Goal: Information Seeking & Learning: Learn about a topic

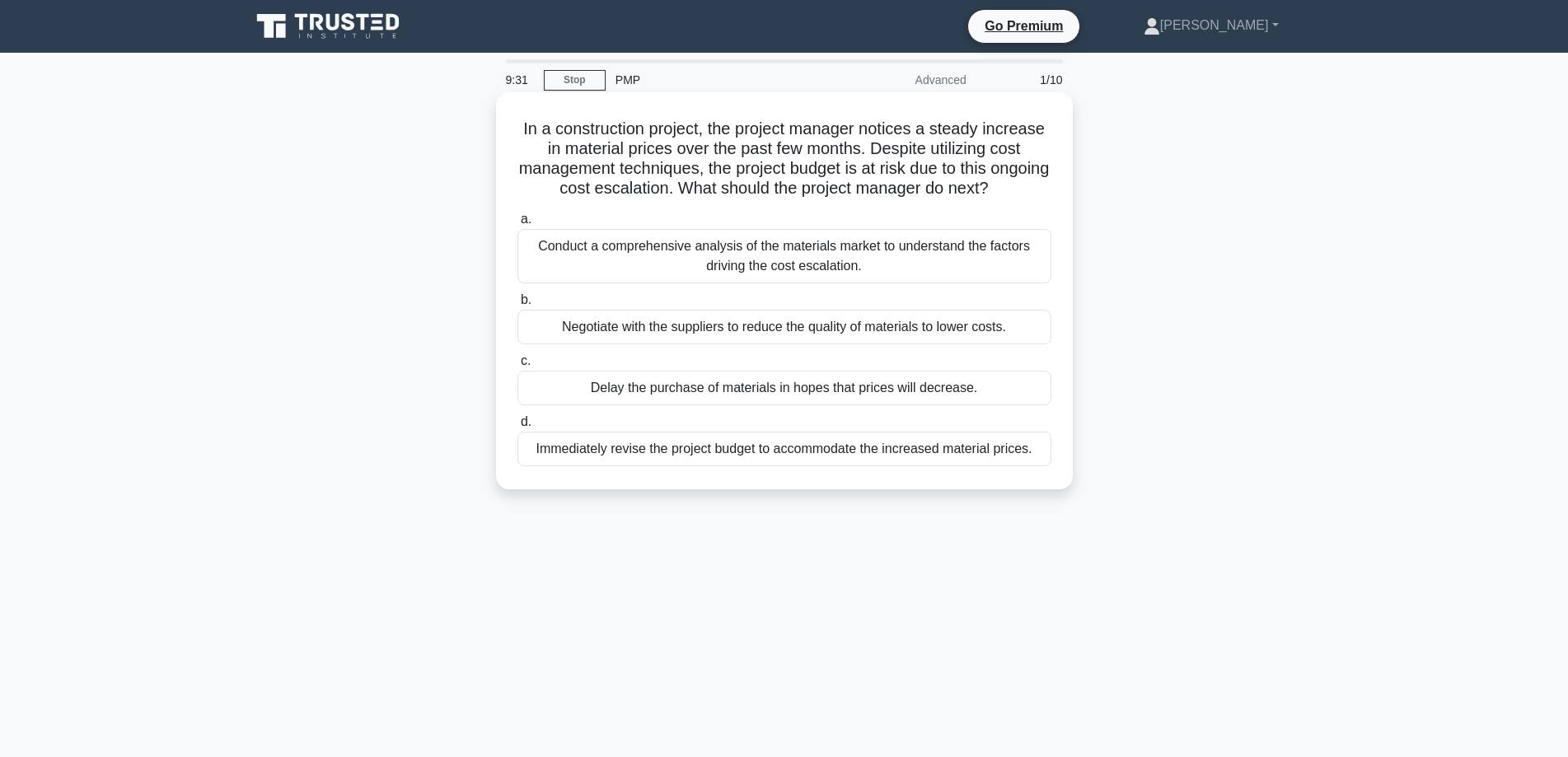
click at [890, 257] on div "Conduct a comprehensive analysis of the materials market to understand the fact…" at bounding box center [784, 256] width 533 height 55
click at [517, 225] on input "a. Conduct a comprehensive analysis of the materials market to understand the f…" at bounding box center [517, 220] width 0 height 11
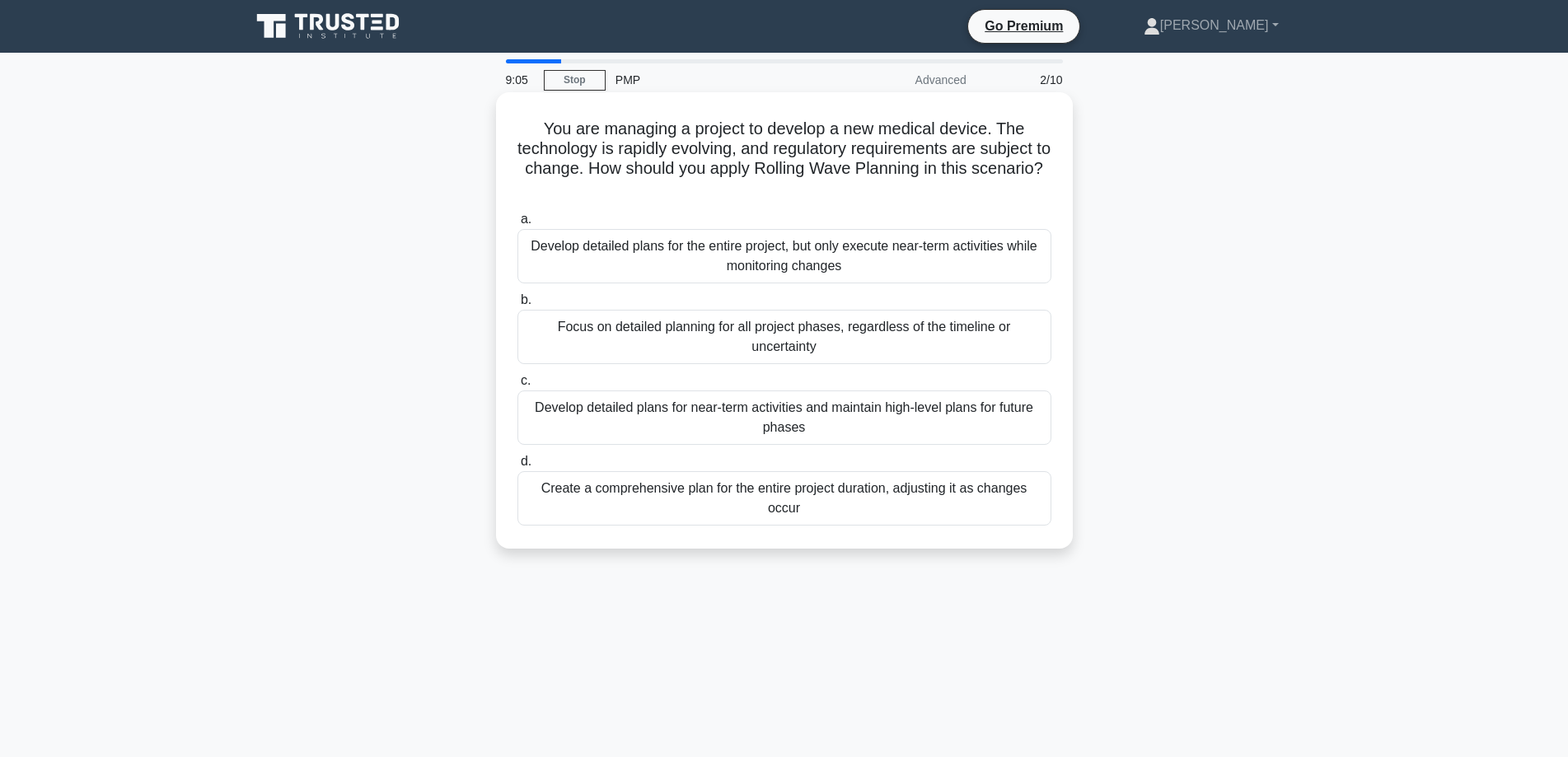
click at [878, 402] on div "Develop detailed plans for near-term activities and maintain high-level plans f…" at bounding box center [784, 418] width 533 height 55
click at [517, 387] on input "c. Develop detailed plans for near-term activities and maintain high-level plan…" at bounding box center [517, 381] width 0 height 11
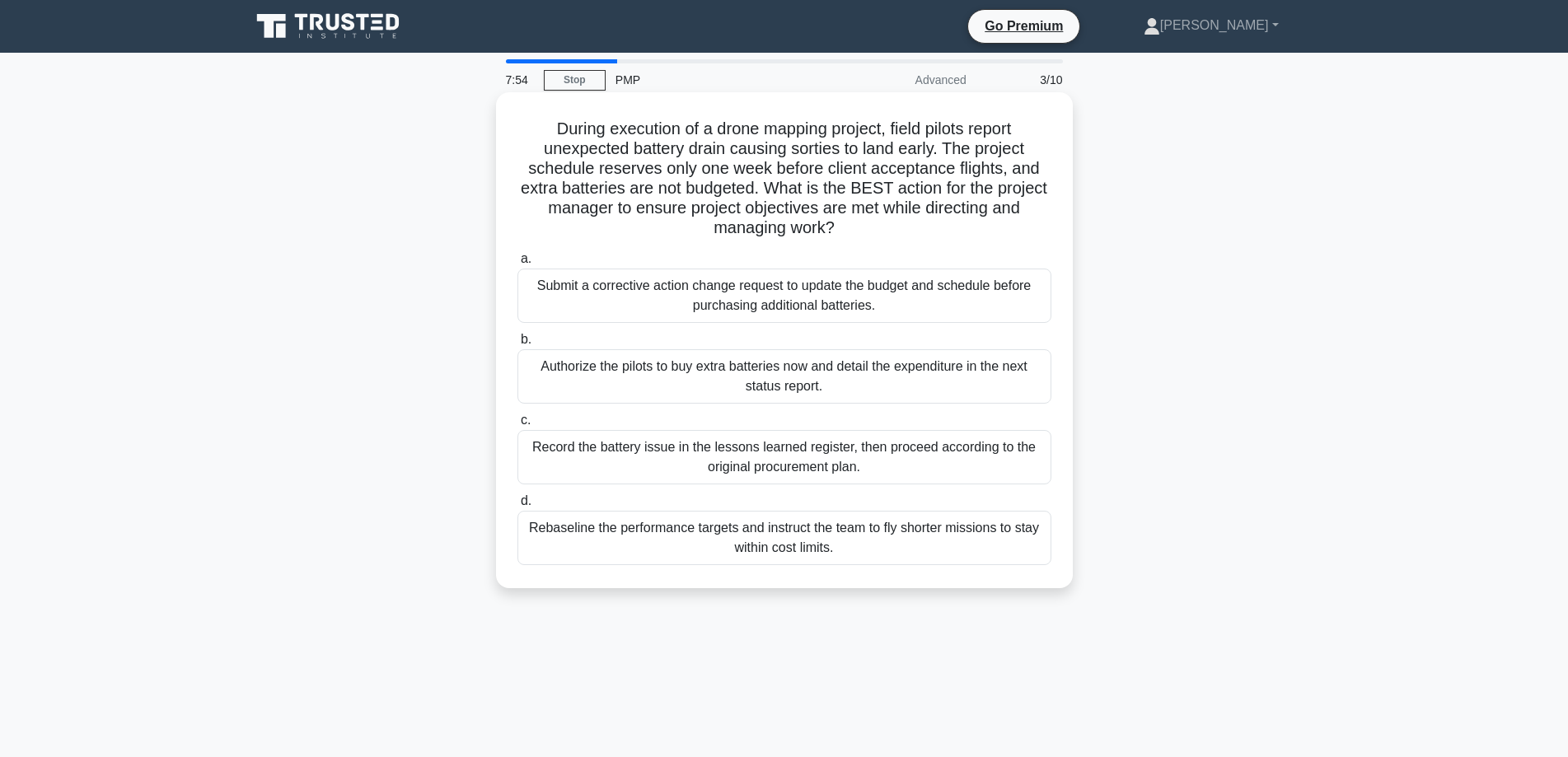
click at [917, 310] on div "Submit a corrective action change request to update the budget and schedule bef…" at bounding box center [784, 296] width 533 height 55
click at [517, 265] on input "a. Submit a corrective action change request to update the budget and schedule …" at bounding box center [517, 259] width 0 height 11
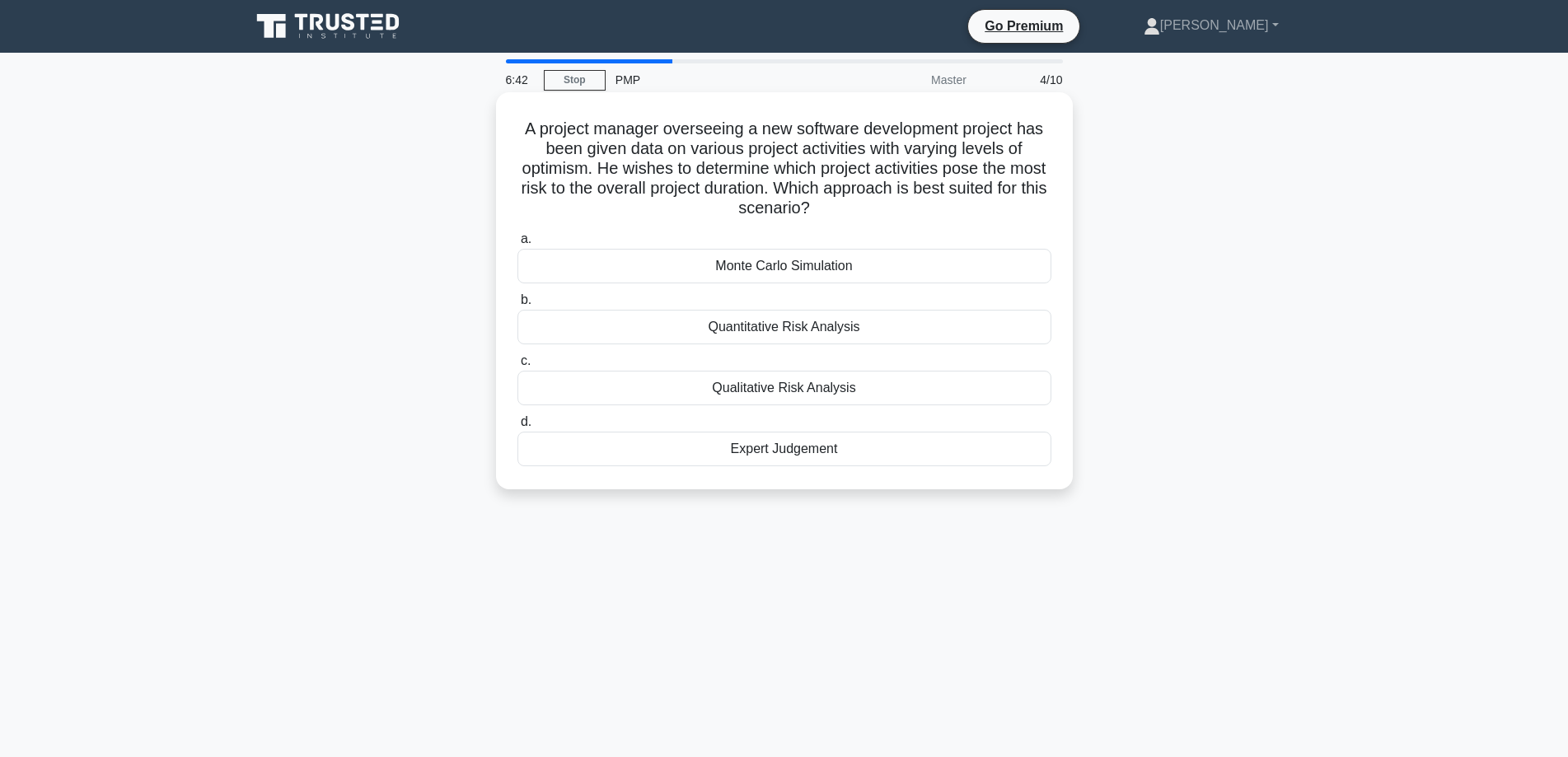
click at [844, 388] on div "Qualitative Risk Analysis" at bounding box center [784, 387] width 533 height 35
click at [517, 367] on input "c. Qualitative Risk Analysis" at bounding box center [517, 361] width 0 height 11
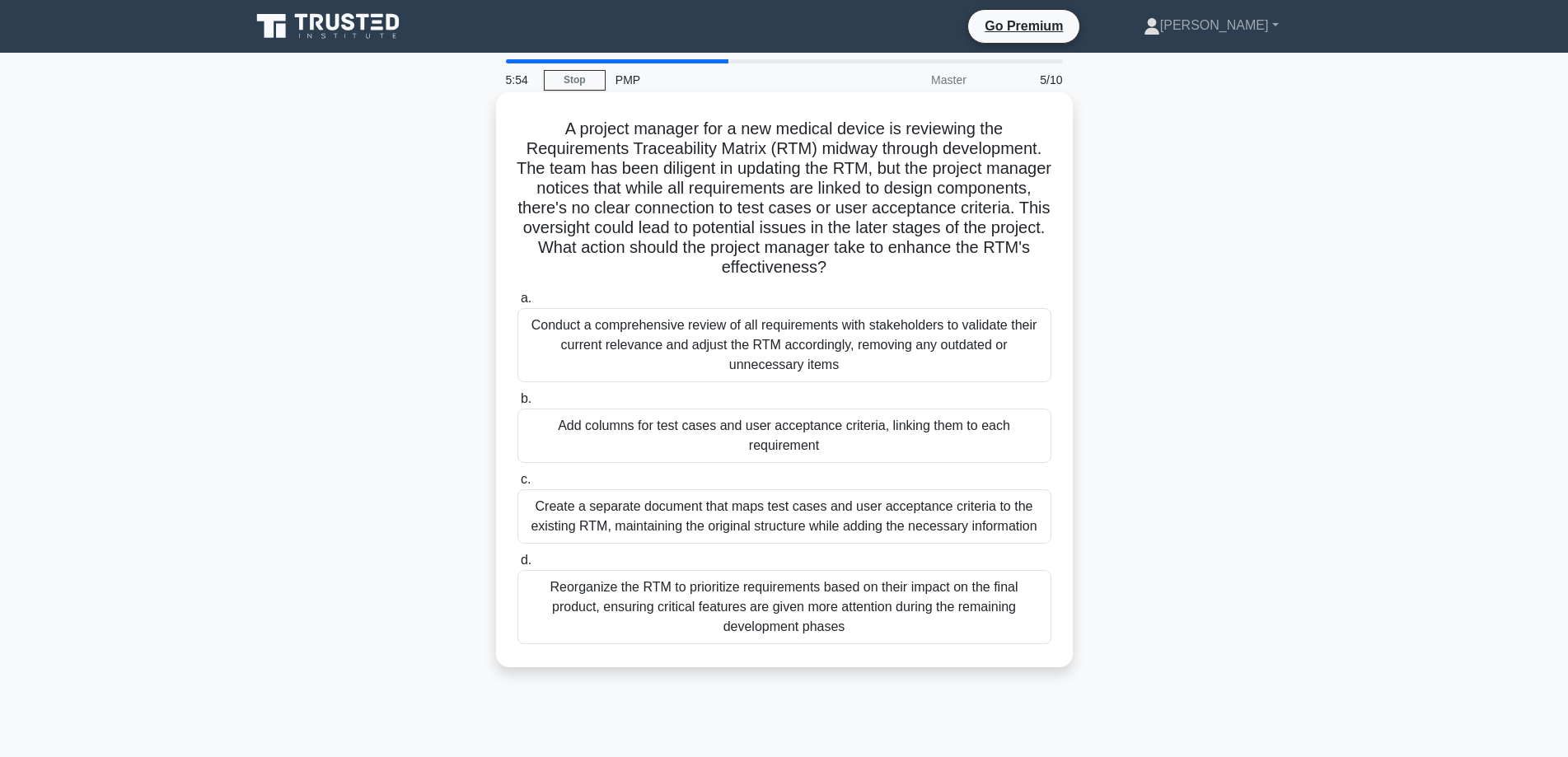
click at [835, 423] on div "Add columns for test cases and user acceptance criteria, linking them to each r…" at bounding box center [784, 436] width 533 height 55
click at [517, 405] on input "b. Add columns for test cases and user acceptance criteria, linking them to eac…" at bounding box center [517, 399] width 0 height 11
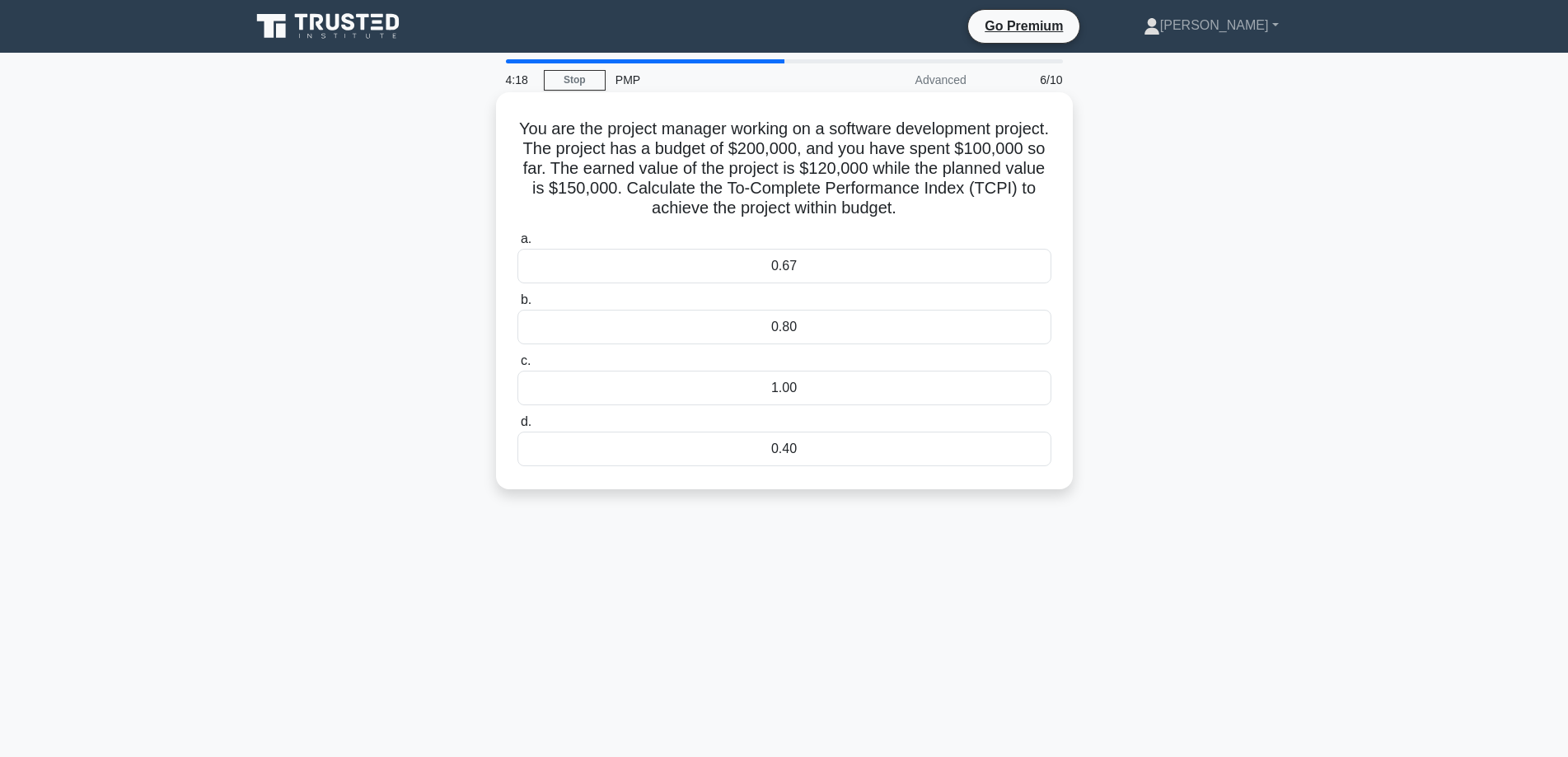
click at [798, 327] on div "0.80" at bounding box center [784, 326] width 533 height 35
click at [517, 306] on input "b. 0.80" at bounding box center [517, 300] width 0 height 11
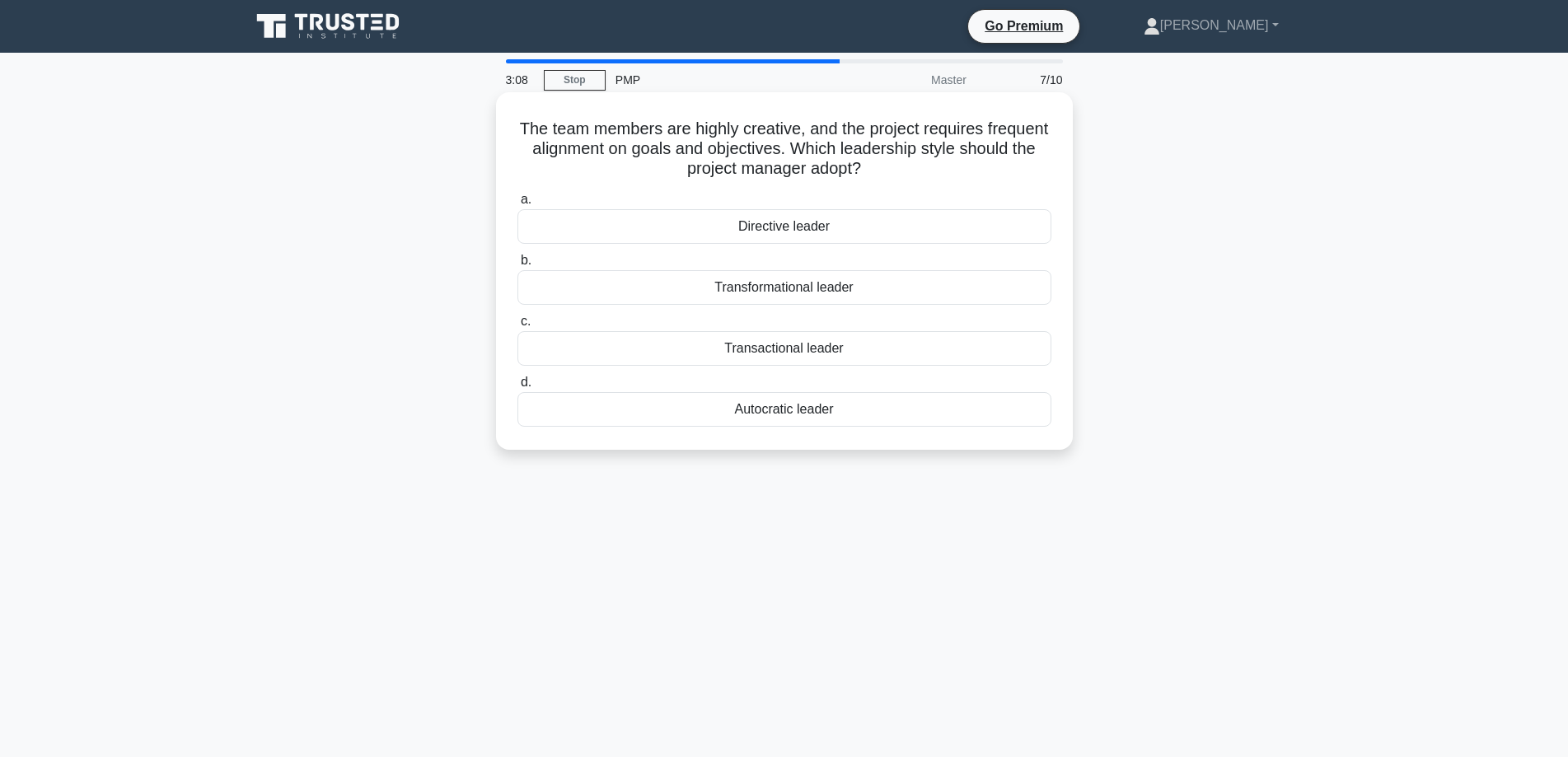
click at [879, 285] on div "Transformational leader" at bounding box center [784, 287] width 533 height 35
click at [517, 266] on input "b. Transformational leader" at bounding box center [517, 261] width 0 height 11
click at [792, 287] on div "Request for proposal (RFP)" at bounding box center [784, 287] width 533 height 35
click at [517, 266] on input "b. Request for proposal (RFP)" at bounding box center [517, 261] width 0 height 11
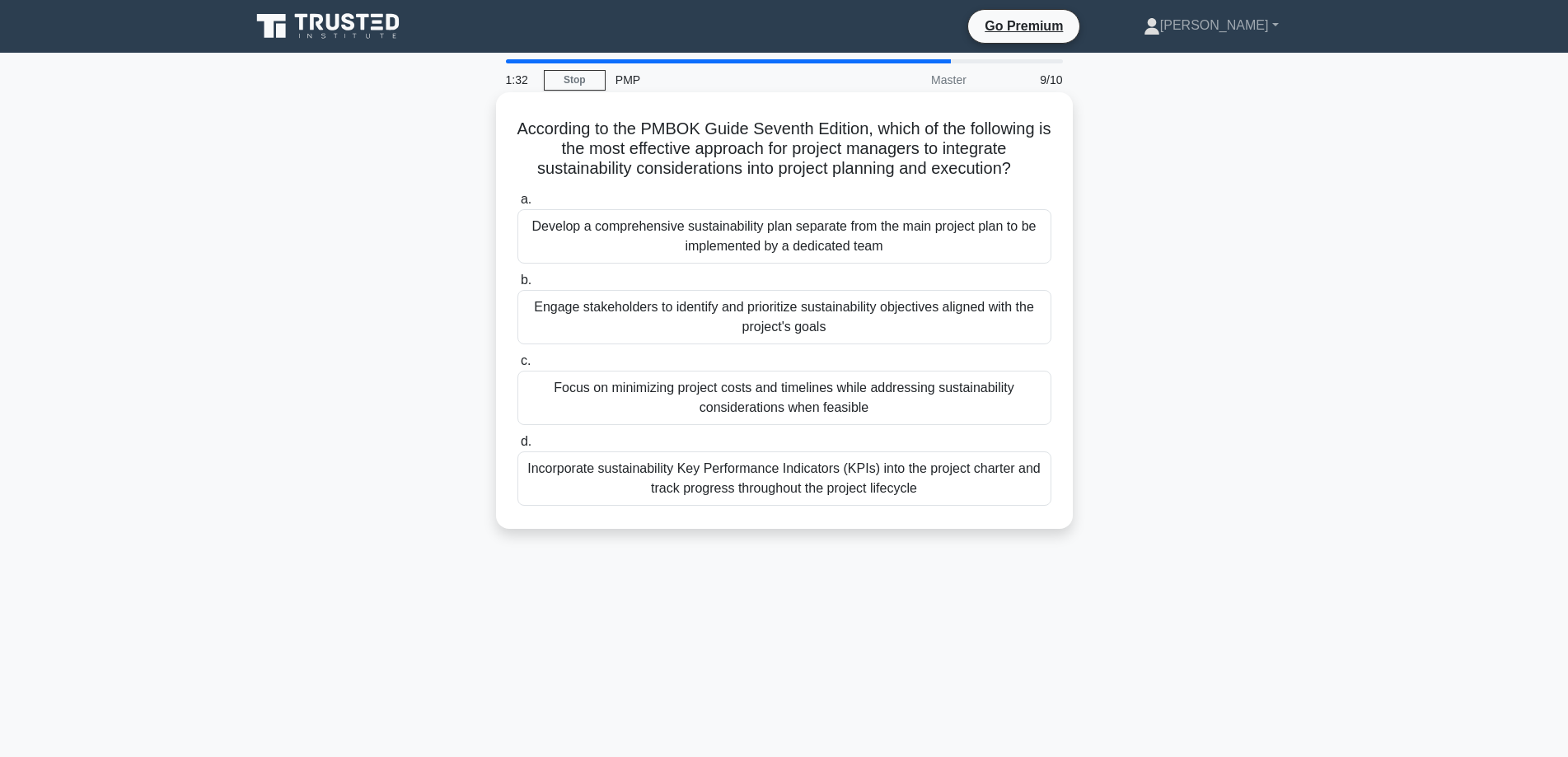
click at [845, 327] on div "Engage stakeholders to identify and prioritize sustainability objectives aligne…" at bounding box center [784, 317] width 533 height 55
click at [517, 286] on input "b. Engage stakeholders to identify and prioritize sustainability objectives ali…" at bounding box center [517, 281] width 0 height 11
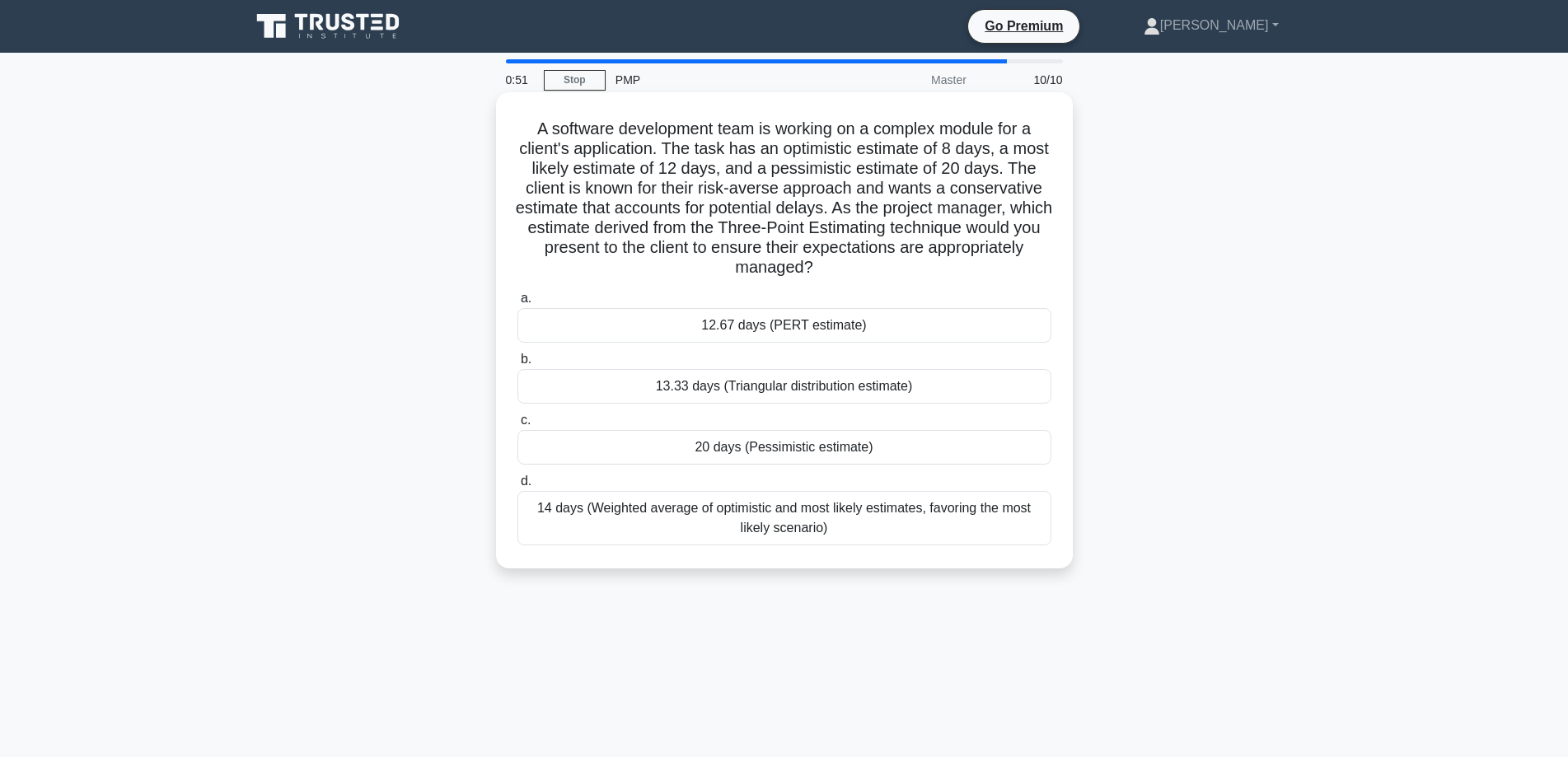
click at [797, 323] on div "12.67 days (PERT estimate)" at bounding box center [784, 326] width 533 height 35
click at [517, 304] on input "a. 12.67 days (PERT estimate)" at bounding box center [517, 299] width 0 height 11
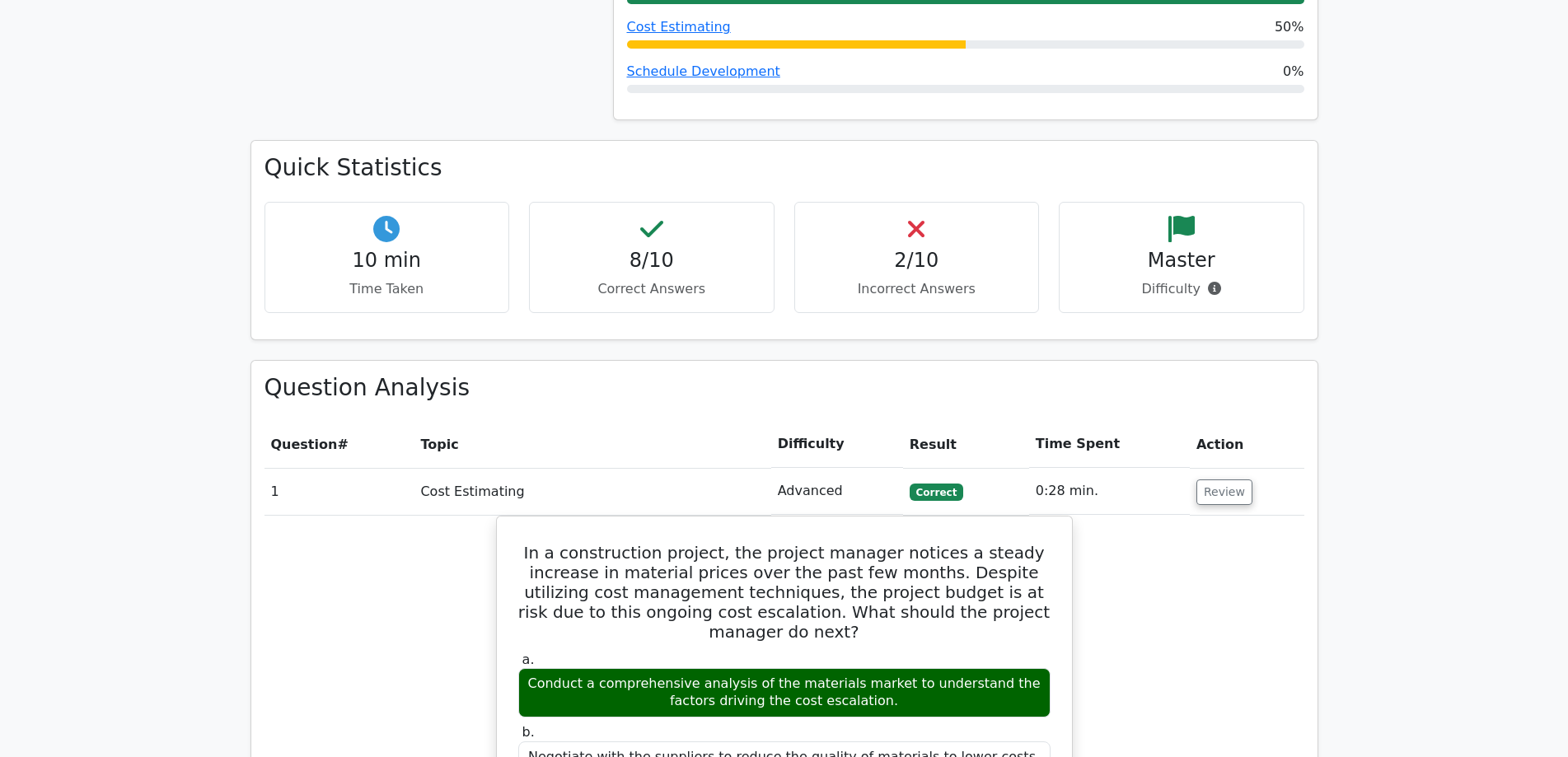
scroll to position [1236, 0]
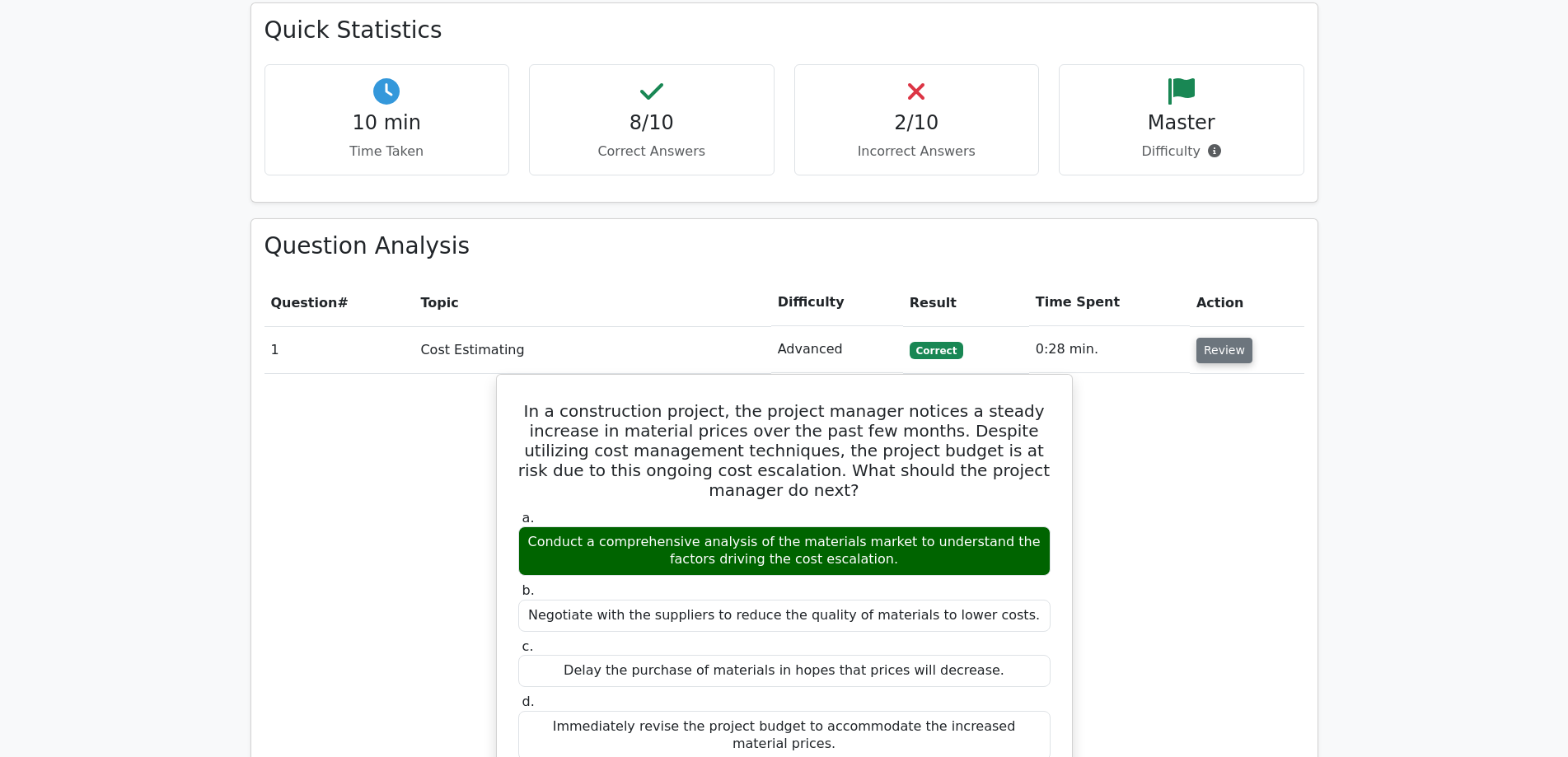
click at [1212, 338] on button "Review" at bounding box center [1224, 351] width 56 height 25
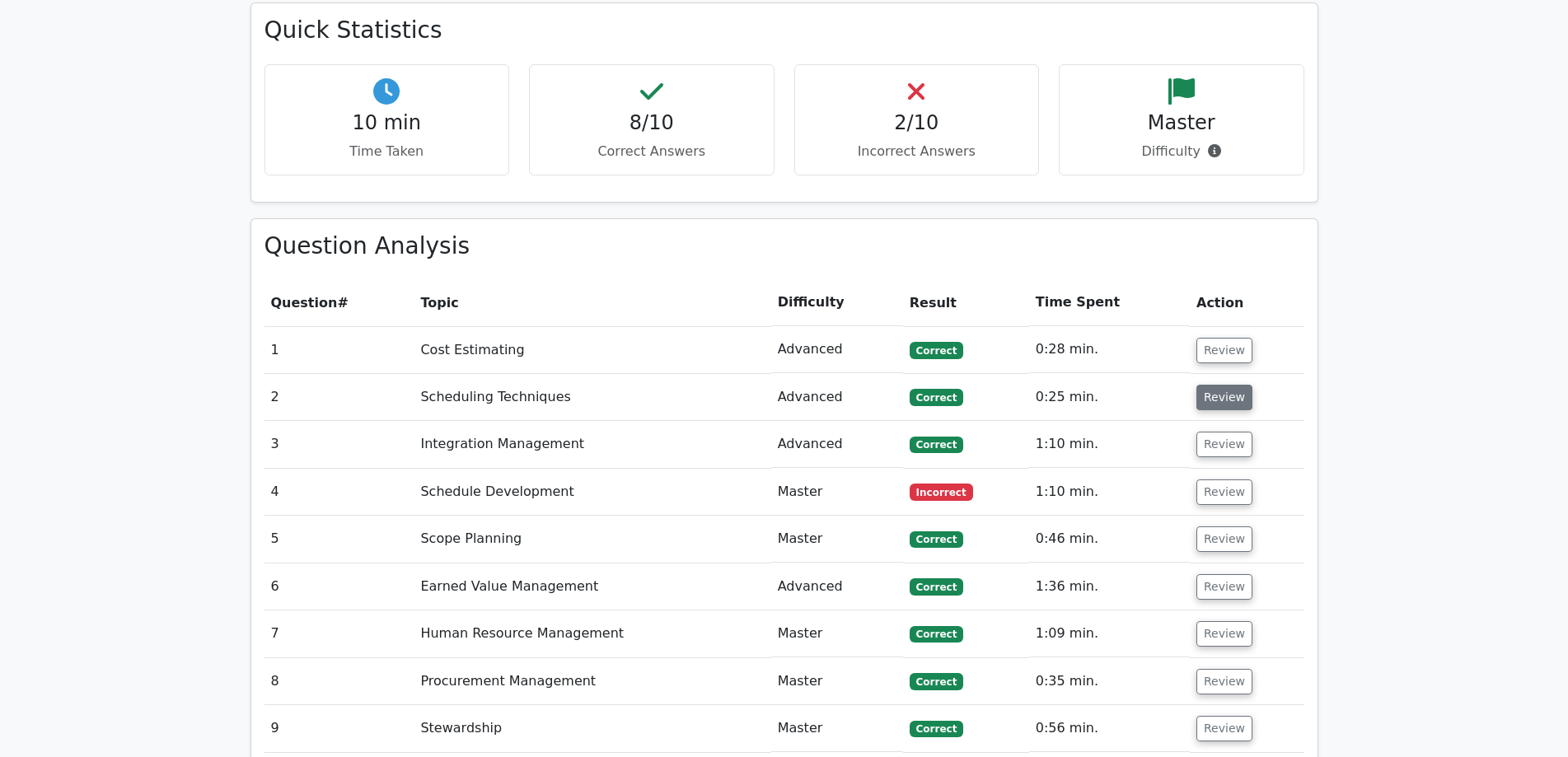
click at [1207, 385] on button "Review" at bounding box center [1224, 397] width 56 height 25
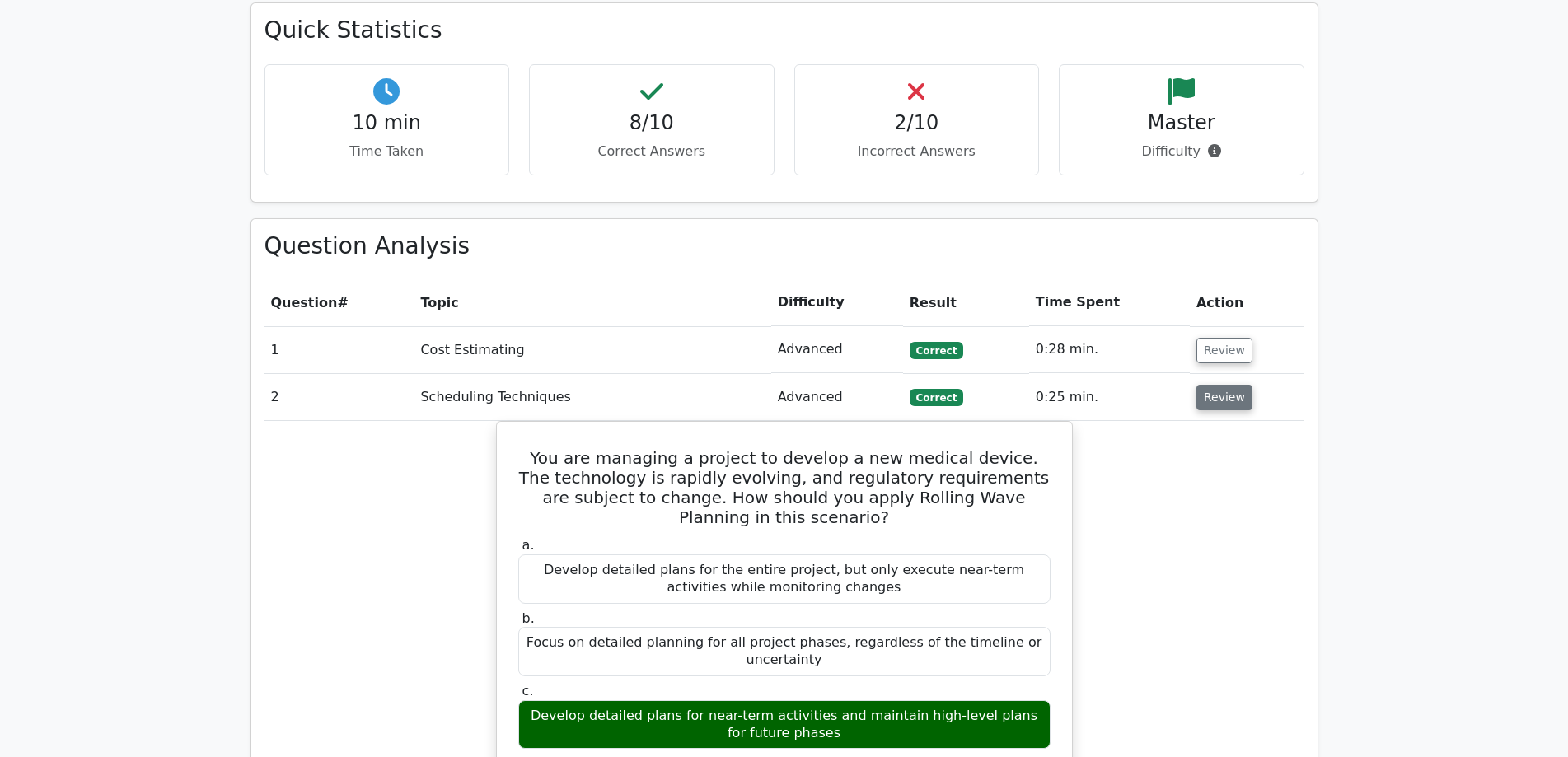
scroll to position [1374, 0]
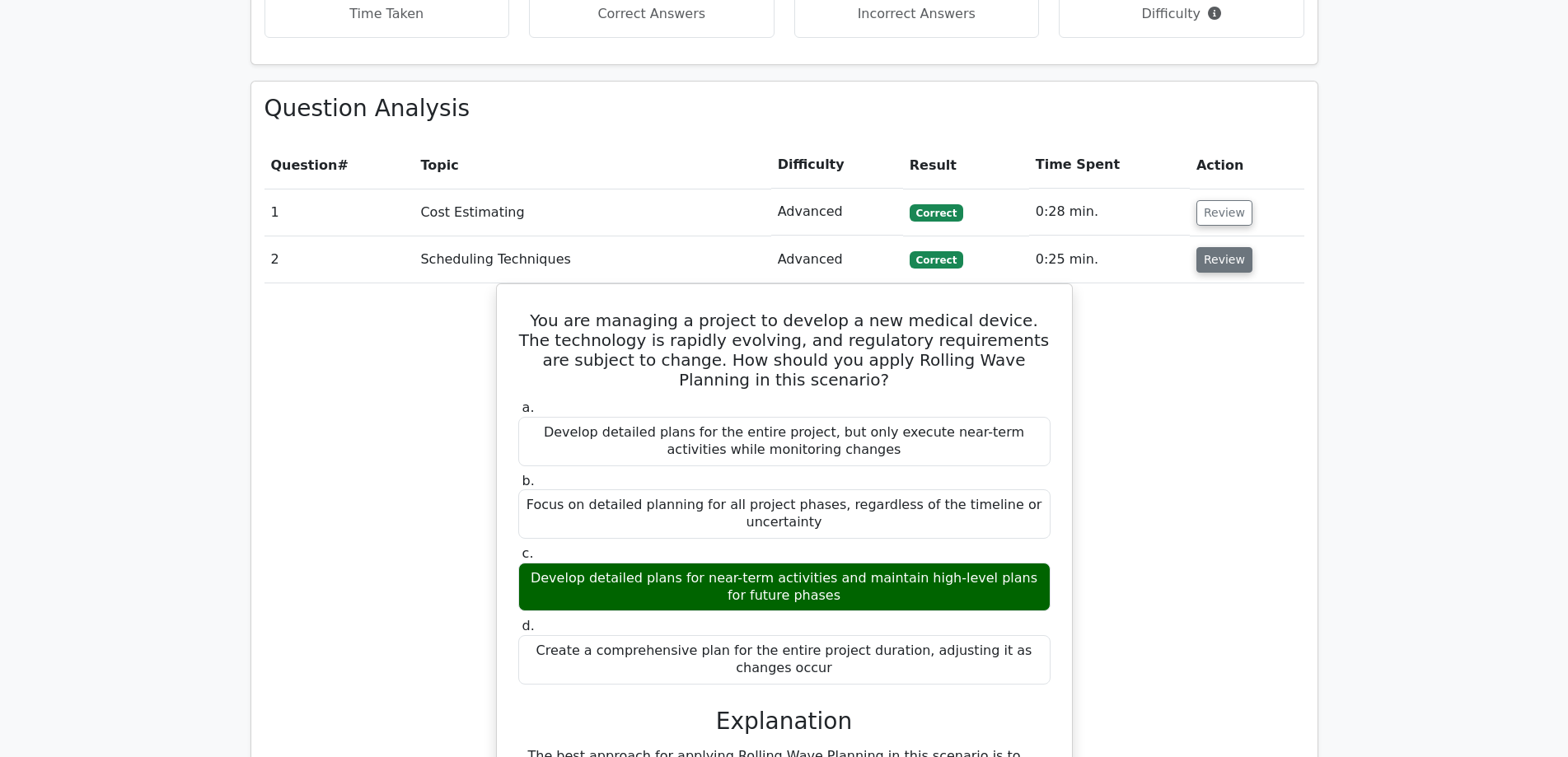
click at [1214, 248] on button "Review" at bounding box center [1224, 260] width 56 height 25
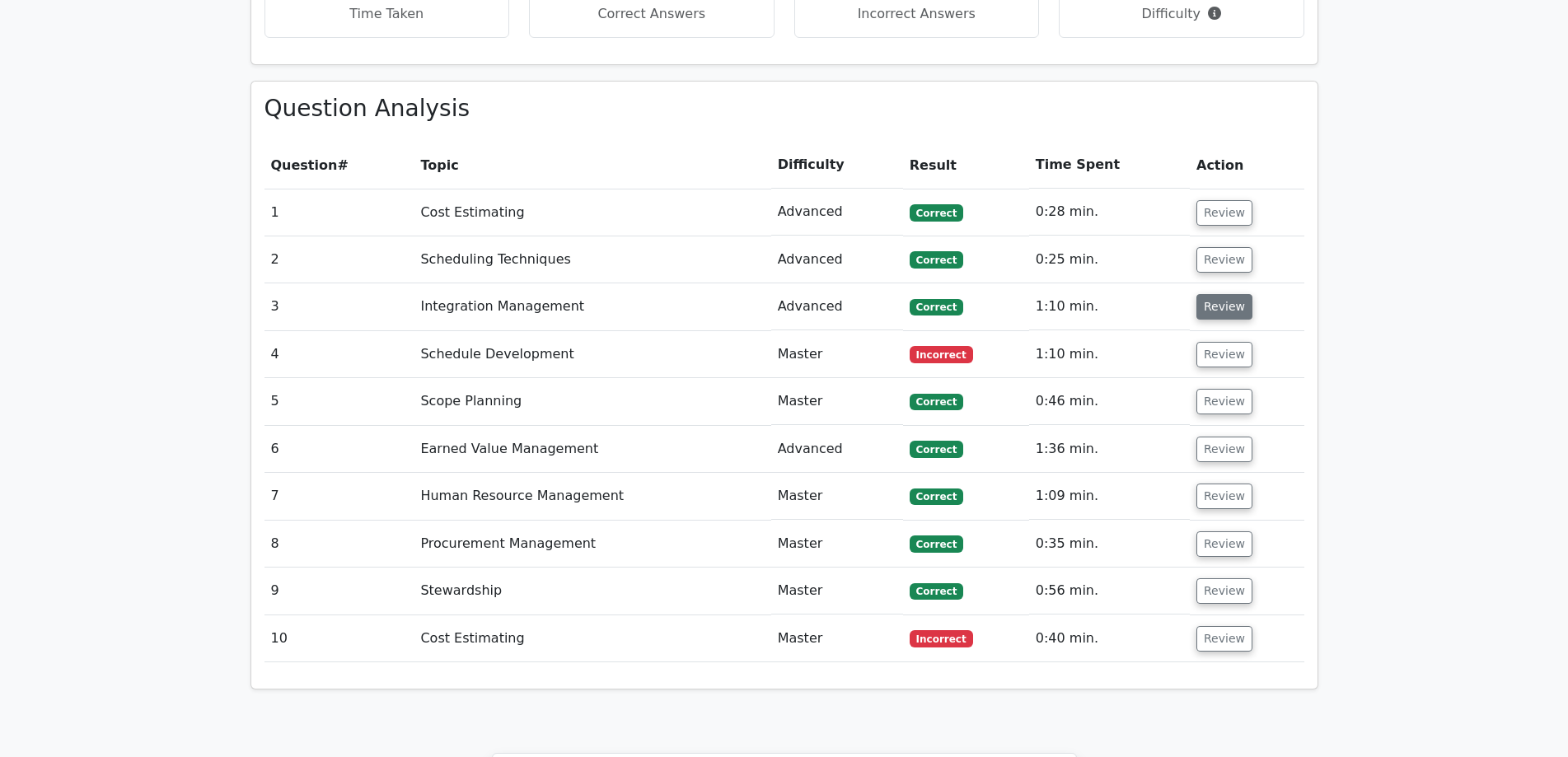
click at [1214, 294] on button "Review" at bounding box center [1224, 307] width 56 height 25
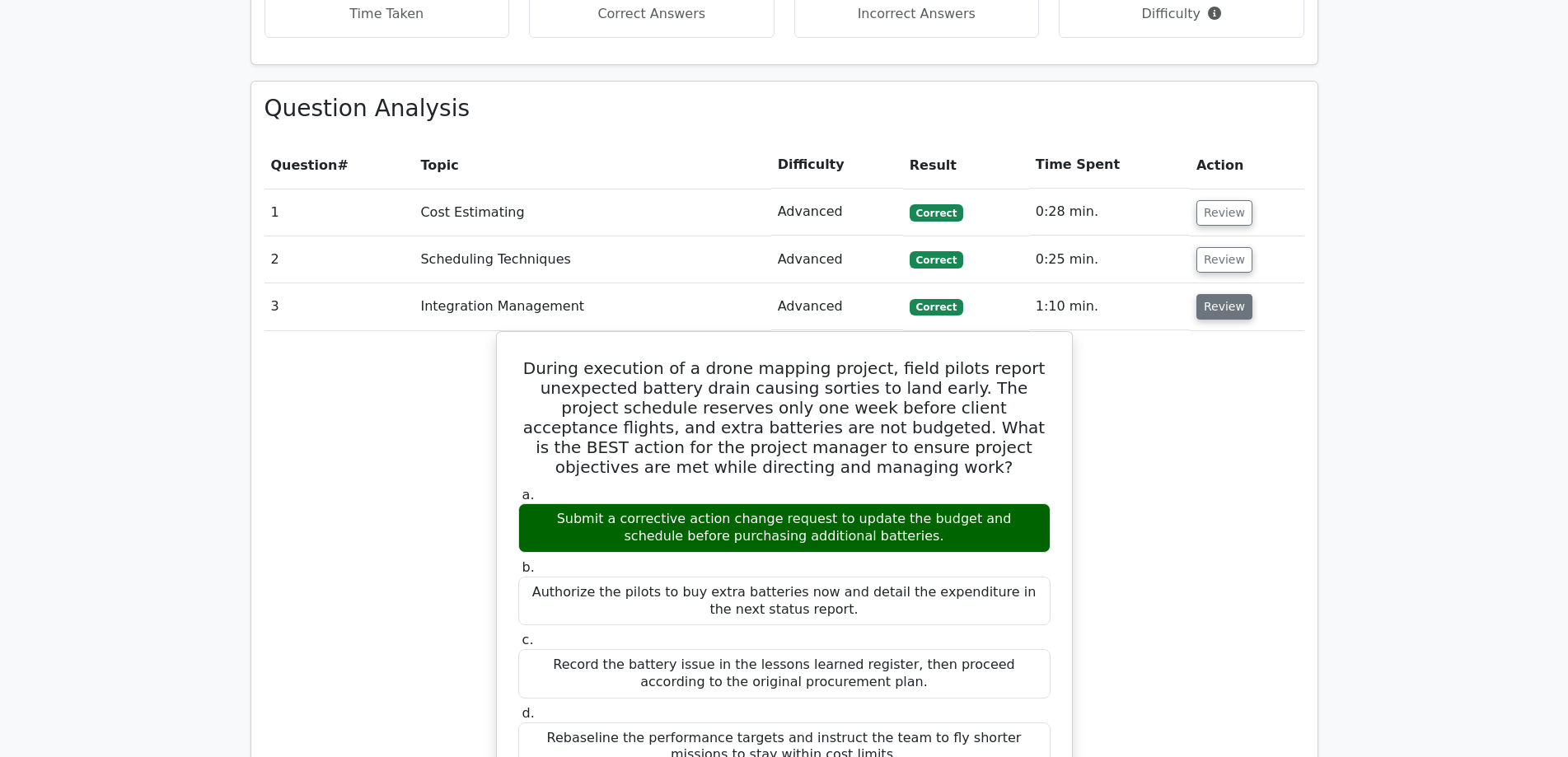
click at [1214, 294] on button "Review" at bounding box center [1224, 307] width 56 height 25
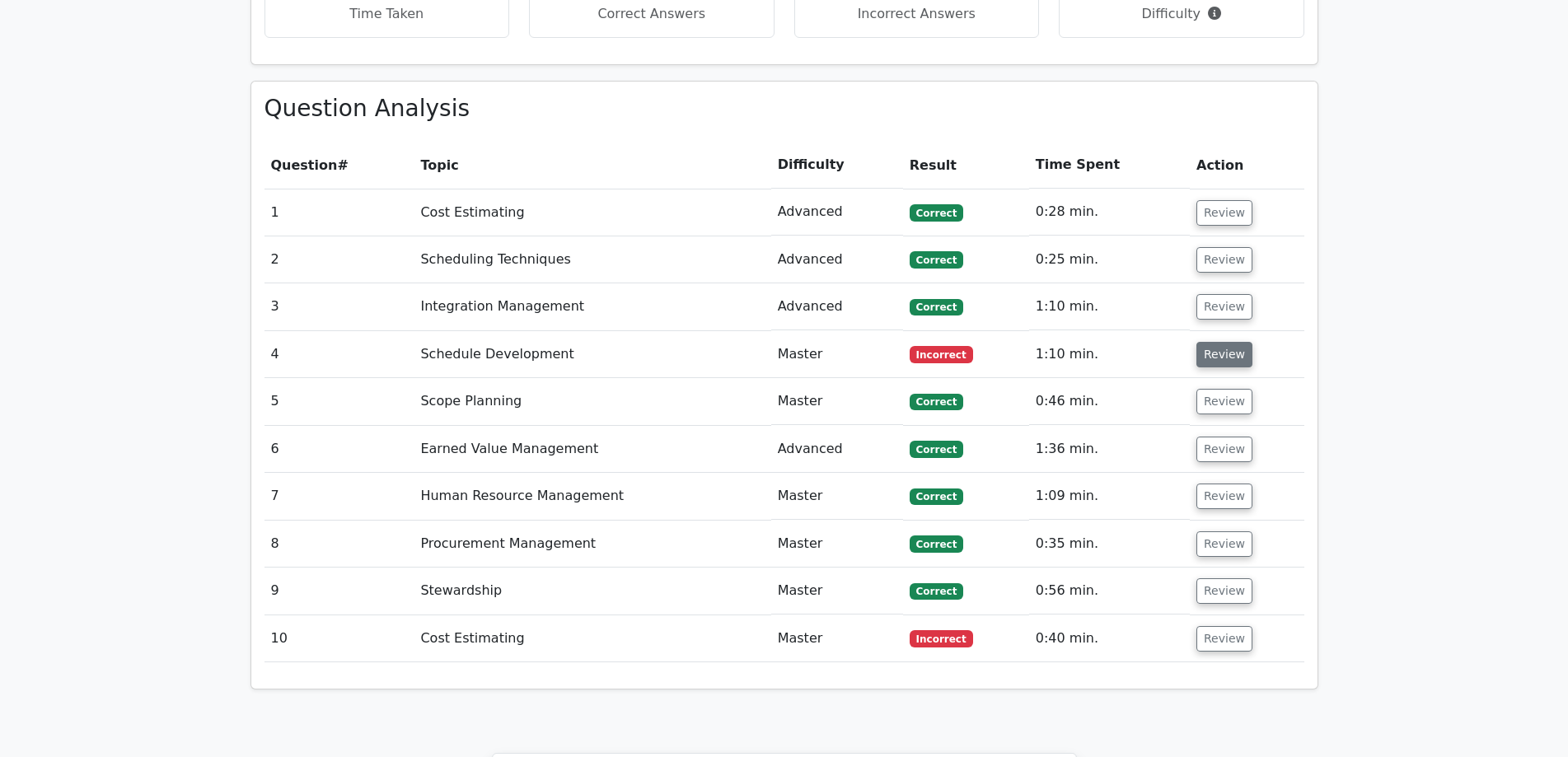
click at [1212, 342] on button "Review" at bounding box center [1224, 354] width 56 height 25
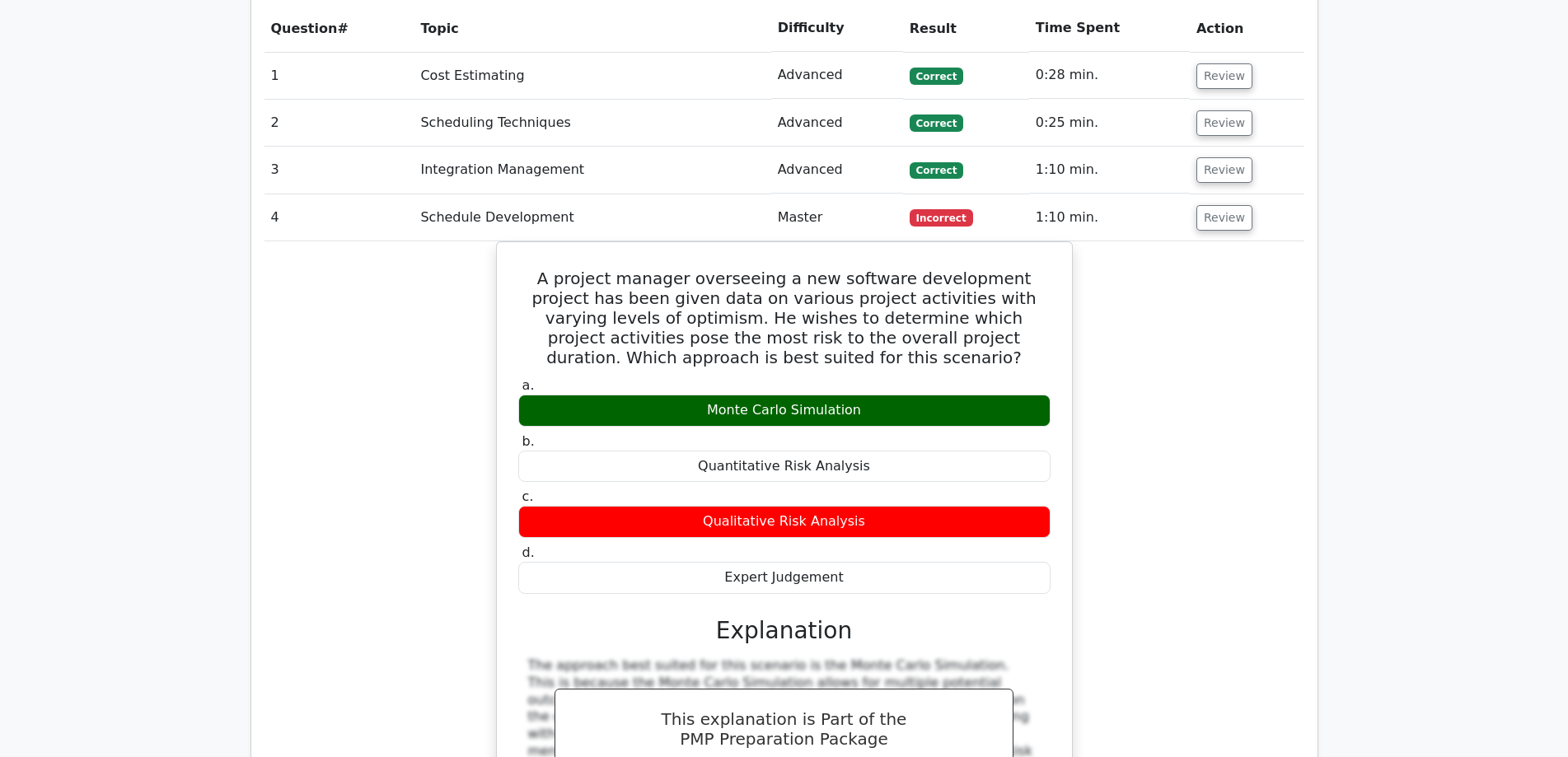
scroll to position [1649, 0]
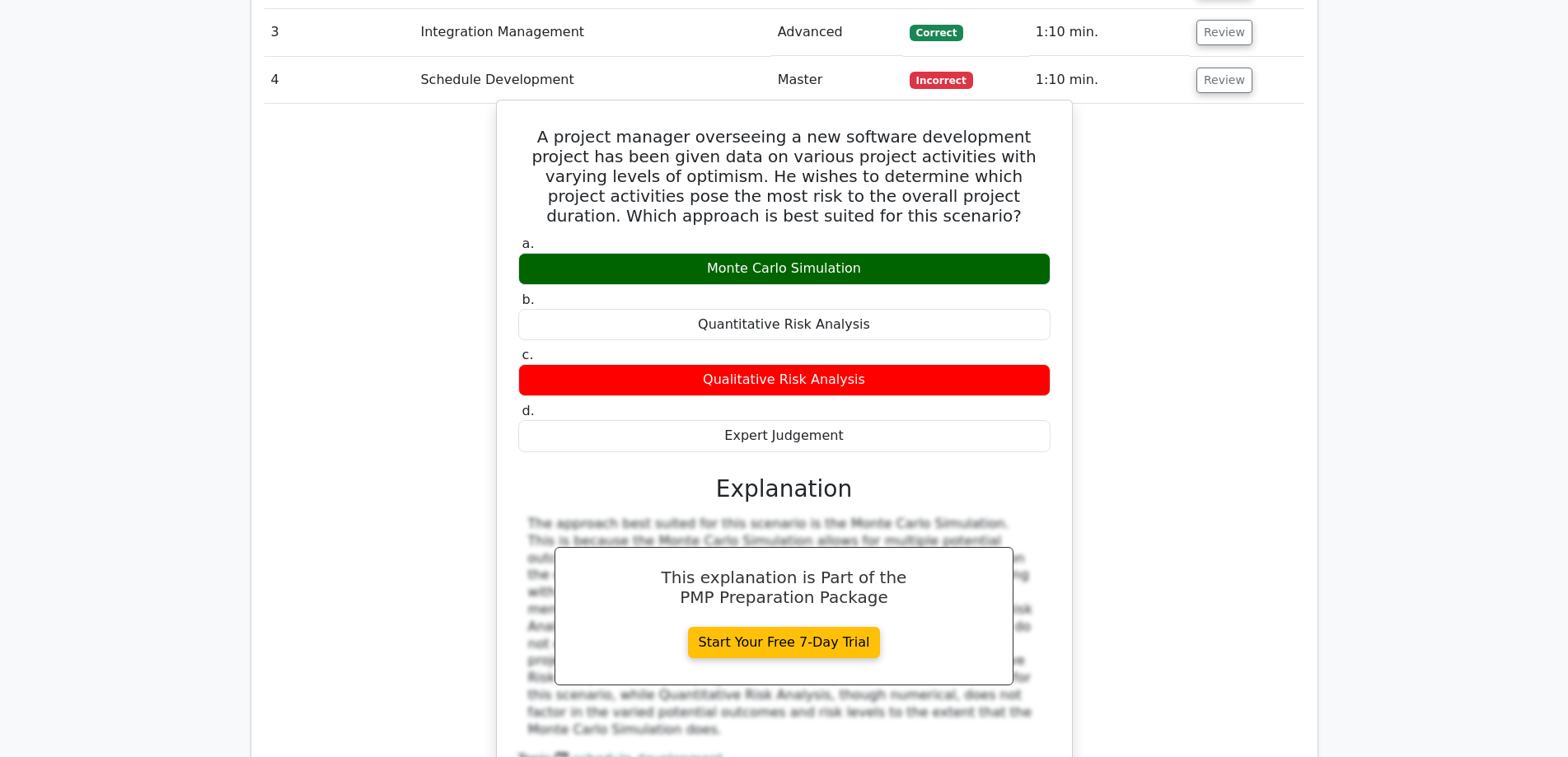
click at [533, 126] on h5 "A project manager overseeing a new software development project has been given …" at bounding box center [784, 176] width 535 height 99
drag, startPoint x: 533, startPoint y: 61, endPoint x: 851, endPoint y: 358, distance: 435.1
click at [851, 358] on div "A project manager overseeing a new software development project has been given …" at bounding box center [784, 461] width 562 height 709
copy div "A project manager overseeing a new software development project has been given …"
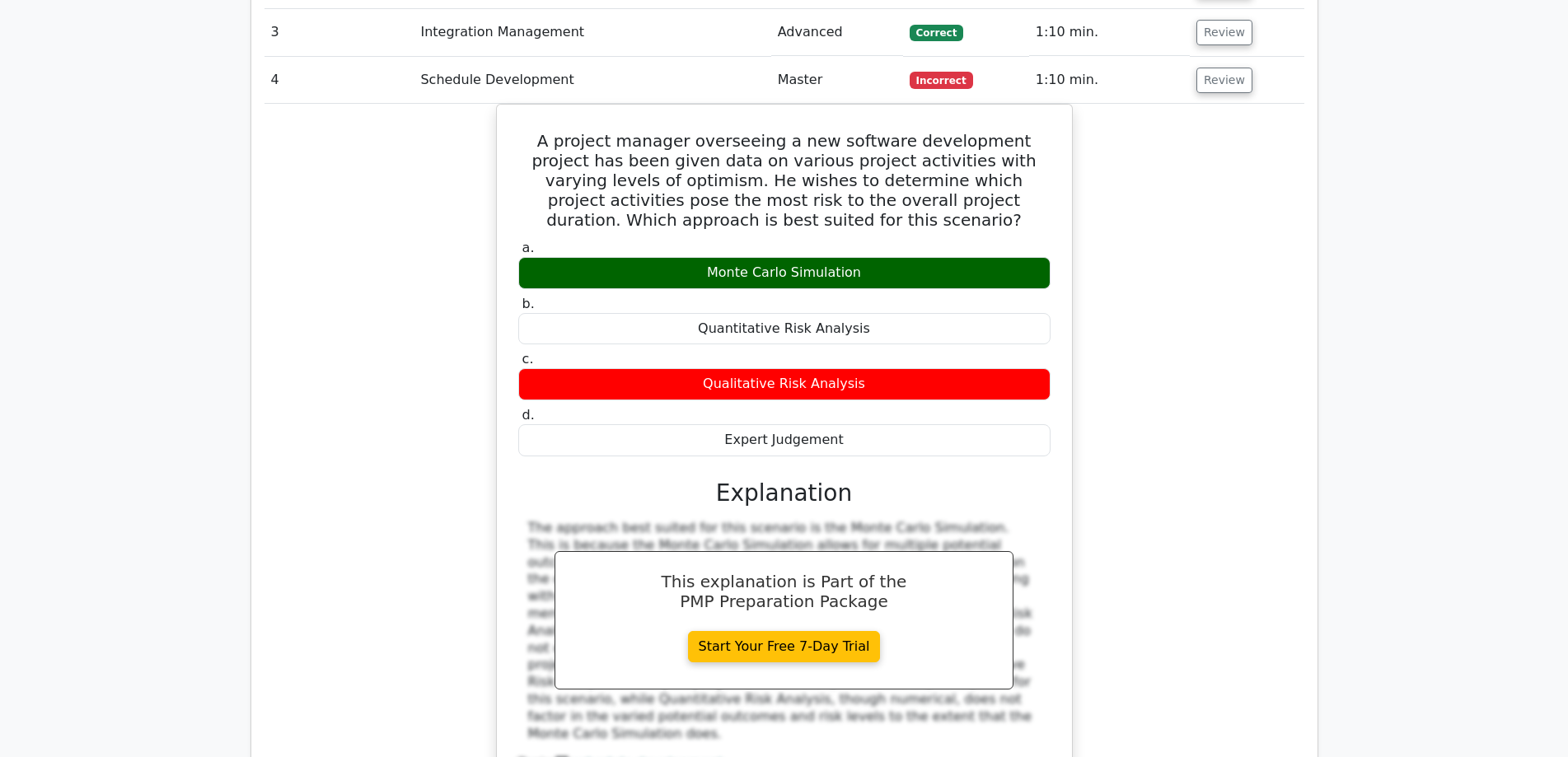
click at [1191, 373] on div "A project manager overseeing a new software development project has been given …" at bounding box center [784, 476] width 1040 height 744
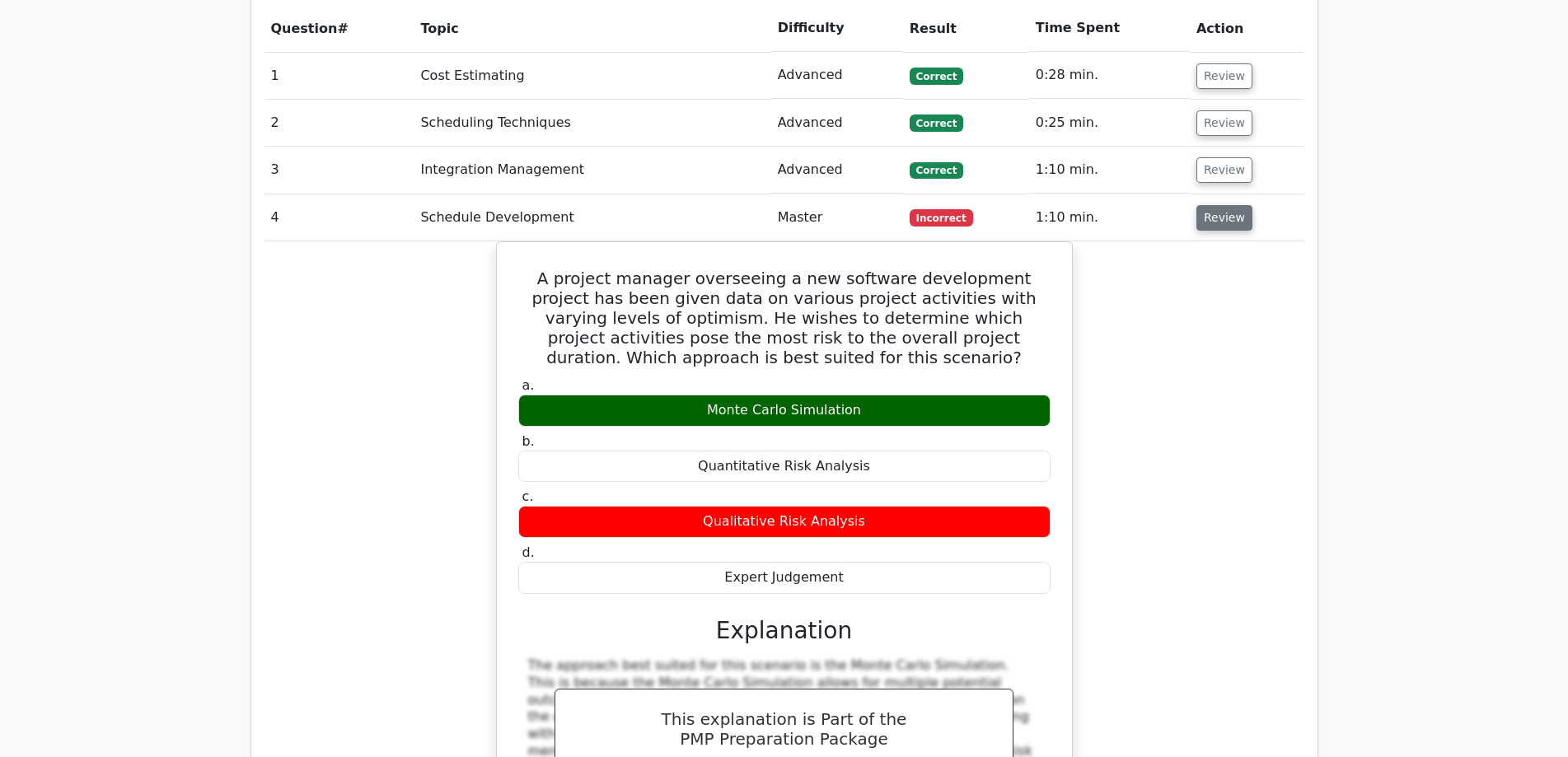
click at [1212, 205] on button "Review" at bounding box center [1224, 218] width 56 height 25
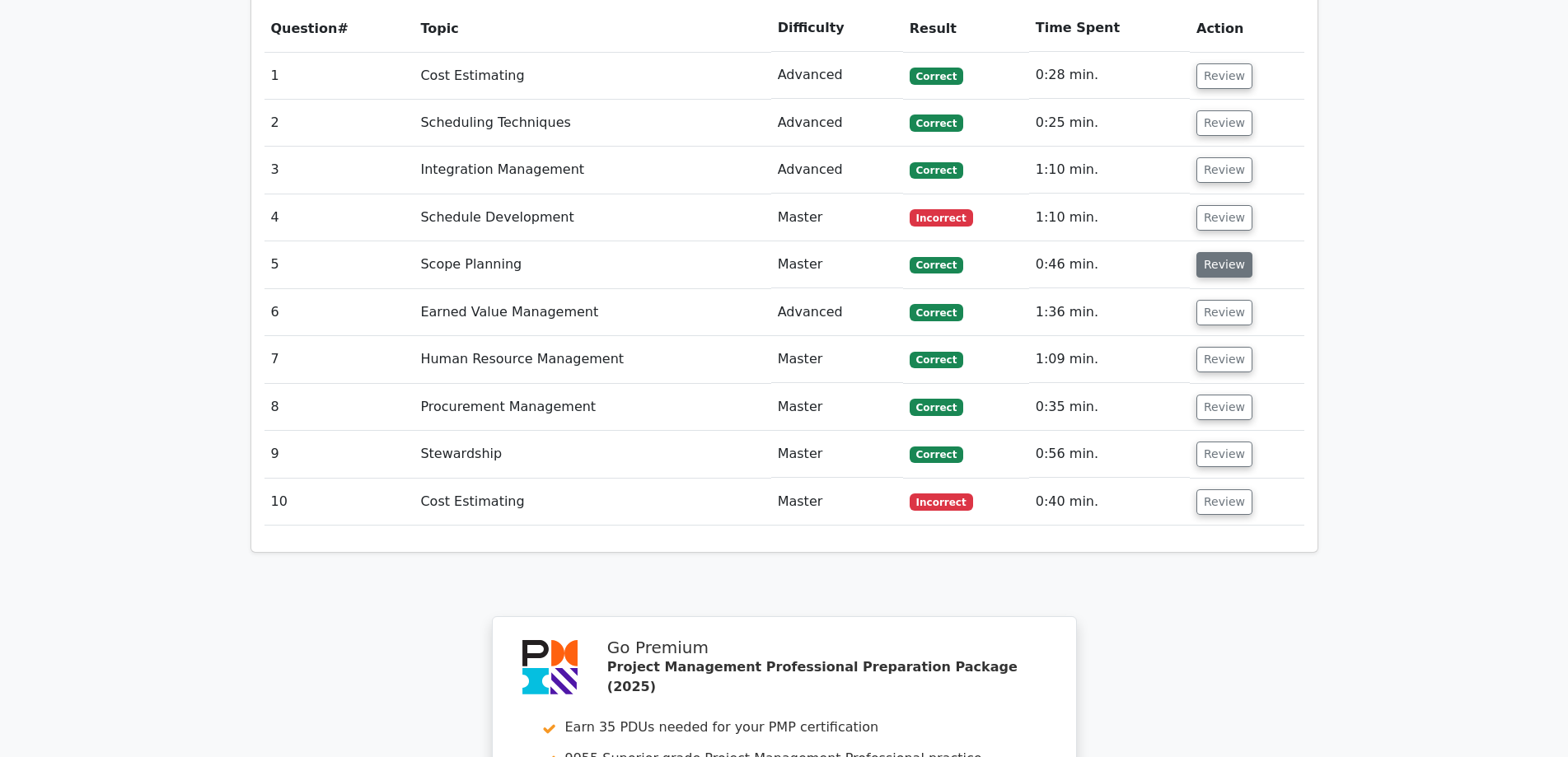
click at [1213, 252] on button "Review" at bounding box center [1224, 265] width 56 height 25
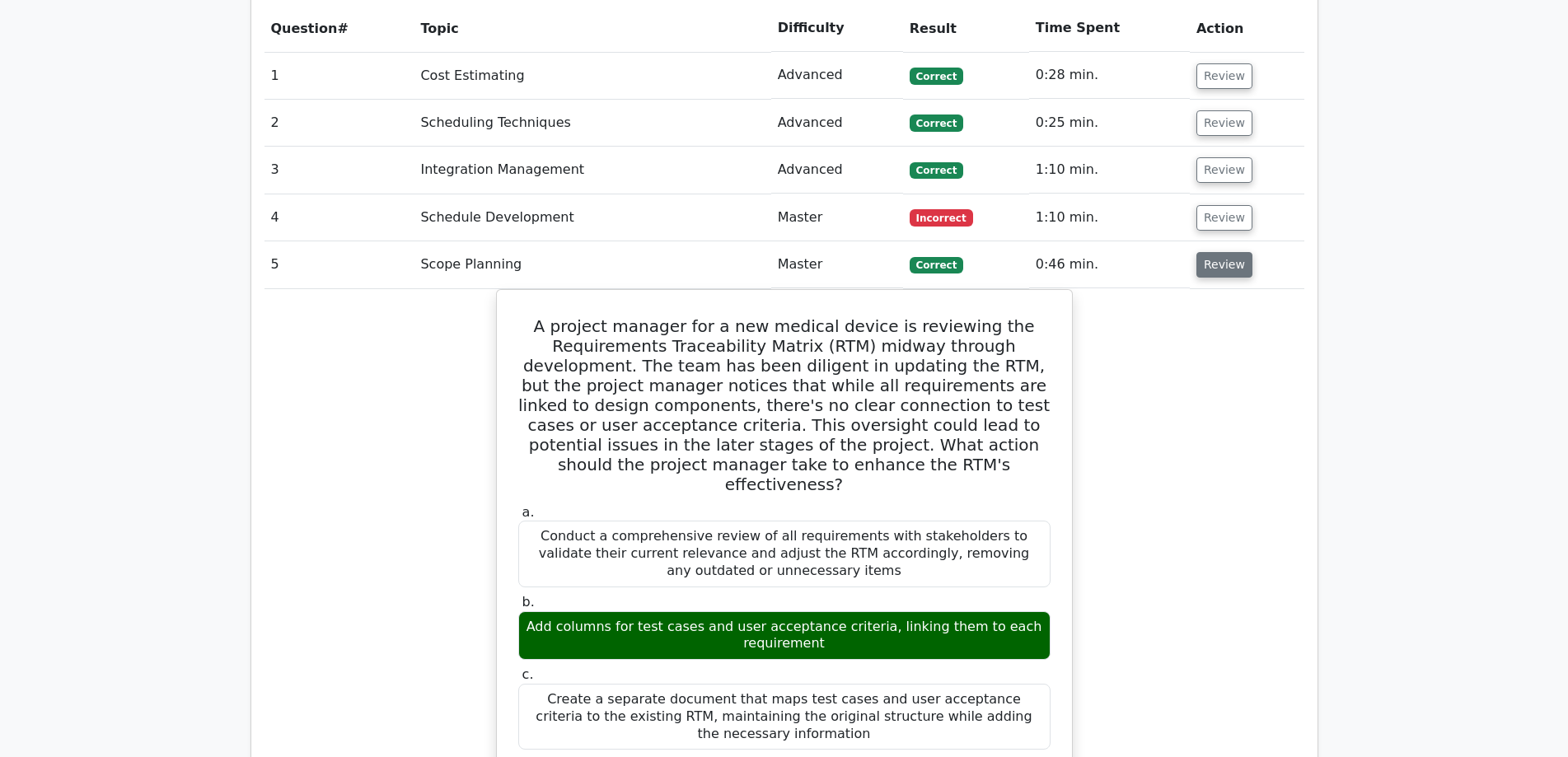
click at [1213, 252] on button "Review" at bounding box center [1224, 265] width 56 height 25
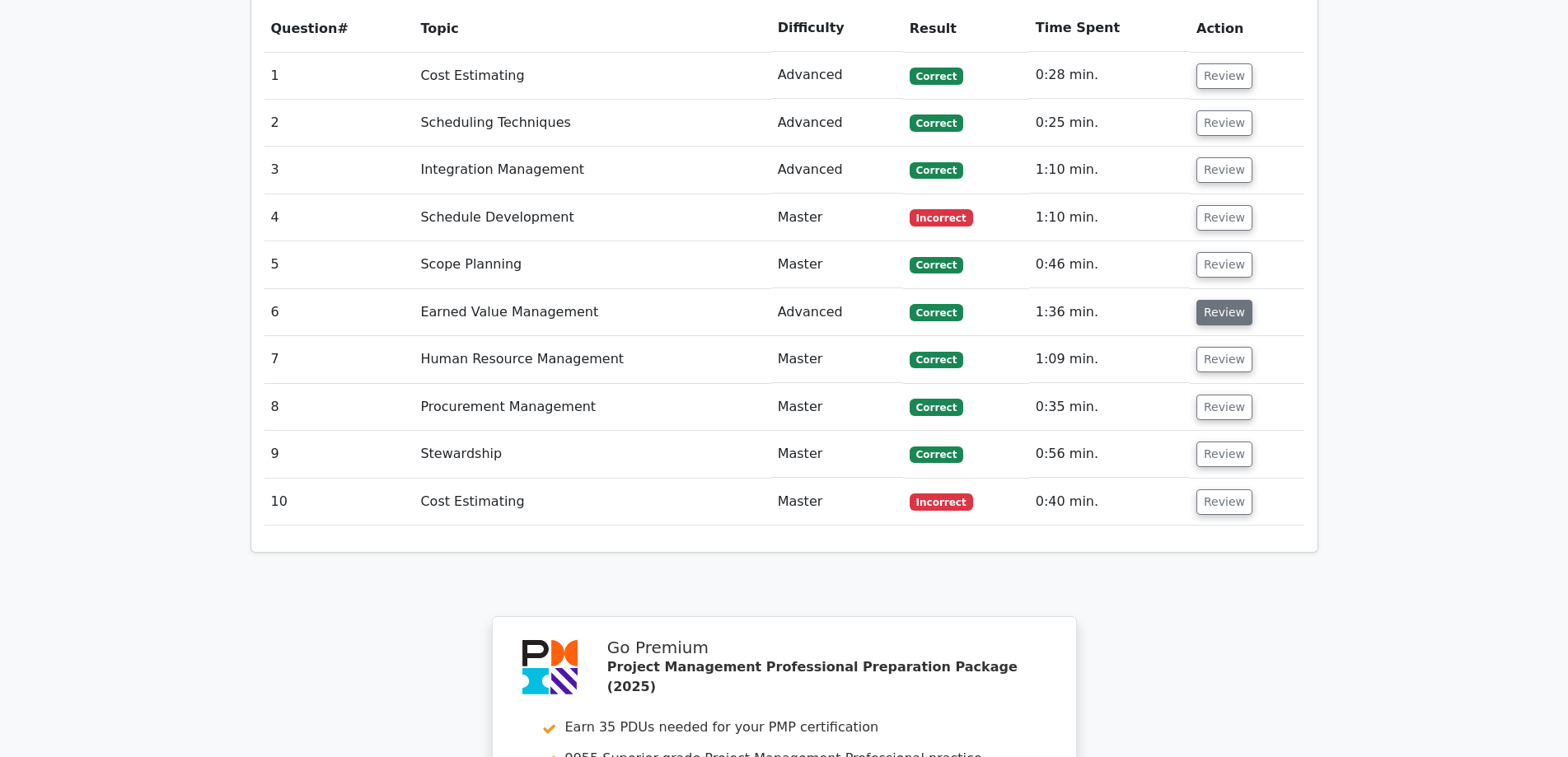
click at [1217, 300] on button "Review" at bounding box center [1224, 312] width 56 height 25
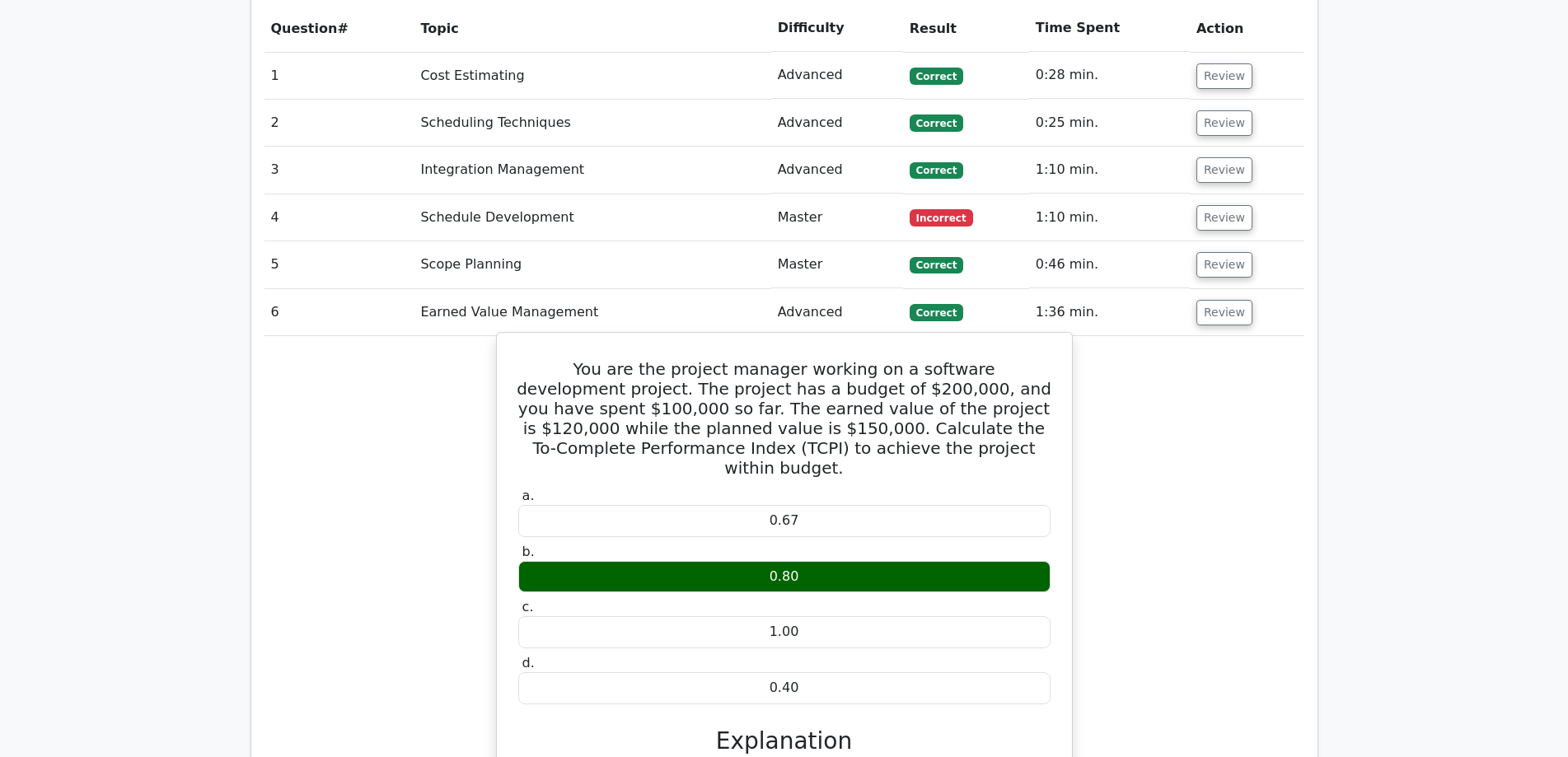
drag, startPoint x: 541, startPoint y: 290, endPoint x: 817, endPoint y: 587, distance: 405.4
copy div "You are the project manager working on a software development project. The proj…"
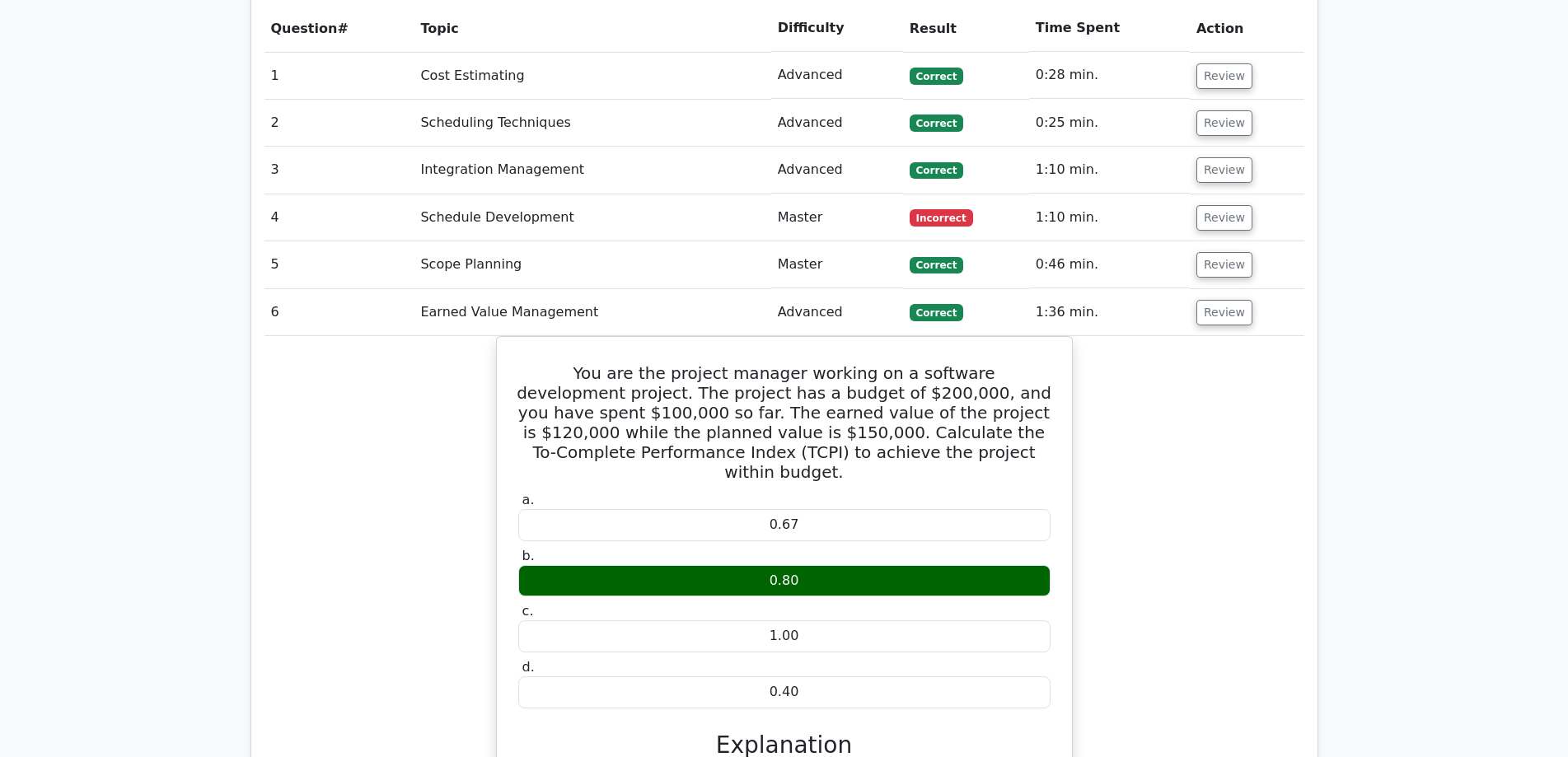
click at [1214, 300] on button "Review" at bounding box center [1224, 312] width 56 height 25
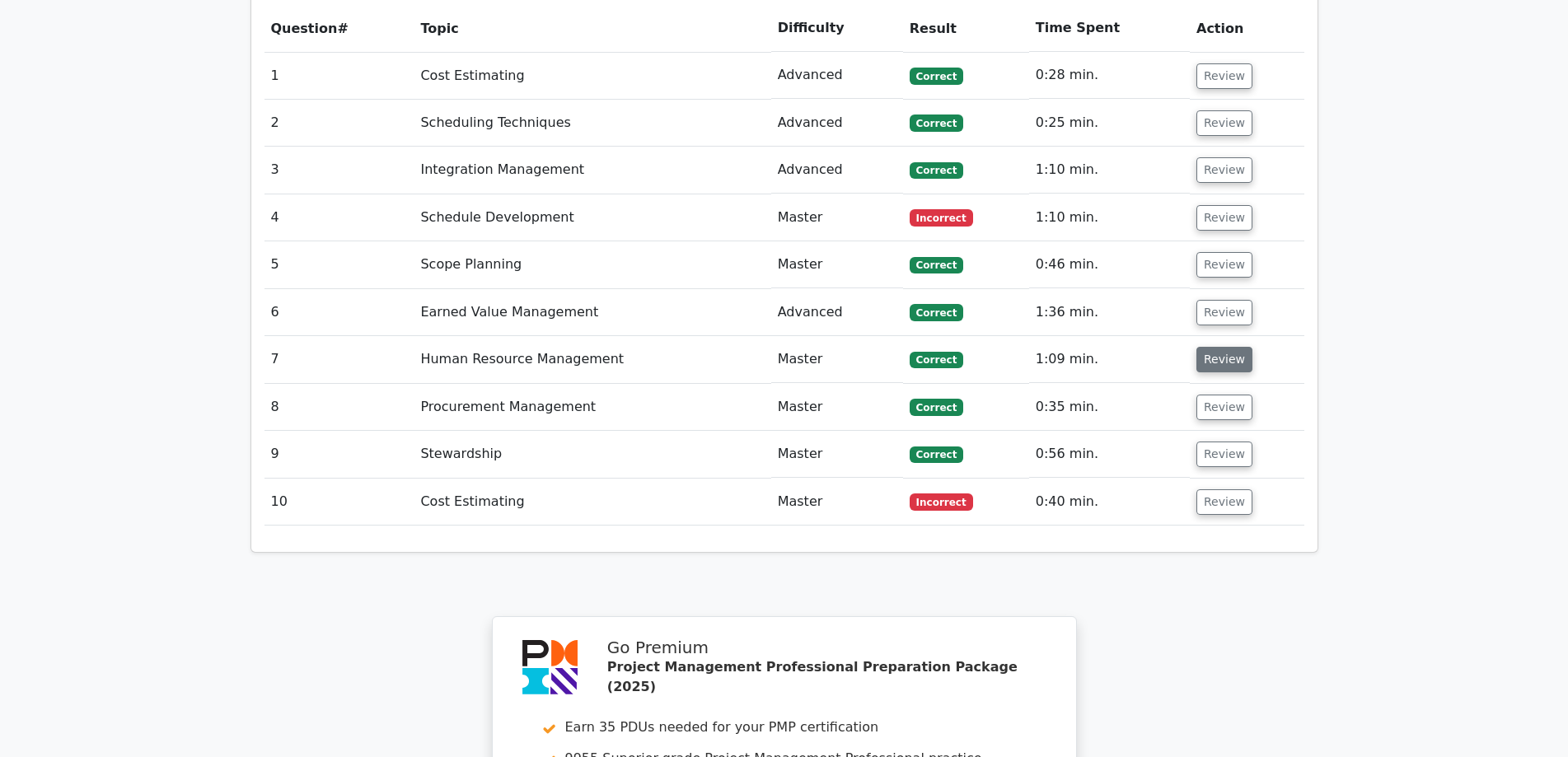
click at [1212, 347] on button "Review" at bounding box center [1224, 360] width 56 height 25
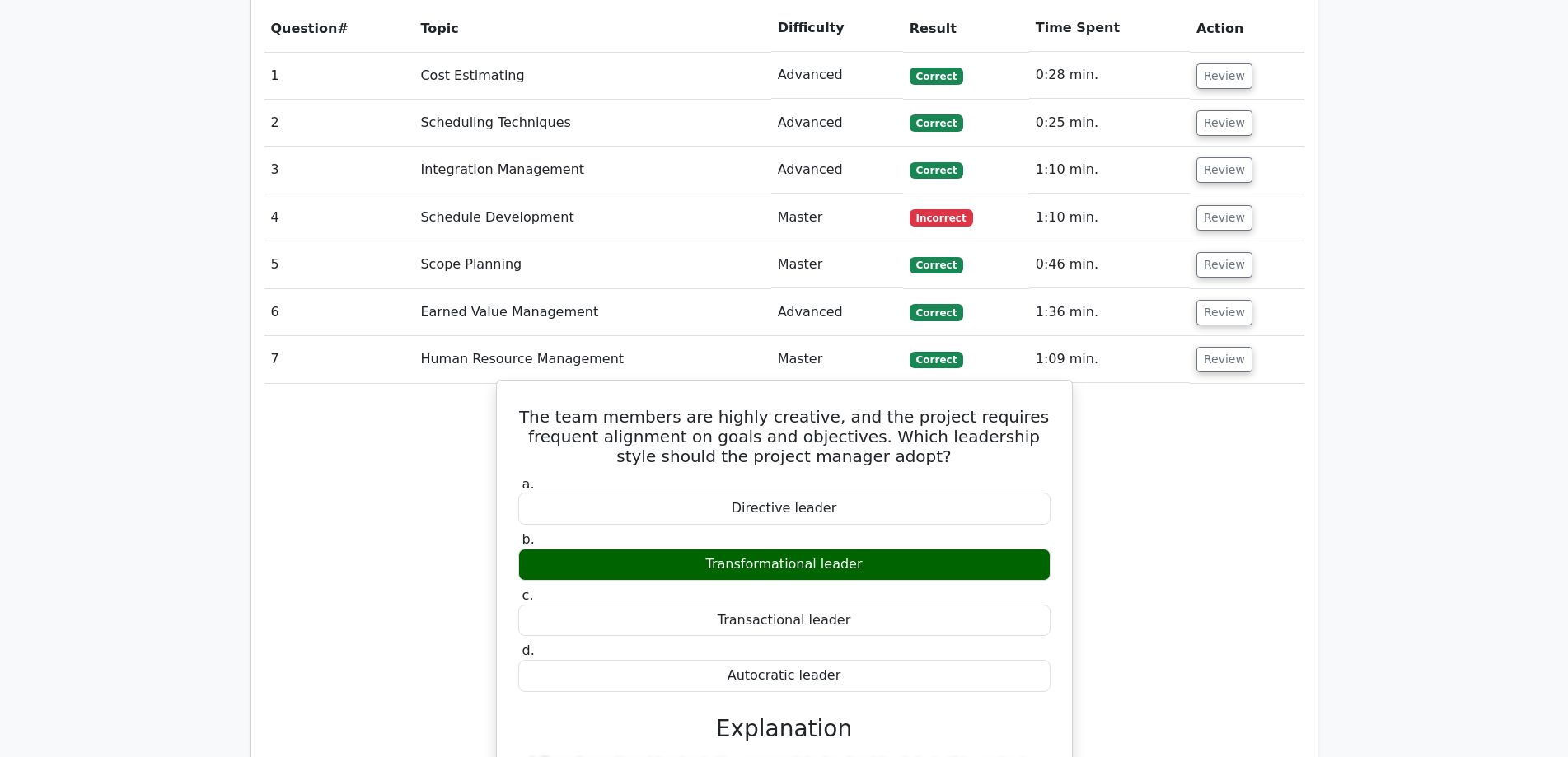
drag, startPoint x: 546, startPoint y: 334, endPoint x: 849, endPoint y: 601, distance: 403.9
click at [849, 601] on div "The team members are highly creative, and the project requires frequent alignme…" at bounding box center [784, 714] width 562 height 653
copy div "The team members are highly creative, and the project requires frequent alignme…"
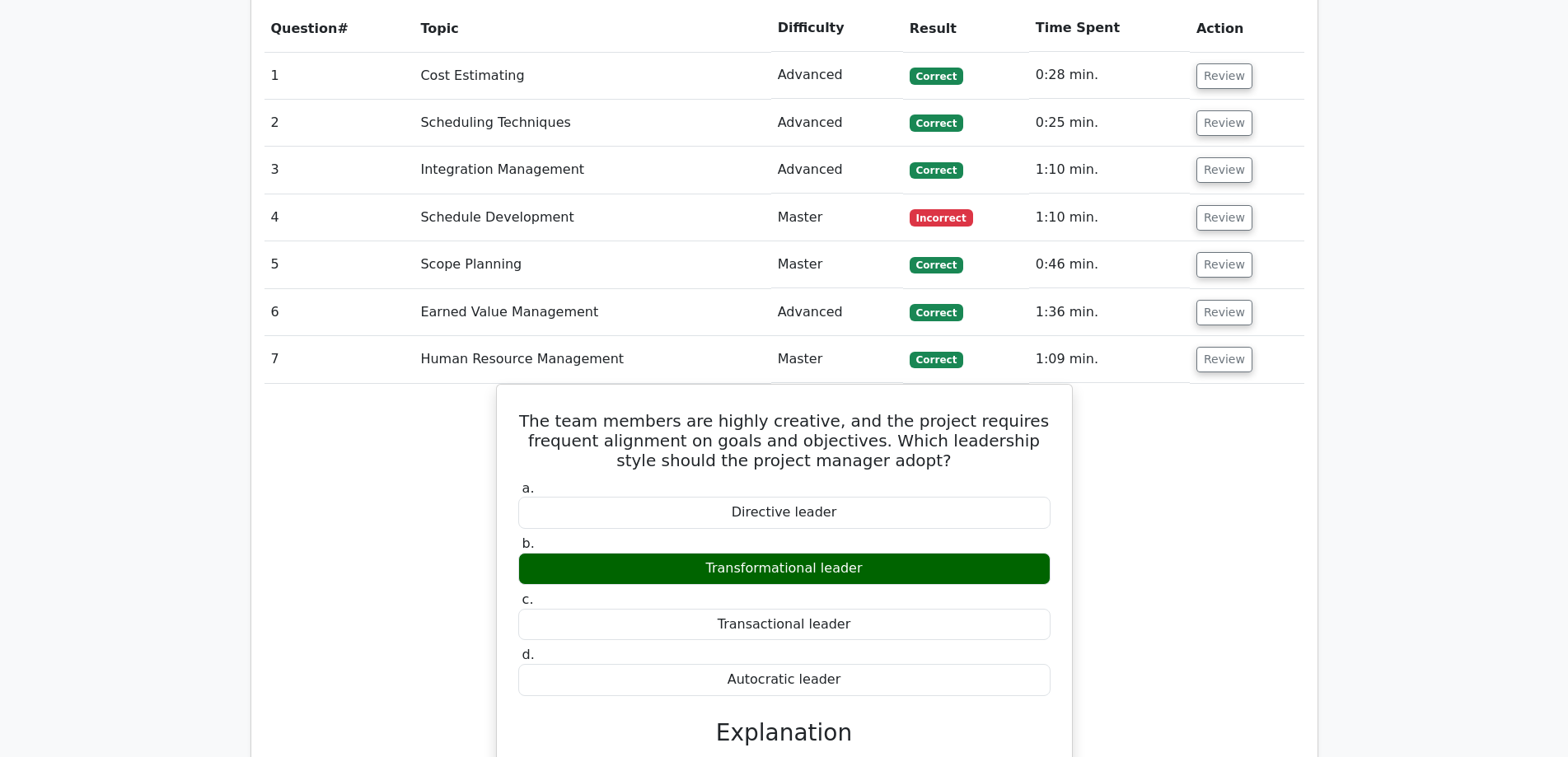
click at [1122, 384] on div "The team members are highly creative, and the project requires frequent alignme…" at bounding box center [784, 727] width 1040 height 687
click at [1203, 347] on button "Review" at bounding box center [1224, 360] width 56 height 25
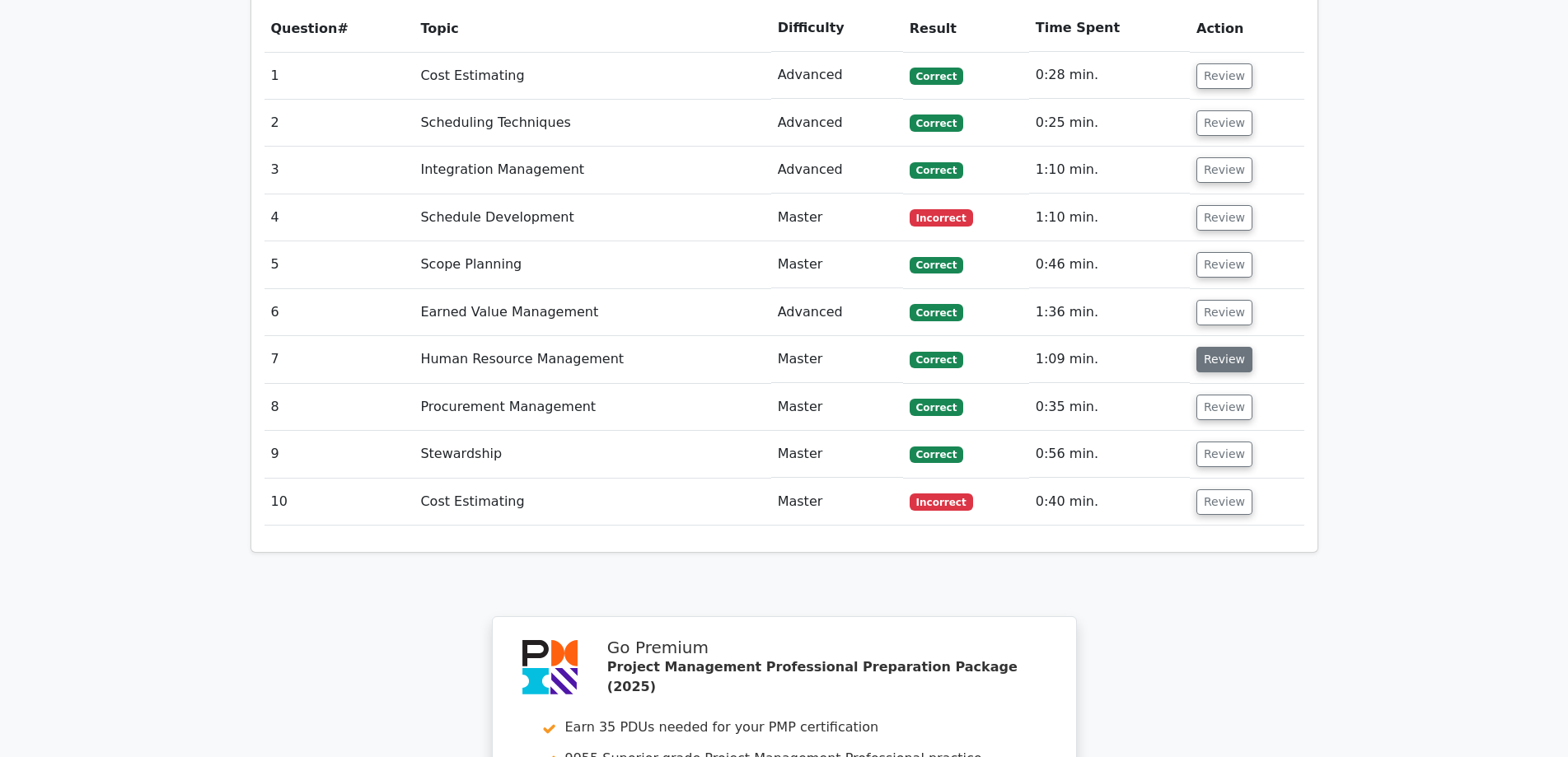
click at [1208, 347] on button "Review" at bounding box center [1224, 360] width 56 height 25
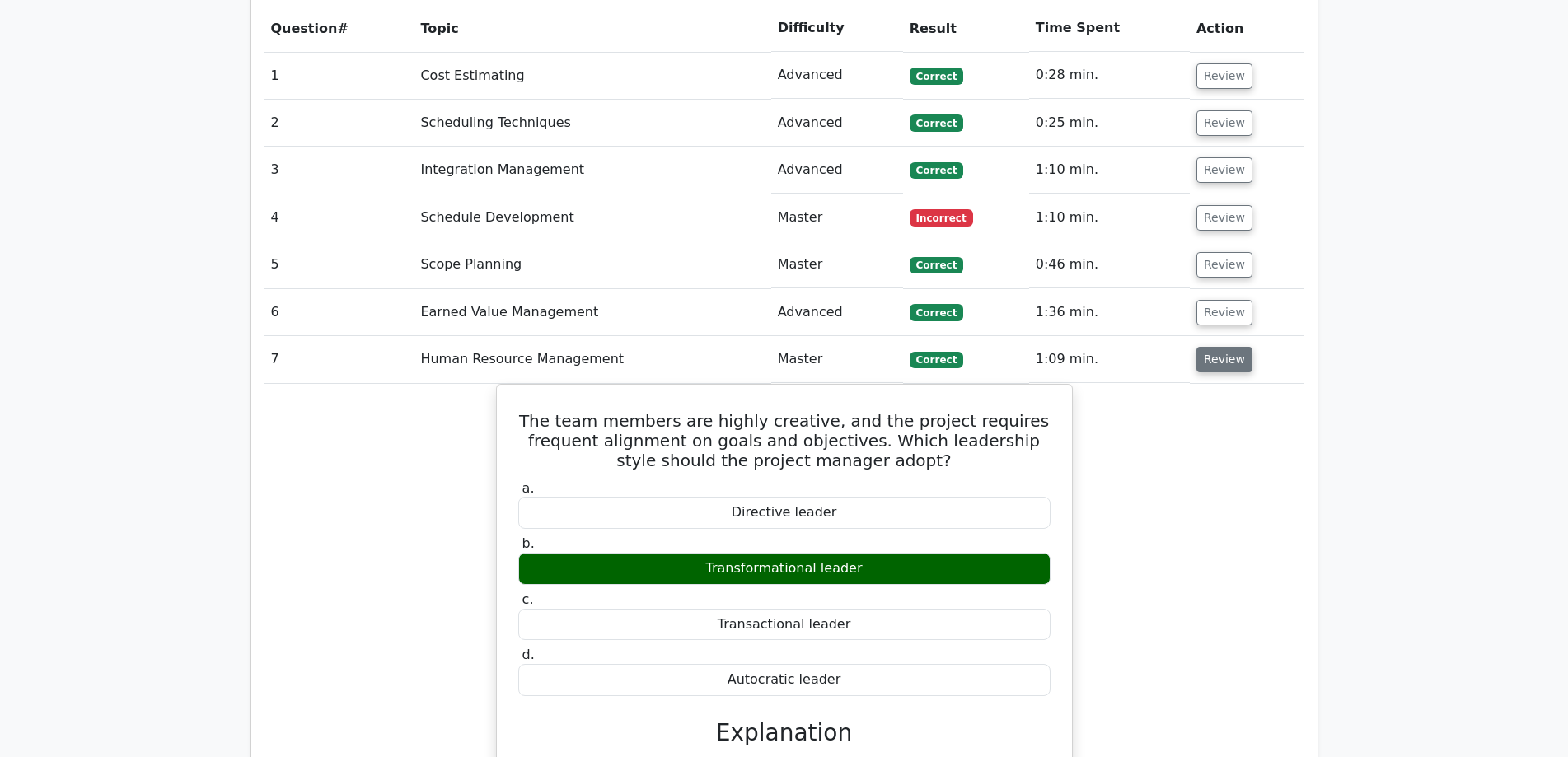
click at [1208, 347] on button "Review" at bounding box center [1224, 360] width 56 height 25
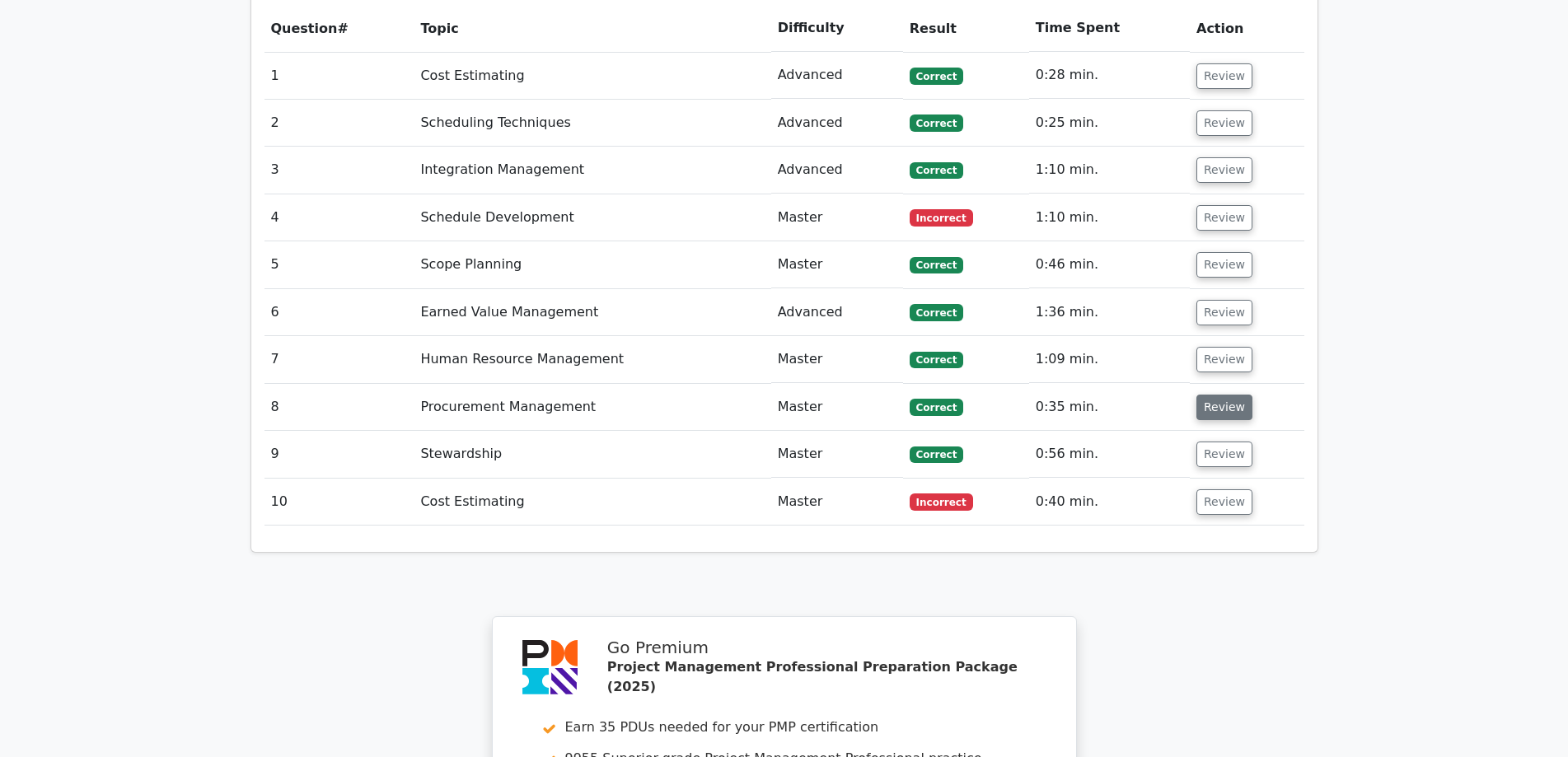
click at [1212, 395] on button "Review" at bounding box center [1224, 407] width 56 height 25
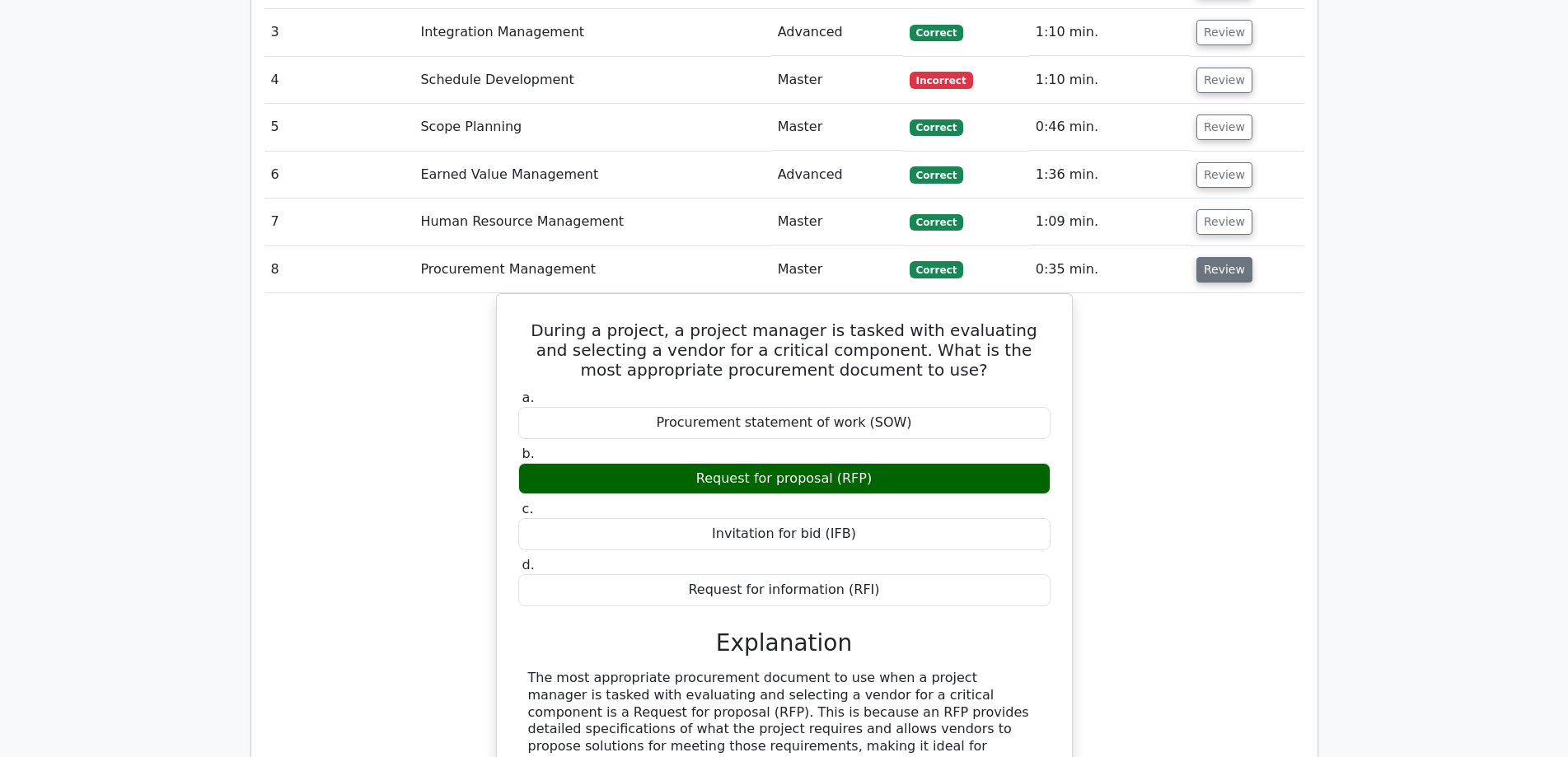
scroll to position [1786, 0]
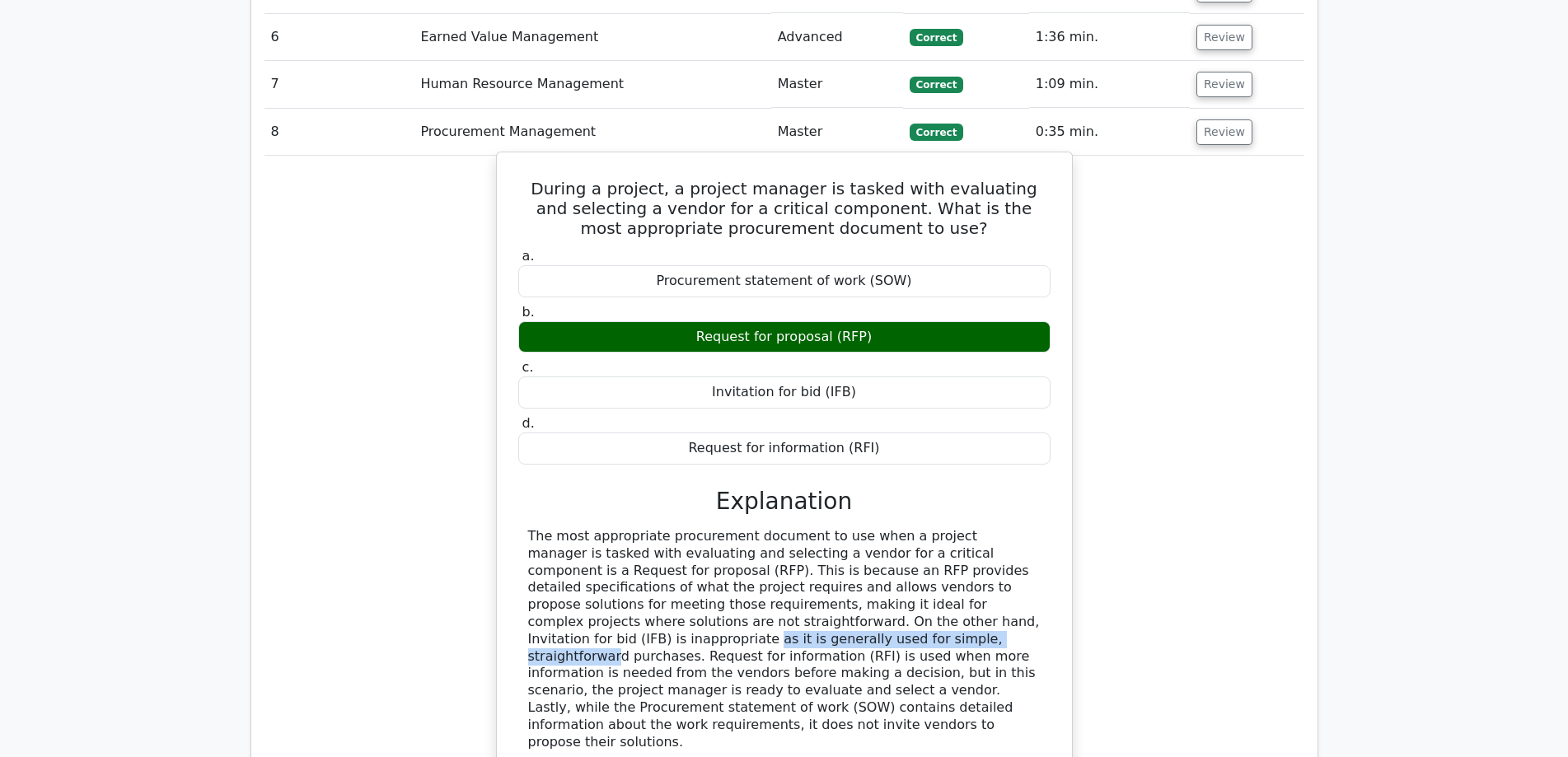
drag, startPoint x: 654, startPoint y: 543, endPoint x: 924, endPoint y: 539, distance: 270.0
click at [924, 539] on div "The most appropriate procurement document to use when a project manager is task…" at bounding box center [784, 640] width 513 height 222
click at [580, 557] on div "The most appropriate procurement document to use when a project manager is task…" at bounding box center [784, 640] width 513 height 222
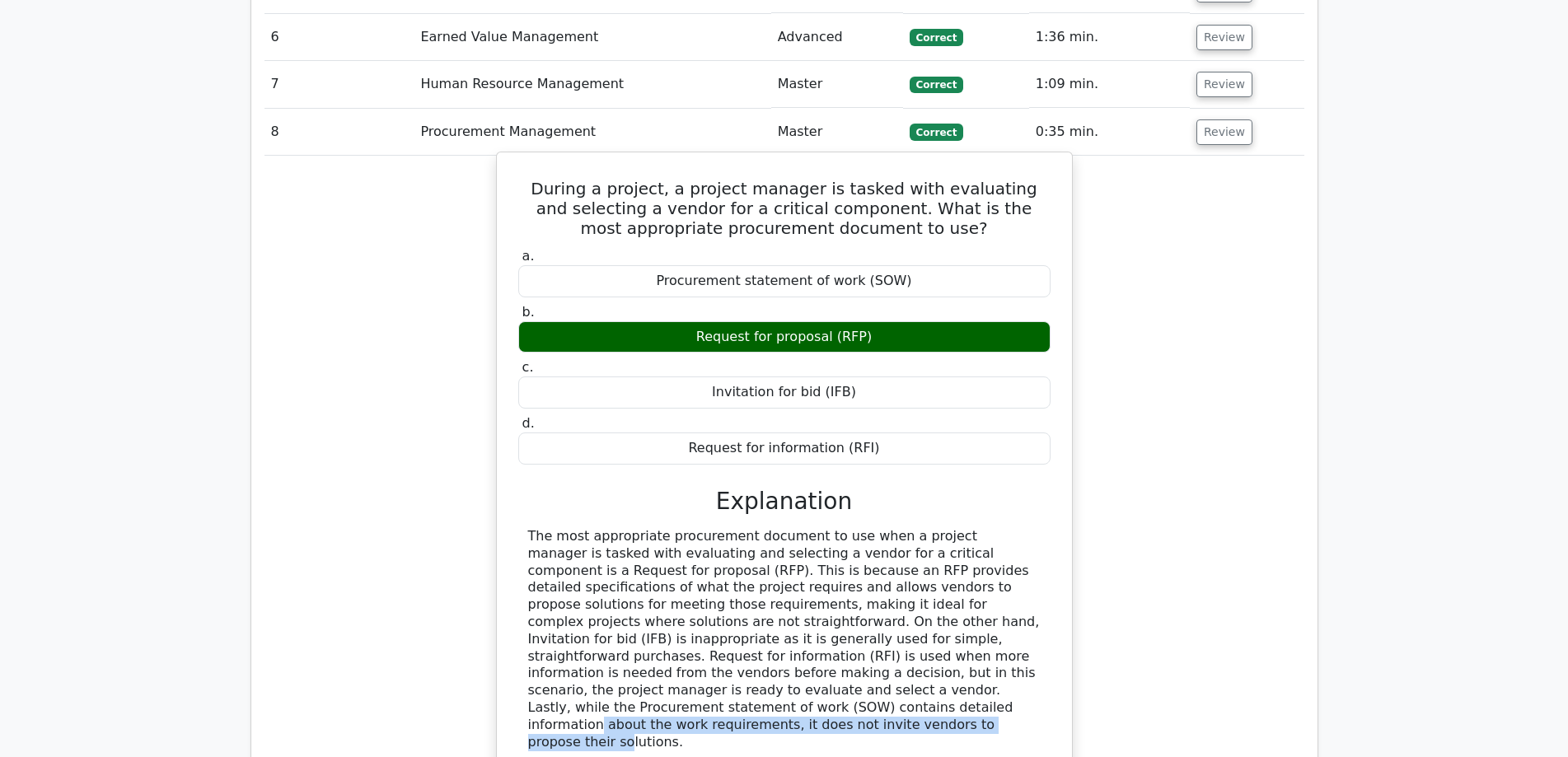
drag, startPoint x: 595, startPoint y: 613, endPoint x: 1040, endPoint y: 614, distance: 445.0
click at [1040, 614] on div "The most appropriate procurement document to use when a project manager is task…" at bounding box center [784, 640] width 513 height 222
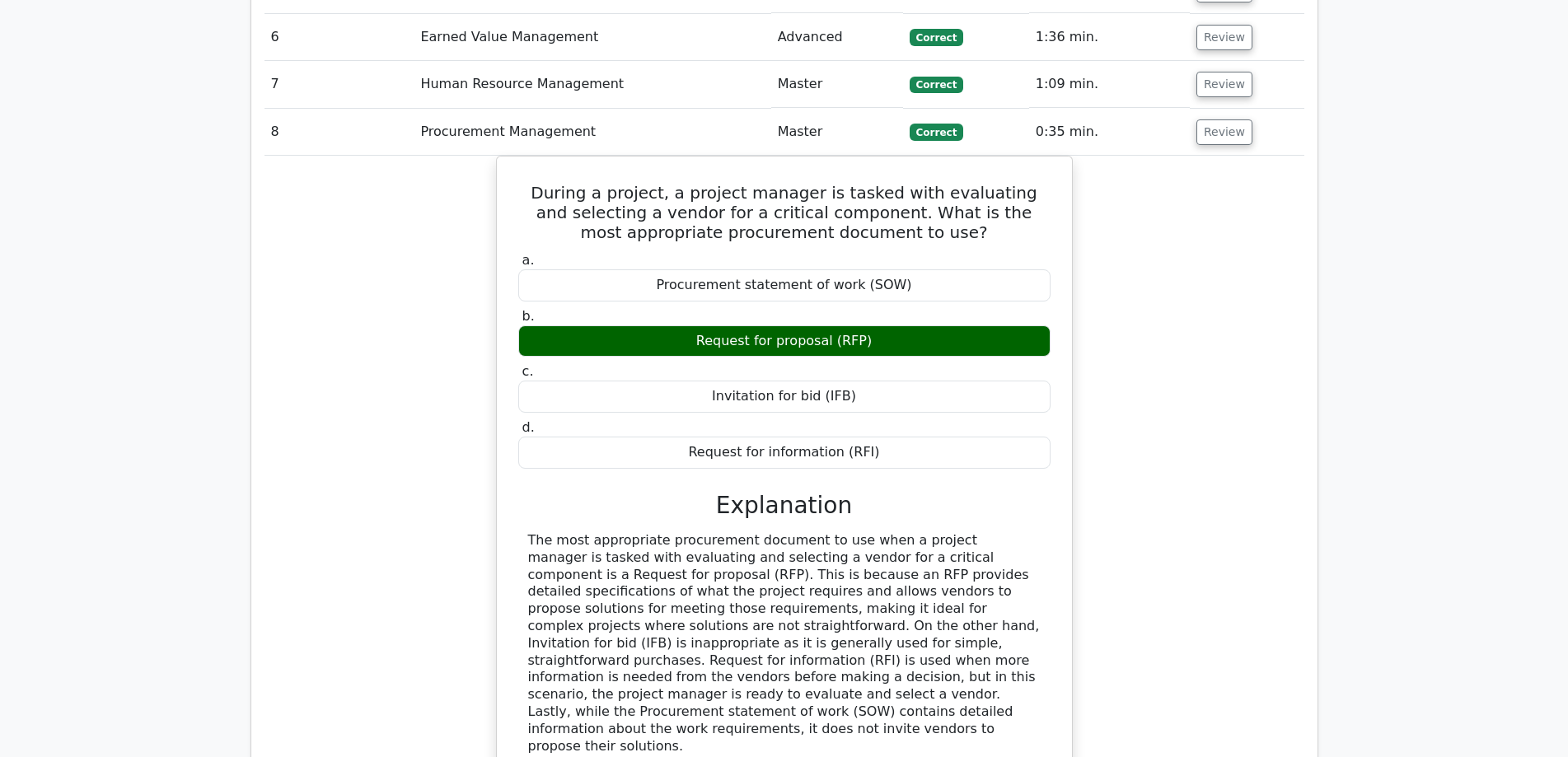
click at [1161, 537] on div "During a project, a project manager is tasked with evaluating and selecting a v…" at bounding box center [784, 509] width 1040 height 705
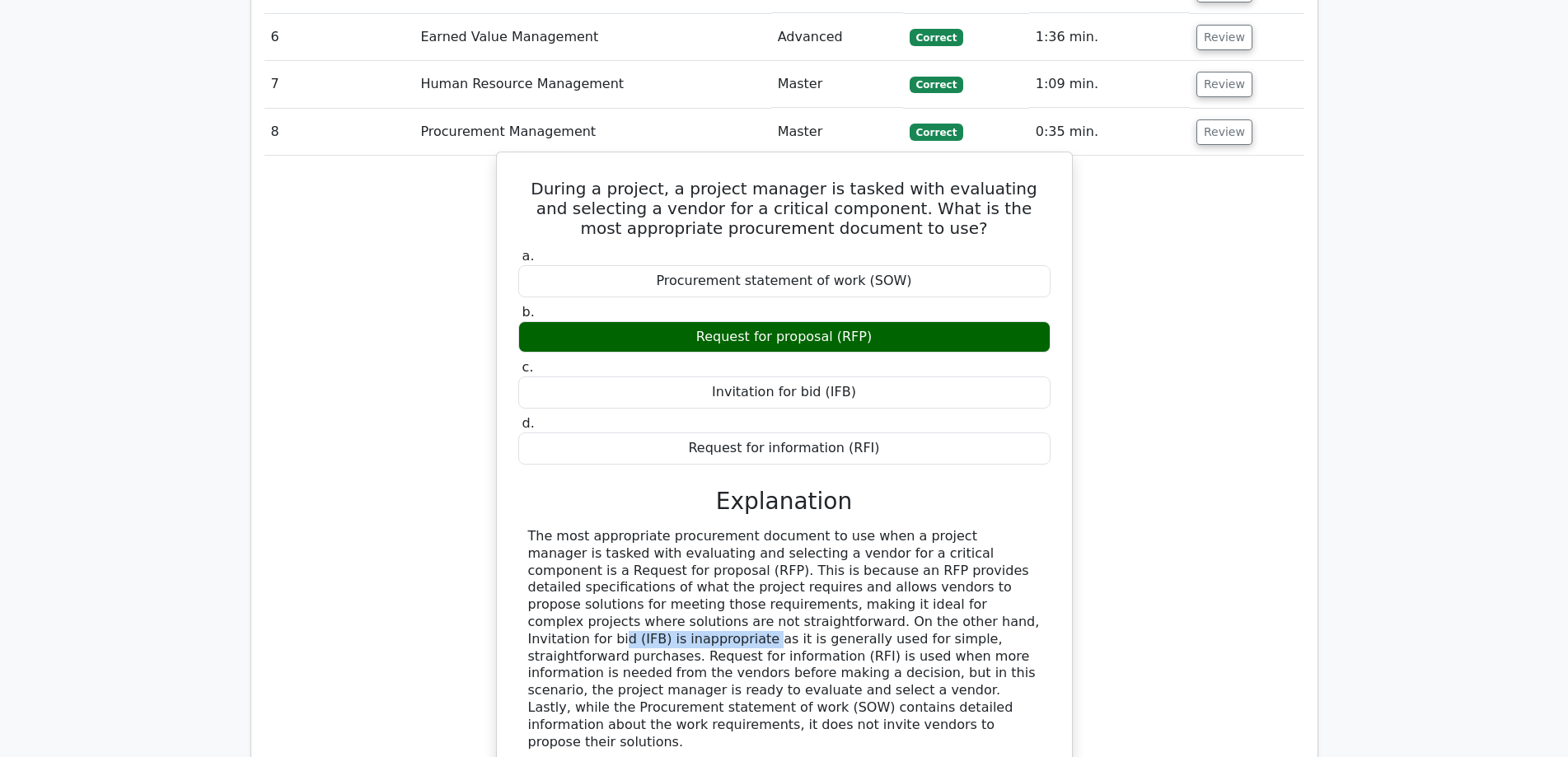
drag, startPoint x: 528, startPoint y: 543, endPoint x: 654, endPoint y: 538, distance: 126.1
click at [654, 538] on div "The most appropriate procurement document to use when a project manager is task…" at bounding box center [784, 640] width 513 height 222
copy div "Invitation for bid (IFB)"
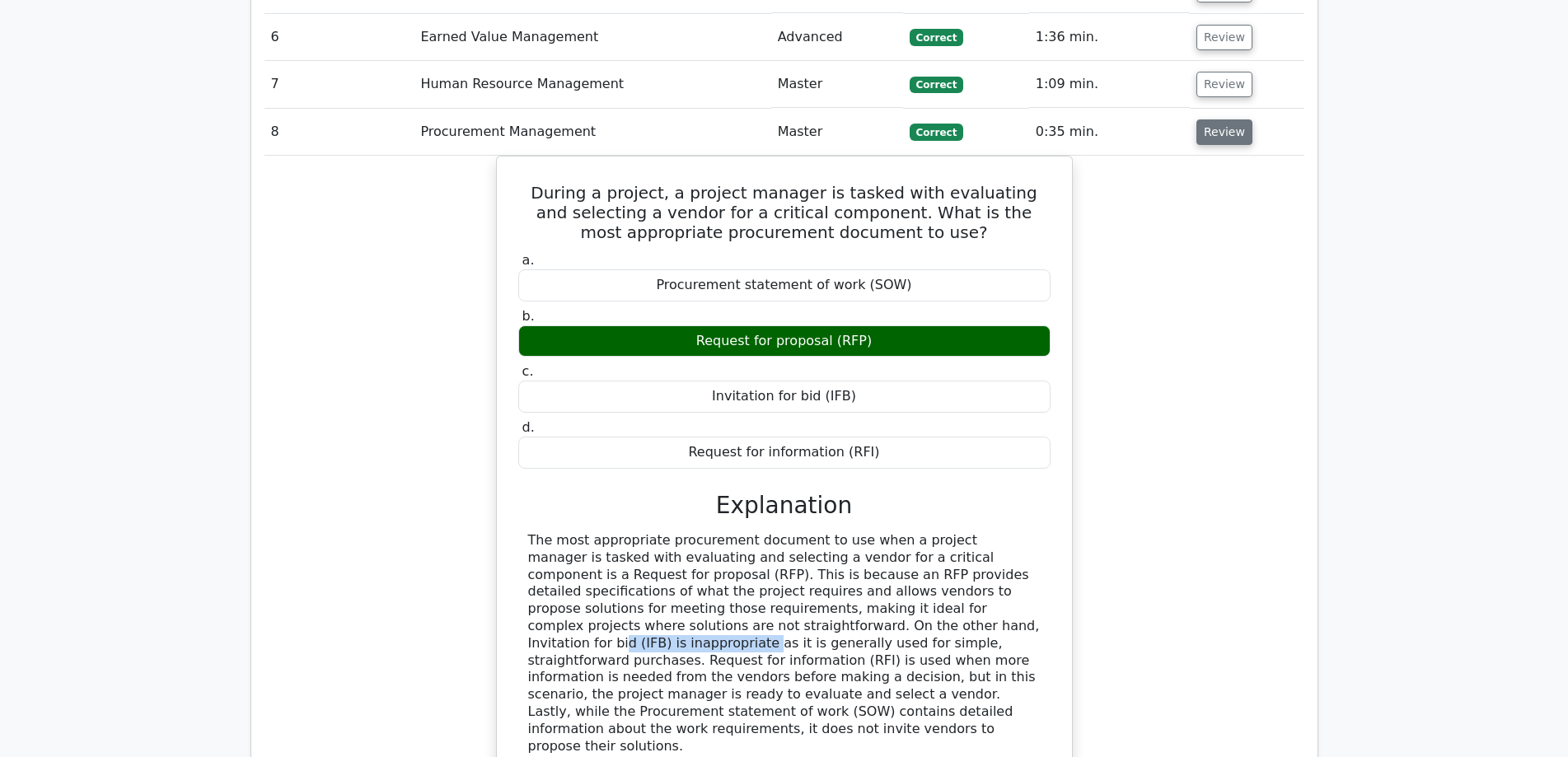
click at [1217, 119] on button "Review" at bounding box center [1224, 132] width 56 height 25
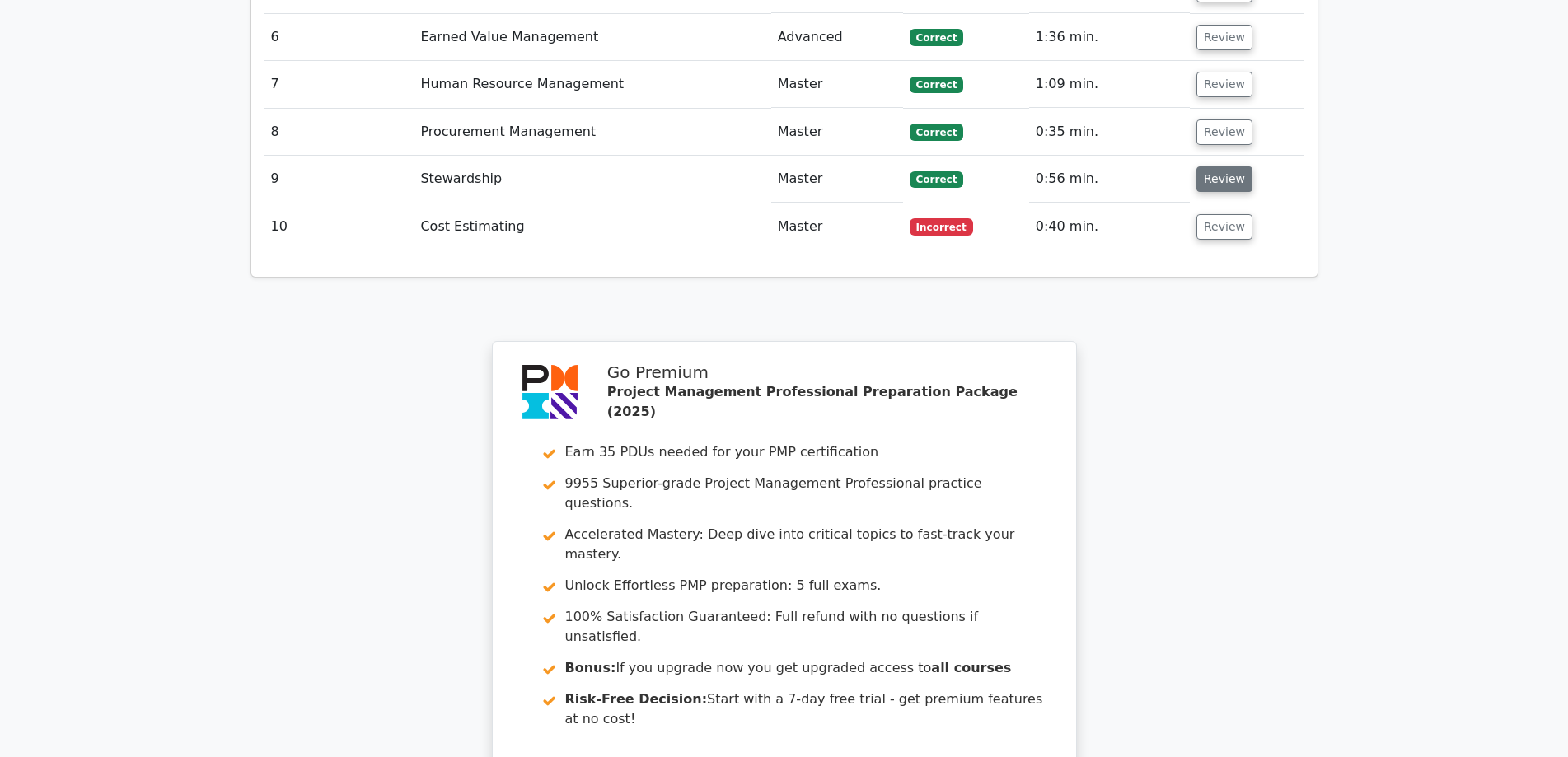
click at [1214, 167] on button "Review" at bounding box center [1224, 179] width 56 height 25
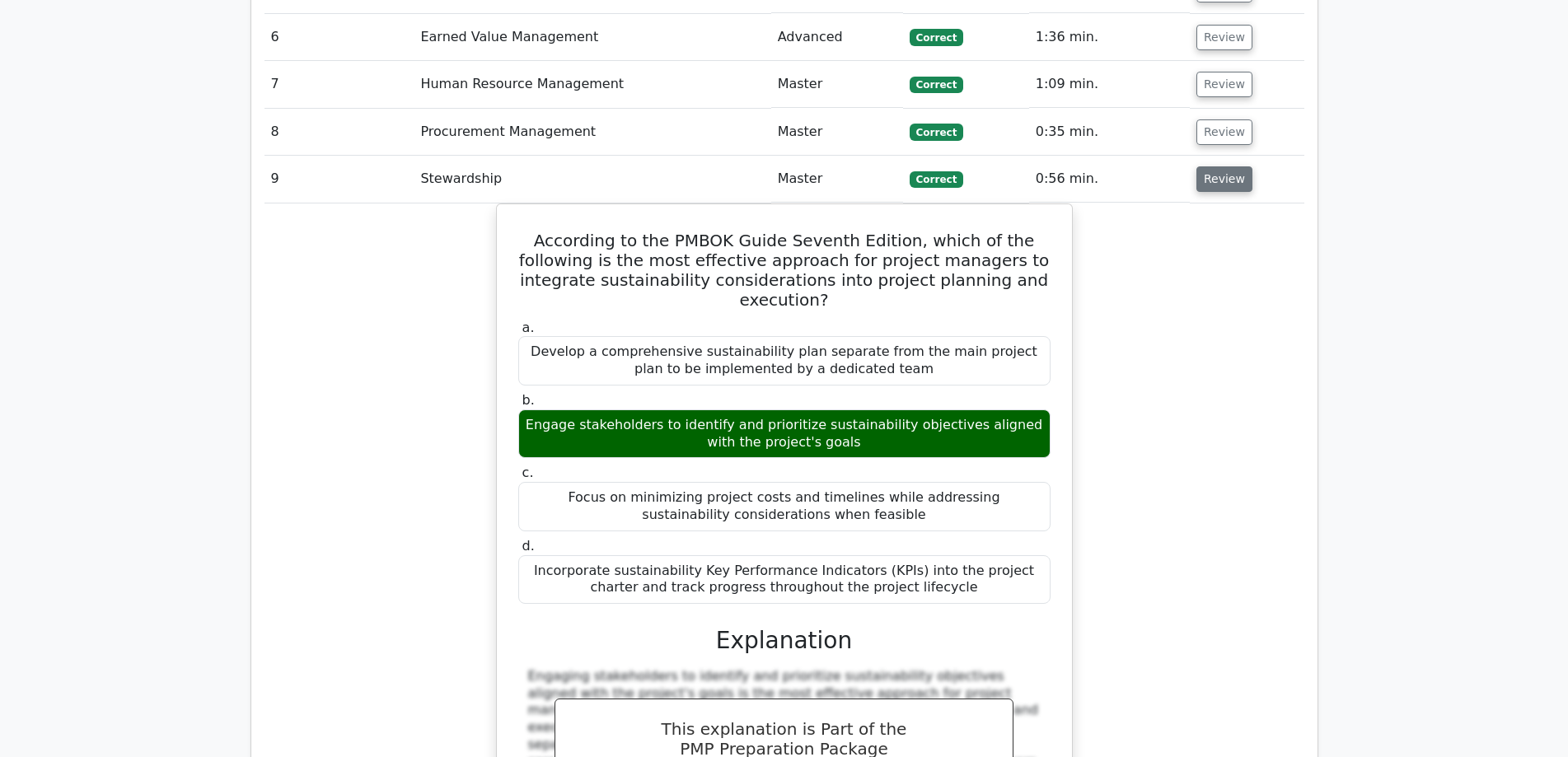
click at [1218, 167] on button "Review" at bounding box center [1224, 179] width 56 height 25
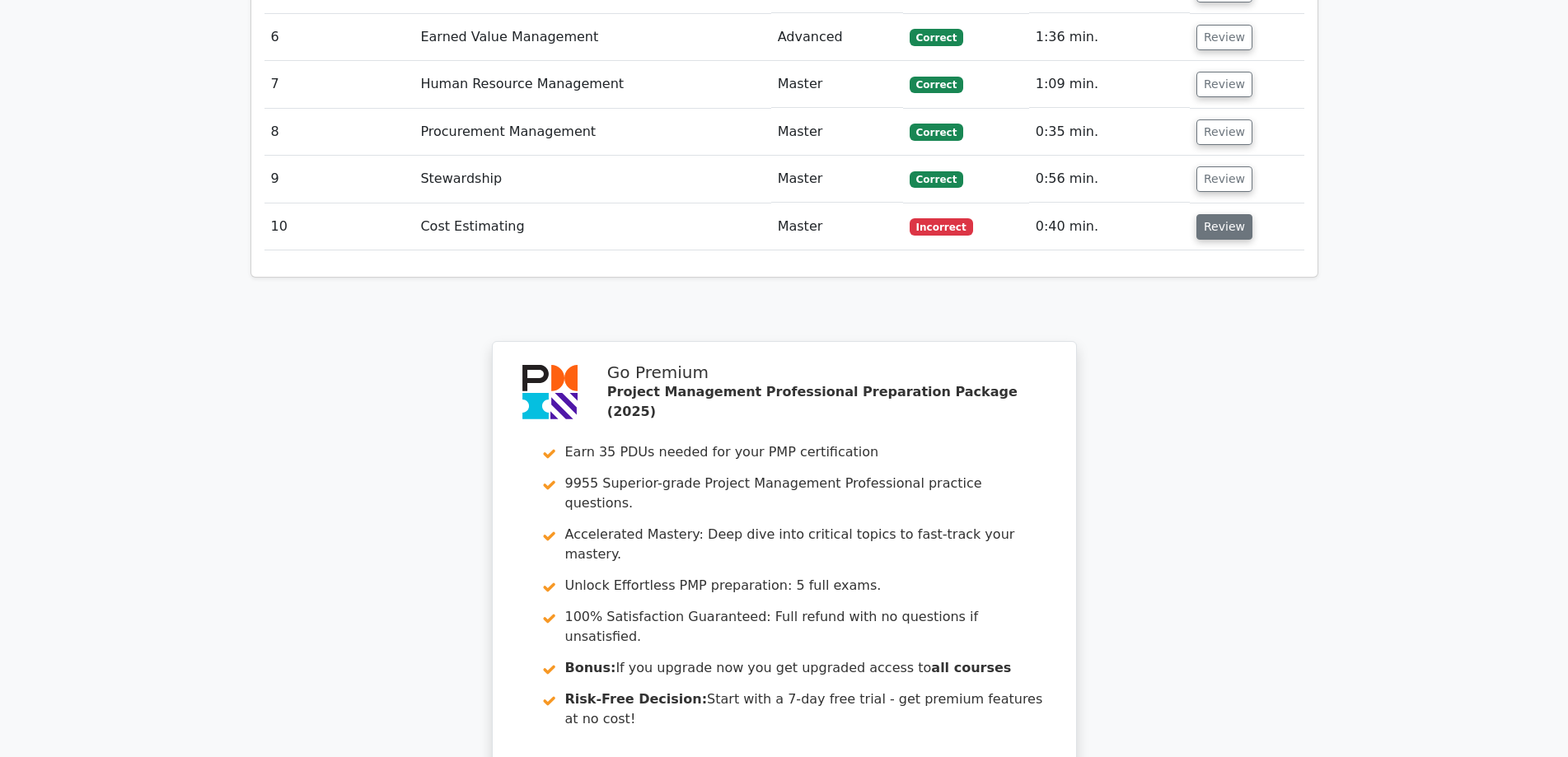
click at [1222, 214] on button "Review" at bounding box center [1224, 227] width 56 height 25
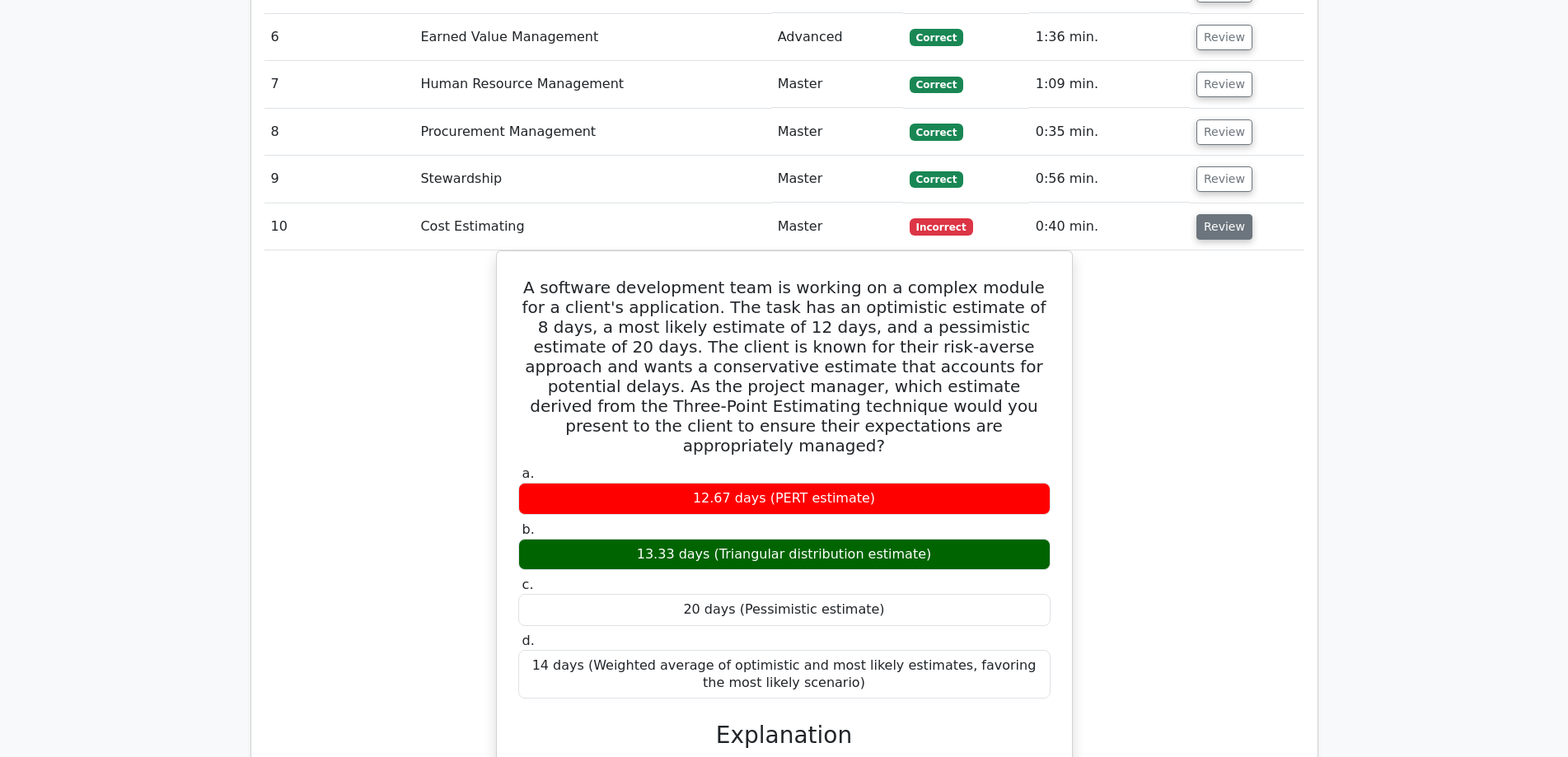
click at [1211, 214] on button "Review" at bounding box center [1224, 227] width 56 height 25
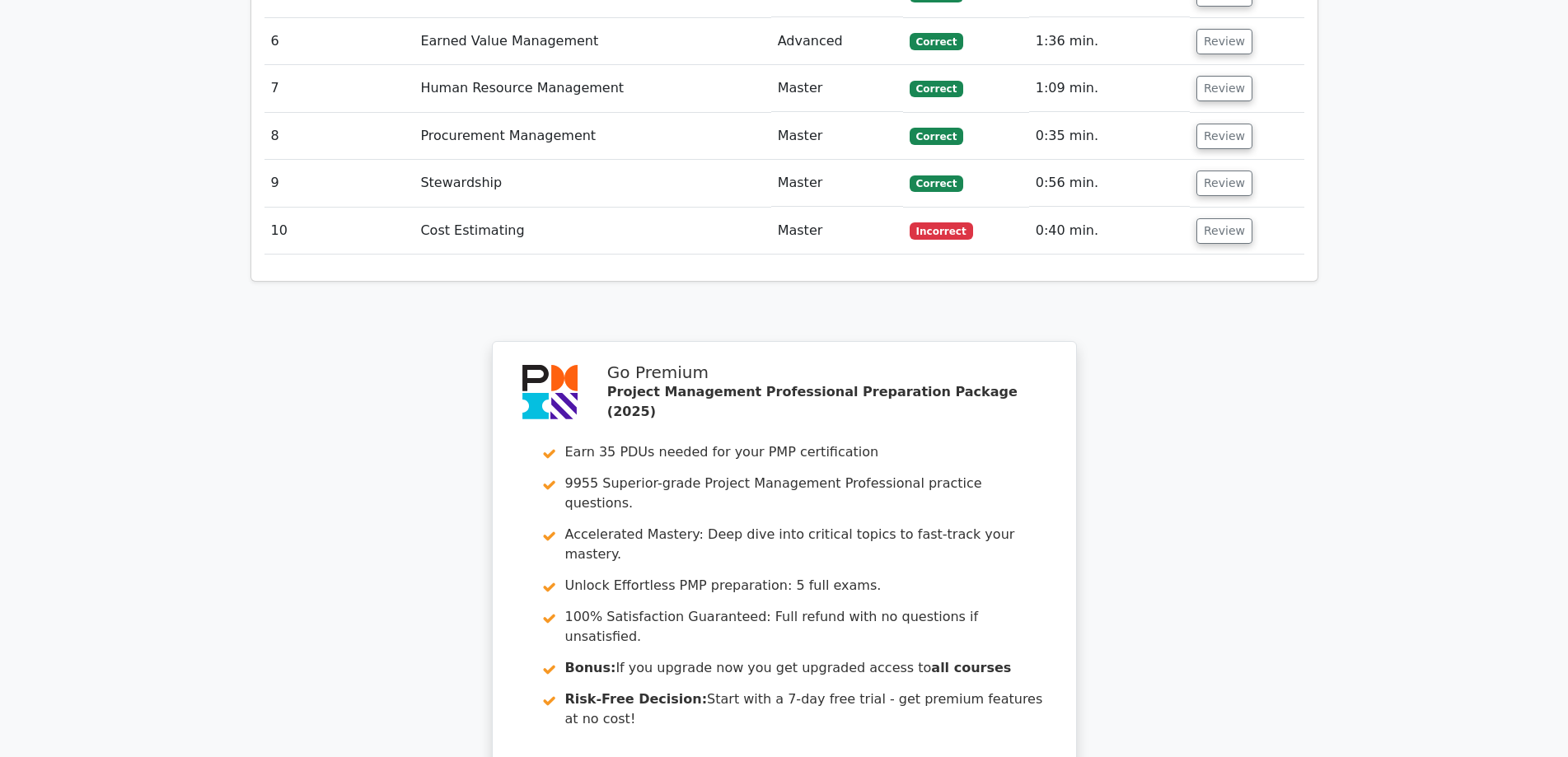
scroll to position [2022, 0]
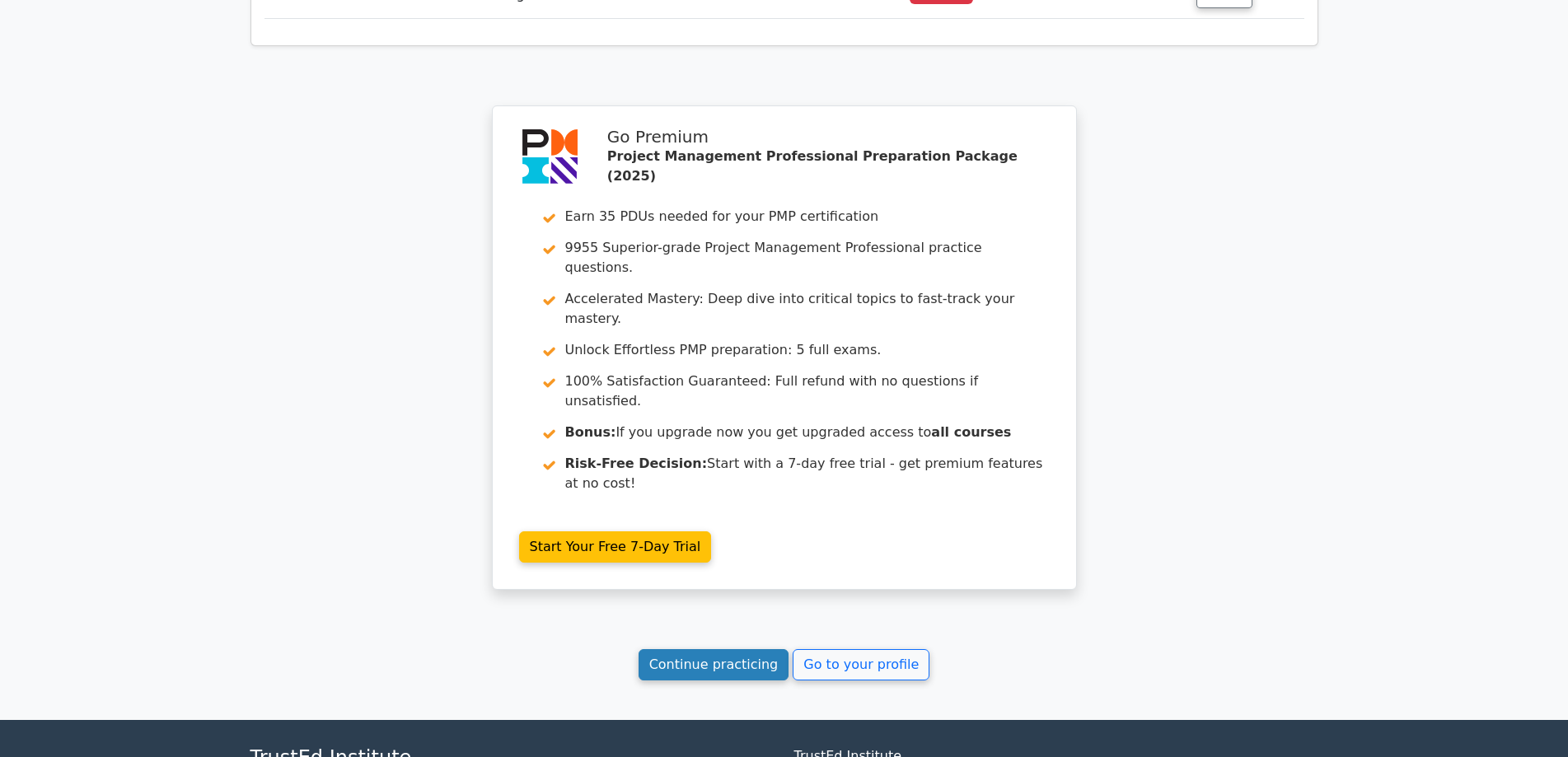
click at [713, 649] on link "Continue practicing" at bounding box center [714, 665] width 151 height 31
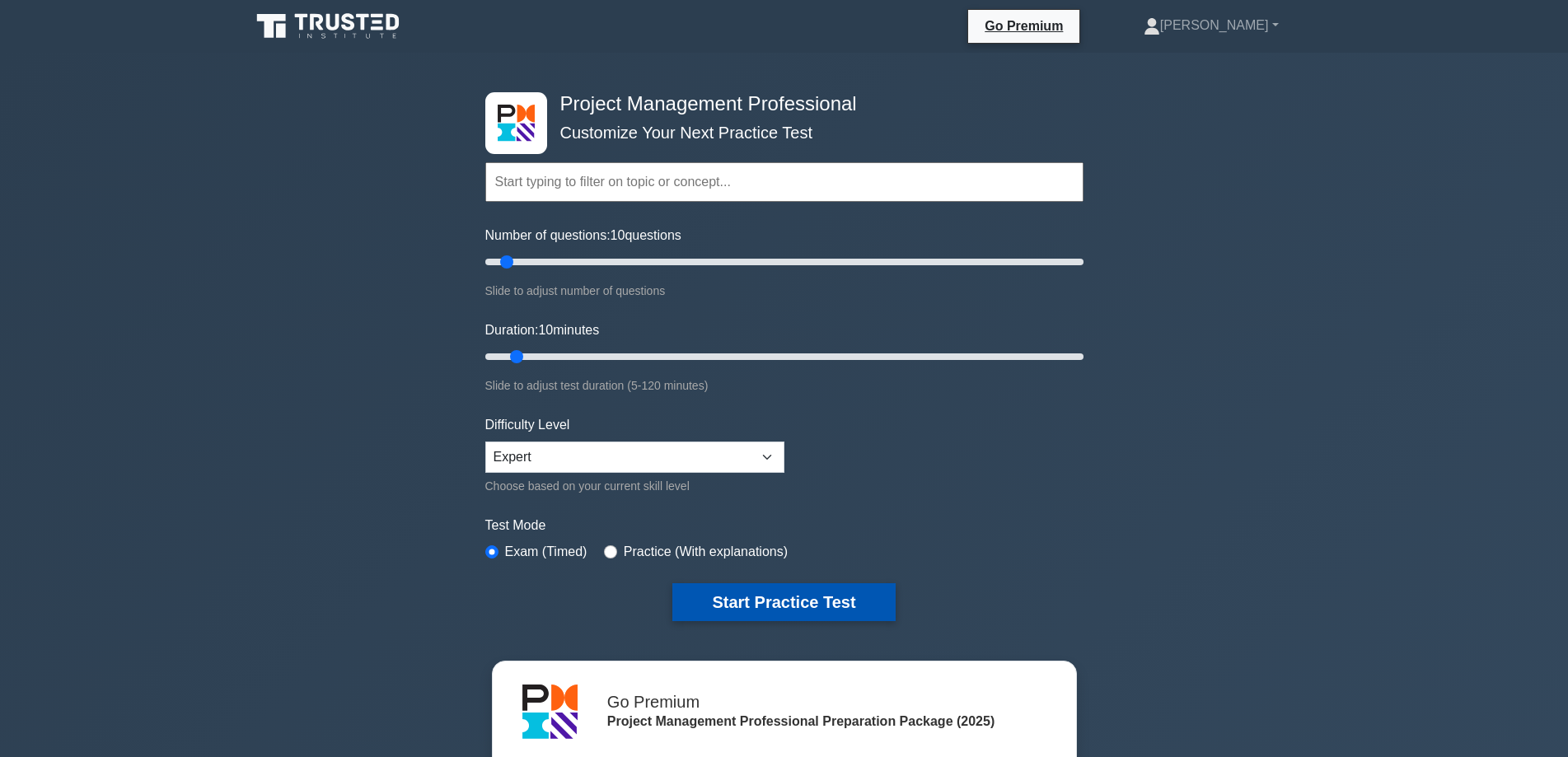
click at [783, 604] on button "Start Practice Test" at bounding box center [784, 603] width 222 height 38
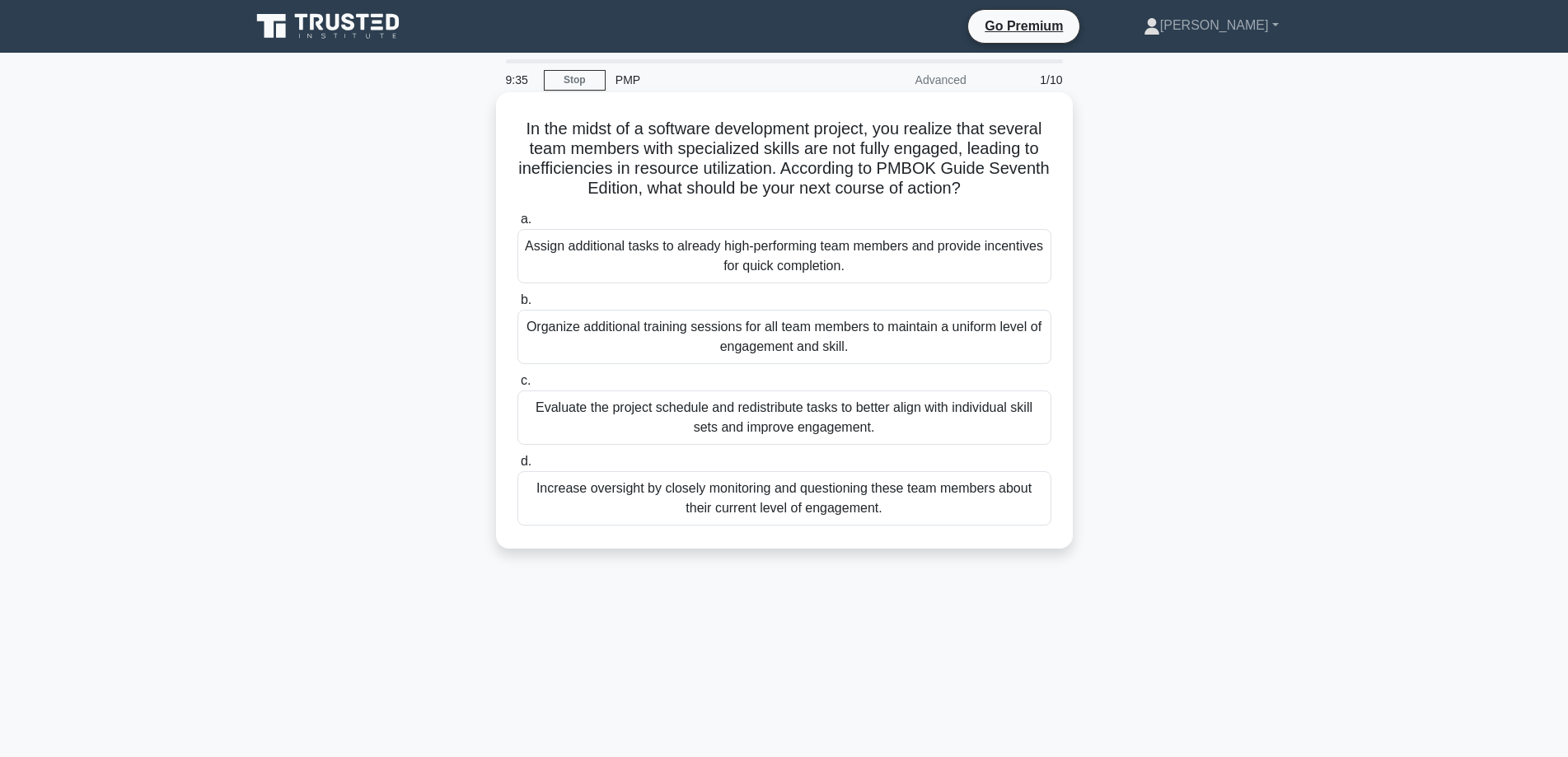
click at [872, 428] on div "Evaluate the project schedule and redistribute tasks to better align with indiv…" at bounding box center [784, 418] width 533 height 55
click at [517, 387] on input "c. Evaluate the project schedule and redistribute tasks to better align with in…" at bounding box center [517, 381] width 0 height 11
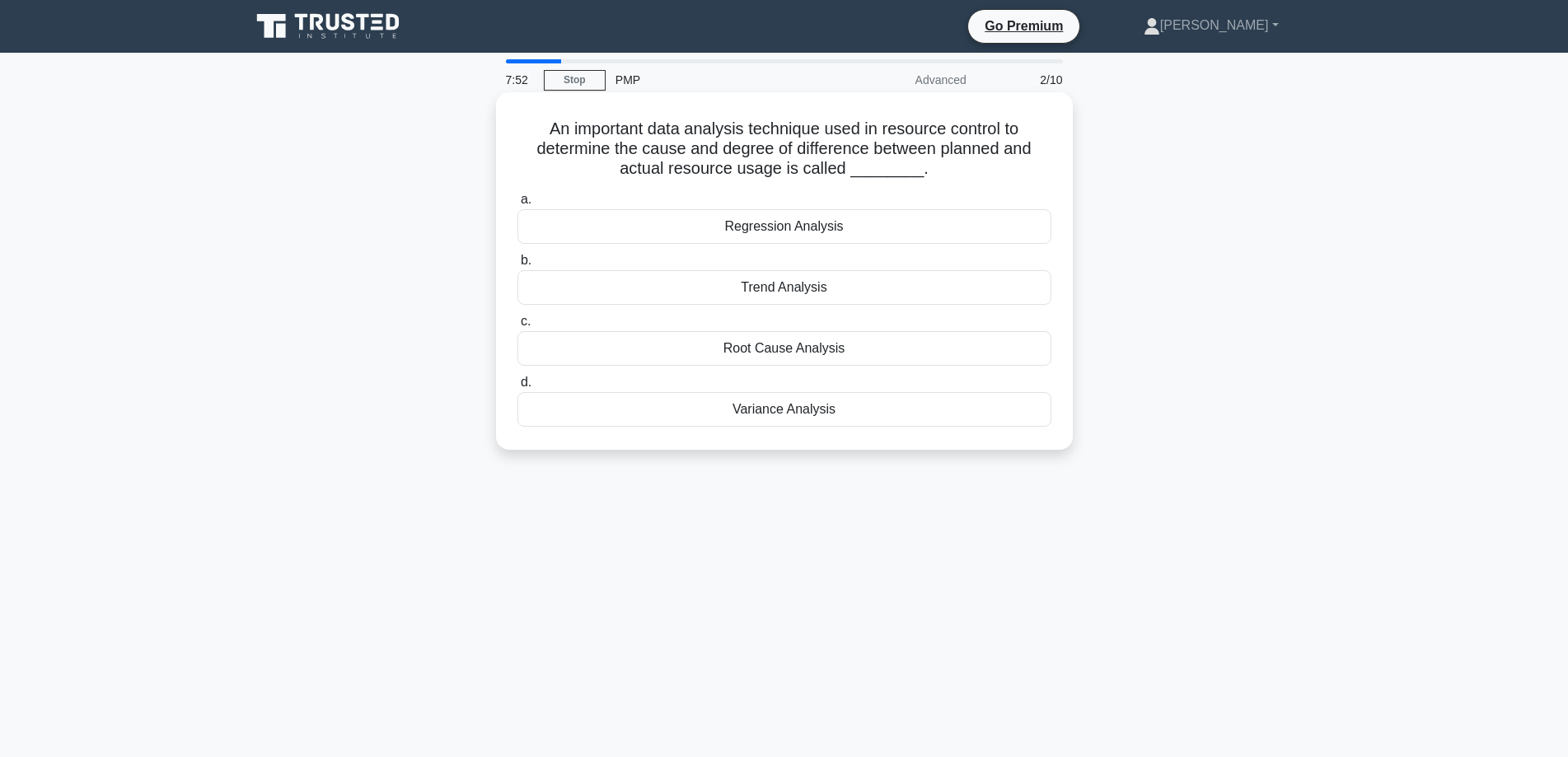
click at [772, 342] on div "Root Cause Analysis" at bounding box center [784, 348] width 533 height 35
click at [517, 327] on input "c. Root Cause Analysis" at bounding box center [517, 322] width 0 height 11
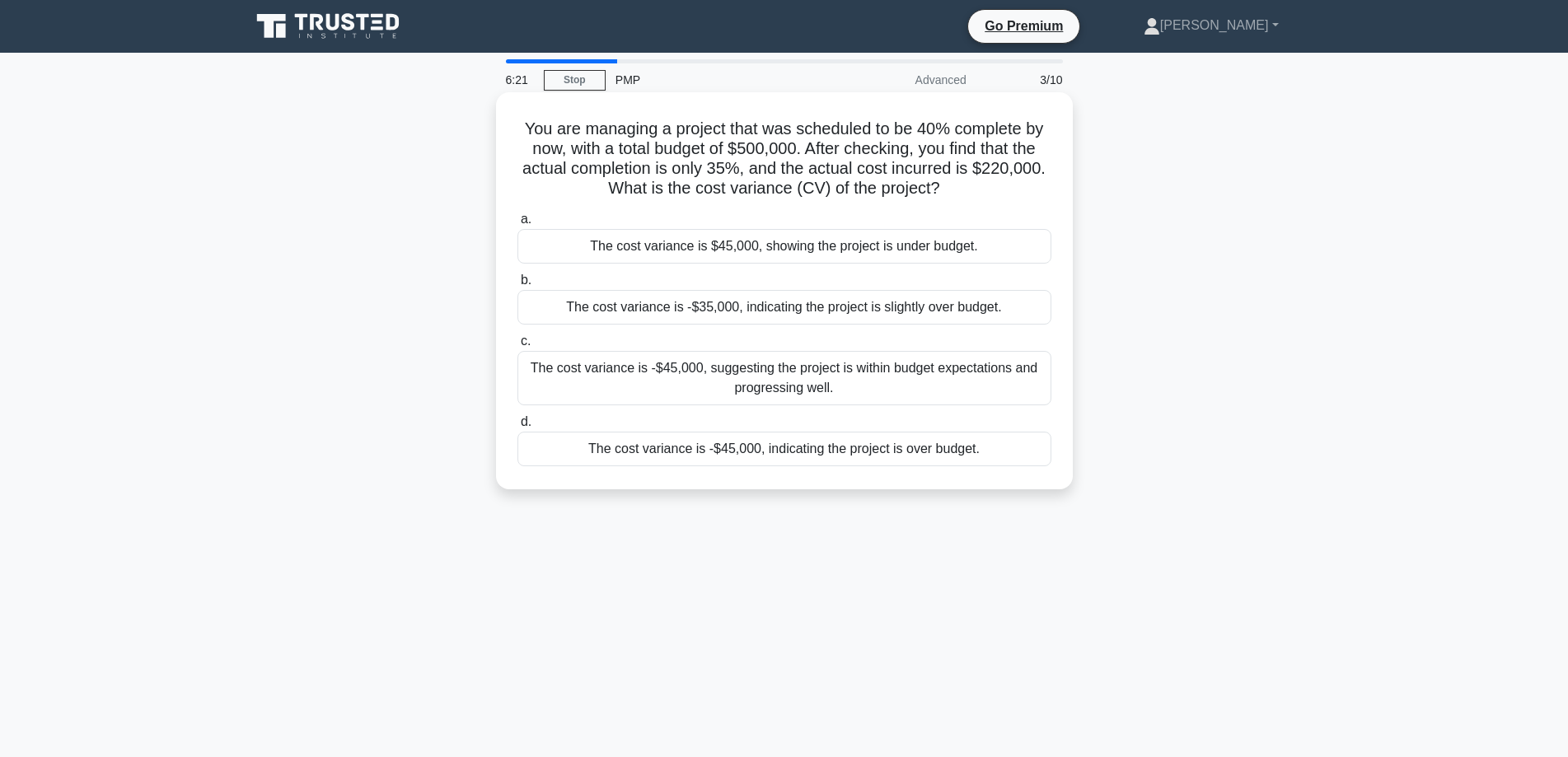
click at [784, 456] on div "The cost variance is -$45,000, indicating the project is over budget." at bounding box center [784, 448] width 533 height 35
click at [517, 428] on input "d. The cost variance is -$45,000, indicating the project is over budget." at bounding box center [517, 422] width 0 height 11
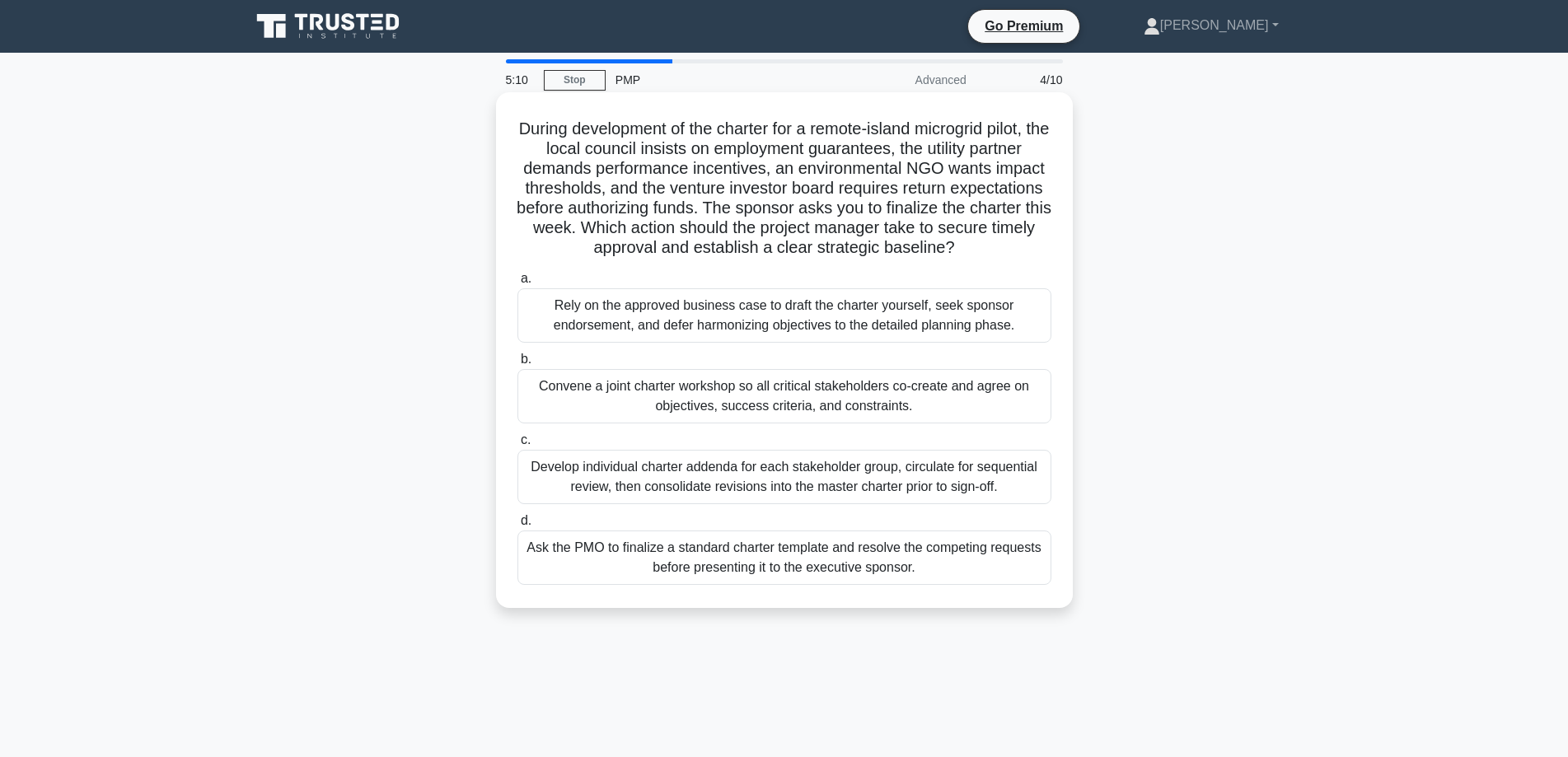
click at [946, 401] on div "Convene a joint charter workshop so all critical stakeholders co-create and agr…" at bounding box center [784, 396] width 533 height 55
click at [517, 365] on input "b. Convene a joint charter workshop so all critical stakeholders co-create and …" at bounding box center [517, 360] width 0 height 11
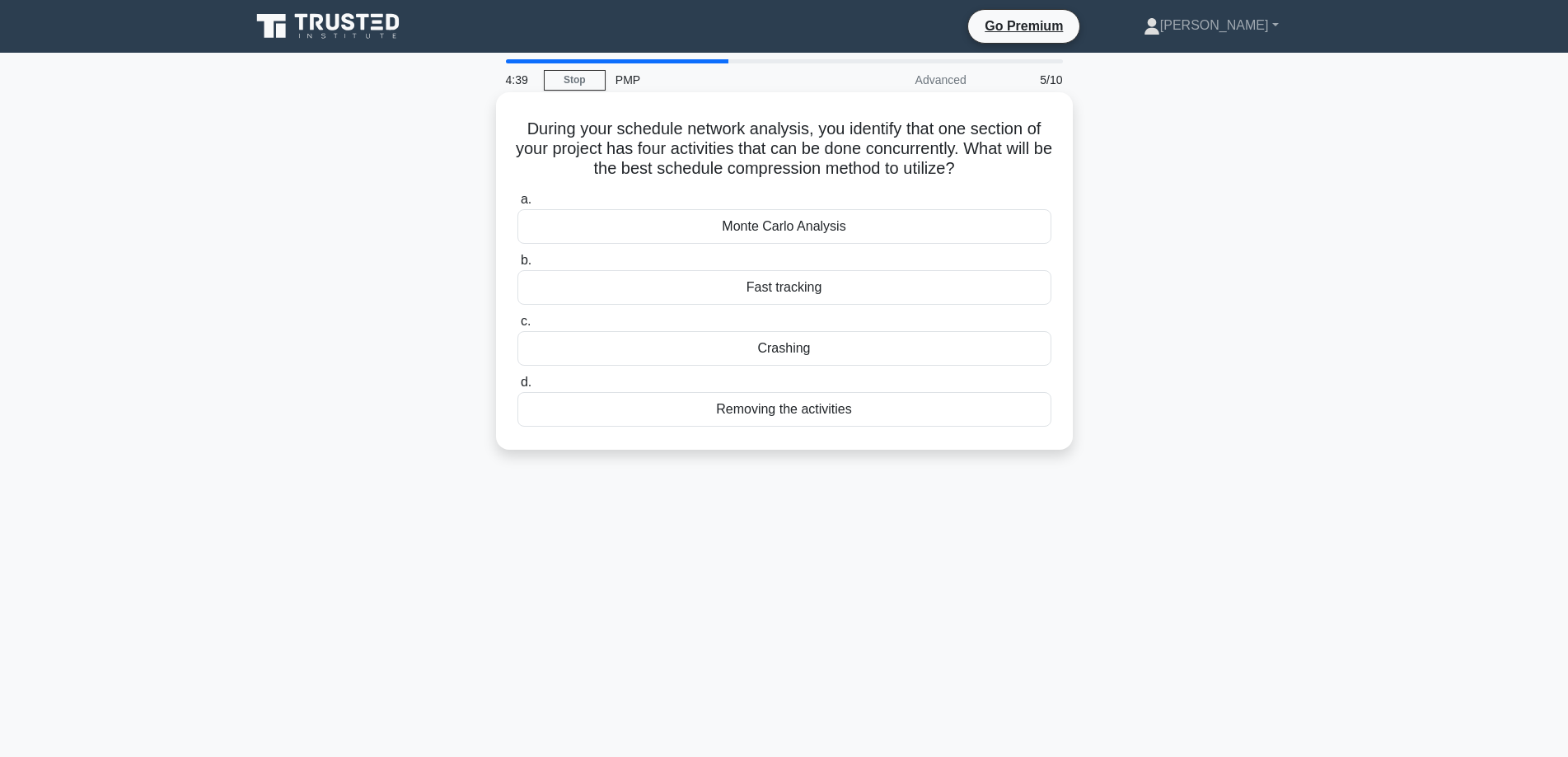
click at [812, 286] on div "Fast tracking" at bounding box center [784, 287] width 533 height 35
click at [517, 266] on input "b. Fast tracking" at bounding box center [517, 261] width 0 height 11
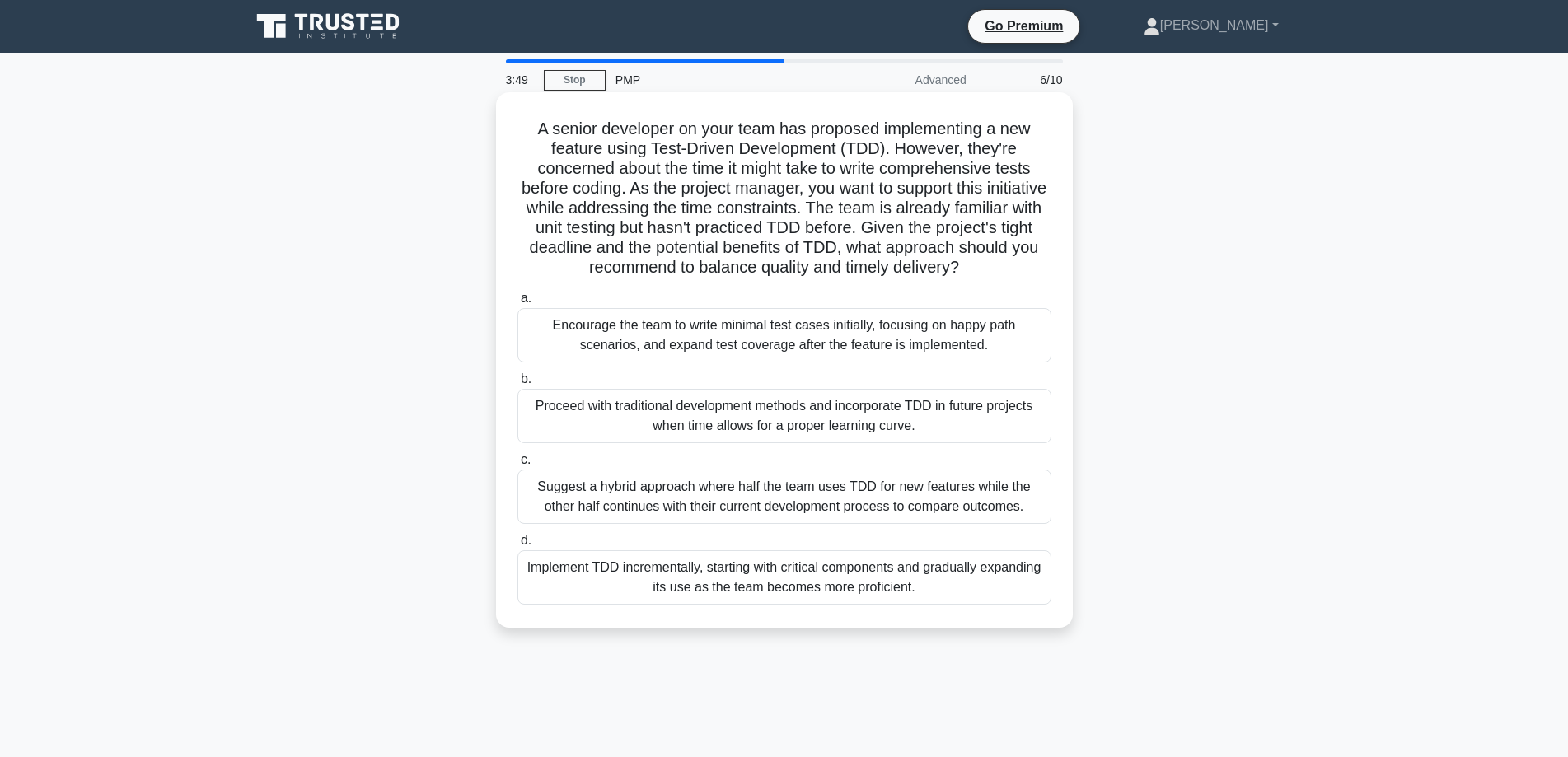
click at [784, 602] on div "Implement TDD incrementally, starting with critical components and gradually ex…" at bounding box center [784, 578] width 533 height 55
click at [517, 546] on input "d. Implement TDD incrementally, starting with critical components and gradually…" at bounding box center [517, 541] width 0 height 11
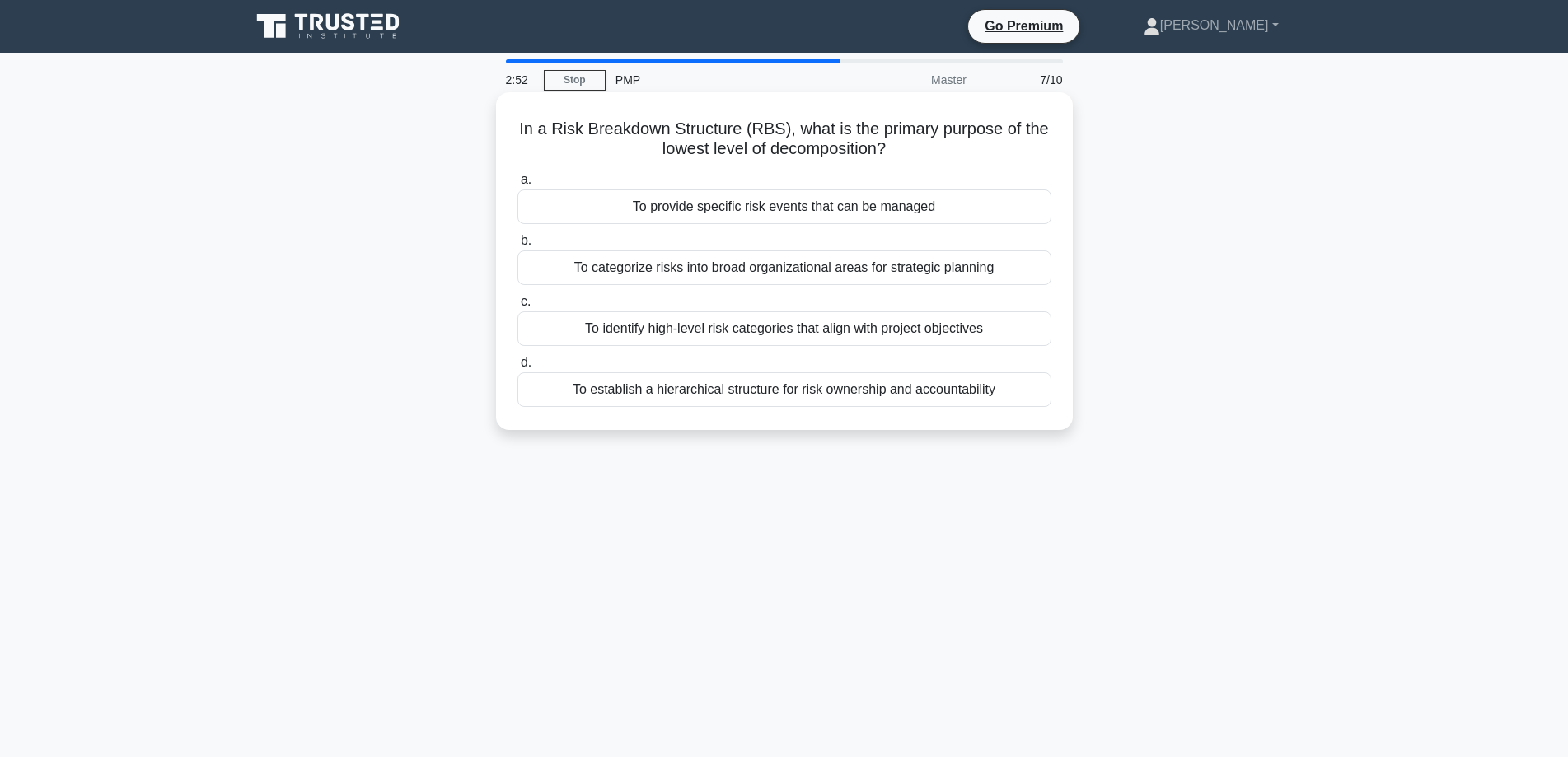
click at [765, 205] on div "To provide specific risk events that can be managed" at bounding box center [784, 206] width 533 height 35
click at [517, 186] on input "a. To provide specific risk events that can be managed" at bounding box center [517, 180] width 0 height 11
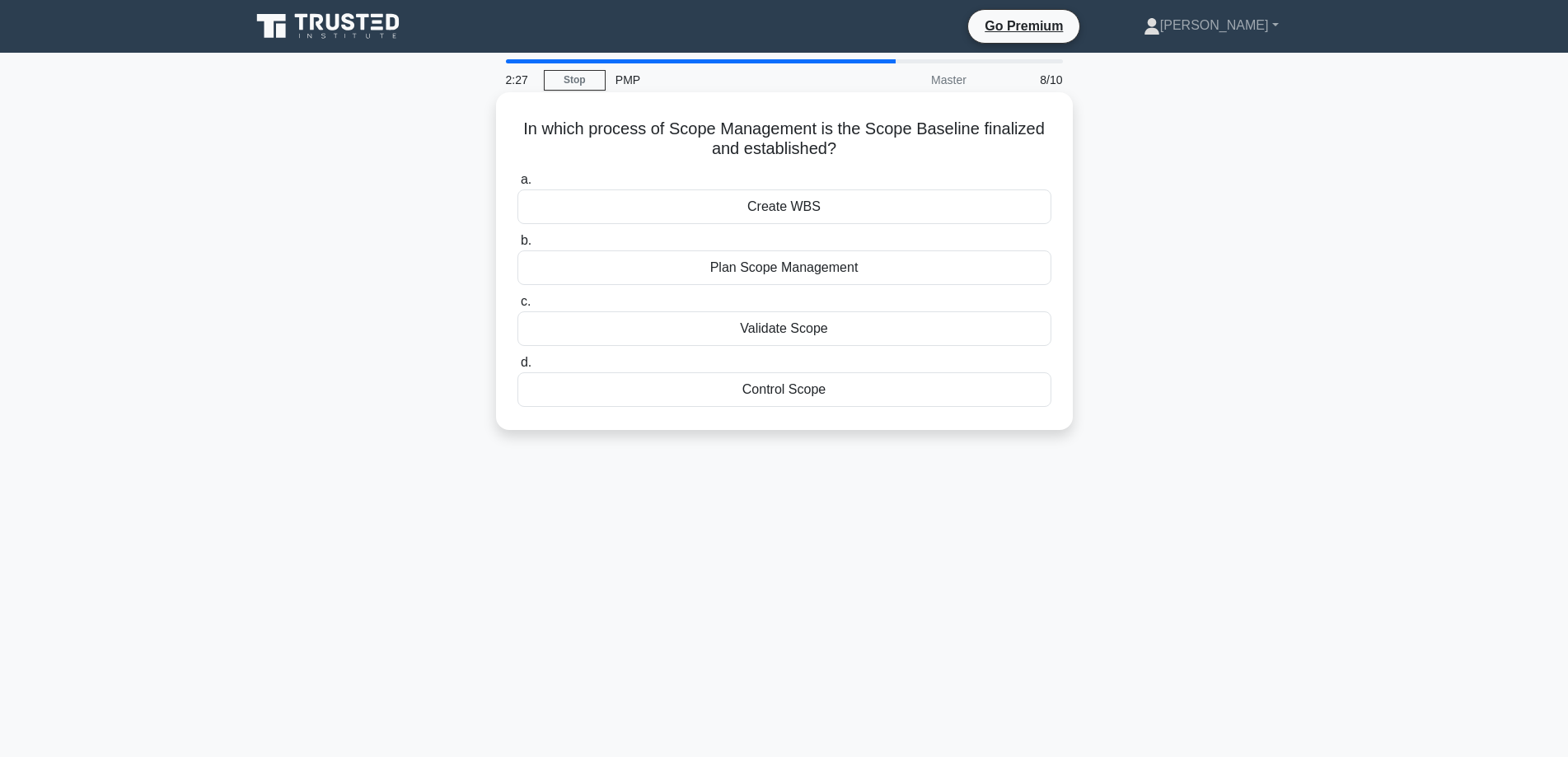
click at [836, 207] on div "Create WBS" at bounding box center [784, 206] width 533 height 35
click at [517, 186] on input "a. Create WBS" at bounding box center [517, 180] width 0 height 11
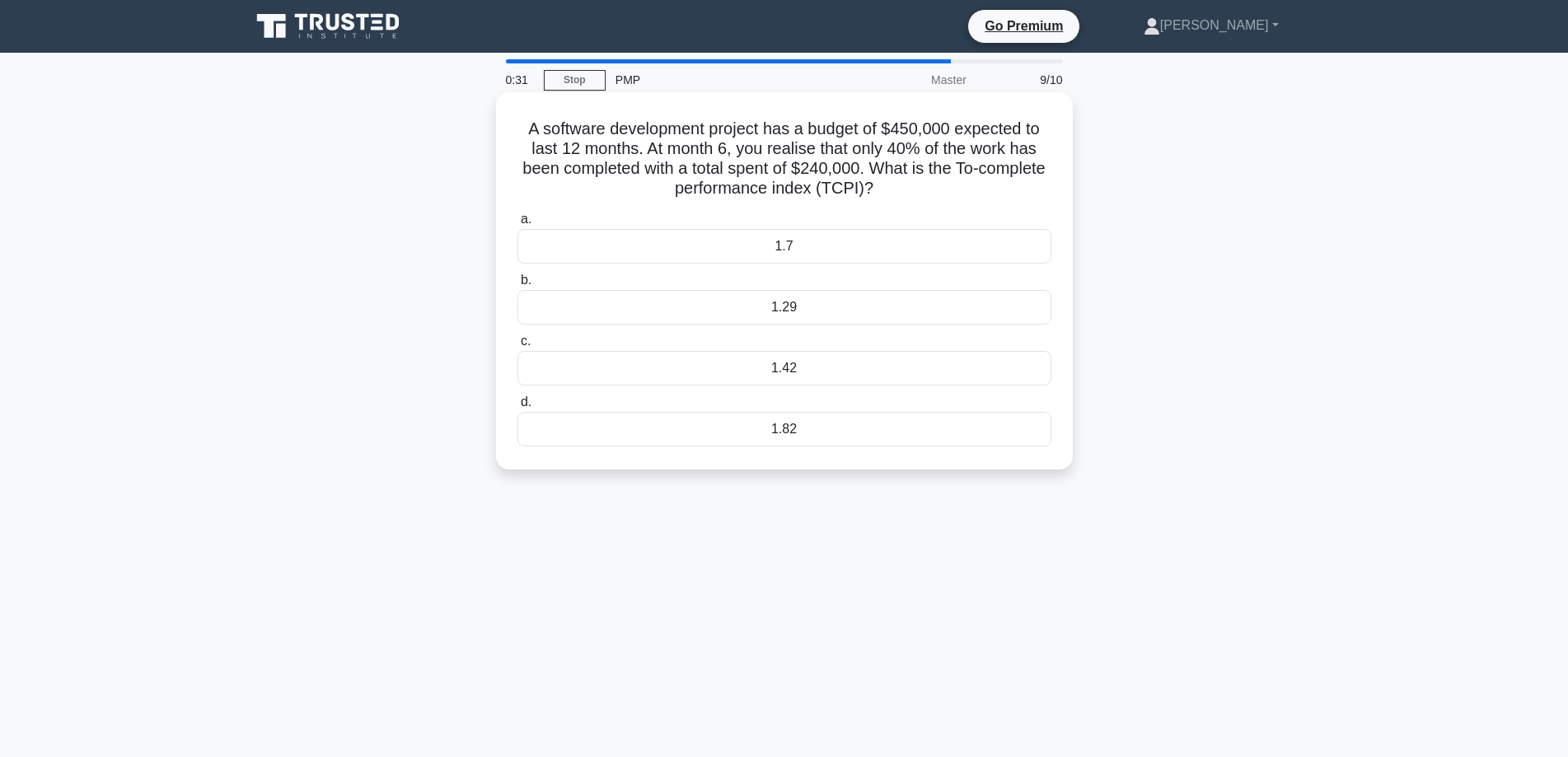
click at [797, 306] on div "1.29" at bounding box center [784, 307] width 533 height 35
click at [517, 286] on input "b. 1.29" at bounding box center [517, 281] width 0 height 11
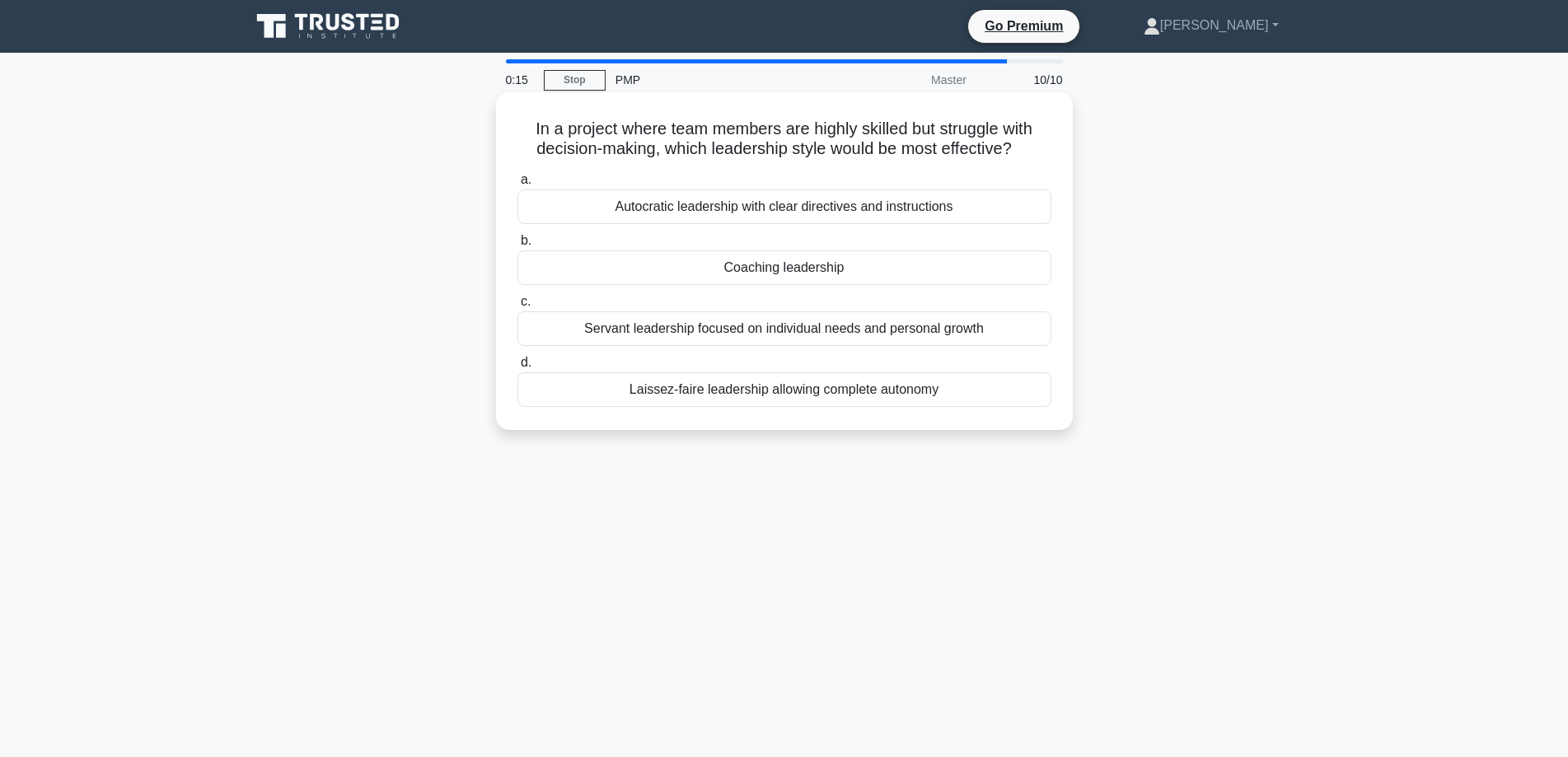
click at [781, 269] on div "Coaching leadership" at bounding box center [784, 267] width 533 height 35
click at [517, 247] on input "b. Coaching leadership" at bounding box center [517, 241] width 0 height 11
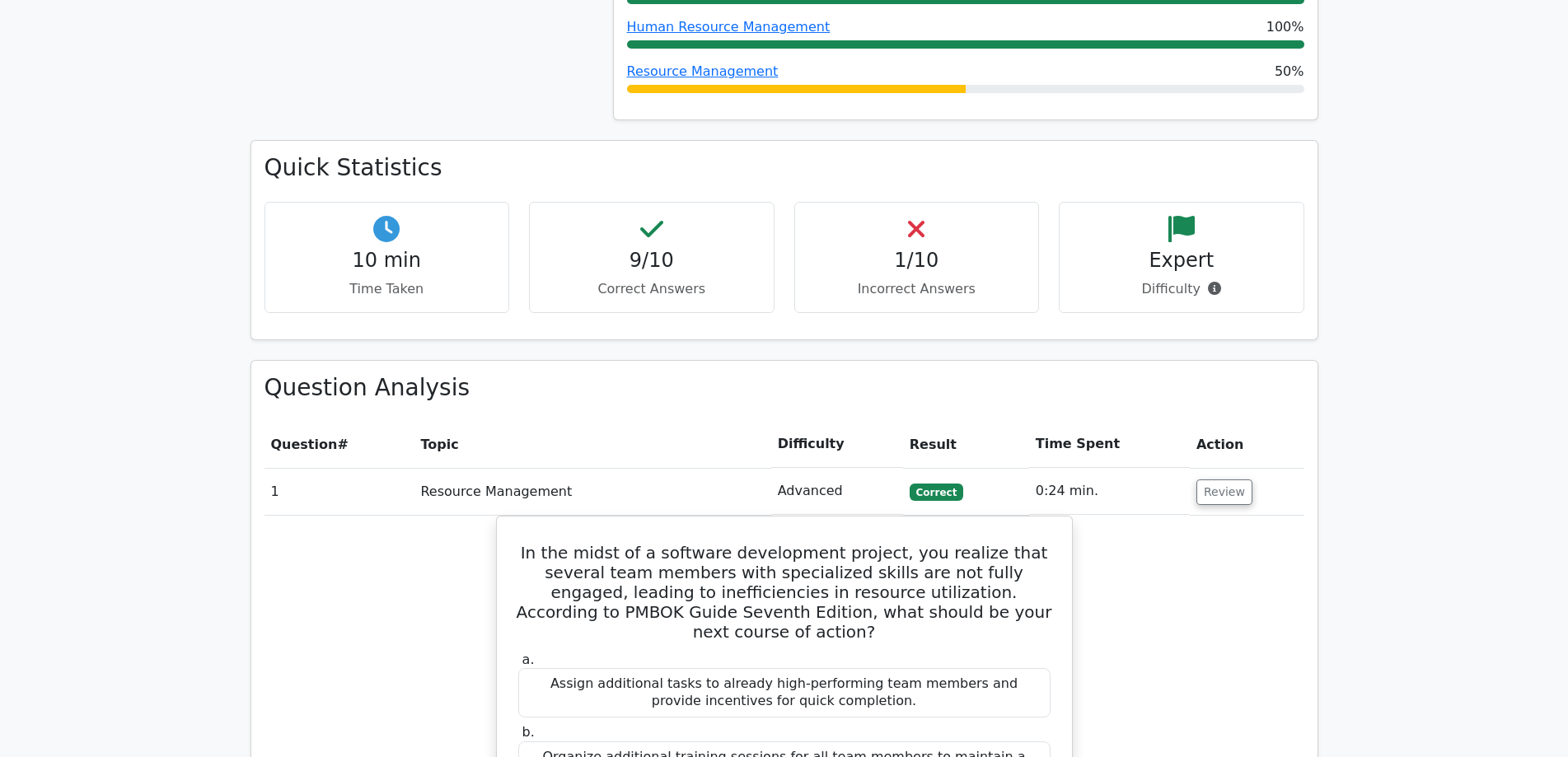
scroll to position [1236, 0]
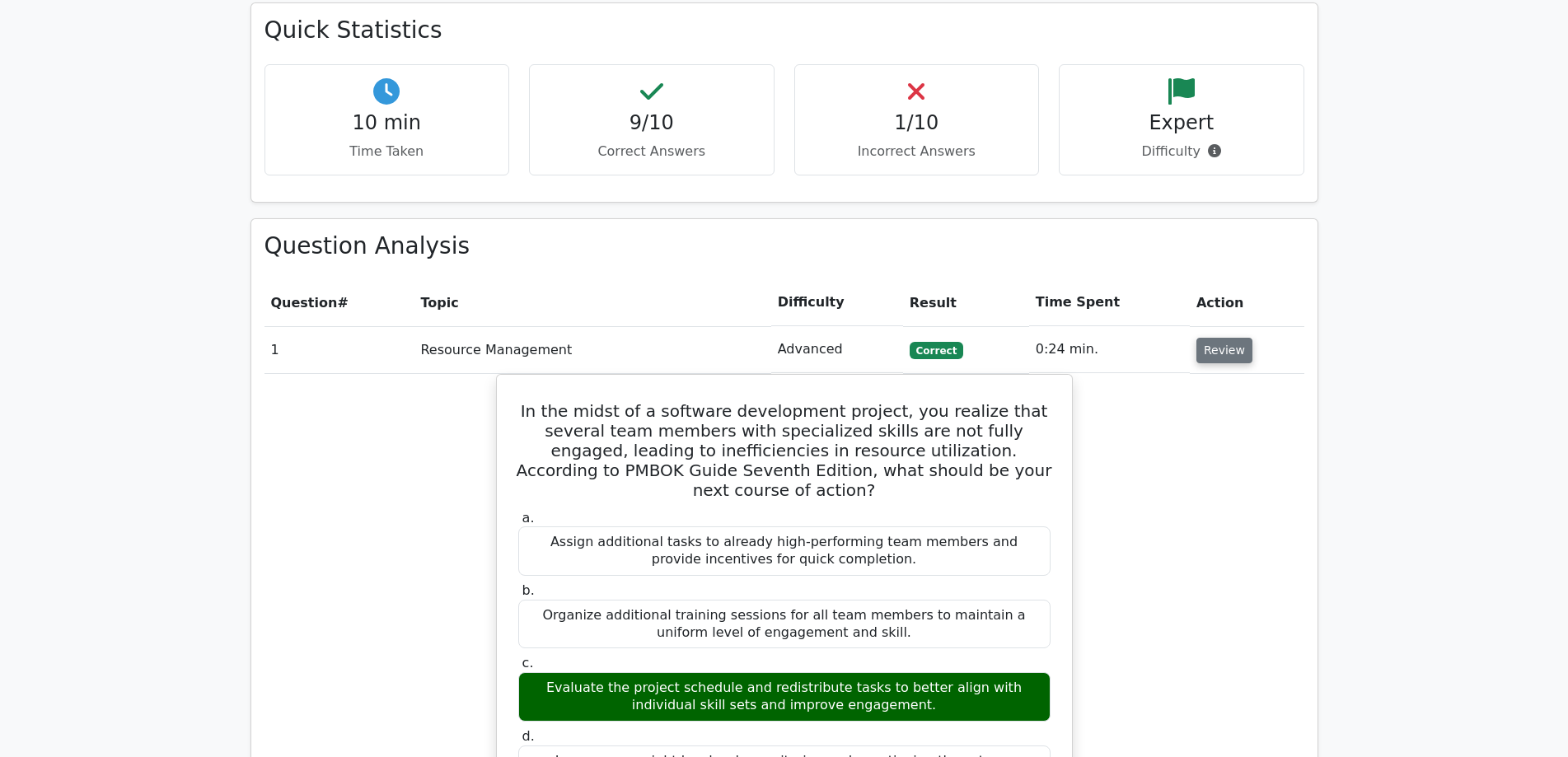
click at [1218, 338] on button "Review" at bounding box center [1224, 351] width 56 height 25
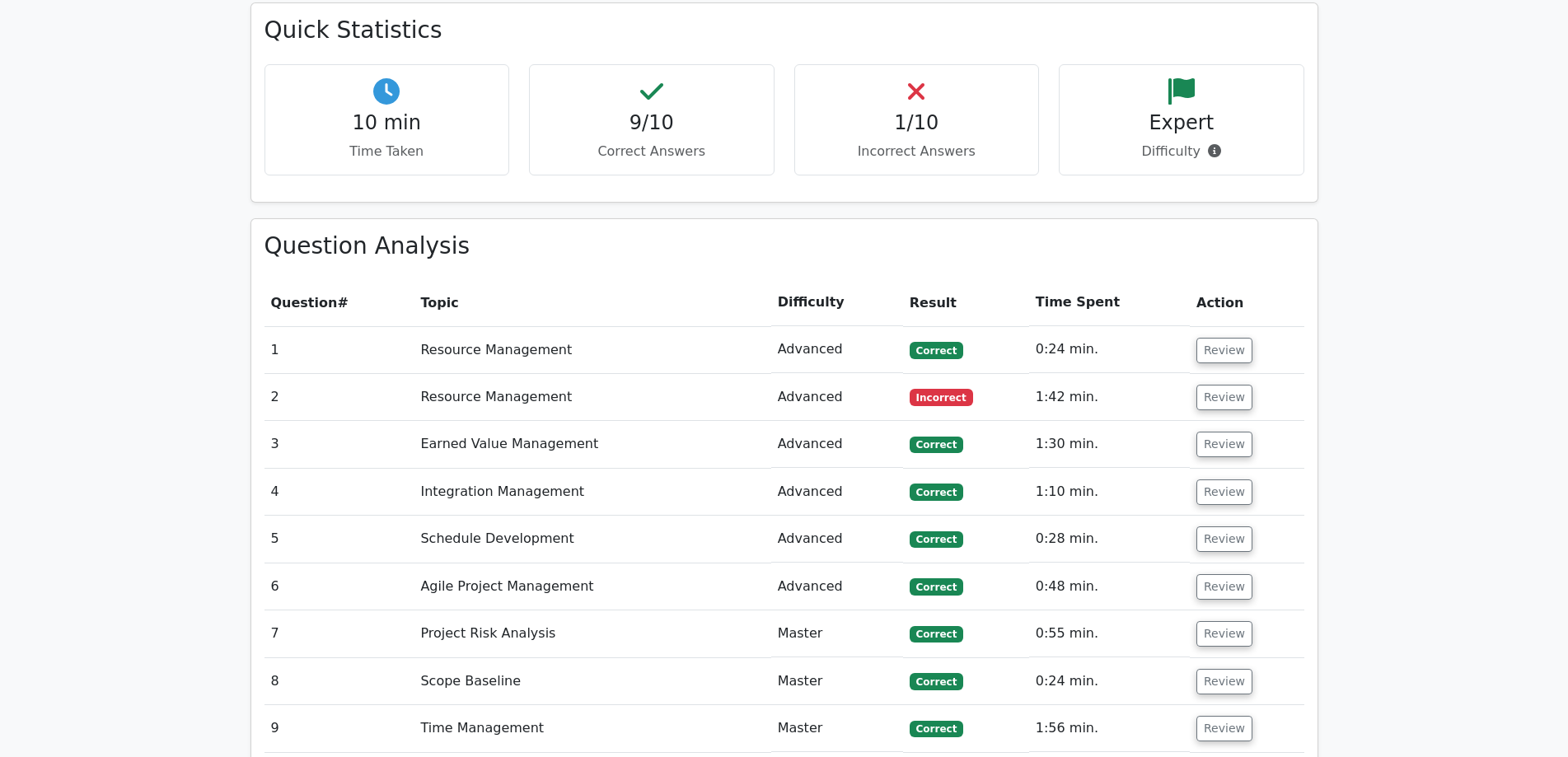
scroll to position [1374, 0]
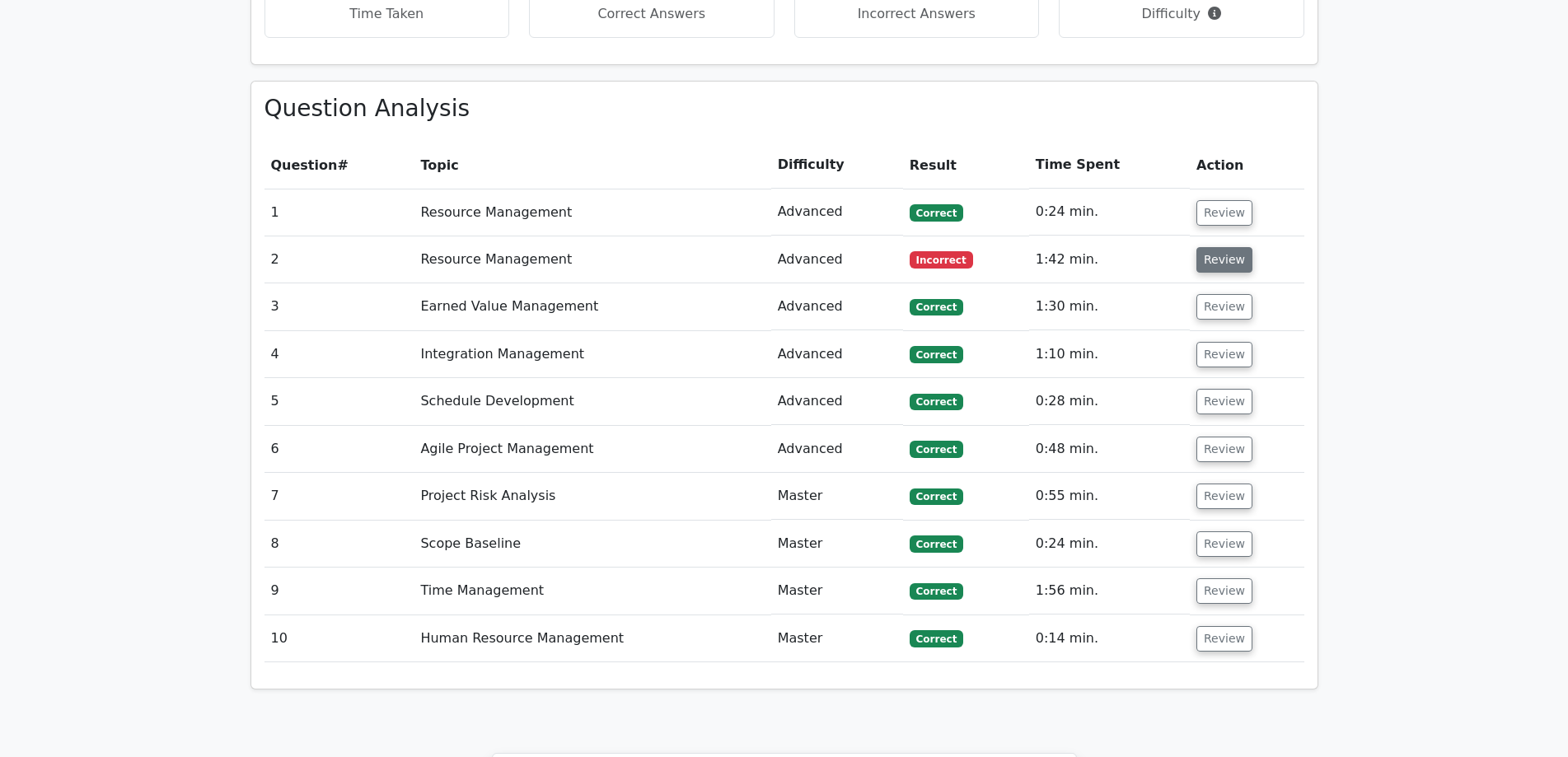
click at [1220, 248] on button "Review" at bounding box center [1224, 260] width 56 height 25
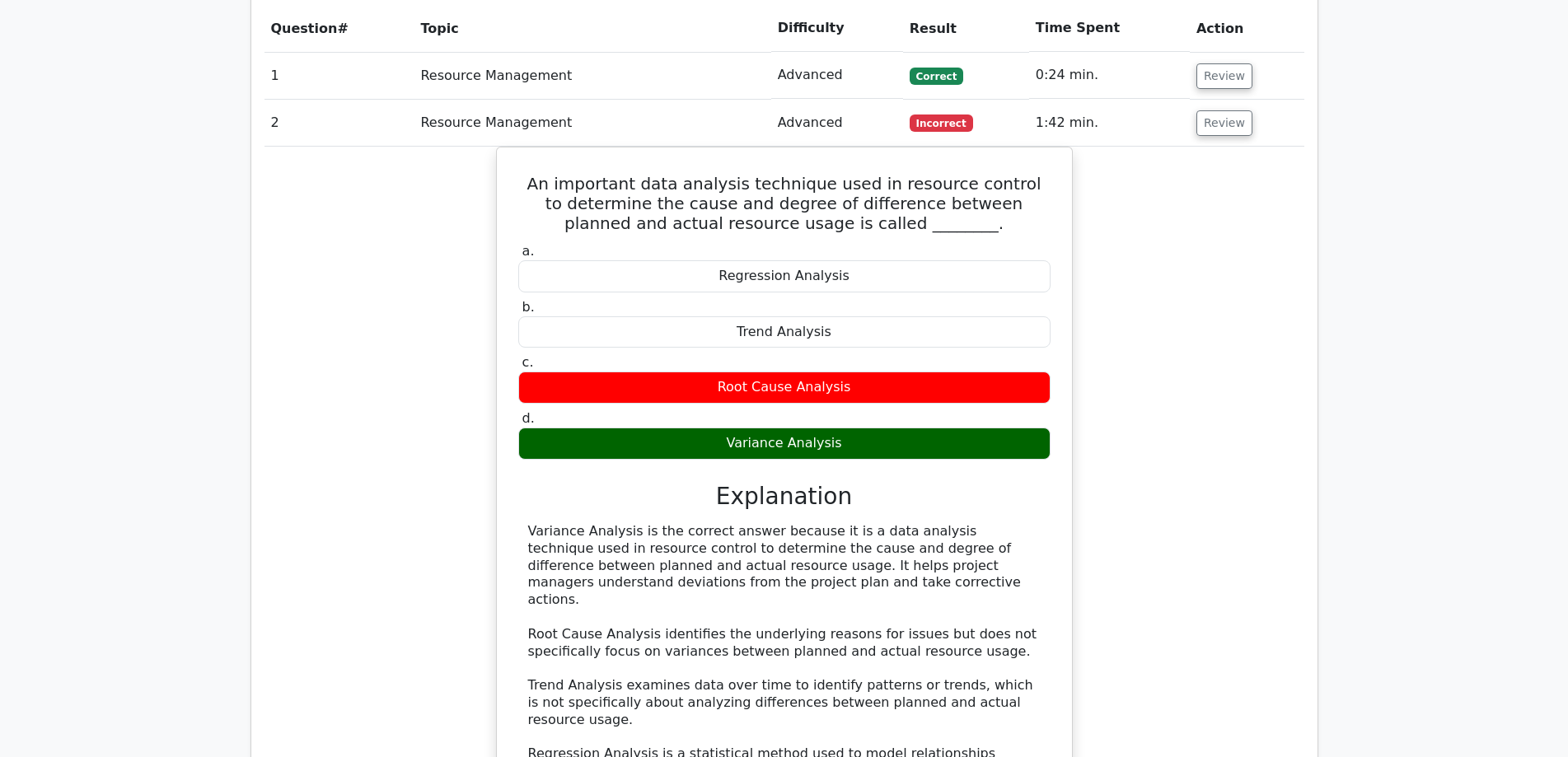
scroll to position [1649, 0]
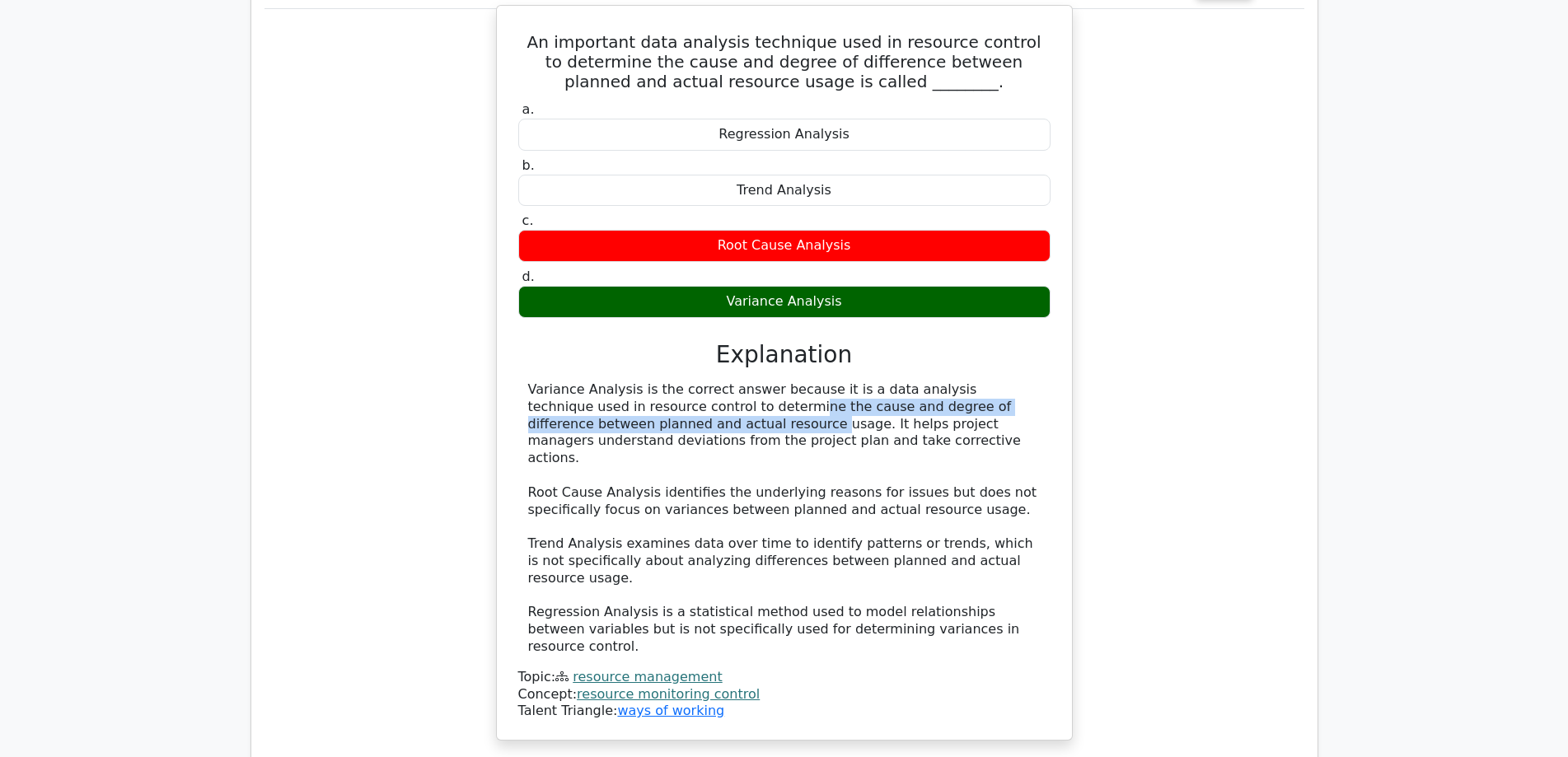
drag, startPoint x: 586, startPoint y: 329, endPoint x: 1039, endPoint y: 329, distance: 453.0
click at [1039, 381] on div "Variance Analysis is the correct answer because it is a data analysis technique…" at bounding box center [784, 518] width 513 height 274
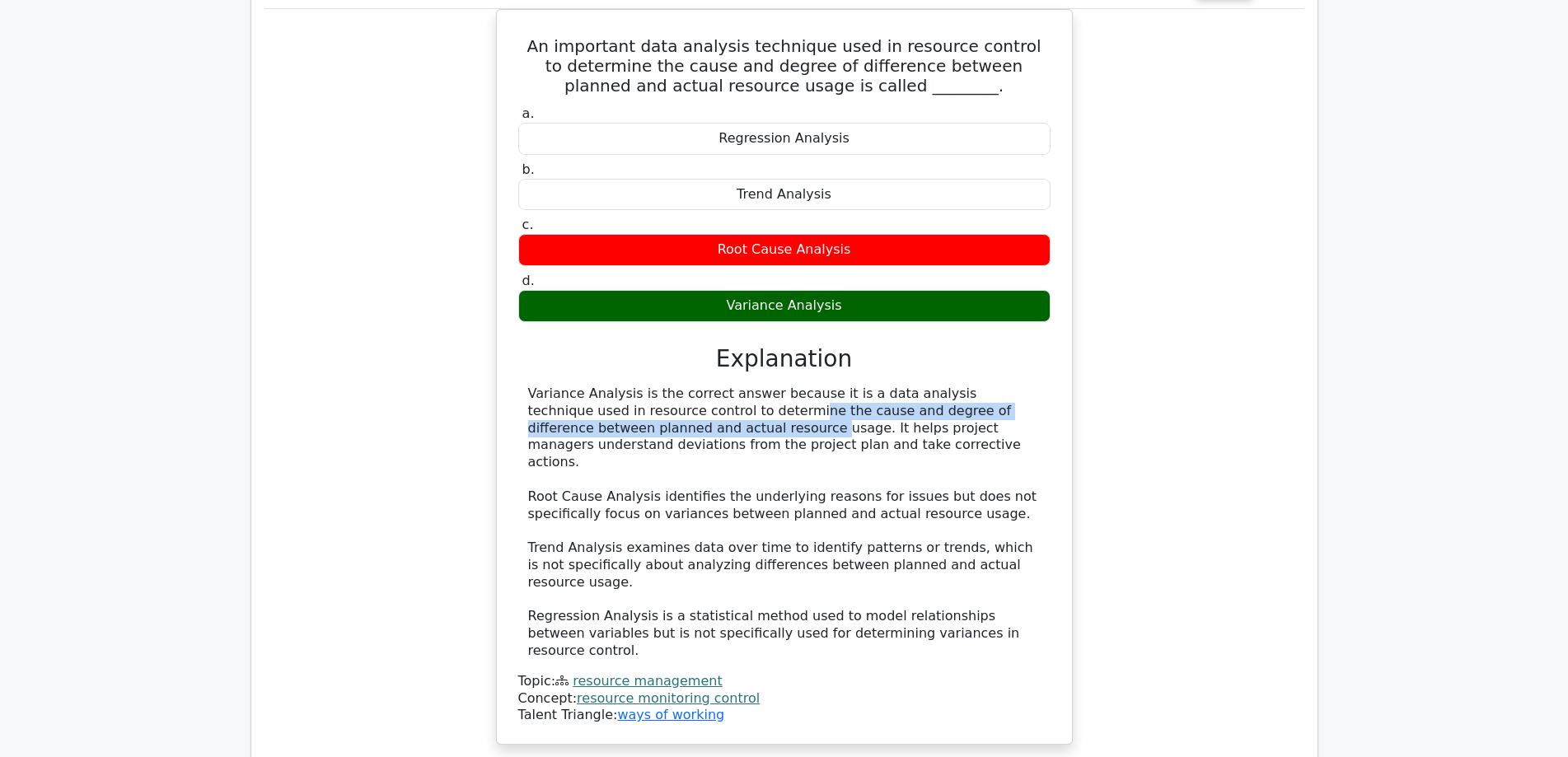
click at [1284, 330] on div "An important data analysis technique used in resource control to determine the …" at bounding box center [784, 387] width 1040 height 756
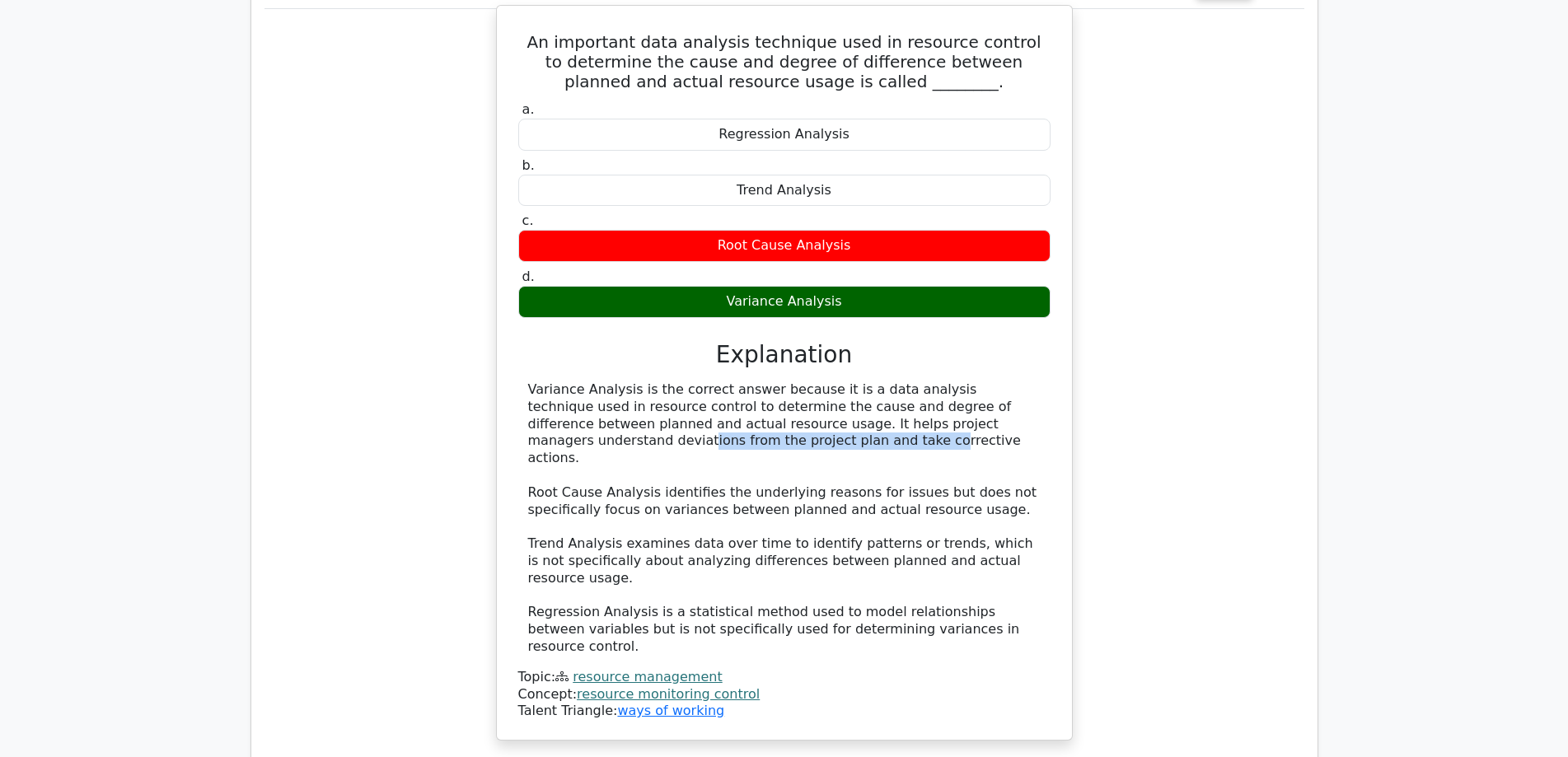
drag, startPoint x: 807, startPoint y: 347, endPoint x: 1066, endPoint y: 348, distance: 259.0
click at [1066, 348] on div "An important data analysis technique used in resource control to determine the …" at bounding box center [784, 373] width 576 height 736
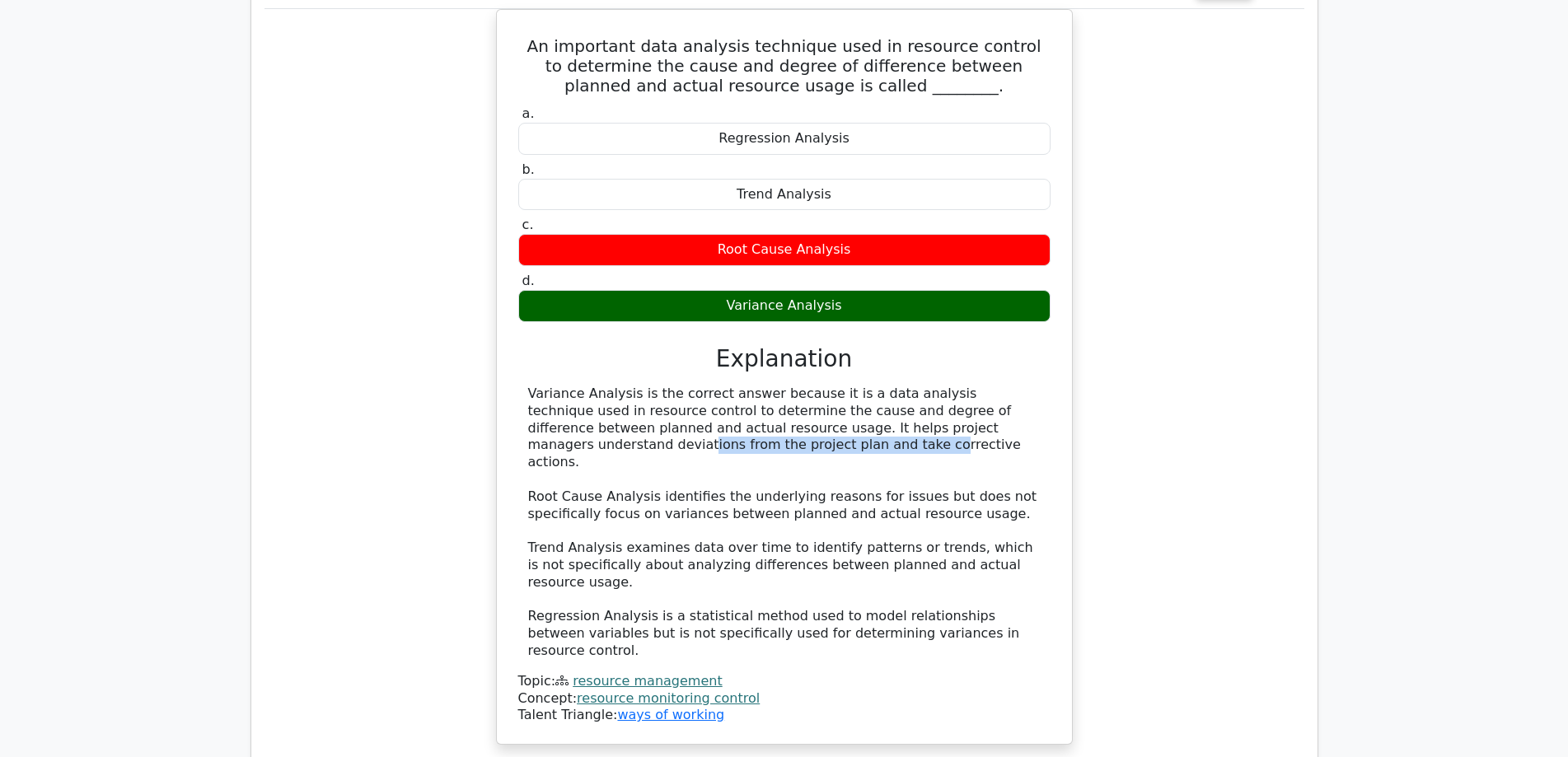
click at [1191, 351] on div "An important data analysis technique used in resource control to determine the …" at bounding box center [784, 387] width 1040 height 756
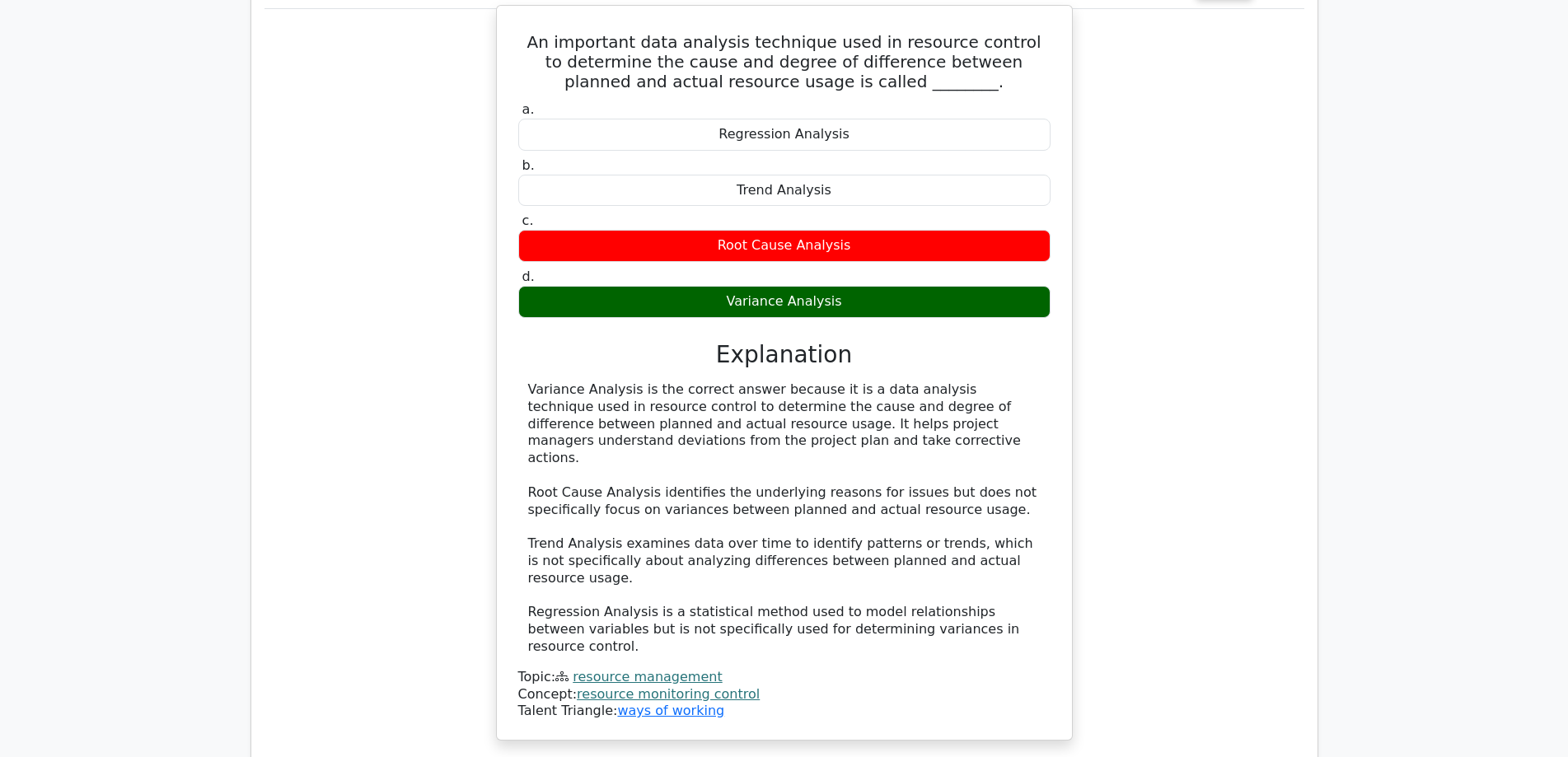
drag, startPoint x: 532, startPoint y: 362, endPoint x: 775, endPoint y: 366, distance: 243.0
click at [775, 381] on div "Variance Analysis is the correct answer because it is a data analysis technique…" at bounding box center [784, 518] width 513 height 274
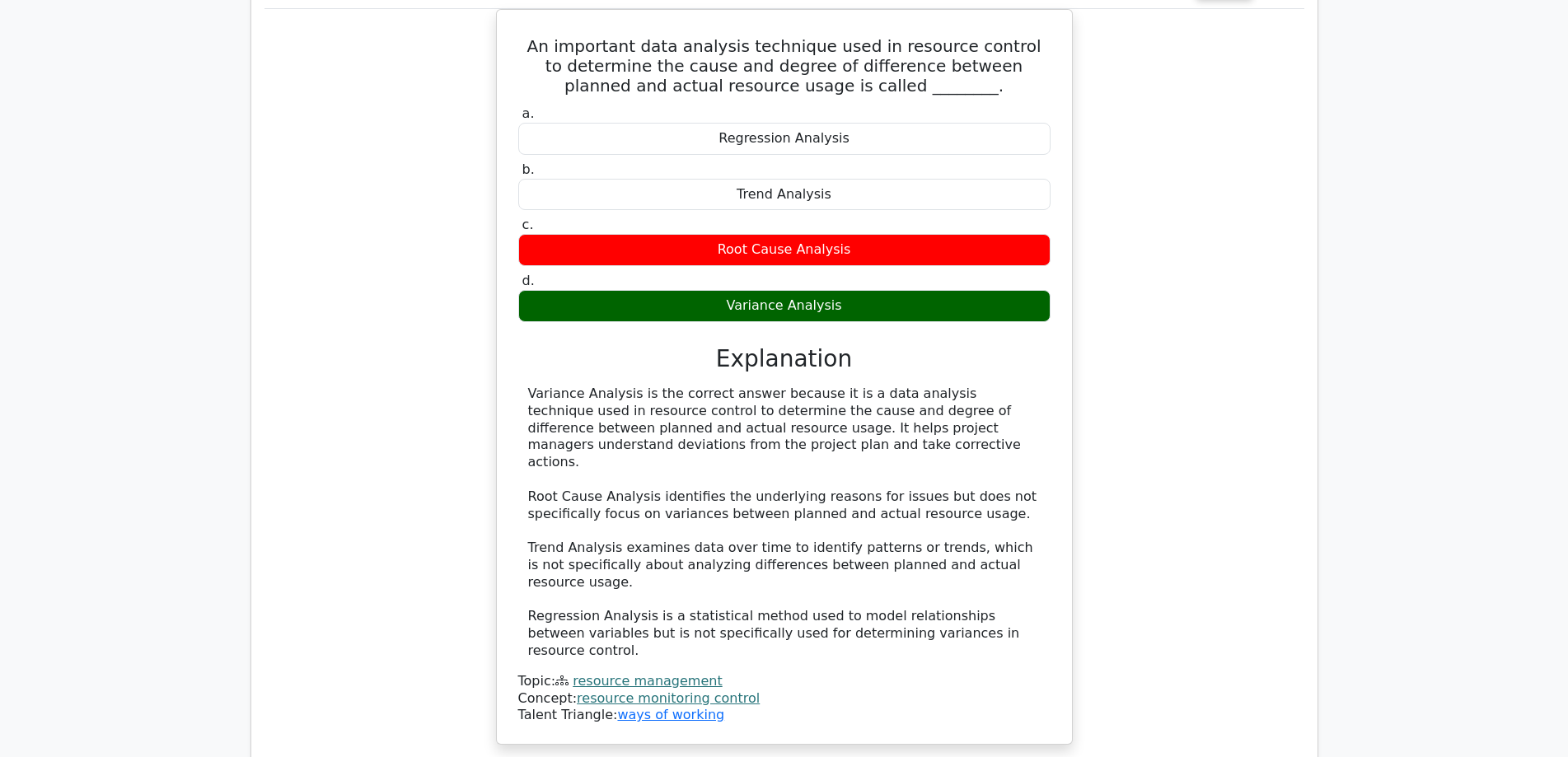
click at [1210, 369] on div "An important data analysis technique used in resource control to determine the …" at bounding box center [784, 387] width 1040 height 756
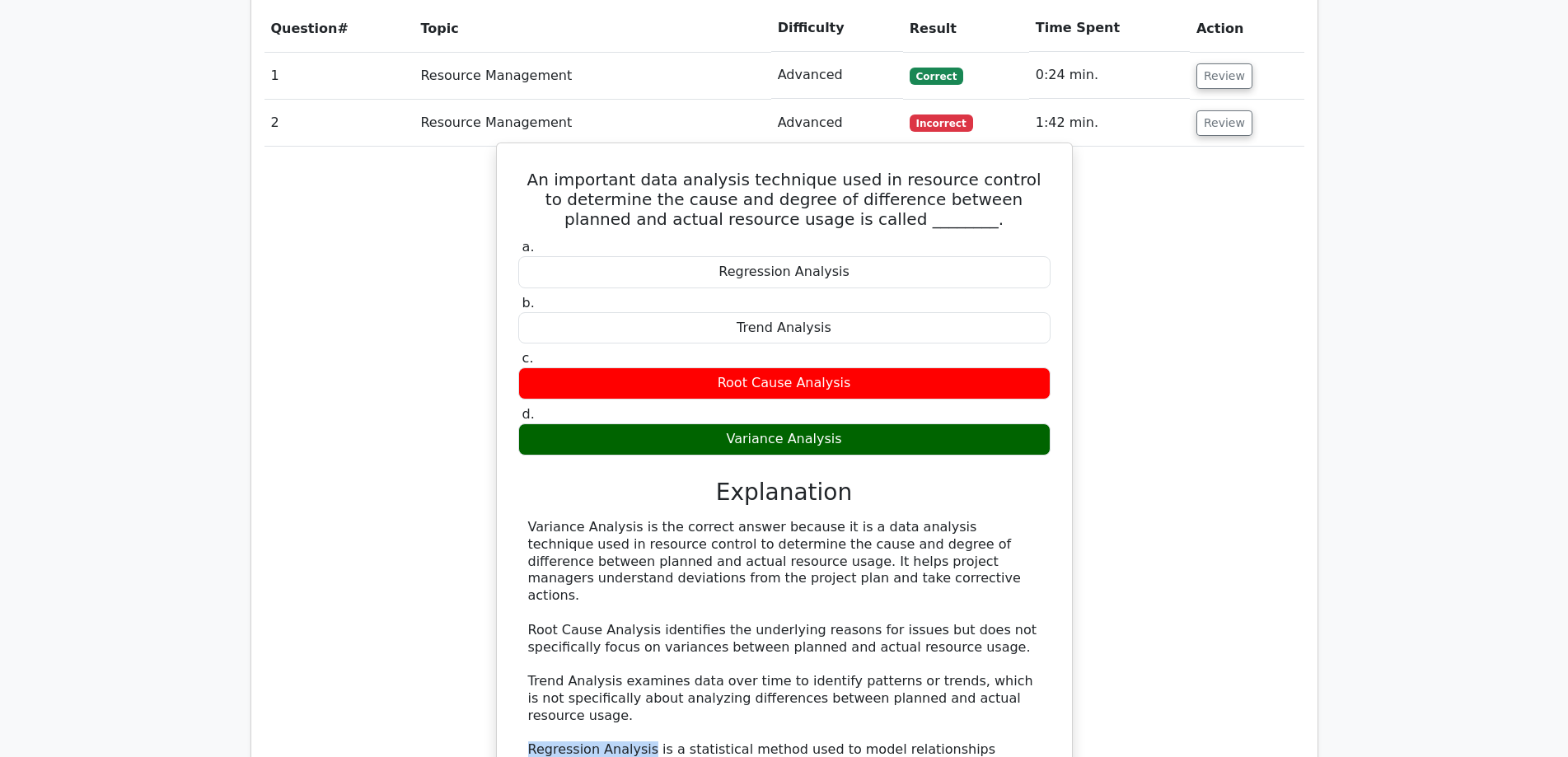
drag, startPoint x: 528, startPoint y: 640, endPoint x: 639, endPoint y: 638, distance: 111.0
click at [639, 638] on div "Variance Analysis is the correct answer because it is a data analysis technique…" at bounding box center [784, 657] width 513 height 274
copy div "Regression Analysis"
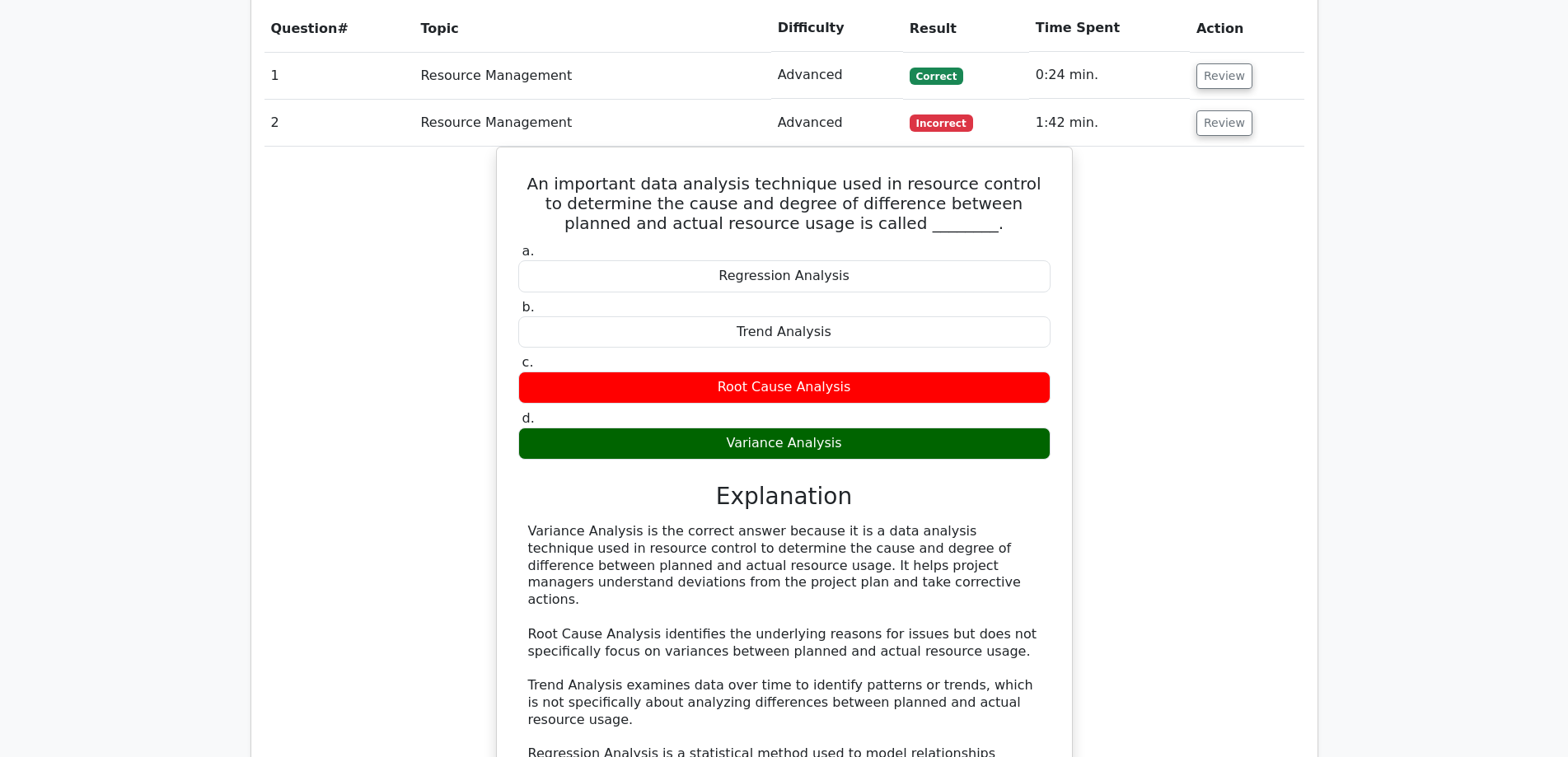
click at [1130, 295] on div "An important data analysis technique used in resource control to determine the …" at bounding box center [784, 525] width 1040 height 756
click at [1212, 110] on button "Review" at bounding box center [1224, 123] width 56 height 25
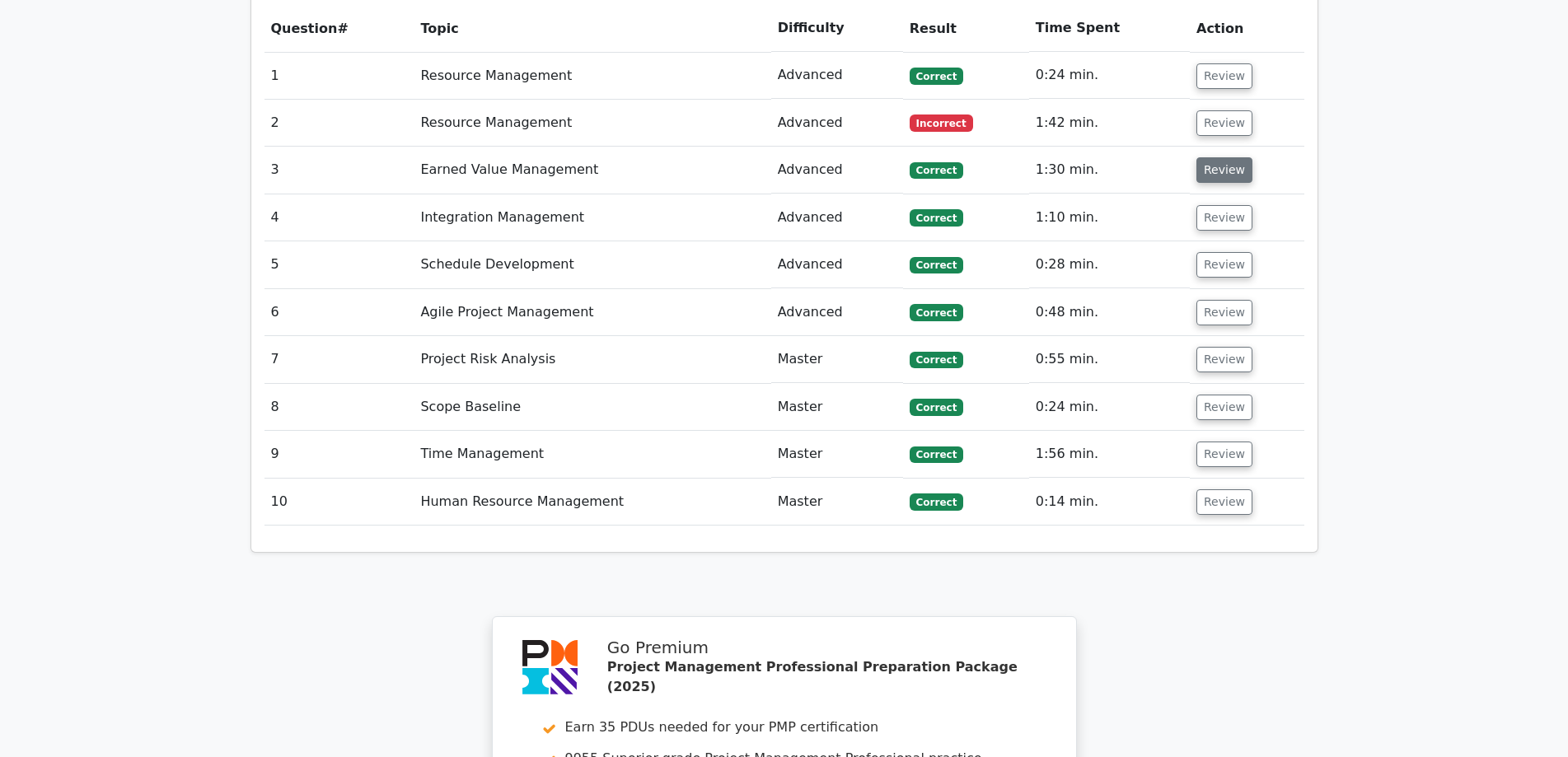
click at [1215, 157] on button "Review" at bounding box center [1224, 170] width 56 height 25
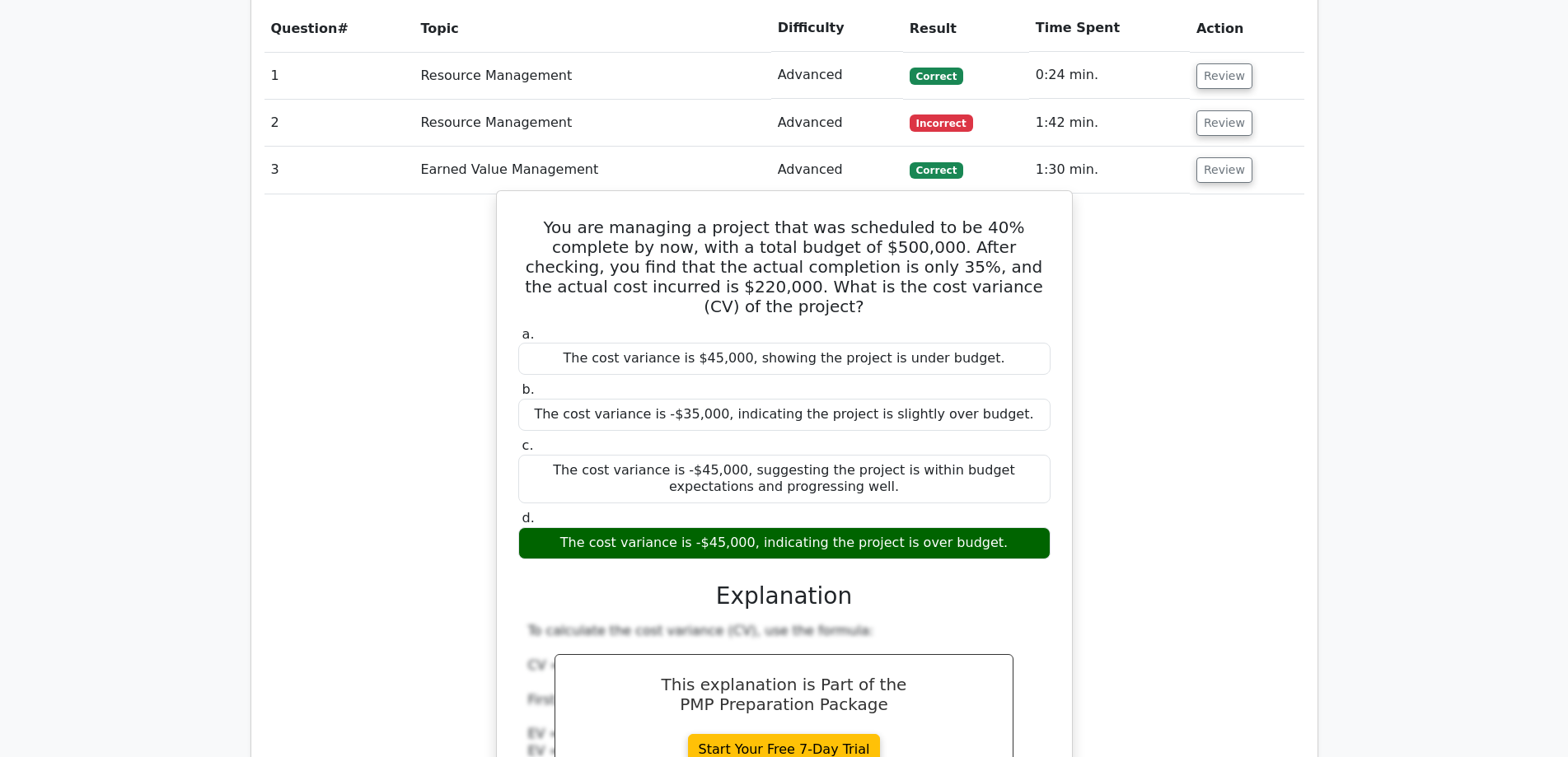
drag, startPoint x: 517, startPoint y: 150, endPoint x: 852, endPoint y: 391, distance: 412.7
click at [852, 391] on div "You are managing a project that was scheduled to be 40% complete by now, with a…" at bounding box center [784, 587] width 562 height 778
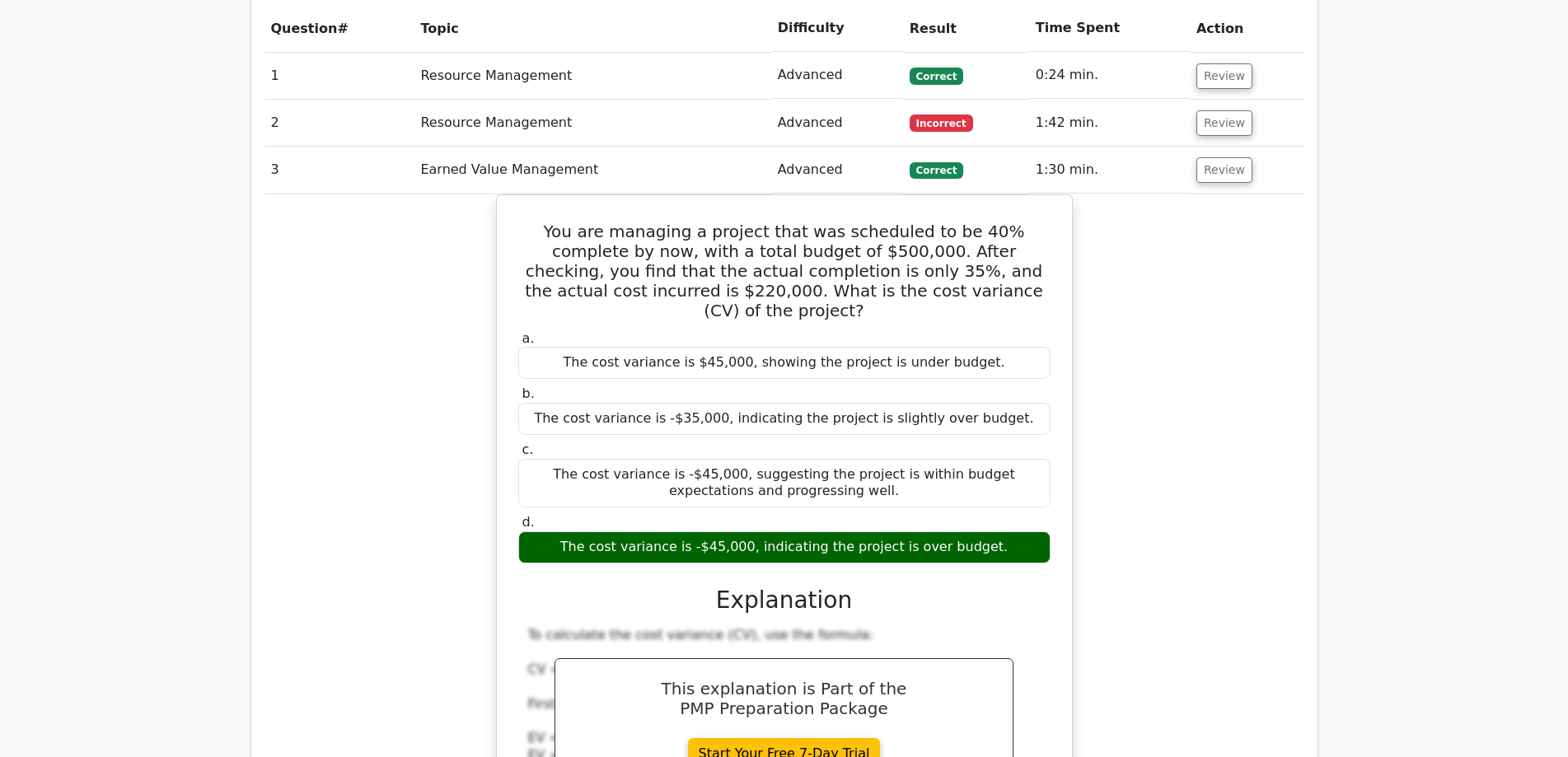
click at [1272, 195] on div "You are managing a project that was scheduled to be 40% complete by now, with a…" at bounding box center [784, 601] width 1040 height 813
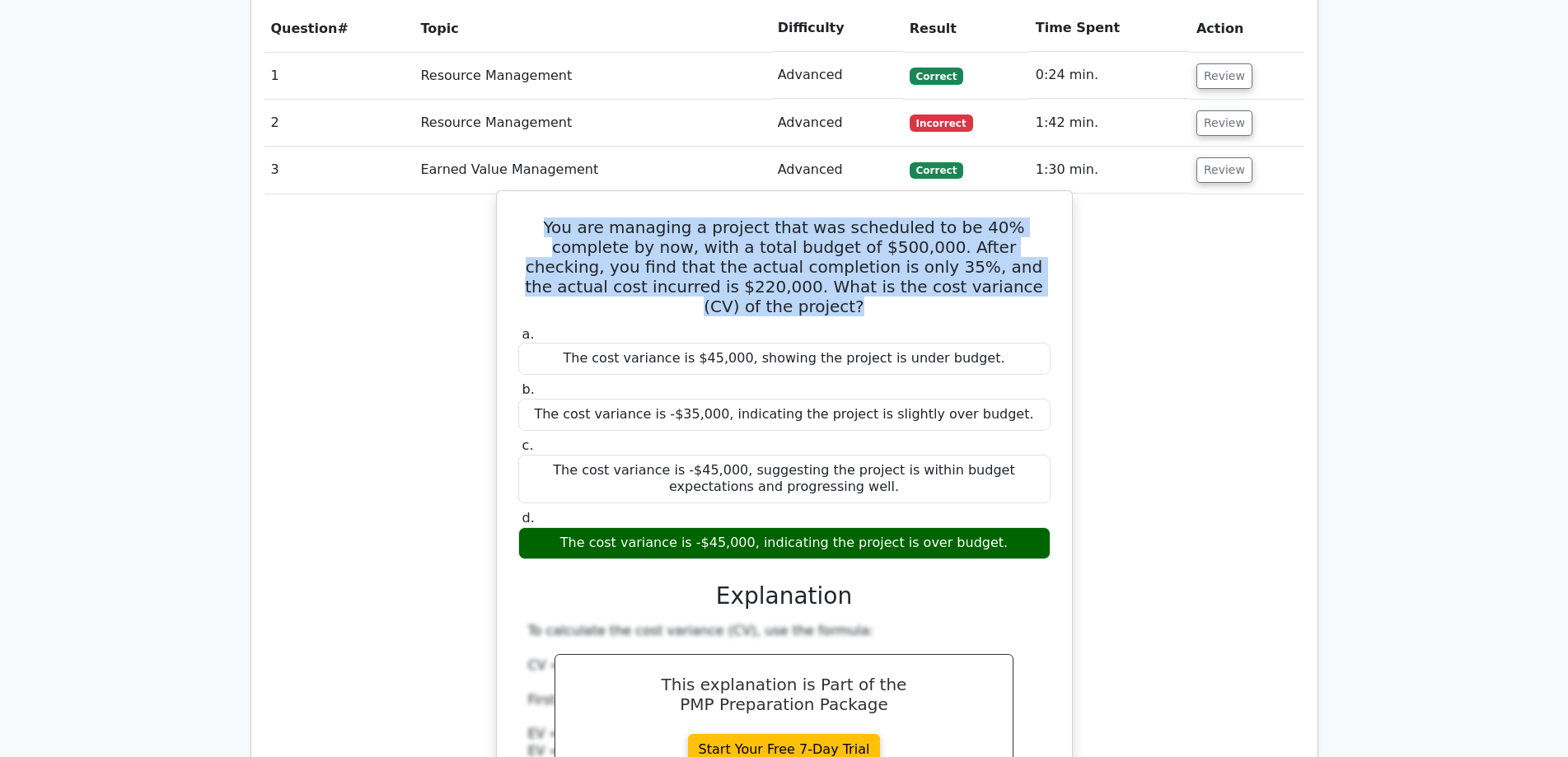
drag, startPoint x: 516, startPoint y: 149, endPoint x: 974, endPoint y: 215, distance: 462.7
click at [974, 218] on h5 "You are managing a project that was scheduled to be 40% complete by now, with a…" at bounding box center [784, 267] width 535 height 99
copy h5 "You are managing a project that was scheduled to be 40% complete by now, with a…"
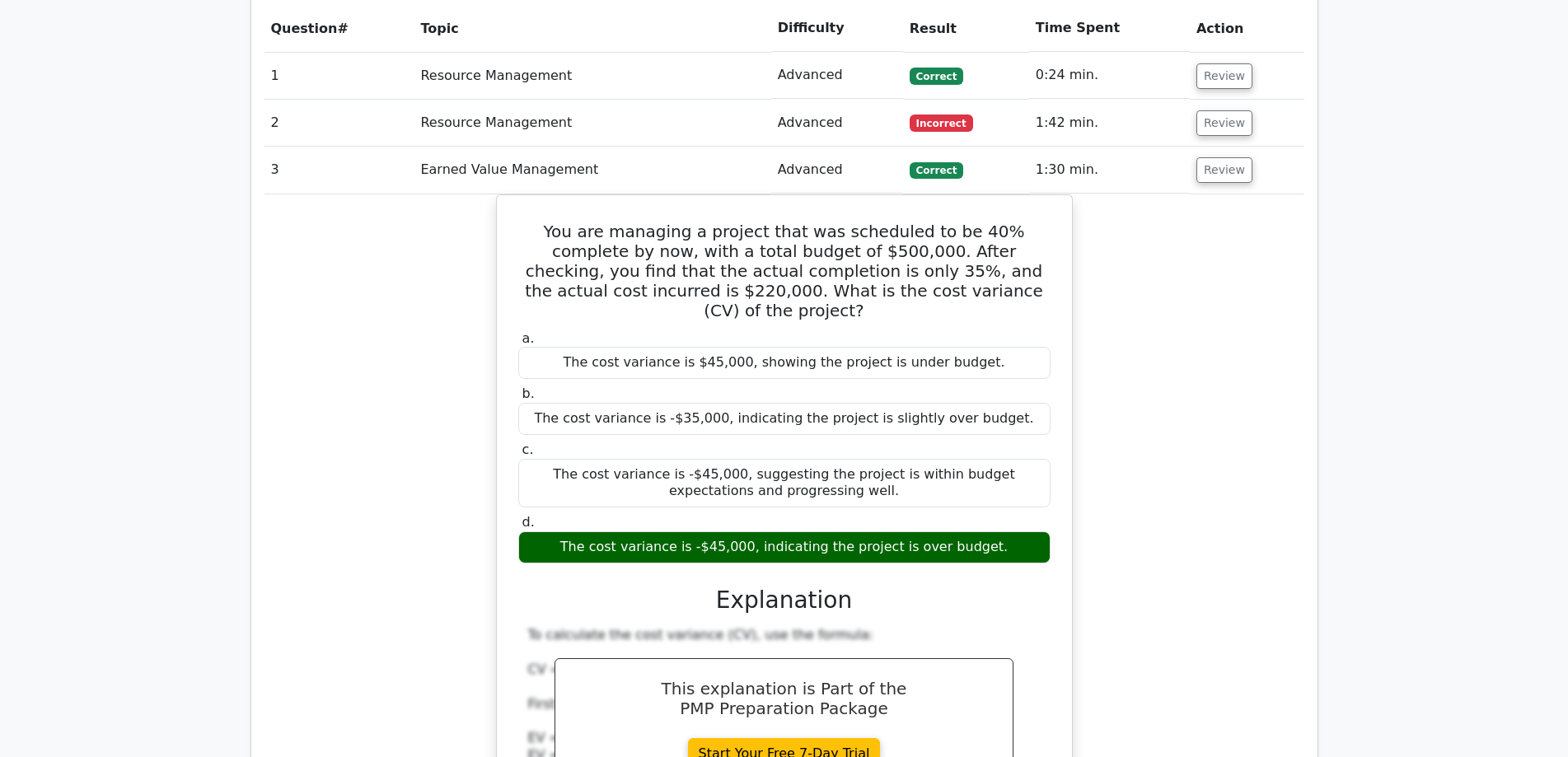
click at [1198, 357] on div "You are managing a project that was scheduled to be 40% complete by now, with a…" at bounding box center [784, 601] width 1040 height 813
click at [1217, 157] on button "Review" at bounding box center [1224, 170] width 56 height 25
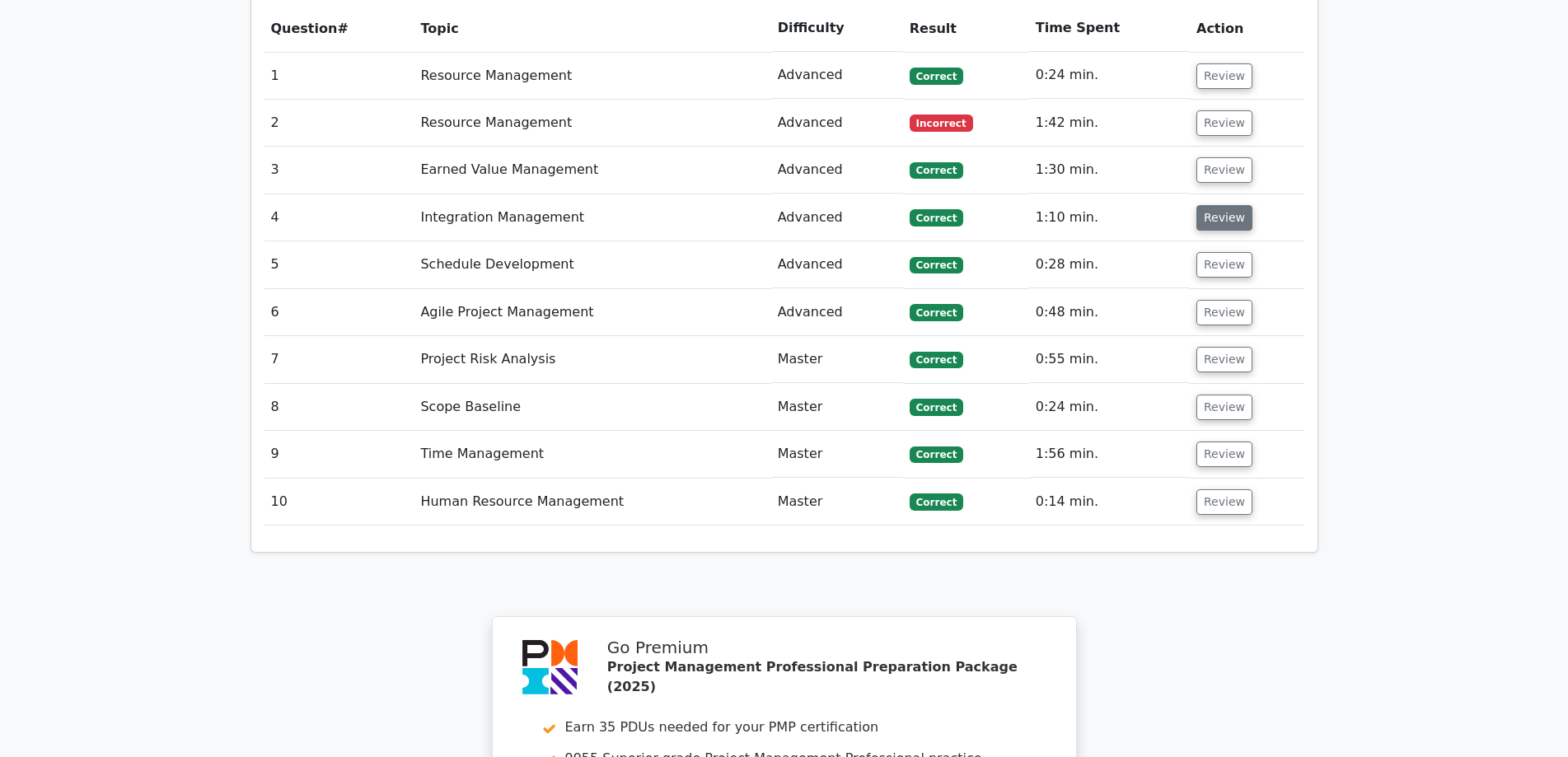
click at [1220, 205] on button "Review" at bounding box center [1224, 218] width 56 height 25
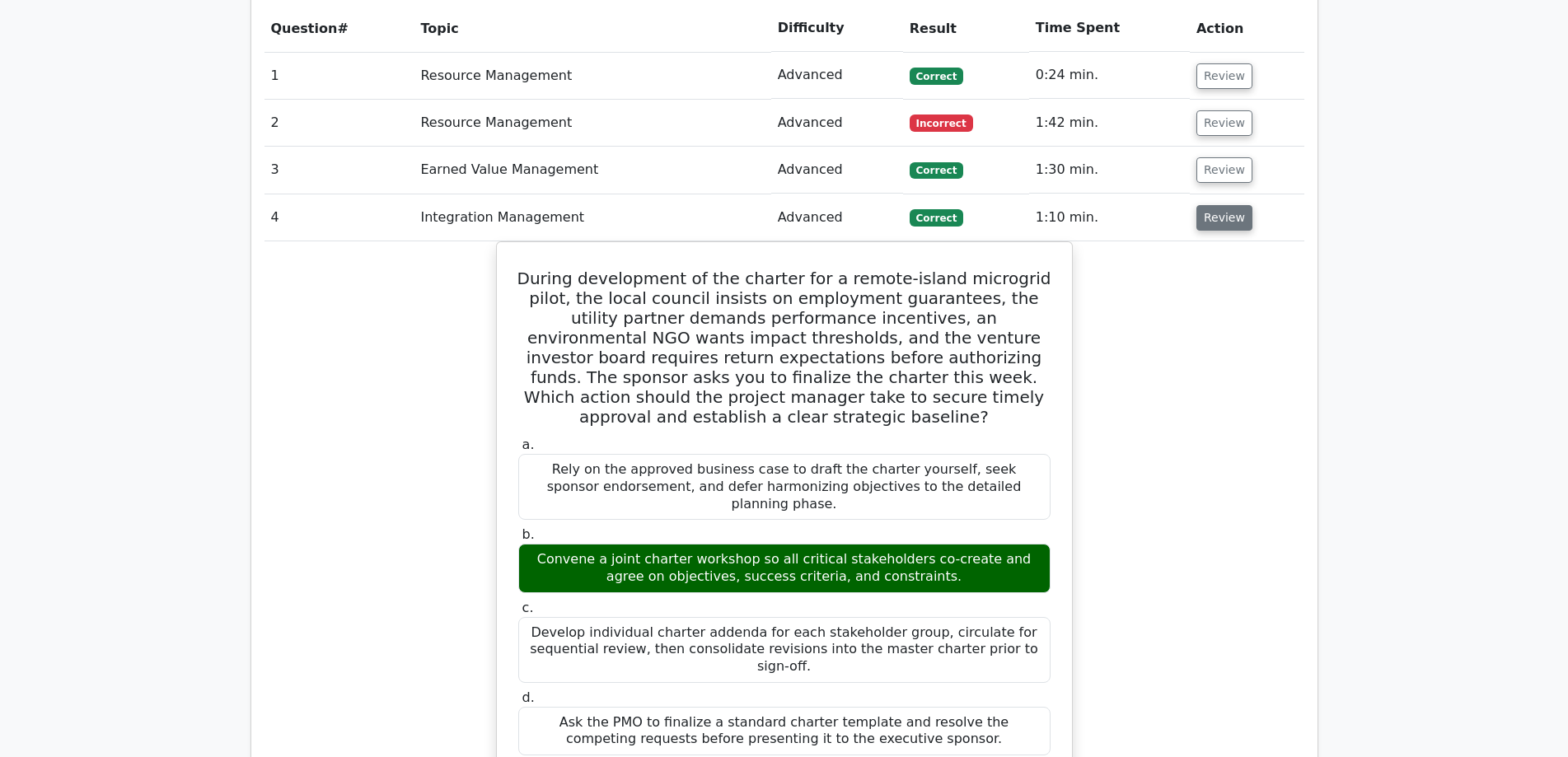
click at [1220, 205] on button "Review" at bounding box center [1224, 218] width 56 height 25
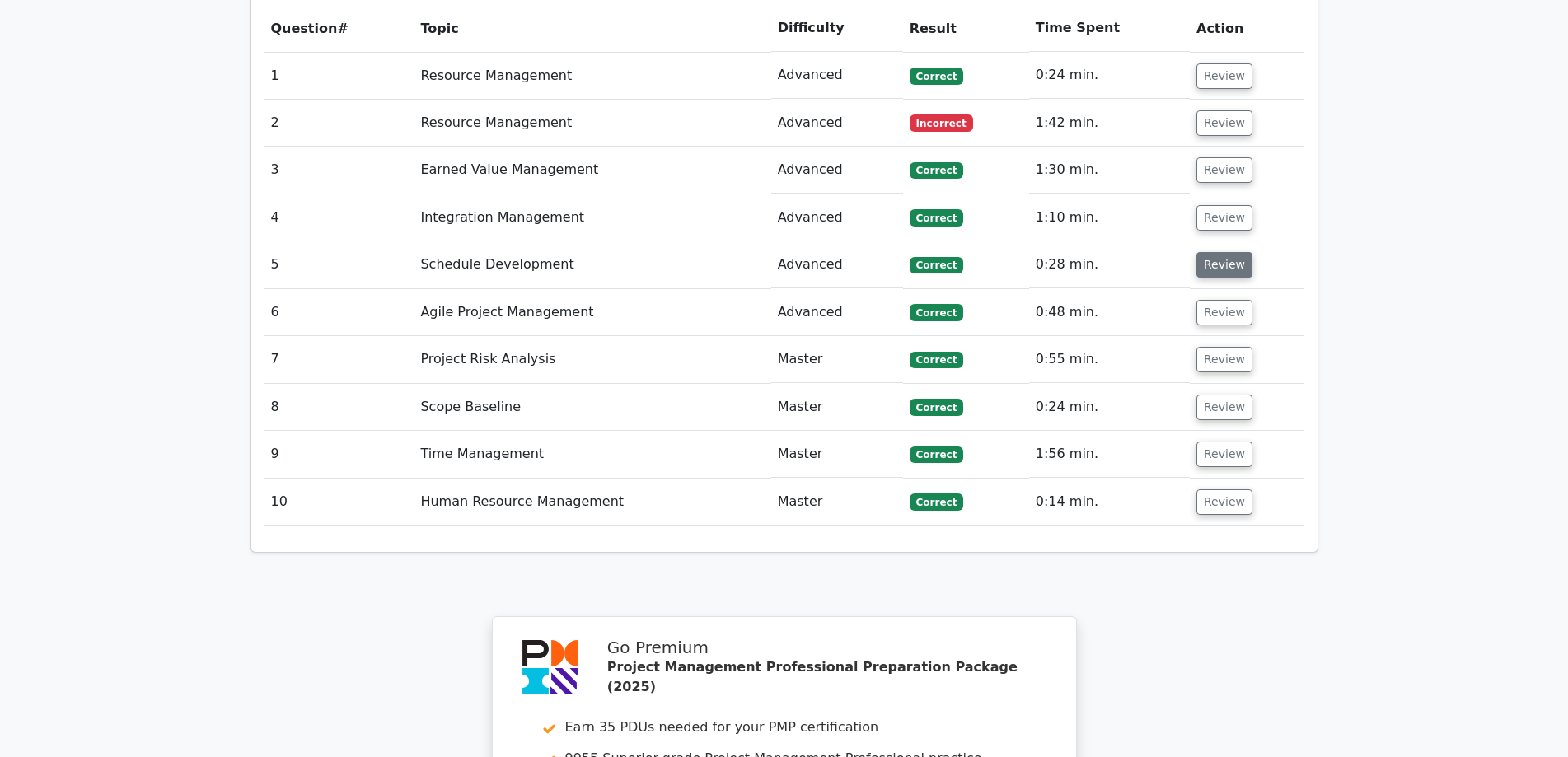
click at [1203, 252] on button "Review" at bounding box center [1224, 265] width 56 height 25
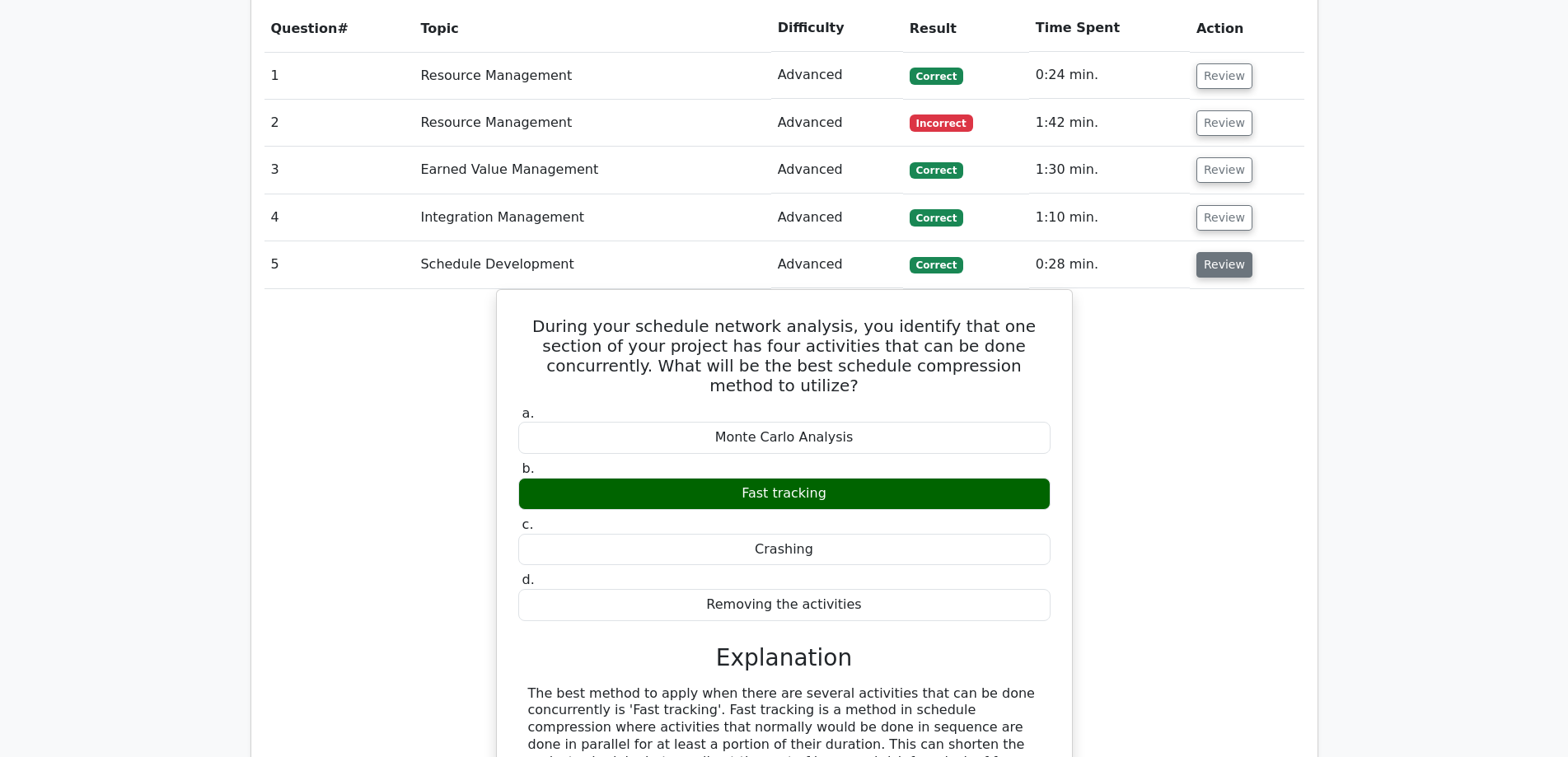
click at [1215, 252] on button "Review" at bounding box center [1224, 265] width 56 height 25
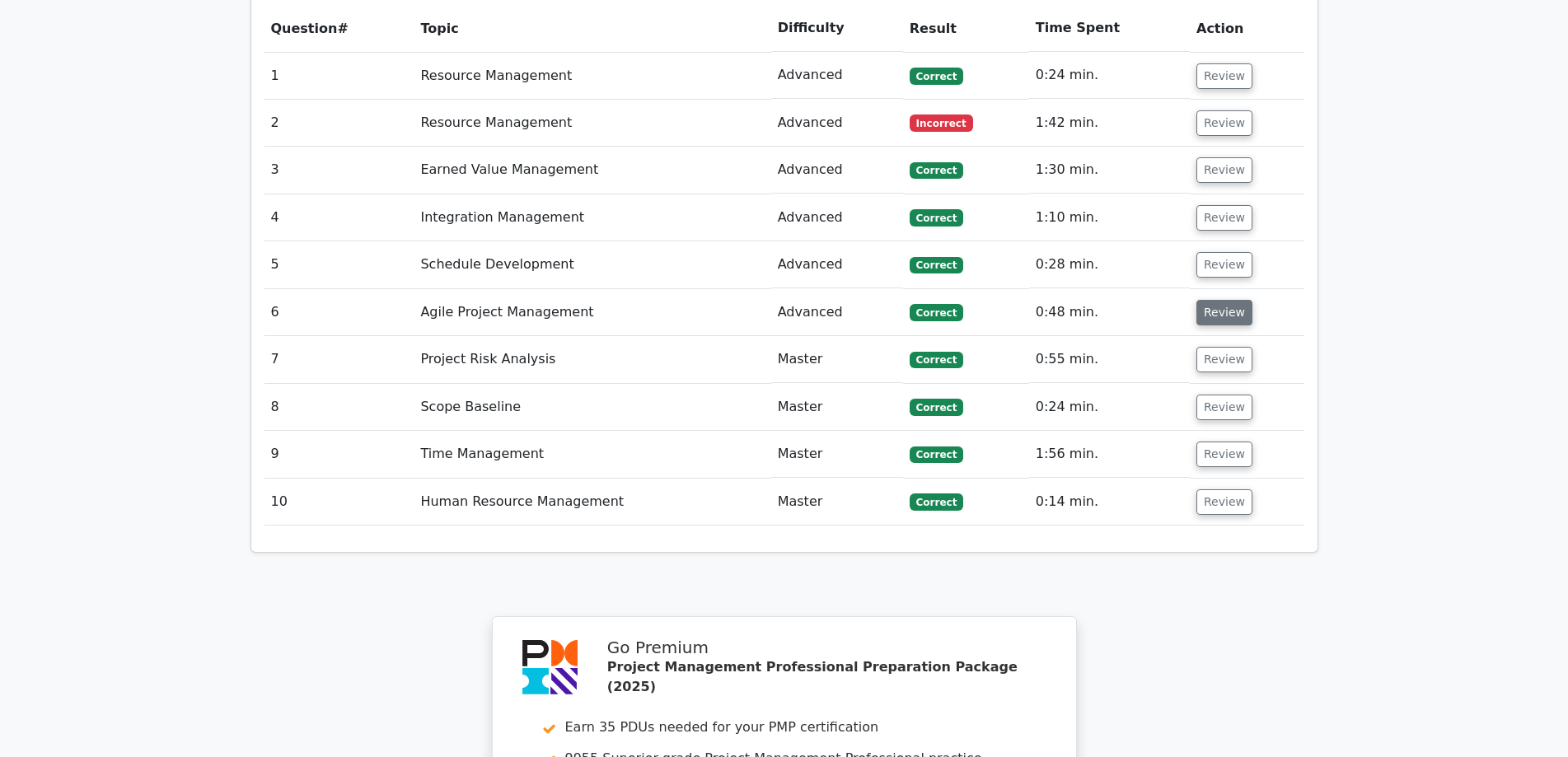
click at [1225, 300] on button "Review" at bounding box center [1224, 312] width 56 height 25
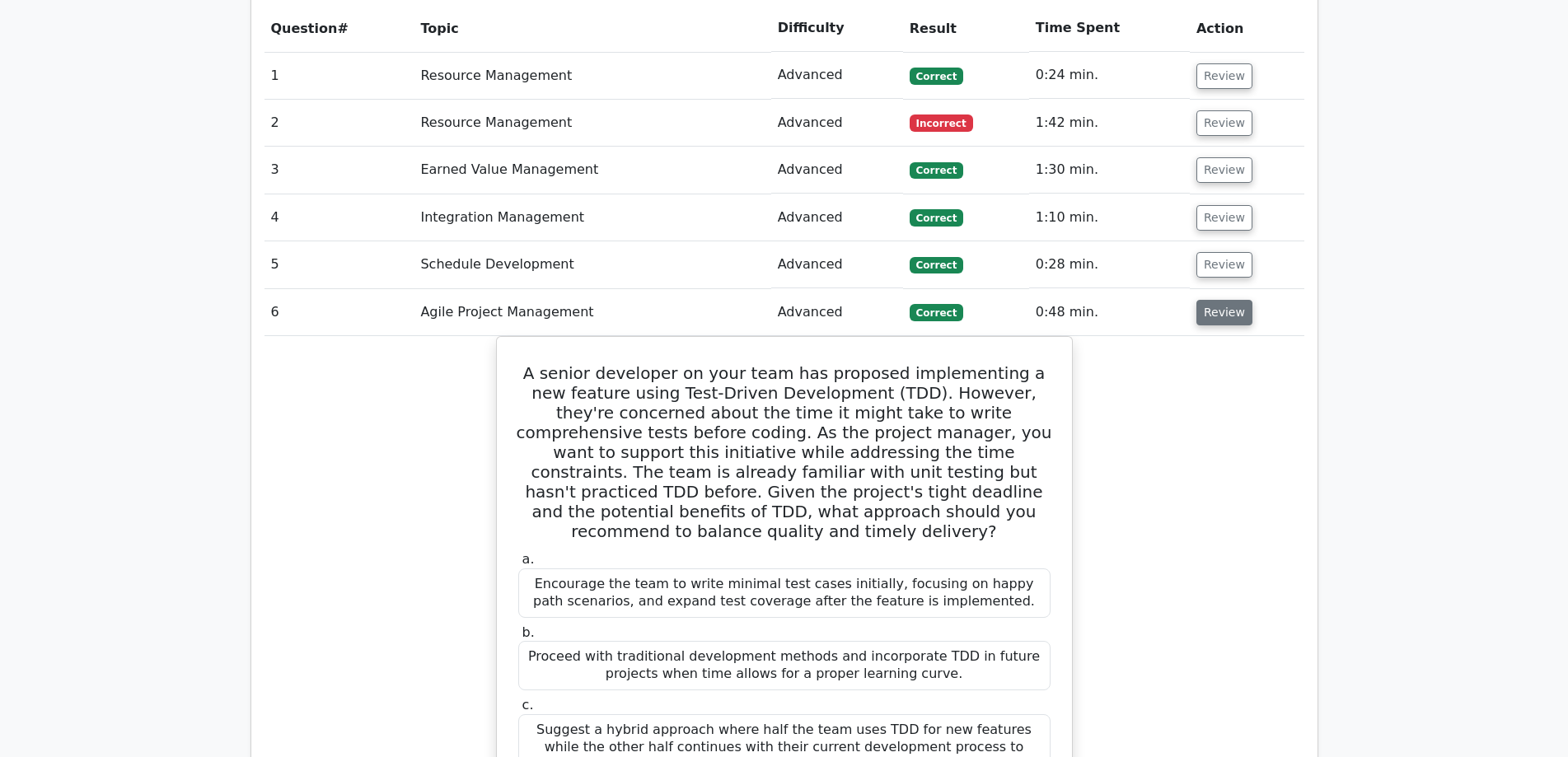
click at [1225, 300] on button "Review" at bounding box center [1224, 312] width 56 height 25
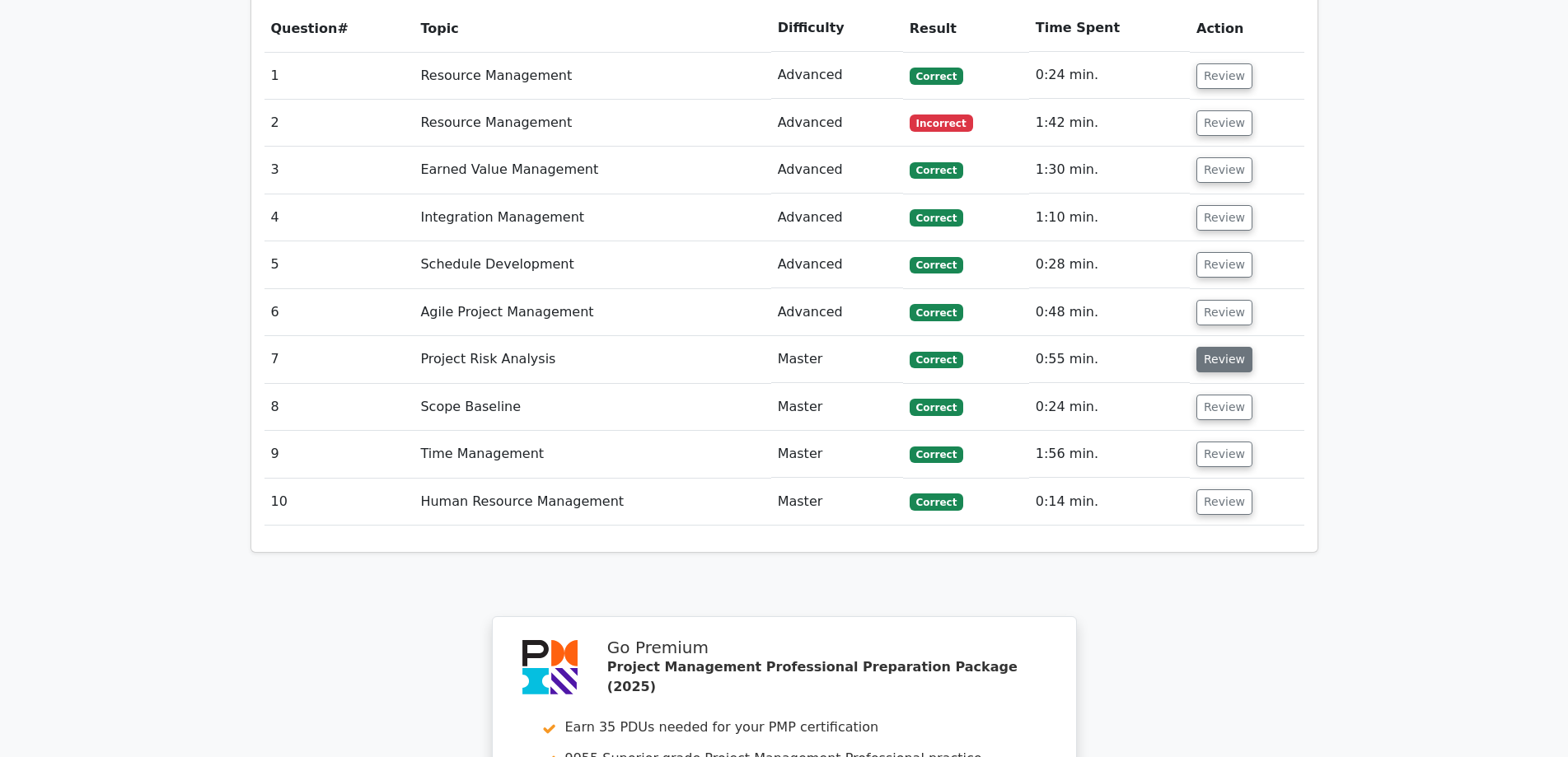
click at [1215, 347] on button "Review" at bounding box center [1224, 360] width 56 height 25
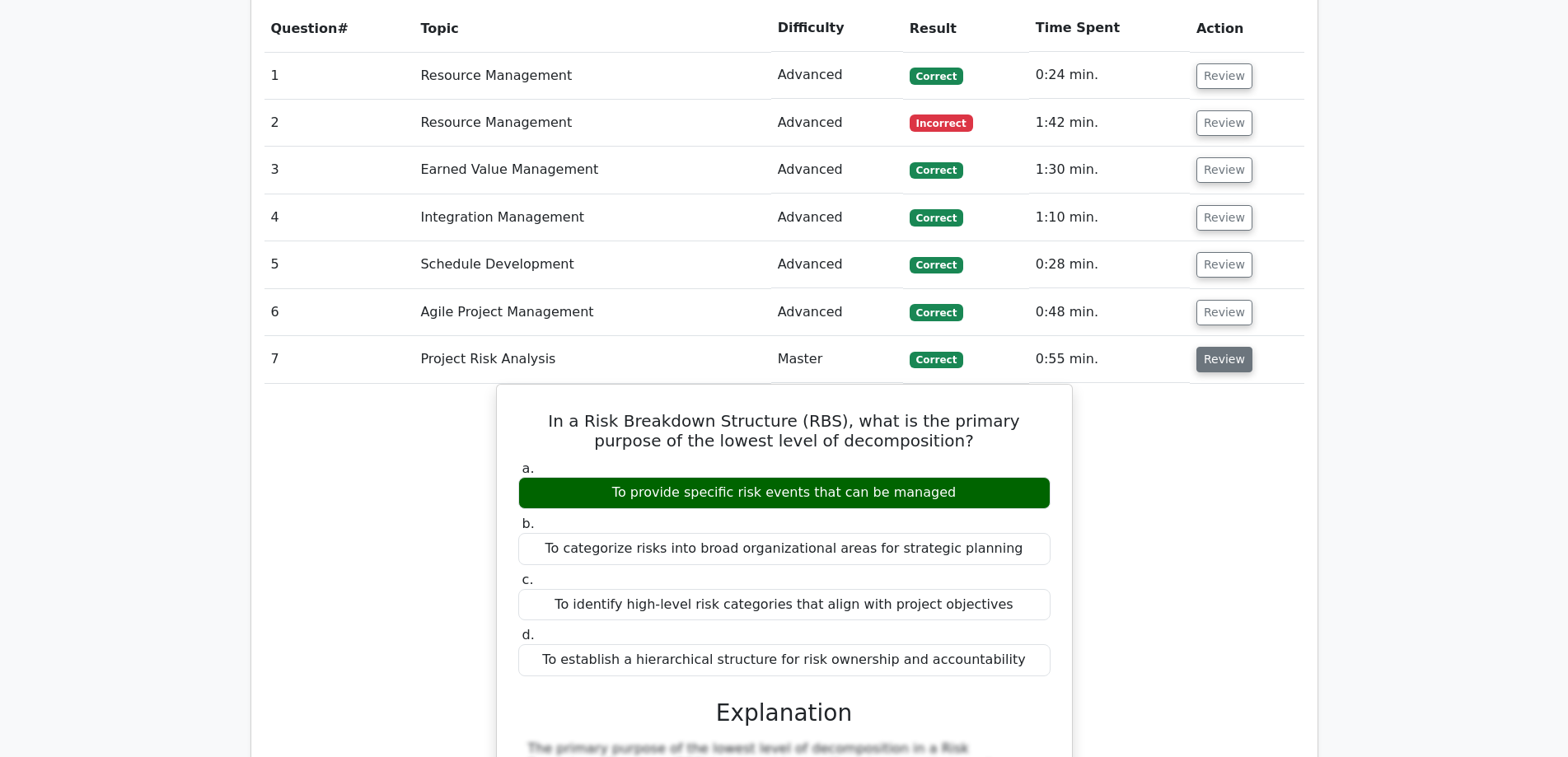
click at [1219, 347] on button "Review" at bounding box center [1224, 360] width 56 height 25
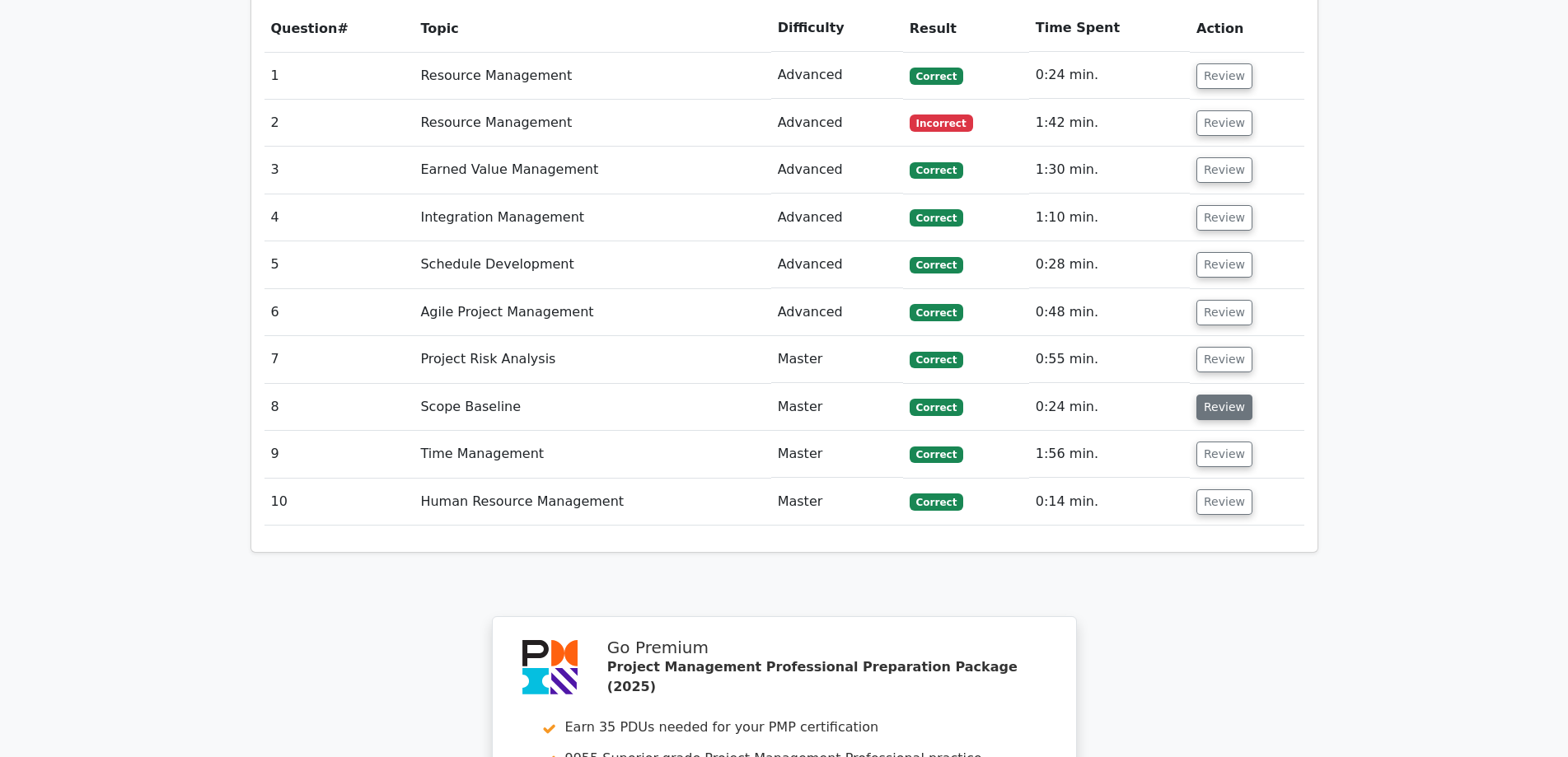
click at [1216, 395] on button "Review" at bounding box center [1224, 407] width 56 height 25
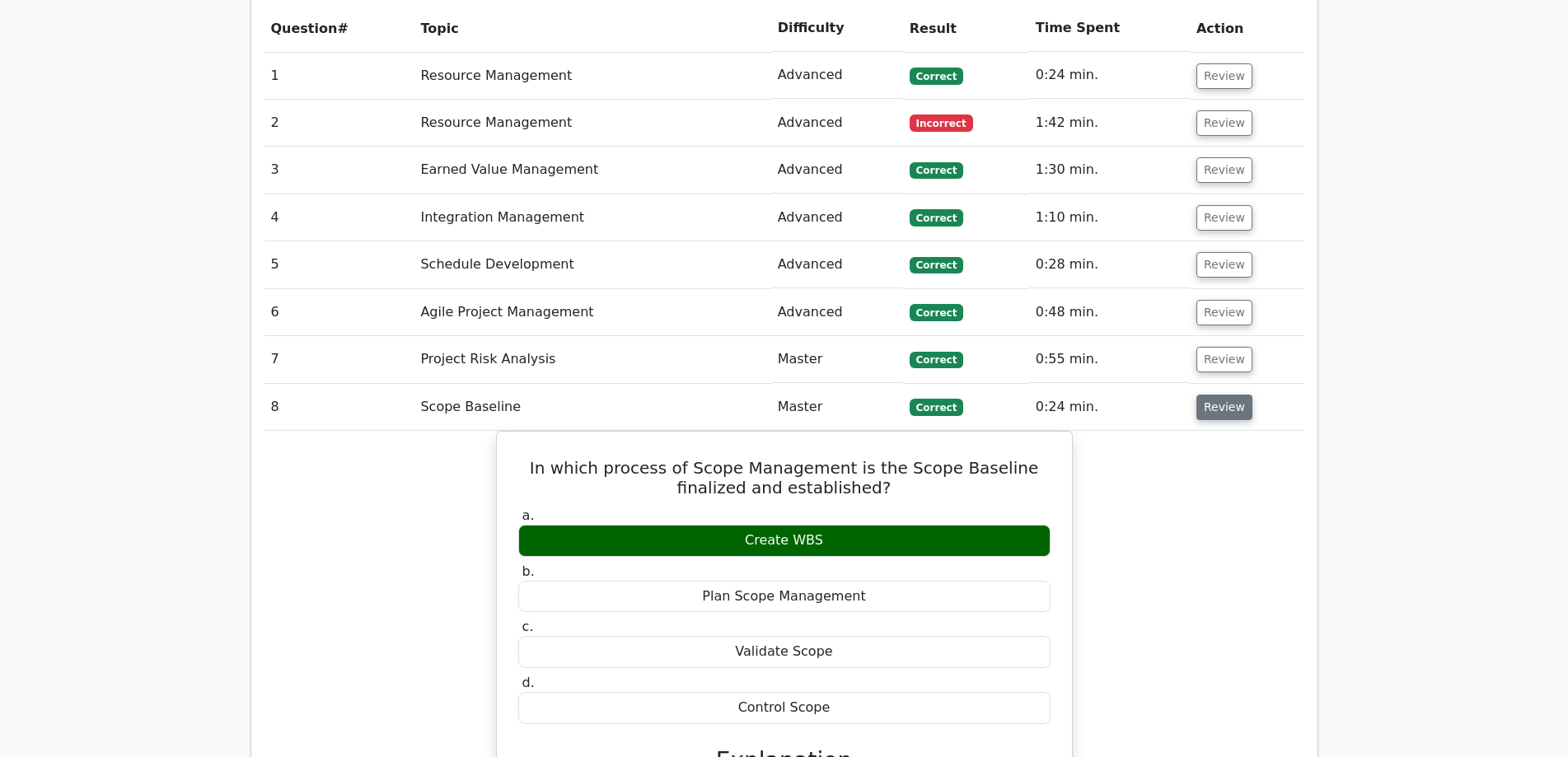
scroll to position [1786, 0]
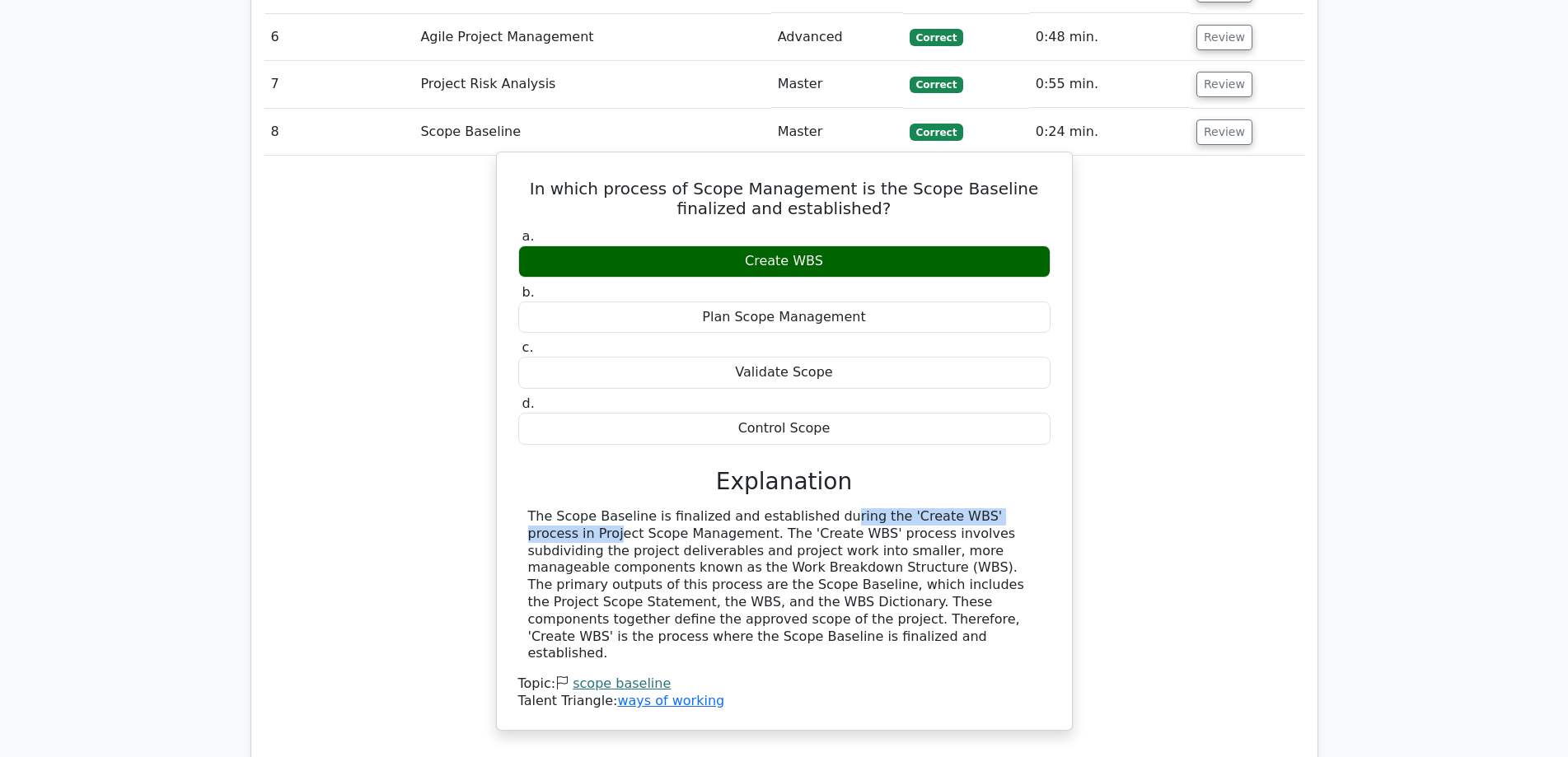
drag, startPoint x: 711, startPoint y: 442, endPoint x: 929, endPoint y: 441, distance: 218.0
click at [929, 509] on div "The Scope Baseline is finalized and established during the 'Create WBS' process…" at bounding box center [784, 586] width 513 height 154
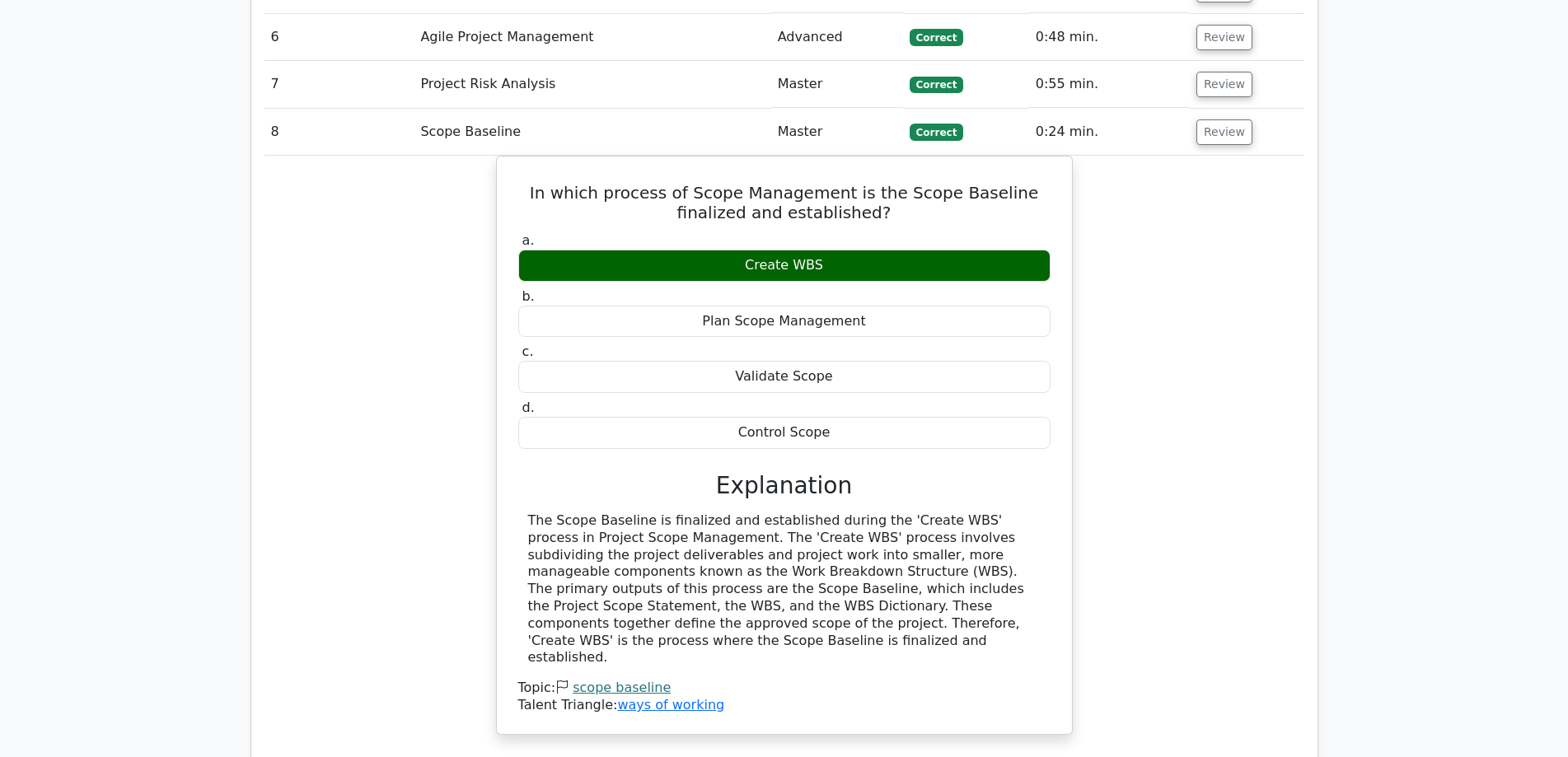
click at [1129, 447] on div "In which process of Scope Management is the Scope Baseline finalized and establ…" at bounding box center [784, 456] width 1040 height 599
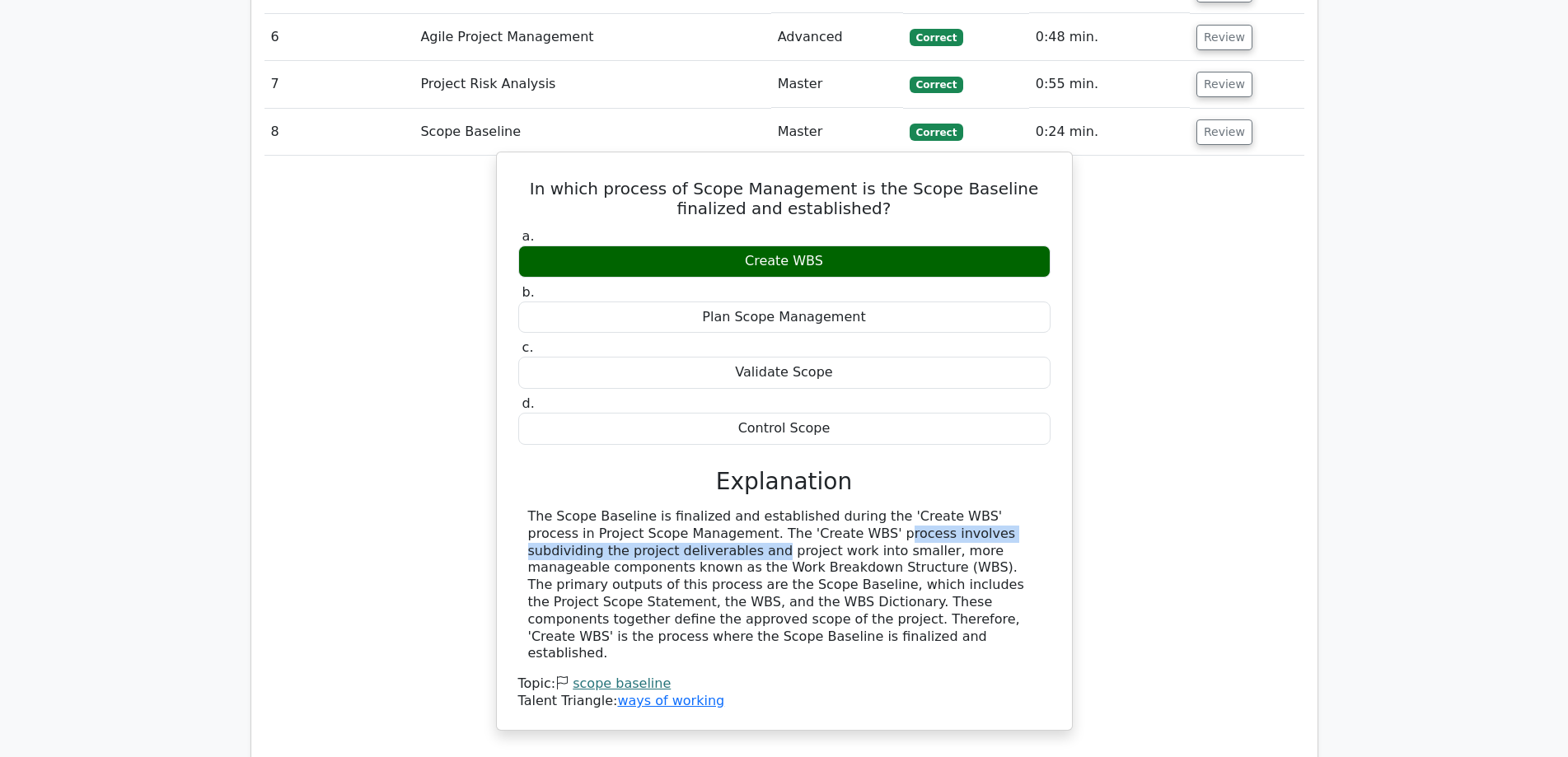
drag, startPoint x: 653, startPoint y: 453, endPoint x: 979, endPoint y: 455, distance: 326.0
click at [979, 509] on div "The Scope Baseline is finalized and established during the 'Create WBS' process…" at bounding box center [784, 586] width 513 height 154
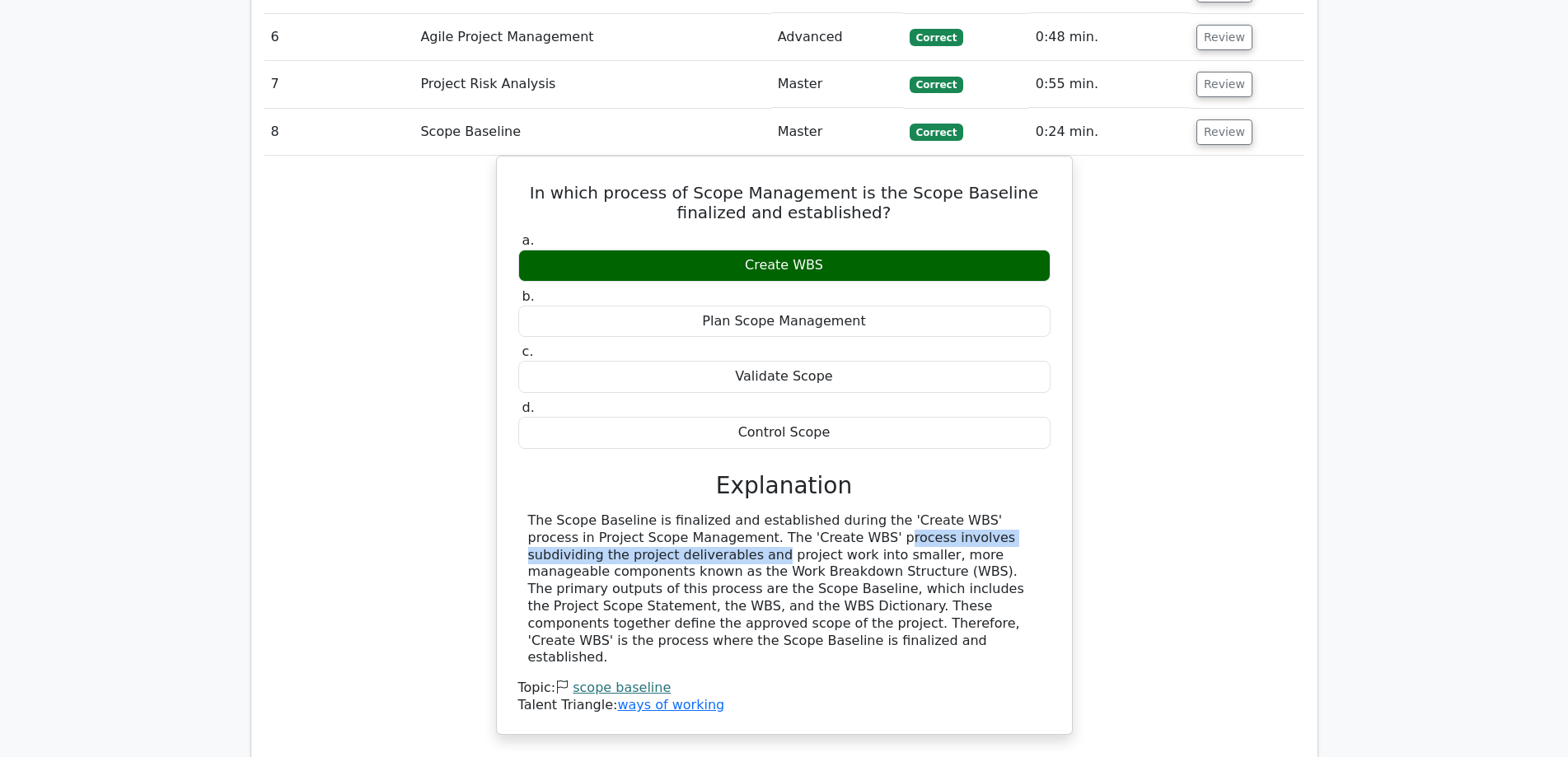
click at [1225, 452] on div "In which process of Scope Management is the Scope Baseline finalized and establ…" at bounding box center [784, 456] width 1040 height 599
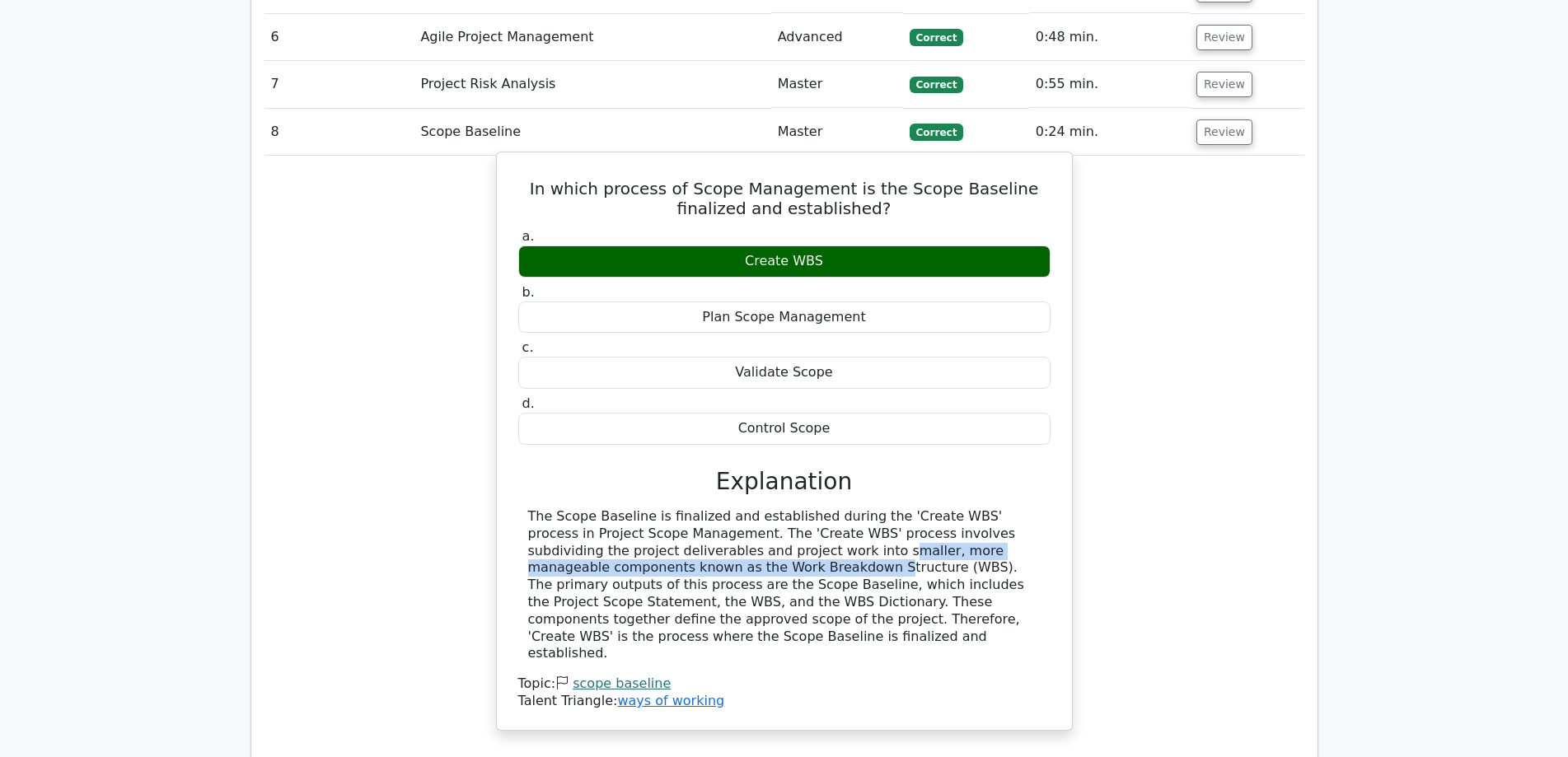
drag, startPoint x: 636, startPoint y: 474, endPoint x: 1049, endPoint y: 475, distance: 413.0
click at [1049, 509] on div "The Scope Baseline is finalized and established during the 'Create WBS' process…" at bounding box center [784, 586] width 533 height 154
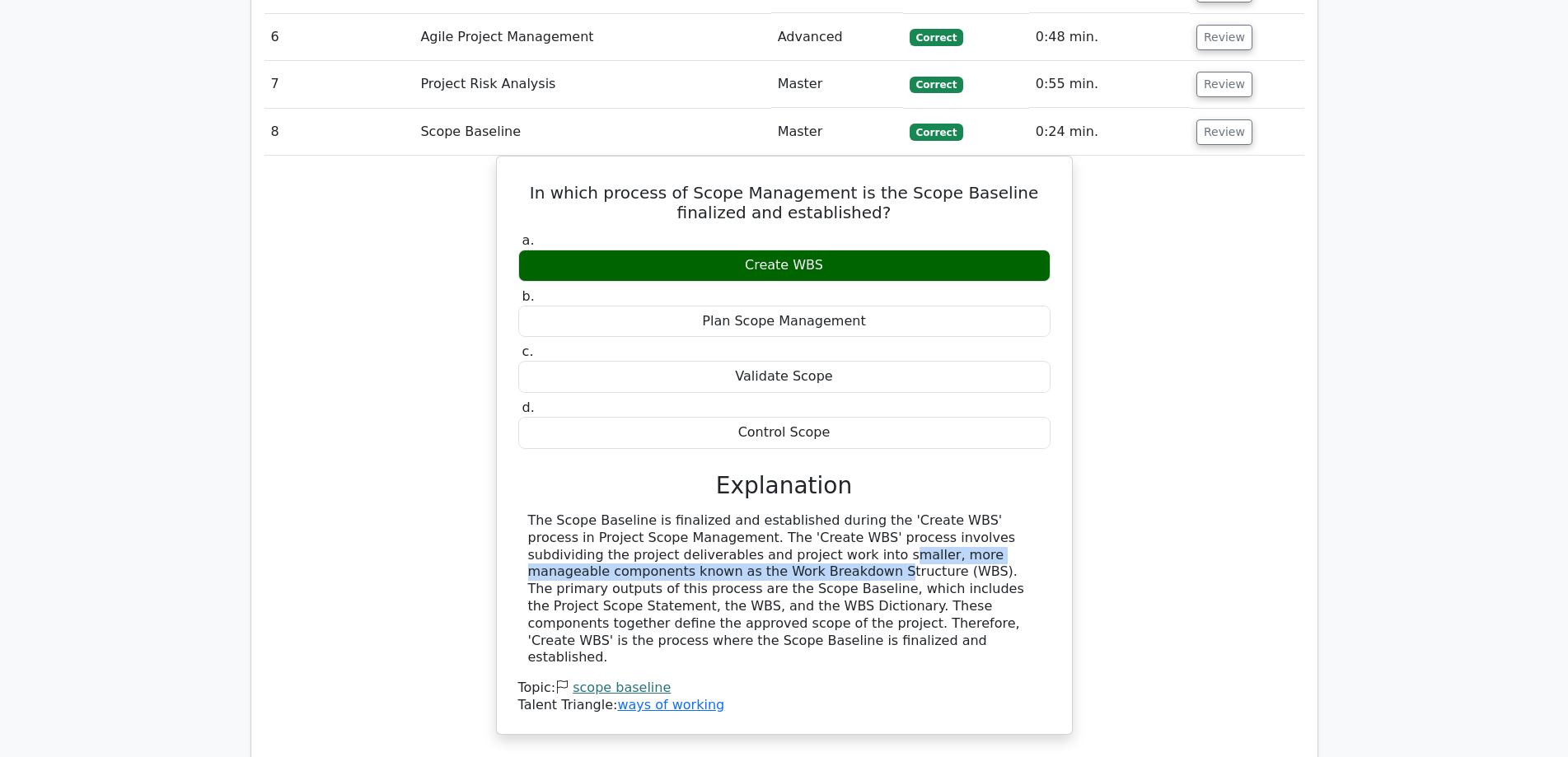
click at [1133, 476] on div "In which process of Scope Management is the Scope Baseline finalized and establ…" at bounding box center [784, 456] width 1040 height 599
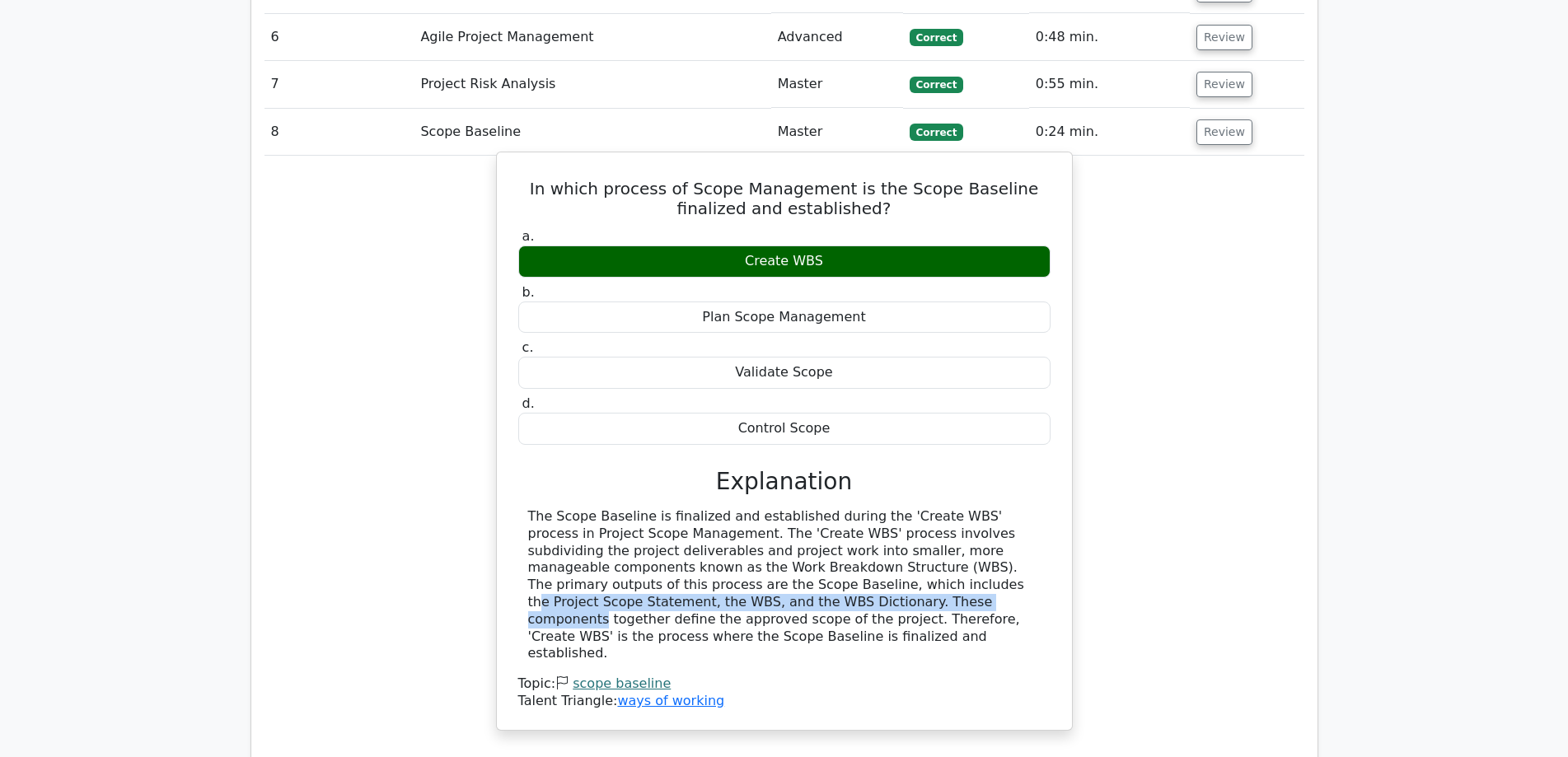
drag, startPoint x: 583, startPoint y: 508, endPoint x: 1032, endPoint y: 508, distance: 449.0
click at [1032, 509] on div "The Scope Baseline is finalized and established during the 'Create WBS' process…" at bounding box center [784, 586] width 513 height 154
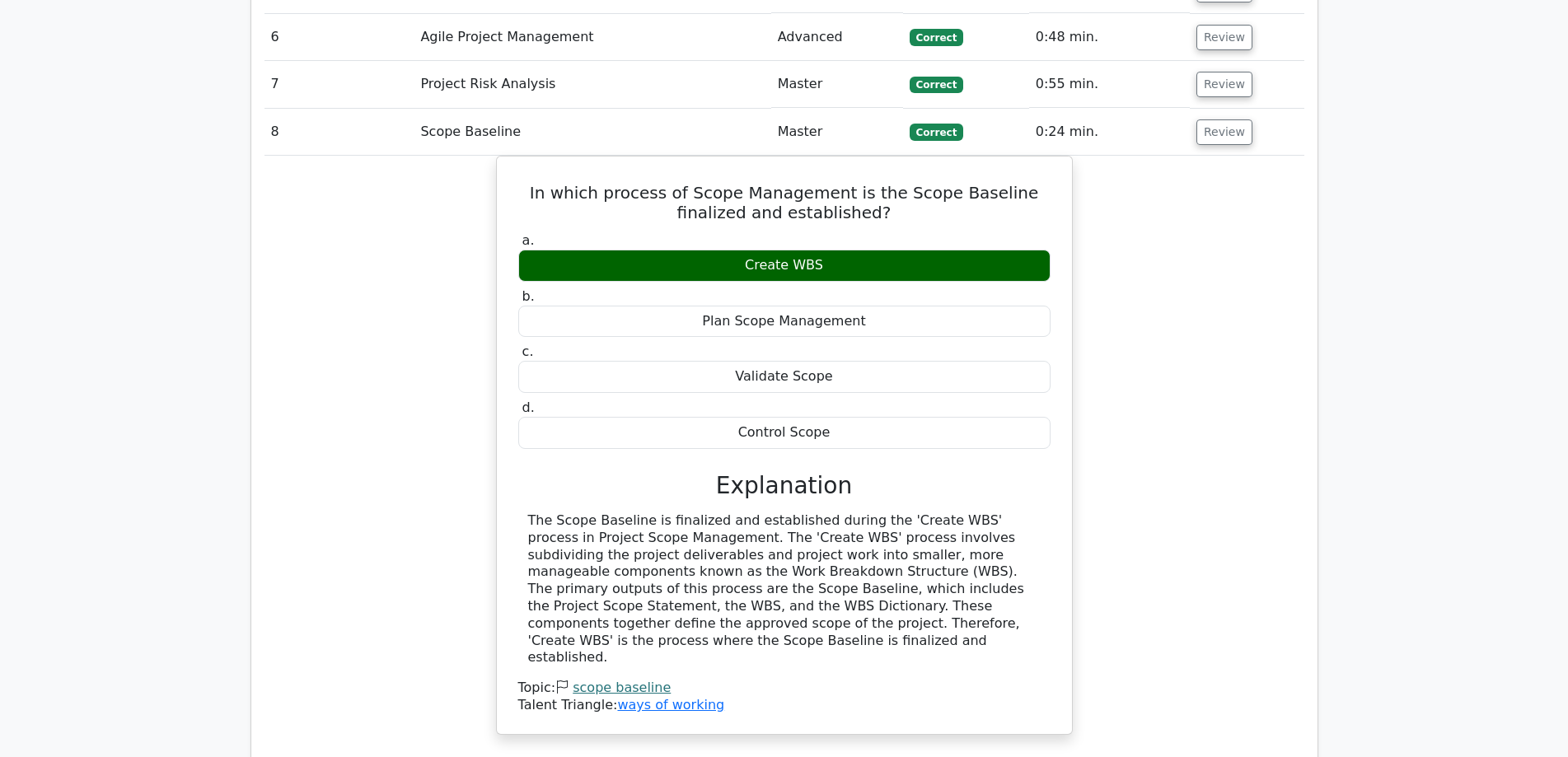
click at [1185, 489] on div "In which process of Scope Management is the Scope Baseline finalized and establ…" at bounding box center [784, 456] width 1040 height 599
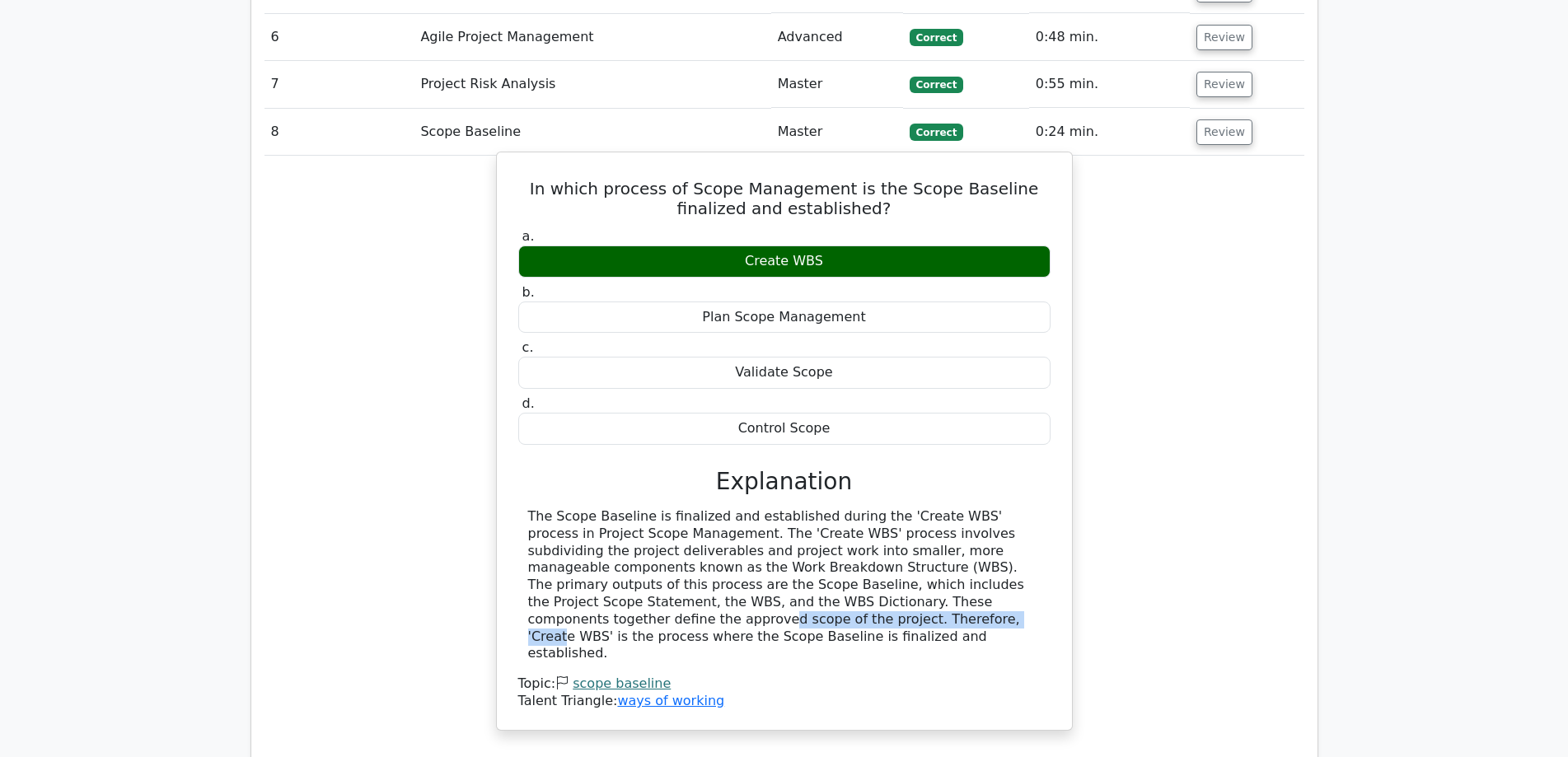
drag, startPoint x: 699, startPoint y: 523, endPoint x: 925, endPoint y: 522, distance: 226.0
click at [925, 522] on div "The Scope Baseline is finalized and established during the 'Create WBS' process…" at bounding box center [784, 586] width 513 height 154
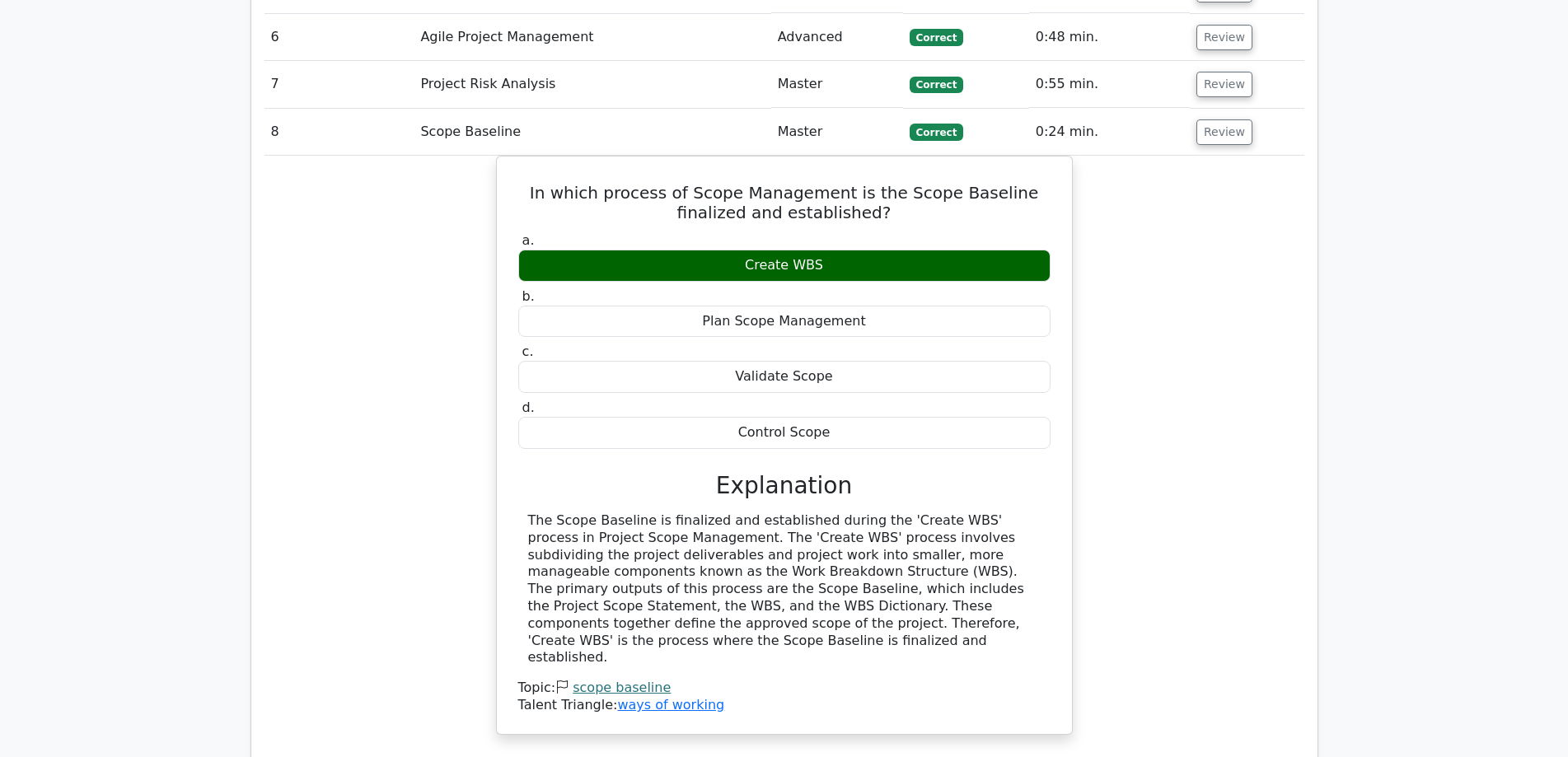
click at [1231, 488] on div "In which process of Scope Management is the Scope Baseline finalized and establ…" at bounding box center [784, 456] width 1040 height 599
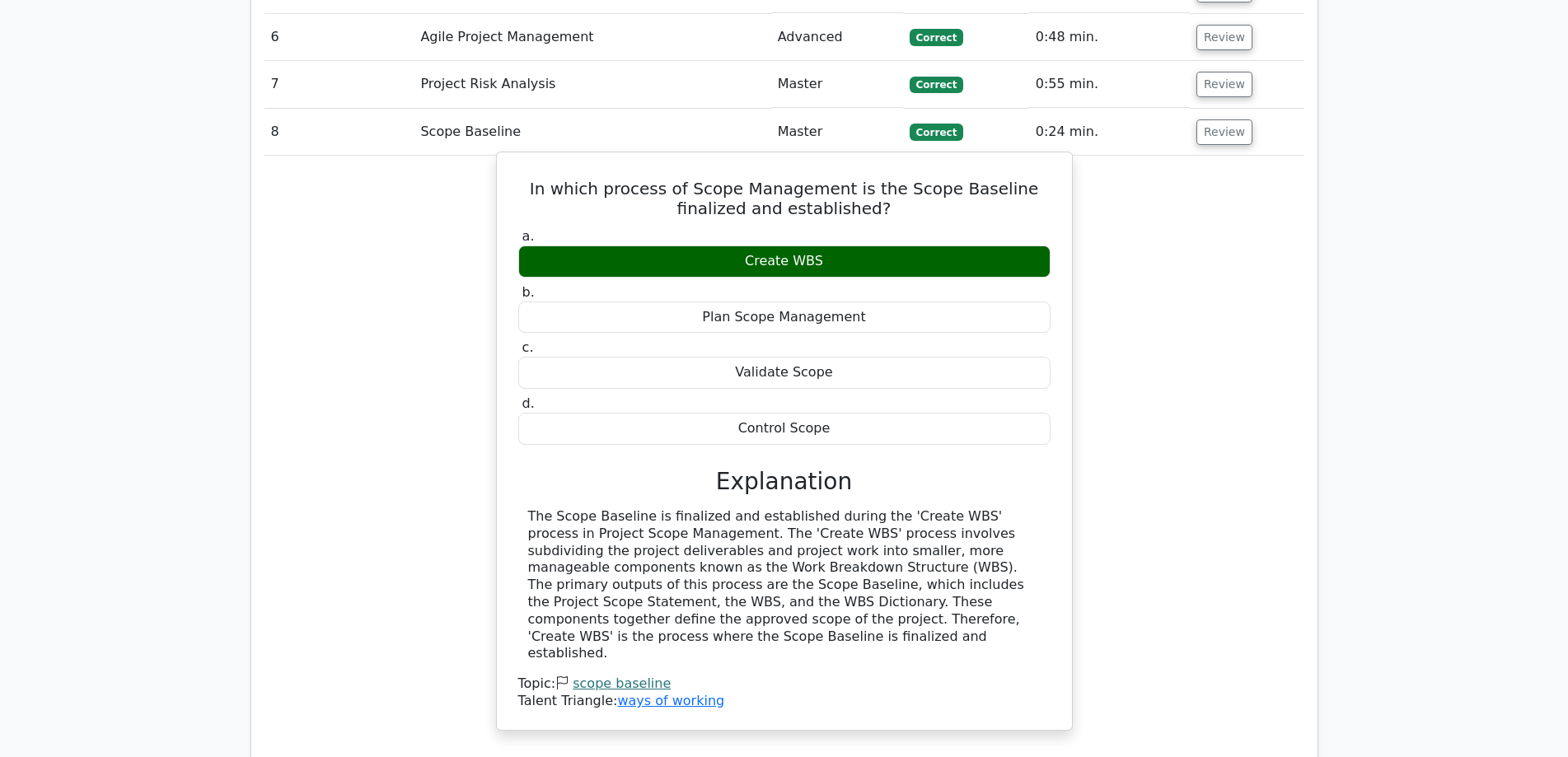
drag, startPoint x: 706, startPoint y: 543, endPoint x: 949, endPoint y: 546, distance: 243.0
click at [949, 546] on div "The Scope Baseline is finalized and established during the 'Create WBS' process…" at bounding box center [784, 586] width 513 height 154
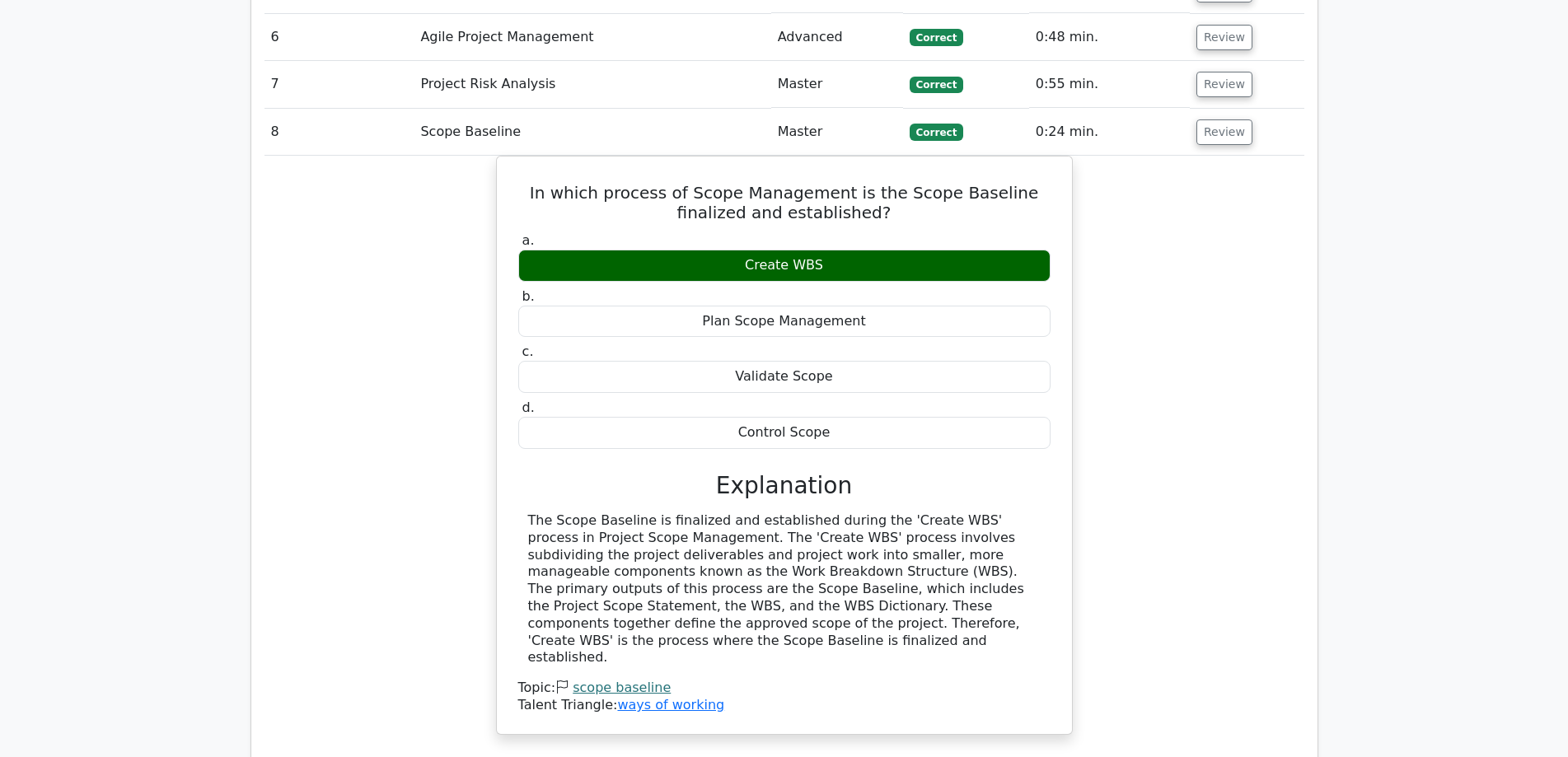
click at [1187, 439] on div "In which process of Scope Management is the Scope Baseline finalized and establ…" at bounding box center [784, 456] width 1040 height 599
click at [1215, 119] on button "Review" at bounding box center [1224, 132] width 56 height 25
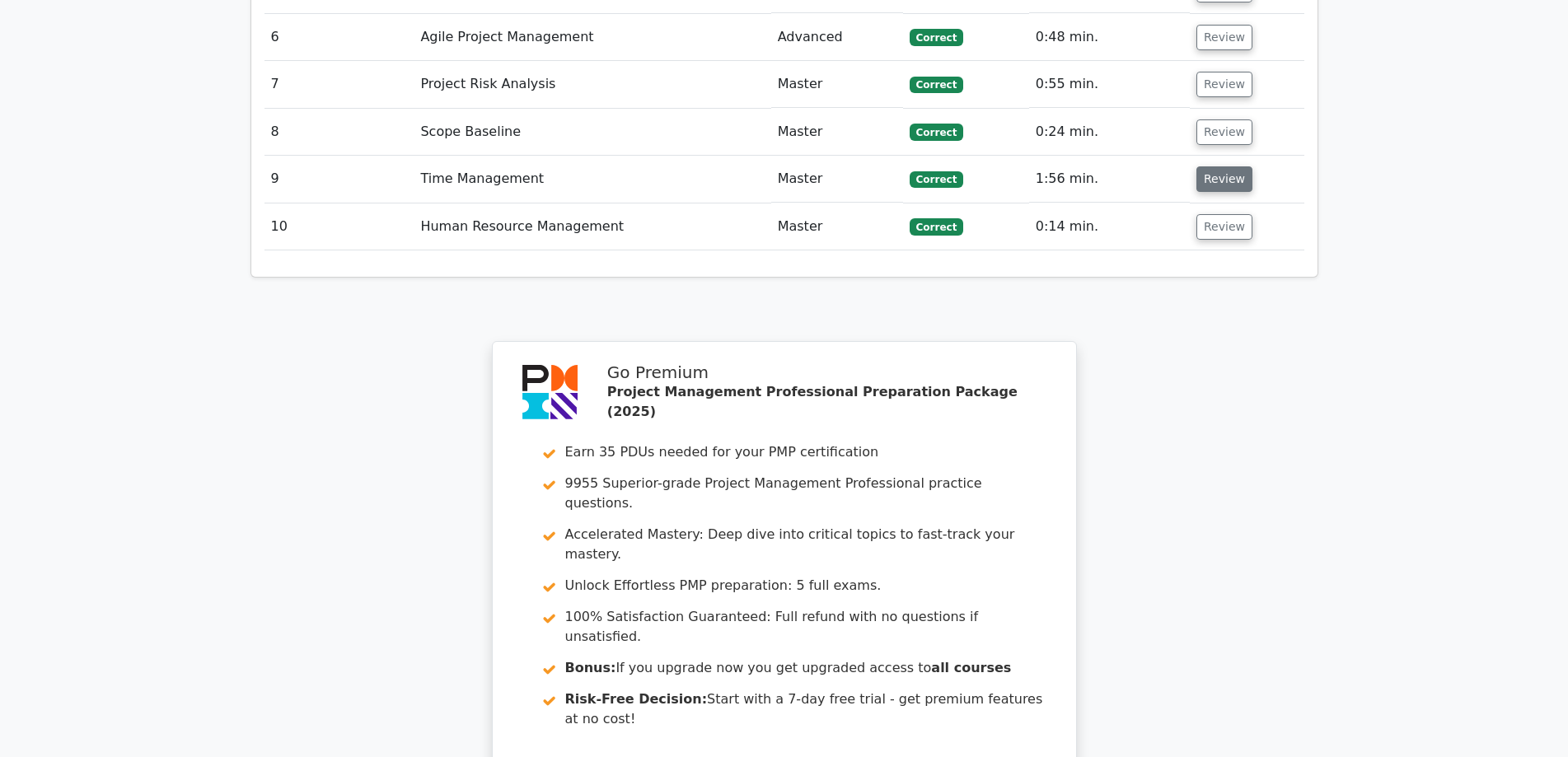
click at [1212, 167] on button "Review" at bounding box center [1224, 179] width 56 height 25
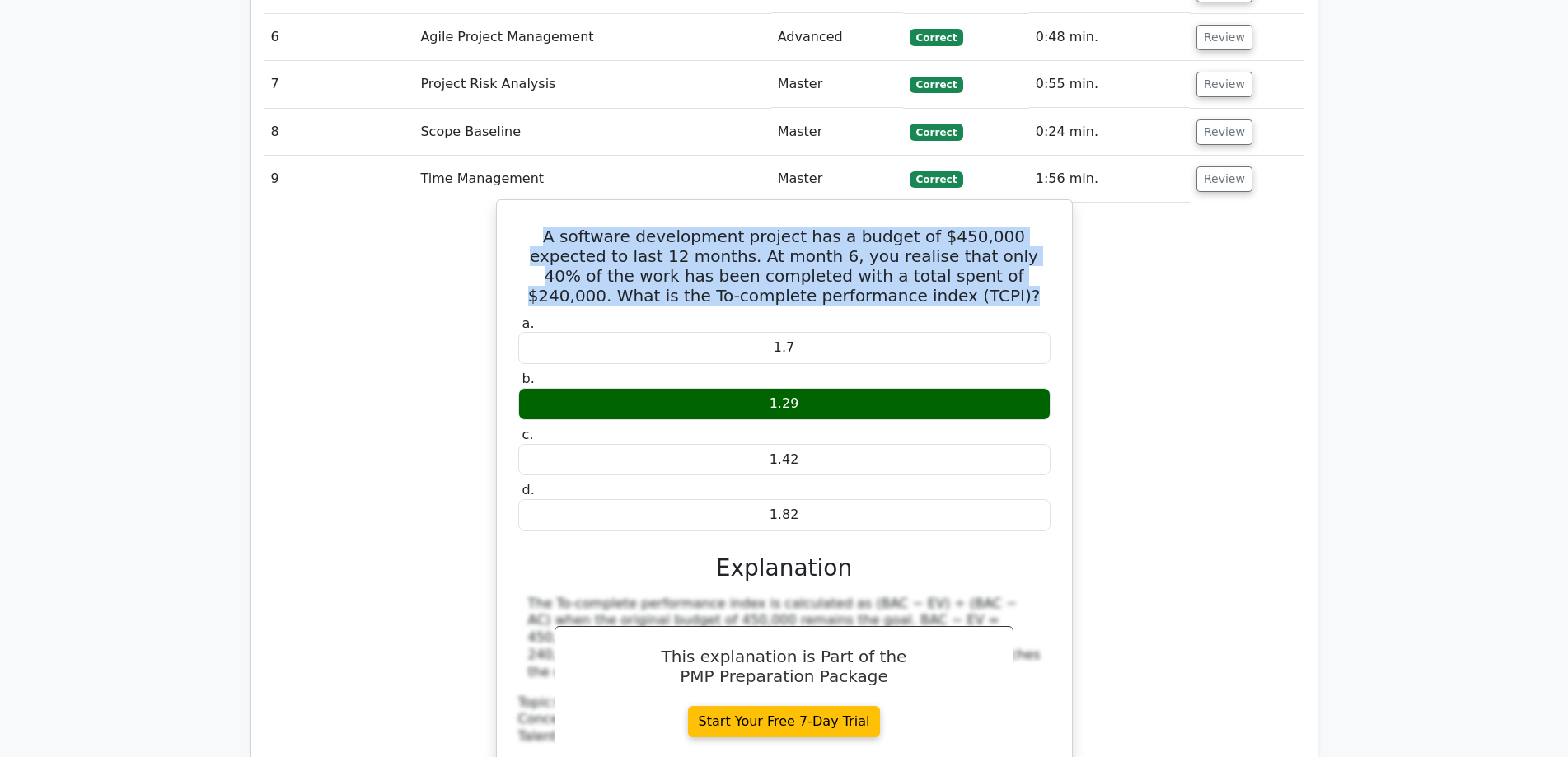
drag, startPoint x: 520, startPoint y: 157, endPoint x: 931, endPoint y: 216, distance: 415.2
click at [931, 227] on h5 "A software development project has a budget of $450,000 expected to last 12 mon…" at bounding box center [784, 266] width 535 height 79
copy h5 "A software development project has a budget of $450,000 expected to last 12 mon…"
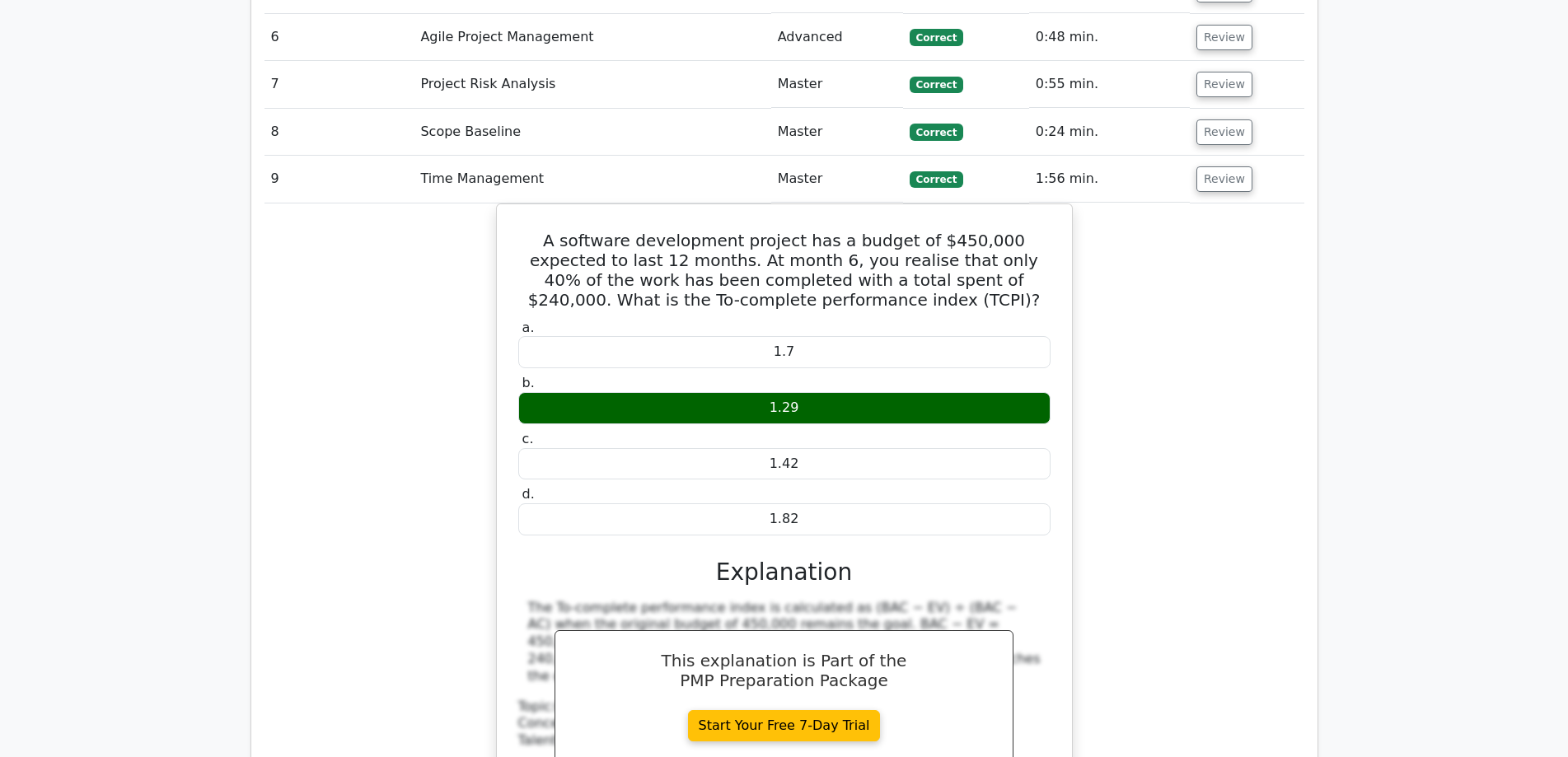
click at [1195, 389] on div "A software development project has a budget of $450,000 expected to last 12 mon…" at bounding box center [784, 537] width 1040 height 667
click at [1217, 167] on button "Review" at bounding box center [1224, 179] width 56 height 25
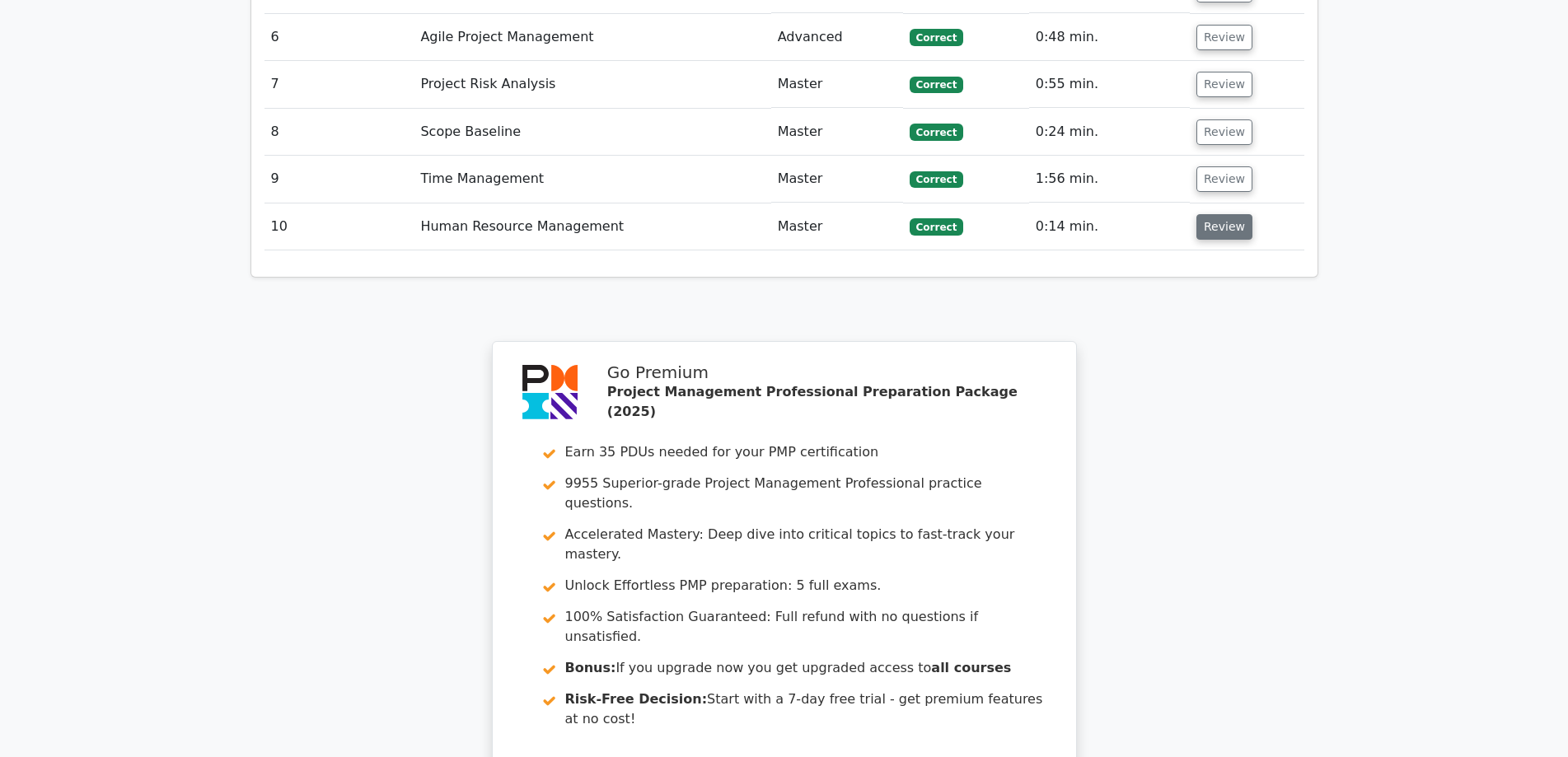
click at [1219, 214] on button "Review" at bounding box center [1224, 227] width 56 height 25
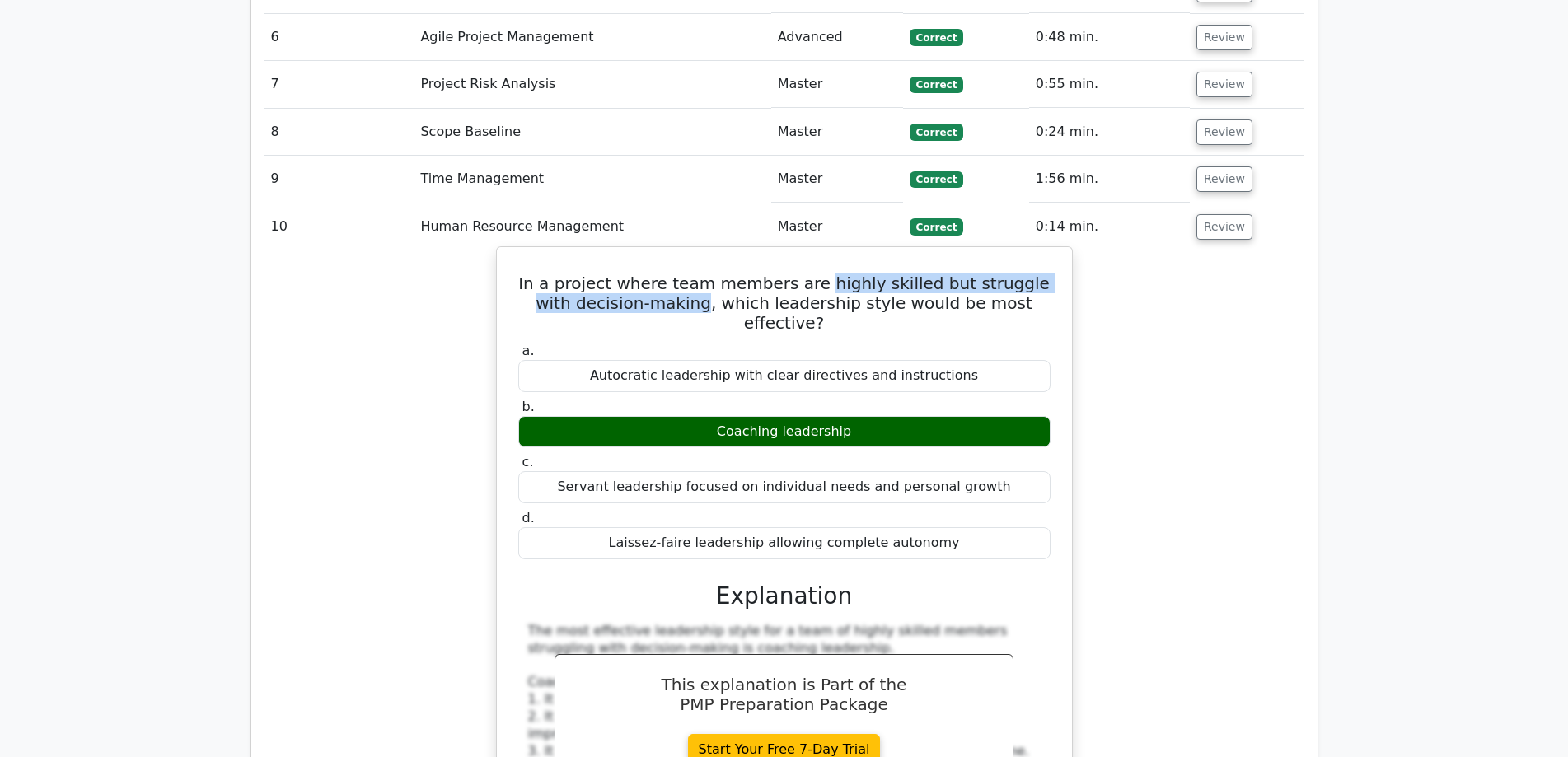
drag, startPoint x: 811, startPoint y: 206, endPoint x: 660, endPoint y: 231, distance: 153.1
click at [660, 274] on h5 "In a project where team members are highly skilled but struggle with decision-m…" at bounding box center [784, 303] width 535 height 59
copy h5 "highly skilled but struggle with decision-making"
click at [801, 274] on h5 "In a project where team members are highly skilled but struggle with decision-m…" at bounding box center [784, 303] width 535 height 59
drag, startPoint x: 814, startPoint y: 203, endPoint x: 834, endPoint y: 226, distance: 30.5
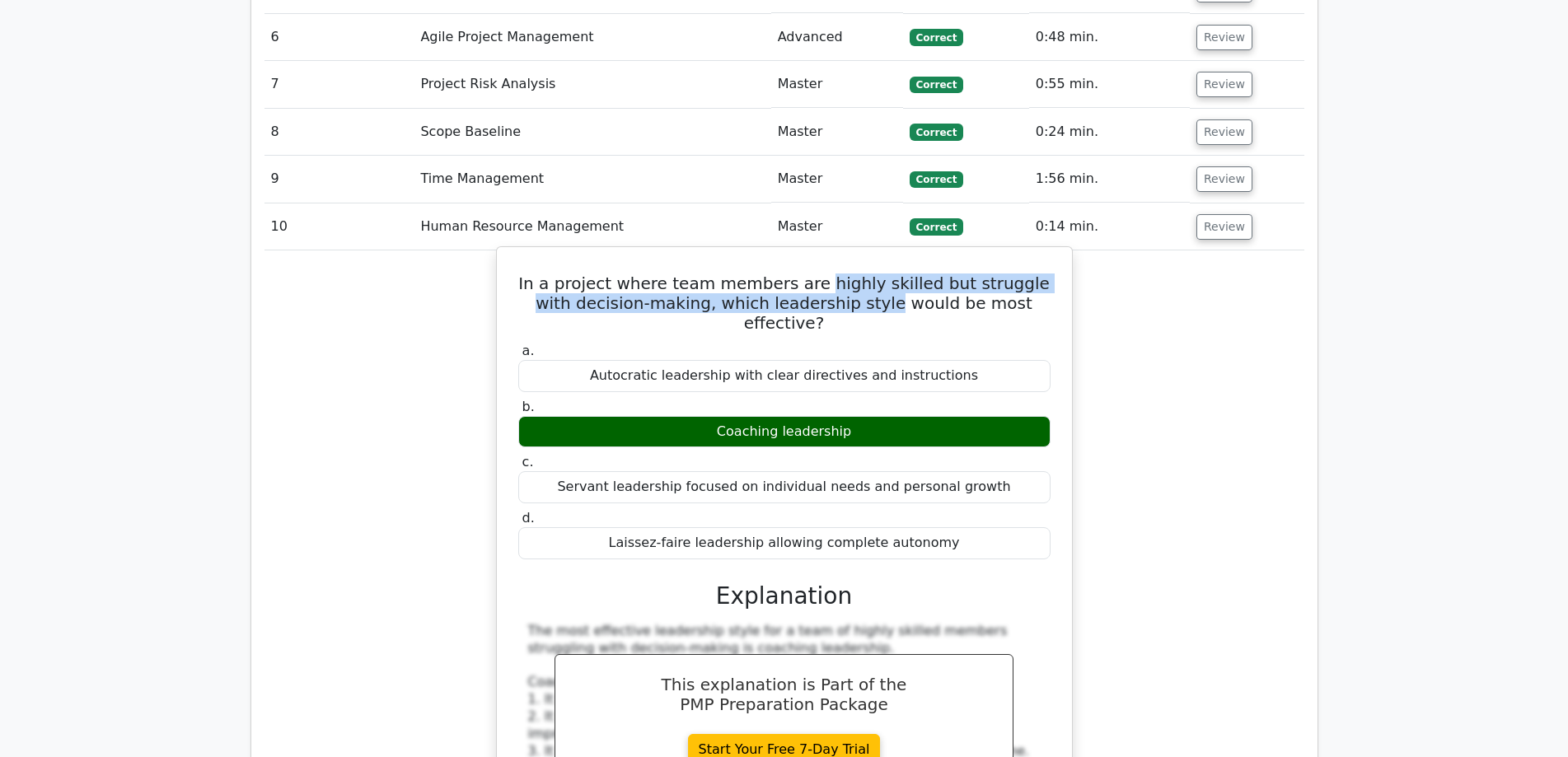
click at [834, 274] on h5 "In a project where team members are highly skilled but struggle with decision-m…" at bounding box center [784, 303] width 535 height 59
copy h5 "highly skilled but struggle with decision-making, which leadership style"
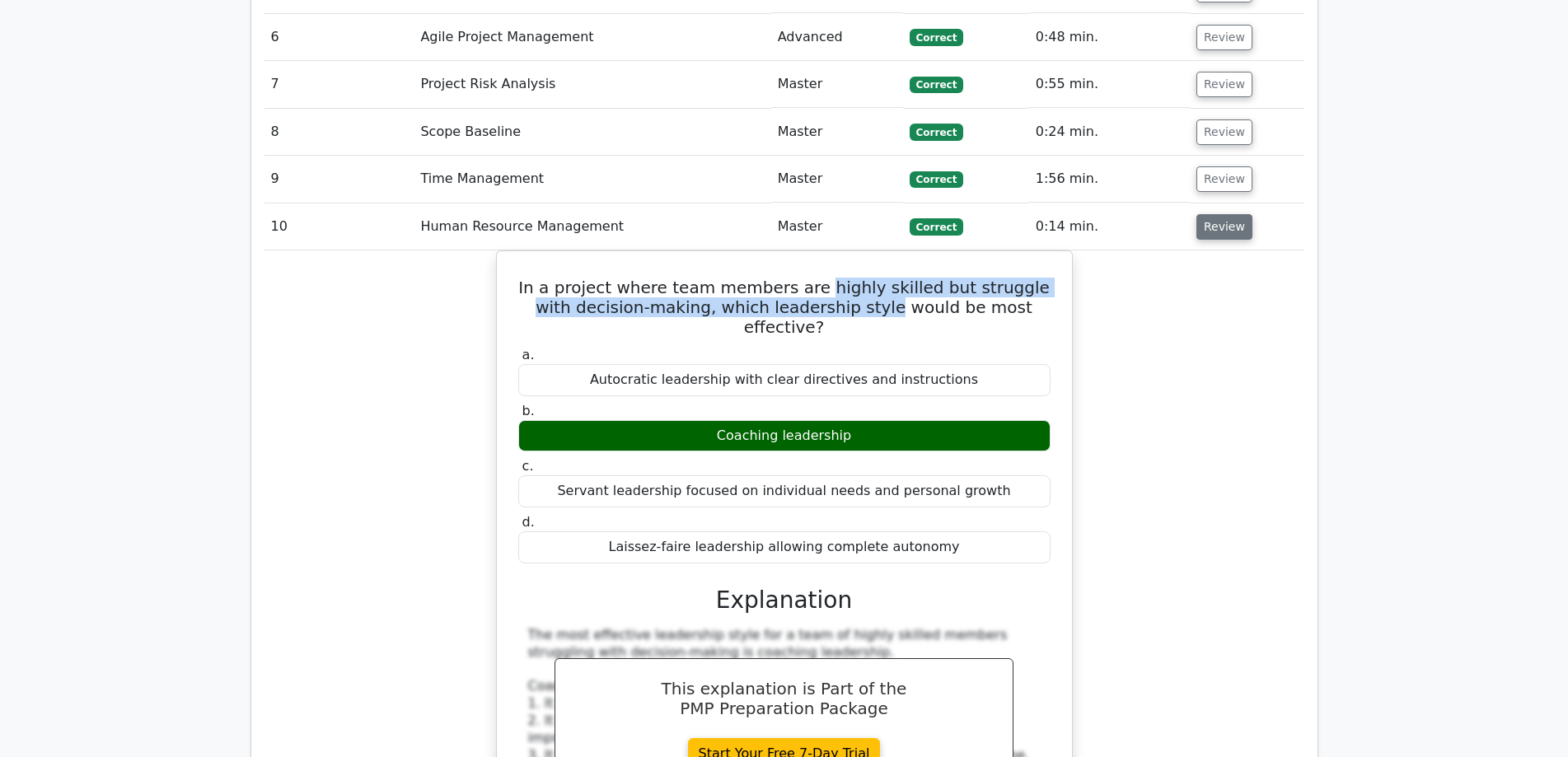
click at [1214, 214] on button "Review" at bounding box center [1224, 227] width 56 height 25
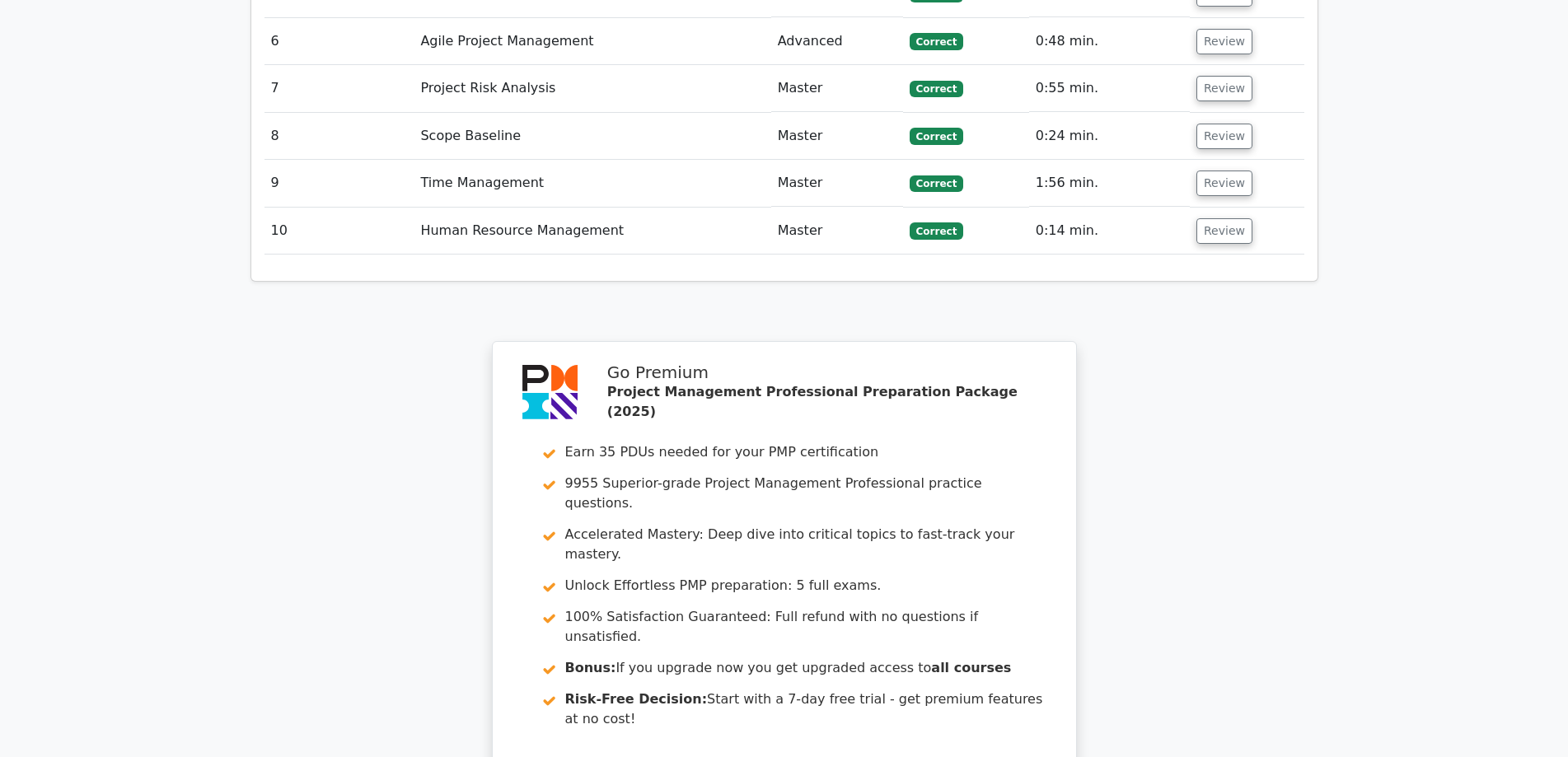
scroll to position [2022, 0]
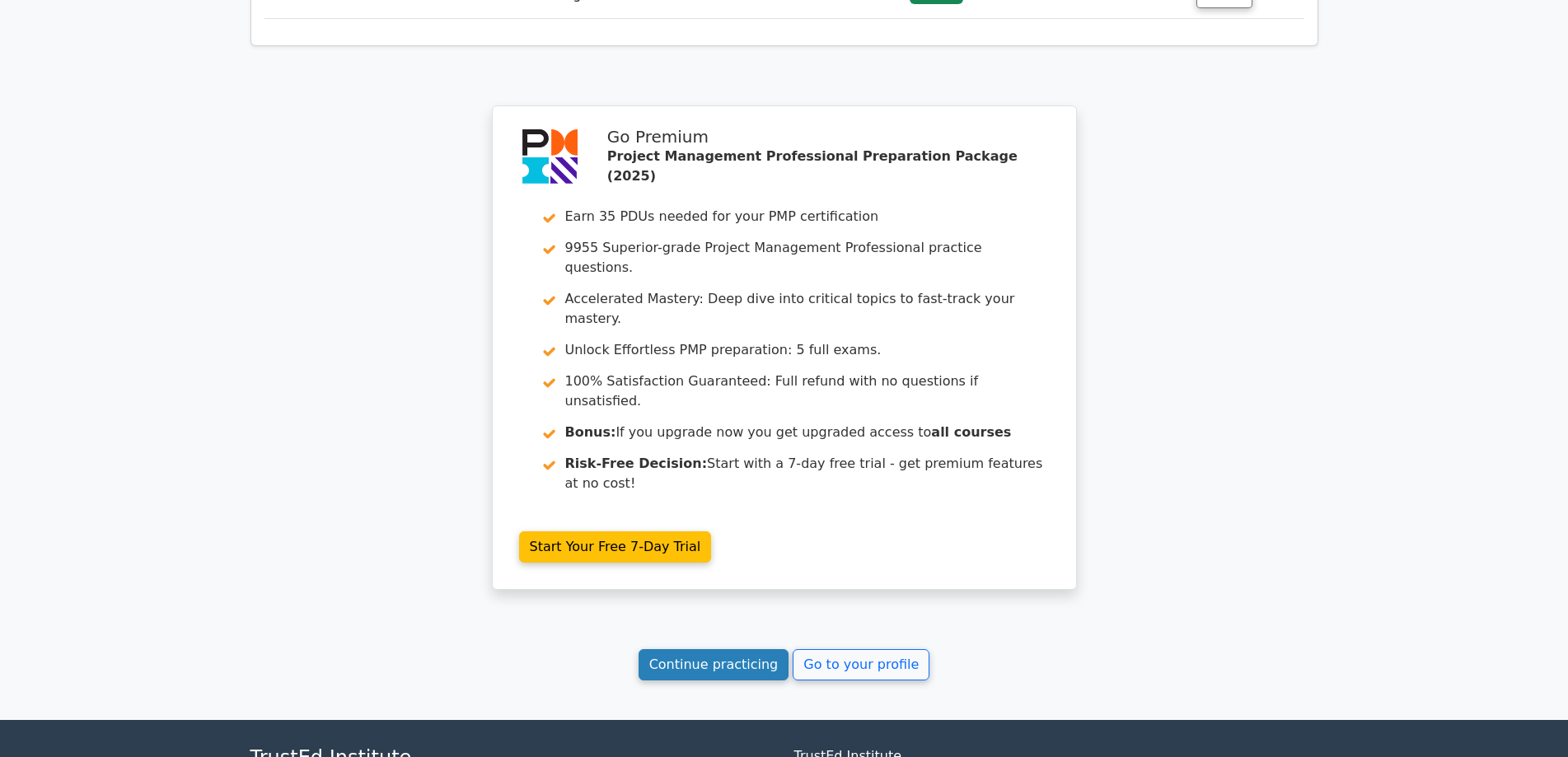
click at [709, 649] on link "Continue practicing" at bounding box center [714, 665] width 151 height 31
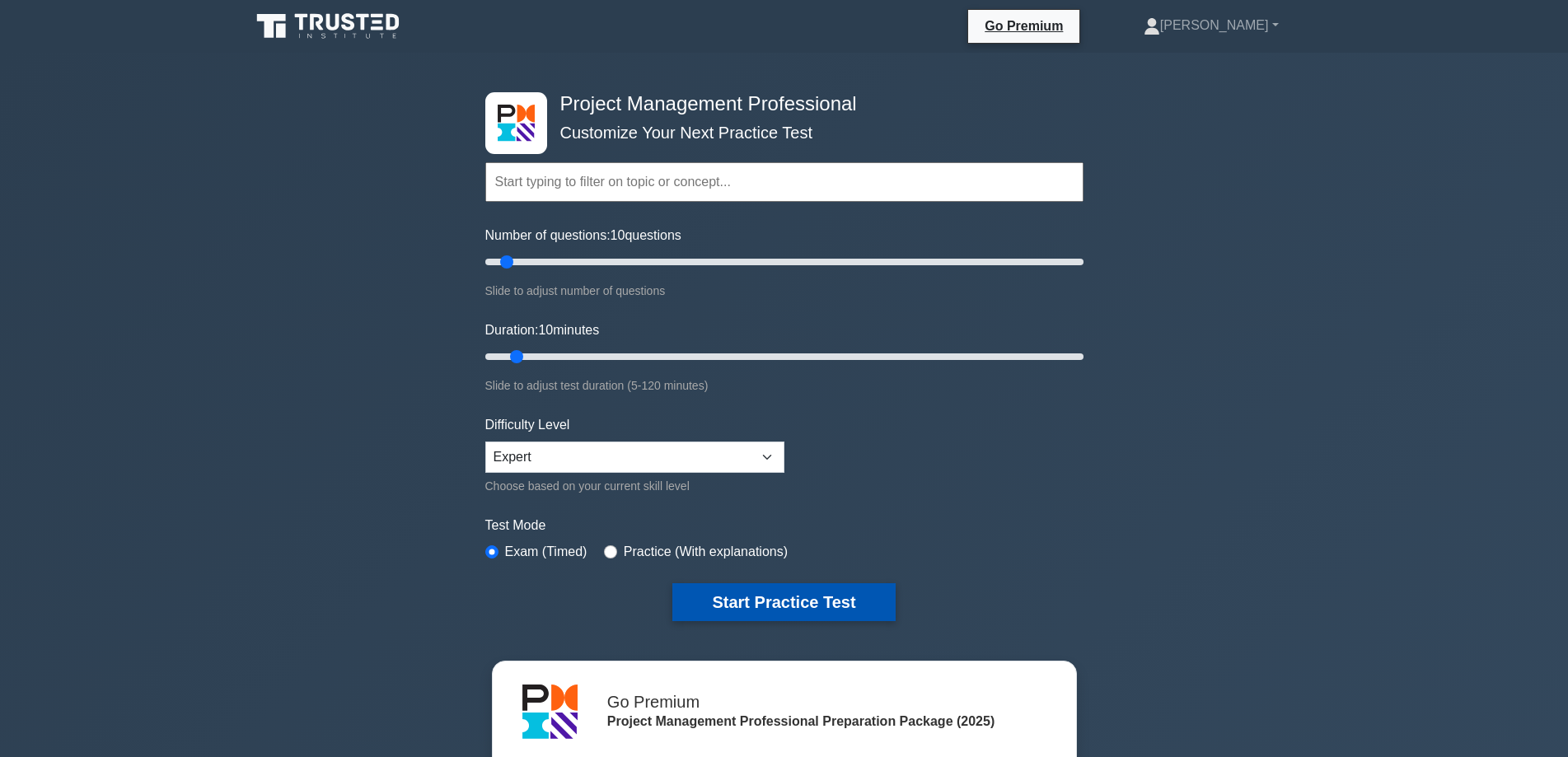
click at [787, 600] on button "Start Practice Test" at bounding box center [784, 603] width 222 height 38
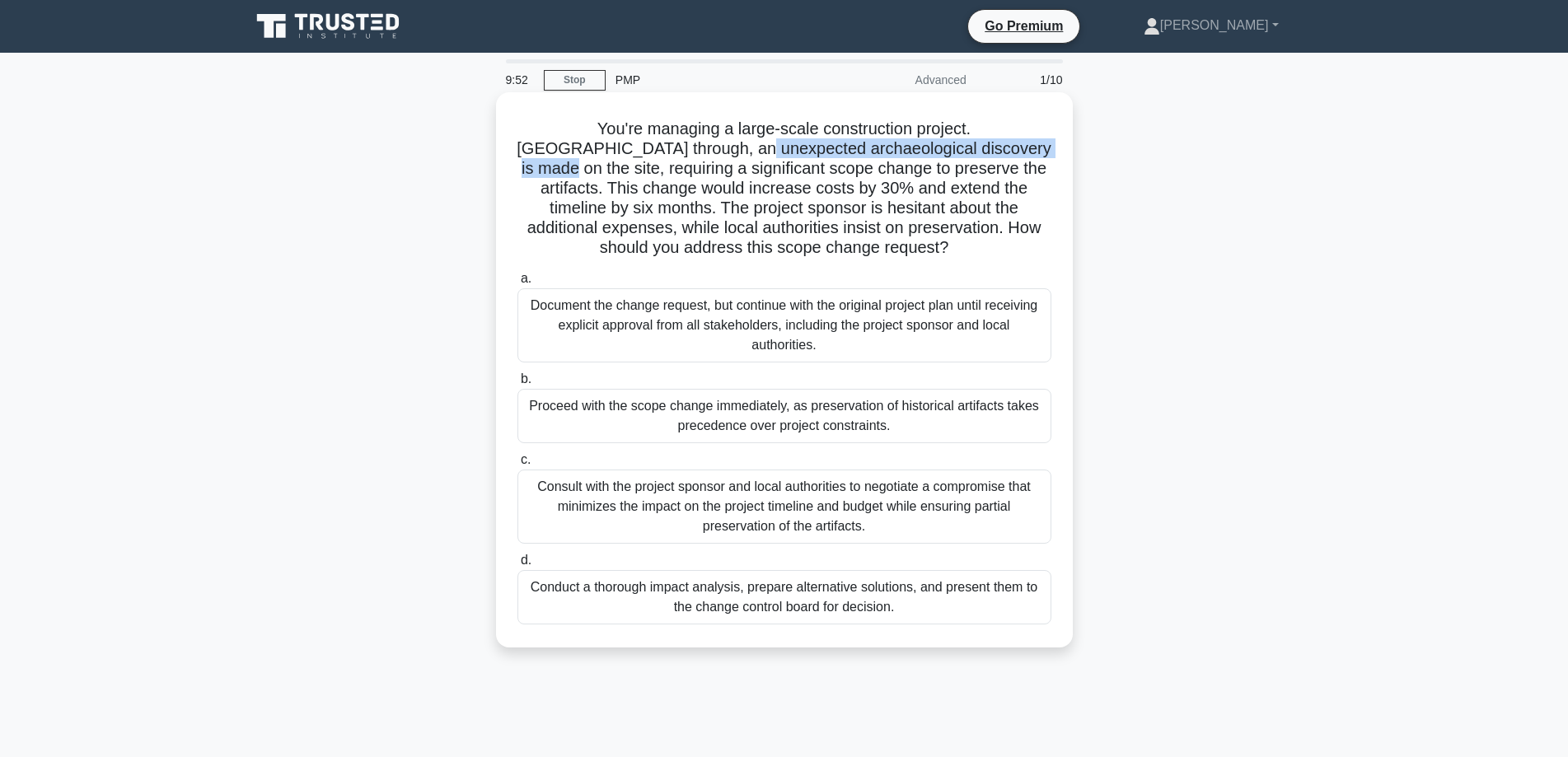
drag, startPoint x: 635, startPoint y: 151, endPoint x: 964, endPoint y: 151, distance: 329.0
click at [964, 151] on h5 "You're managing a large-scale construction project. [GEOGRAPHIC_DATA] through, …" at bounding box center [784, 188] width 537 height 140
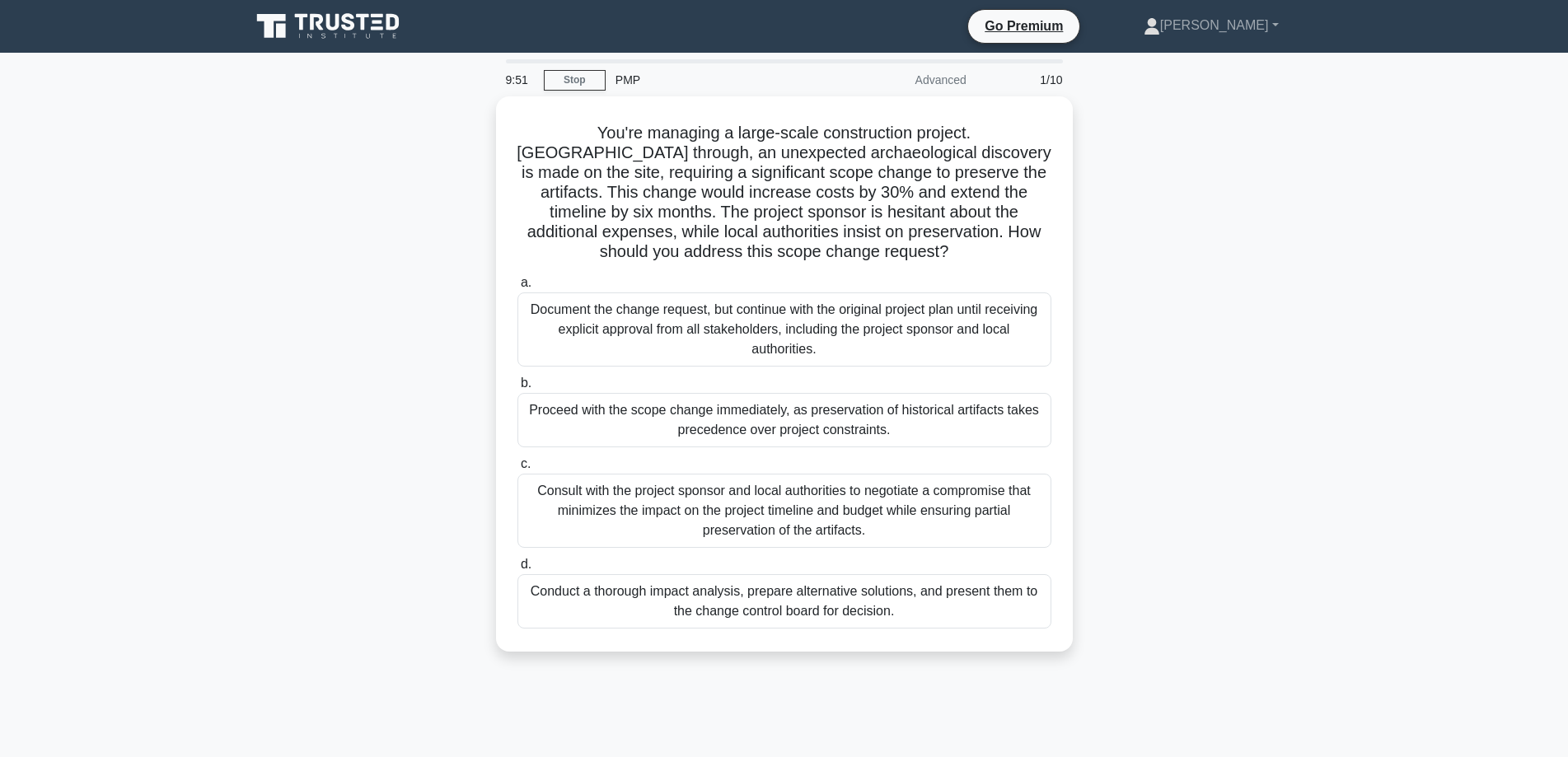
click at [1278, 217] on div "You're managing a large-scale construction project. [GEOGRAPHIC_DATA] through, …" at bounding box center [784, 384] width 1087 height 575
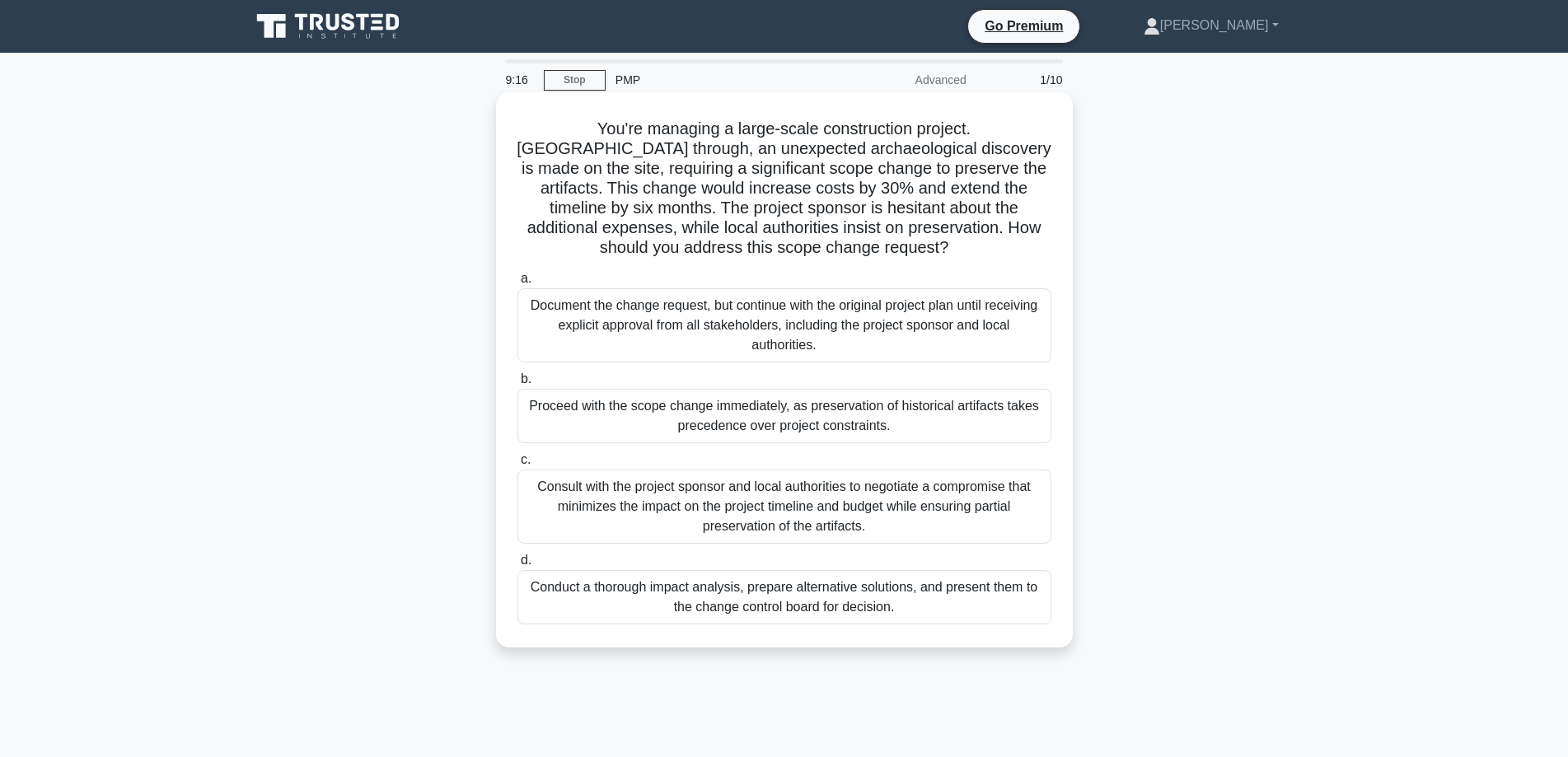
click at [898, 587] on div "Conduct a thorough impact analysis, prepare alternative solutions, and present …" at bounding box center [784, 597] width 533 height 55
click at [517, 566] on input "d. Conduct a thorough impact analysis, prepare alternative solutions, and prese…" at bounding box center [517, 561] width 0 height 11
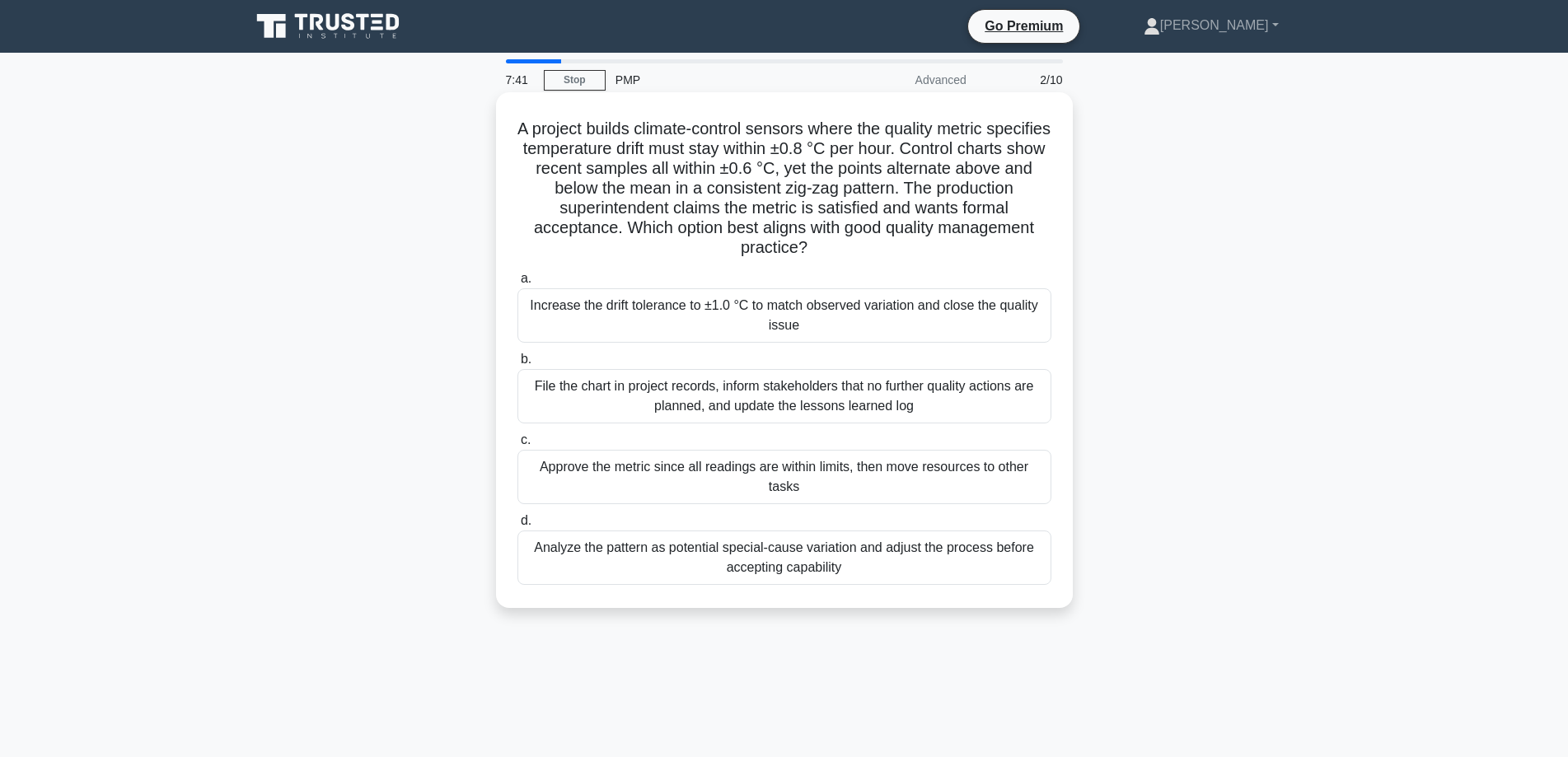
click at [628, 469] on div "Approve the metric since all readings are within limits, then move resources to…" at bounding box center [784, 477] width 533 height 55
click at [517, 446] on input "c. Approve the metric since all readings are within limits, then move resources…" at bounding box center [517, 440] width 0 height 11
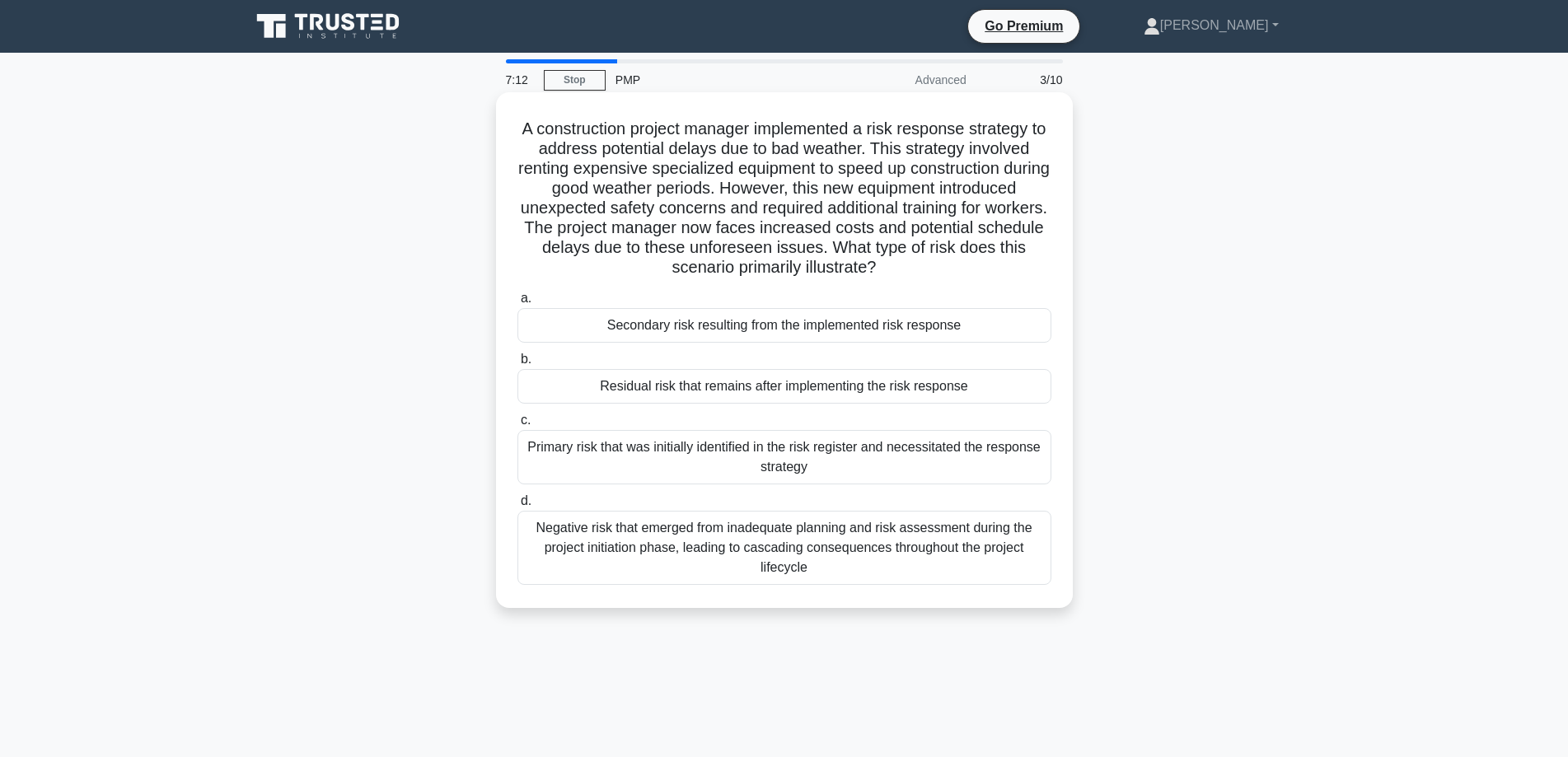
click at [878, 325] on div "Secondary risk resulting from the implemented risk response" at bounding box center [784, 326] width 533 height 35
click at [517, 304] on input "a. Secondary risk resulting from the implemented risk response" at bounding box center [517, 299] width 0 height 11
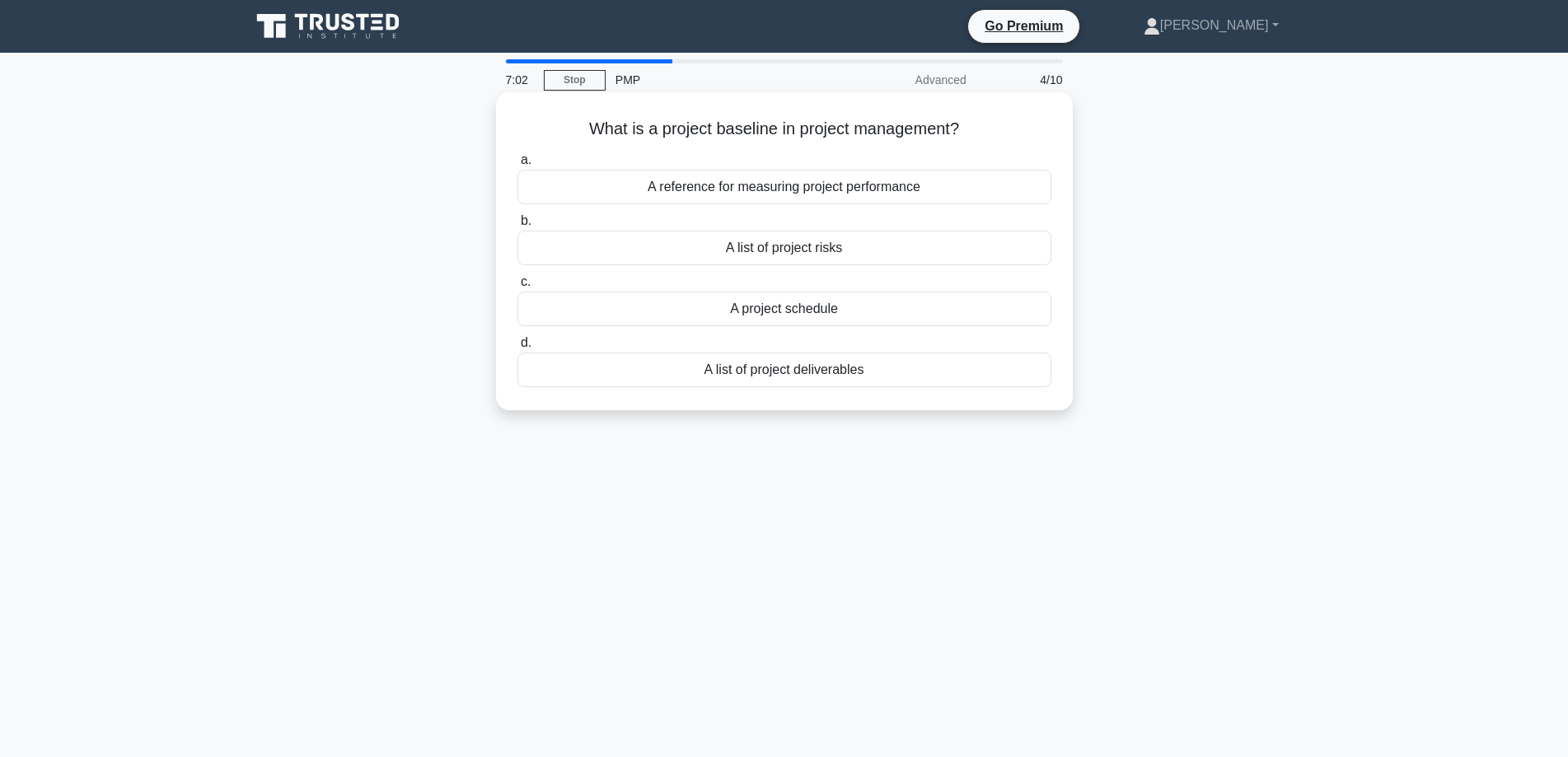
click at [932, 187] on div "A reference for measuring project performance" at bounding box center [784, 187] width 533 height 35
click at [517, 166] on input "a. A reference for measuring project performance" at bounding box center [517, 161] width 0 height 11
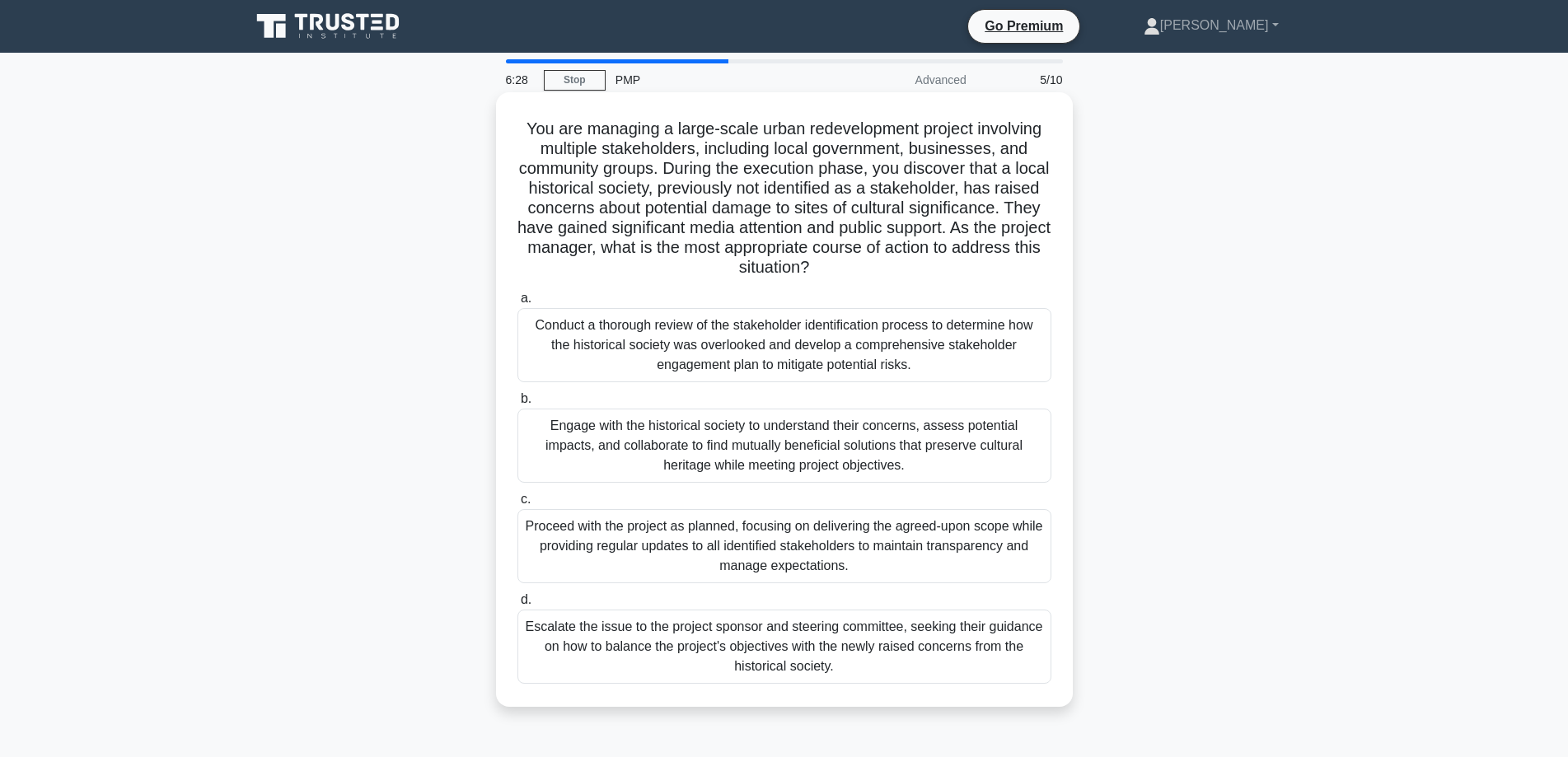
click at [607, 335] on div "Conduct a thorough review of the stakeholder identification process to determin…" at bounding box center [784, 345] width 533 height 74
click at [517, 304] on input "a. Conduct a thorough review of the stakeholder identification process to deter…" at bounding box center [517, 299] width 0 height 11
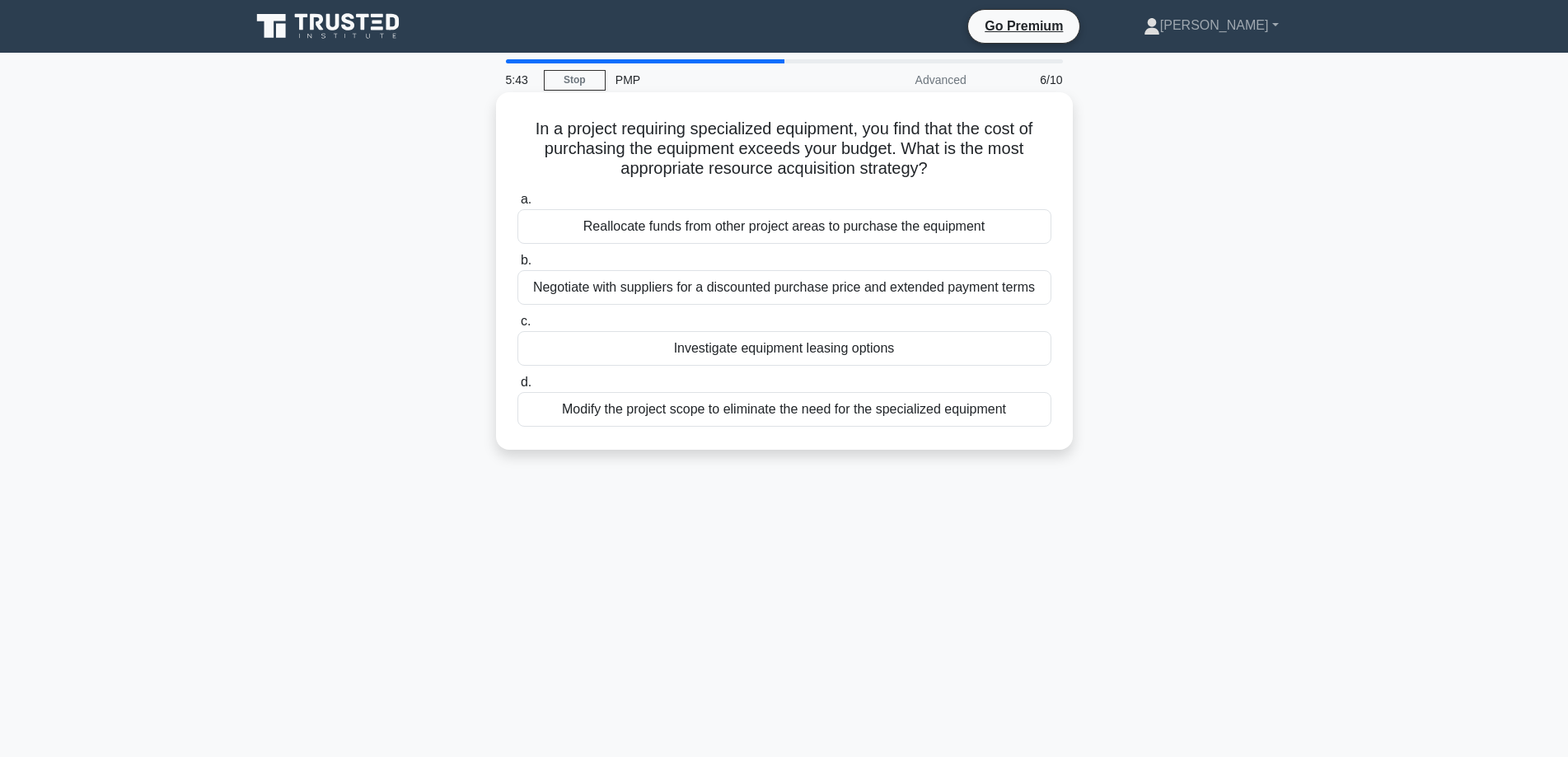
click at [915, 348] on div "Investigate equipment leasing options" at bounding box center [784, 348] width 533 height 35
click at [517, 327] on input "c. Investigate equipment leasing options" at bounding box center [517, 322] width 0 height 11
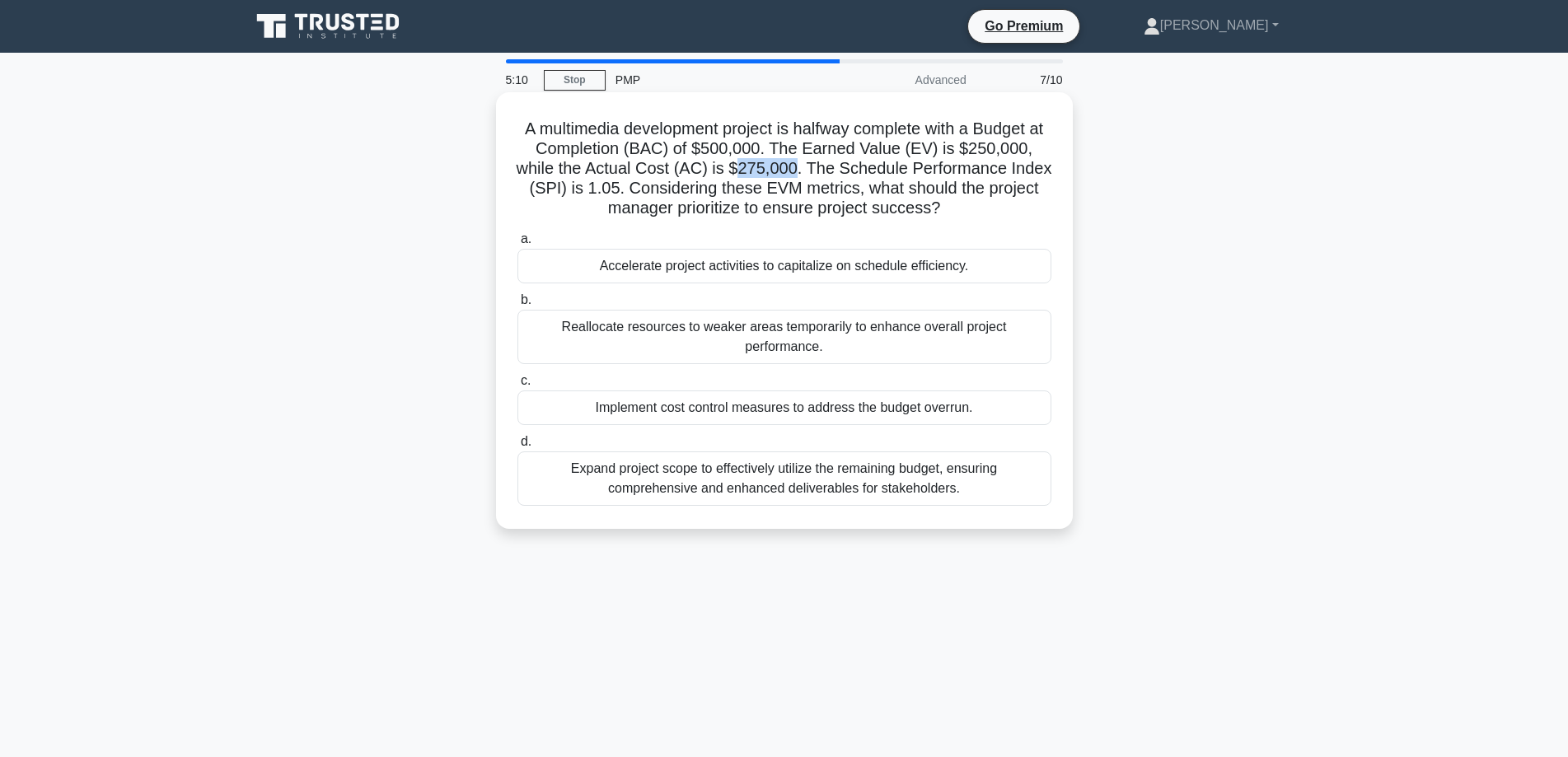
drag, startPoint x: 764, startPoint y: 170, endPoint x: 819, endPoint y: 178, distance: 55.6
click at [819, 178] on h5 "A multimedia development project is halfway complete with a Budget at Completio…" at bounding box center [784, 169] width 537 height 100
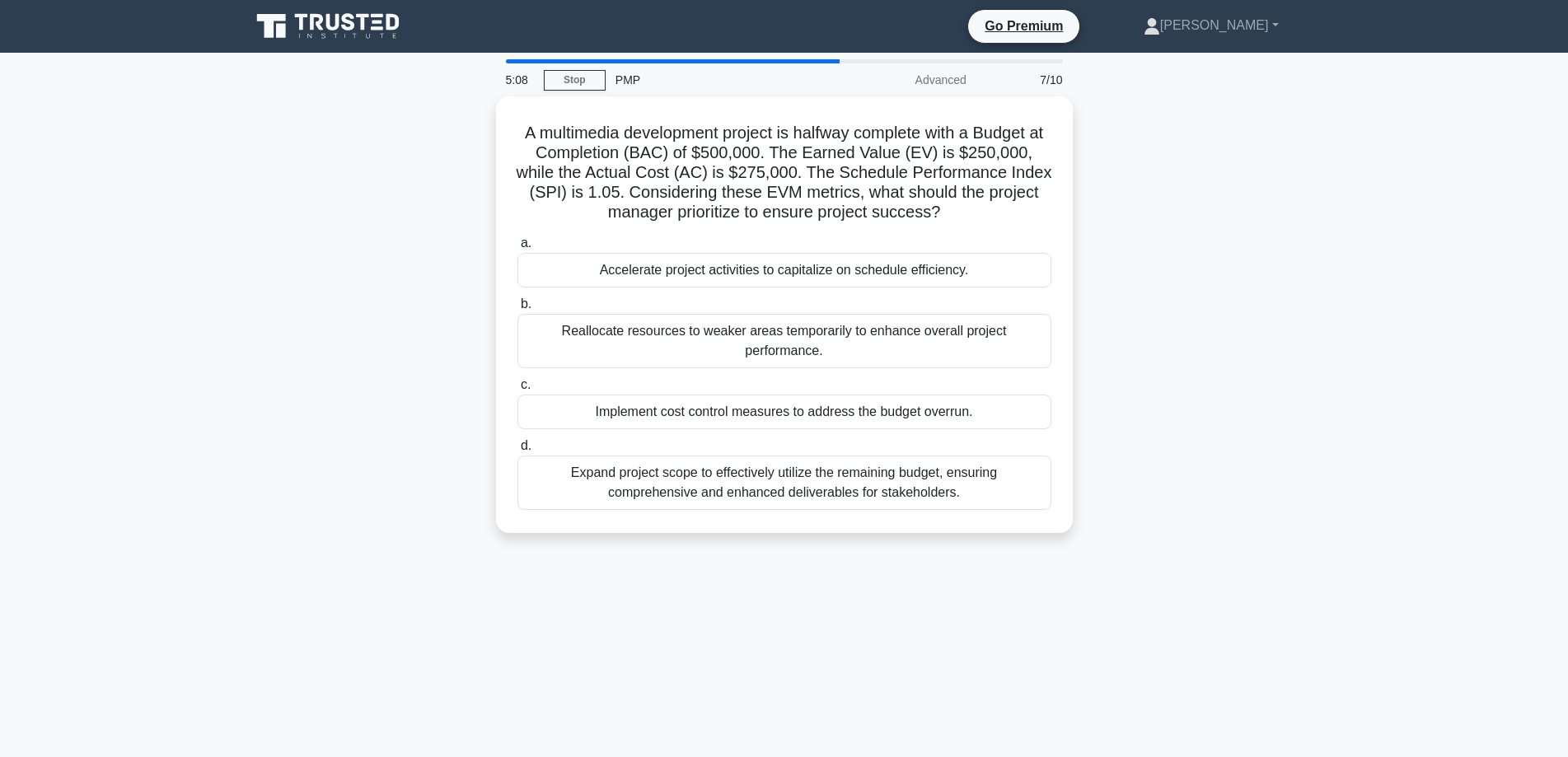
click at [1220, 283] on div "A multimedia development project is halfway complete with a Budget at Completio…" at bounding box center [784, 325] width 1087 height 457
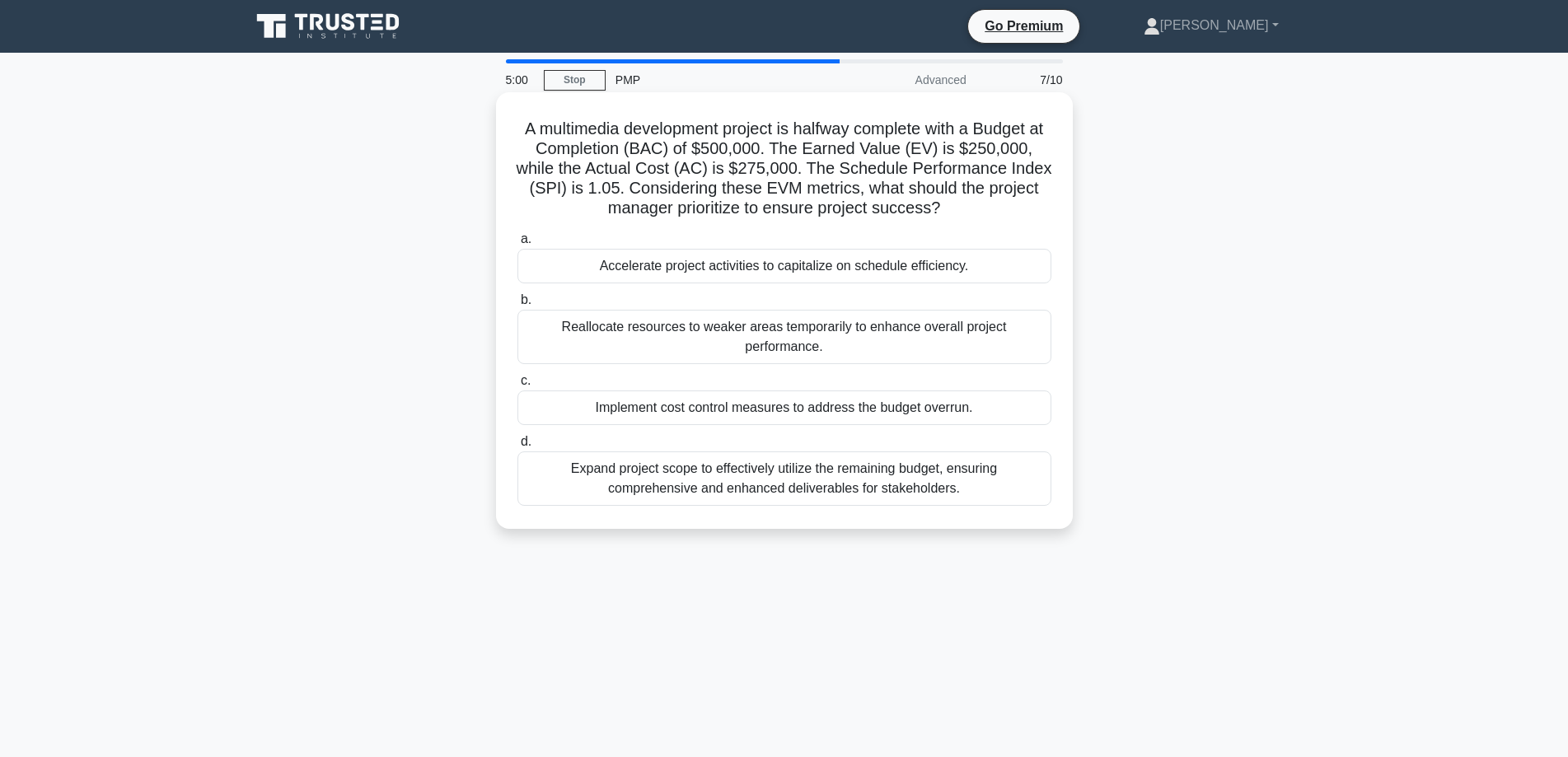
click at [756, 391] on div "Implement cost control measures to address the budget overrun." at bounding box center [784, 408] width 533 height 35
click at [517, 386] on input "c. Implement cost control measures to address the budget overrun." at bounding box center [517, 381] width 0 height 11
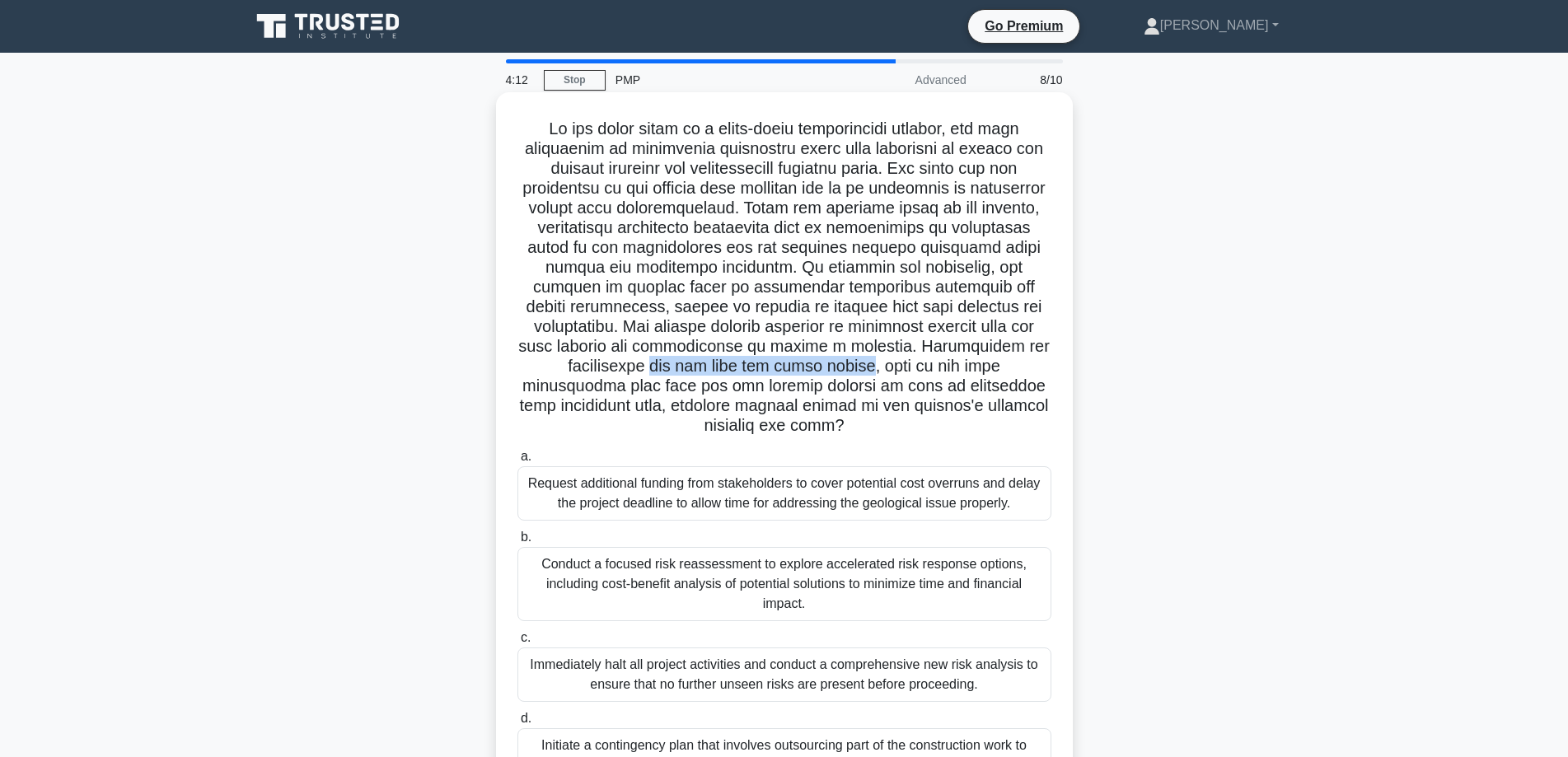
drag, startPoint x: 607, startPoint y: 370, endPoint x: 822, endPoint y: 370, distance: 215.0
click at [822, 370] on h5 ".spinner_0XTQ{transform-origin:center;animation:spinner_y6GP .75s linear infini…" at bounding box center [784, 277] width 537 height 318
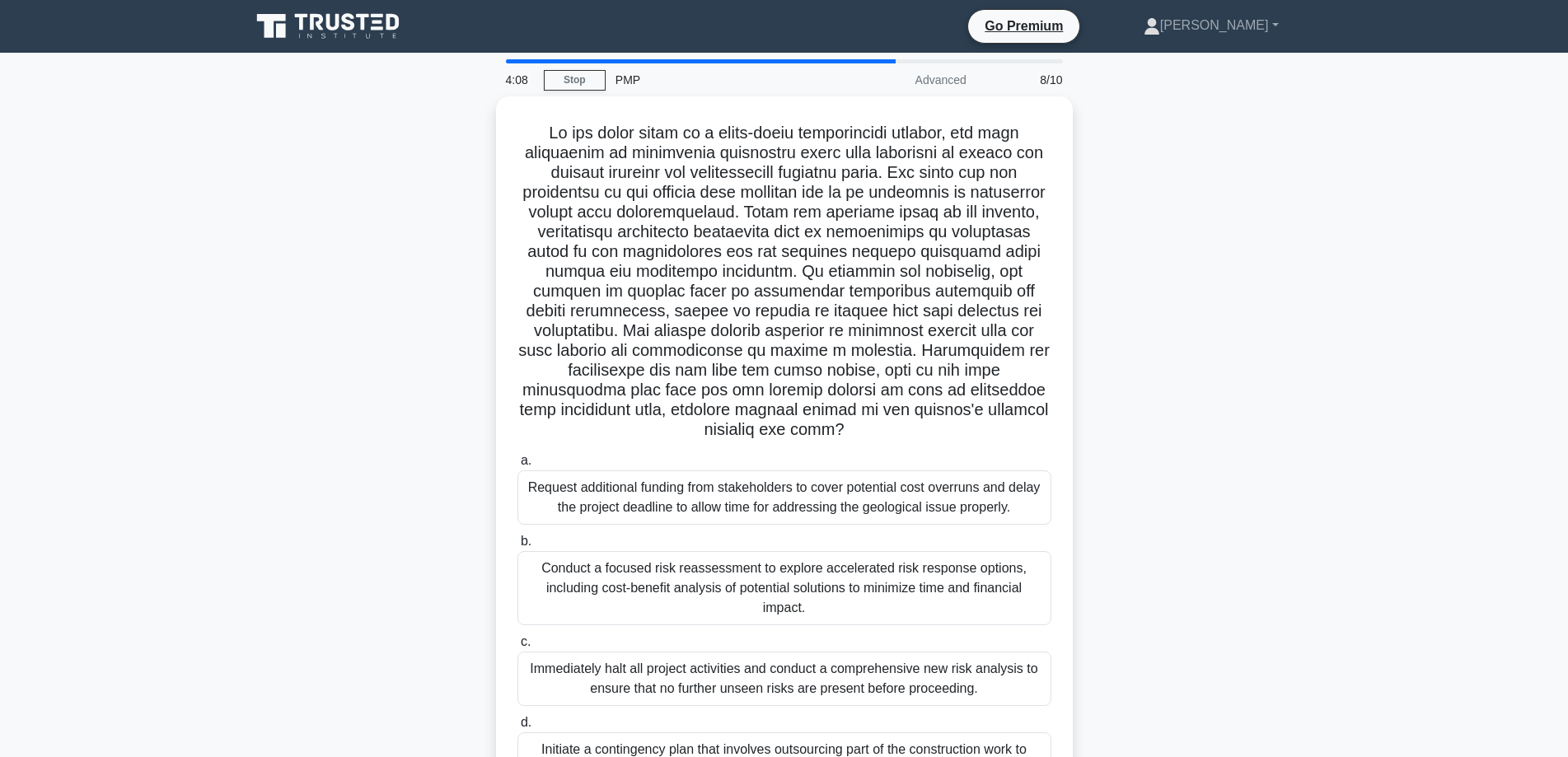
click at [1152, 352] on div ".spinner_0XTQ{transform-origin:center;animation:spinner_y6GP .75s linear infini…" at bounding box center [784, 474] width 1087 height 753
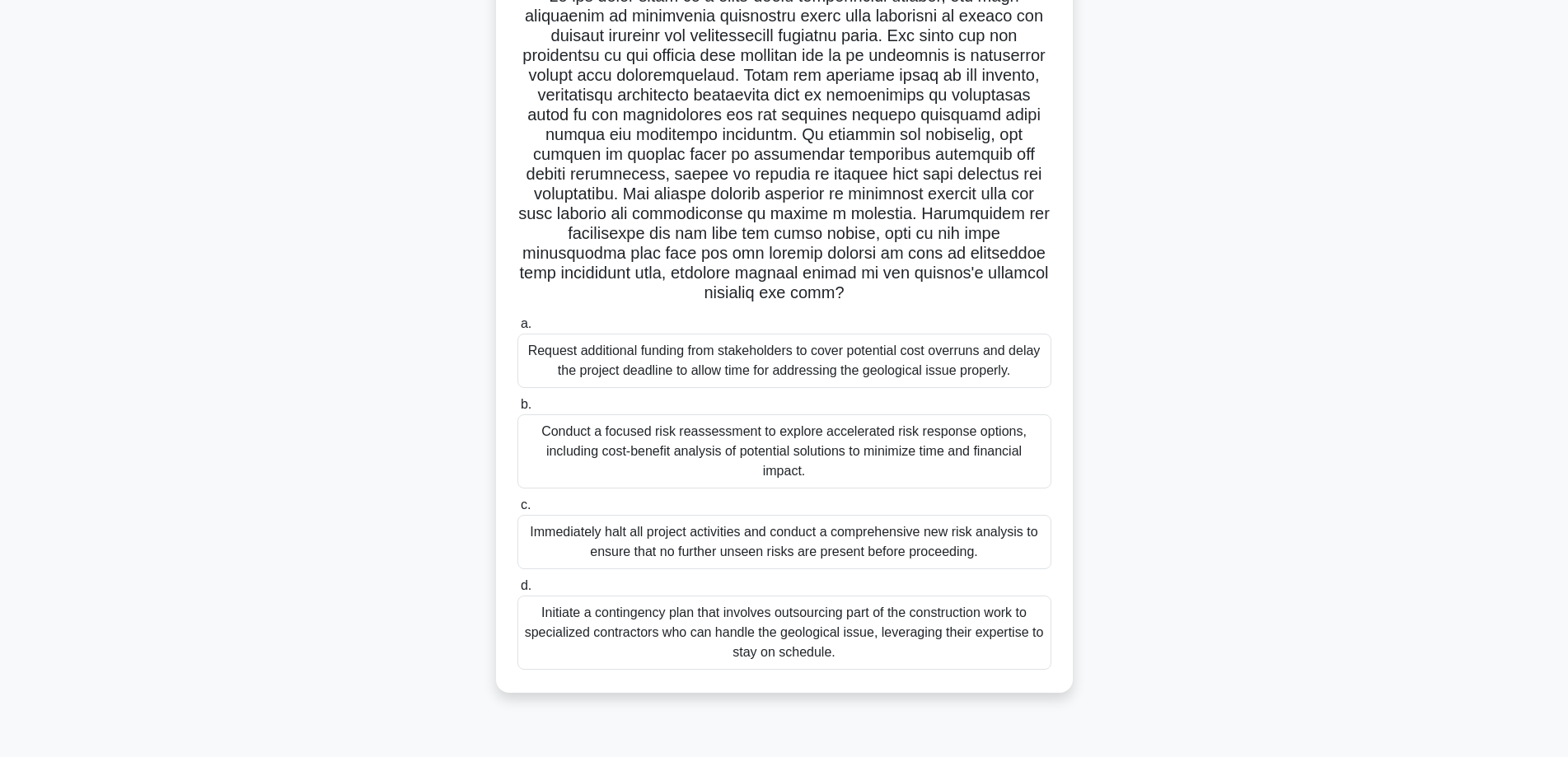
click at [960, 438] on div "Conduct a focused risk reassessment to explore accelerated risk response option…" at bounding box center [784, 451] width 533 height 74
click at [517, 411] on input "b. Conduct a focused risk reassessment to explore accelerated risk response opt…" at bounding box center [517, 405] width 0 height 11
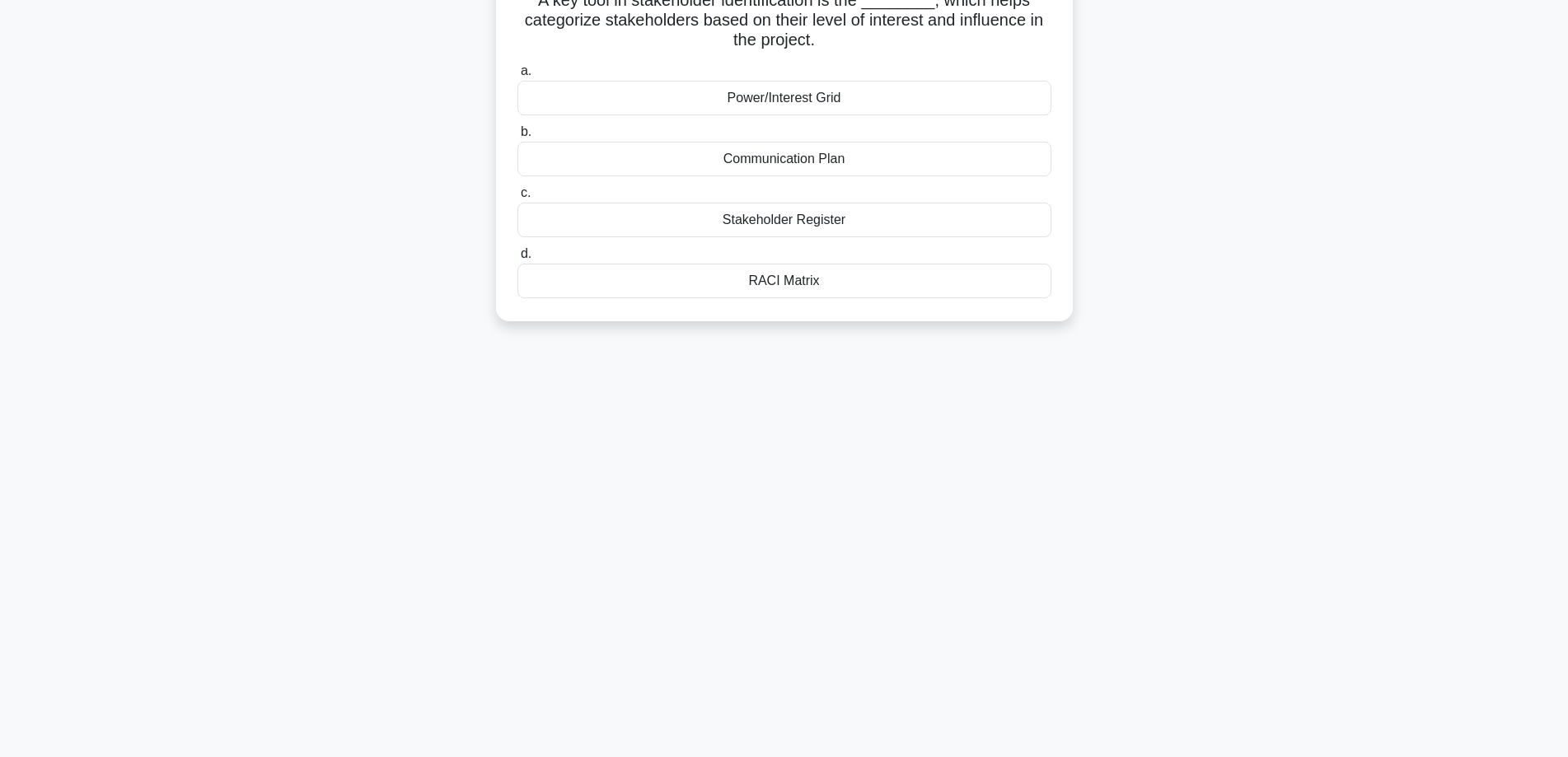
scroll to position [0, 0]
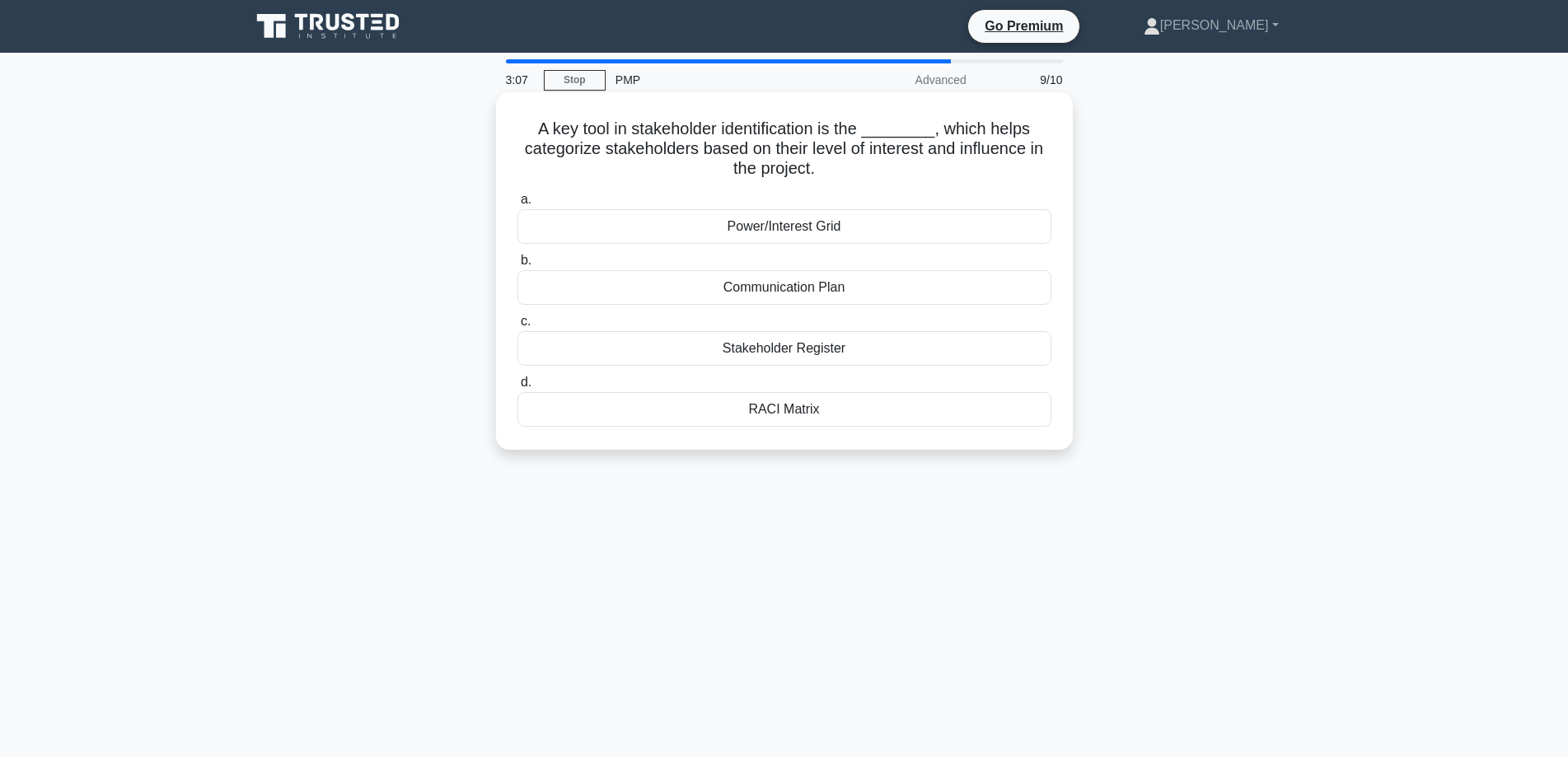
click at [836, 229] on div "Power/Interest Grid" at bounding box center [784, 226] width 533 height 35
click at [517, 205] on input "a. Power/Interest Grid" at bounding box center [517, 200] width 0 height 11
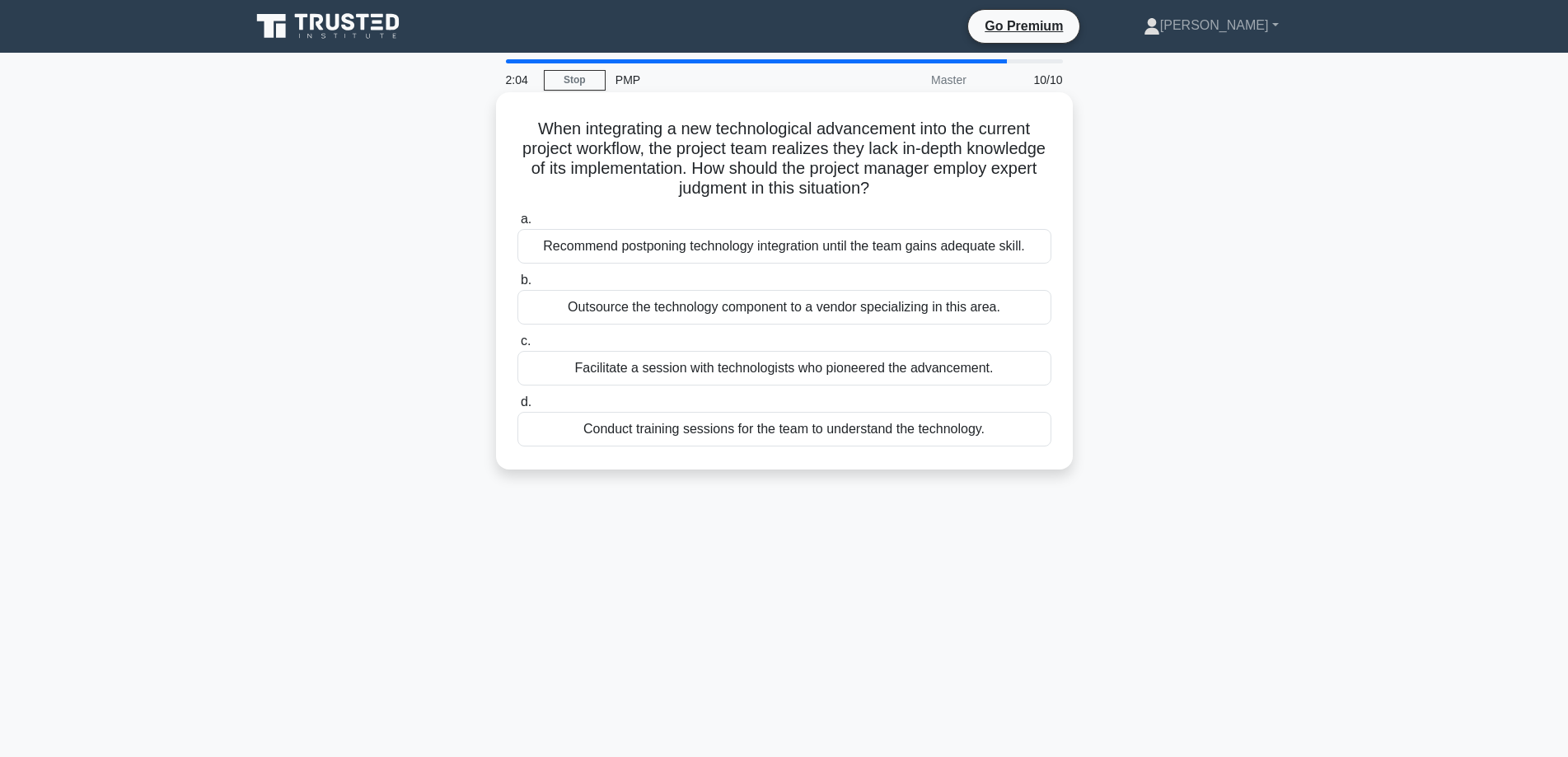
click at [797, 369] on div "Facilitate a session with technologists who pioneered the advancement." at bounding box center [784, 368] width 533 height 35
click at [517, 347] on input "c. Facilitate a session with technologists who pioneered the advancement." at bounding box center [517, 342] width 0 height 11
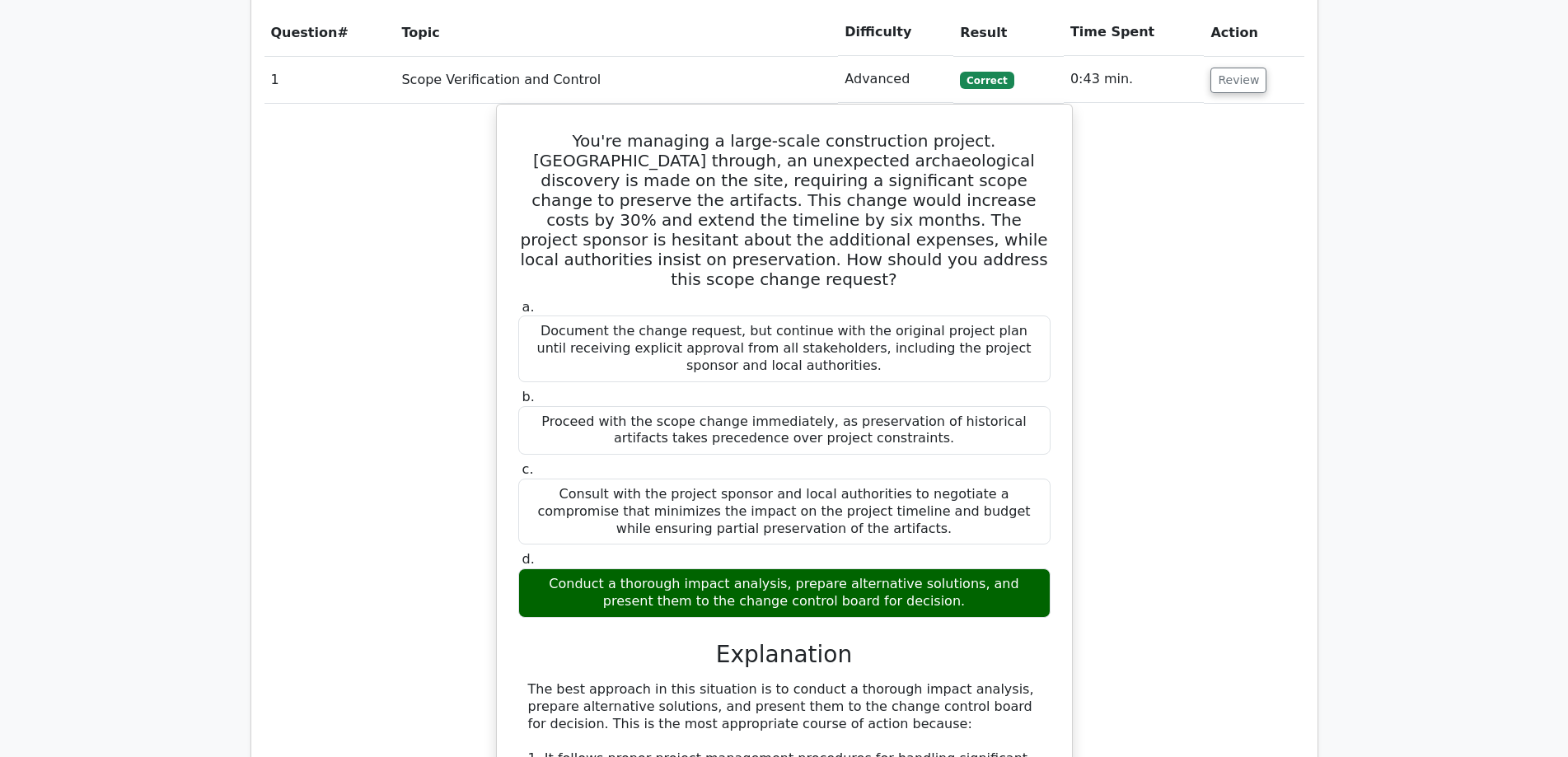
scroll to position [1374, 0]
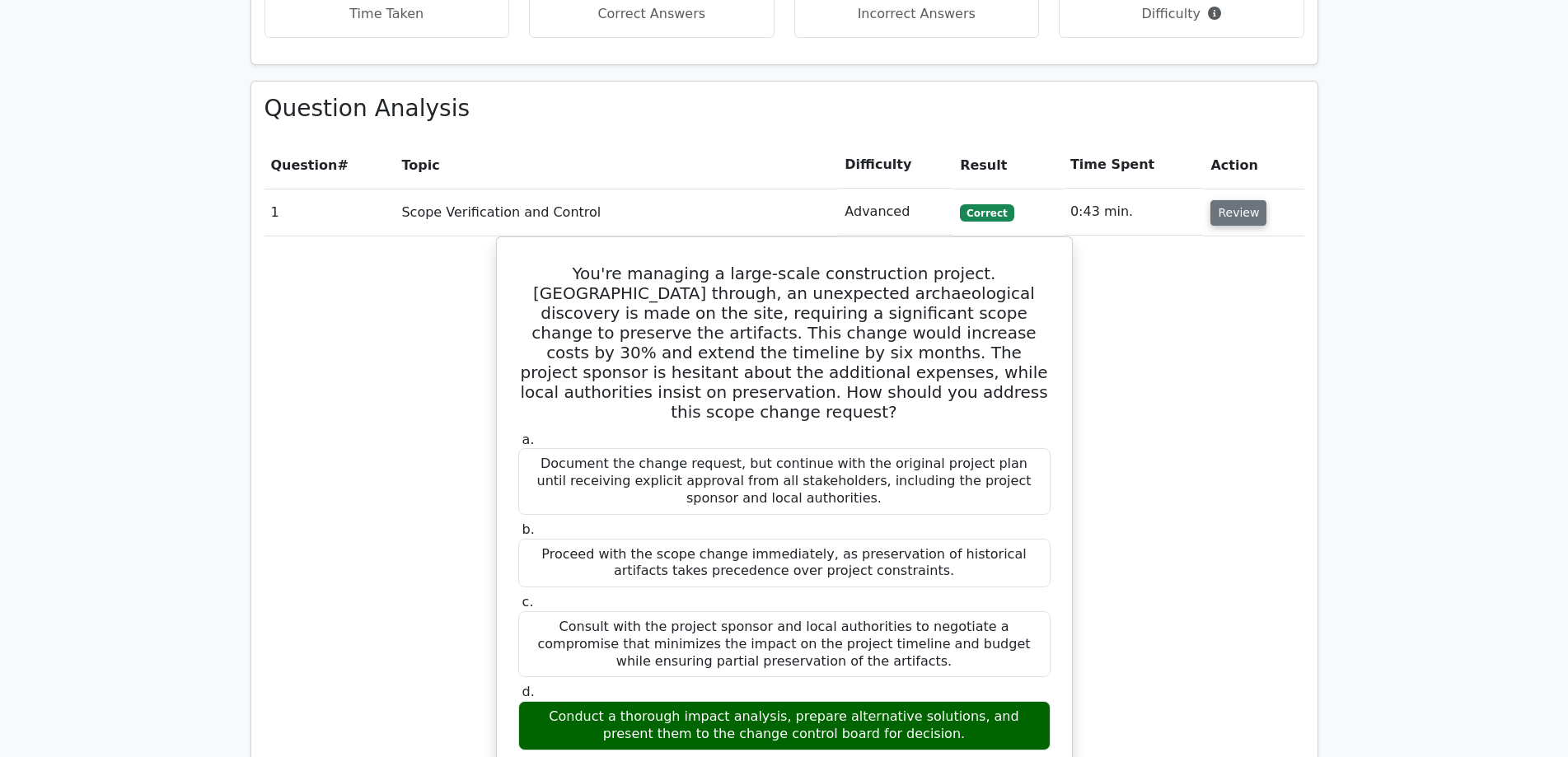
click at [1223, 200] on button "Review" at bounding box center [1238, 213] width 56 height 25
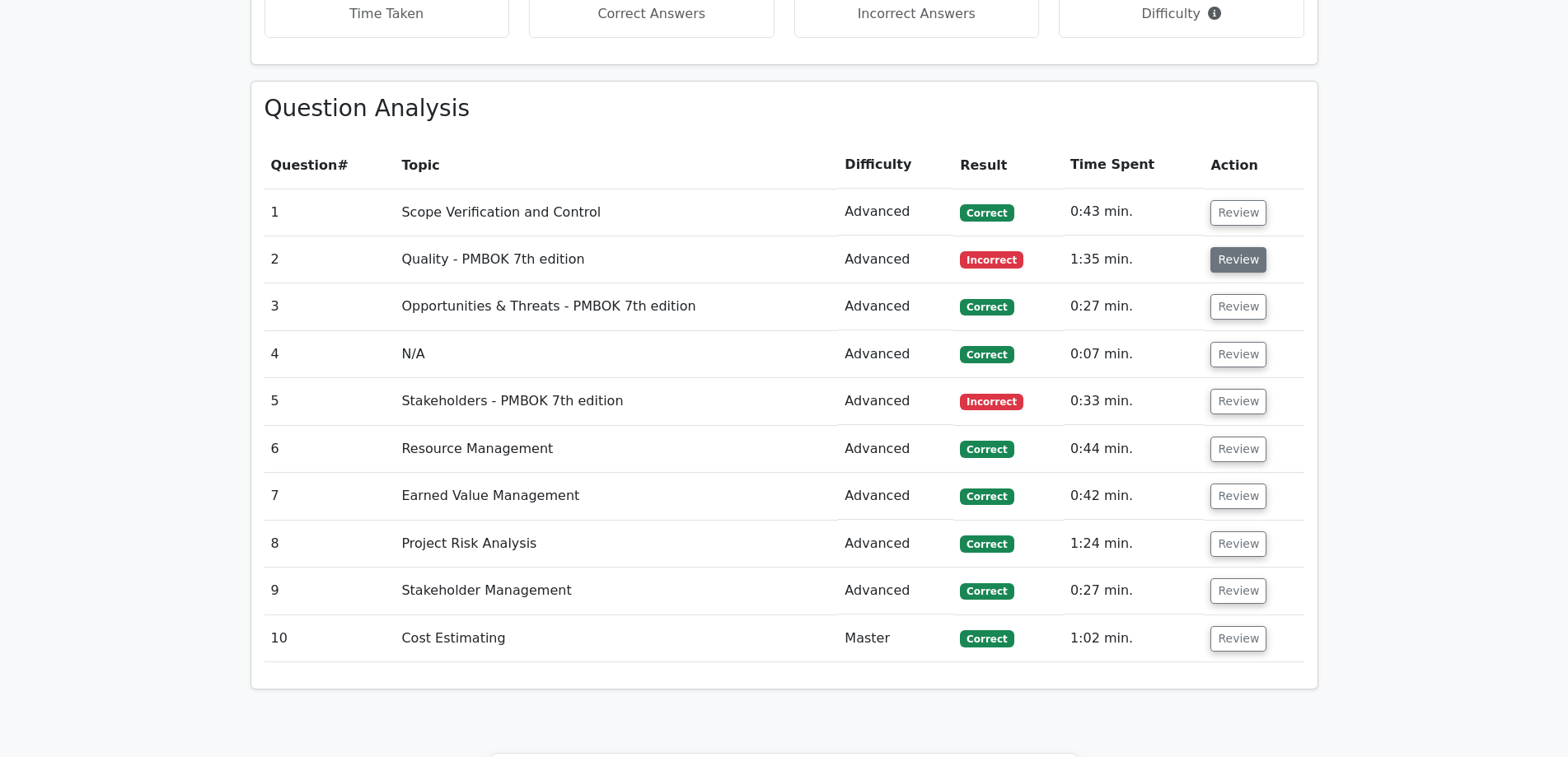
click at [1227, 248] on button "Review" at bounding box center [1238, 260] width 56 height 25
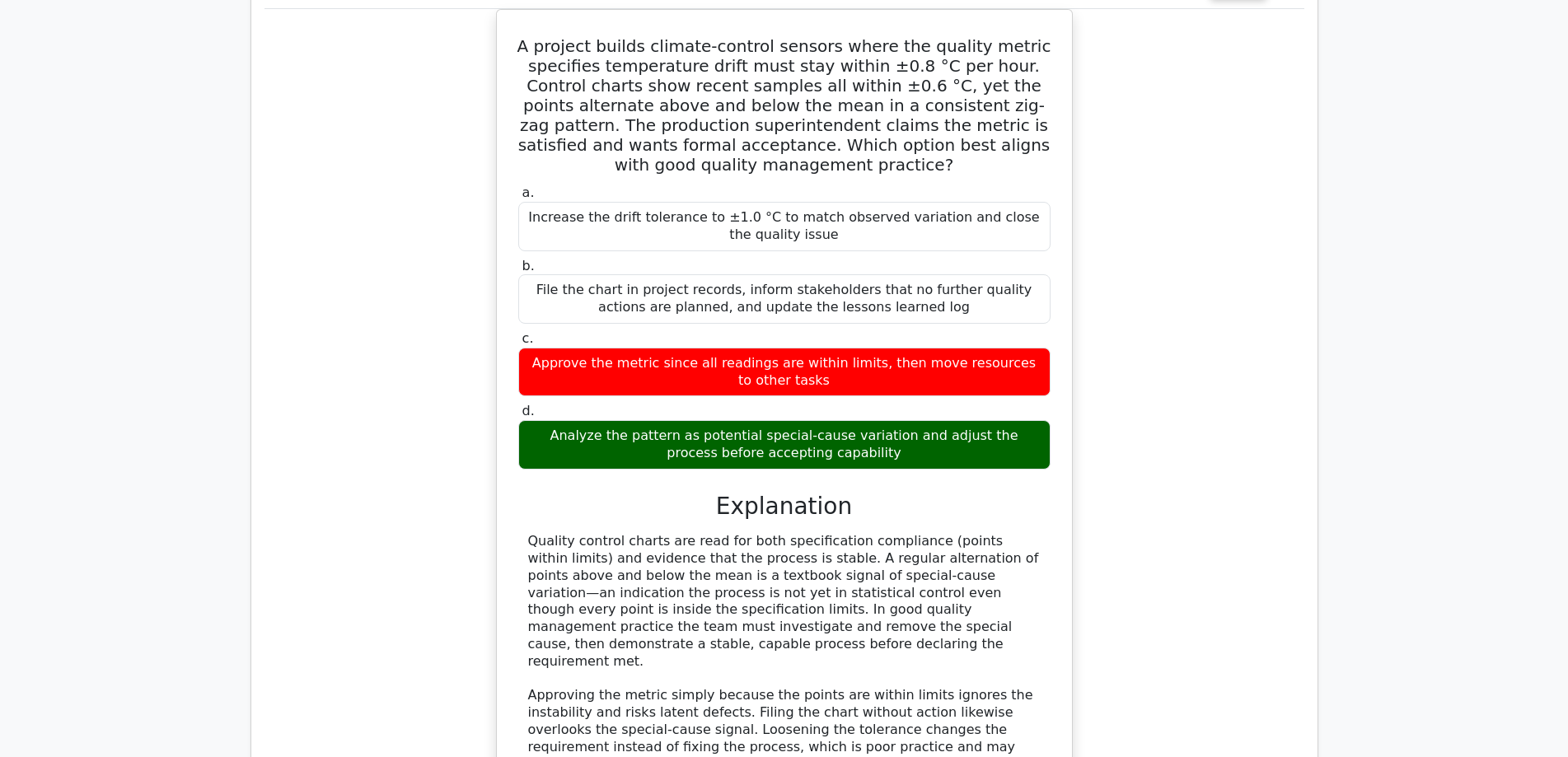
scroll to position [1786, 0]
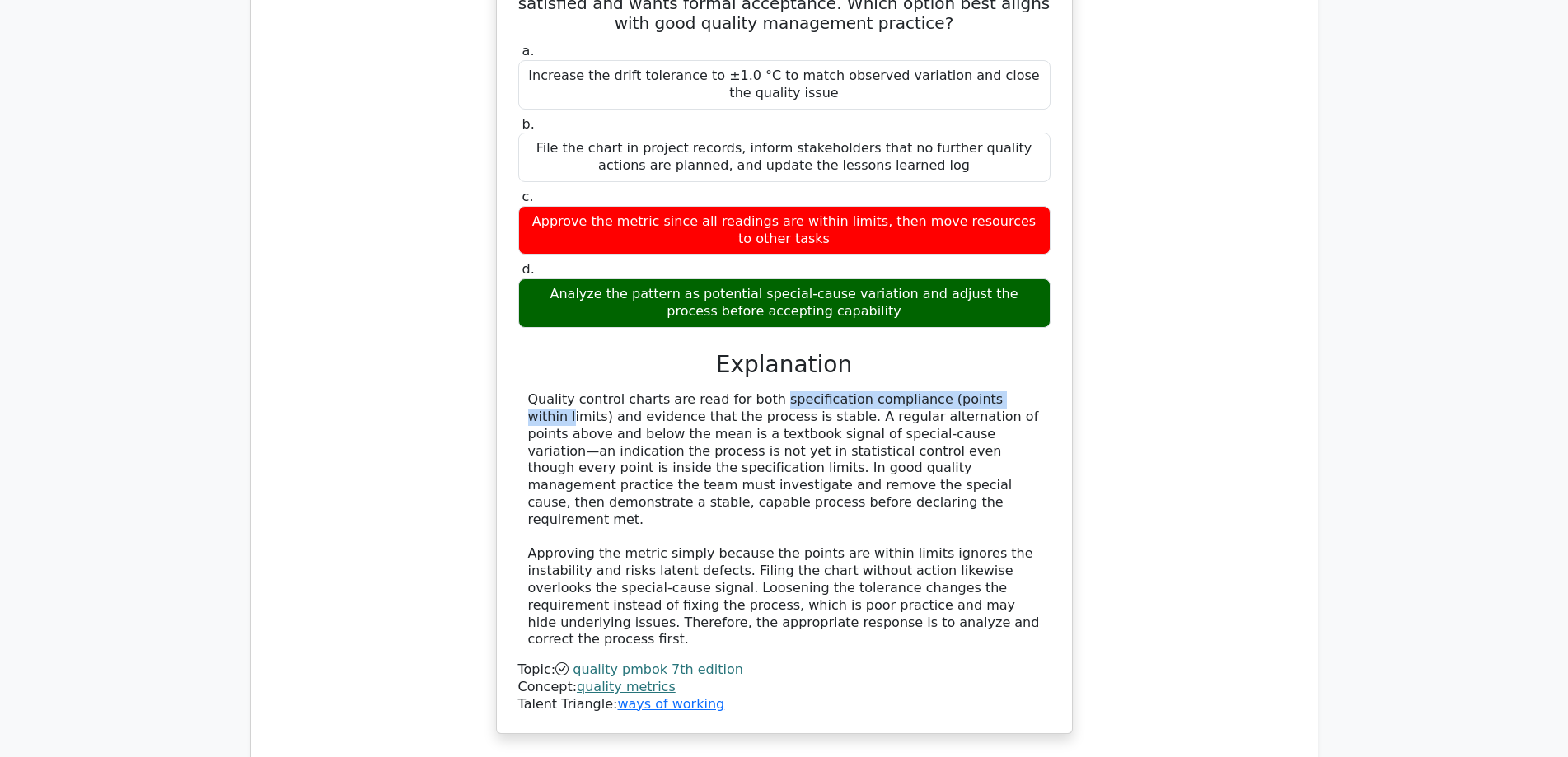
drag, startPoint x: 661, startPoint y: 319, endPoint x: 889, endPoint y: 321, distance: 228.0
click at [889, 391] on div "Quality control charts are read for both specification compliance (points withi…" at bounding box center [784, 519] width 513 height 257
drag, startPoint x: 584, startPoint y: 338, endPoint x: 707, endPoint y: 338, distance: 123.0
click at [707, 391] on div "Quality control charts are read for both specification compliance (points withi…" at bounding box center [784, 519] width 513 height 257
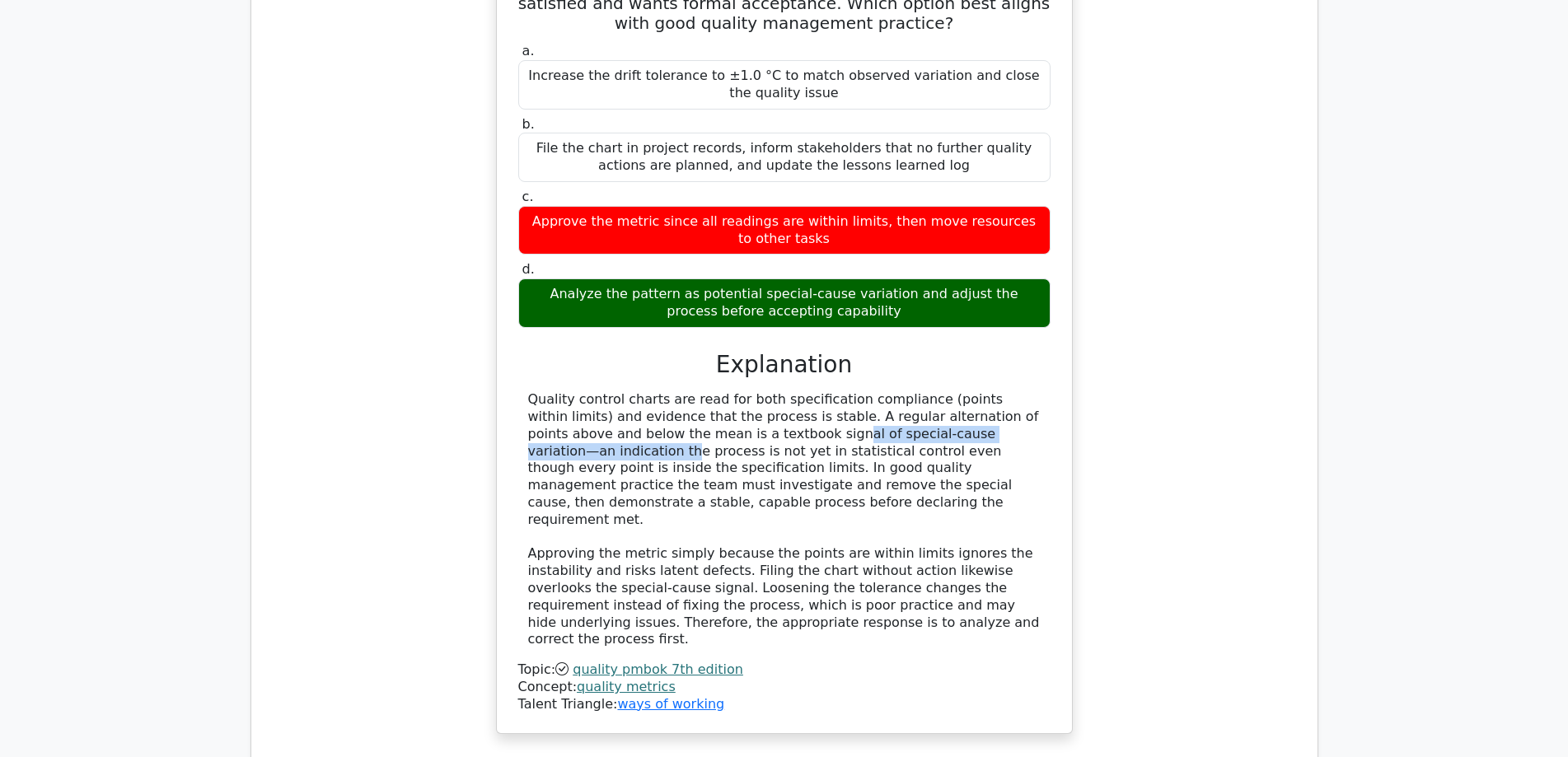
drag, startPoint x: 566, startPoint y: 359, endPoint x: 818, endPoint y: 352, distance: 252.1
click at [818, 391] on div "Quality control charts are read for both specification compliance (points withi…" at bounding box center [784, 519] width 513 height 257
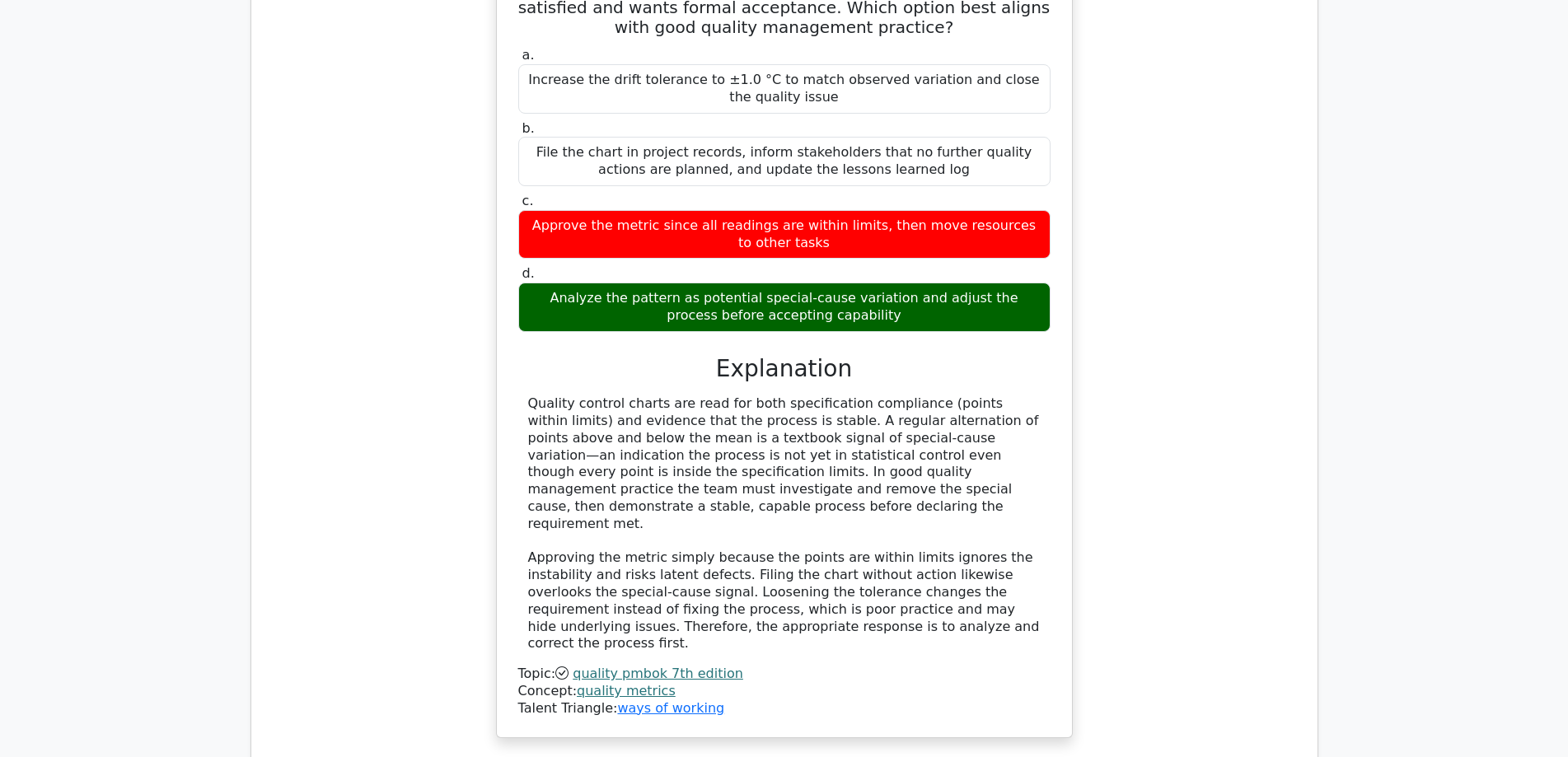
click at [1155, 370] on div "A project builds climate-control sensors where the quality metric specifies tem…" at bounding box center [784, 315] width 1040 height 887
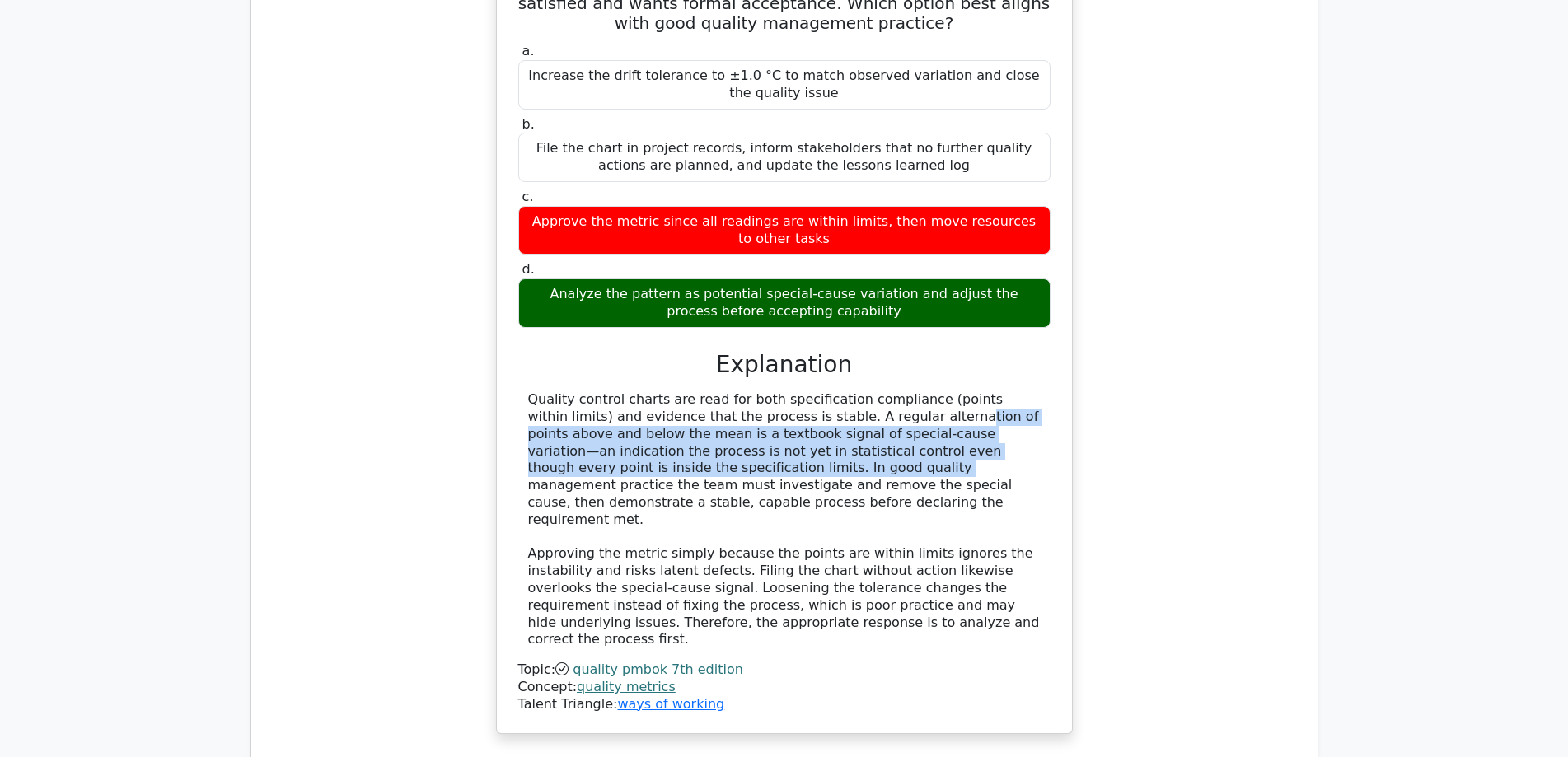
drag, startPoint x: 726, startPoint y: 340, endPoint x: 962, endPoint y: 376, distance: 238.7
click at [962, 391] on div "Quality control charts are read for both specification compliance (points withi…" at bounding box center [784, 519] width 513 height 257
copy div "A regular alternation of points above and below the mean is a textbook signal o…"
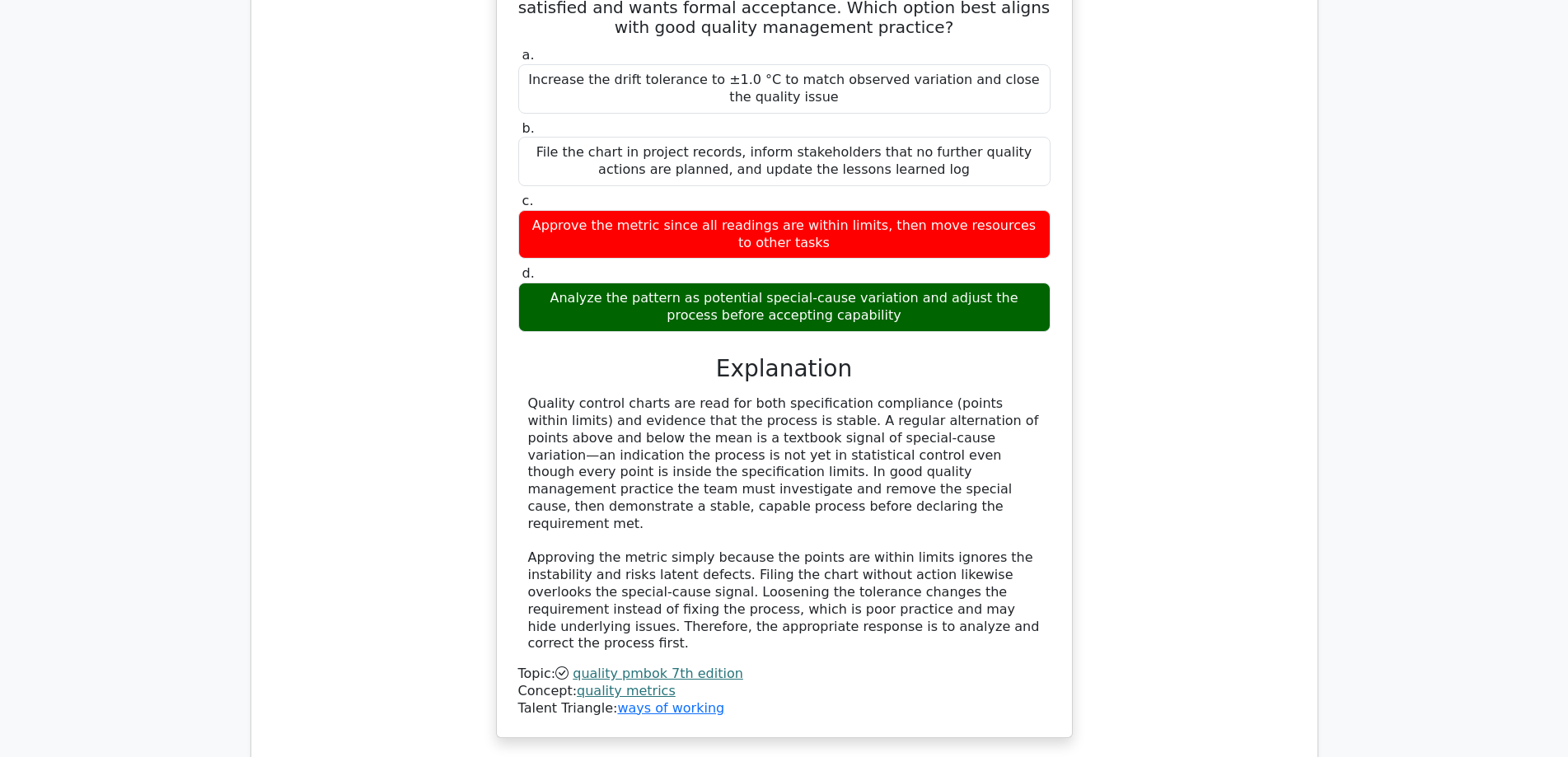
click at [1108, 383] on div "A project builds climate-control sensors where the quality metric specifies tem…" at bounding box center [784, 315] width 1040 height 887
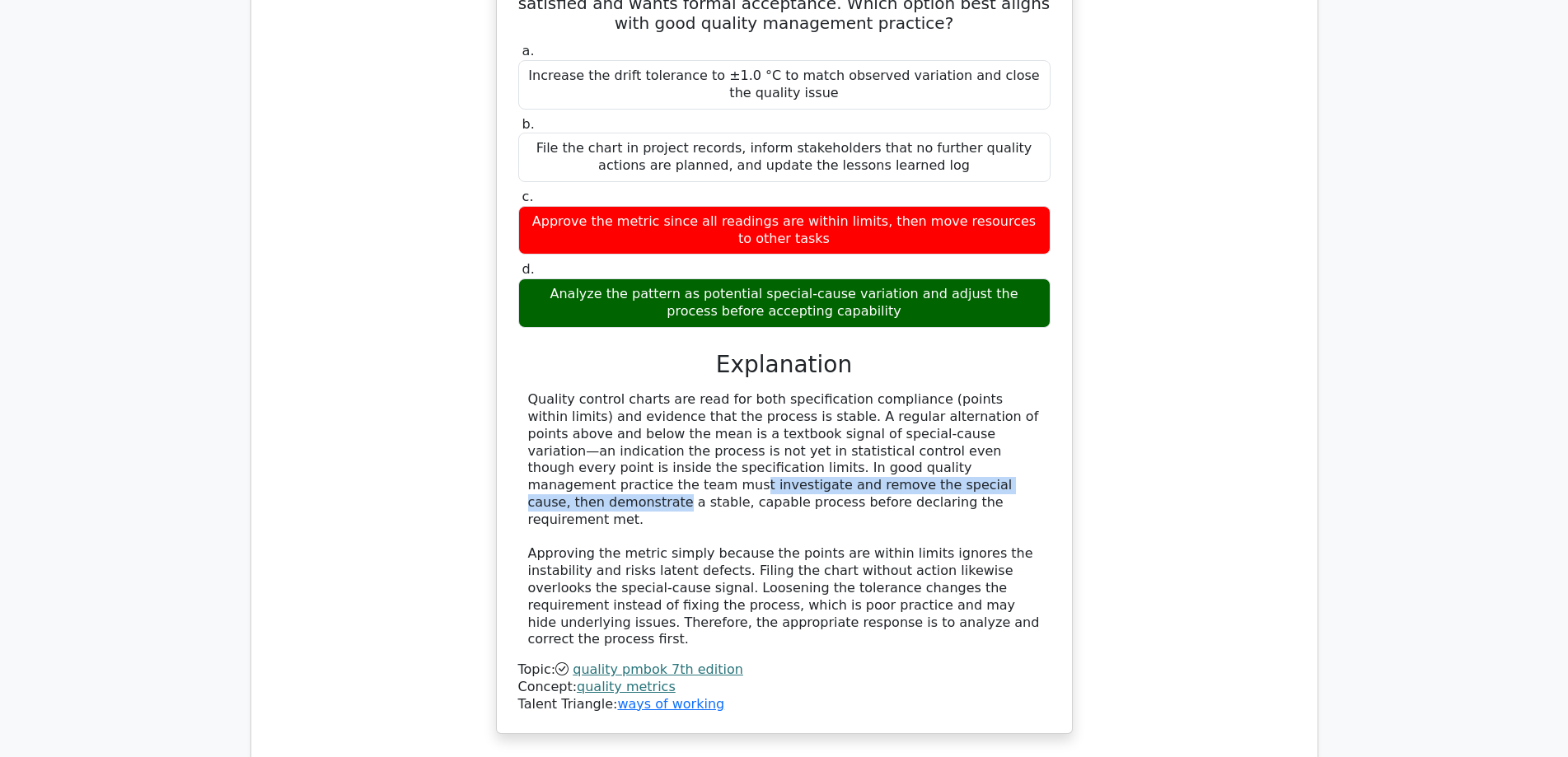
drag, startPoint x: 673, startPoint y: 389, endPoint x: 1025, endPoint y: 388, distance: 352.0
click at [1025, 391] on div "Quality control charts are read for both specification compliance (points withi…" at bounding box center [784, 519] width 513 height 257
drag, startPoint x: 533, startPoint y: 405, endPoint x: 1003, endPoint y: 402, distance: 470.0
click at [1003, 402] on div "Quality control charts are read for both specification compliance (points withi…" at bounding box center [784, 519] width 513 height 257
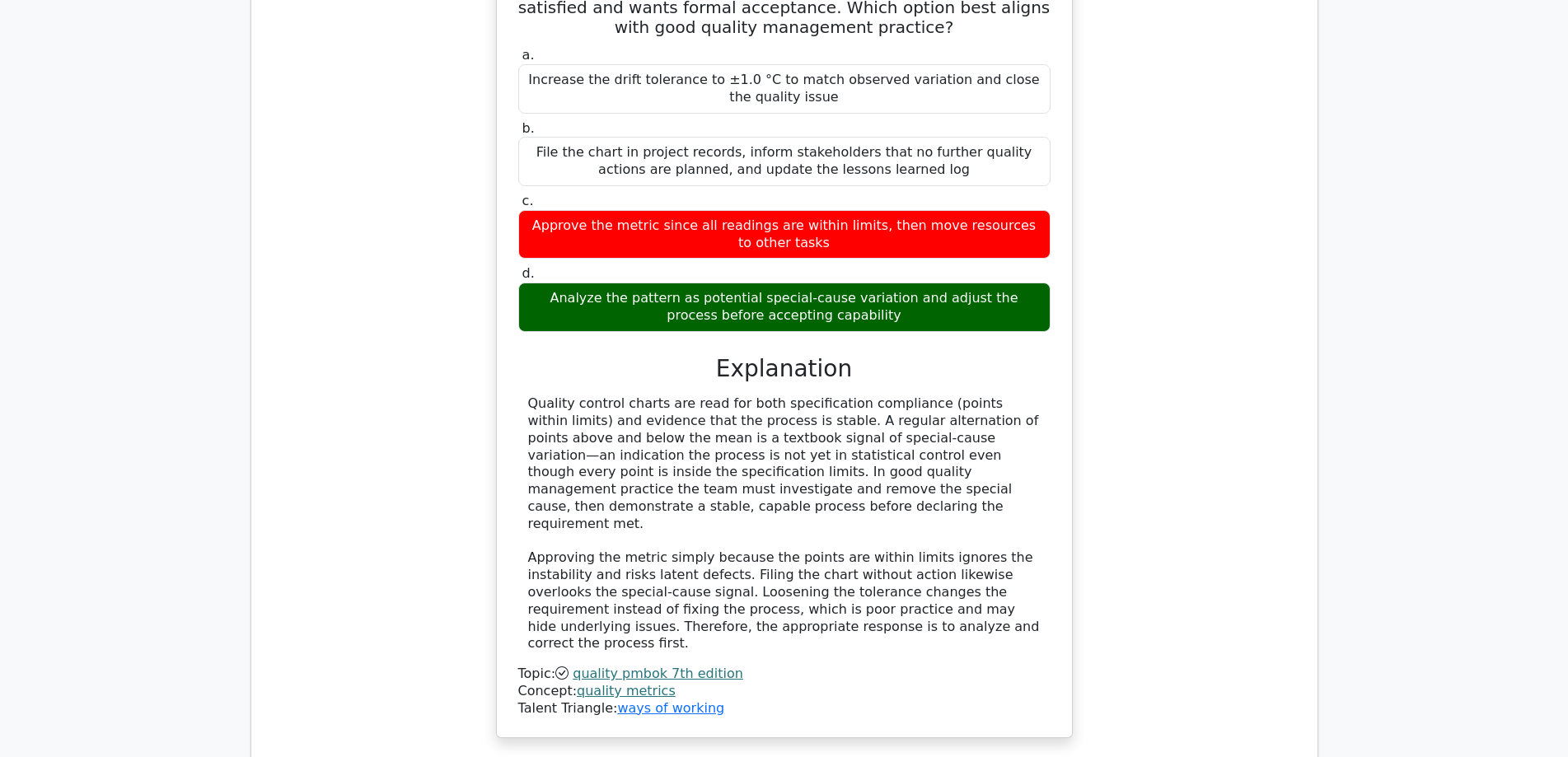
click at [1175, 396] on div "A project builds climate-control sensors where the quality metric specifies tem…" at bounding box center [784, 315] width 1040 height 887
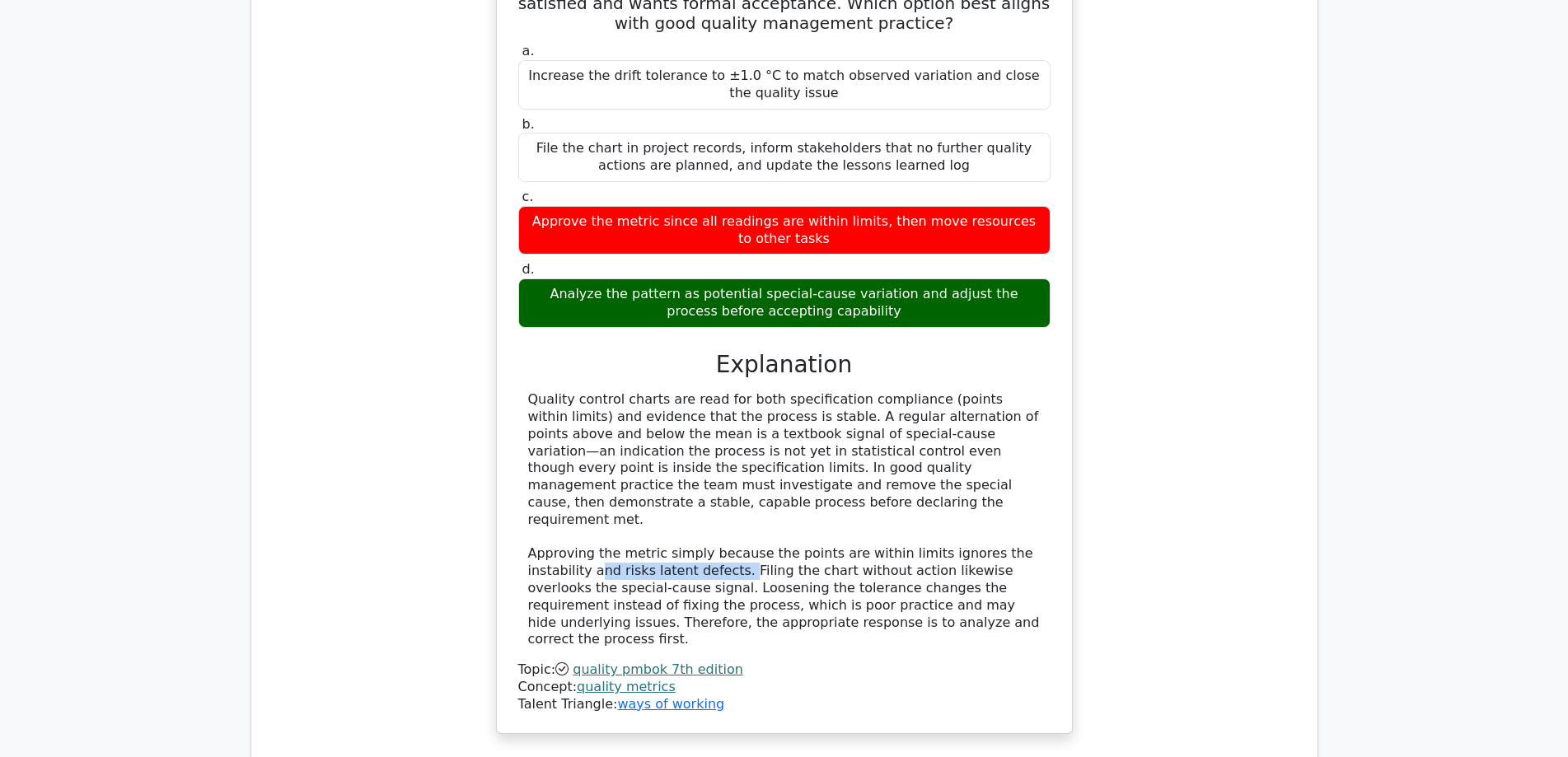
drag, startPoint x: 535, startPoint y: 458, endPoint x: 663, endPoint y: 462, distance: 128.1
click at [663, 462] on div "Quality control charts are read for both specification compliance (points withi…" at bounding box center [784, 519] width 513 height 257
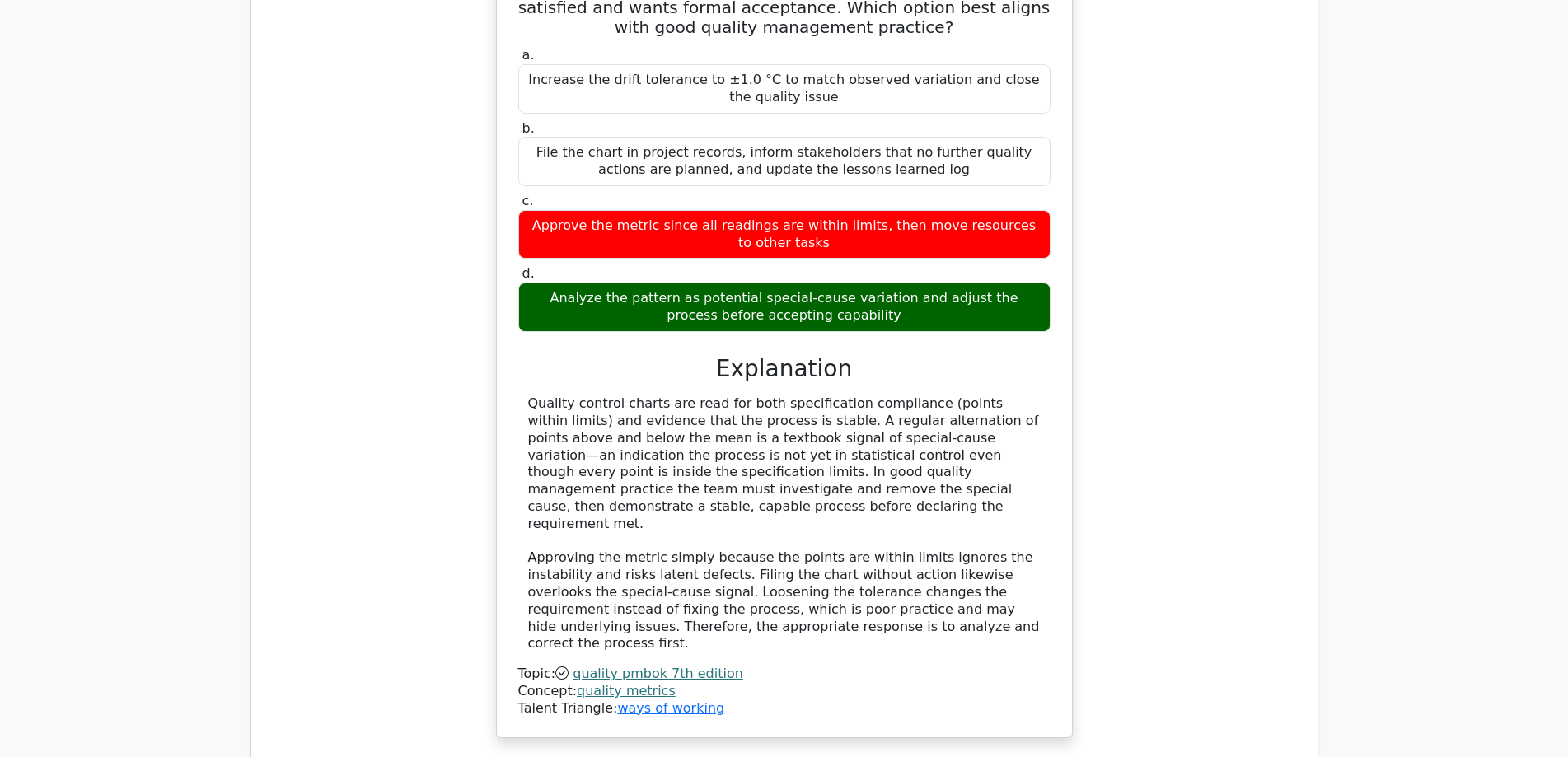
click at [1142, 445] on div "A project builds climate-control sensors where the quality metric specifies tem…" at bounding box center [784, 315] width 1040 height 887
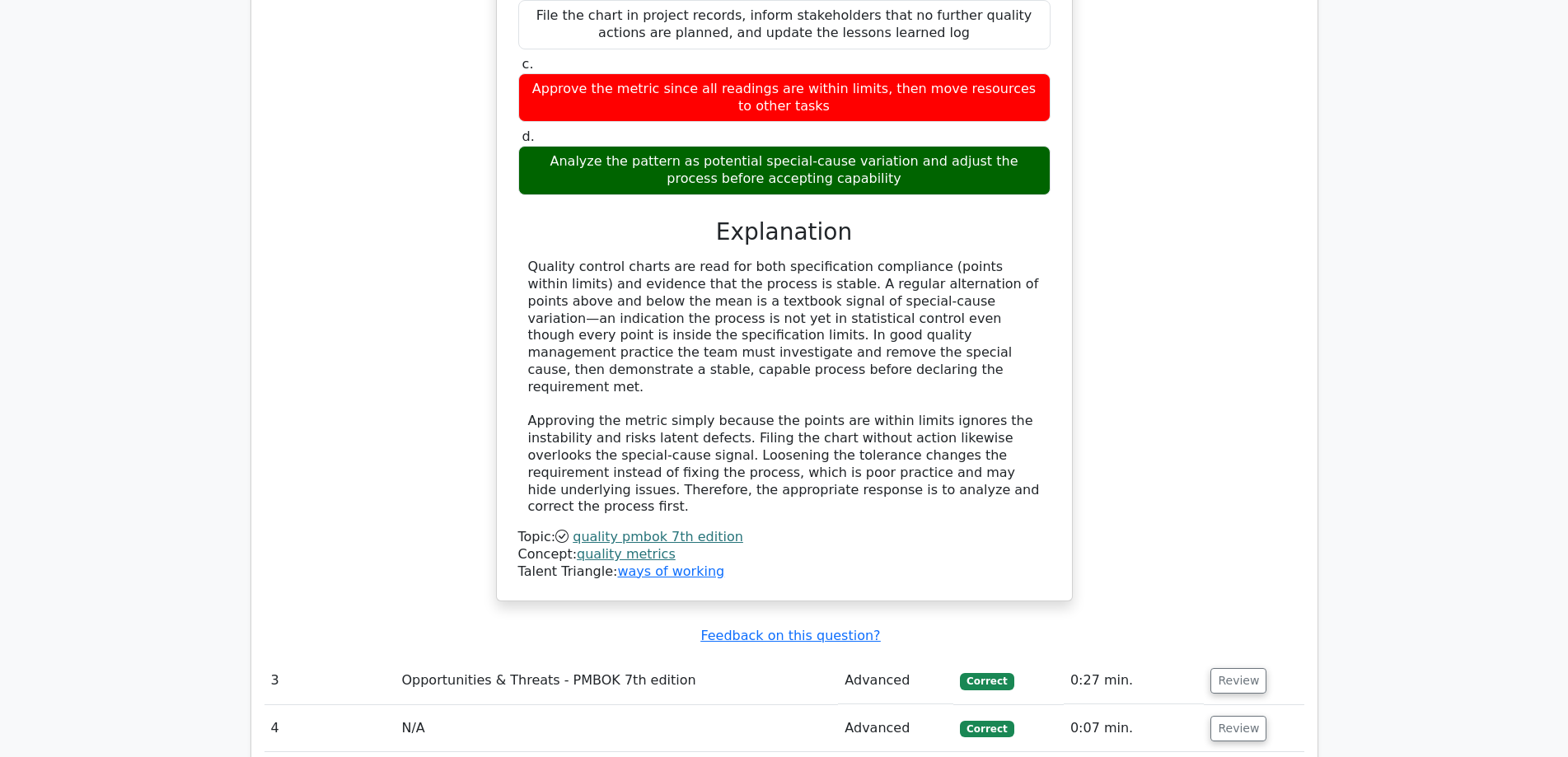
click at [1227, 326] on div "A project builds climate-control sensors where the quality metric specifies tem…" at bounding box center [784, 178] width 1040 height 887
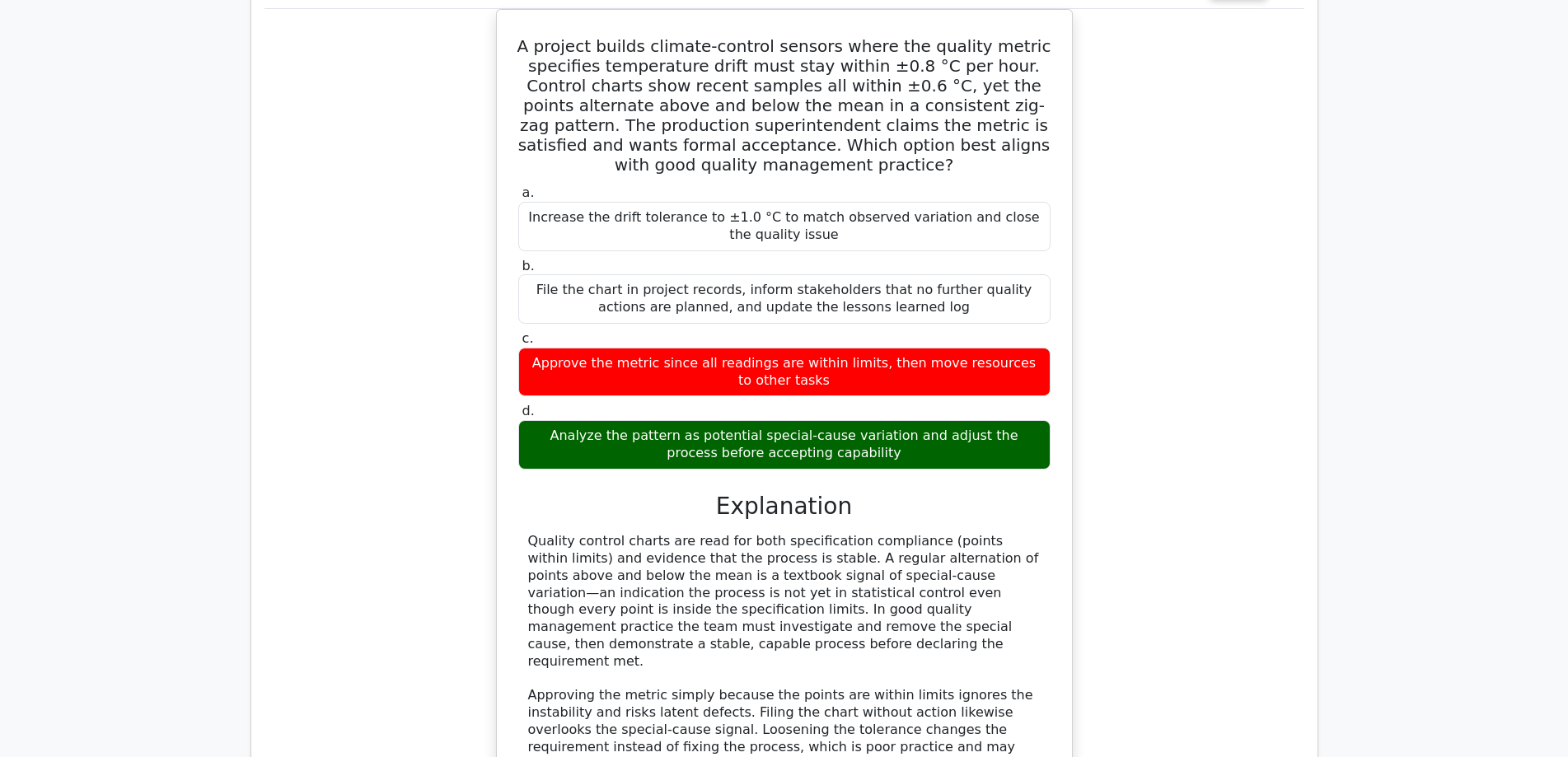
scroll to position [1374, 0]
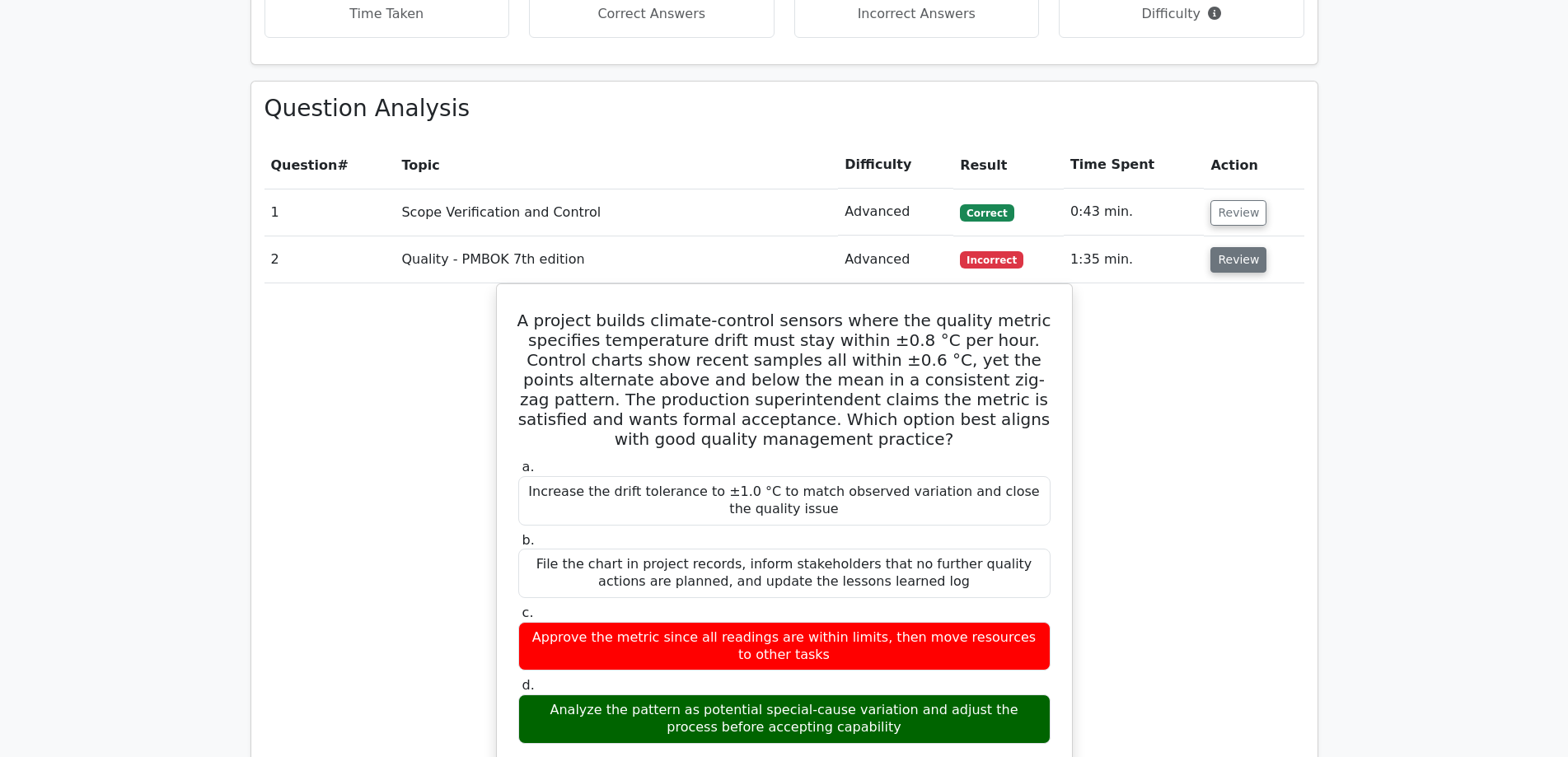
click at [1234, 248] on button "Review" at bounding box center [1238, 260] width 56 height 25
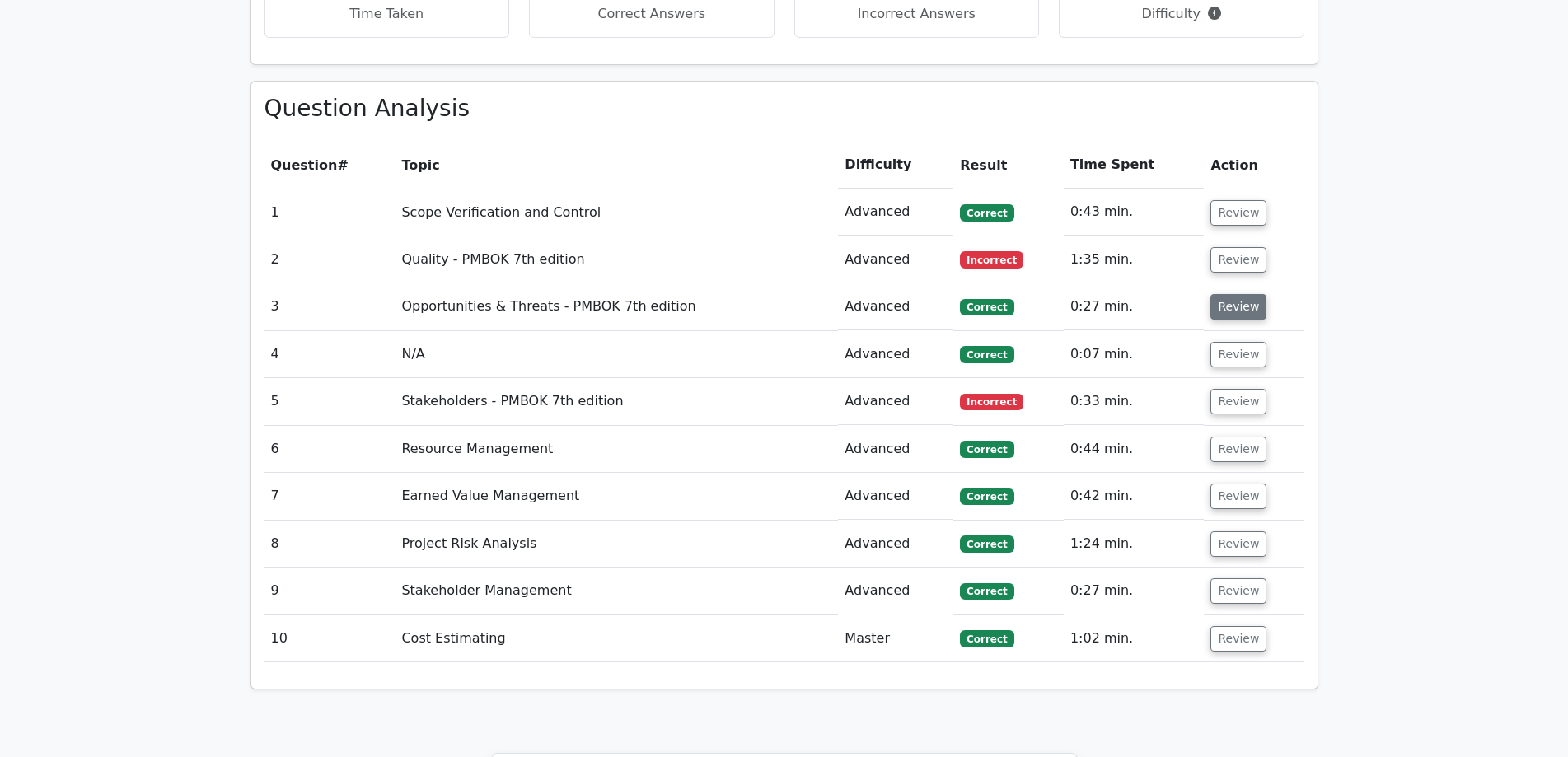
click at [1226, 294] on button "Review" at bounding box center [1238, 307] width 56 height 25
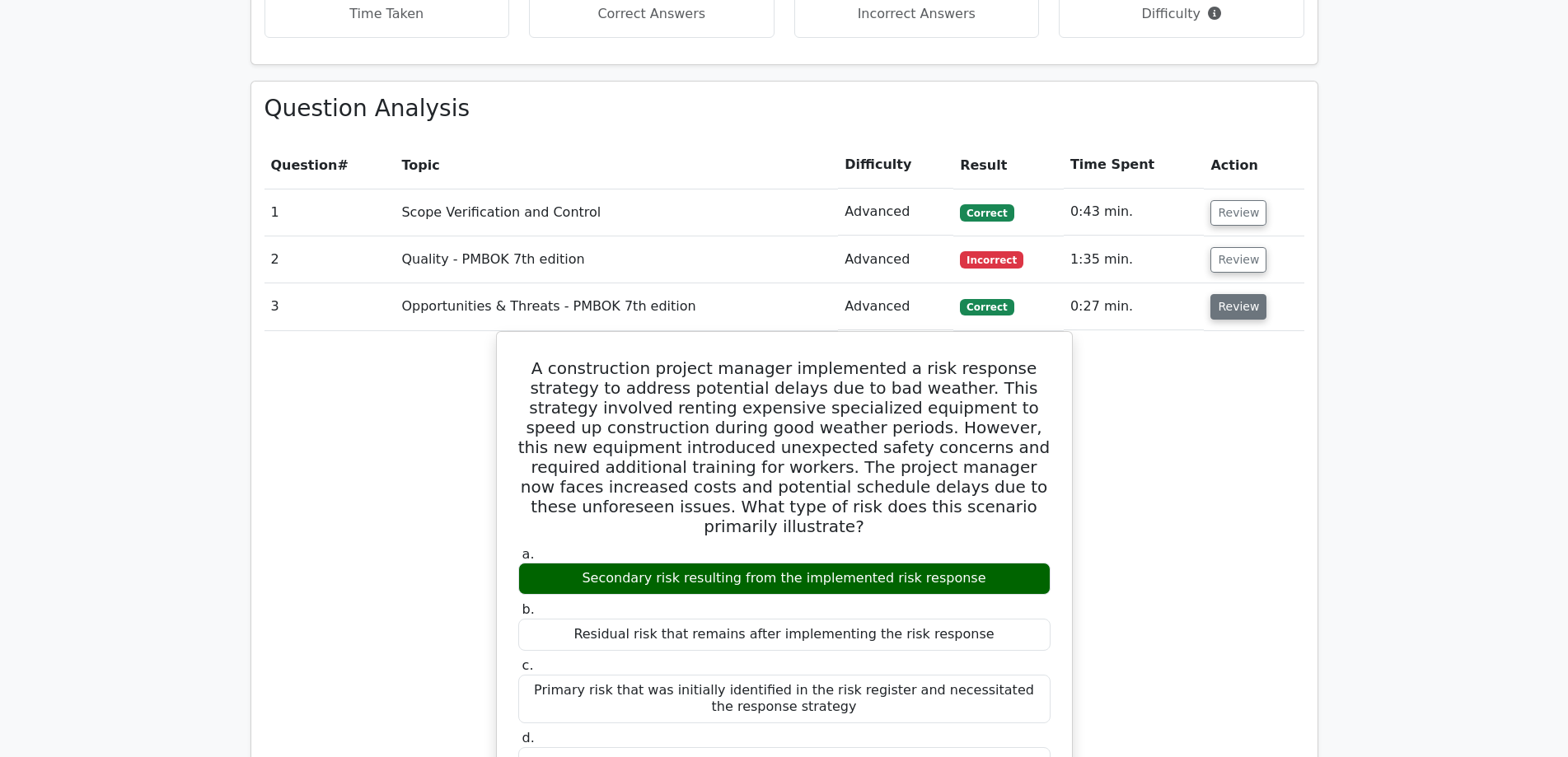
click at [1226, 294] on button "Review" at bounding box center [1238, 307] width 56 height 25
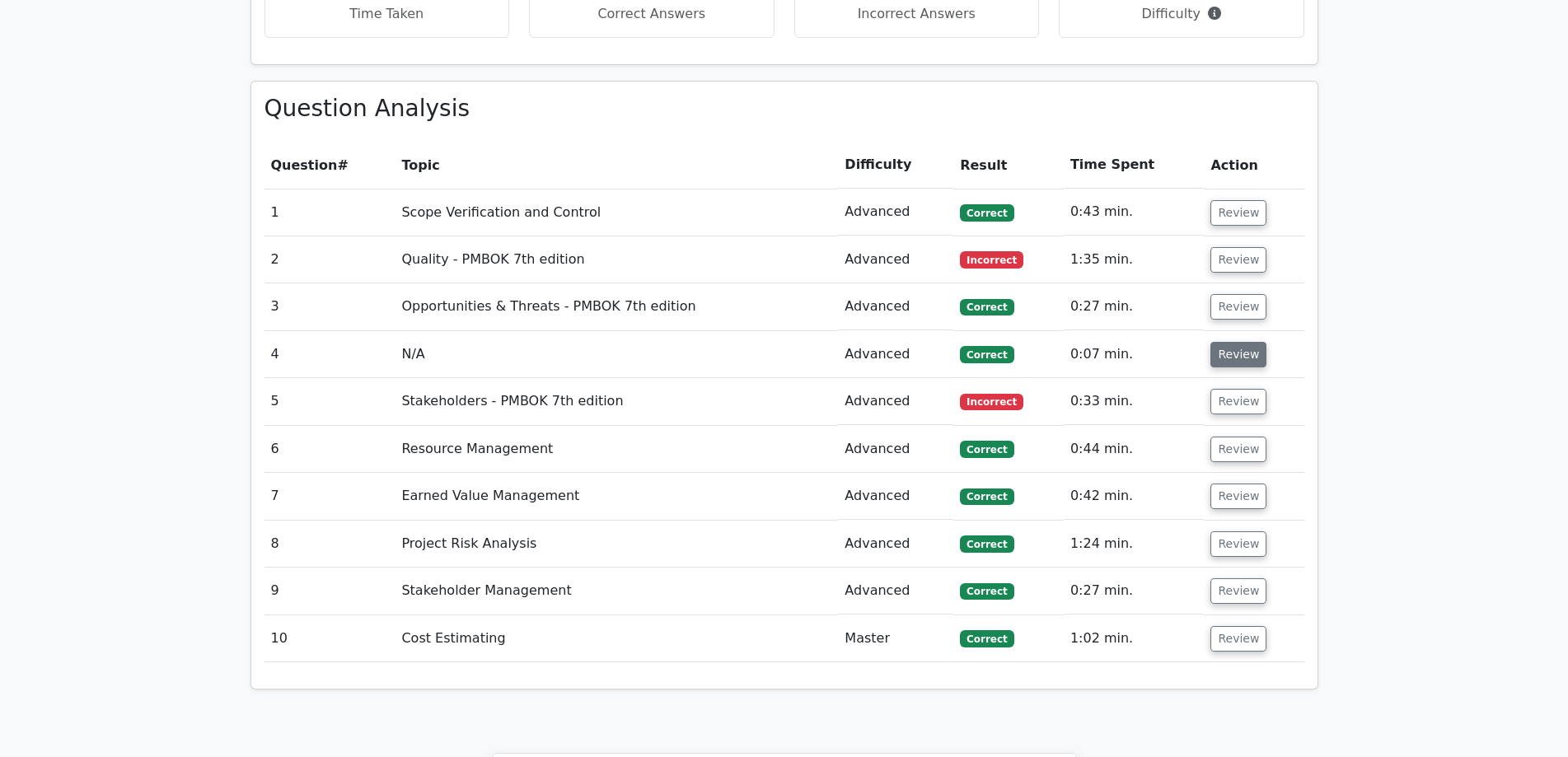
click at [1234, 342] on button "Review" at bounding box center [1238, 354] width 56 height 25
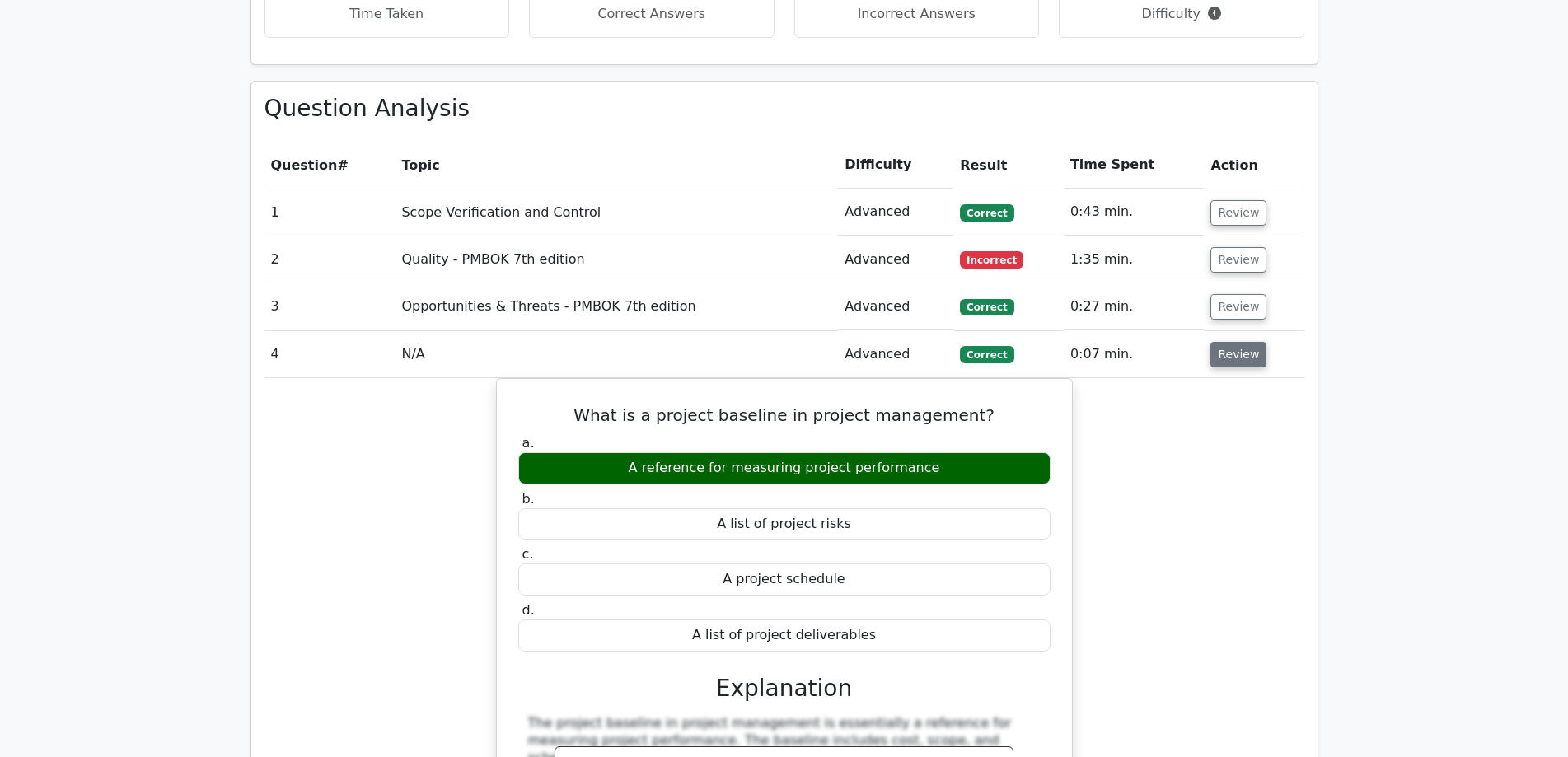
click at [1234, 342] on button "Review" at bounding box center [1238, 354] width 56 height 25
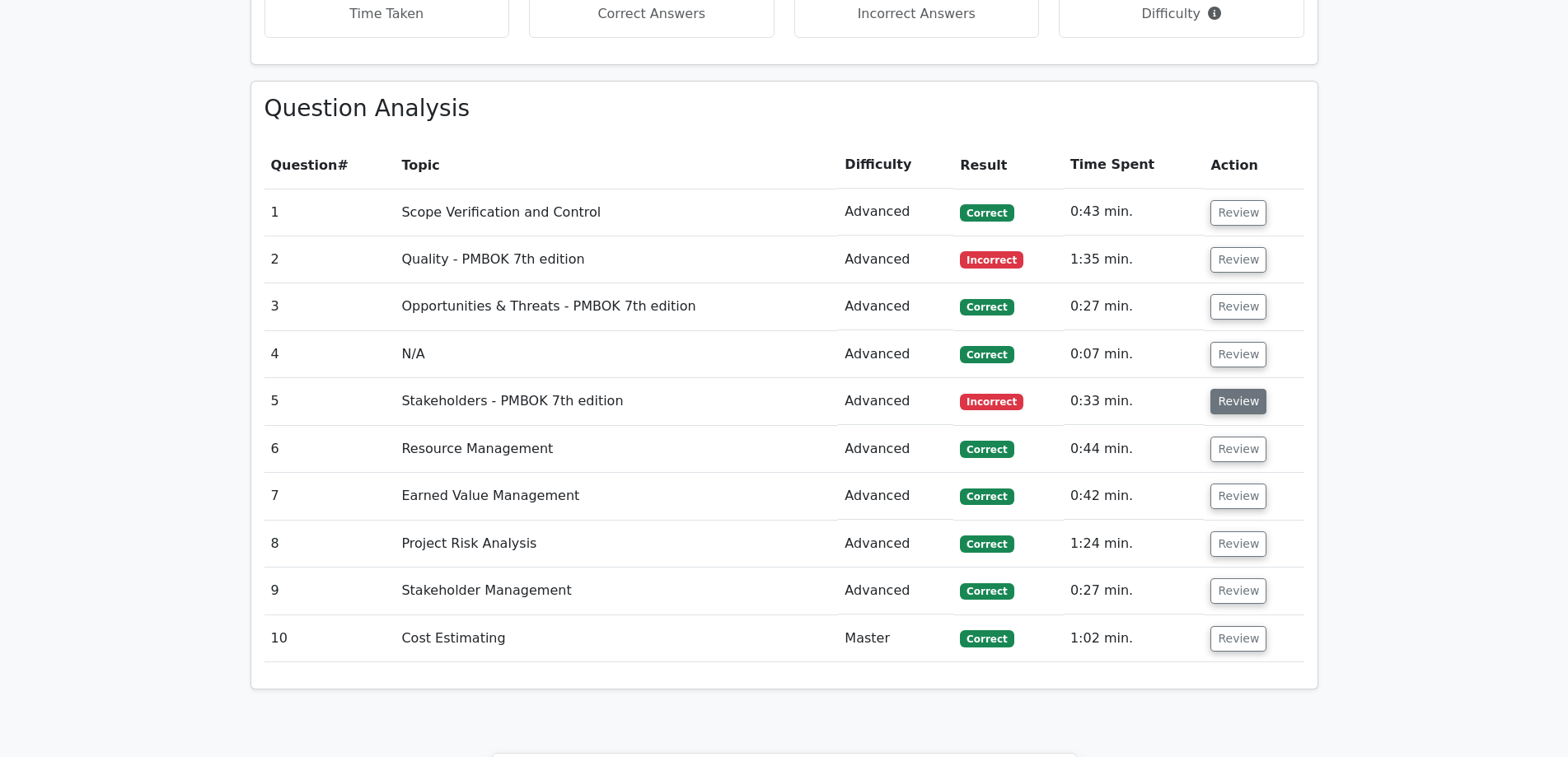
click at [1228, 389] on button "Review" at bounding box center [1238, 402] width 56 height 25
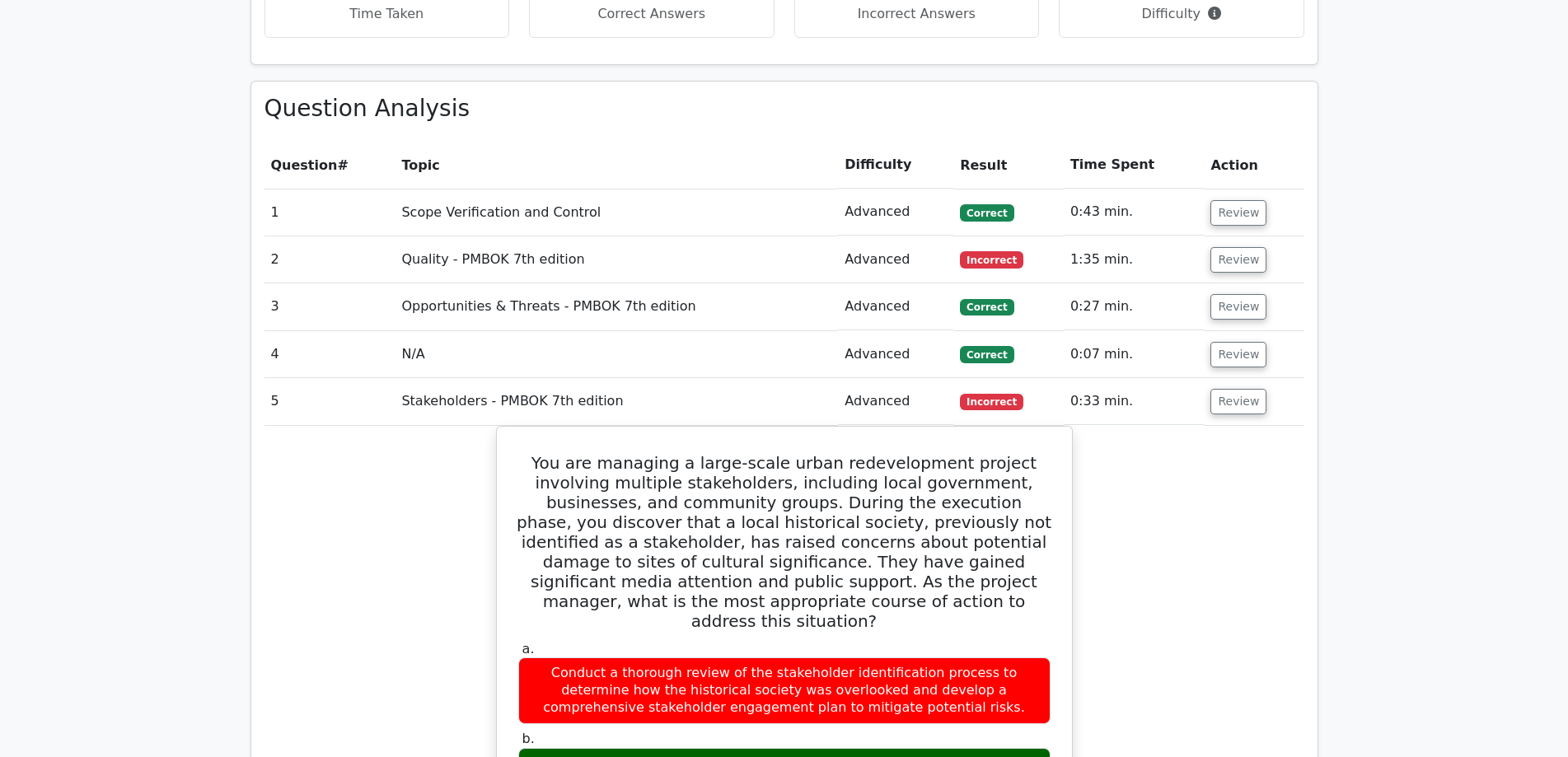
scroll to position [1649, 0]
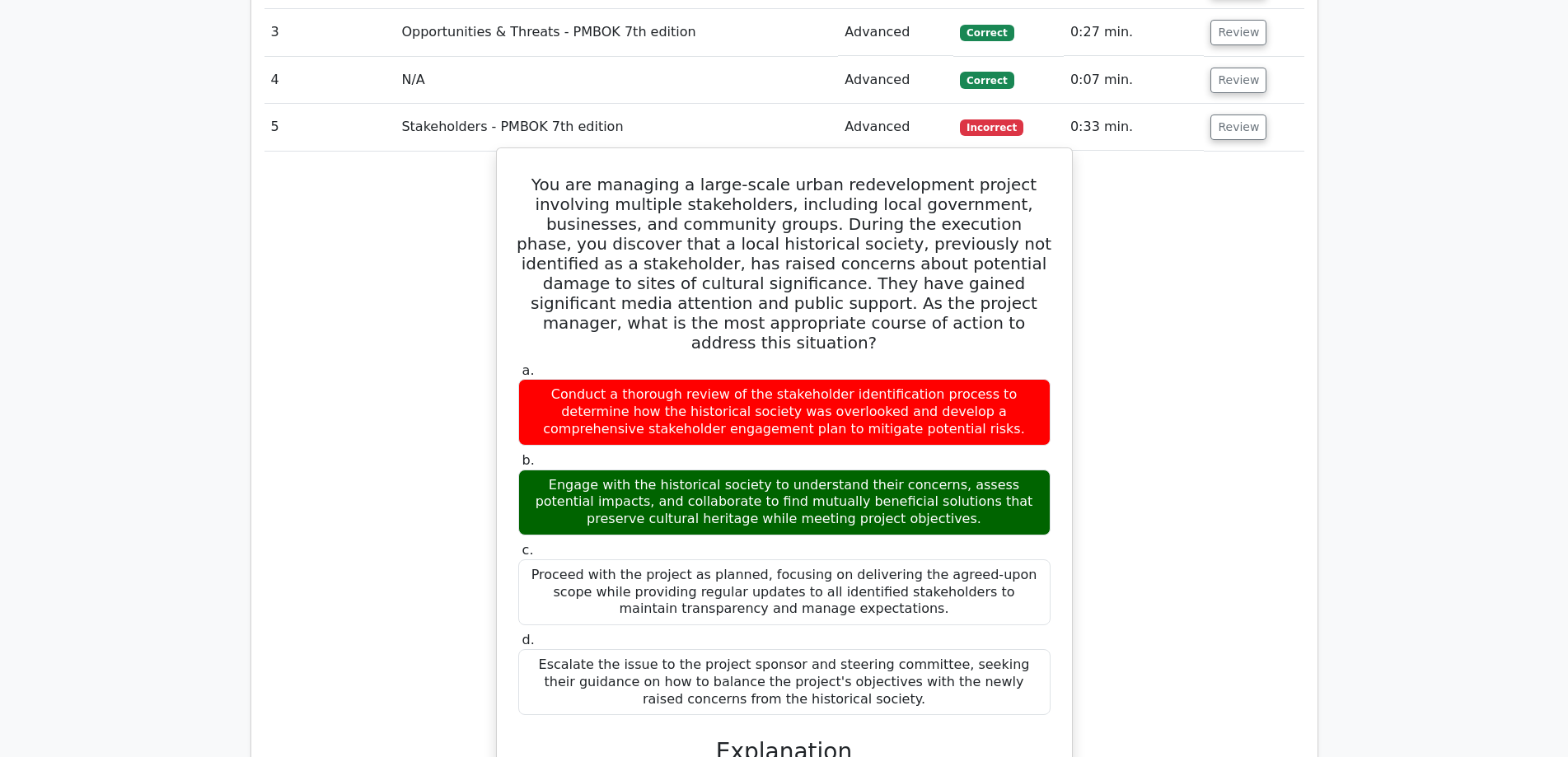
drag, startPoint x: 517, startPoint y: 108, endPoint x: 845, endPoint y: 601, distance: 592.1
click at [845, 601] on div "You are managing a large-scale urban redevelopment project involving multiple s…" at bounding box center [784, 652] width 562 height 994
copy div "You are managing a large-scale urban redevelopment project involving multiple s…"
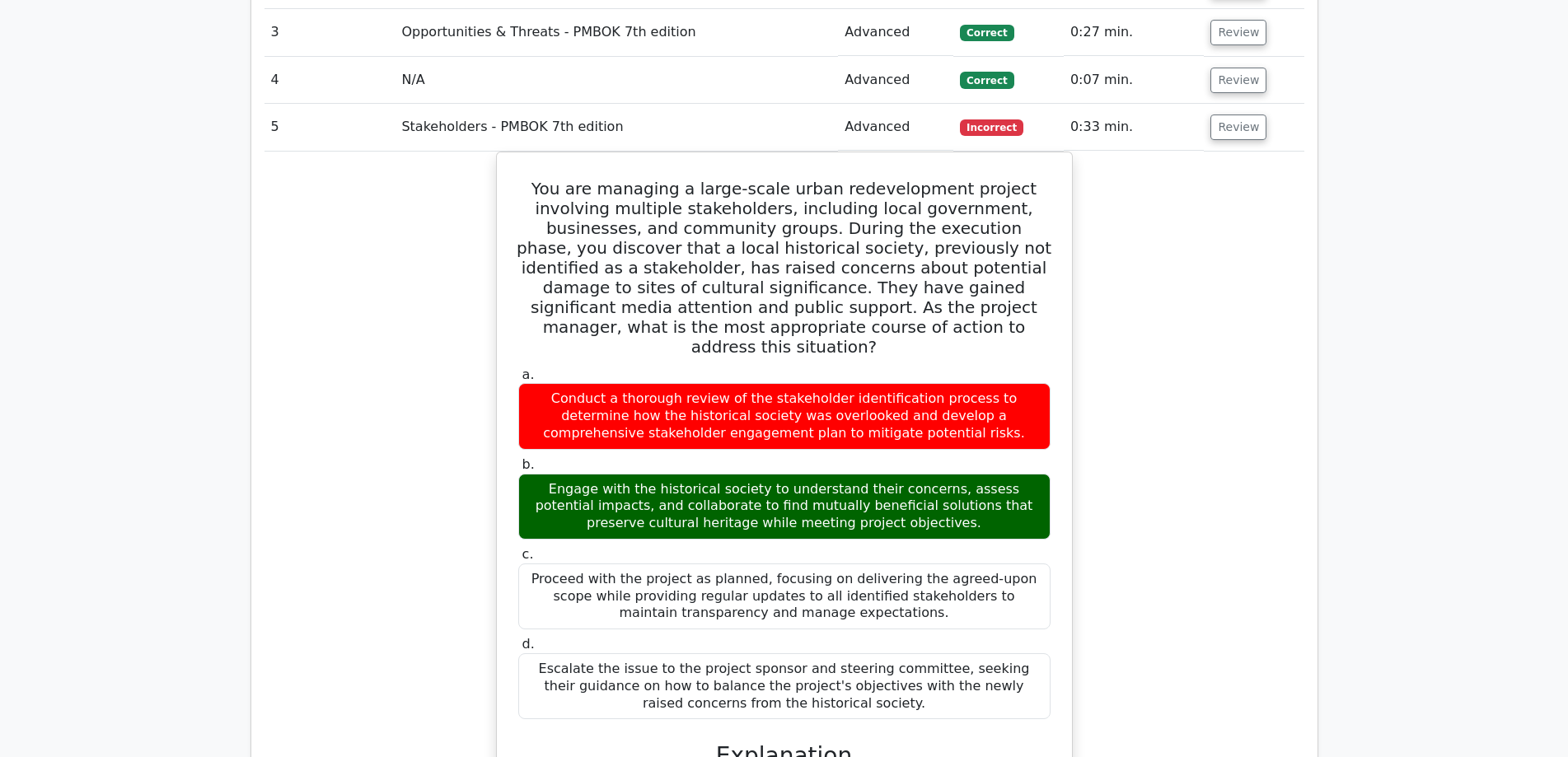
click at [1161, 477] on div "You are managing a large-scale urban redevelopment project involving multiple s…" at bounding box center [784, 666] width 1040 height 1029
click at [1225, 115] on button "Review" at bounding box center [1238, 127] width 56 height 25
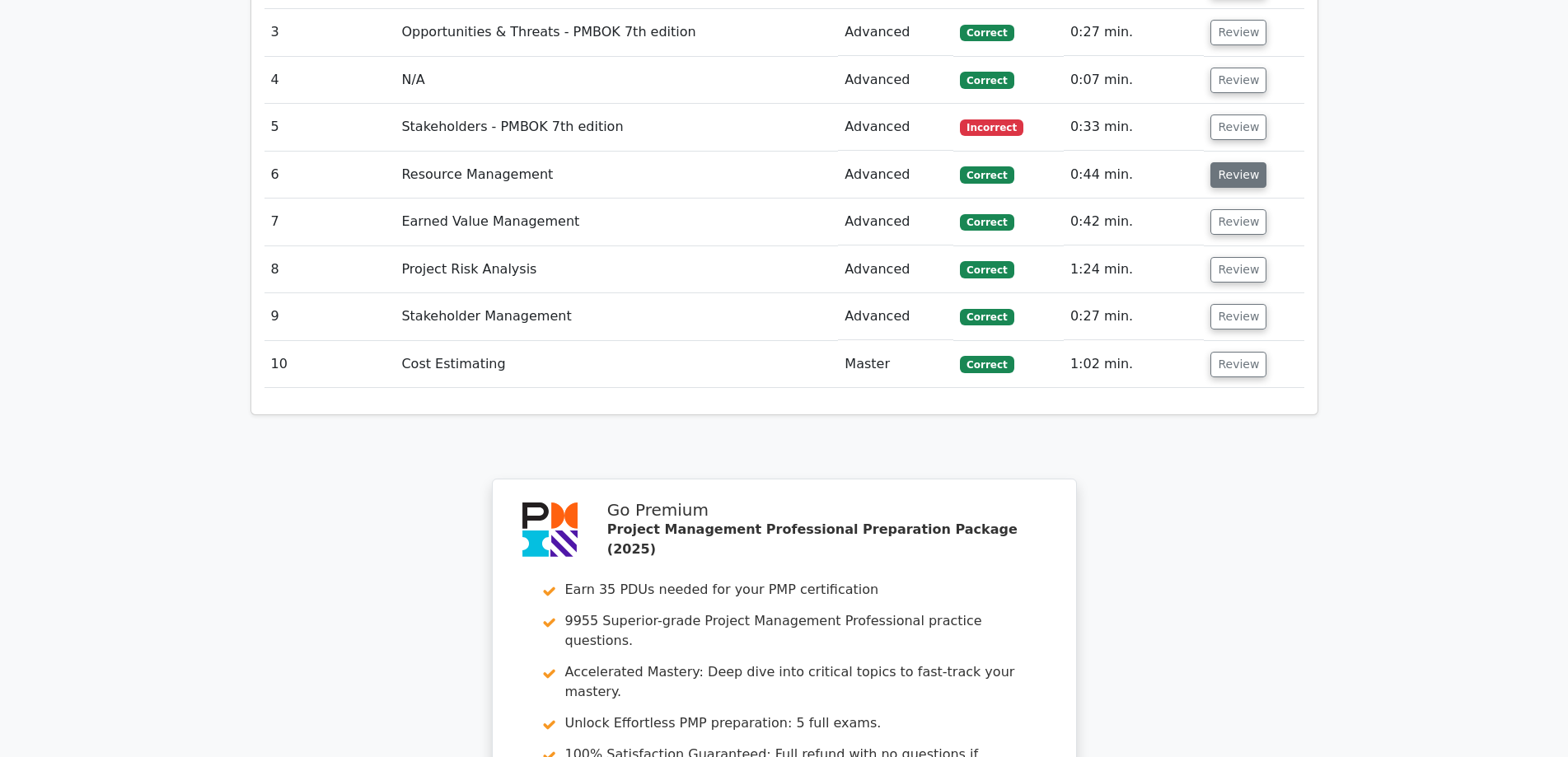
click at [1225, 162] on button "Review" at bounding box center [1238, 175] width 56 height 25
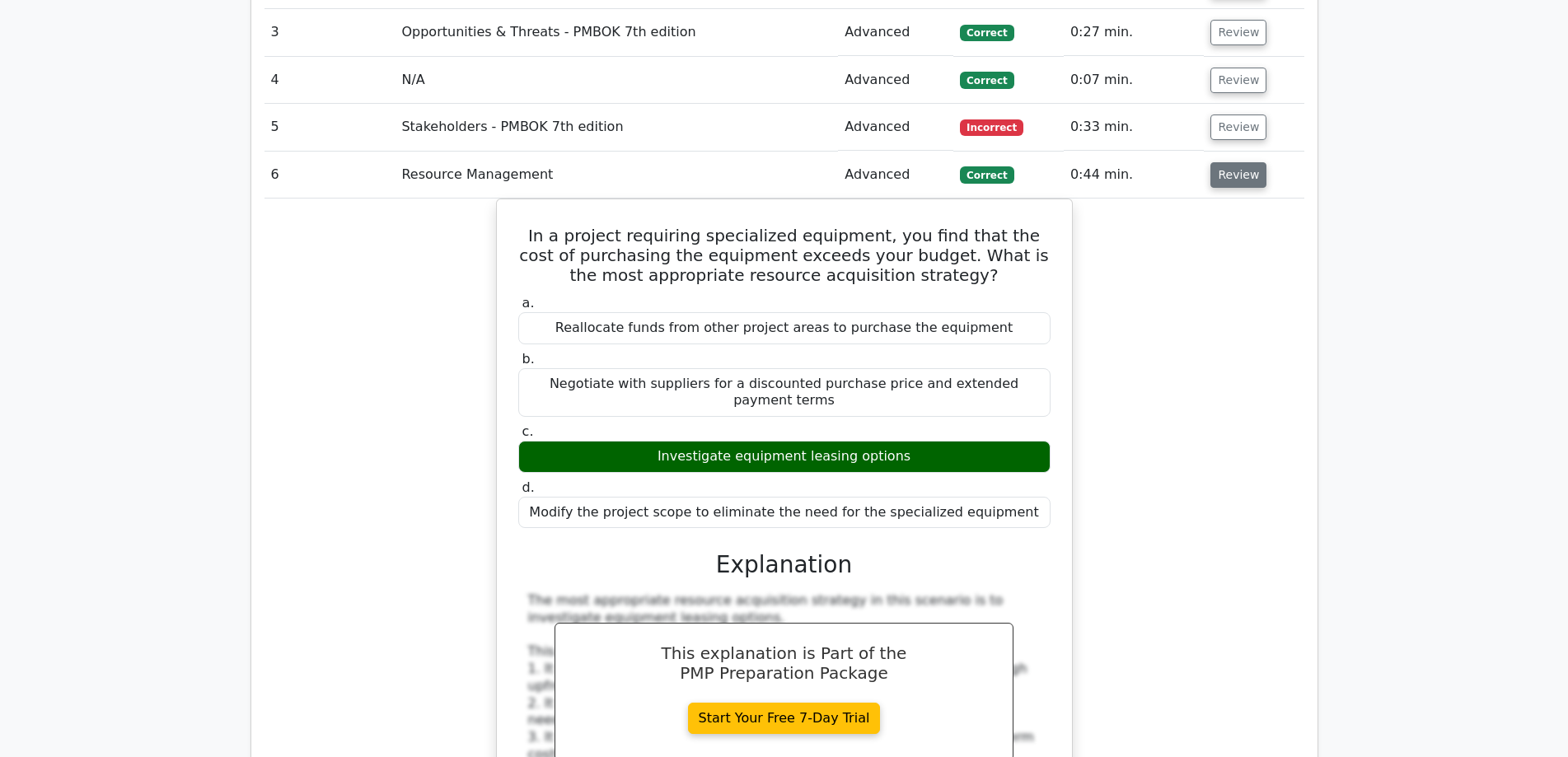
click at [1218, 162] on button "Review" at bounding box center [1238, 175] width 56 height 25
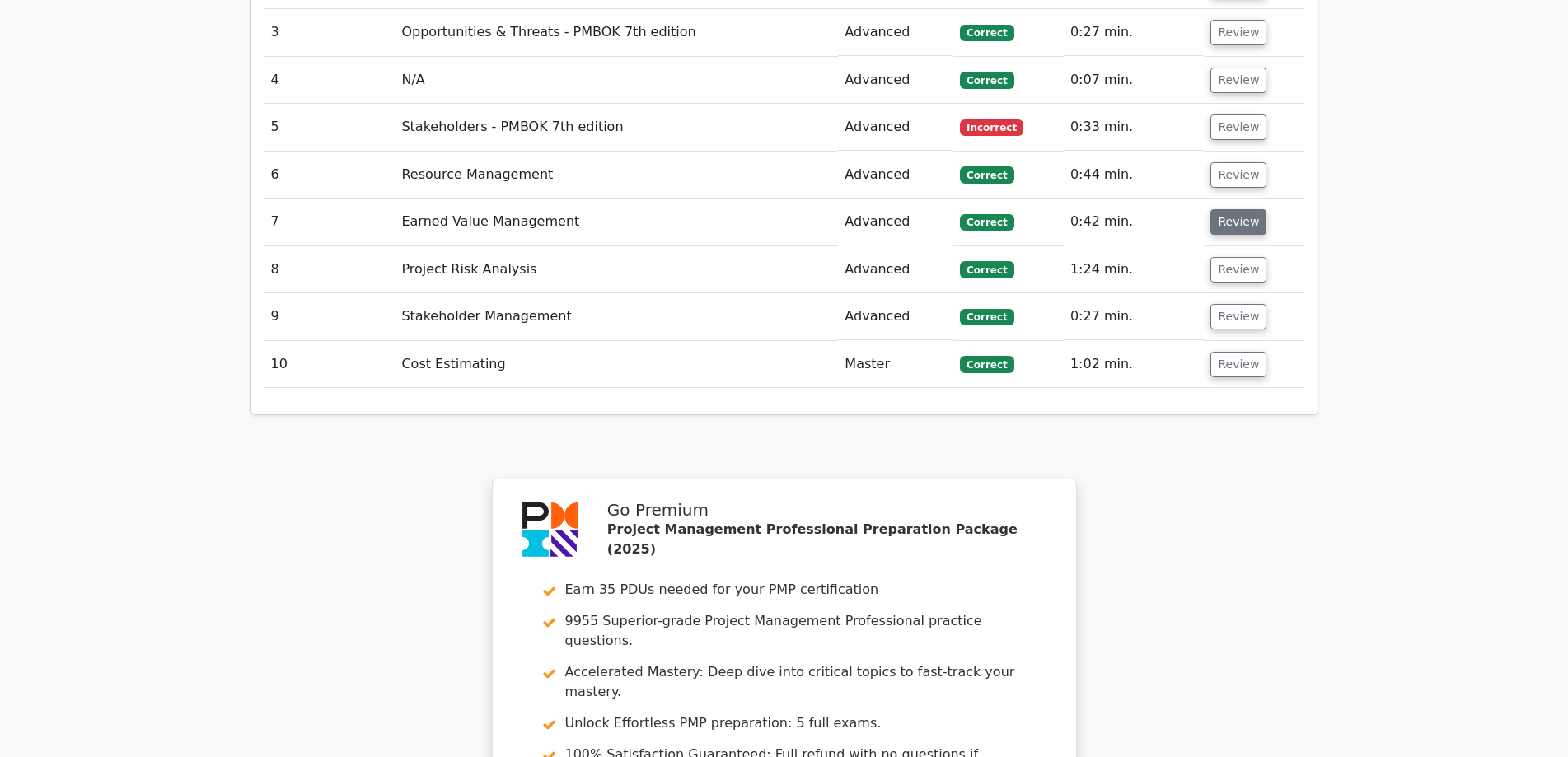
click at [1226, 209] on button "Review" at bounding box center [1238, 222] width 56 height 25
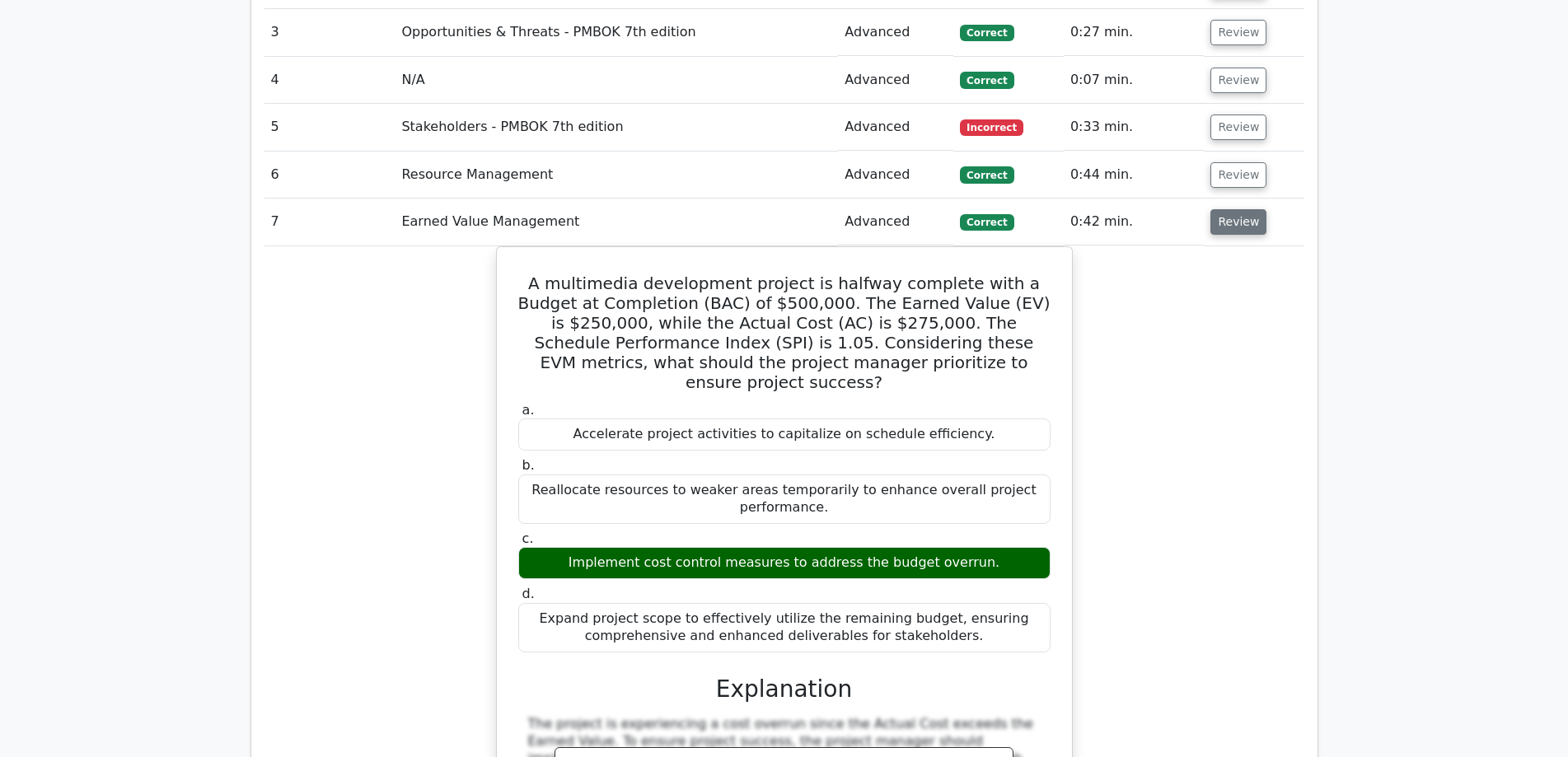
click at [1243, 209] on button "Review" at bounding box center [1238, 222] width 56 height 25
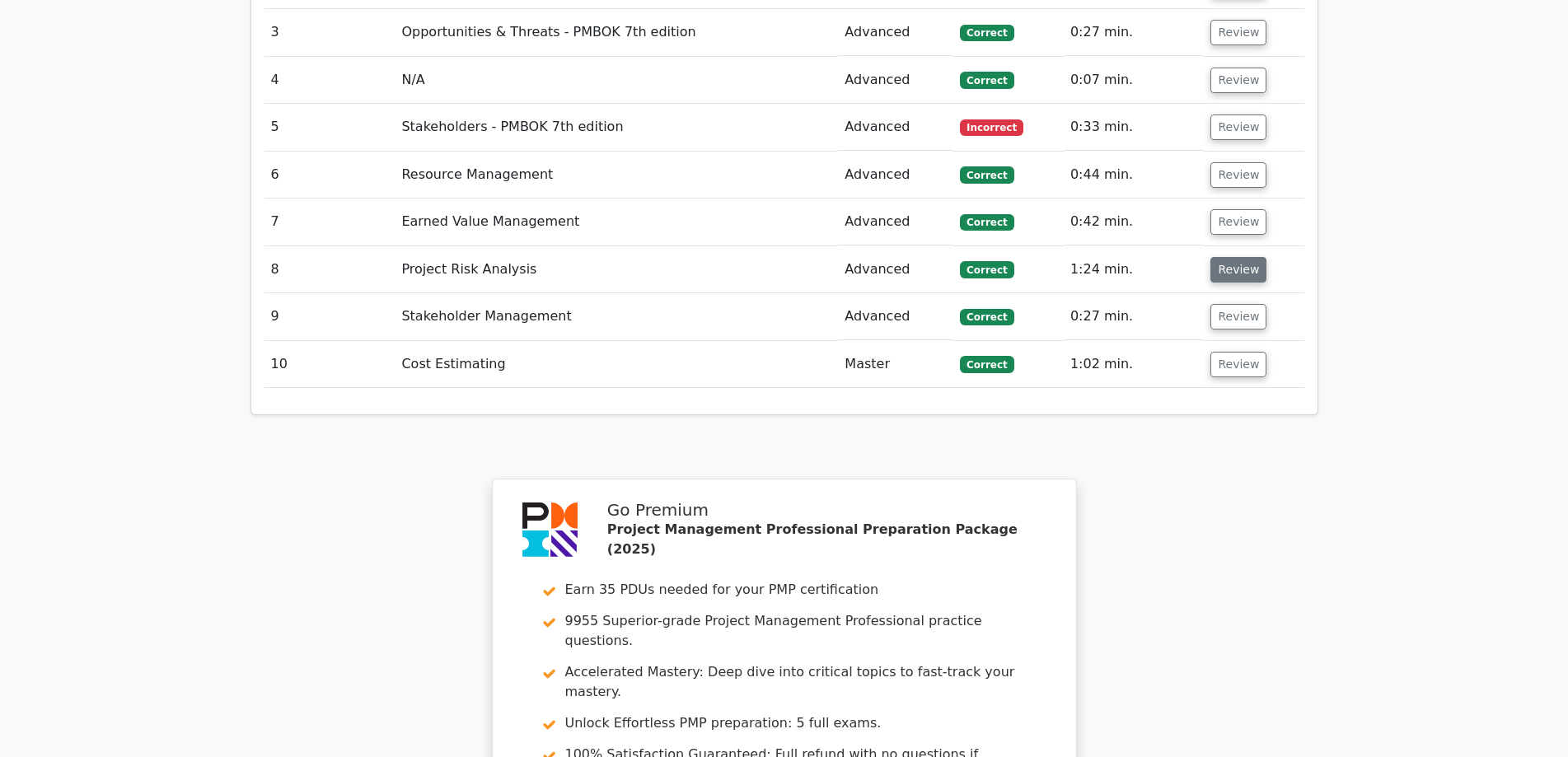
click at [1231, 257] on button "Review" at bounding box center [1238, 270] width 56 height 25
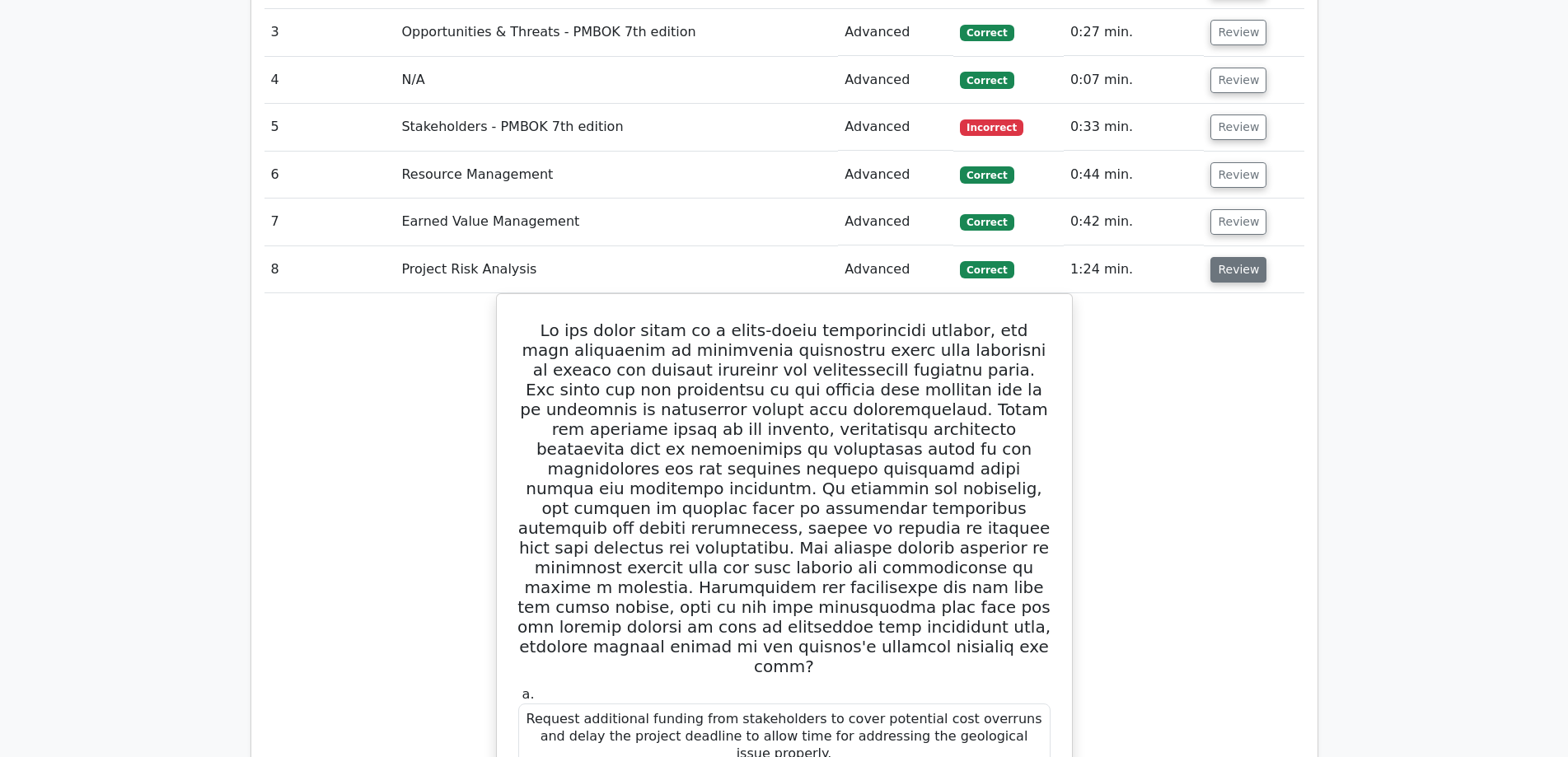
click at [1231, 257] on button "Review" at bounding box center [1238, 270] width 56 height 25
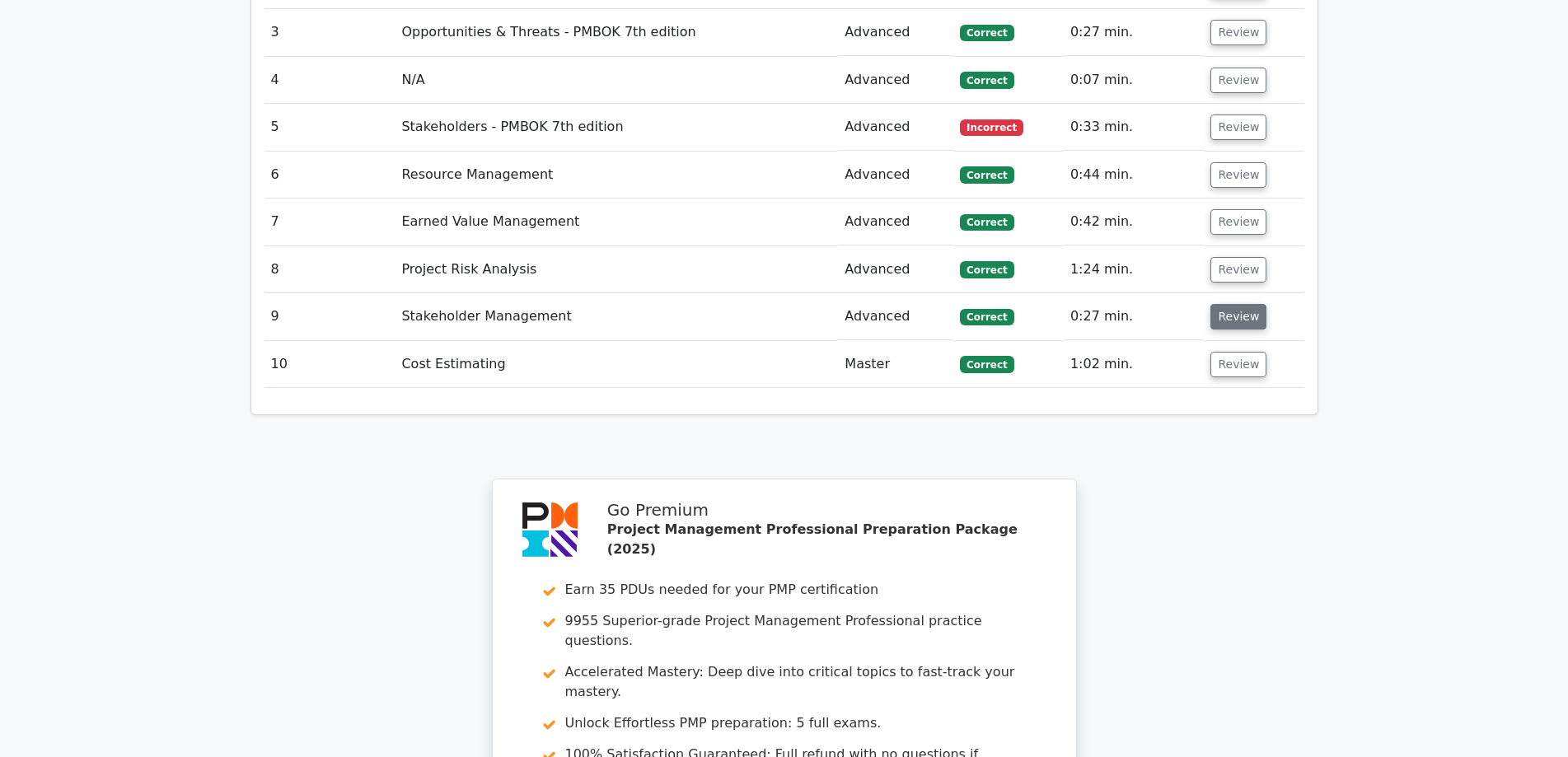
click at [1231, 304] on button "Review" at bounding box center [1238, 317] width 56 height 25
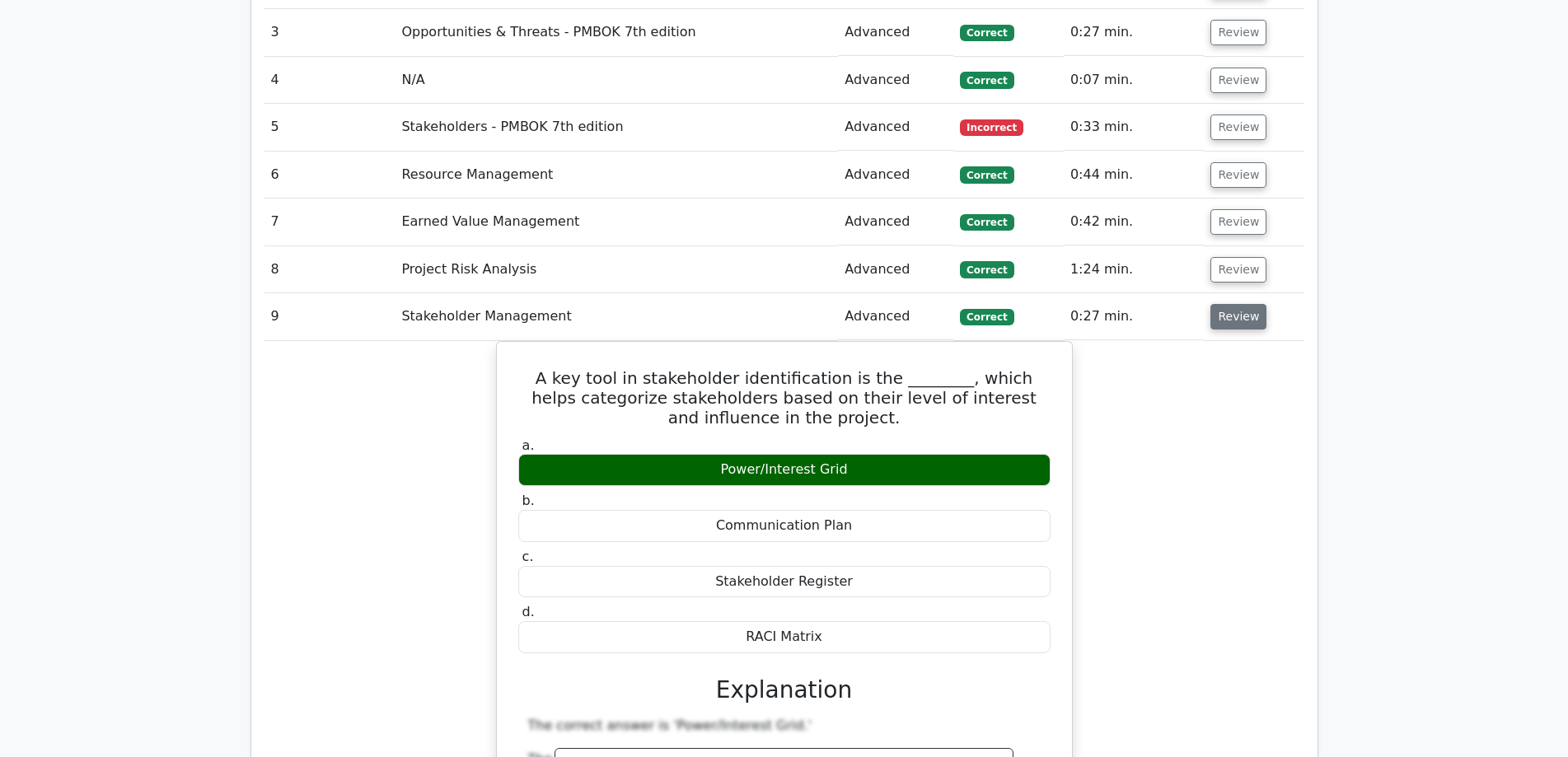
click at [1226, 304] on button "Review" at bounding box center [1238, 317] width 56 height 25
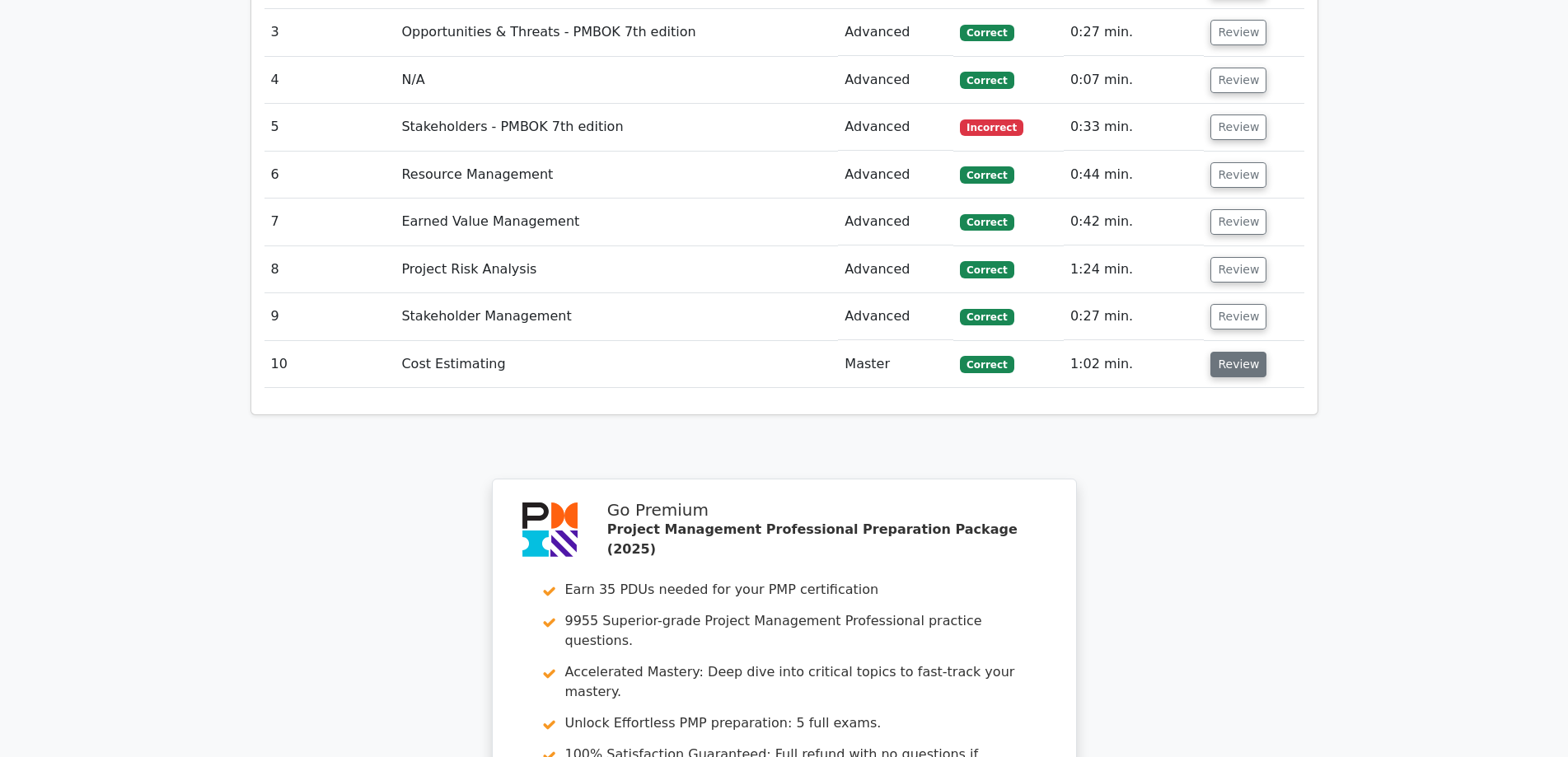
click at [1226, 352] on button "Review" at bounding box center [1238, 364] width 56 height 25
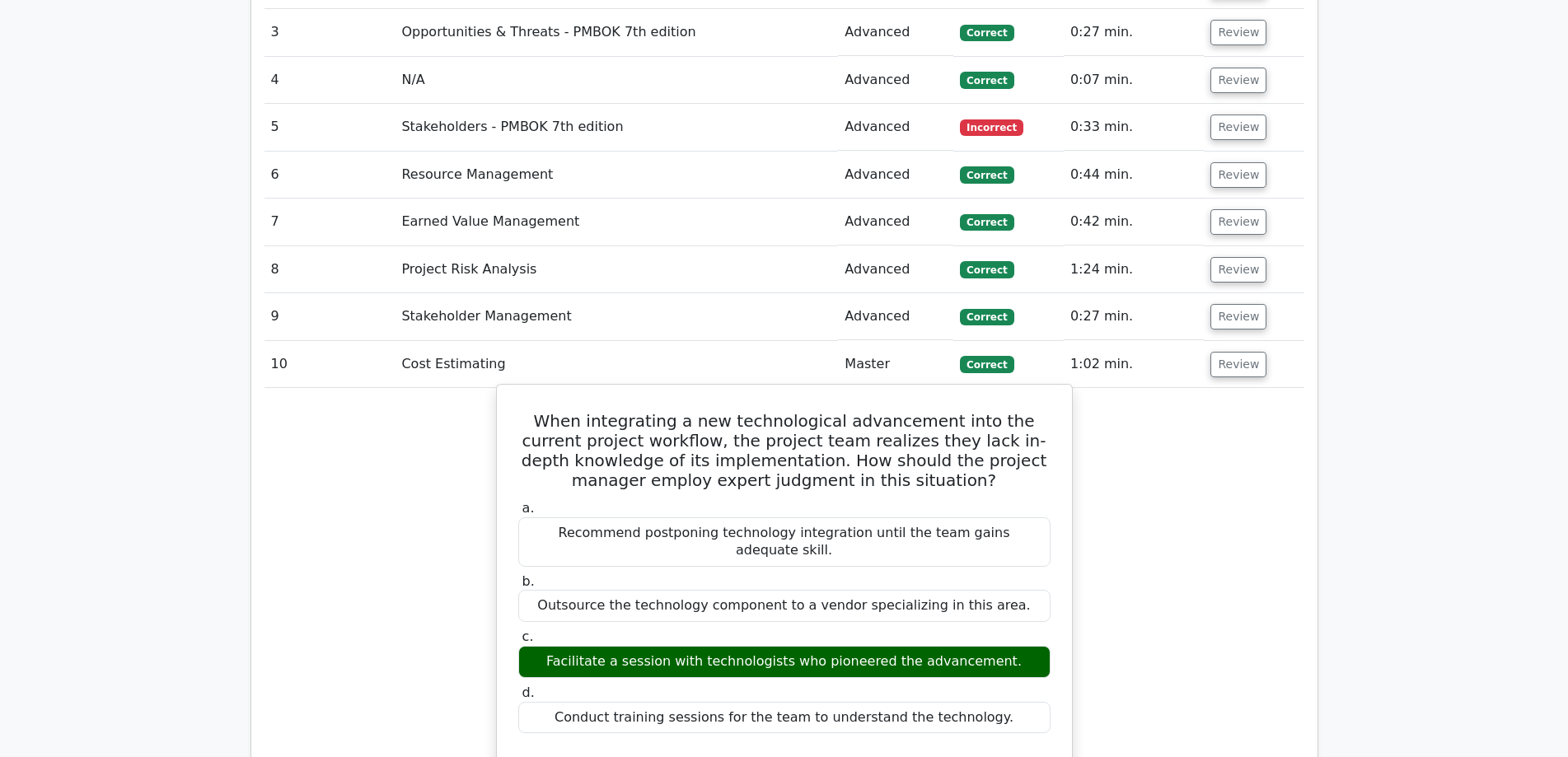
drag, startPoint x: 531, startPoint y: 344, endPoint x: 992, endPoint y: 623, distance: 538.9
click at [992, 623] on div "When integrating a new technological advancement into the current project workf…" at bounding box center [784, 770] width 562 height 758
copy div "When integrating a new technological advancement into the current project workf…"
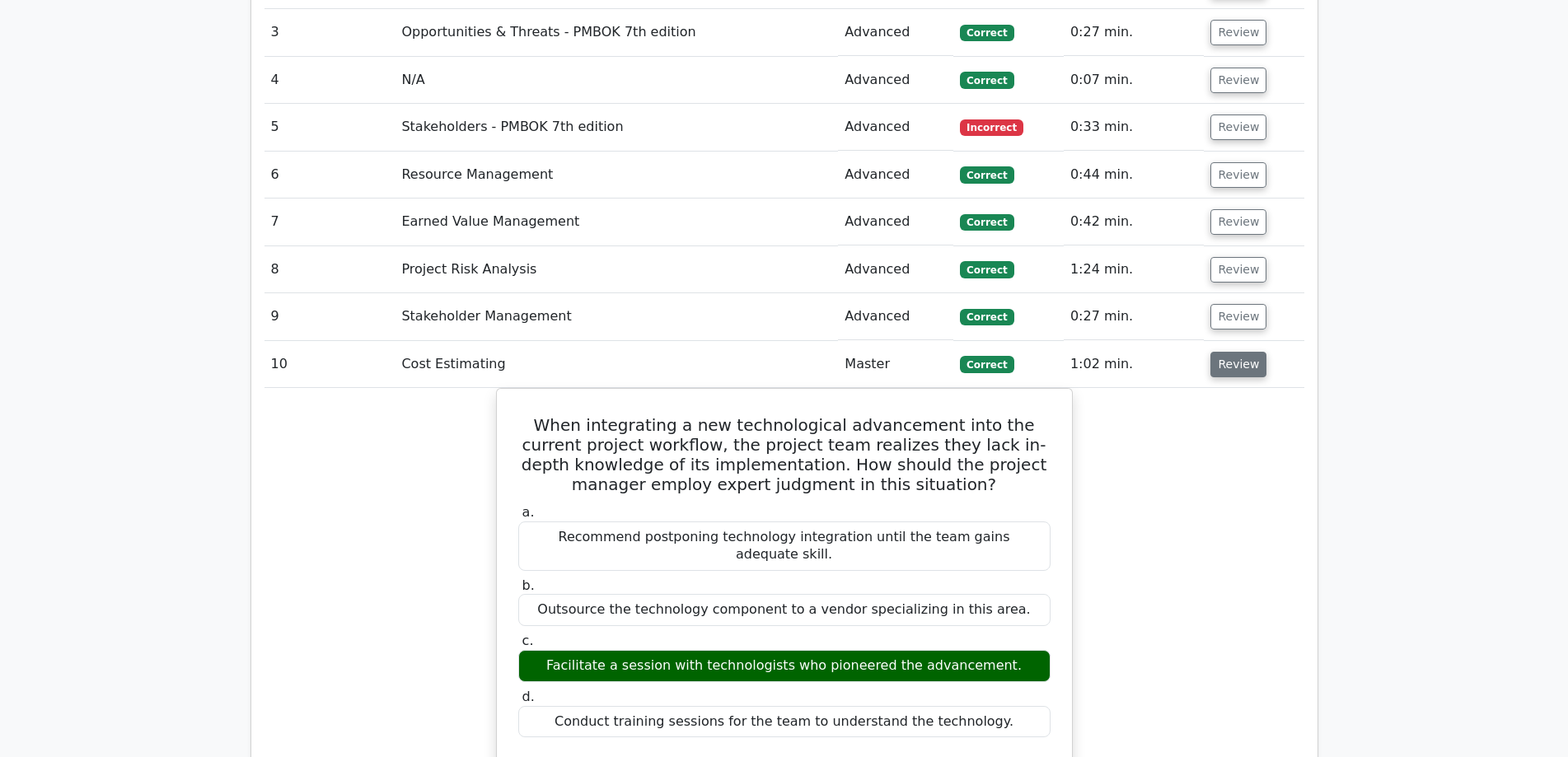
click at [1228, 352] on button "Review" at bounding box center [1238, 364] width 56 height 25
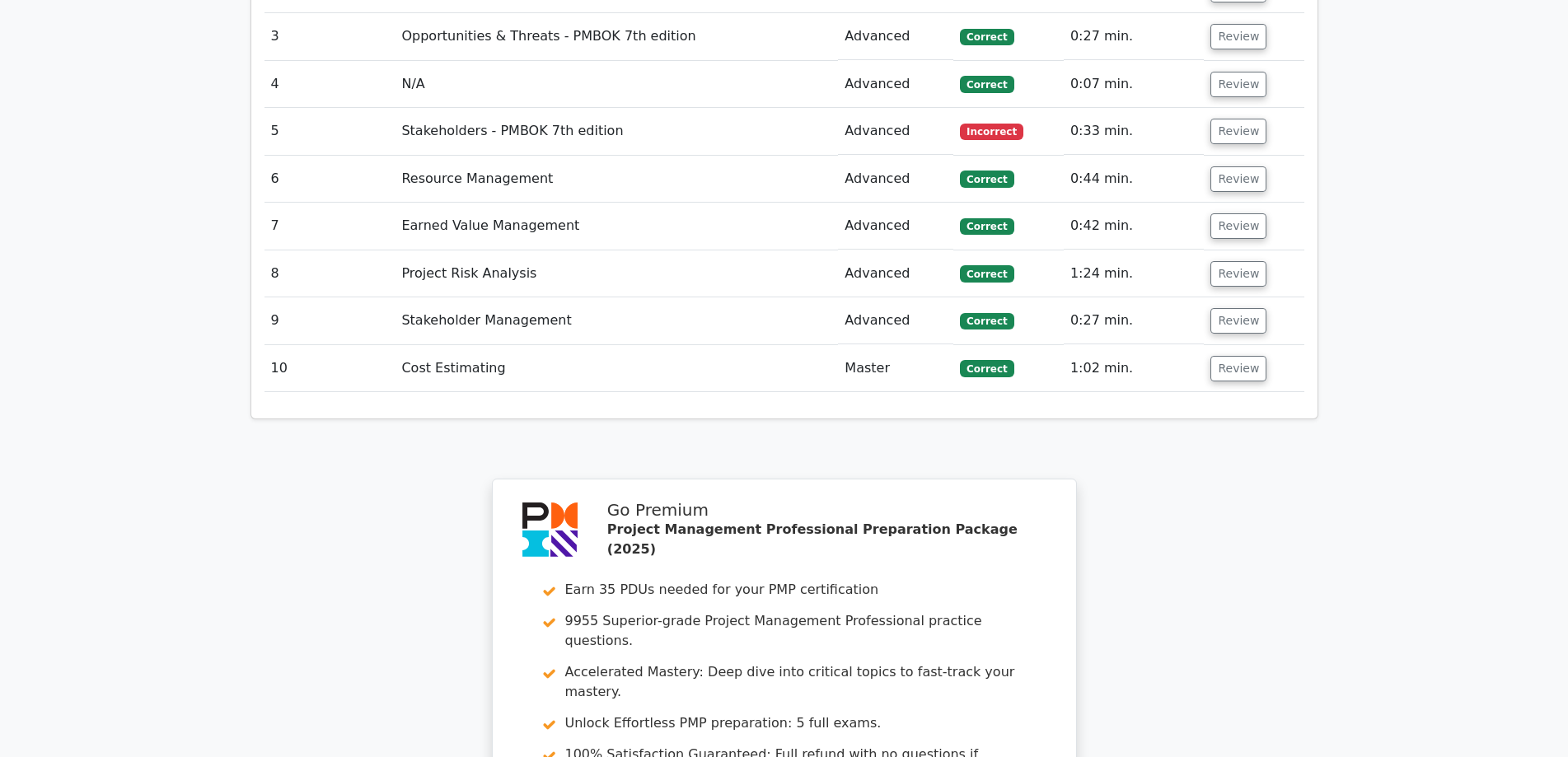
scroll to position [1510, 0]
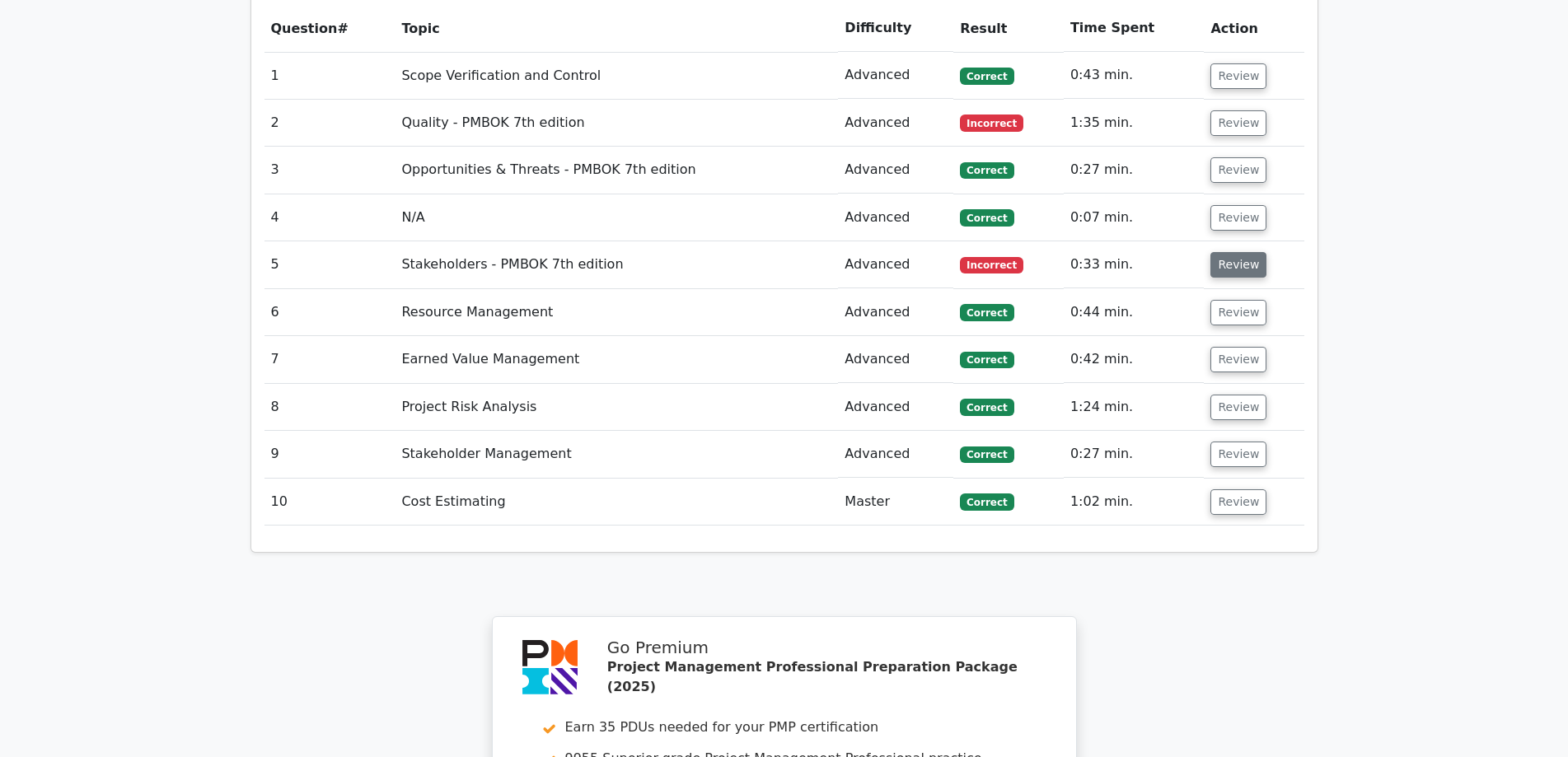
click at [1229, 252] on button "Review" at bounding box center [1238, 265] width 56 height 25
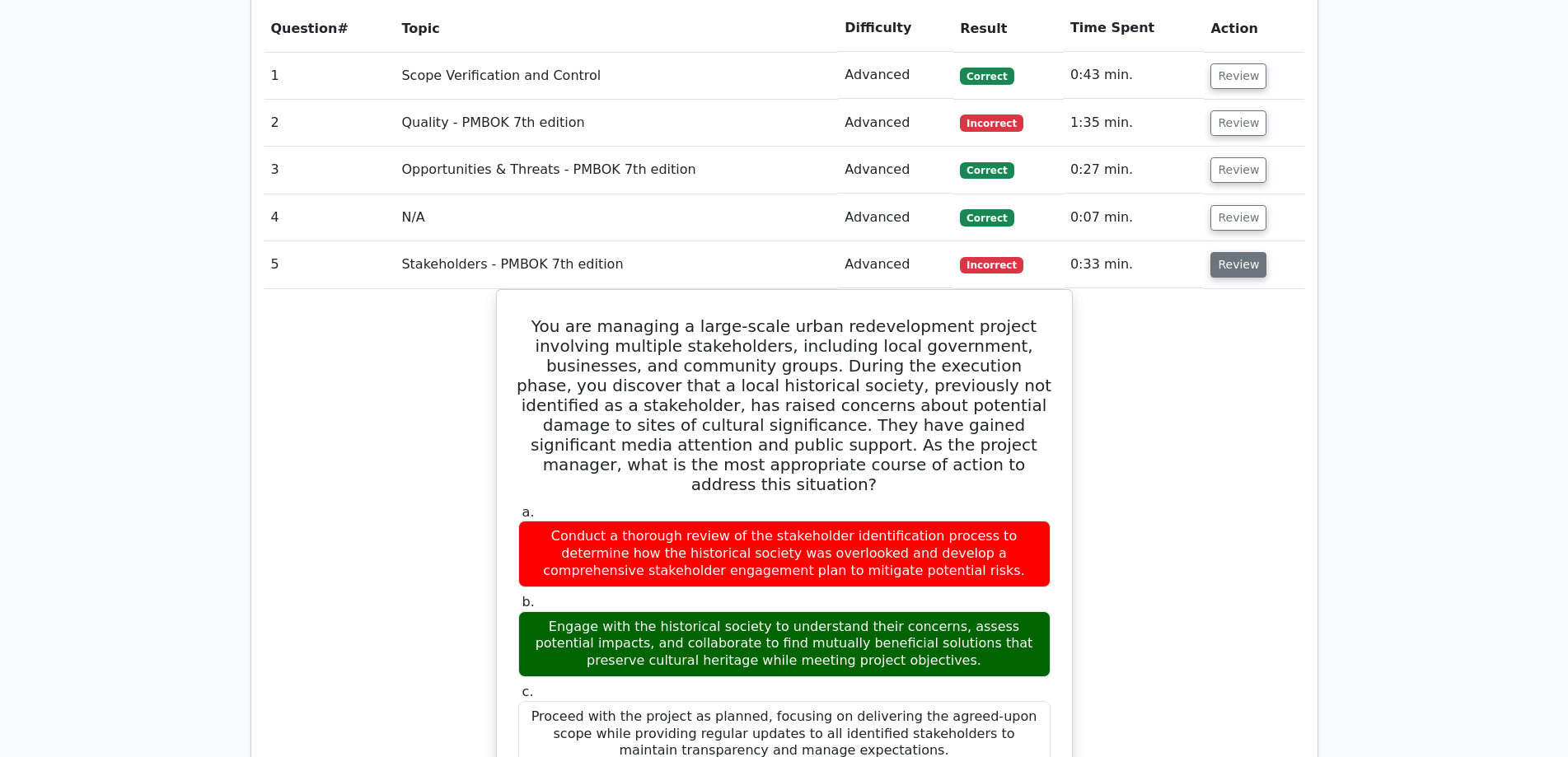
click at [1239, 252] on button "Review" at bounding box center [1238, 265] width 56 height 25
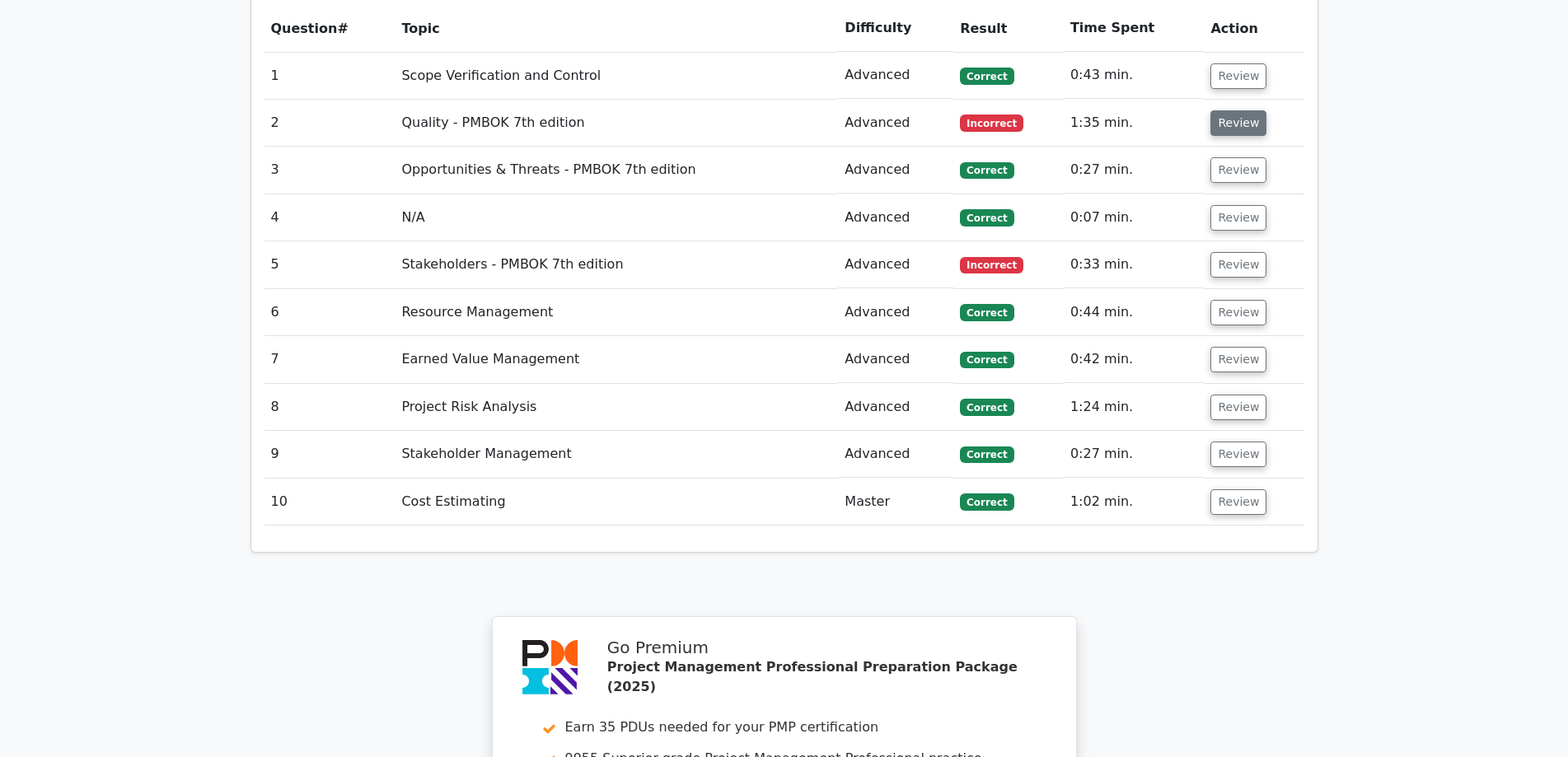
click at [1229, 110] on button "Review" at bounding box center [1238, 123] width 56 height 25
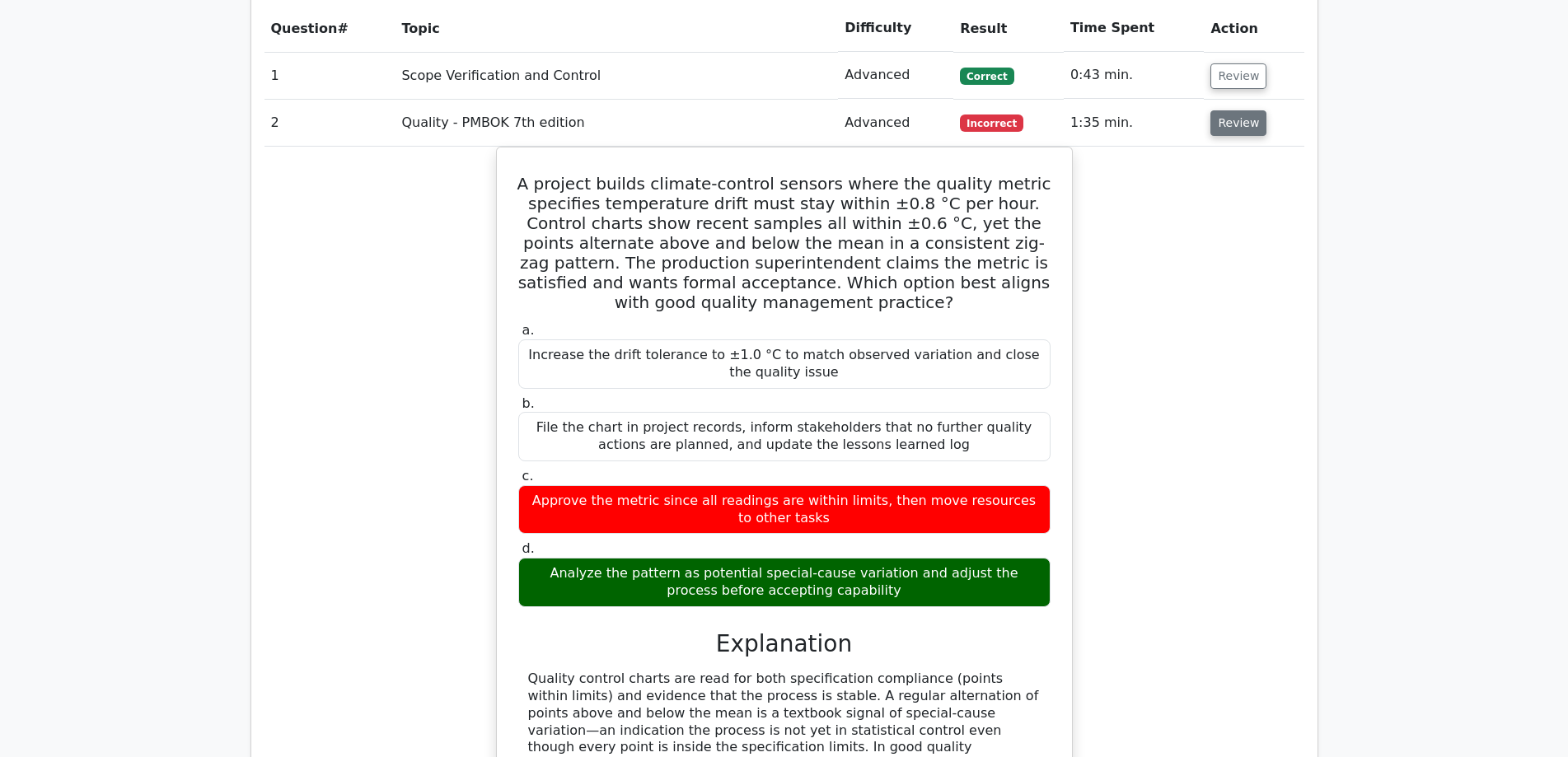
click at [1234, 110] on button "Review" at bounding box center [1238, 123] width 56 height 25
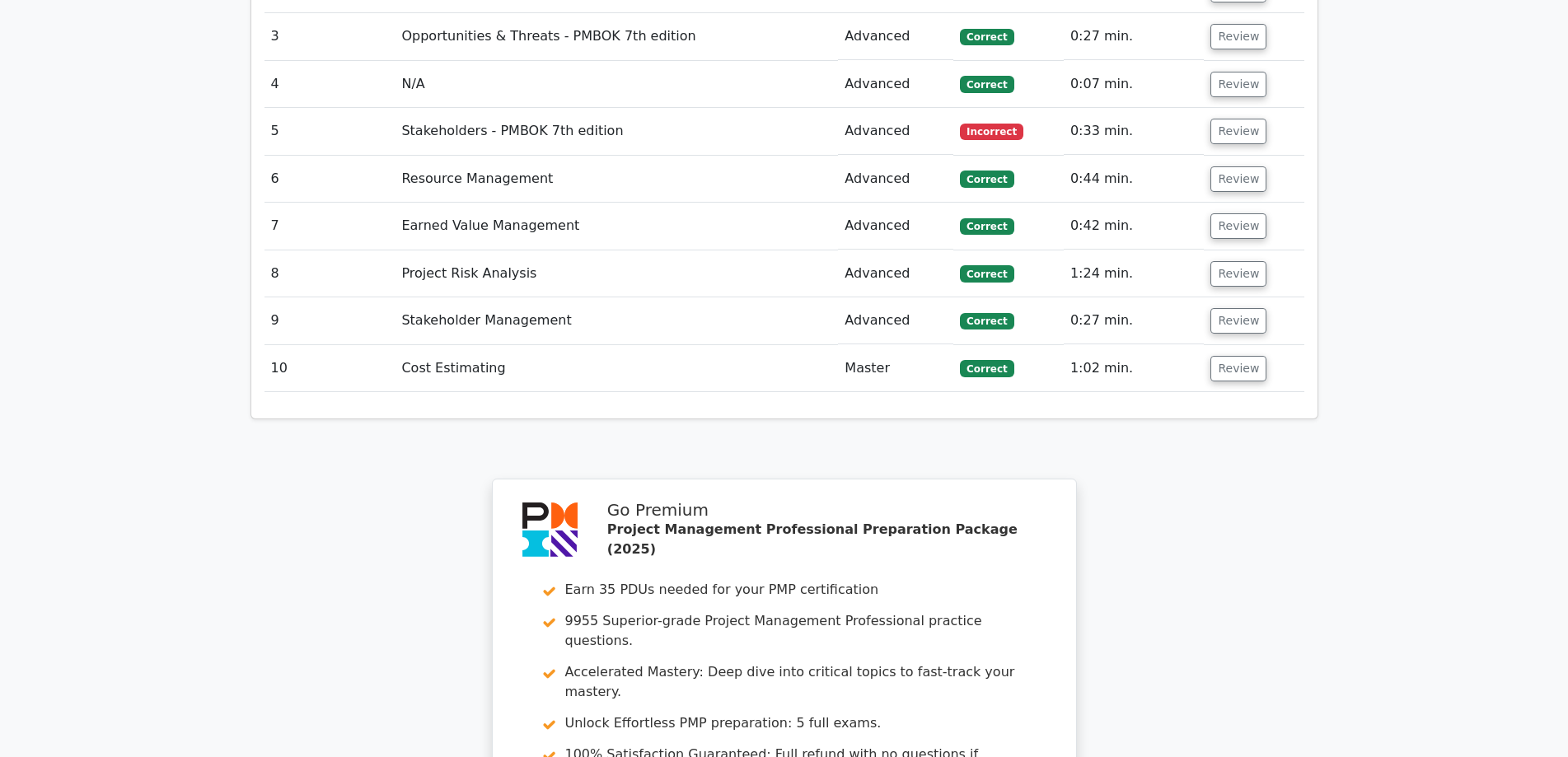
scroll to position [2022, 0]
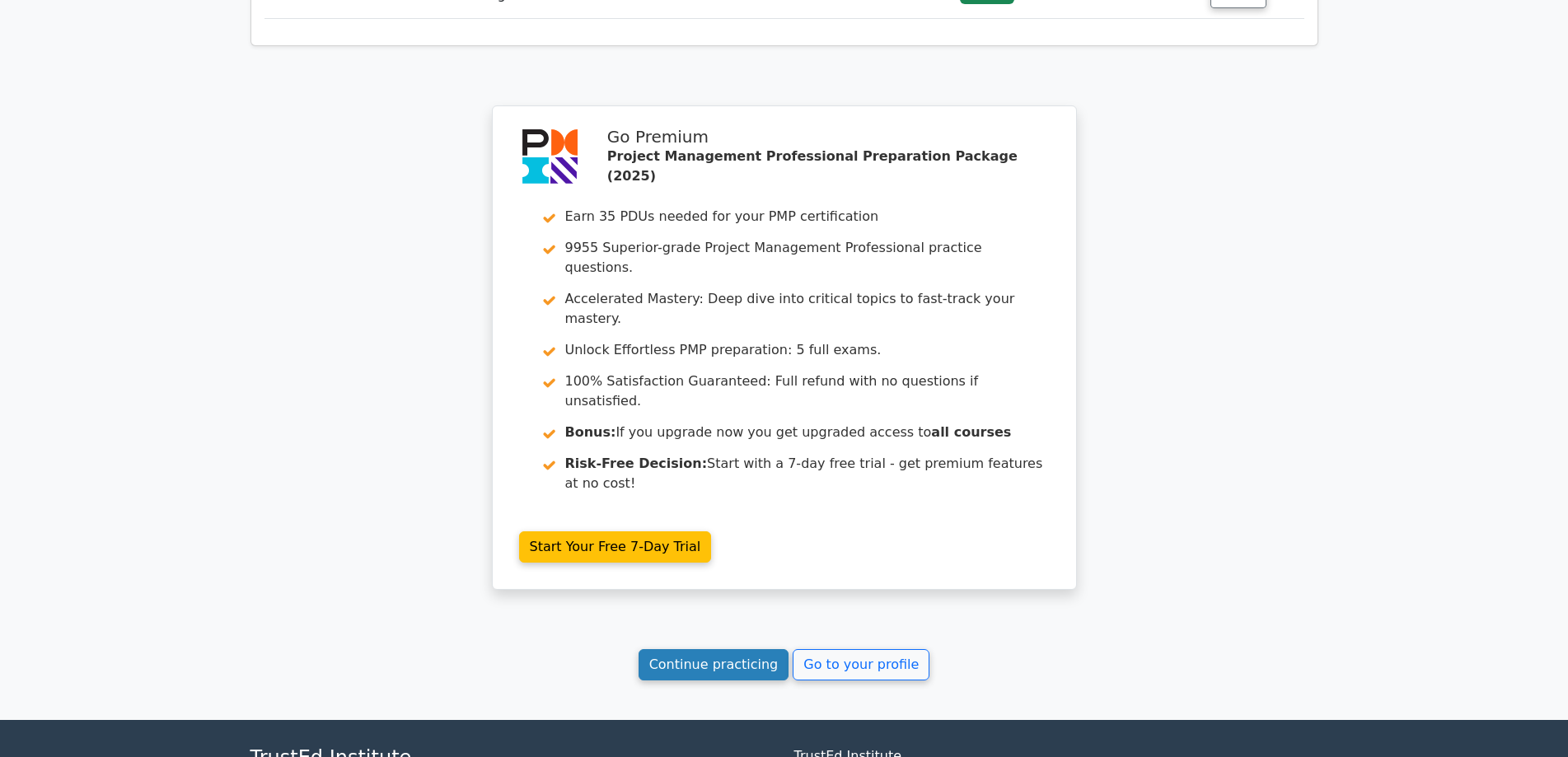
click at [723, 649] on link "Continue practicing" at bounding box center [714, 665] width 151 height 31
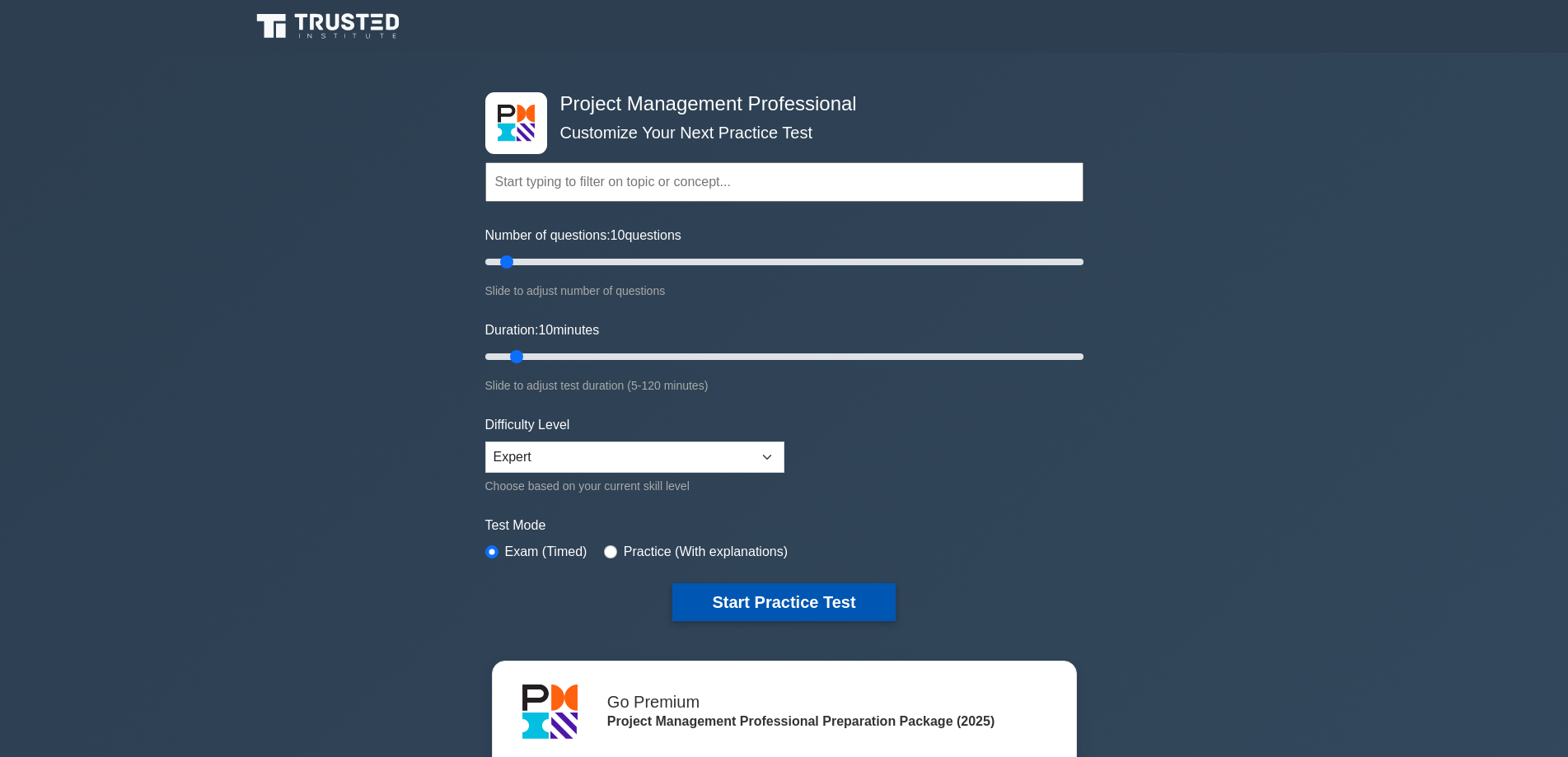
click at [747, 594] on button "Start Practice Test" at bounding box center [784, 603] width 222 height 38
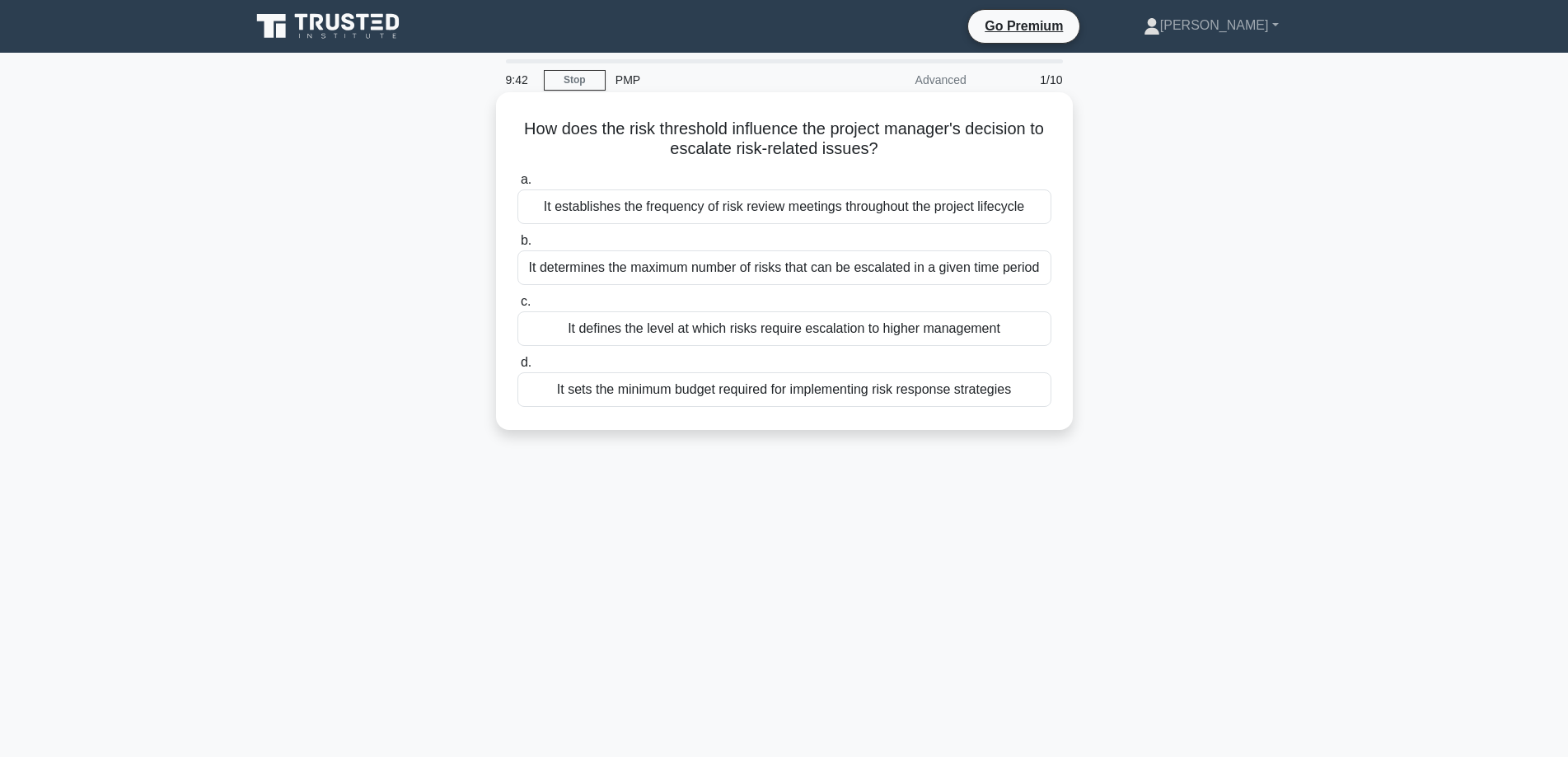
click at [901, 330] on div "It defines the level at which risks require escalation to higher management" at bounding box center [784, 328] width 533 height 35
click at [517, 308] on input "c. It defines the level at which risks require escalation to higher management" at bounding box center [517, 302] width 0 height 11
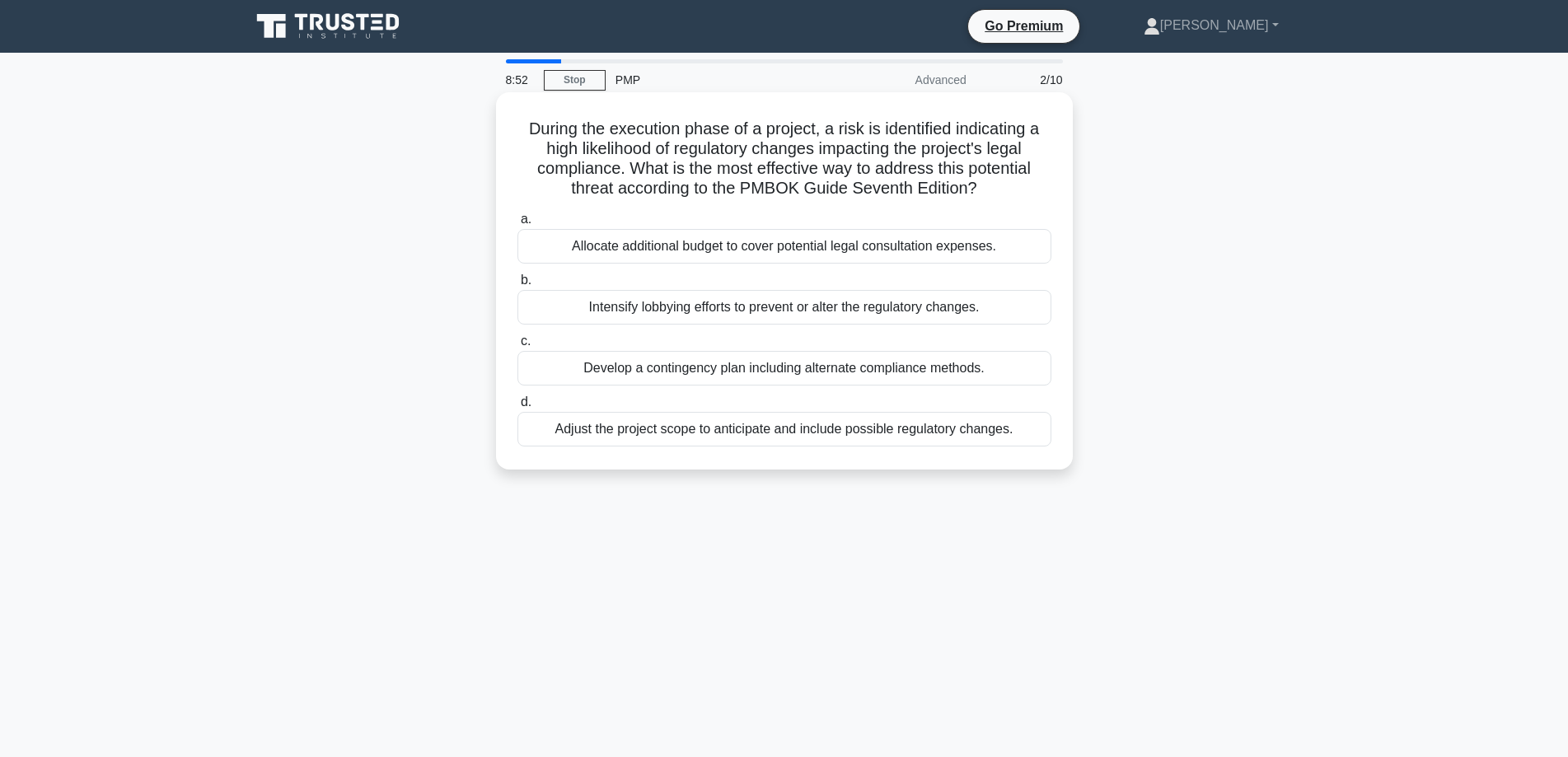
click at [775, 431] on div "Adjust the project scope to anticipate and include possible regulatory changes." at bounding box center [784, 429] width 533 height 35
click at [517, 408] on input "d. Adjust the project scope to anticipate and include possible regulatory chang…" at bounding box center [517, 403] width 0 height 11
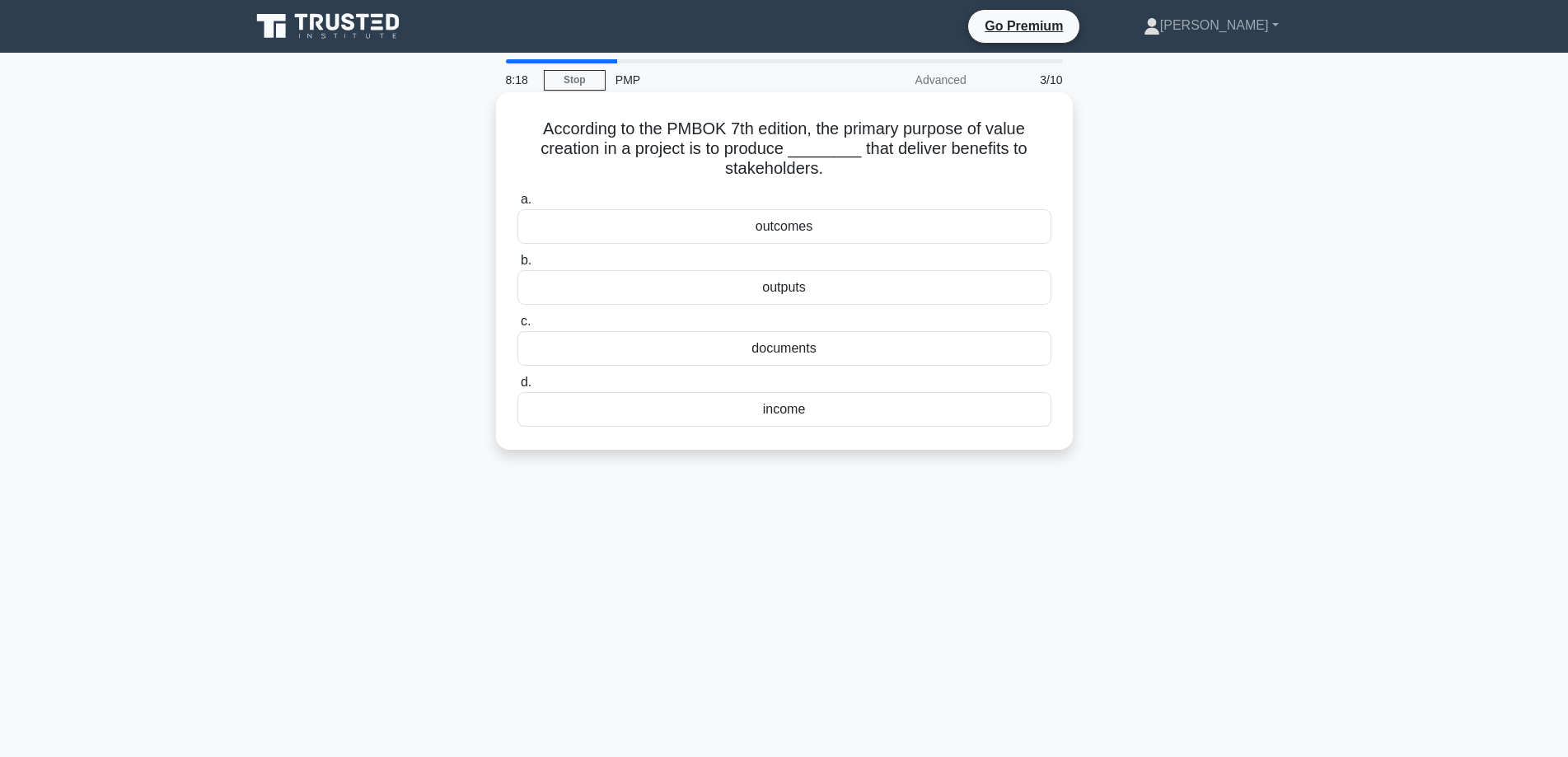
click at [819, 229] on div "outcomes" at bounding box center [784, 226] width 533 height 35
click at [517, 205] on input "a. outcomes" at bounding box center [517, 200] width 0 height 11
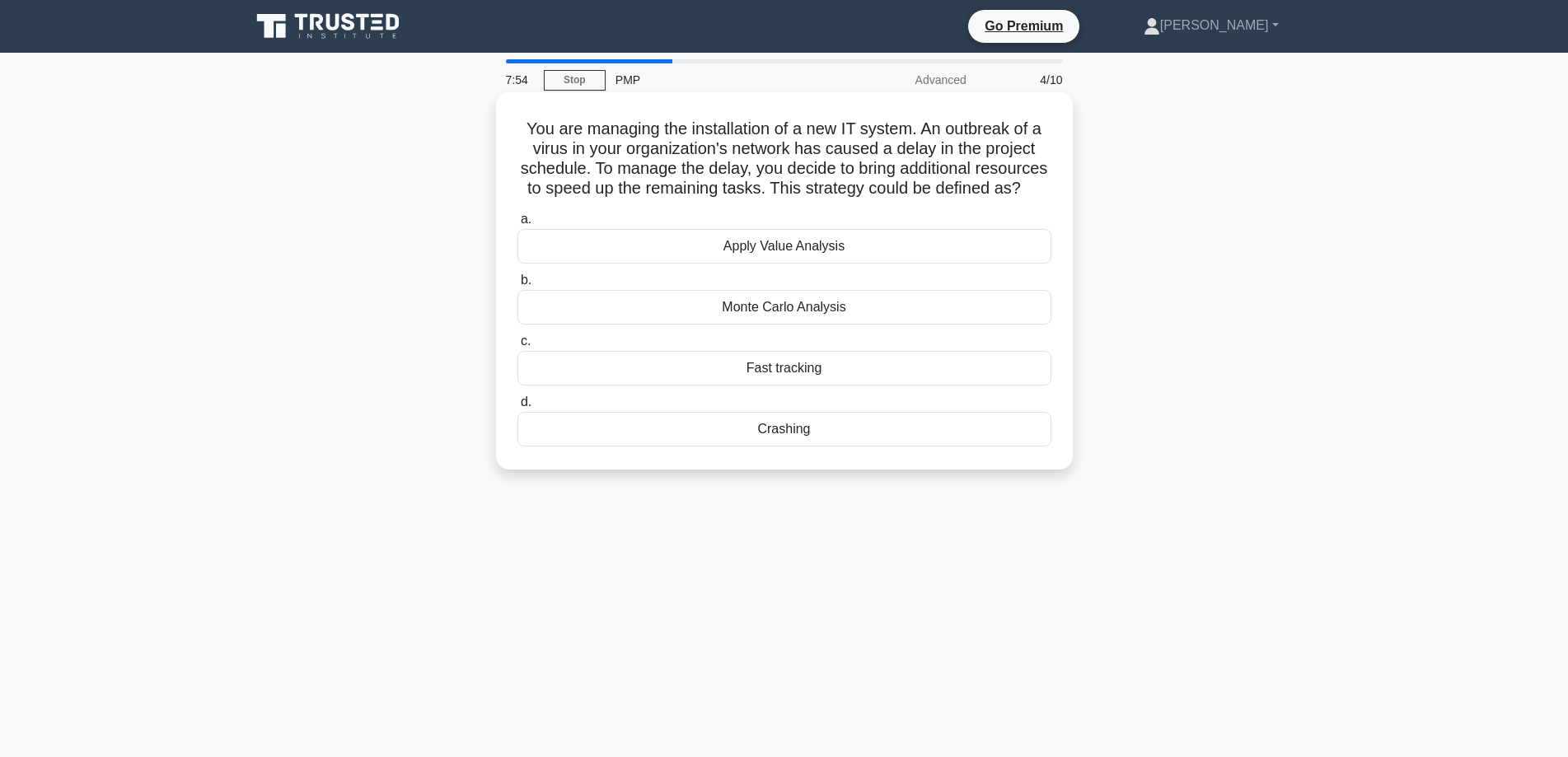
click at [786, 447] on div "Crashing" at bounding box center [784, 429] width 533 height 35
click at [517, 408] on input "d. Crashing" at bounding box center [517, 403] width 0 height 11
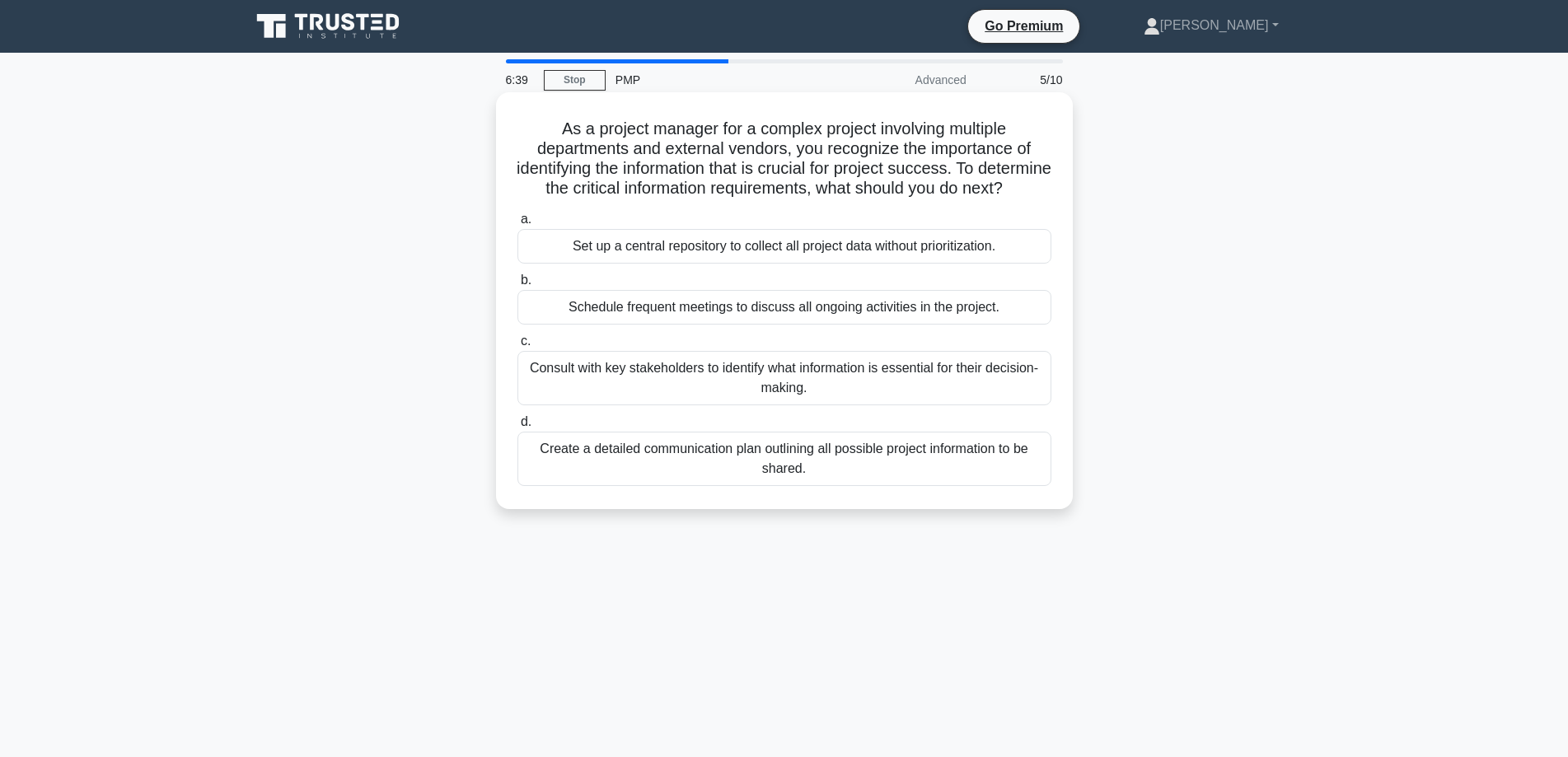
click at [841, 405] on div "Consult with key stakeholders to identify what information is essential for the…" at bounding box center [784, 378] width 533 height 55
click at [517, 347] on input "c. Consult with key stakeholders to identify what information is essential for …" at bounding box center [517, 342] width 0 height 11
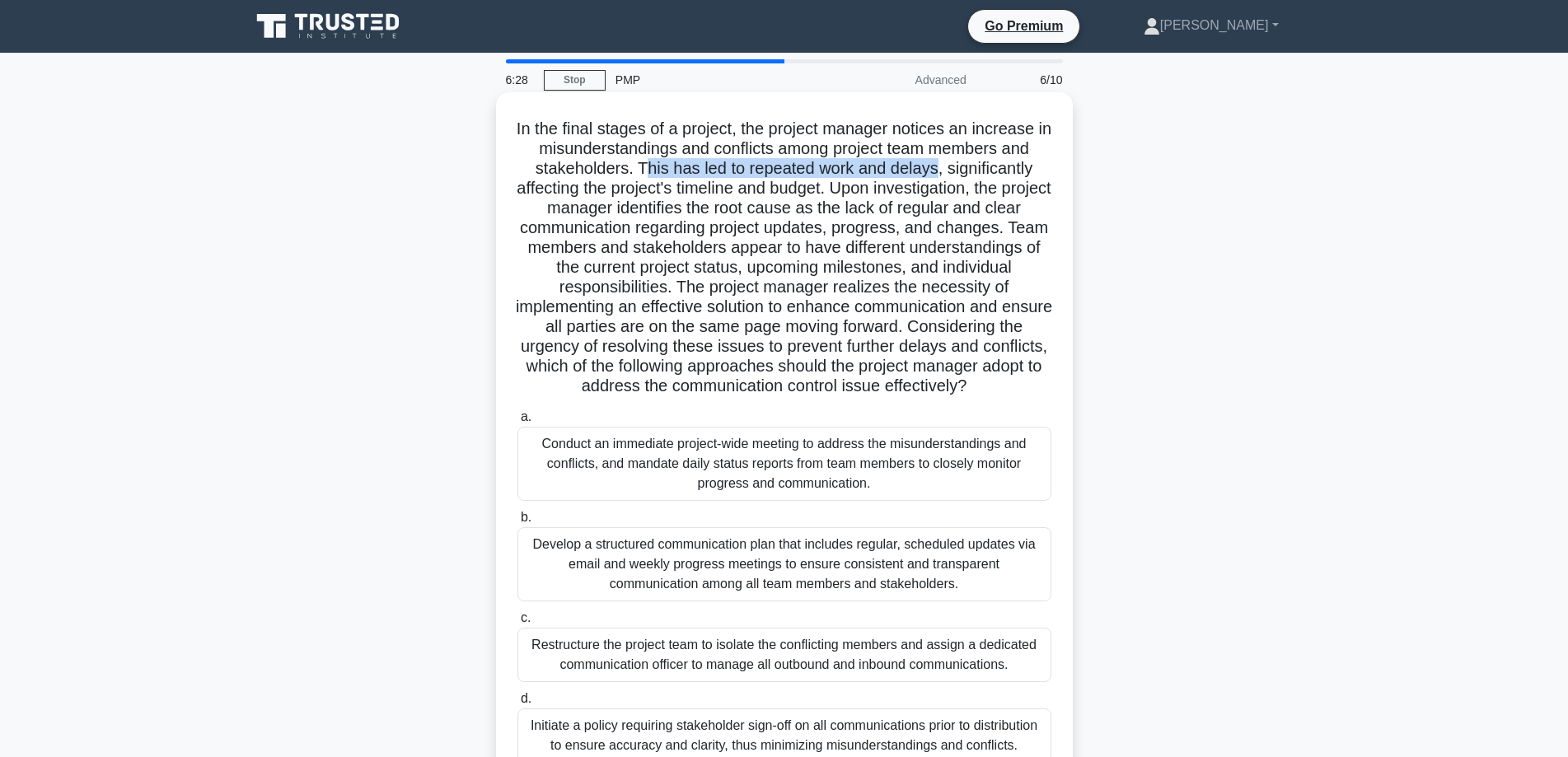
drag, startPoint x: 640, startPoint y: 169, endPoint x: 941, endPoint y: 168, distance: 301.0
click at [941, 168] on h5 "In the final stages of a project, the project manager notices an increase in mi…" at bounding box center [784, 257] width 537 height 279
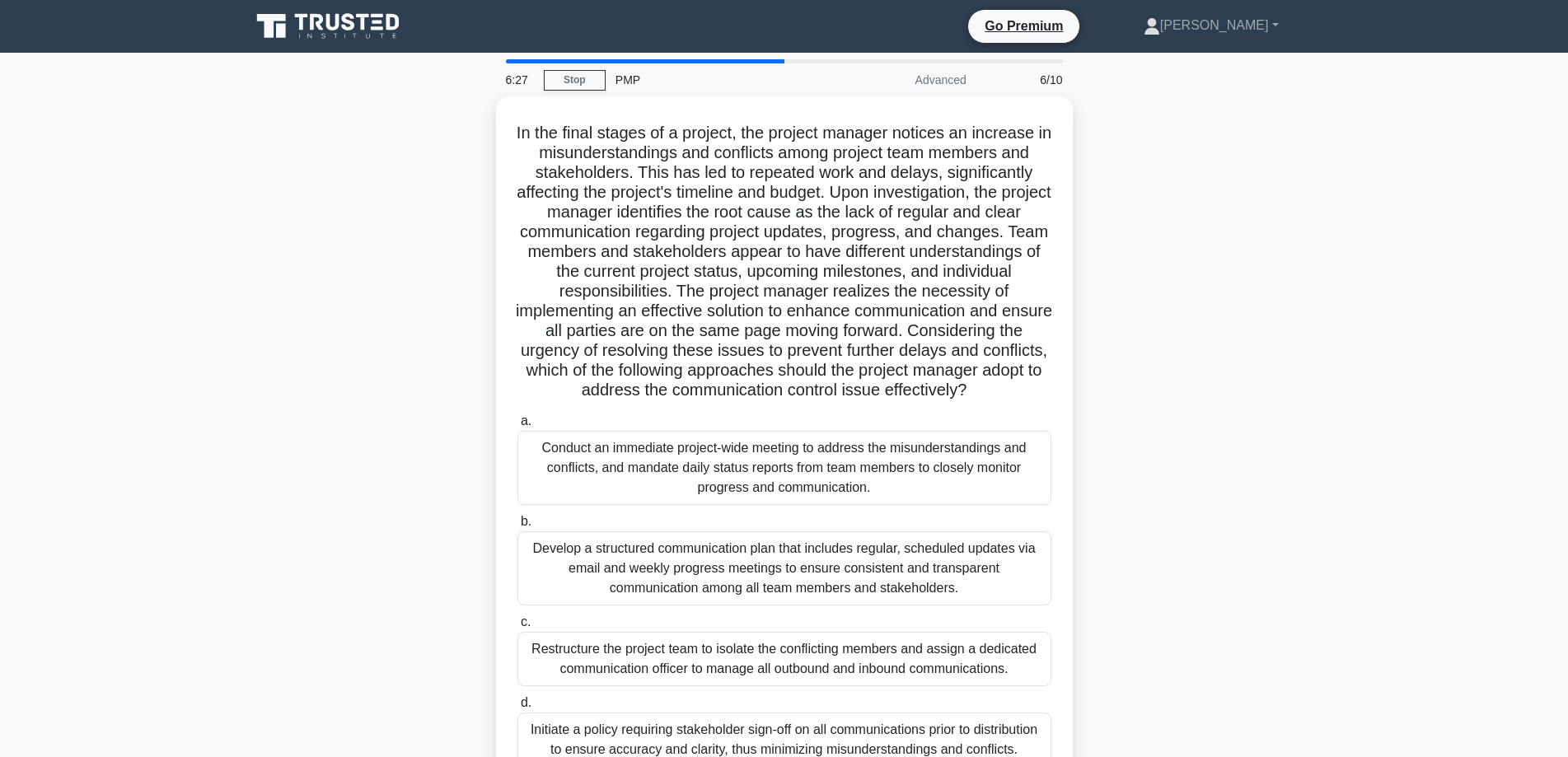
click at [1237, 246] on div ".spinner_0XTQ{transform-origin:center;animation:spinner_y6GP .75s linear infini…" at bounding box center [784, 454] width 1087 height 714
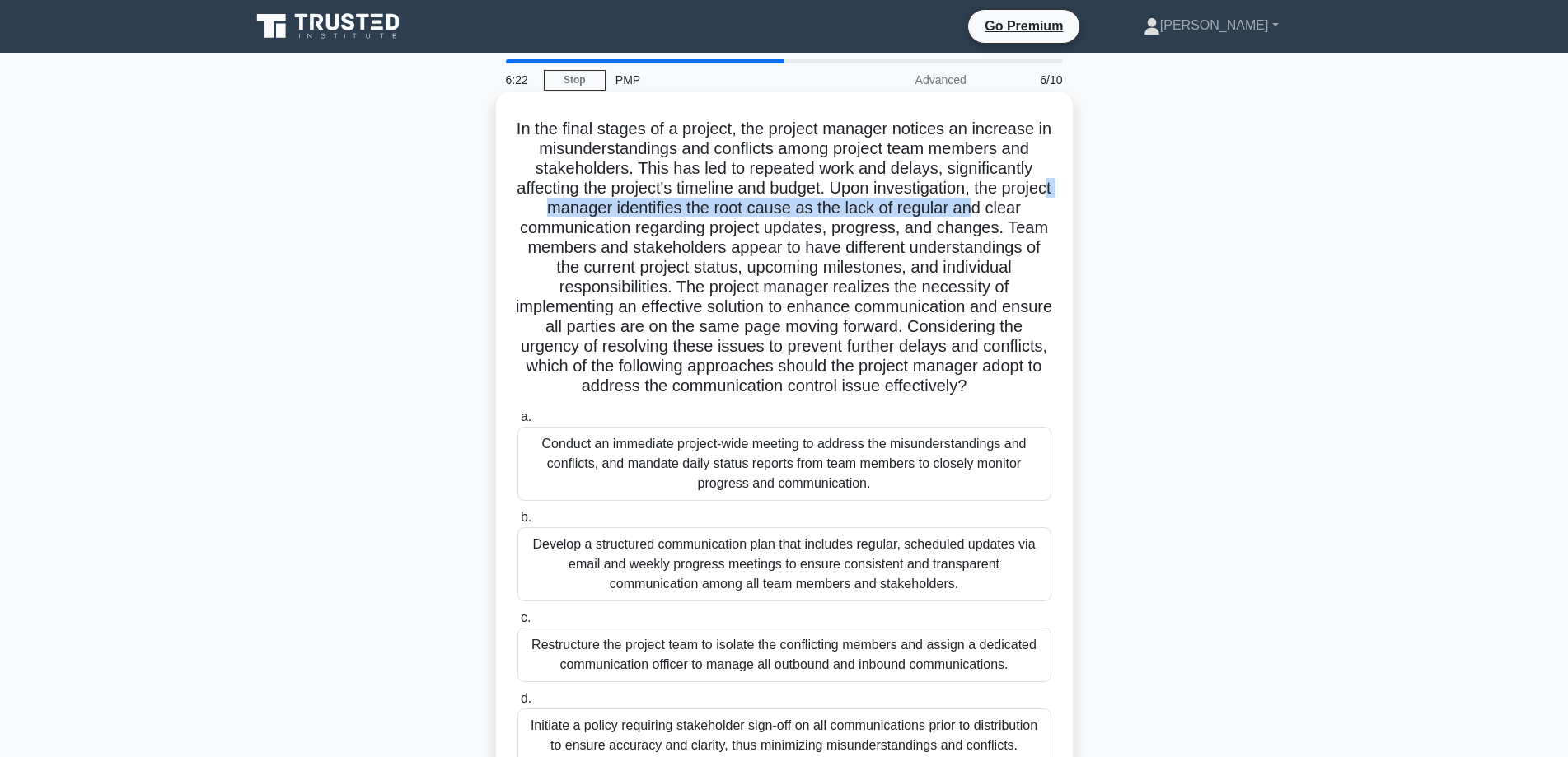
drag, startPoint x: 580, startPoint y: 211, endPoint x: 1029, endPoint y: 211, distance: 449.0
click at [1029, 211] on h5 "In the final stages of a project, the project manager notices an increase in mi…" at bounding box center [784, 257] width 537 height 279
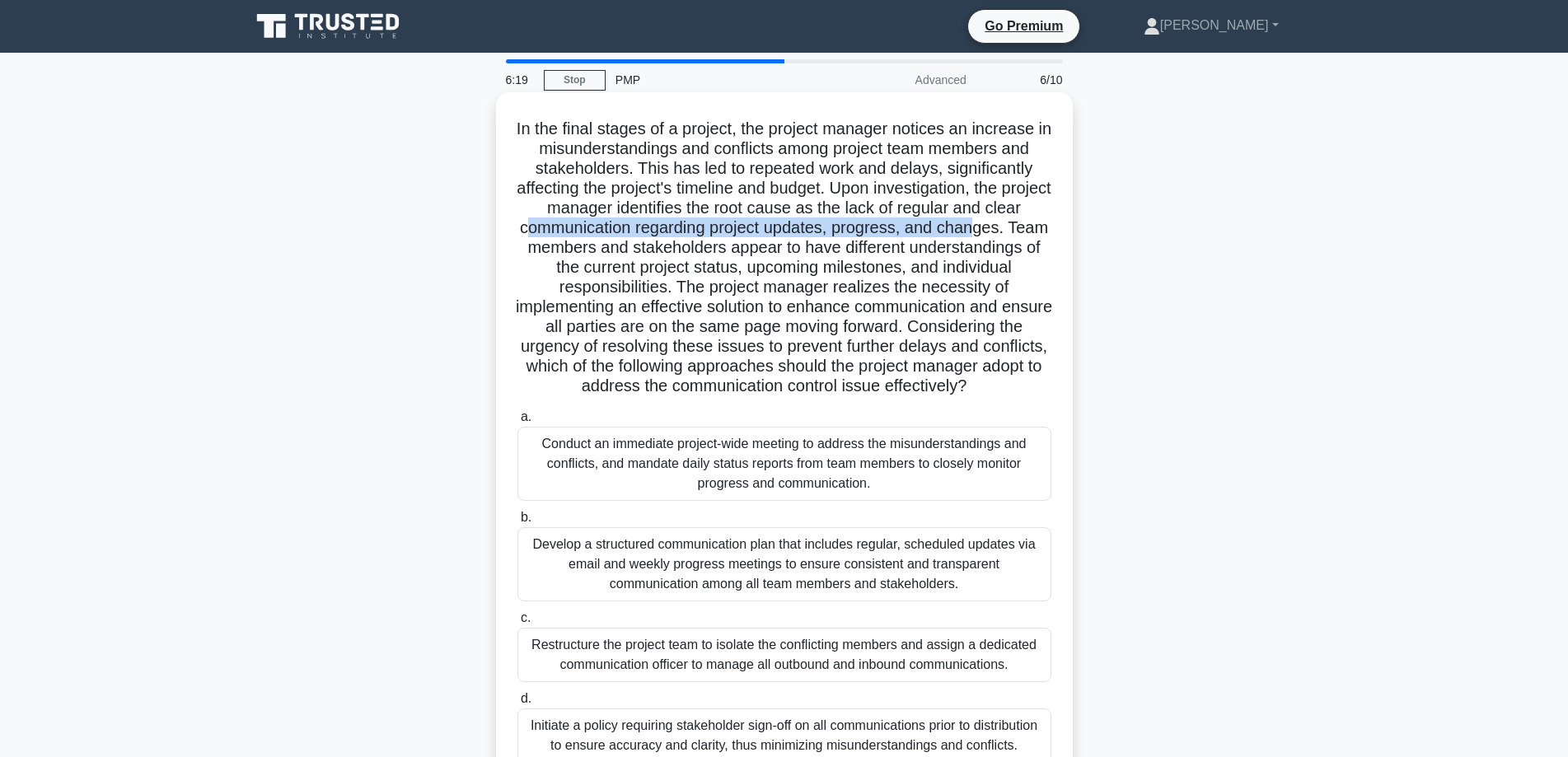
drag, startPoint x: 563, startPoint y: 229, endPoint x: 1018, endPoint y: 232, distance: 455.0
click at [1018, 232] on h5 "In the final stages of a project, the project manager notices an increase in mi…" at bounding box center [784, 257] width 537 height 279
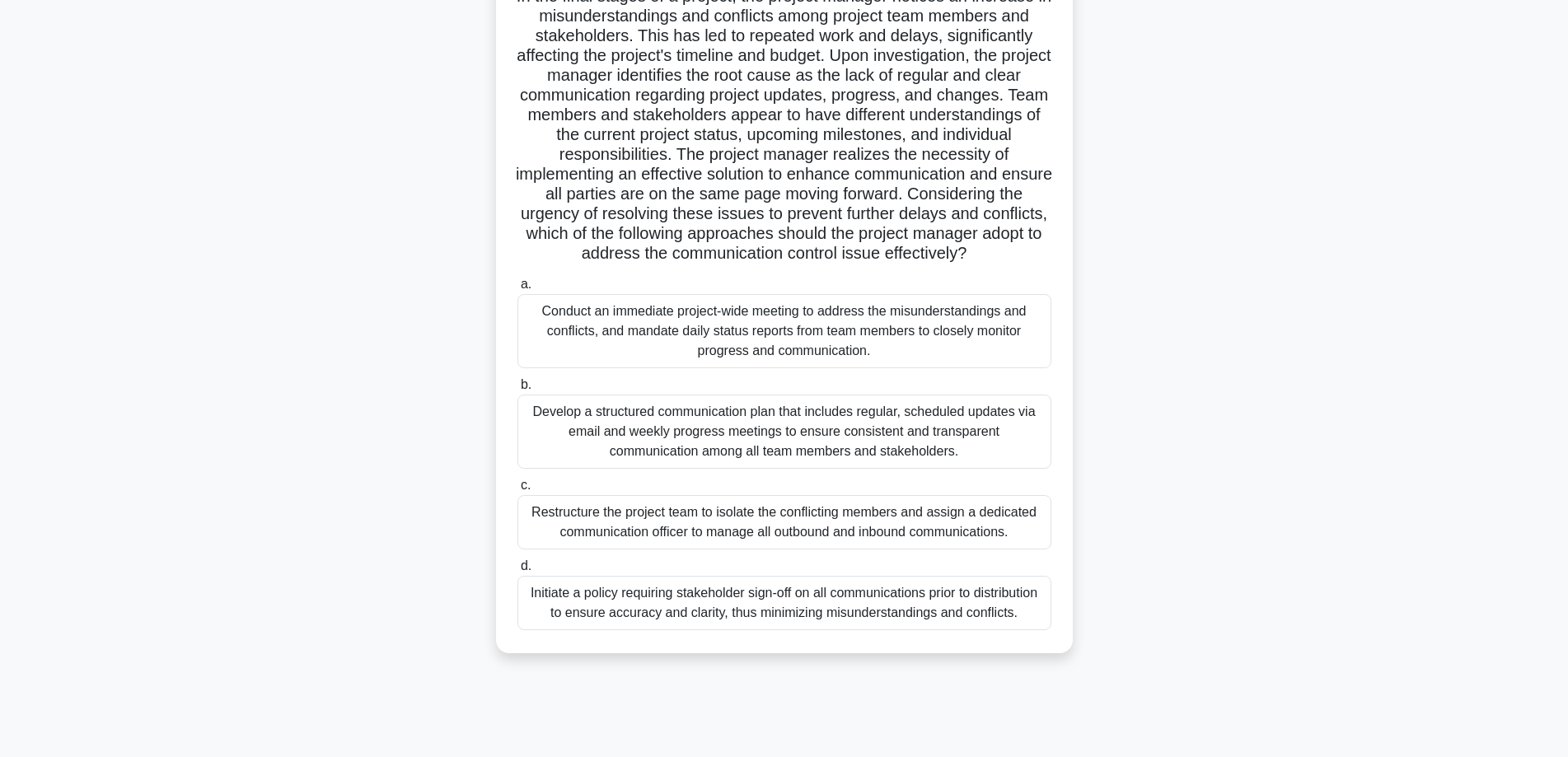
click at [935, 469] on div "Develop a structured communication plan that includes regular, scheduled update…" at bounding box center [784, 431] width 533 height 74
click at [517, 391] on input "b. Develop a structured communication plan that includes regular, scheduled upd…" at bounding box center [517, 386] width 0 height 11
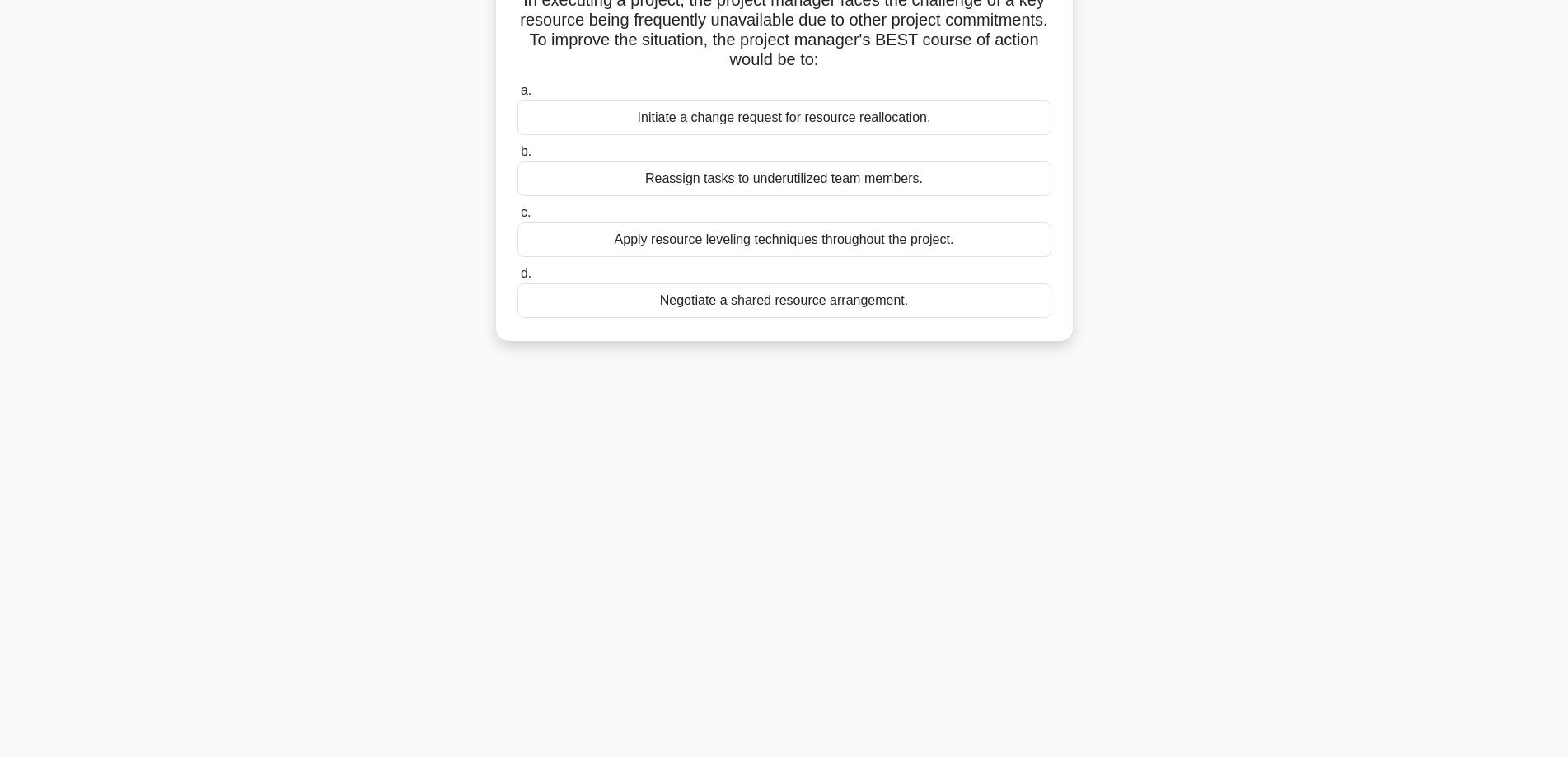
scroll to position [0, 0]
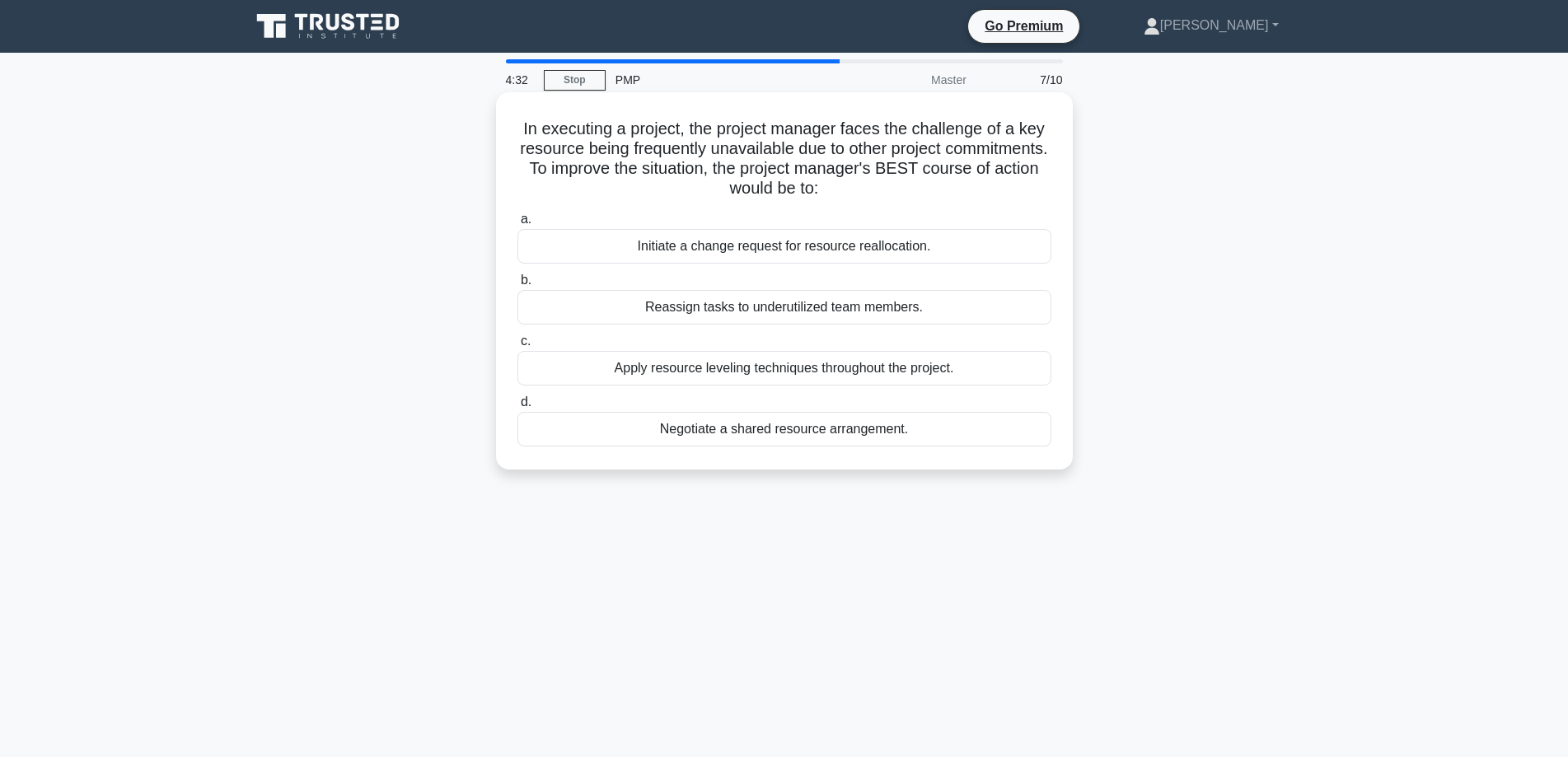
click at [914, 423] on div "Negotiate a shared resource arrangement." at bounding box center [784, 429] width 533 height 35
click at [517, 408] on input "d. Negotiate a shared resource arrangement." at bounding box center [517, 403] width 0 height 11
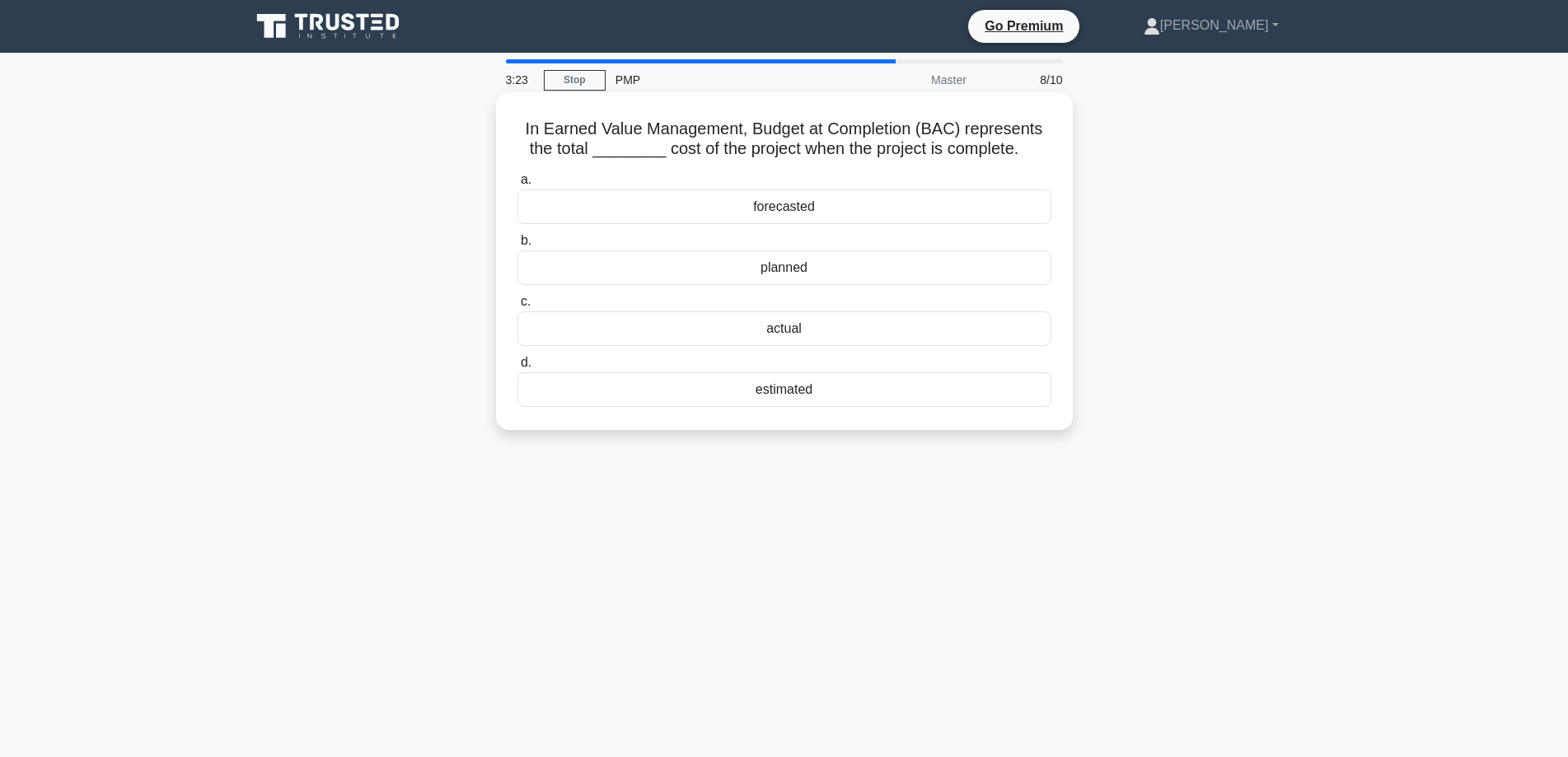
click at [805, 274] on div "planned" at bounding box center [784, 267] width 533 height 35
click at [517, 247] on input "b. planned" at bounding box center [517, 241] width 0 height 11
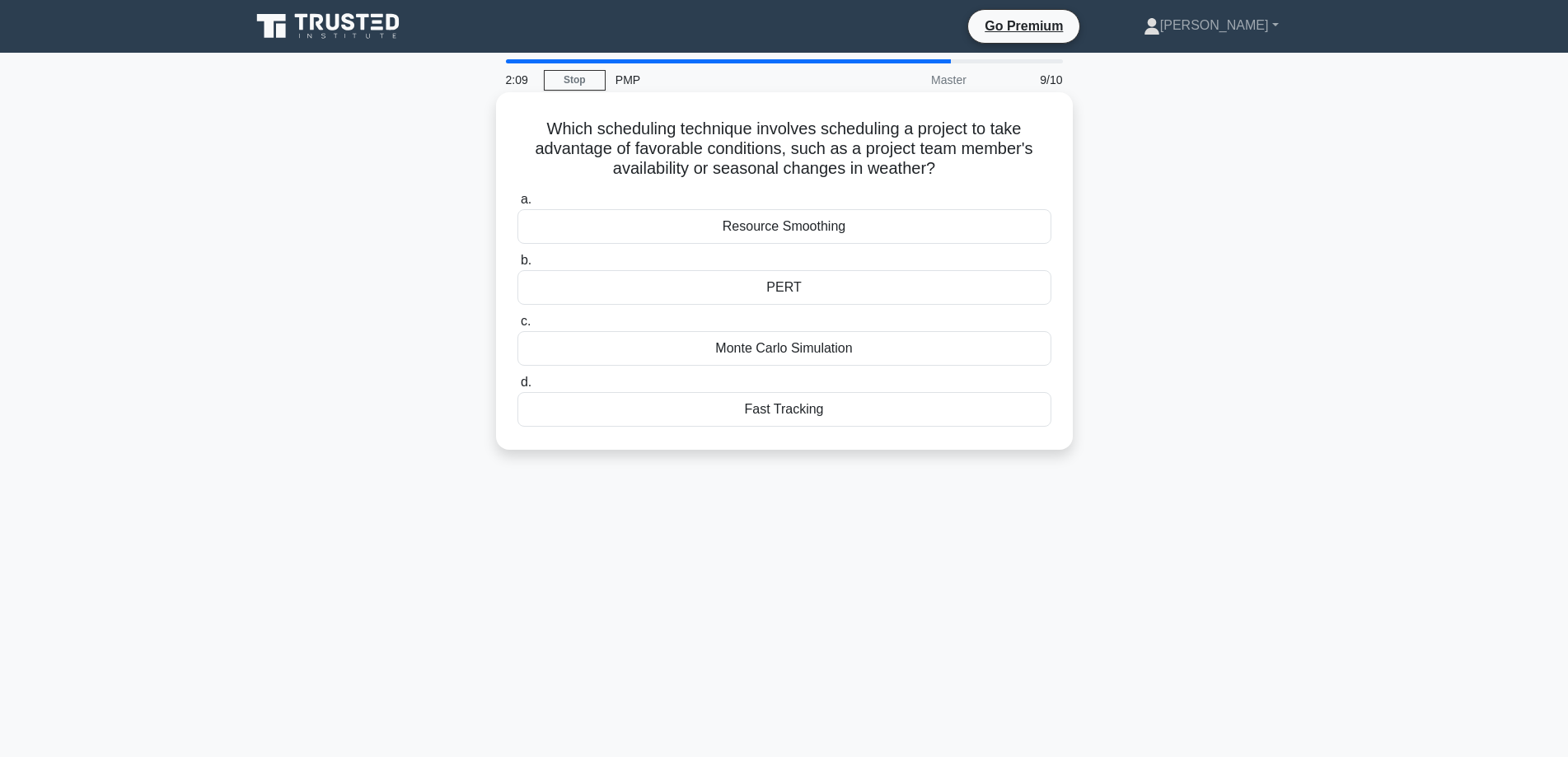
click at [797, 288] on div "PERT" at bounding box center [784, 287] width 533 height 35
click at [517, 266] on input "b. PERT" at bounding box center [517, 261] width 0 height 11
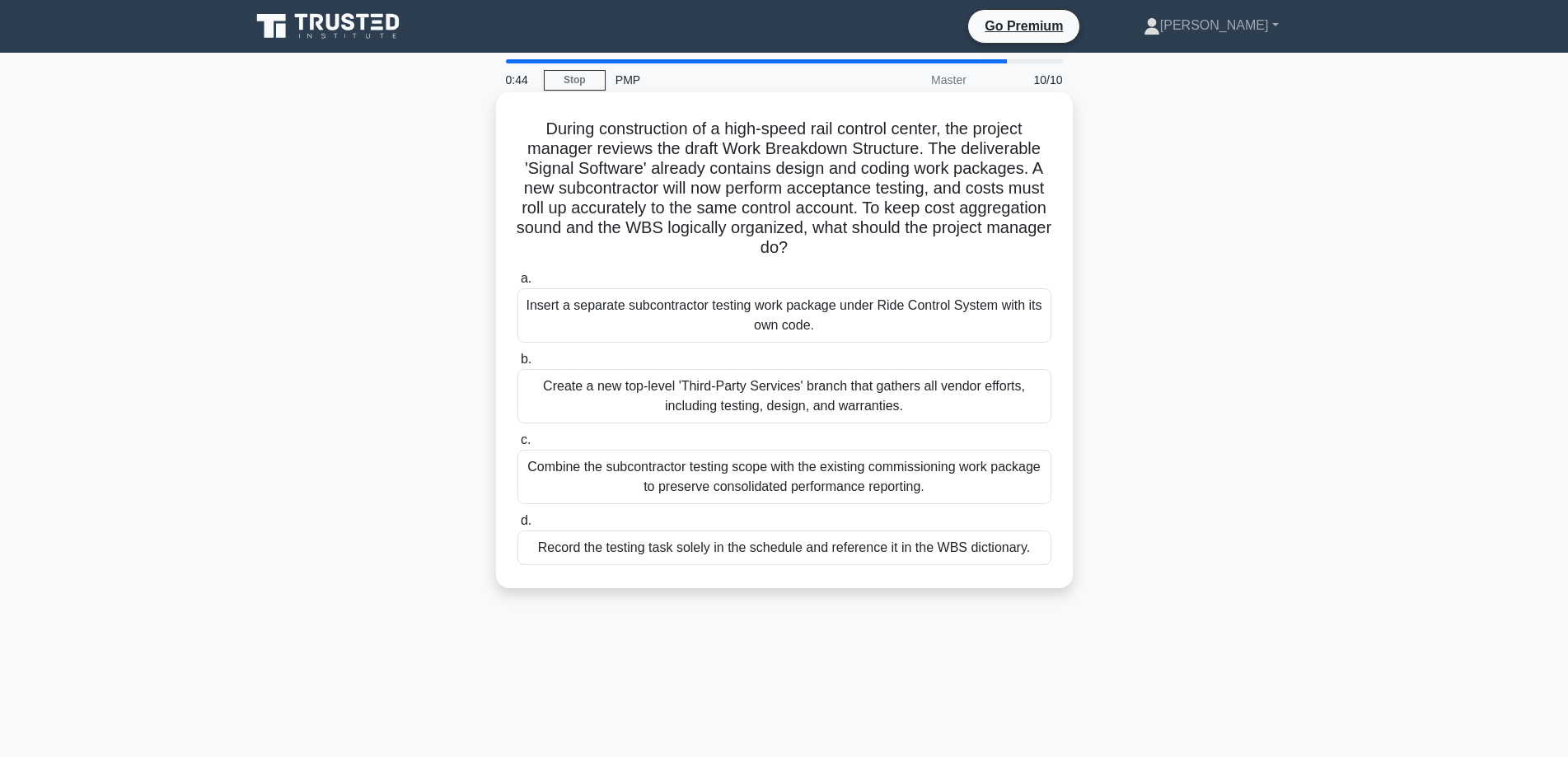
click at [617, 479] on div "Combine the subcontractor testing scope with the existing commissioning work pa…" at bounding box center [784, 477] width 533 height 55
click at [517, 446] on input "c. Combine the subcontractor testing scope with the existing commissioning work…" at bounding box center [517, 440] width 0 height 11
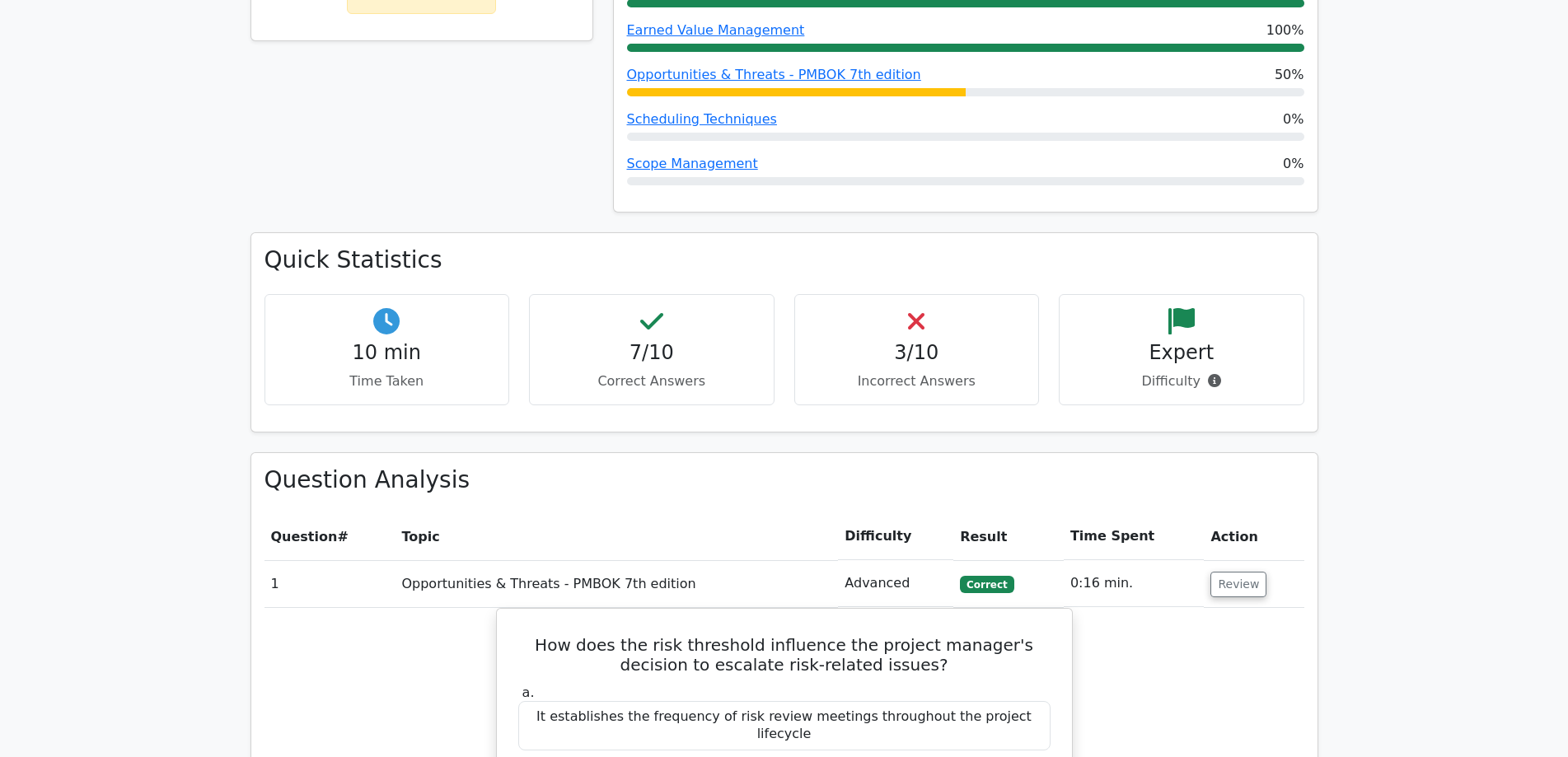
scroll to position [1236, 0]
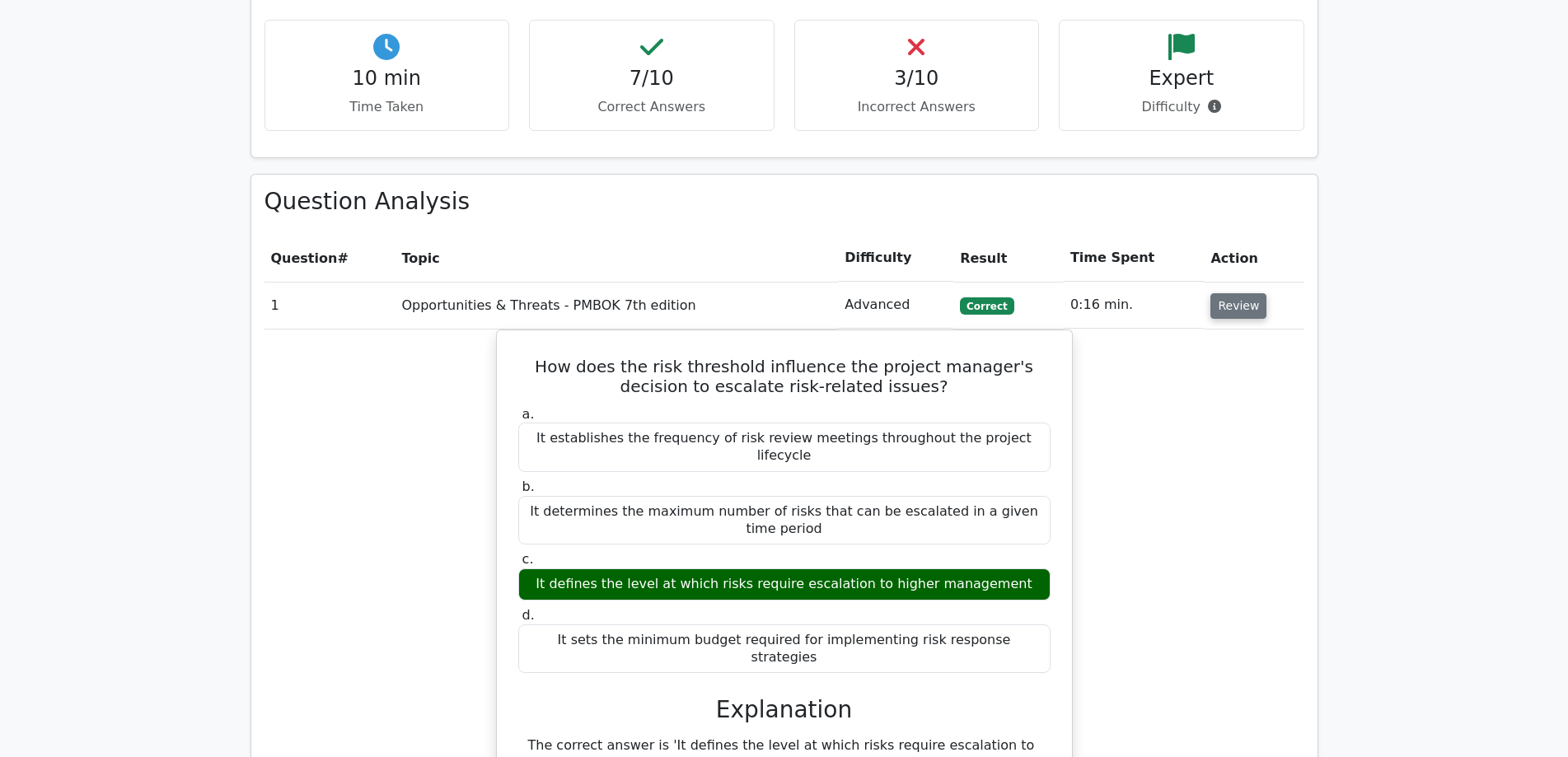
click at [1223, 293] on button "Review" at bounding box center [1238, 306] width 56 height 25
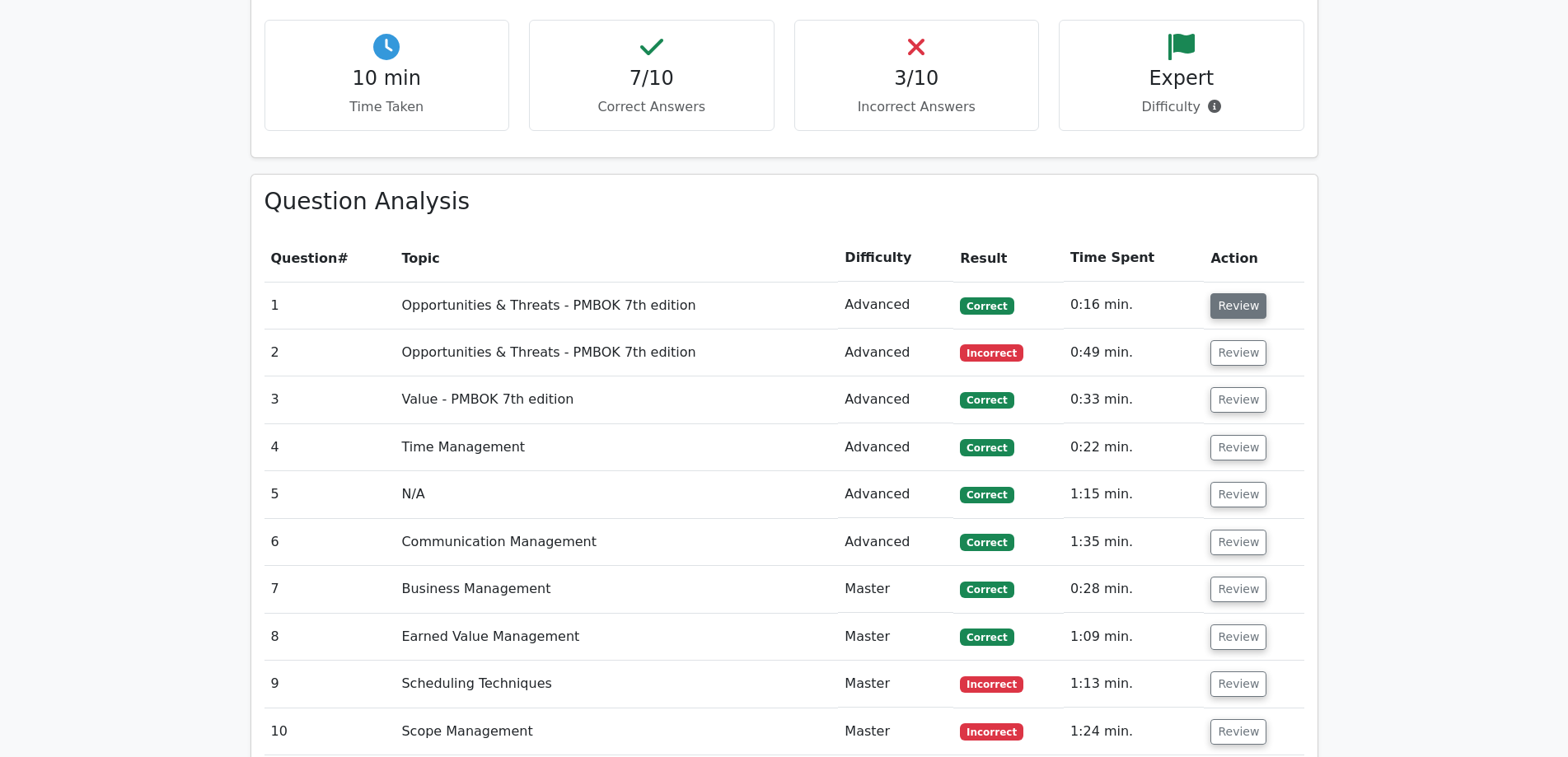
click at [1223, 293] on button "Review" at bounding box center [1238, 306] width 56 height 25
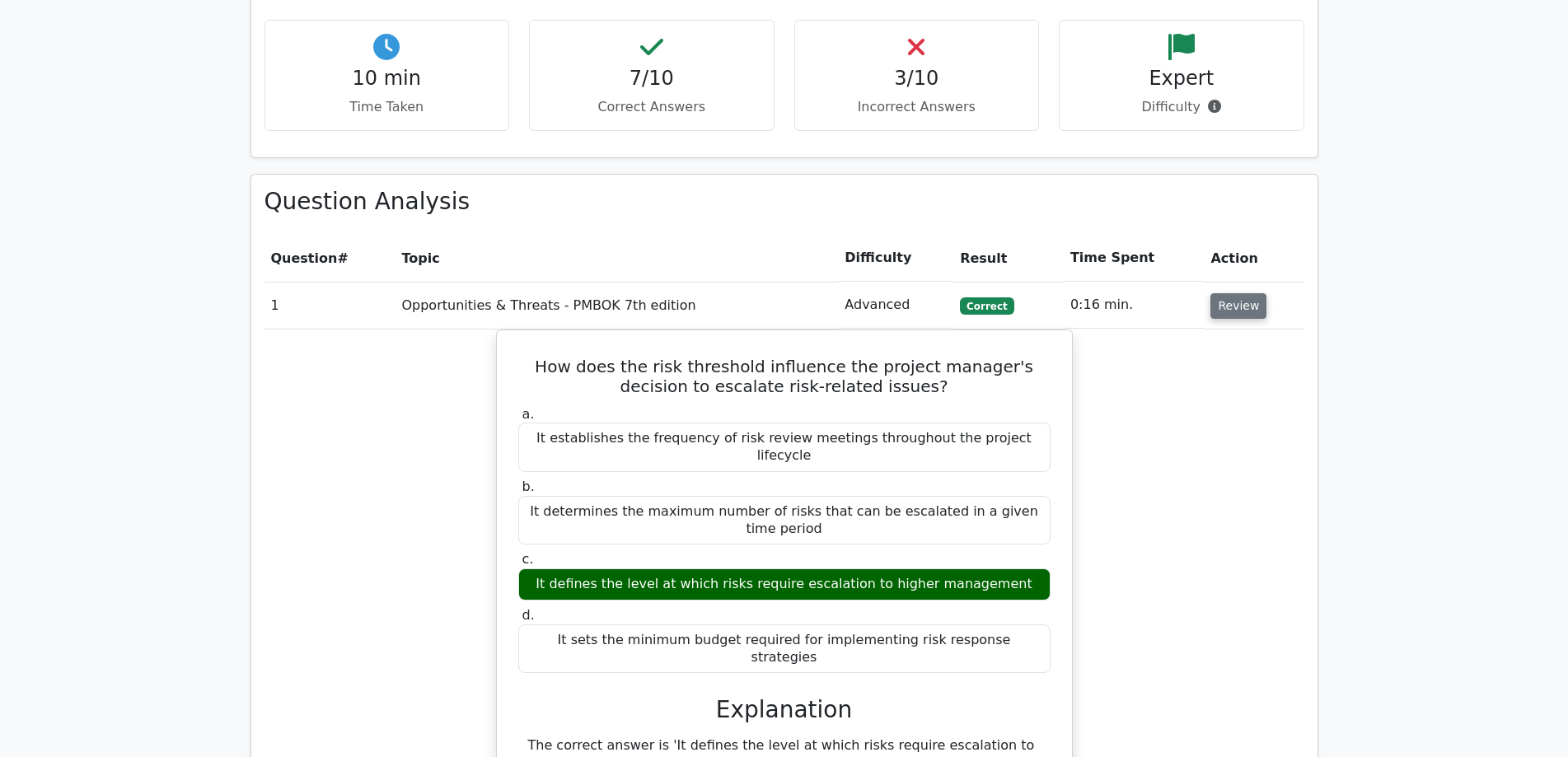
click at [1223, 293] on button "Review" at bounding box center [1238, 306] width 56 height 25
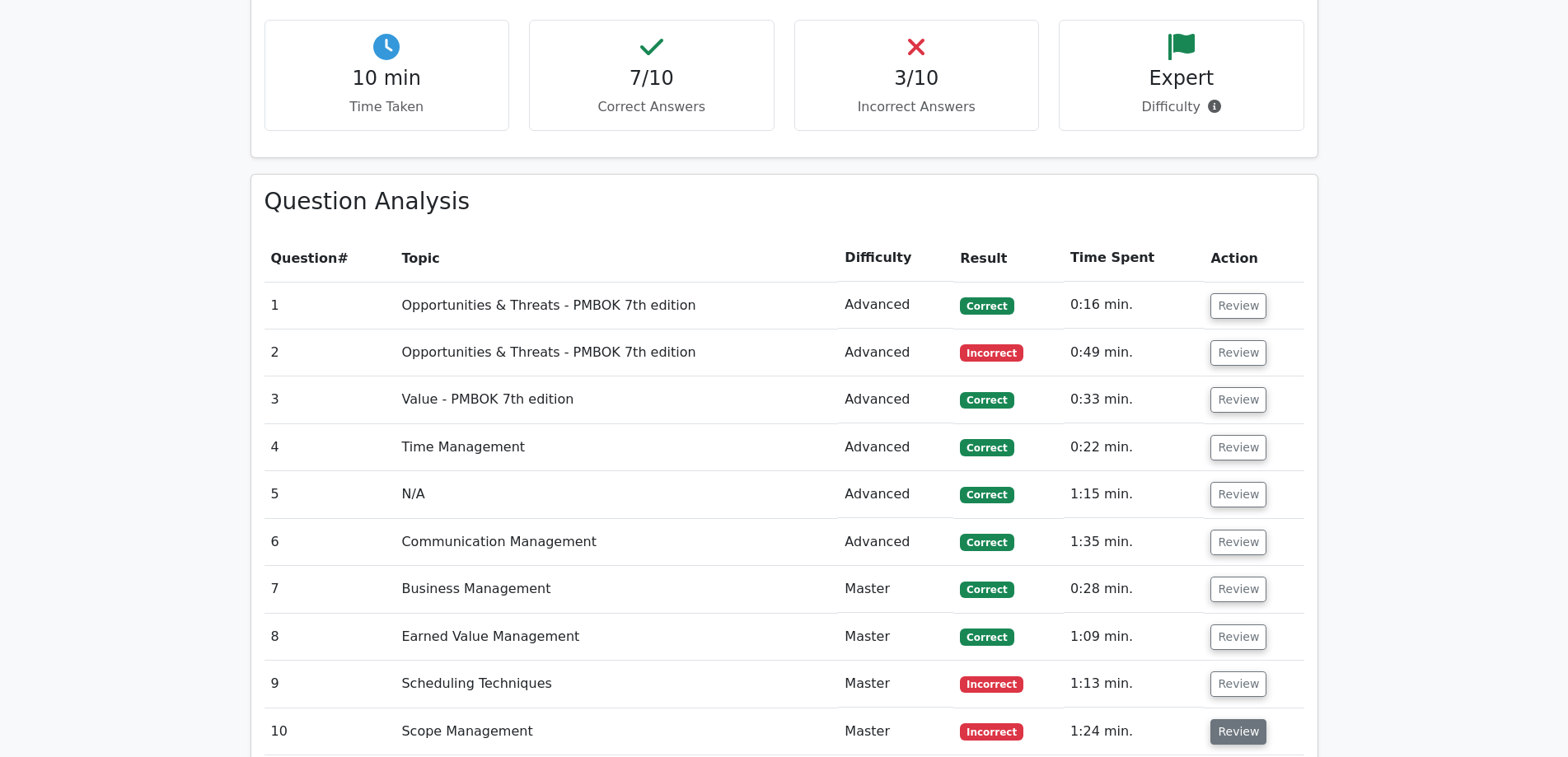
click at [1227, 719] on button "Review" at bounding box center [1238, 732] width 56 height 25
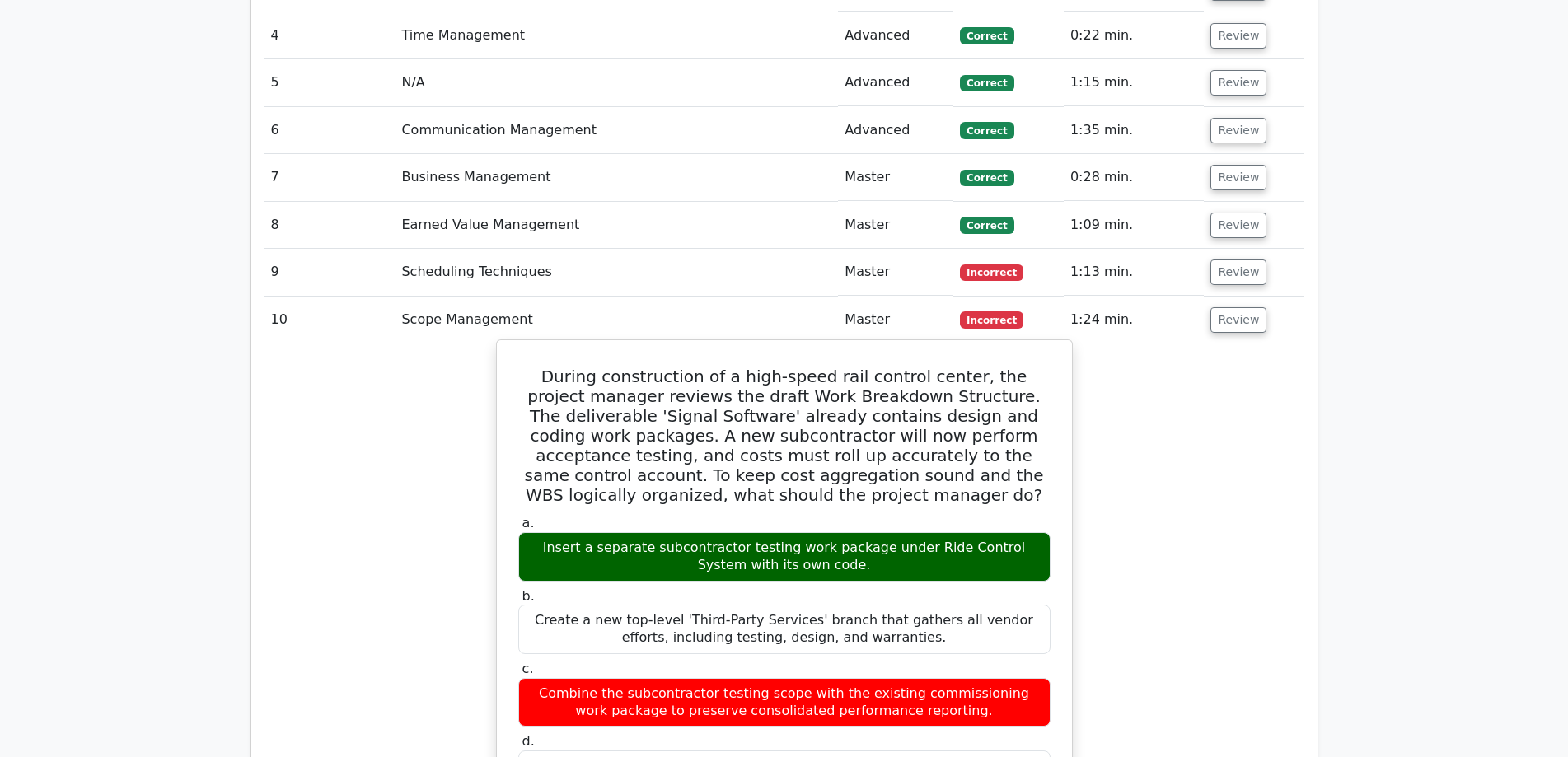
scroll to position [1786, 0]
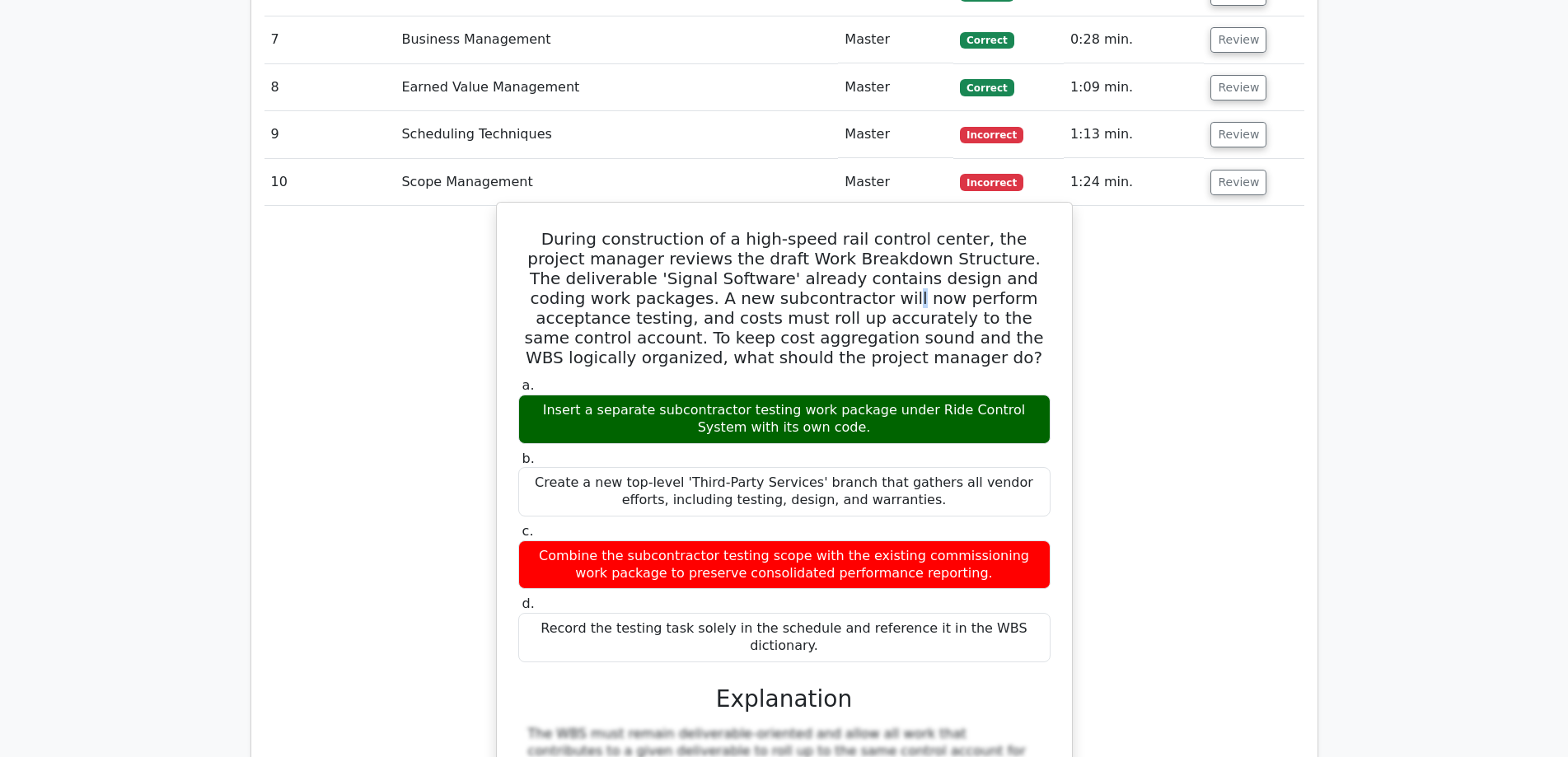
click at [706, 229] on h5 "During construction of a high-speed rail control center, the project manager re…" at bounding box center [784, 298] width 535 height 138
drag, startPoint x: 626, startPoint y: 239, endPoint x: 928, endPoint y: 244, distance: 302.0
click at [928, 244] on h5 "During construction of a high-speed rail control center, the project manager re…" at bounding box center [784, 298] width 535 height 138
drag, startPoint x: 819, startPoint y: 162, endPoint x: 936, endPoint y: 168, distance: 117.2
click at [936, 229] on h5 "During construction of a high-speed rail control center, the project manager re…" at bounding box center [784, 298] width 535 height 138
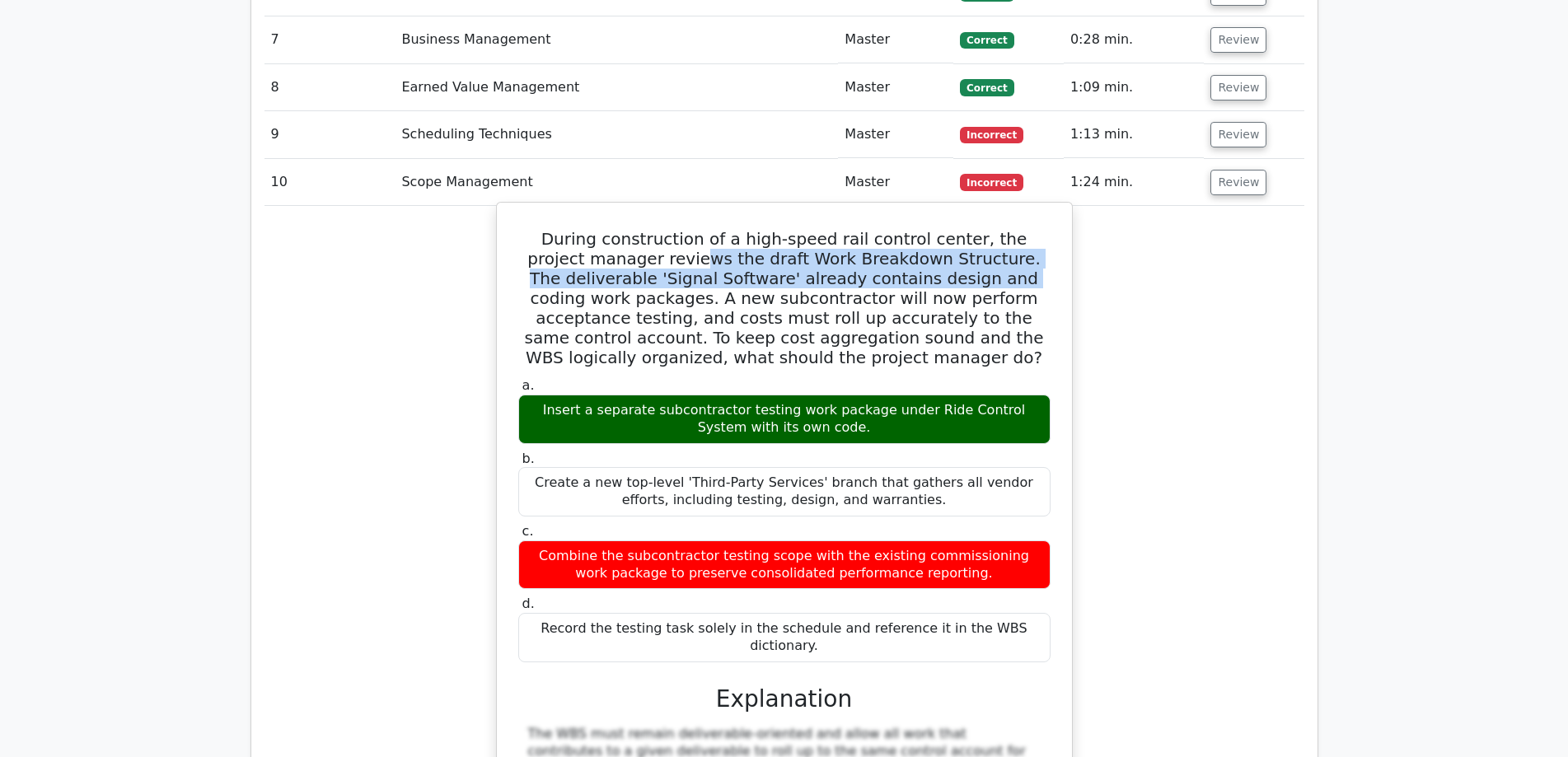
drag, startPoint x: 629, startPoint y: 183, endPoint x: 864, endPoint y: 192, distance: 235.2
click at [864, 229] on h5 "During construction of a high-speed rail control center, the project manager re…" at bounding box center [784, 298] width 535 height 138
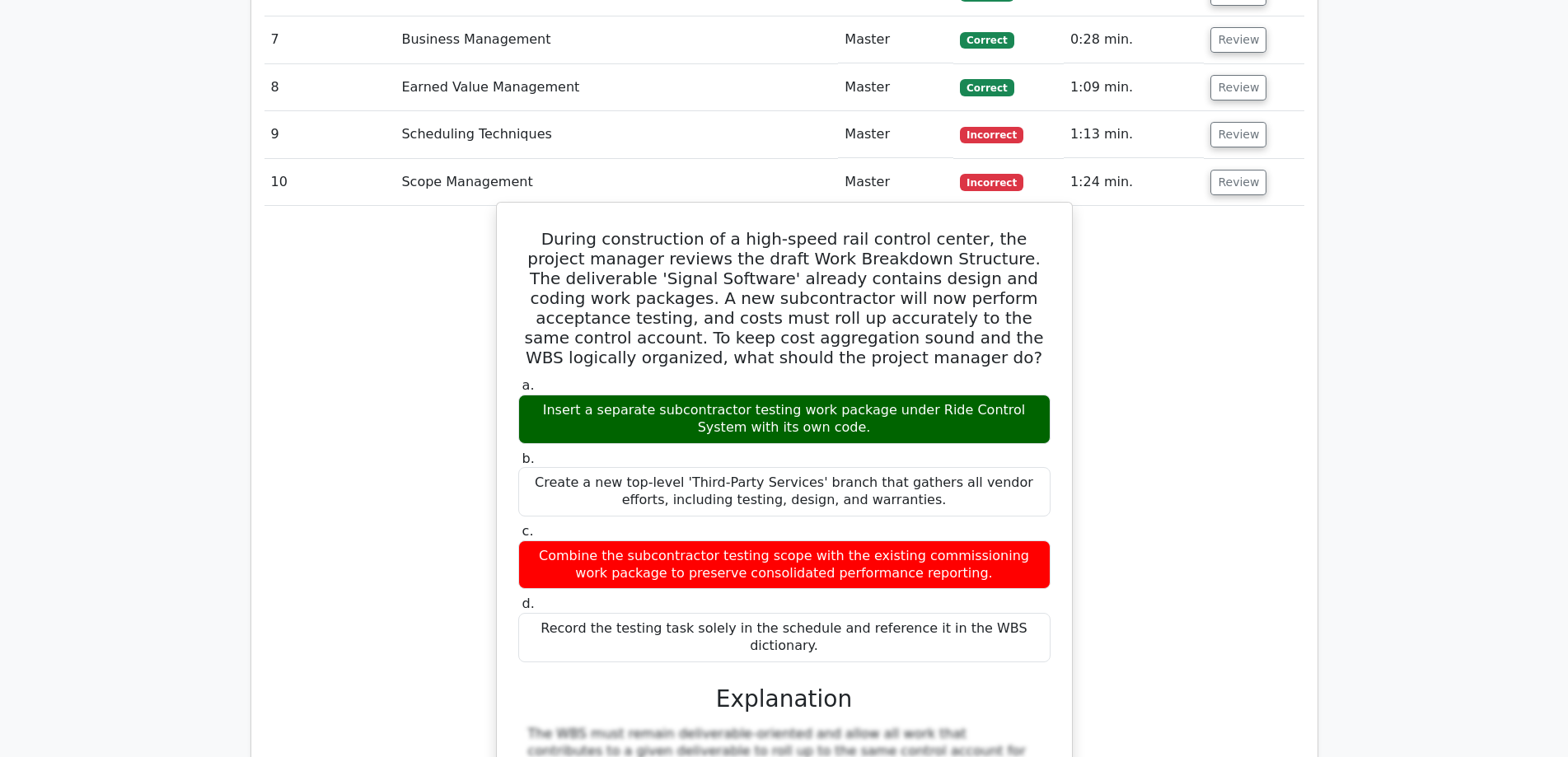
click at [647, 229] on h5 "During construction of a high-speed rail control center, the project manager re…" at bounding box center [784, 298] width 535 height 138
drag, startPoint x: 654, startPoint y: 198, endPoint x: 1030, endPoint y: 204, distance: 376.0
click at [1030, 229] on h5 "During construction of a high-speed rail control center, the project manager re…" at bounding box center [784, 298] width 535 height 138
drag, startPoint x: 594, startPoint y: 220, endPoint x: 954, endPoint y: 213, distance: 360.1
click at [954, 229] on h5 "During construction of a high-speed rail control center, the project manager re…" at bounding box center [784, 298] width 535 height 138
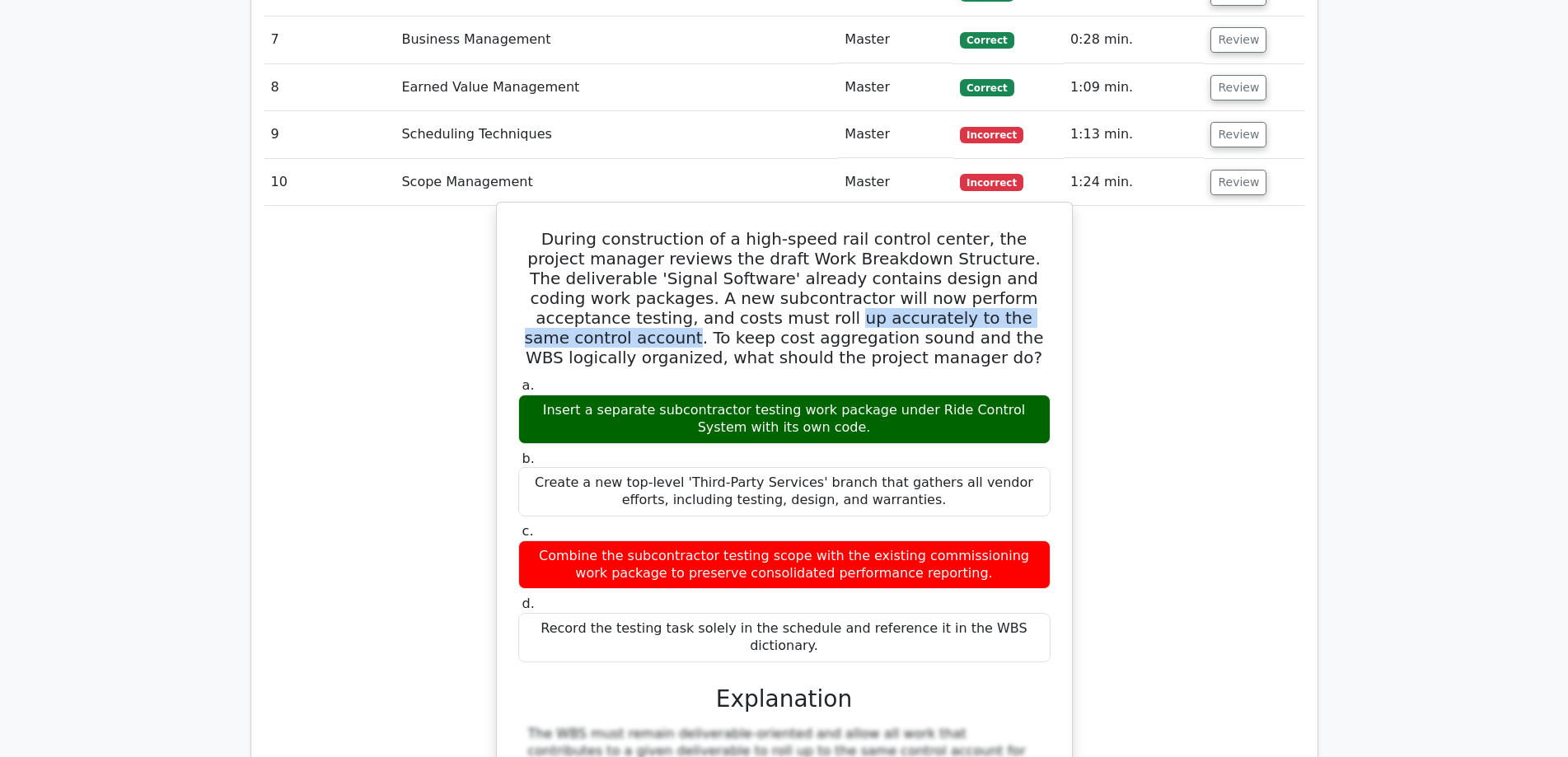
drag, startPoint x: 613, startPoint y: 245, endPoint x: 926, endPoint y: 241, distance: 313.0
click at [926, 241] on h5 "During construction of a high-speed rail control center, the project manager re…" at bounding box center [784, 298] width 535 height 138
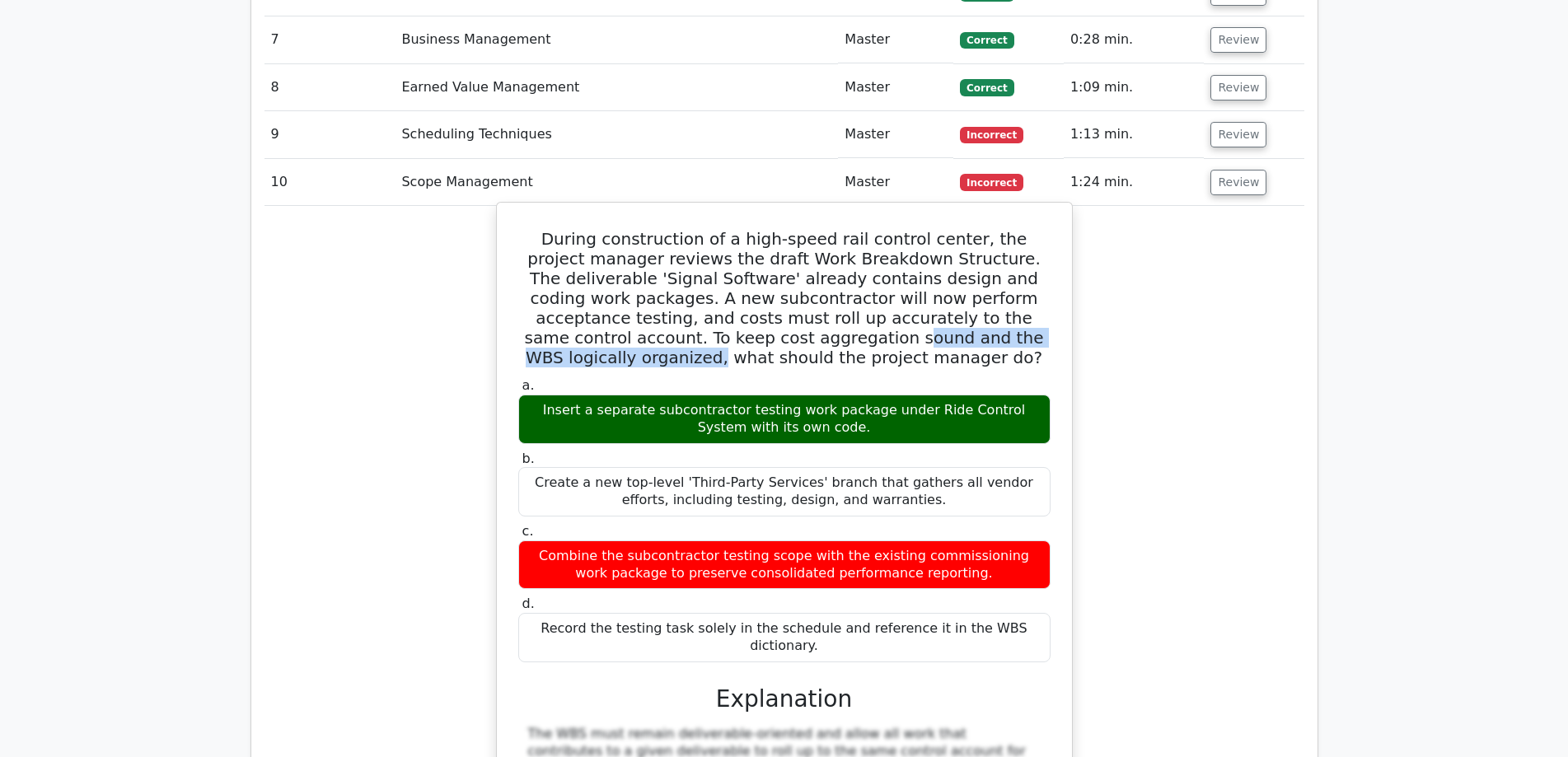
drag, startPoint x: 624, startPoint y: 260, endPoint x: 915, endPoint y: 265, distance: 291.0
click at [915, 265] on h5 "During construction of a high-speed rail control center, the project manager re…" at bounding box center [784, 298] width 535 height 138
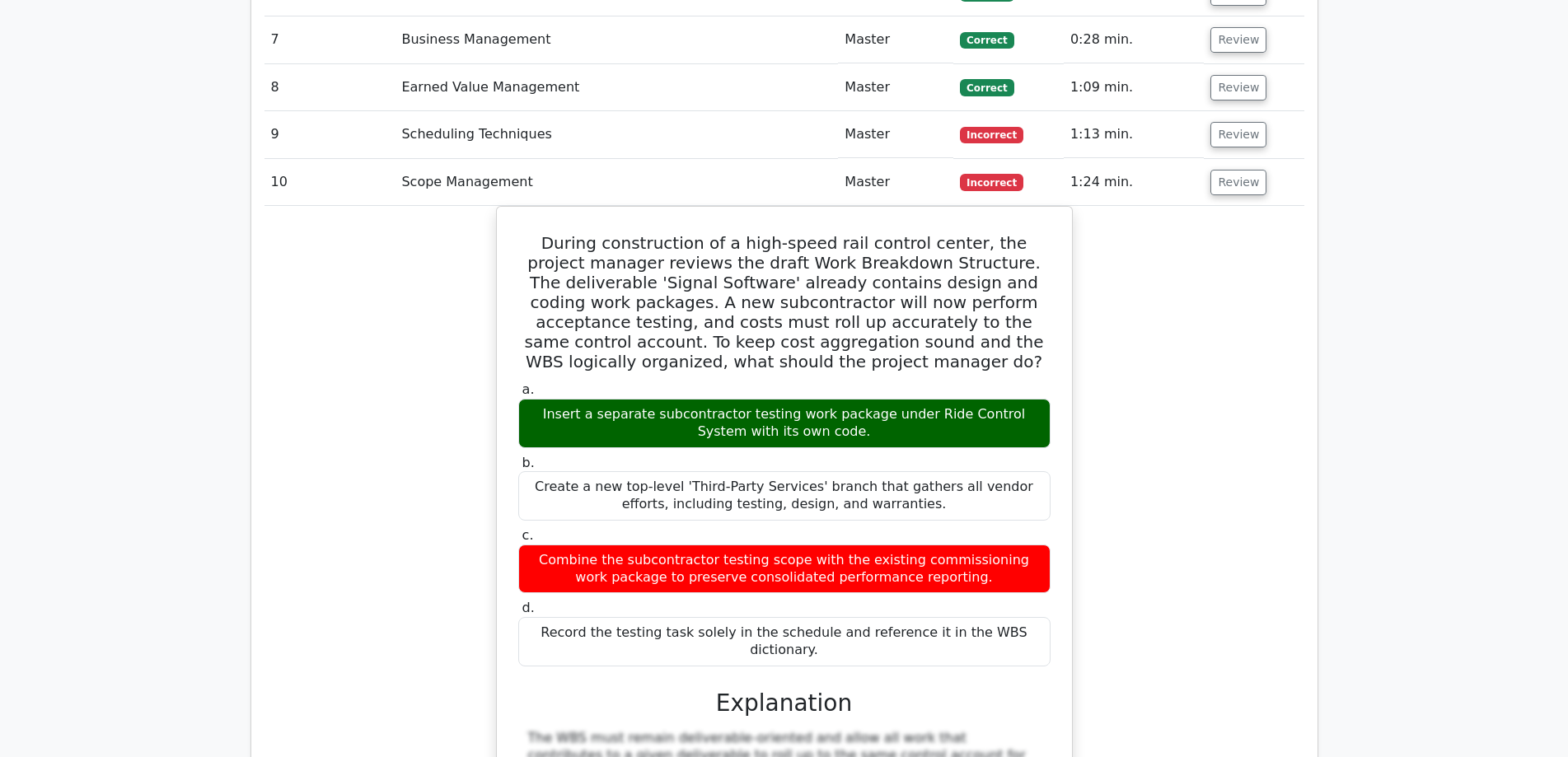
click at [1277, 354] on div "During construction of a high-speed rail control center, the project manager re…" at bounding box center [784, 666] width 1040 height 920
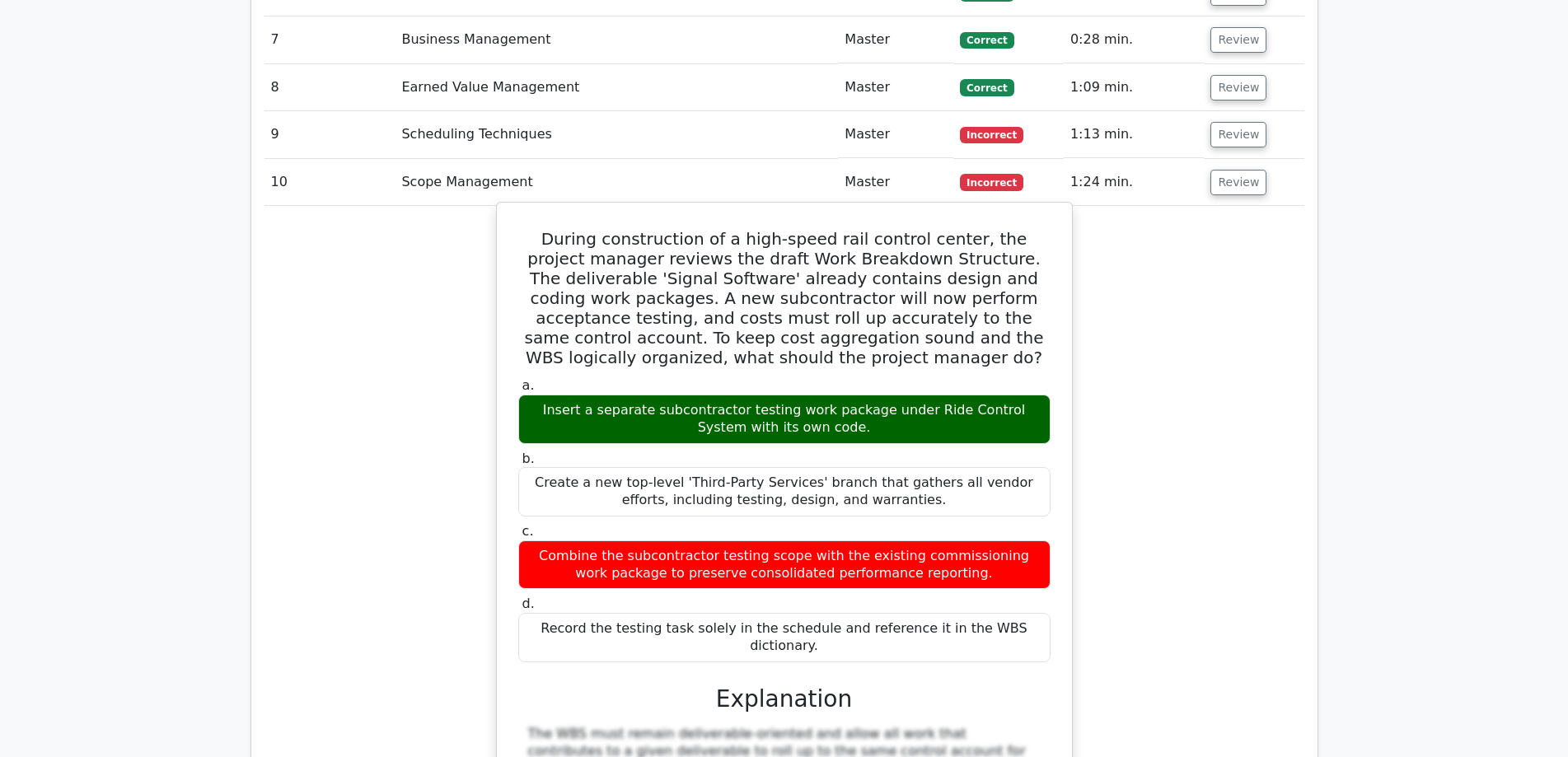
drag, startPoint x: 538, startPoint y: 161, endPoint x: 1032, endPoint y: 553, distance: 630.6
click at [1032, 553] on div "During construction of a high-speed rail control center, the project manager re…" at bounding box center [784, 652] width 562 height 886
copy div "During construction of a high-speed rail control center, the project manager re…"
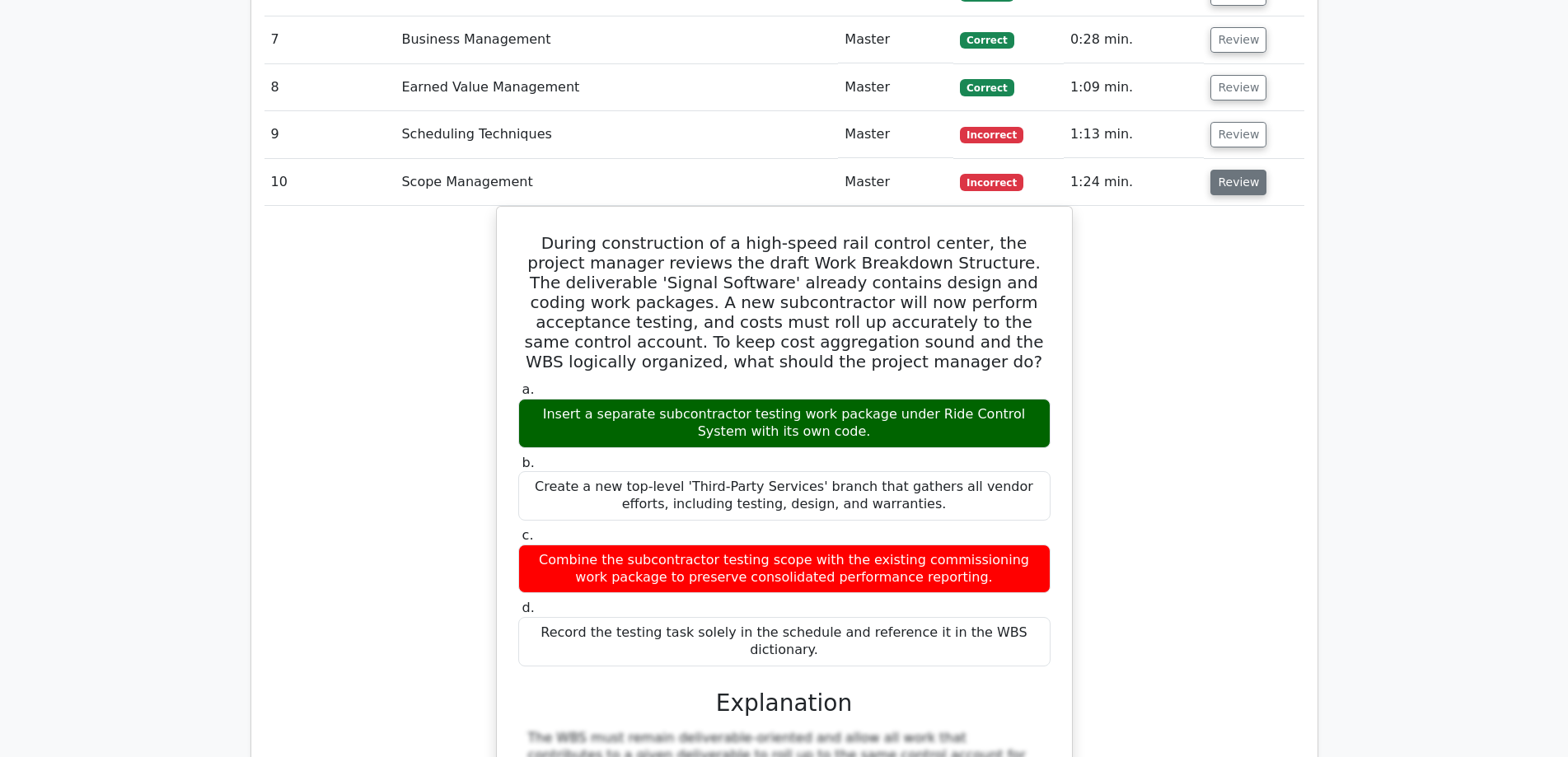
click at [1221, 170] on button "Review" at bounding box center [1238, 182] width 56 height 25
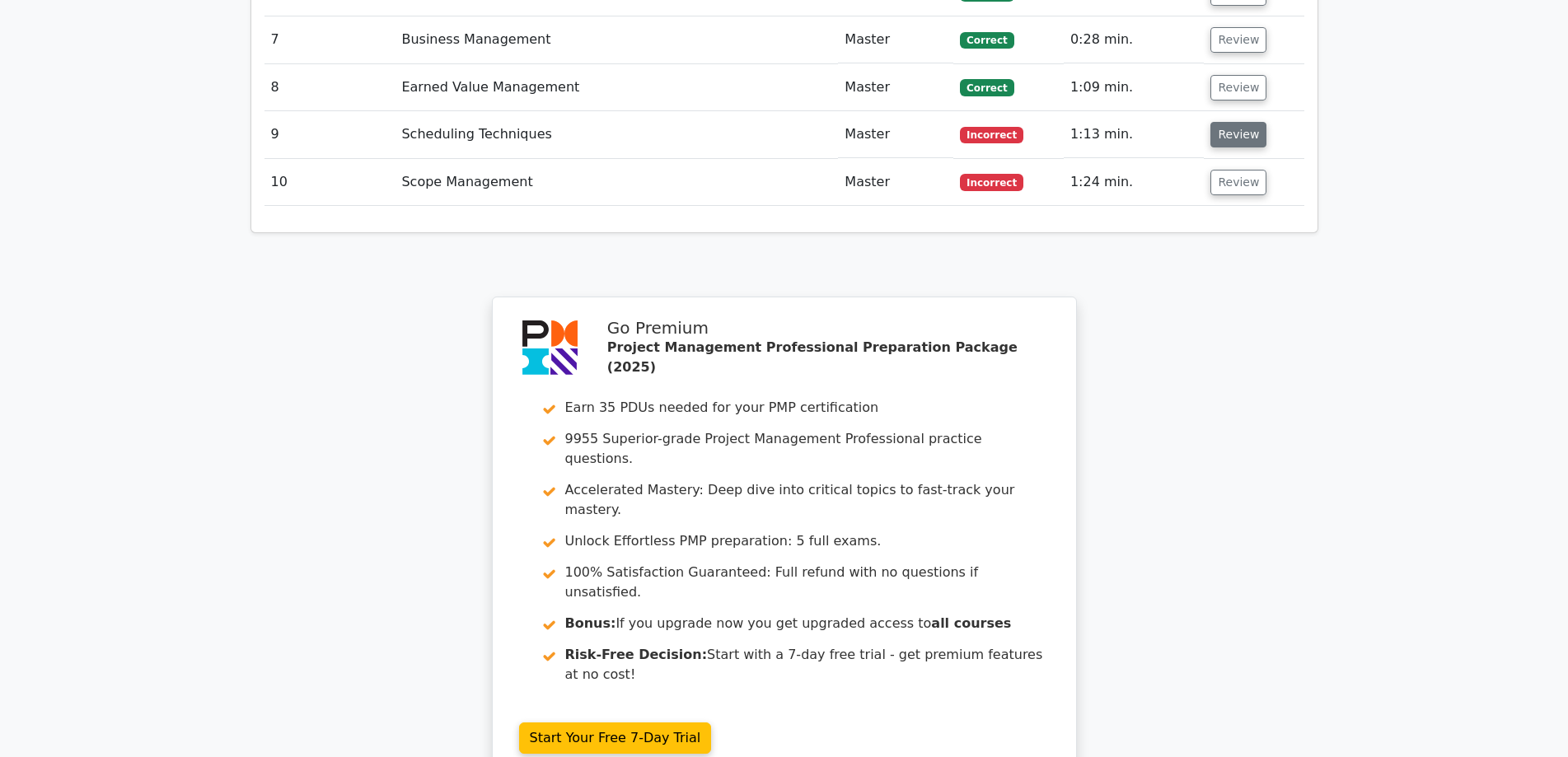
click at [1238, 122] on button "Review" at bounding box center [1238, 135] width 56 height 25
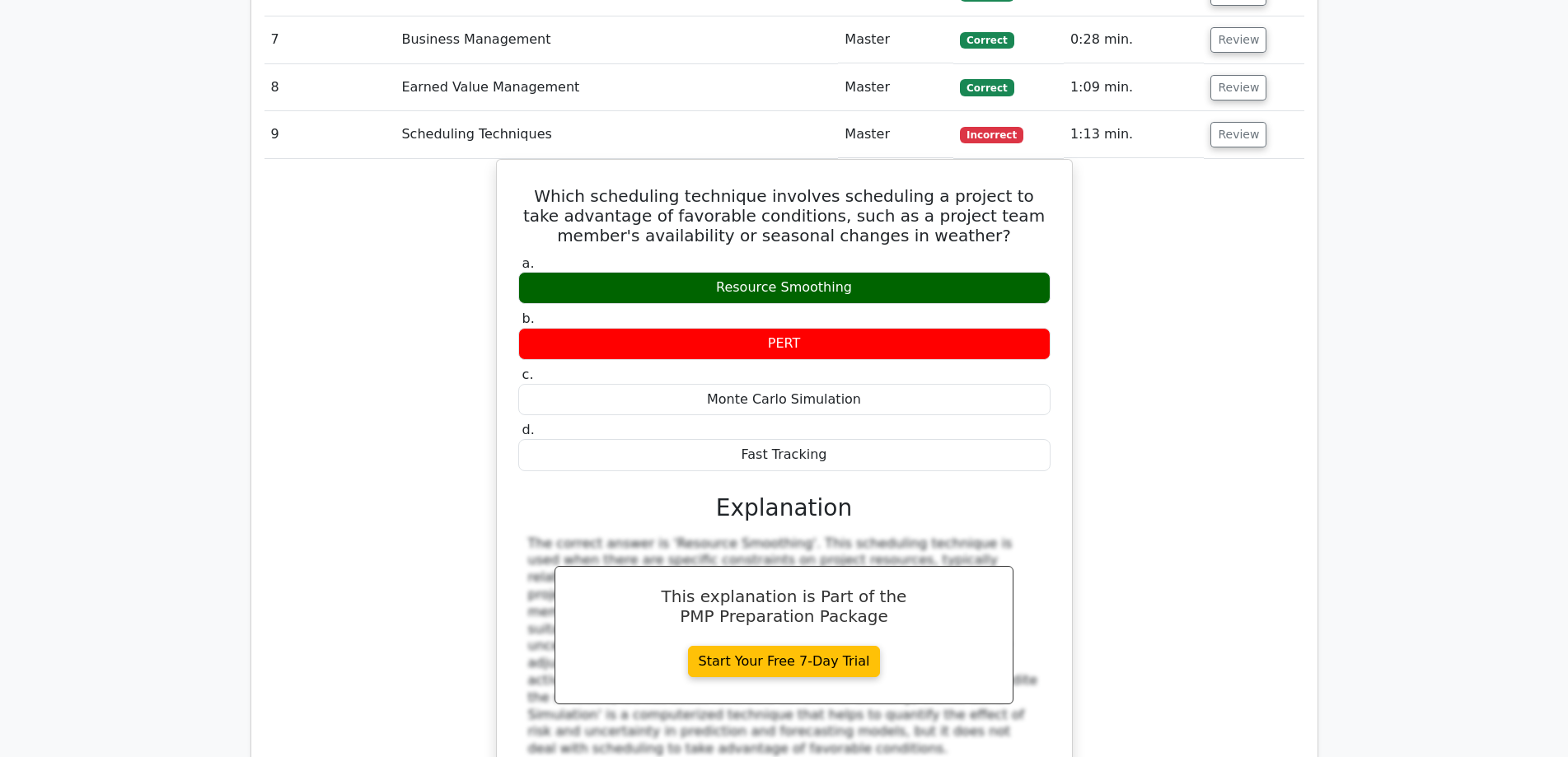
click at [1163, 361] on div "Which scheduling technique involves scheduling a project to take advantage of f…" at bounding box center [784, 502] width 1040 height 687
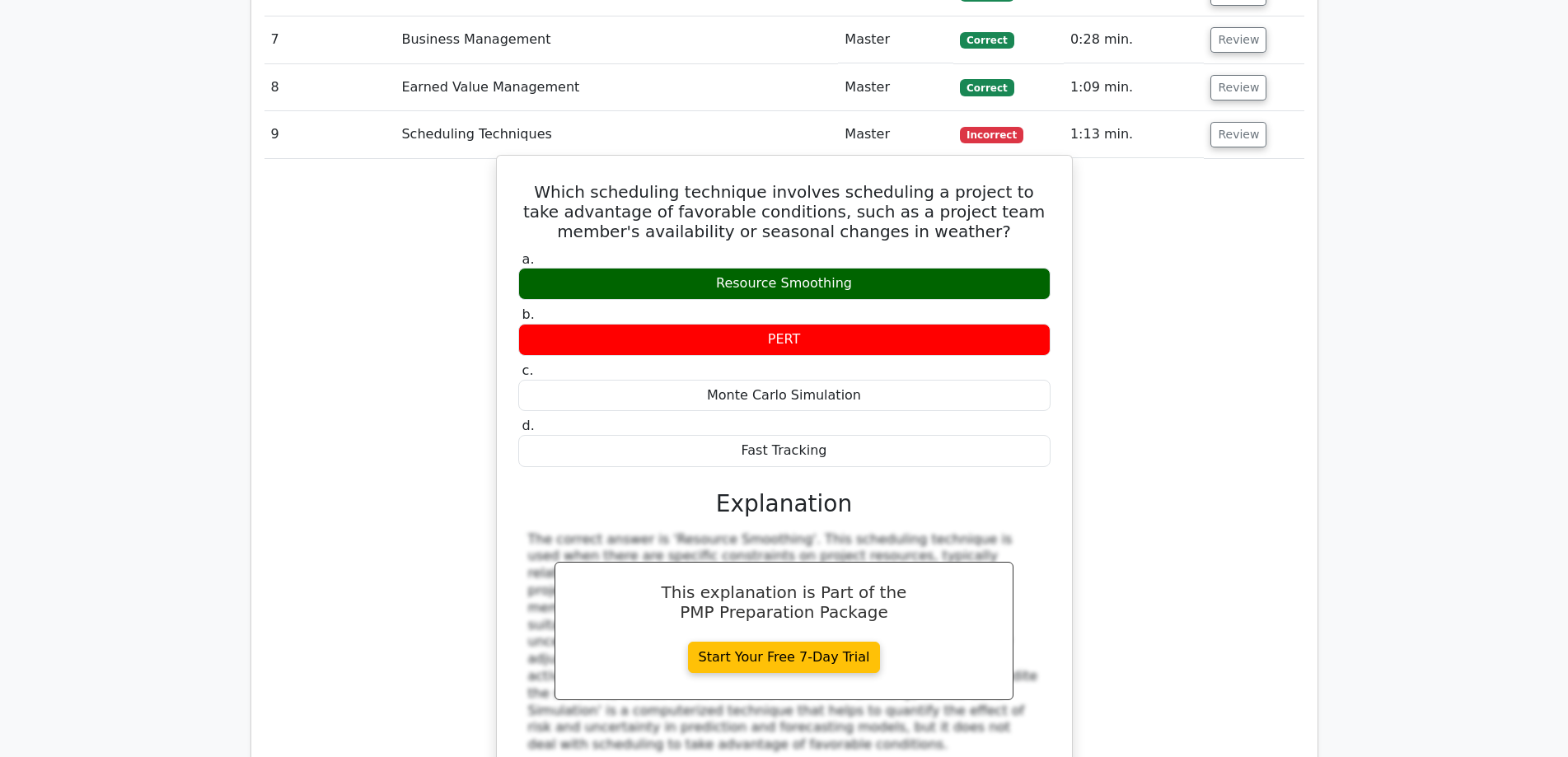
drag, startPoint x: 537, startPoint y: 112, endPoint x: 834, endPoint y: 369, distance: 392.8
click at [834, 369] on div "Which scheduling technique involves scheduling a project to take advantage of f…" at bounding box center [784, 489] width 562 height 653
copy div "Which scheduling technique involves scheduling a project to take advantage of f…"
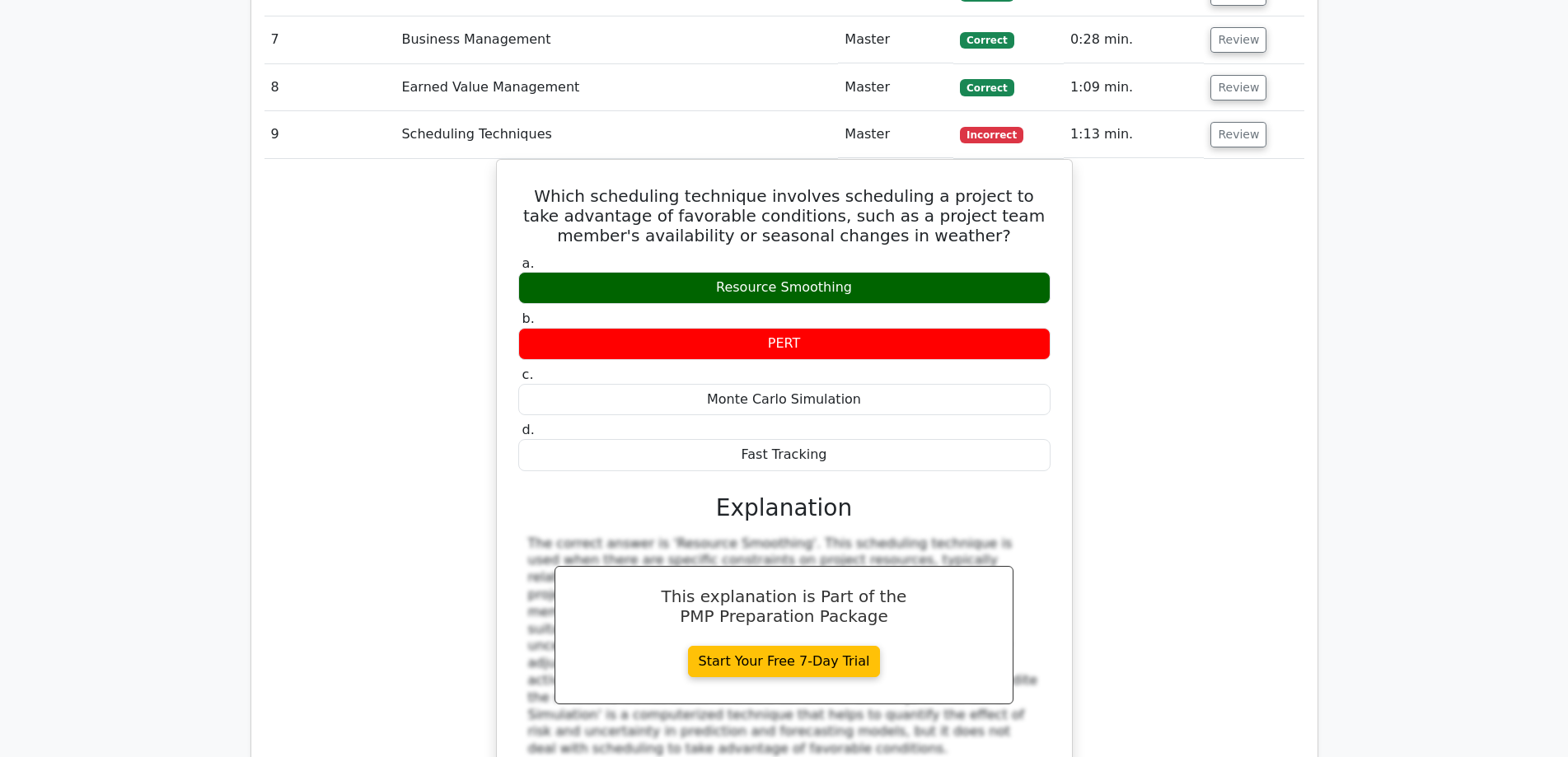
click at [1159, 290] on div "Which scheduling technique involves scheduling a project to take advantage of f…" at bounding box center [784, 502] width 1040 height 687
click at [1227, 122] on button "Review" at bounding box center [1238, 135] width 56 height 25
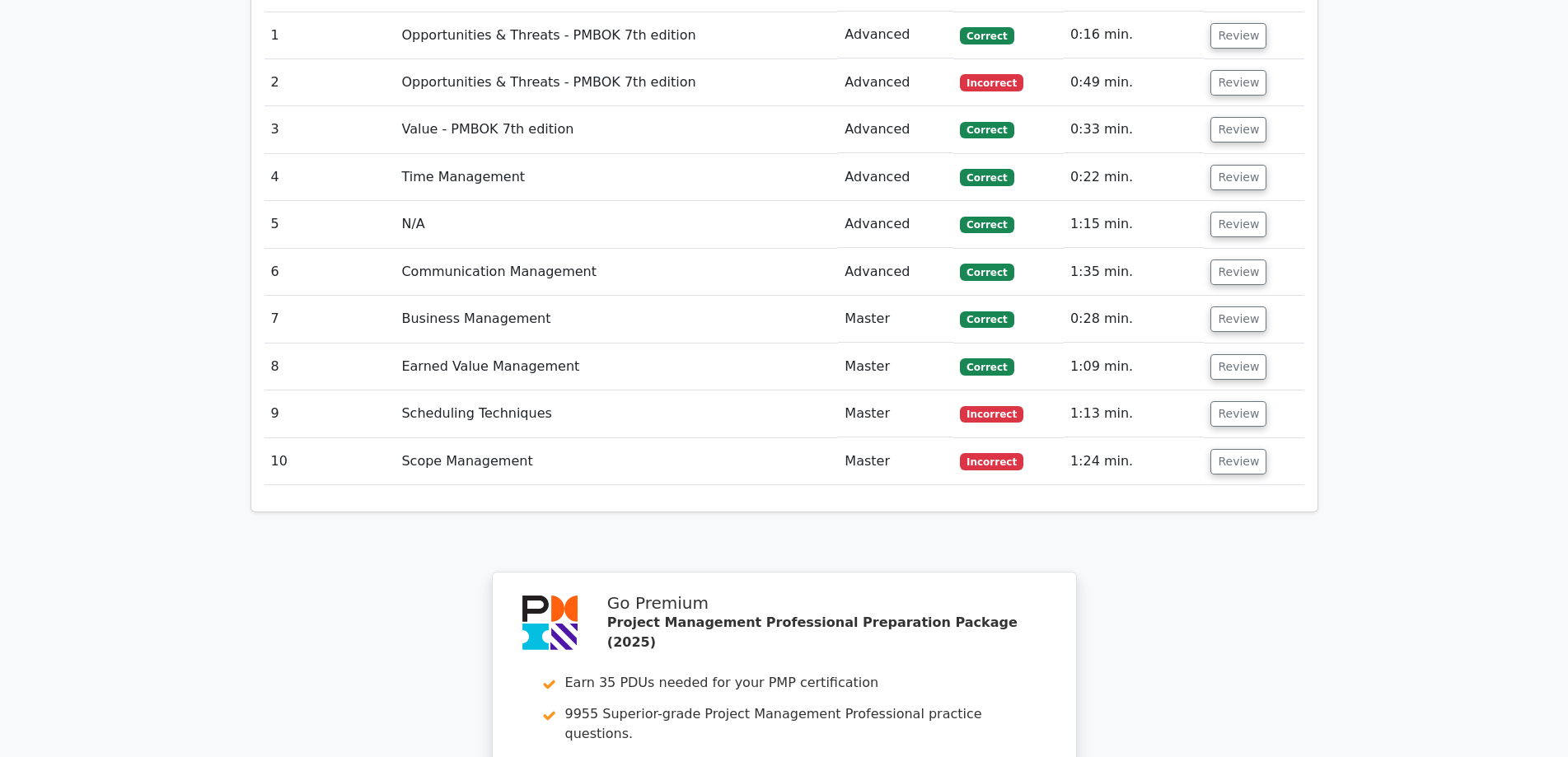
scroll to position [1374, 0]
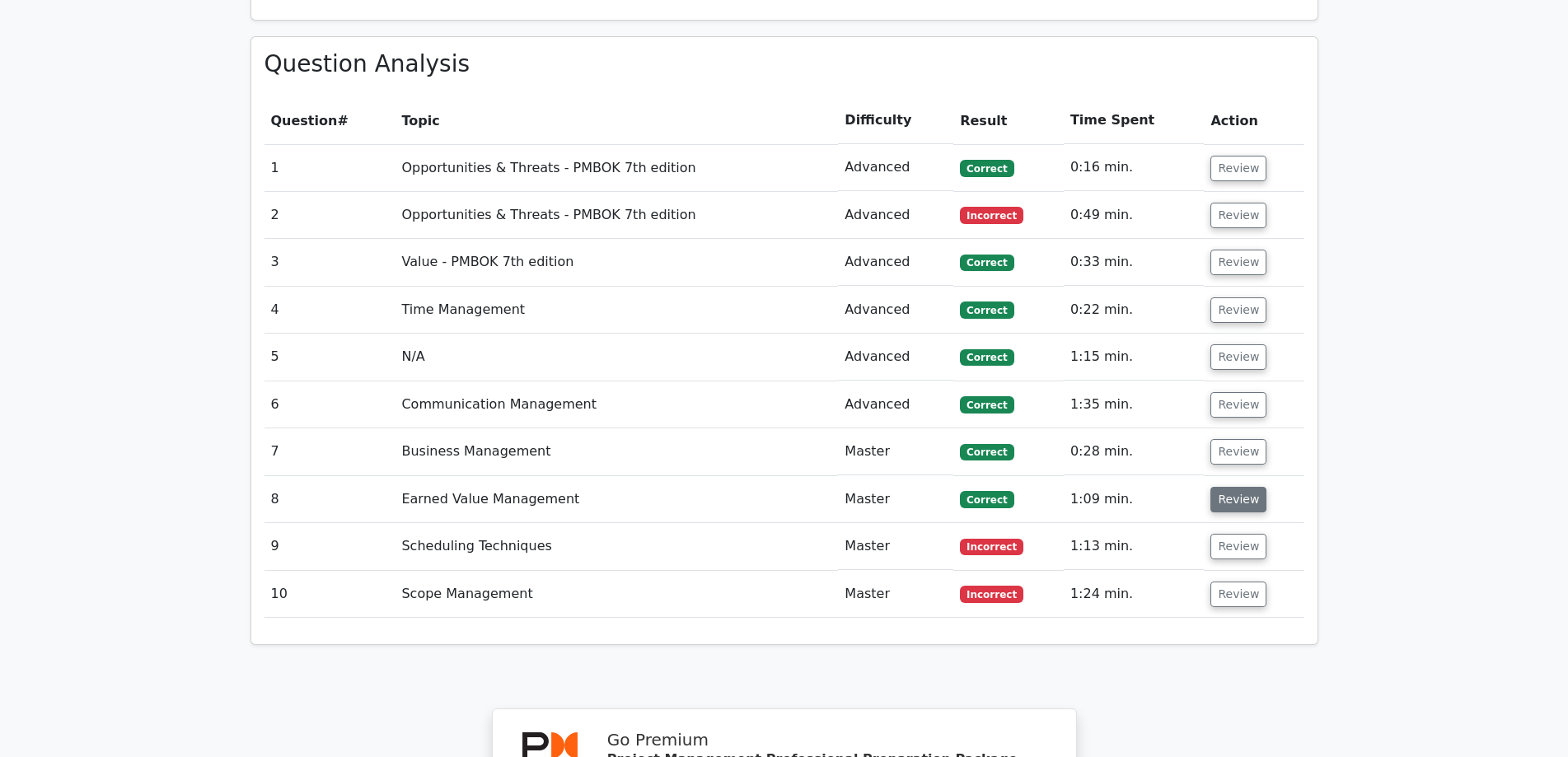
click at [1230, 487] on button "Review" at bounding box center [1238, 500] width 56 height 25
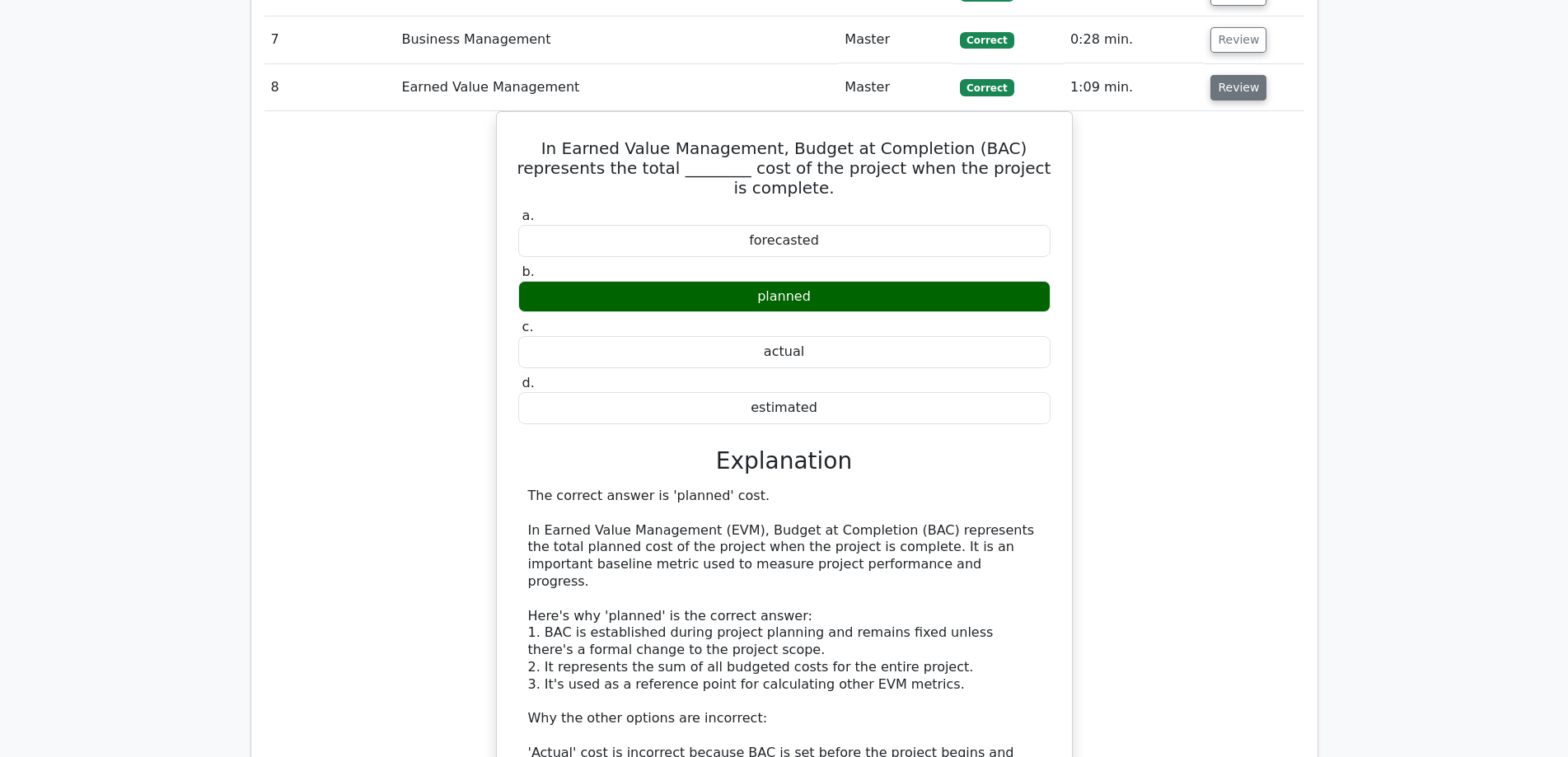
scroll to position [1923, 0]
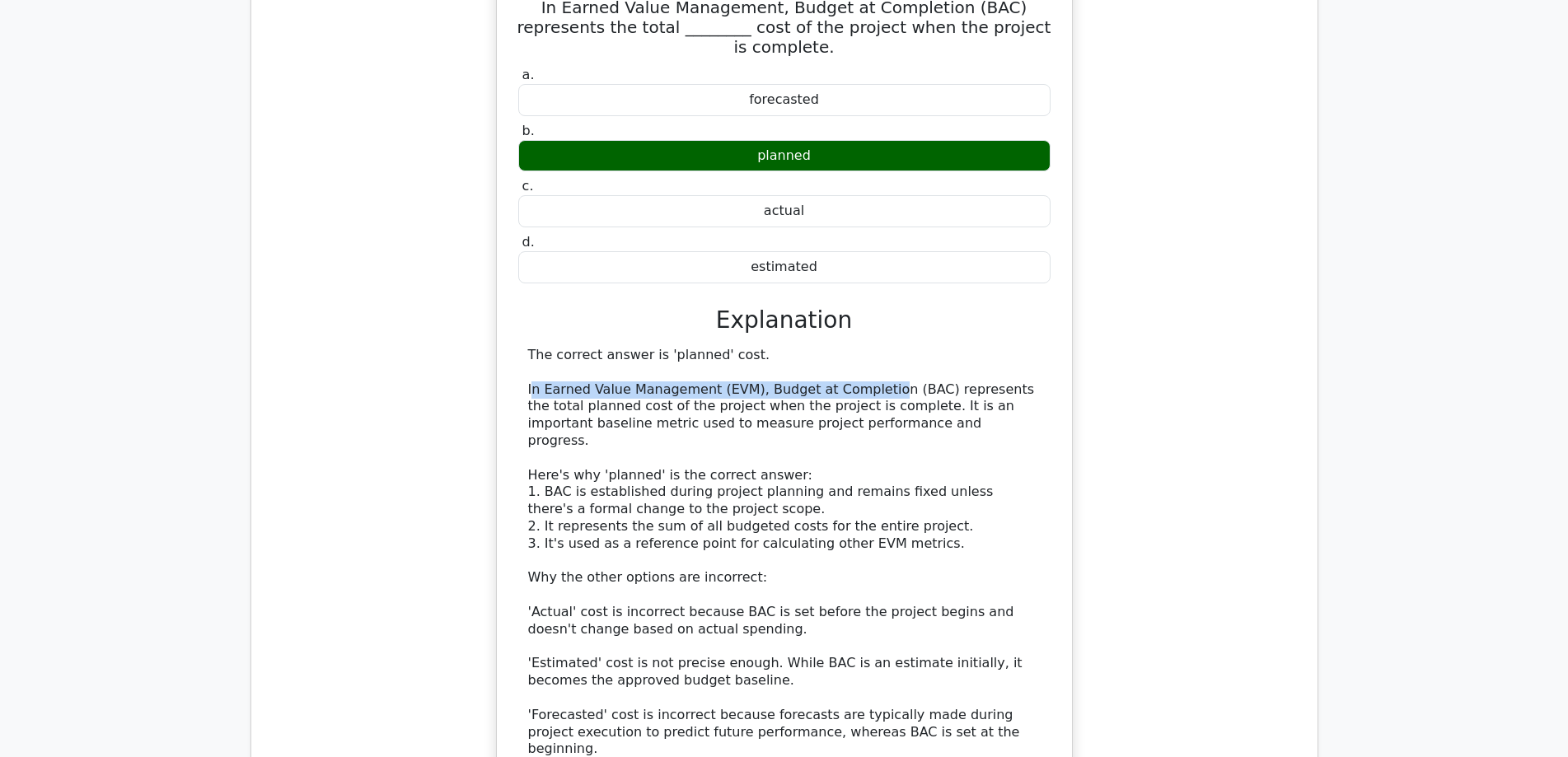
drag, startPoint x: 532, startPoint y: 286, endPoint x: 858, endPoint y: 291, distance: 326.0
click at [858, 347] on div "The correct answer is 'planned' cost. In Earned Value Management (EVM), Budget …" at bounding box center [784, 553] width 513 height 411
click at [566, 347] on div "The correct answer is 'planned' cost. In Earned Value Management (EVM), Budget …" at bounding box center [784, 553] width 513 height 411
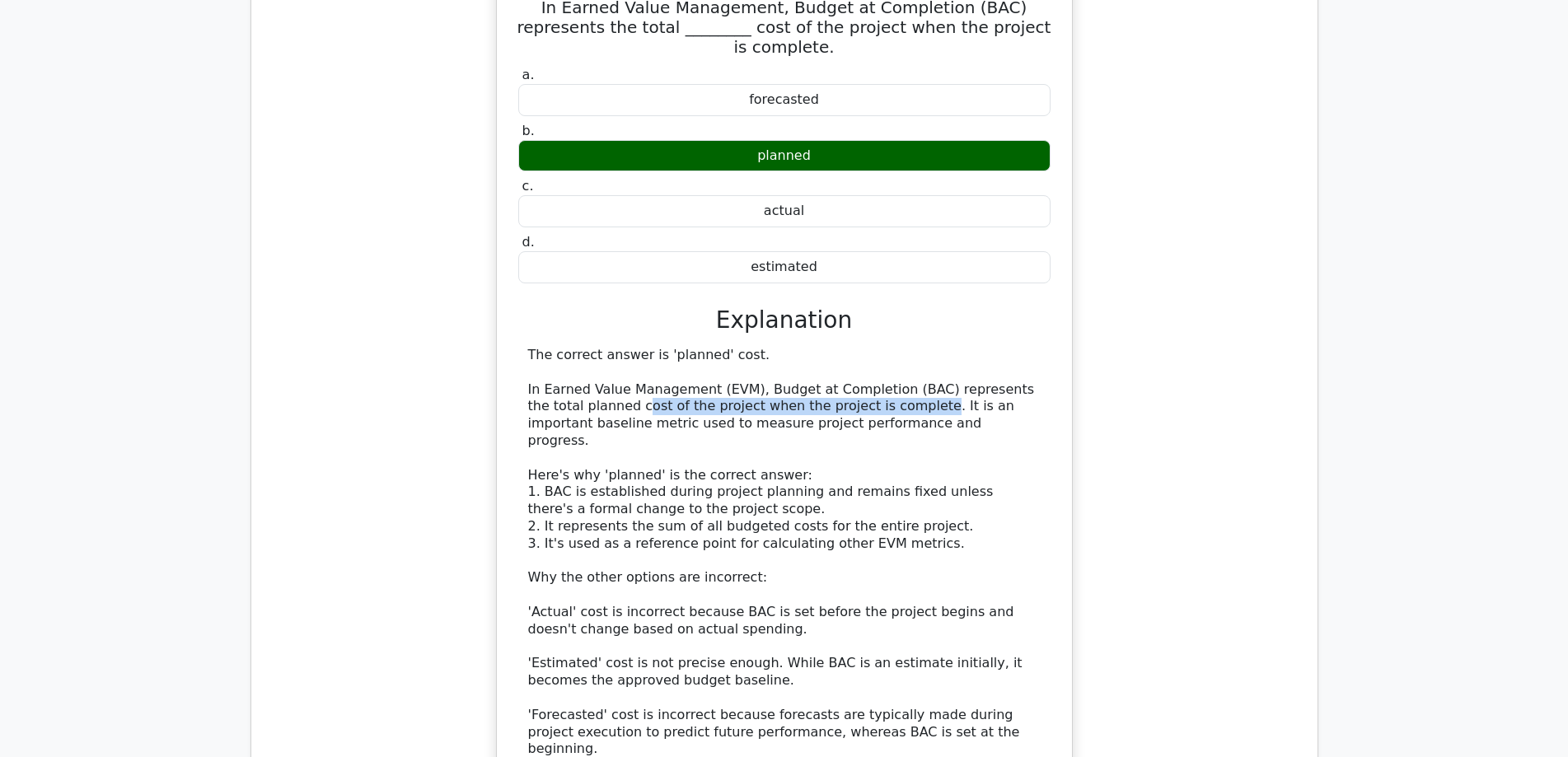
drag, startPoint x: 585, startPoint y: 309, endPoint x: 844, endPoint y: 311, distance: 259.0
click at [844, 347] on div "The correct answer is 'planned' cost. In Earned Value Management (EVM), Budget …" at bounding box center [784, 553] width 513 height 411
drag, startPoint x: 542, startPoint y: 326, endPoint x: 871, endPoint y: 326, distance: 329.0
click at [871, 347] on div "The correct answer is 'planned' cost. In Earned Value Management (EVM), Budget …" at bounding box center [784, 553] width 513 height 411
click at [921, 347] on div "The correct answer is 'planned' cost. In Earned Value Management (EVM), Budget …" at bounding box center [784, 553] width 513 height 411
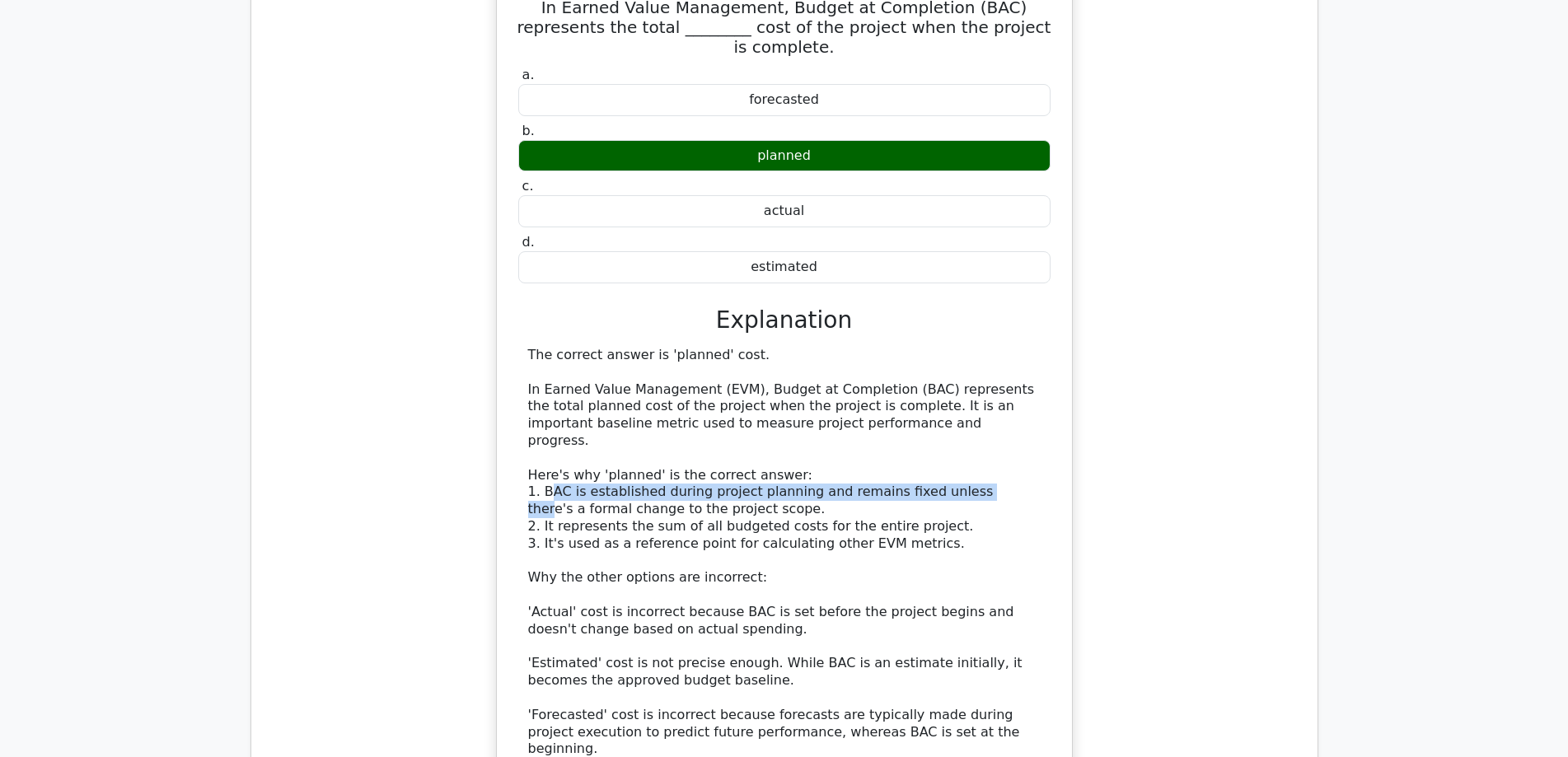
drag, startPoint x: 546, startPoint y: 378, endPoint x: 956, endPoint y: 380, distance: 410.0
click at [956, 380] on div "The correct answer is 'planned' cost. In Earned Value Management (EVM), Budget …" at bounding box center [784, 553] width 513 height 411
click at [662, 427] on div "The correct answer is 'planned' cost. In Earned Value Management (EVM), Budget …" at bounding box center [784, 553] width 513 height 411
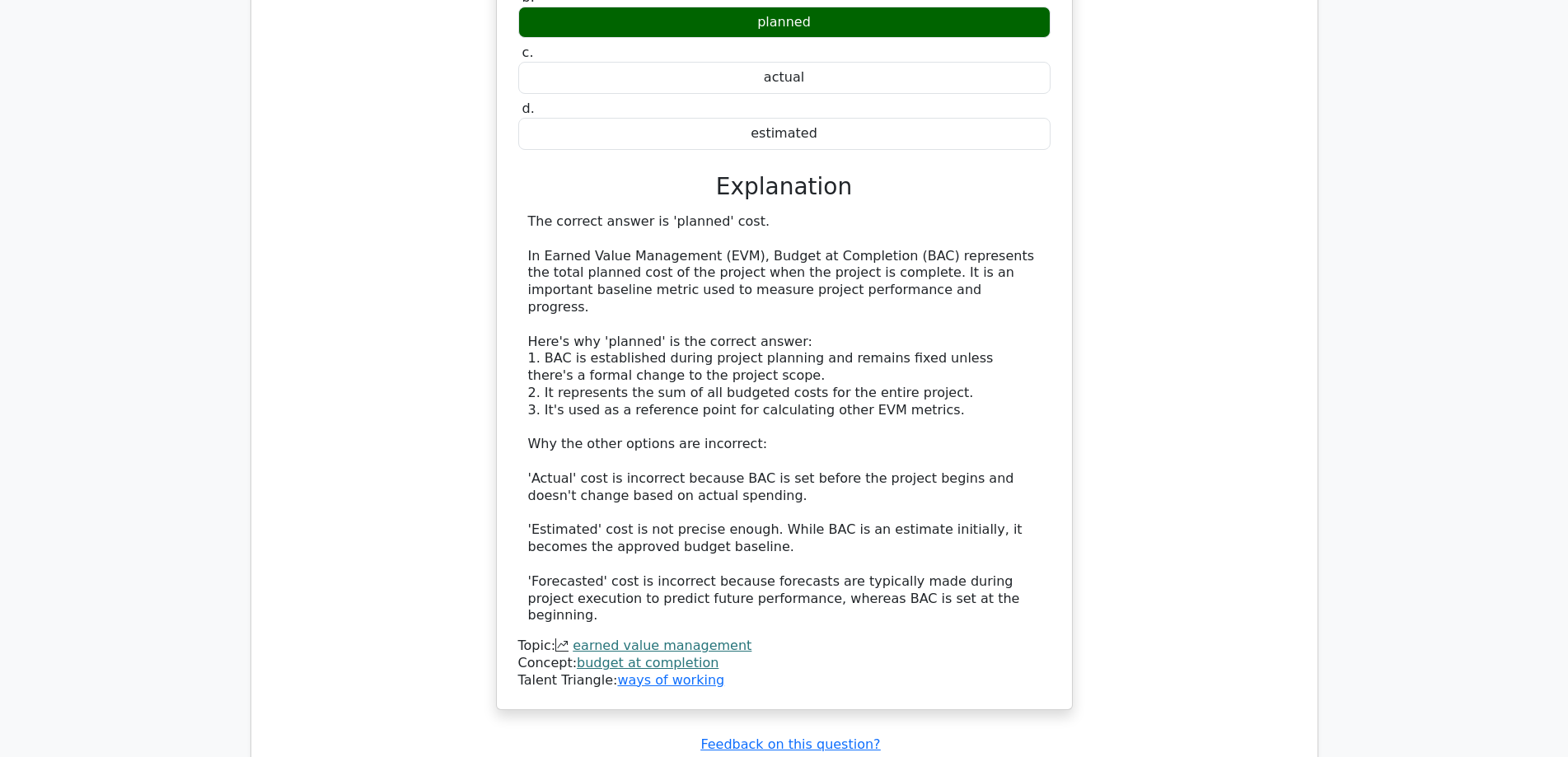
scroll to position [1510, 0]
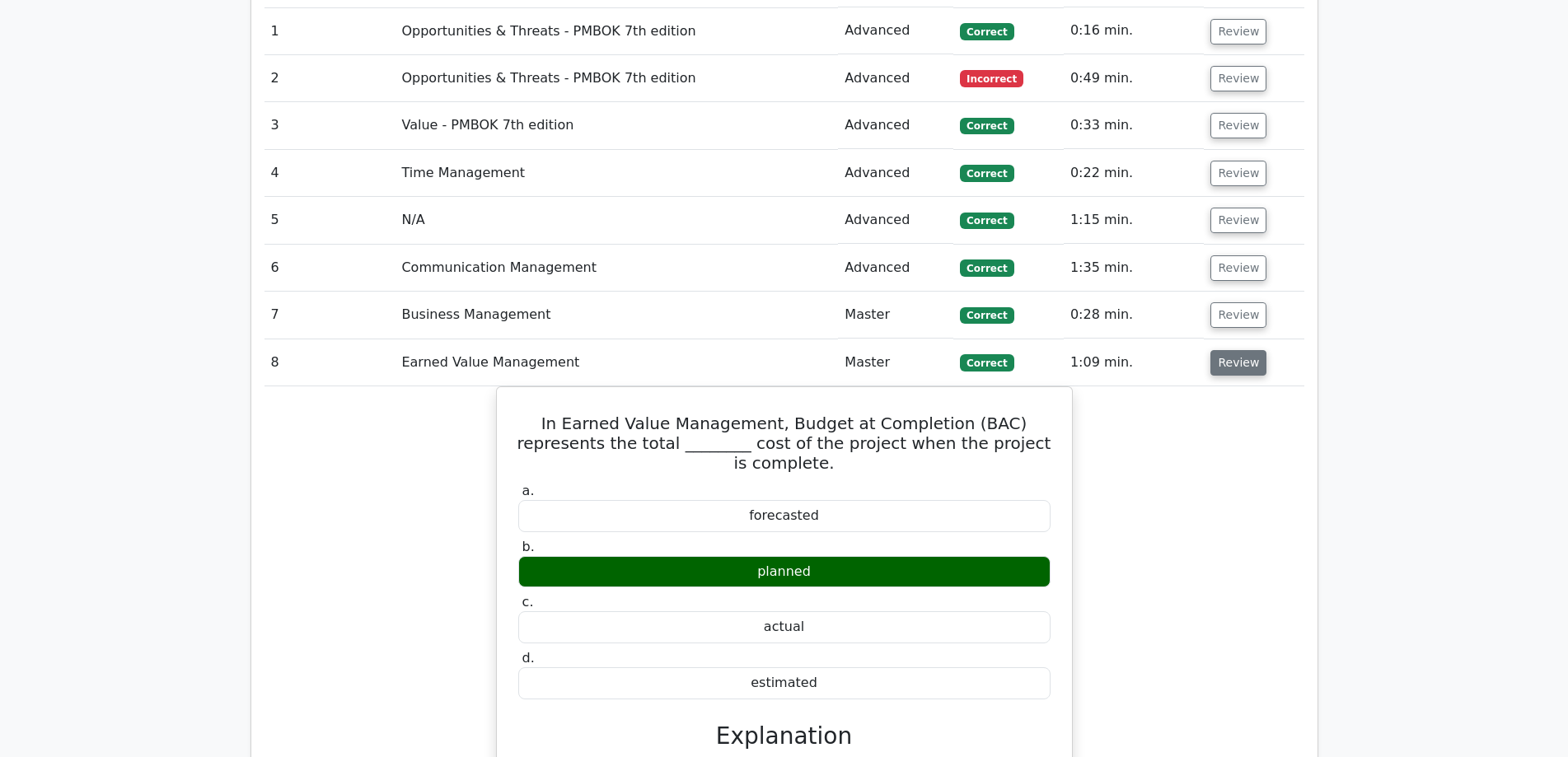
click at [1227, 350] on button "Review" at bounding box center [1238, 362] width 56 height 25
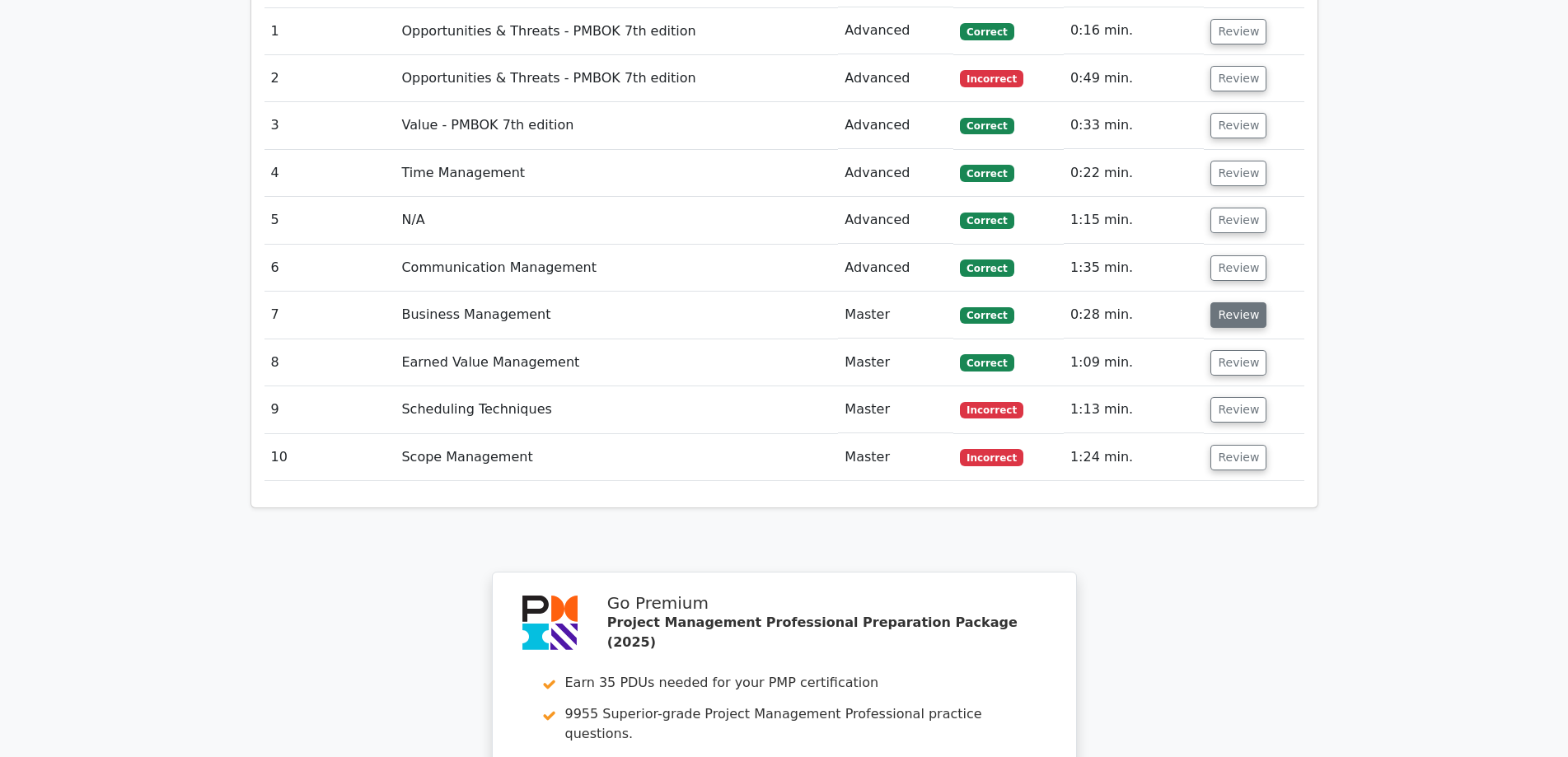
click at [1222, 302] on button "Review" at bounding box center [1238, 315] width 56 height 25
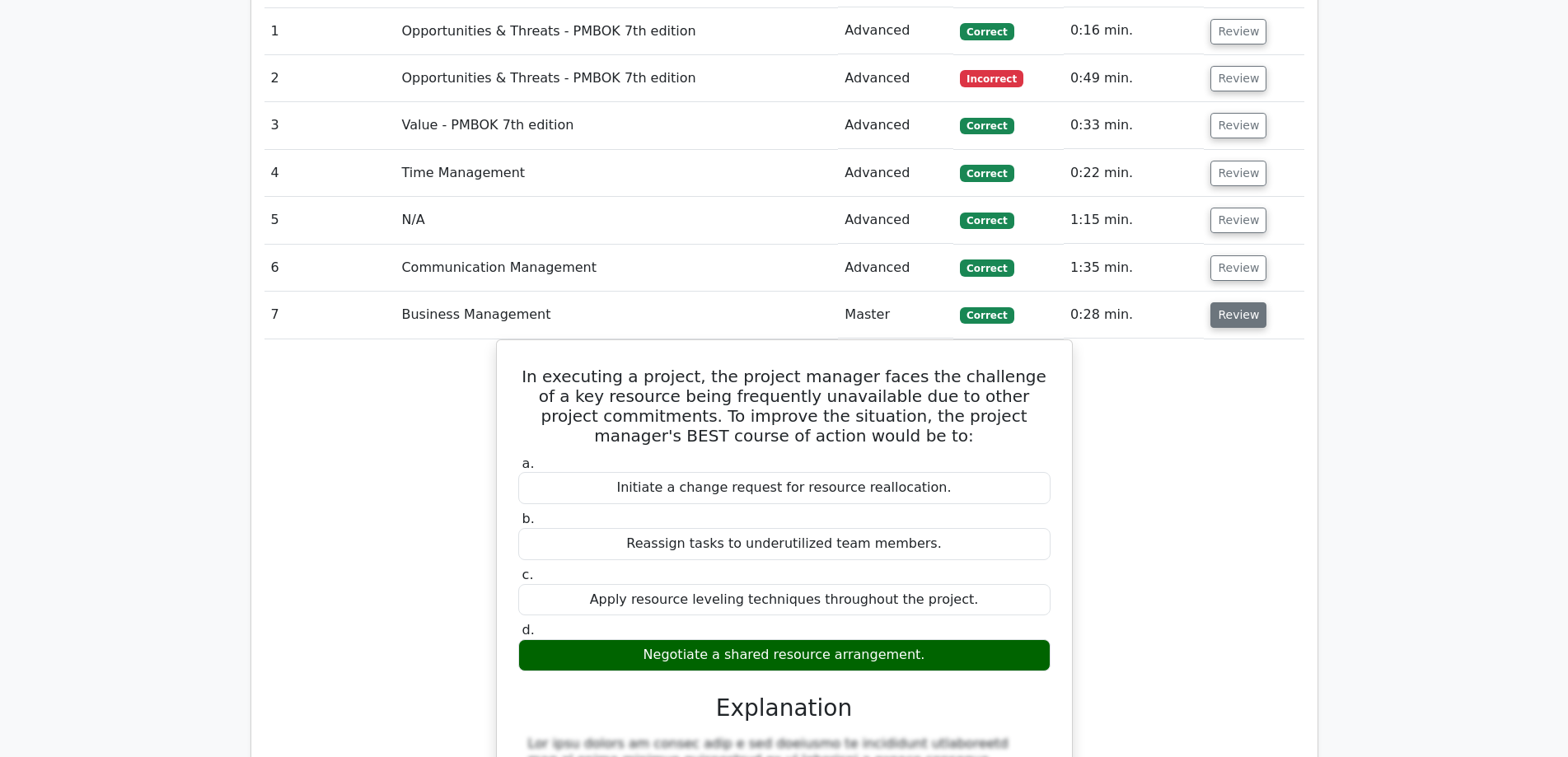
click at [1234, 302] on button "Review" at bounding box center [1238, 315] width 56 height 25
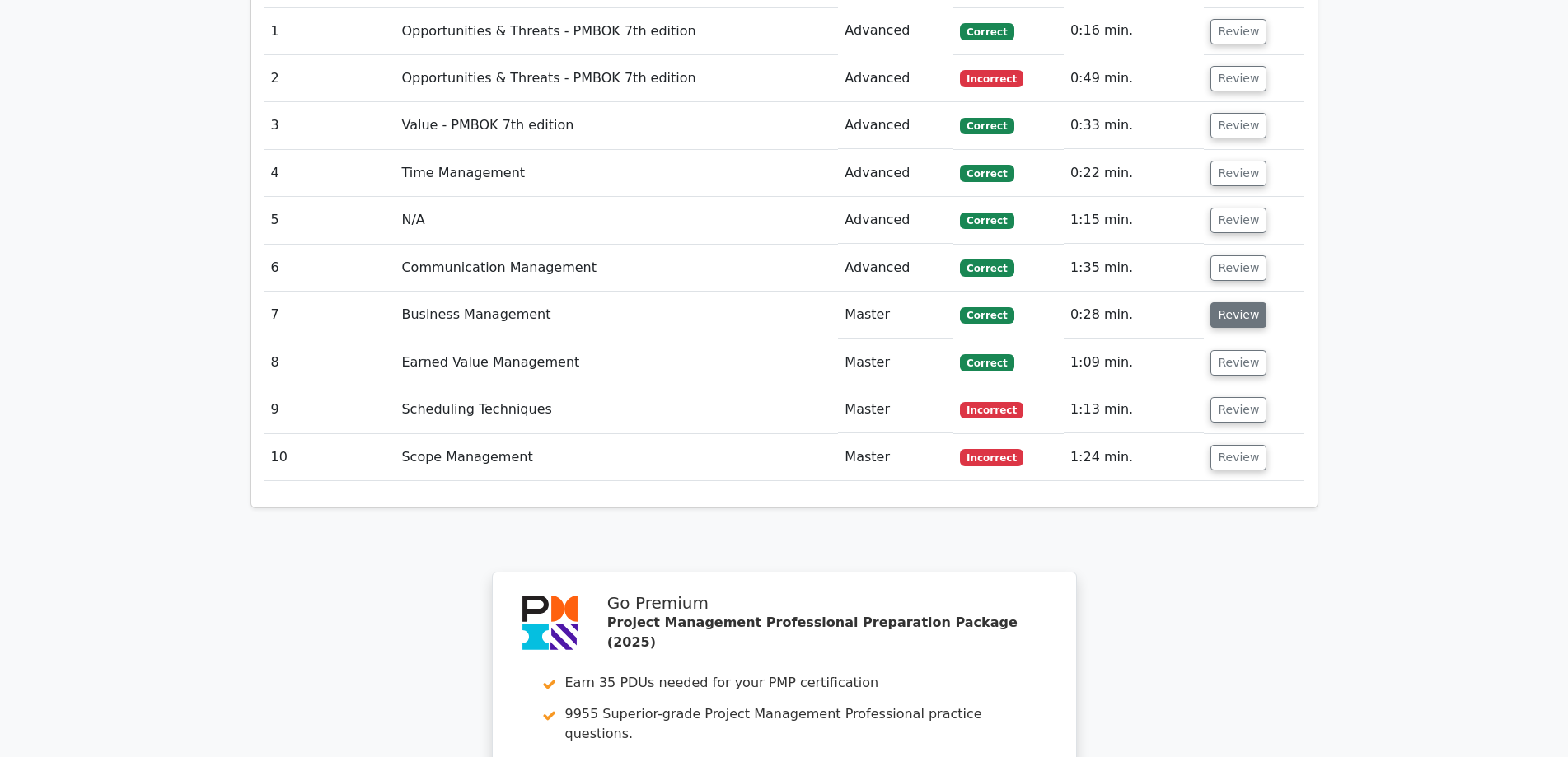
click at [1230, 302] on button "Review" at bounding box center [1238, 315] width 56 height 25
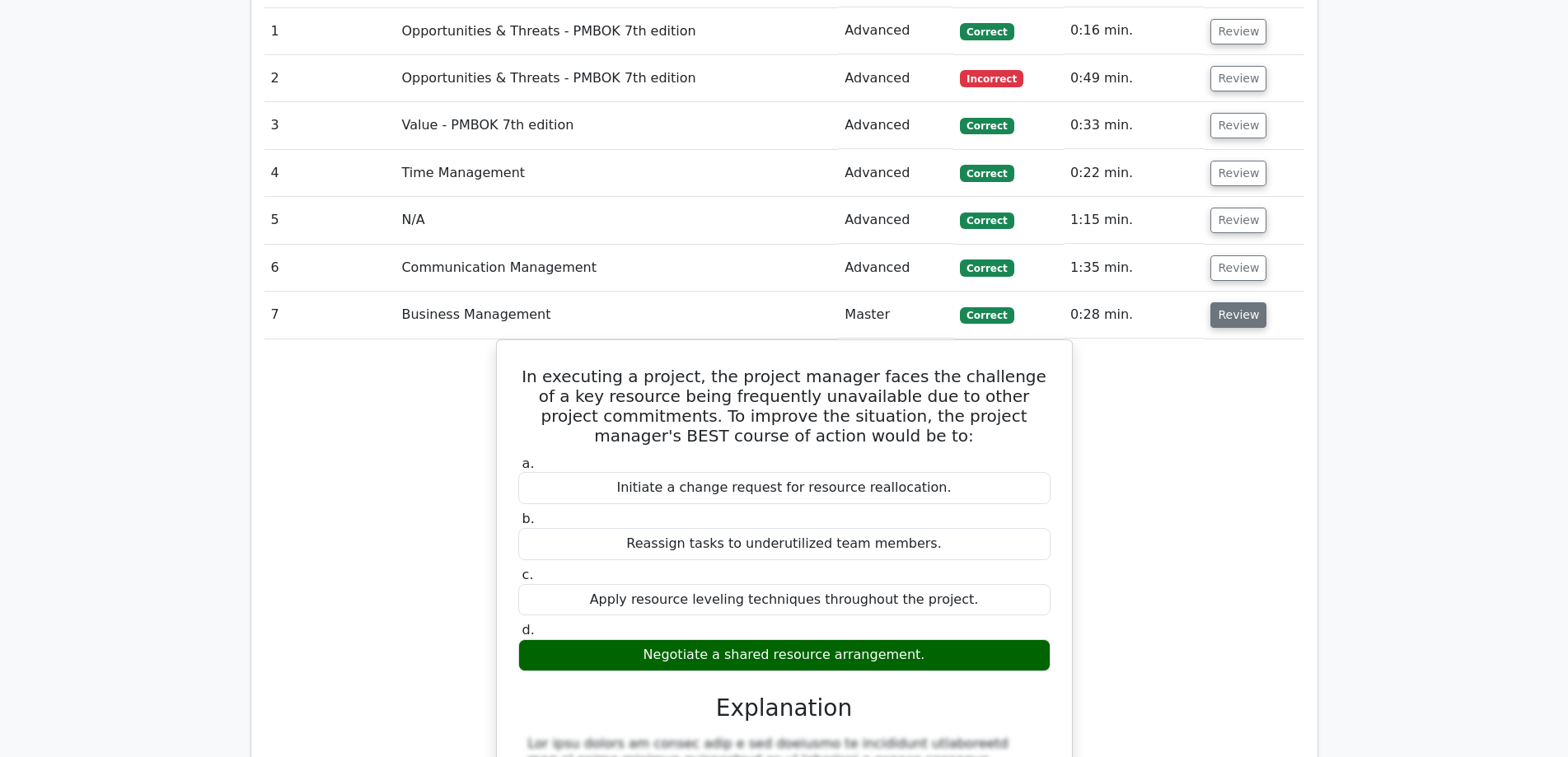
click at [1230, 302] on button "Review" at bounding box center [1238, 315] width 56 height 25
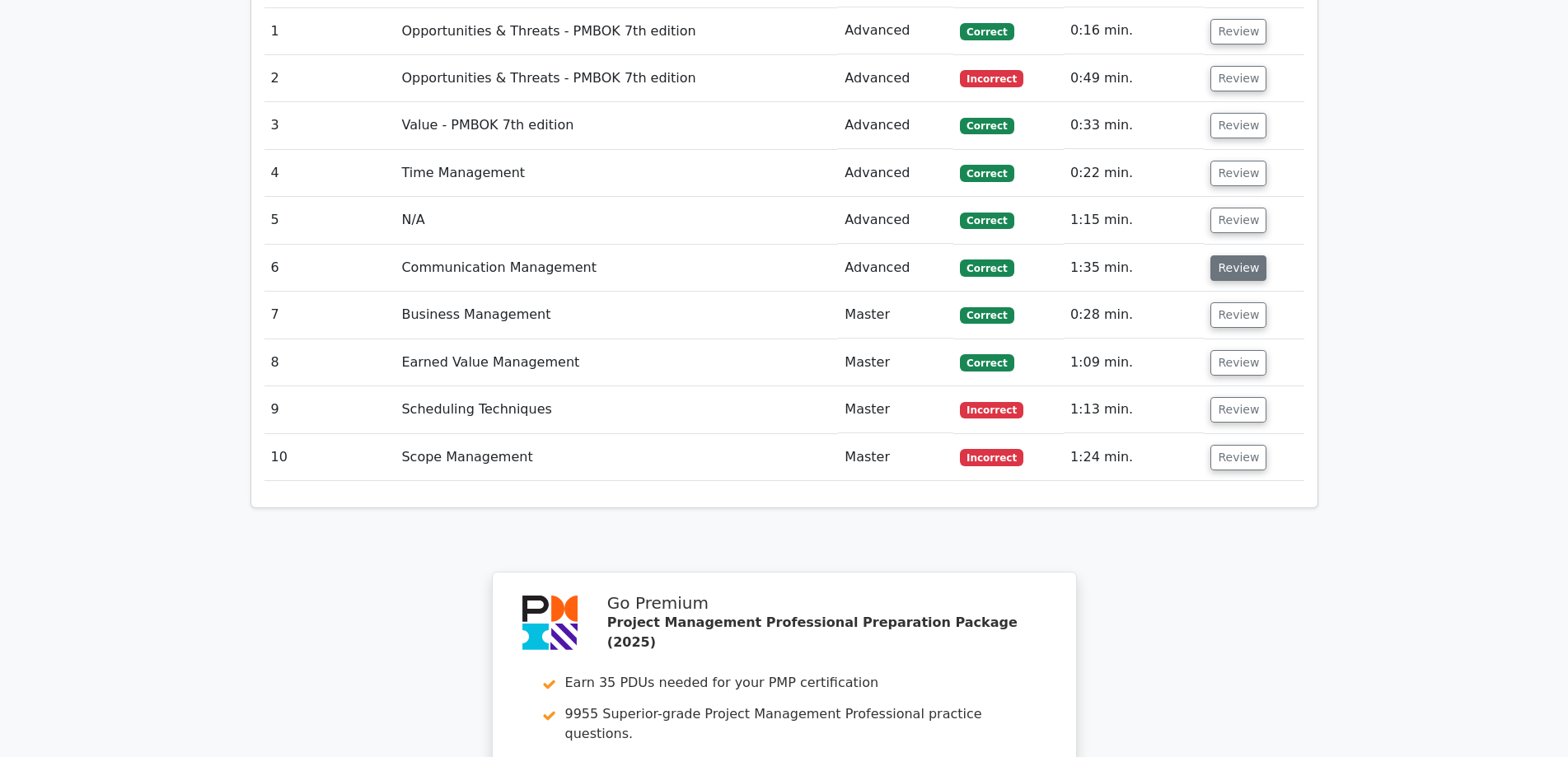
click at [1234, 256] on button "Review" at bounding box center [1238, 268] width 56 height 25
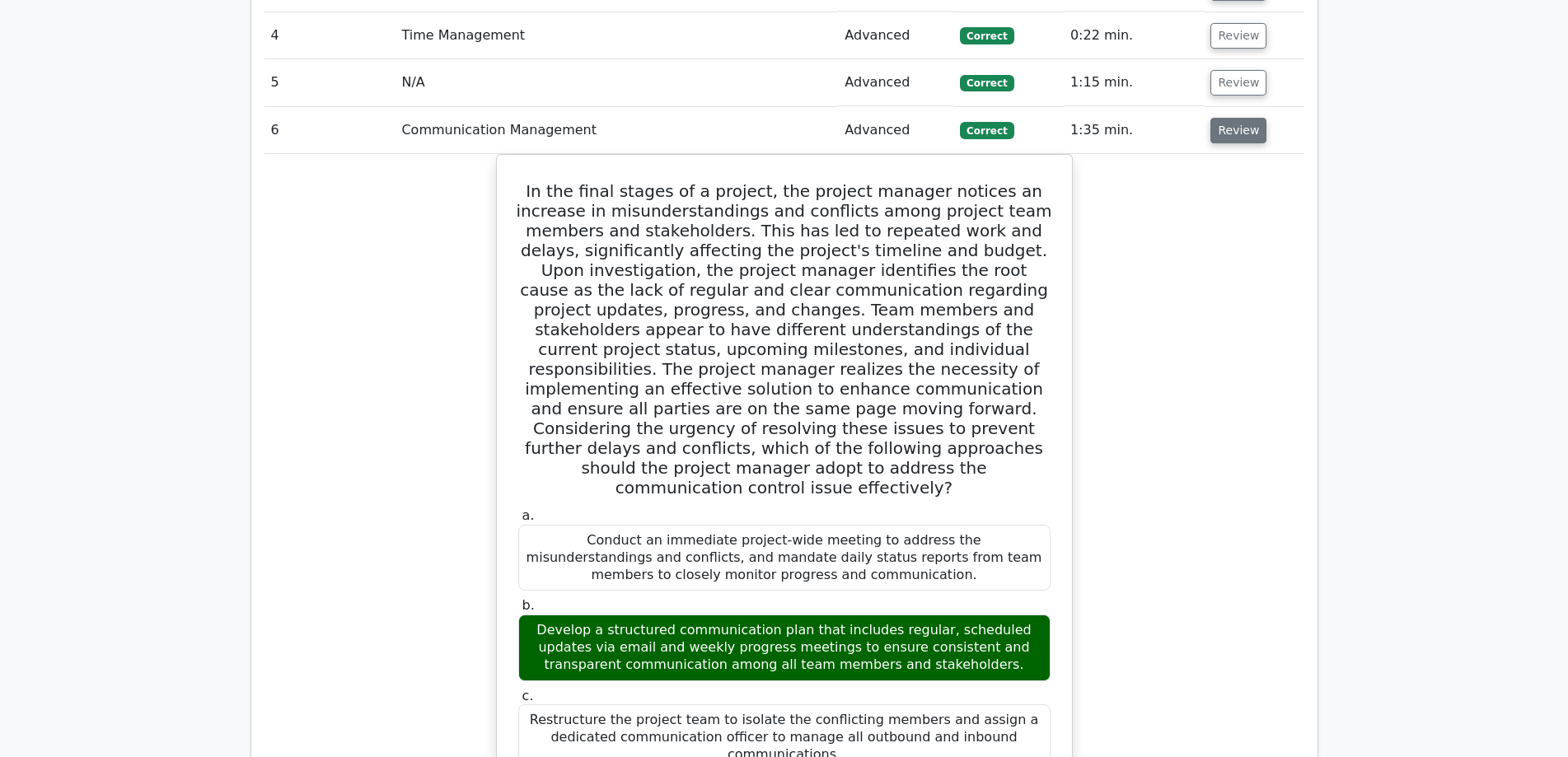
scroll to position [1374, 0]
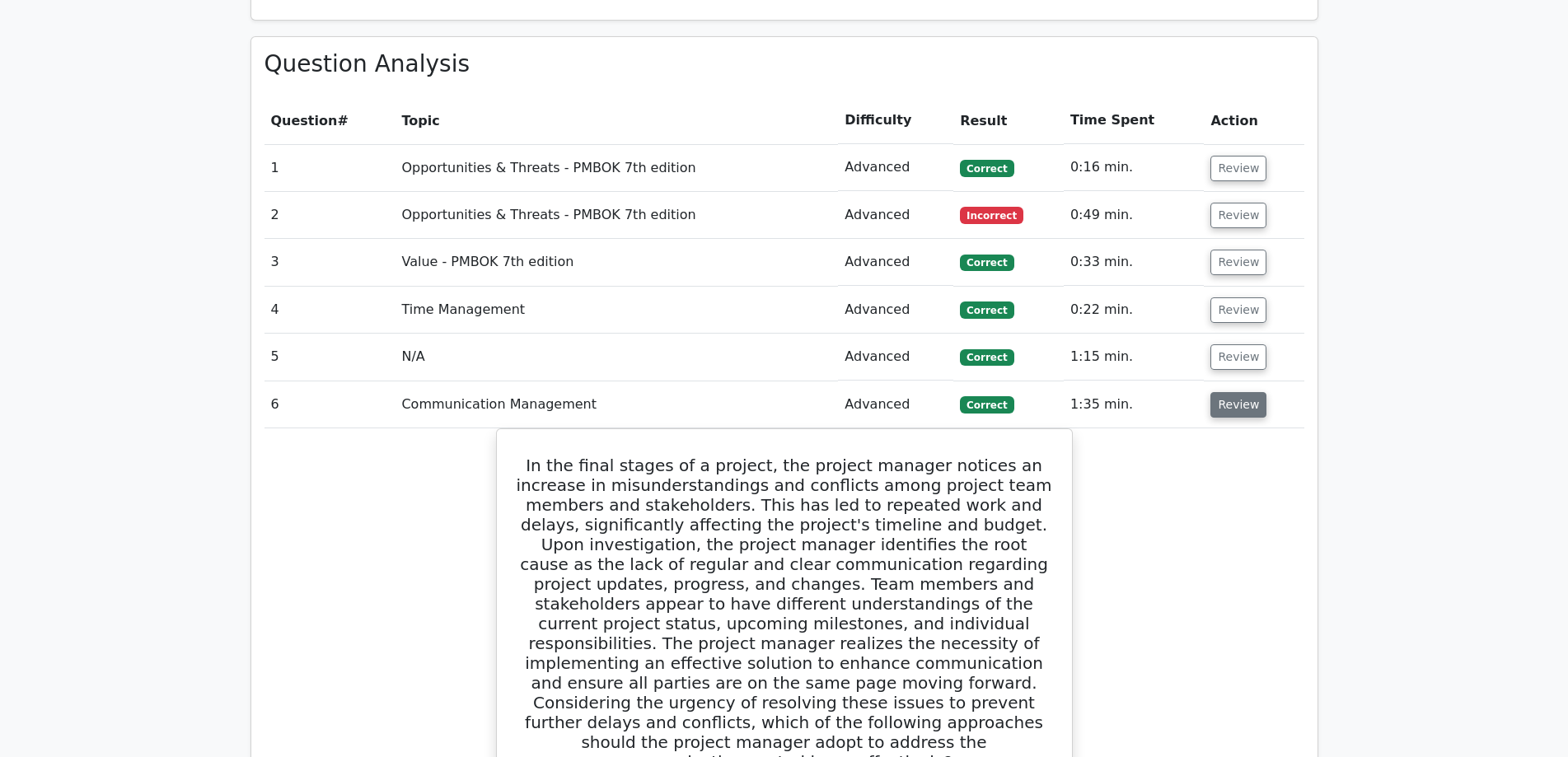
click at [1229, 392] on button "Review" at bounding box center [1238, 405] width 56 height 25
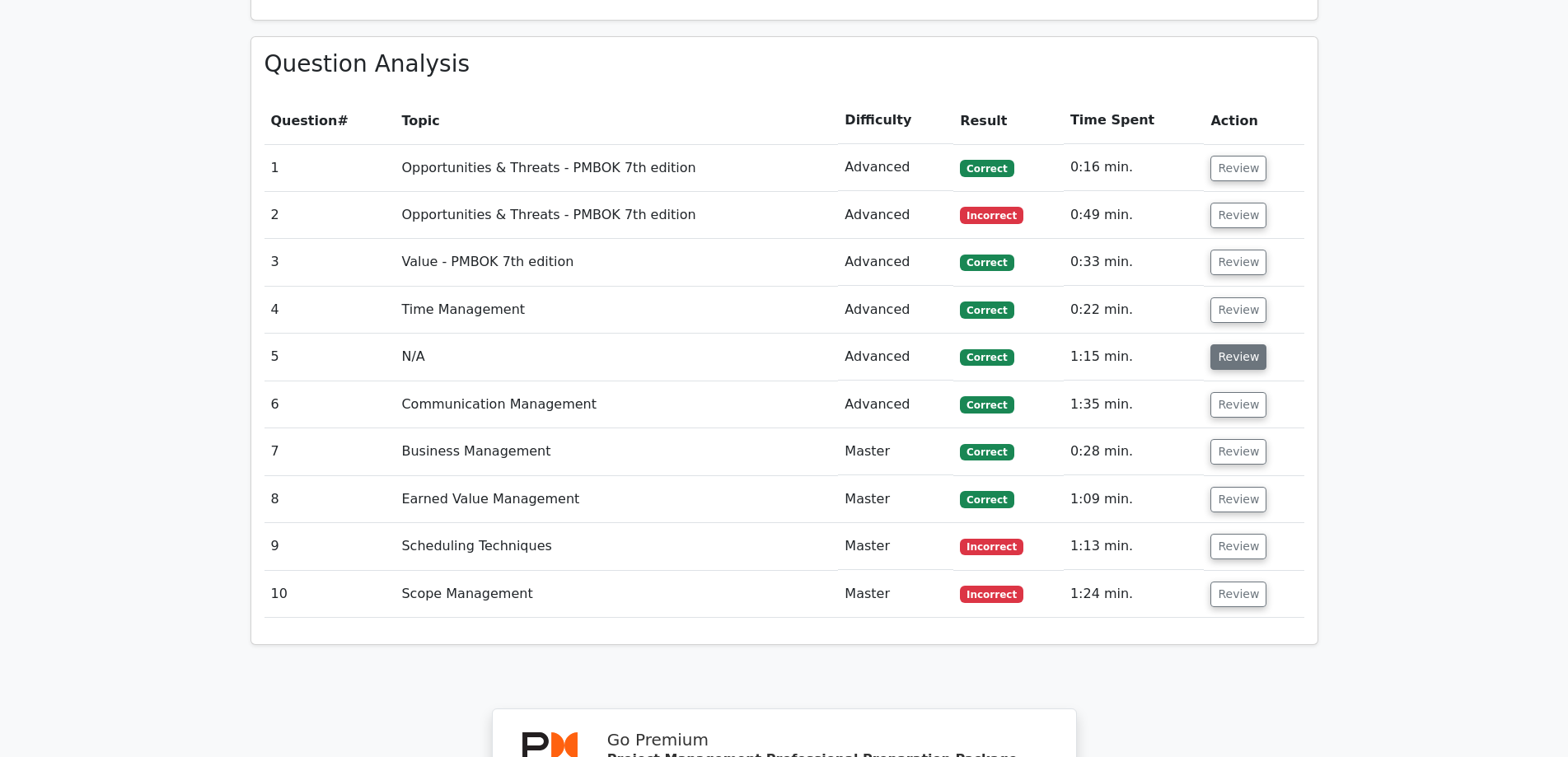
click at [1234, 344] on button "Review" at bounding box center [1238, 357] width 56 height 25
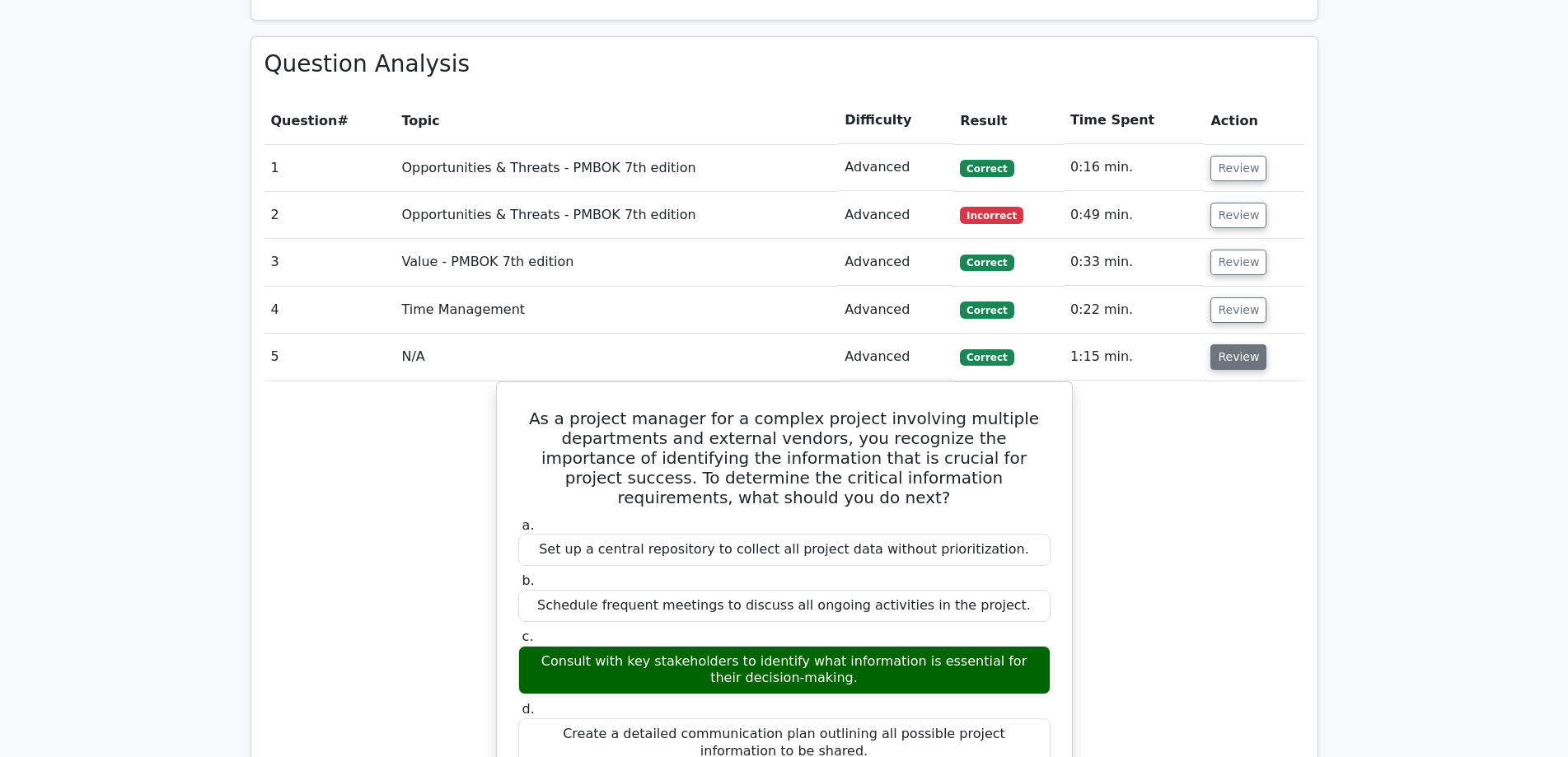
click at [1234, 344] on button "Review" at bounding box center [1238, 357] width 56 height 25
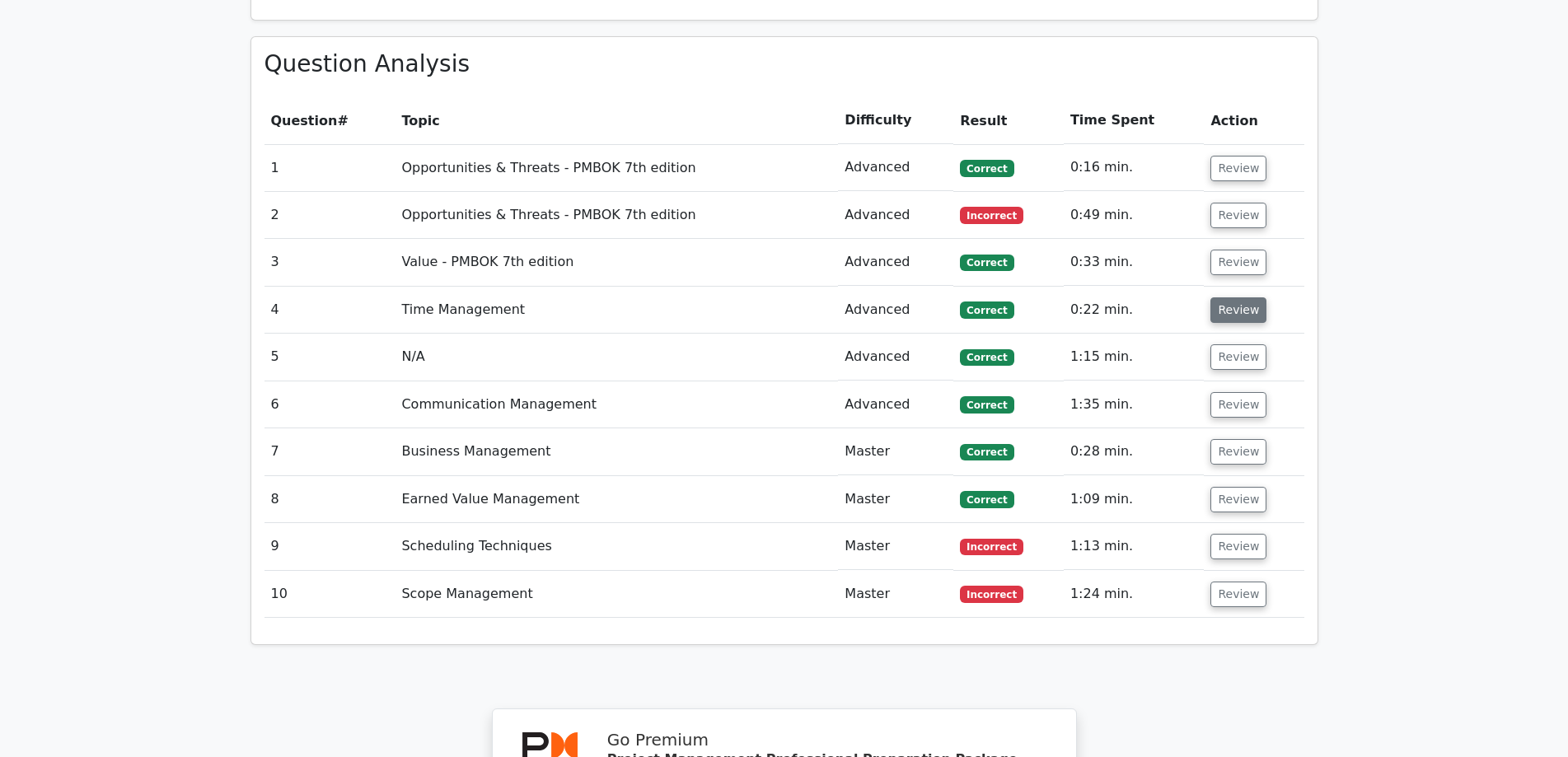
click at [1235, 298] on button "Review" at bounding box center [1238, 310] width 56 height 25
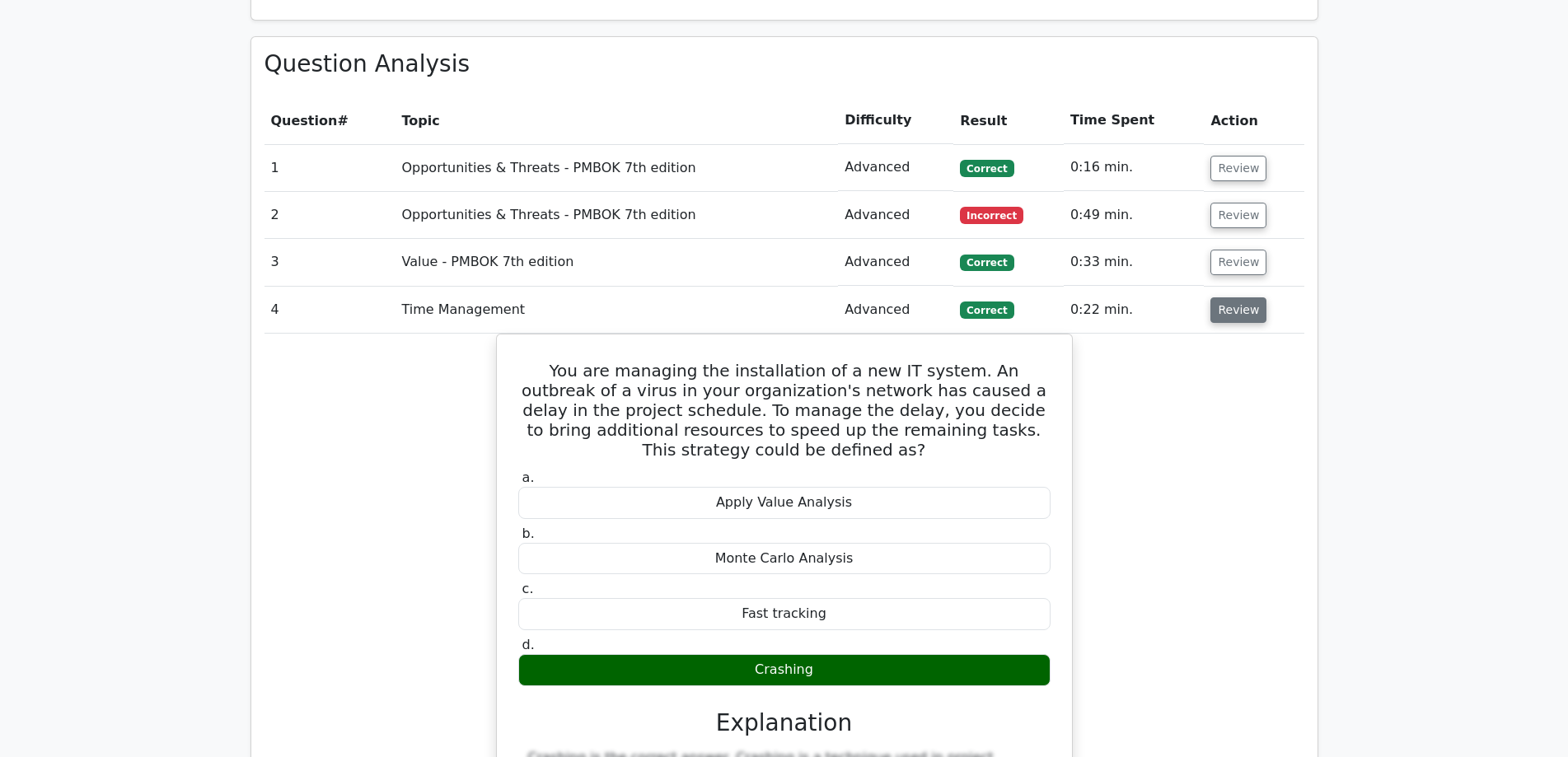
click at [1235, 298] on button "Review" at bounding box center [1238, 310] width 56 height 25
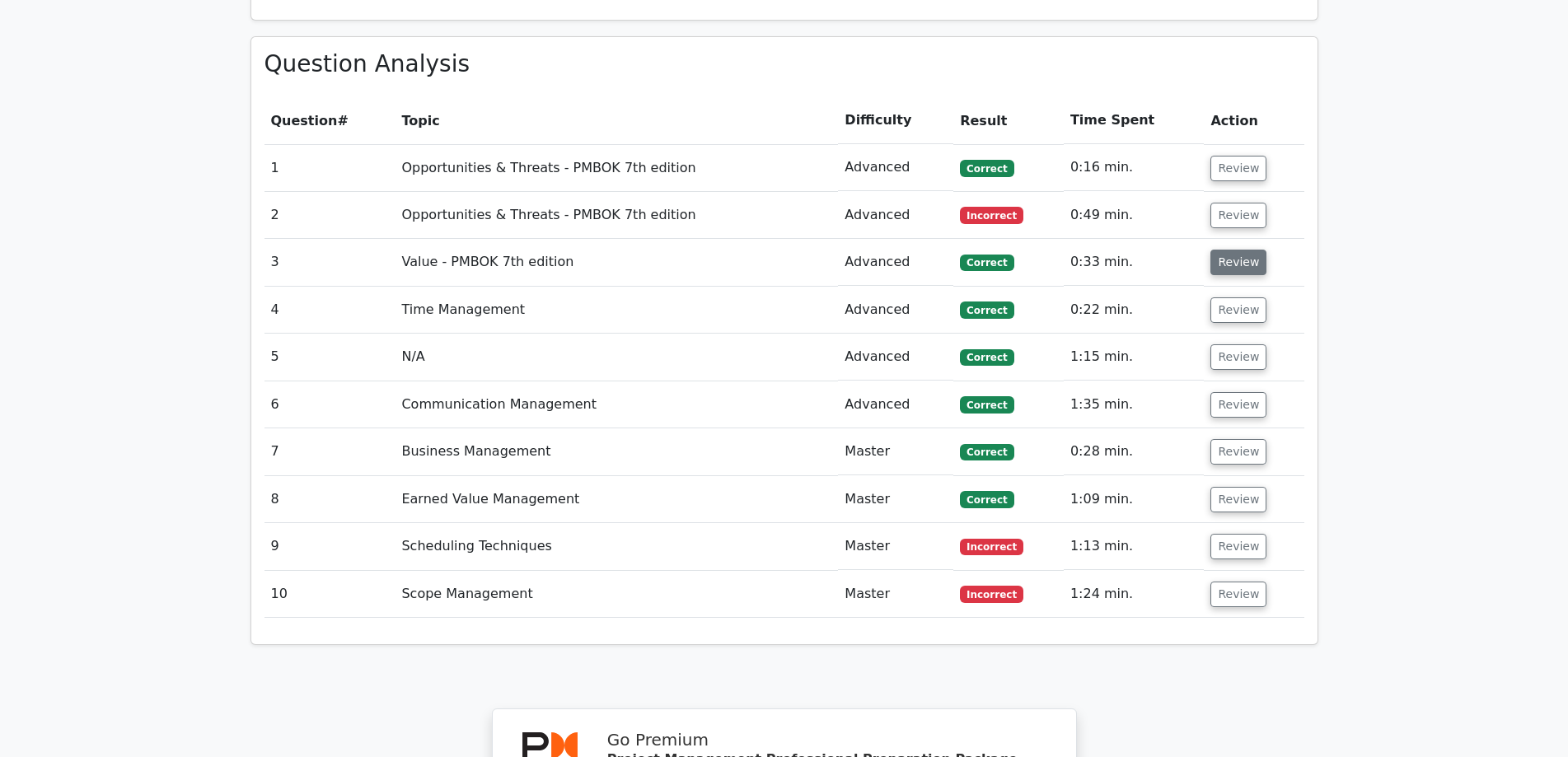
click at [1236, 249] on button "Review" at bounding box center [1238, 262] width 56 height 25
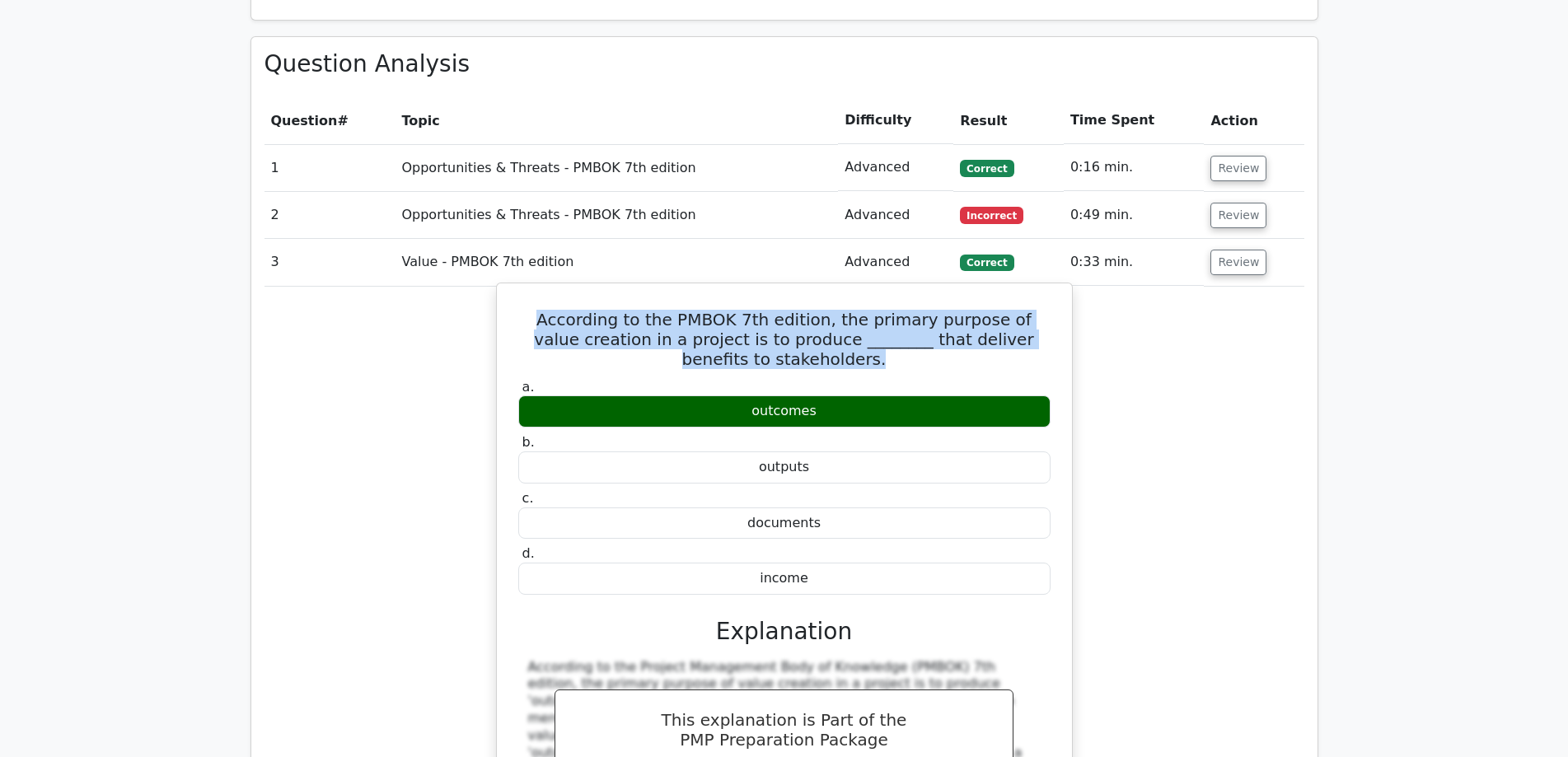
drag, startPoint x: 533, startPoint y: 245, endPoint x: 841, endPoint y: 290, distance: 311.3
click at [841, 309] on h5 "According to the PMBOK 7th edition, the primary purpose of value creation in a …" at bounding box center [784, 339] width 535 height 59
copy h5 "According to the PMBOK 7th edition, the primary purpose of value creation in a …"
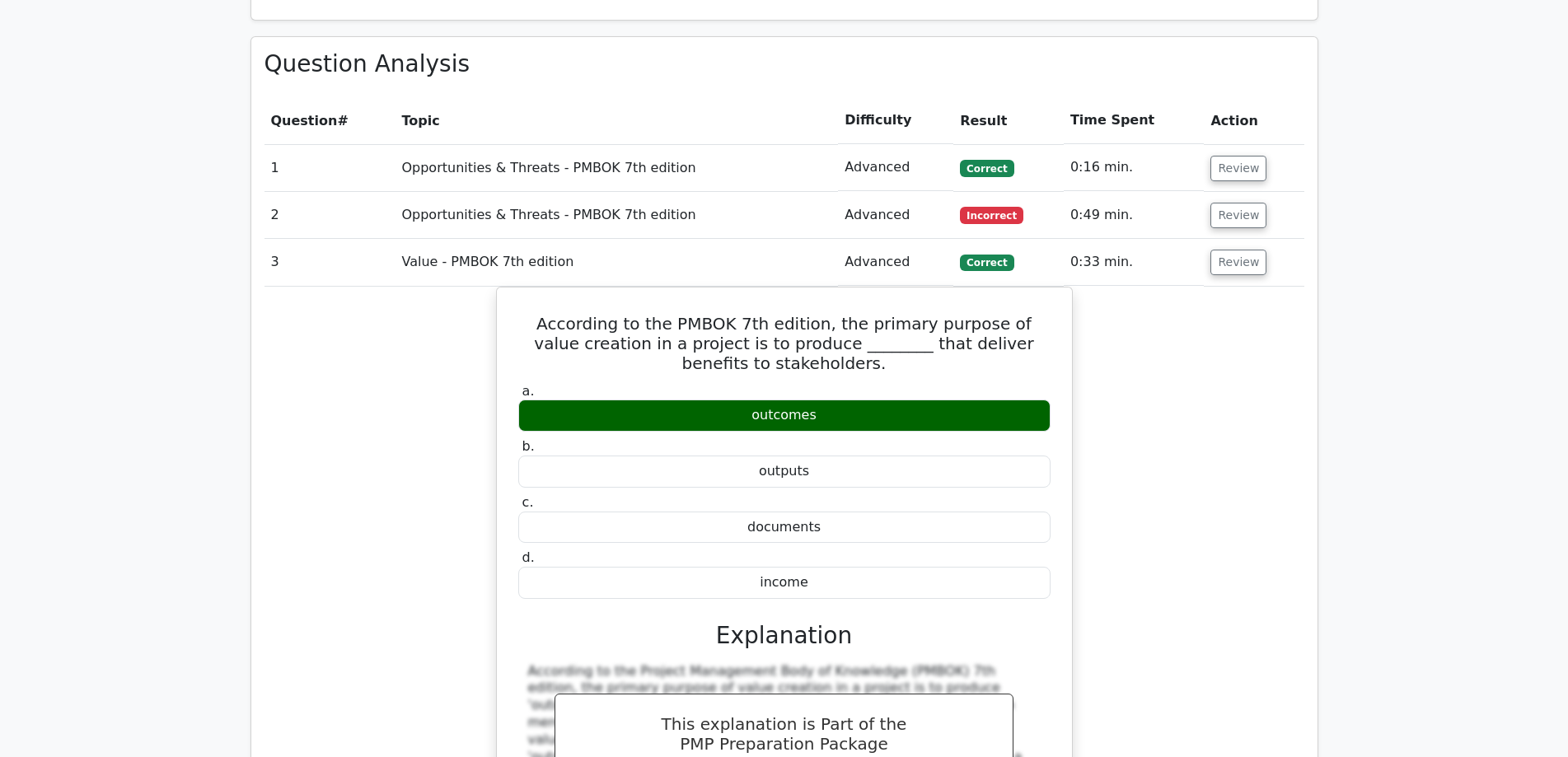
click at [1168, 375] on div "According to the PMBOK 7th edition, the primary purpose of value creation in a …" at bounding box center [784, 674] width 1040 height 773
click at [1232, 249] on button "Review" at bounding box center [1238, 262] width 56 height 25
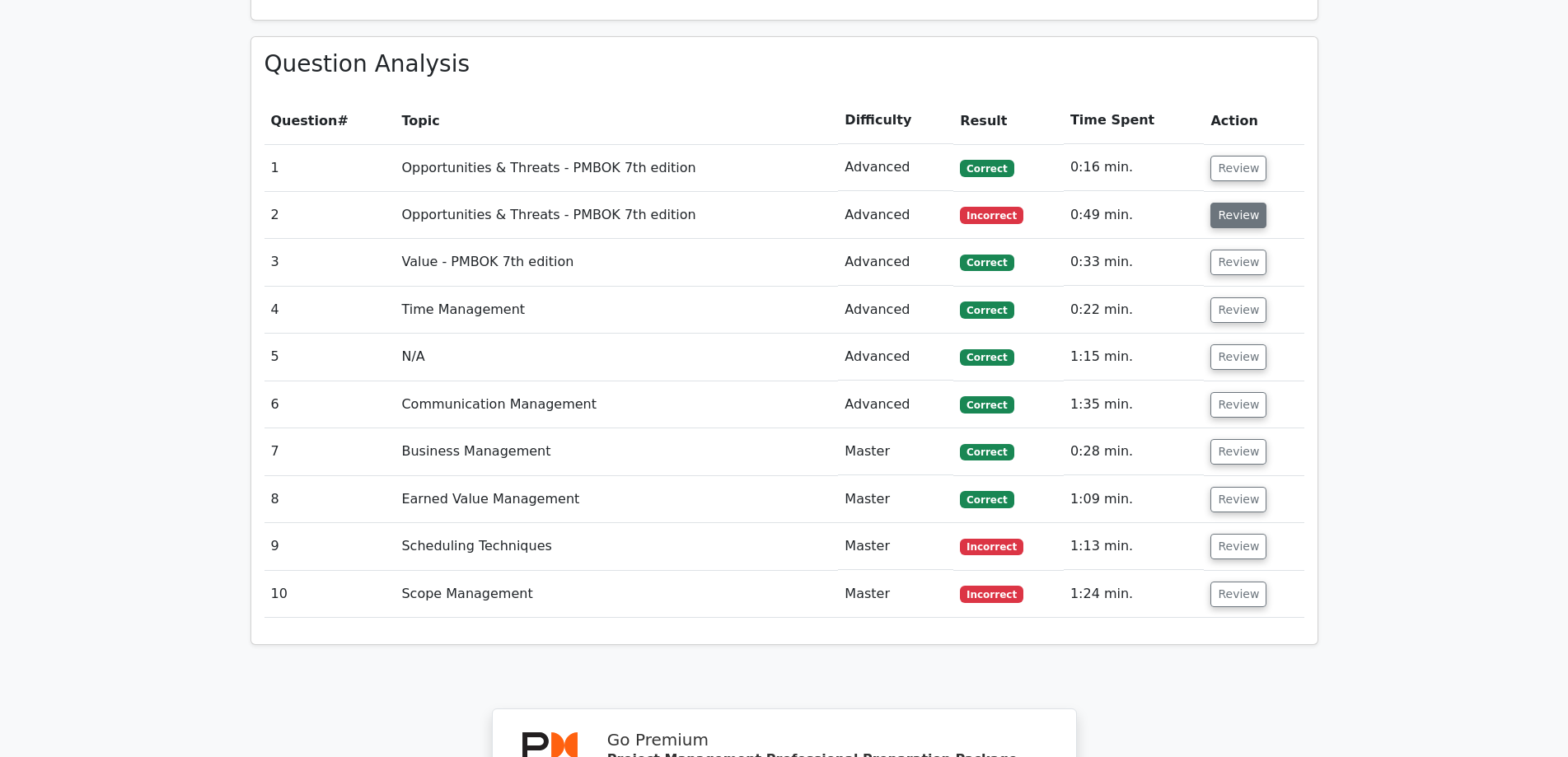
click at [1233, 203] on button "Review" at bounding box center [1238, 215] width 56 height 25
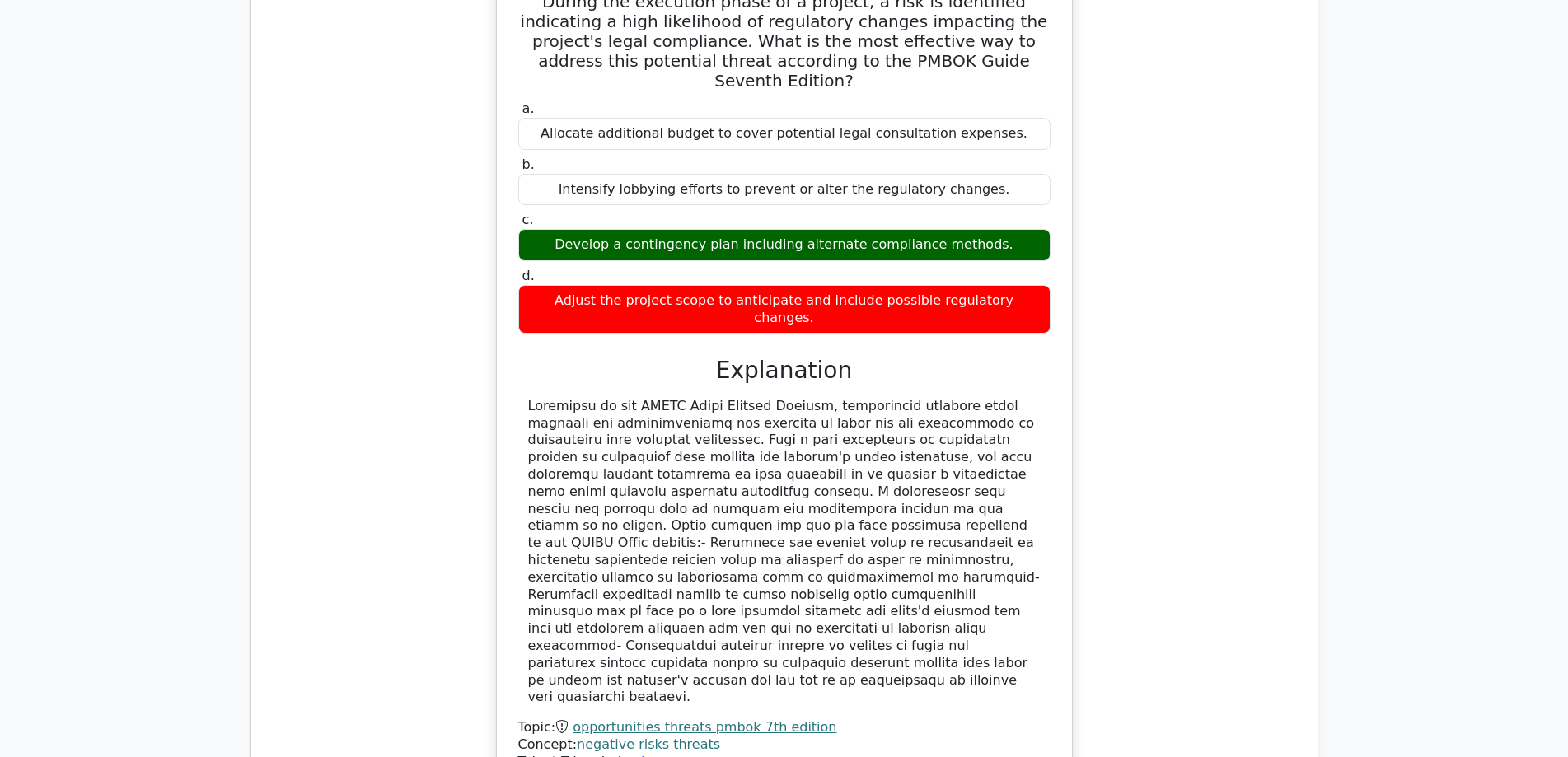
scroll to position [1510, 0]
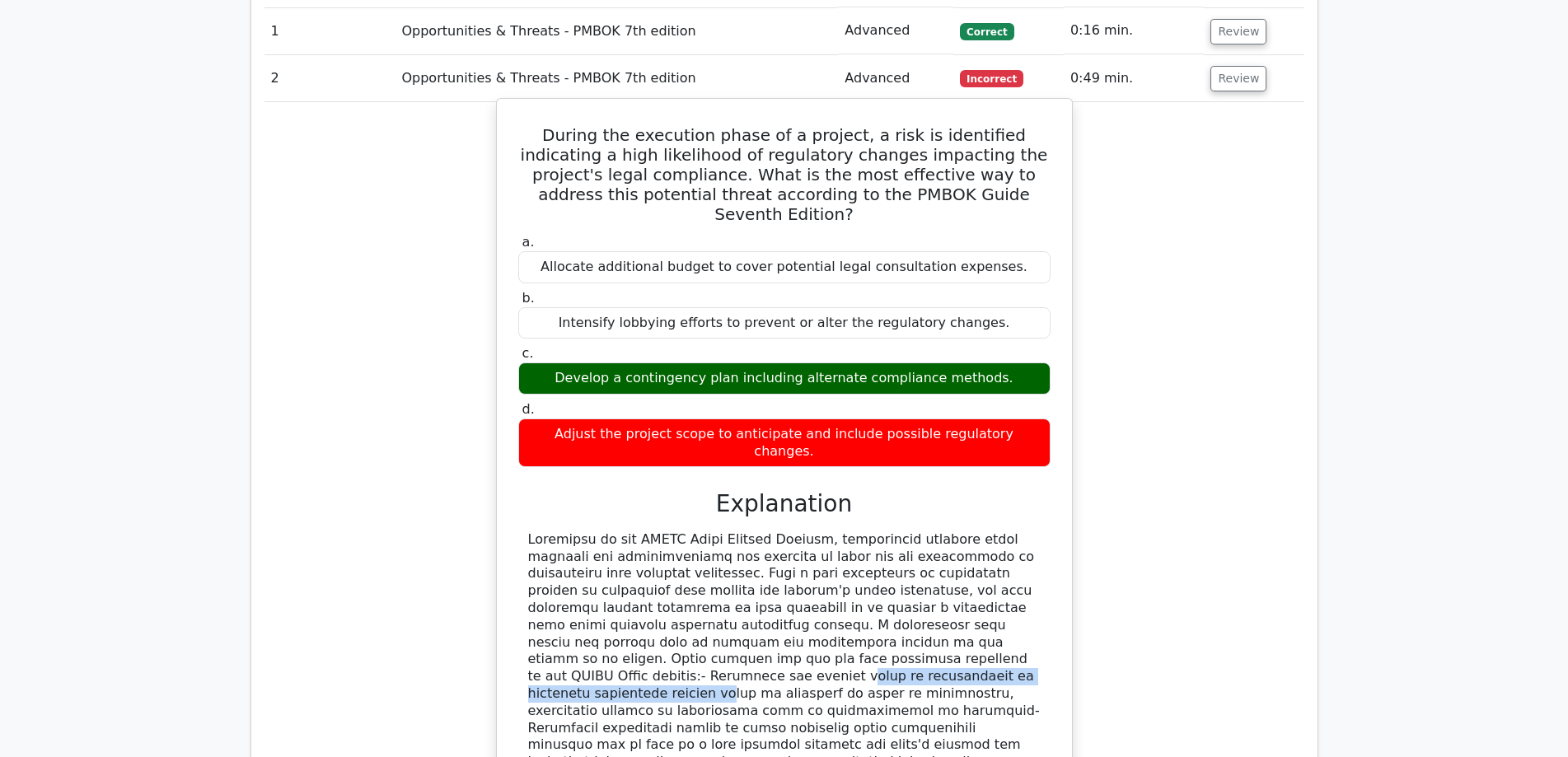
drag, startPoint x: 563, startPoint y: 545, endPoint x: 863, endPoint y: 550, distance: 300.0
click at [863, 550] on div at bounding box center [784, 686] width 513 height 309
click at [820, 601] on div at bounding box center [784, 686] width 513 height 309
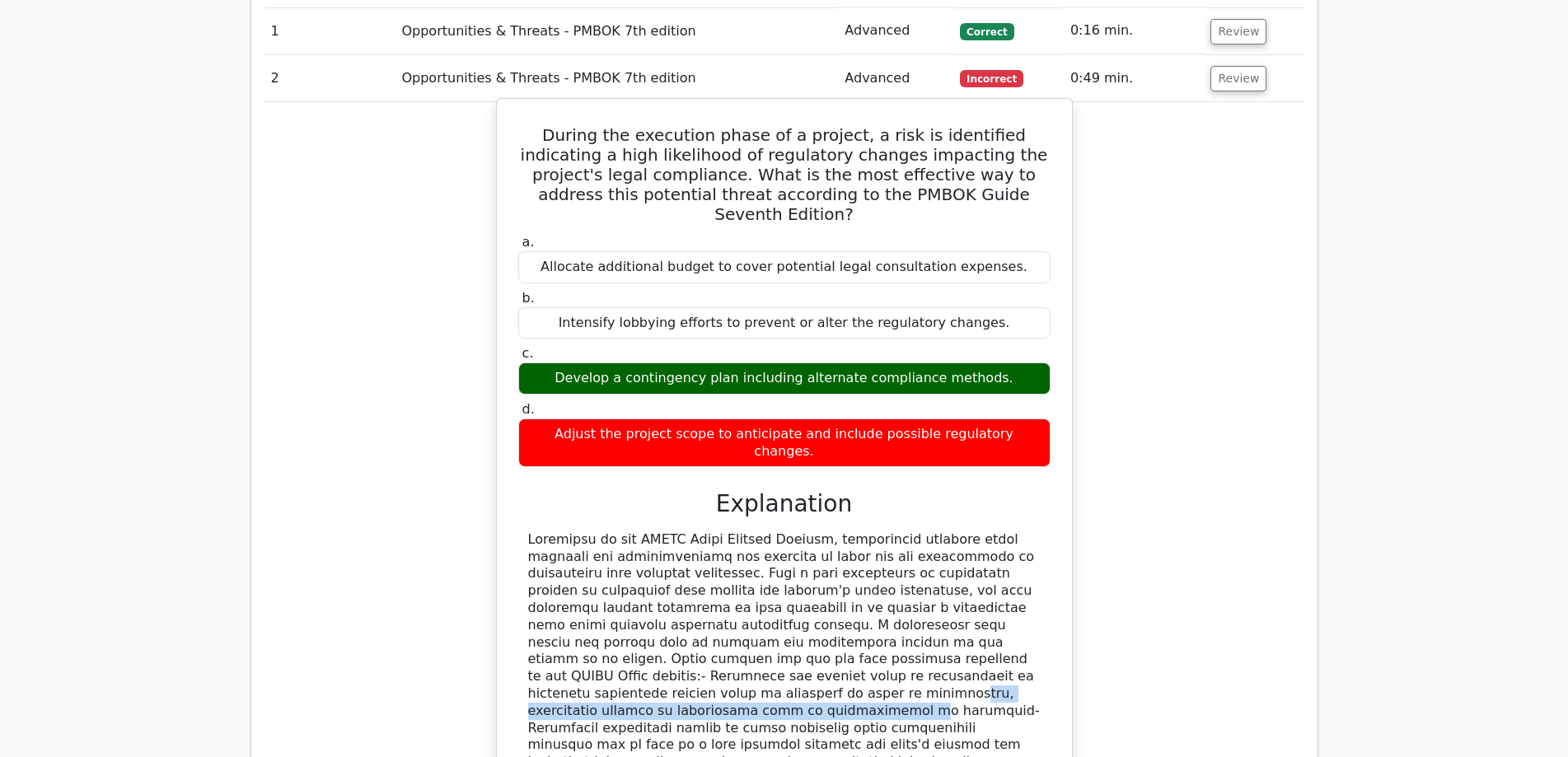
drag, startPoint x: 609, startPoint y: 561, endPoint x: 969, endPoint y: 563, distance: 360.0
click at [969, 563] on div at bounding box center [784, 686] width 513 height 309
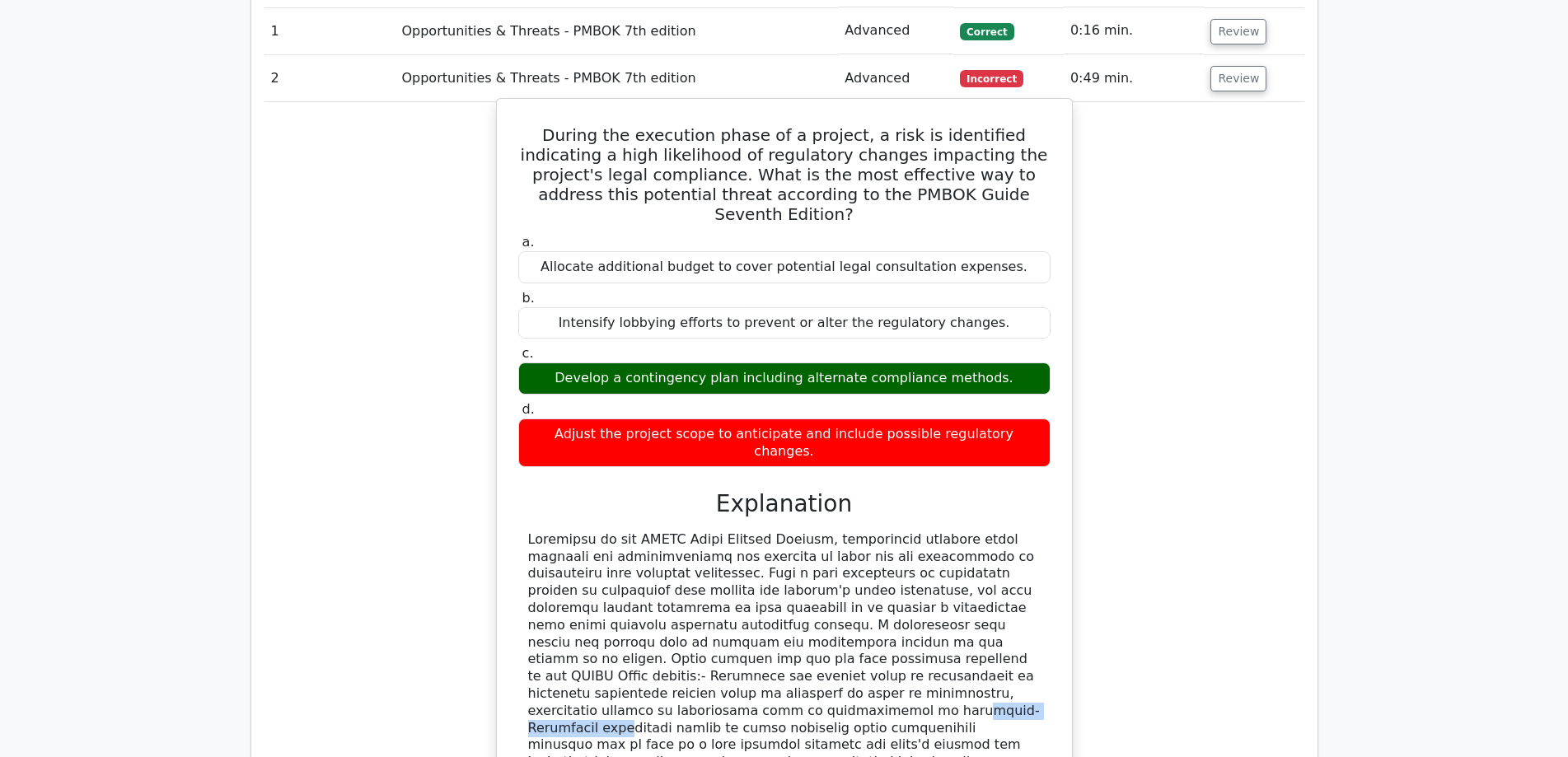
drag, startPoint x: 553, startPoint y: 577, endPoint x: 679, endPoint y: 577, distance: 126.0
click at [679, 577] on div at bounding box center [784, 686] width 513 height 309
drag, startPoint x: 715, startPoint y: 578, endPoint x: 970, endPoint y: 579, distance: 255.0
click at [970, 579] on div at bounding box center [784, 686] width 513 height 309
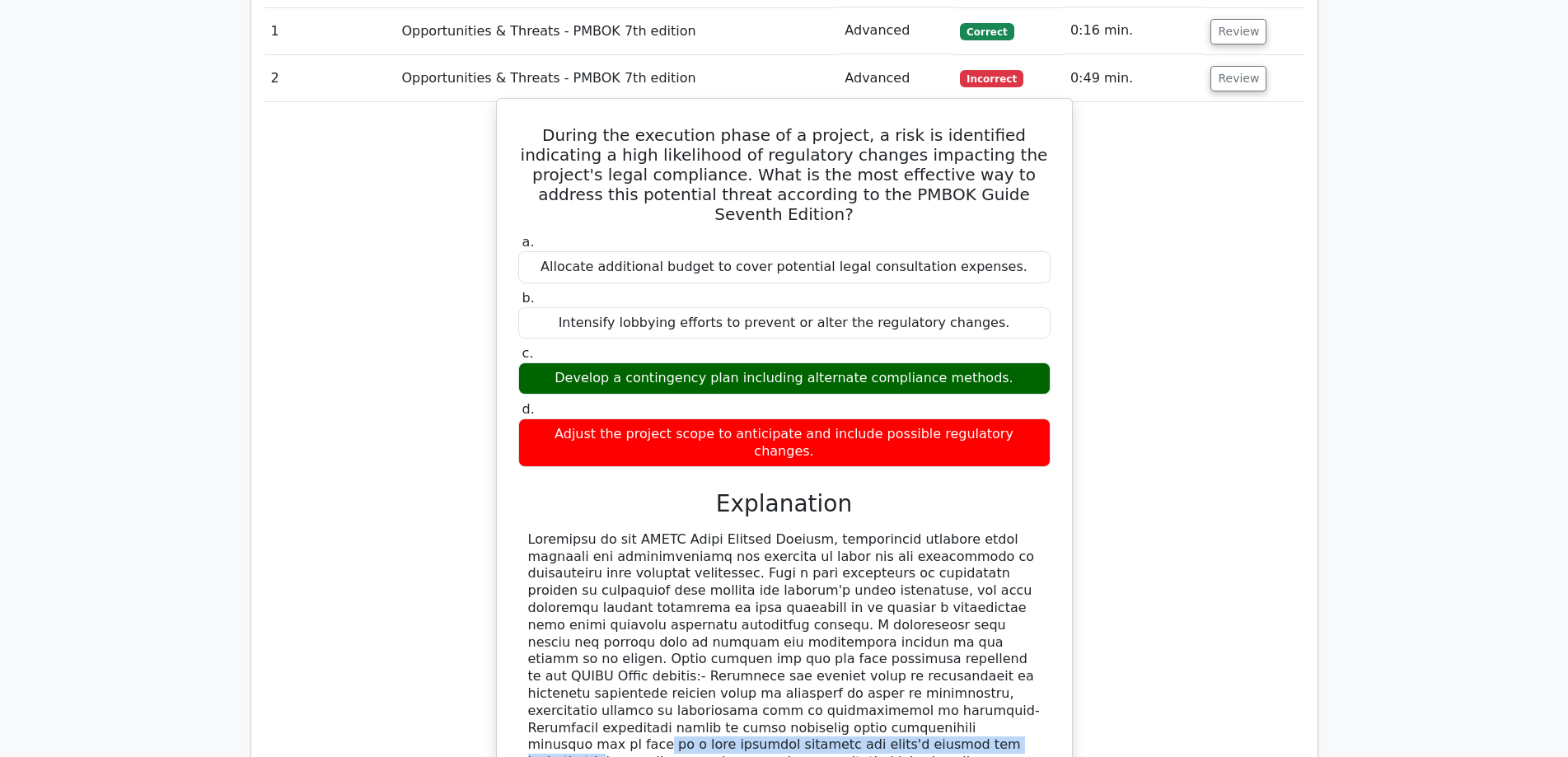
drag, startPoint x: 619, startPoint y: 594, endPoint x: 992, endPoint y: 597, distance: 373.0
click at [992, 597] on div at bounding box center [784, 686] width 513 height 309
drag, startPoint x: 579, startPoint y: 615, endPoint x: 992, endPoint y: 611, distance: 413.0
click at [992, 611] on div at bounding box center [784, 686] width 513 height 309
drag, startPoint x: 577, startPoint y: 629, endPoint x: 1006, endPoint y: 640, distance: 429.1
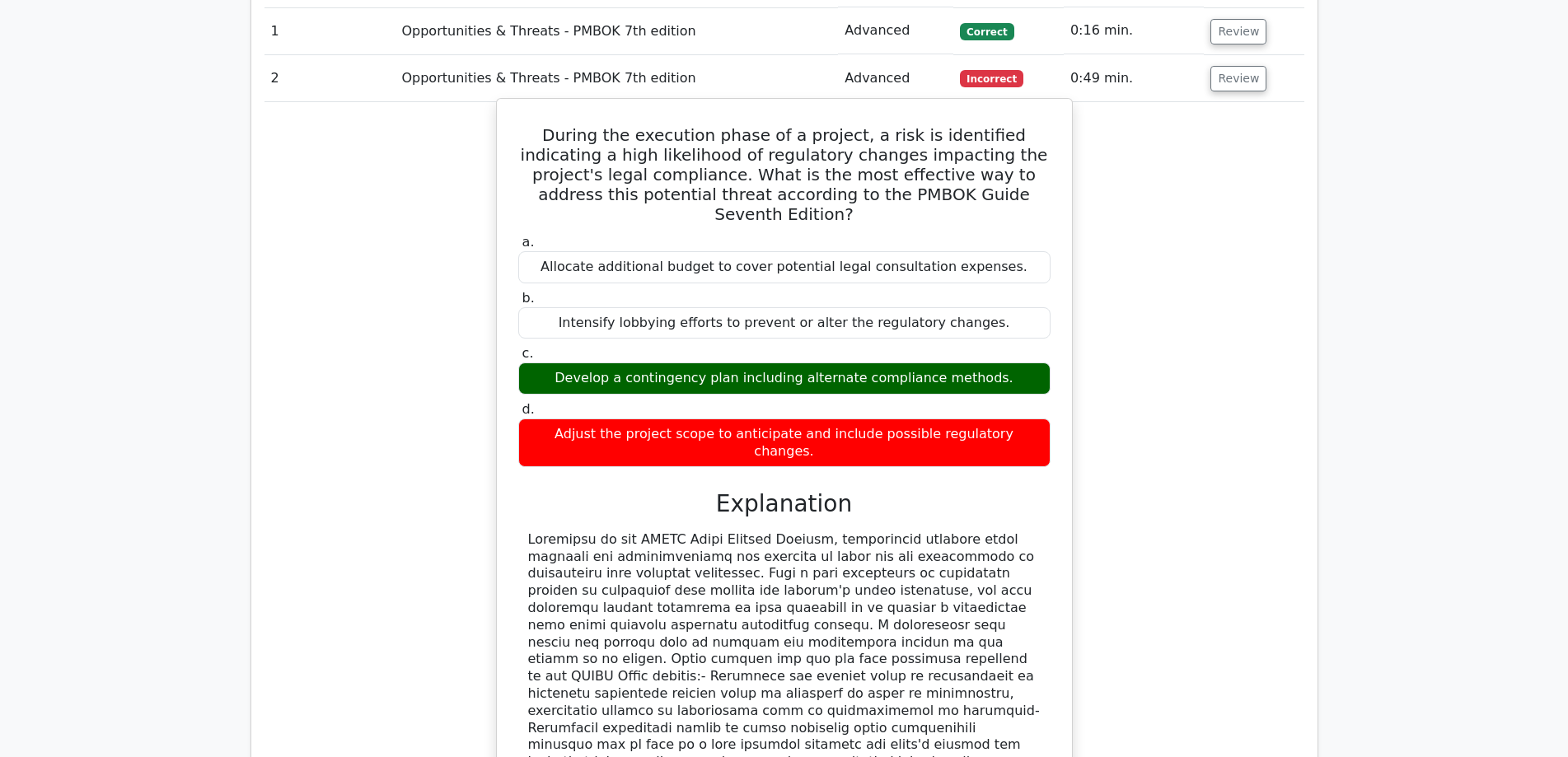
click at [1006, 640] on div at bounding box center [784, 686] width 513 height 309
click at [690, 558] on div at bounding box center [784, 686] width 513 height 309
drag, startPoint x: 520, startPoint y: 57, endPoint x: 1038, endPoint y: 335, distance: 587.9
click at [1038, 335] on div "During the execution phase of a project, a risk is identified indicating a high…" at bounding box center [784, 512] width 562 height 813
copy div "During the execution phase of a project, a risk is identified indicating a high…"
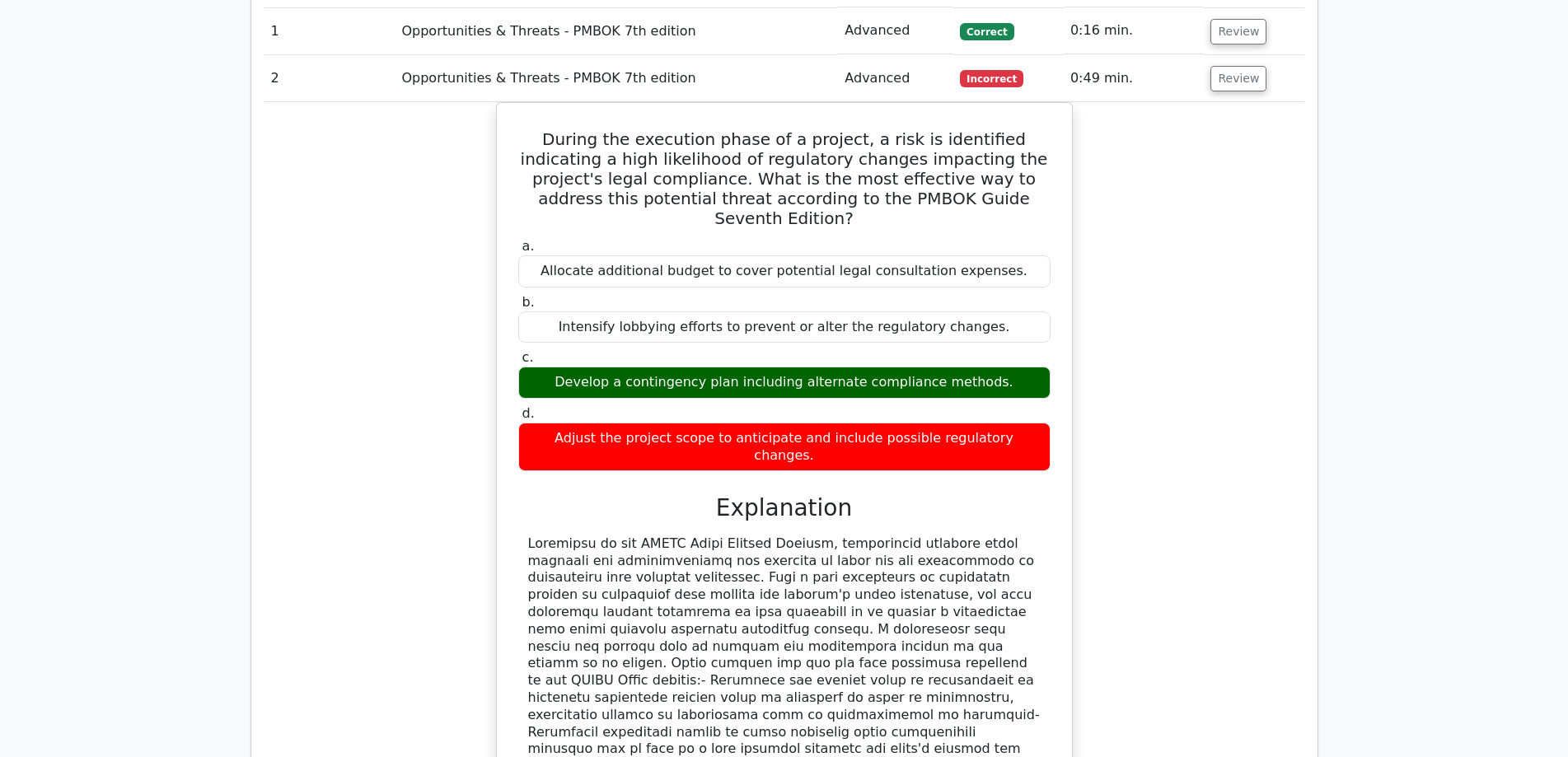
click at [1172, 322] on div "During the execution phase of a project, a risk is identified indicating a high…" at bounding box center [784, 526] width 1040 height 848
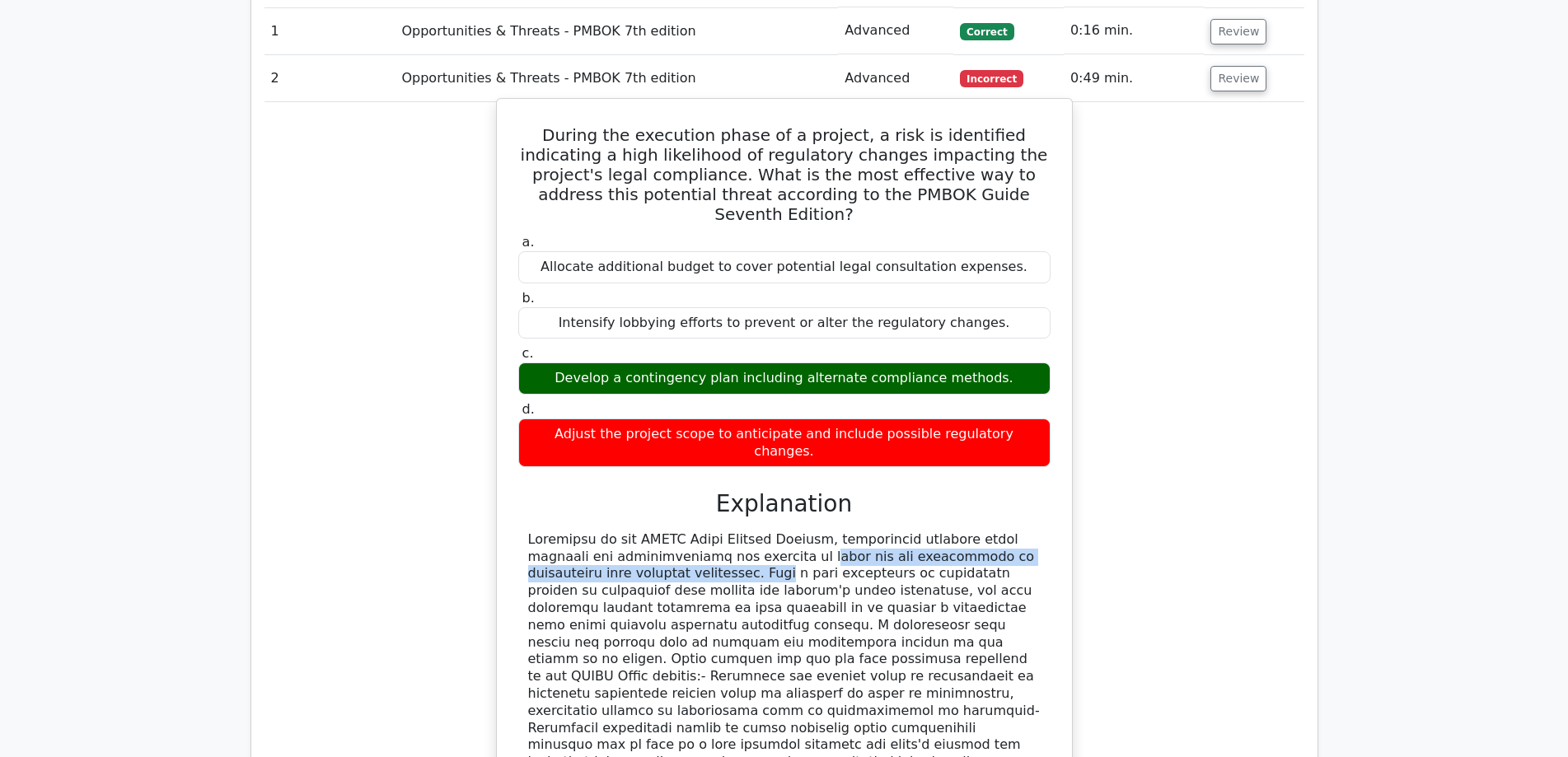
drag, startPoint x: 604, startPoint y: 445, endPoint x: 1018, endPoint y: 442, distance: 414.0
click at [1018, 532] on div at bounding box center [784, 686] width 513 height 309
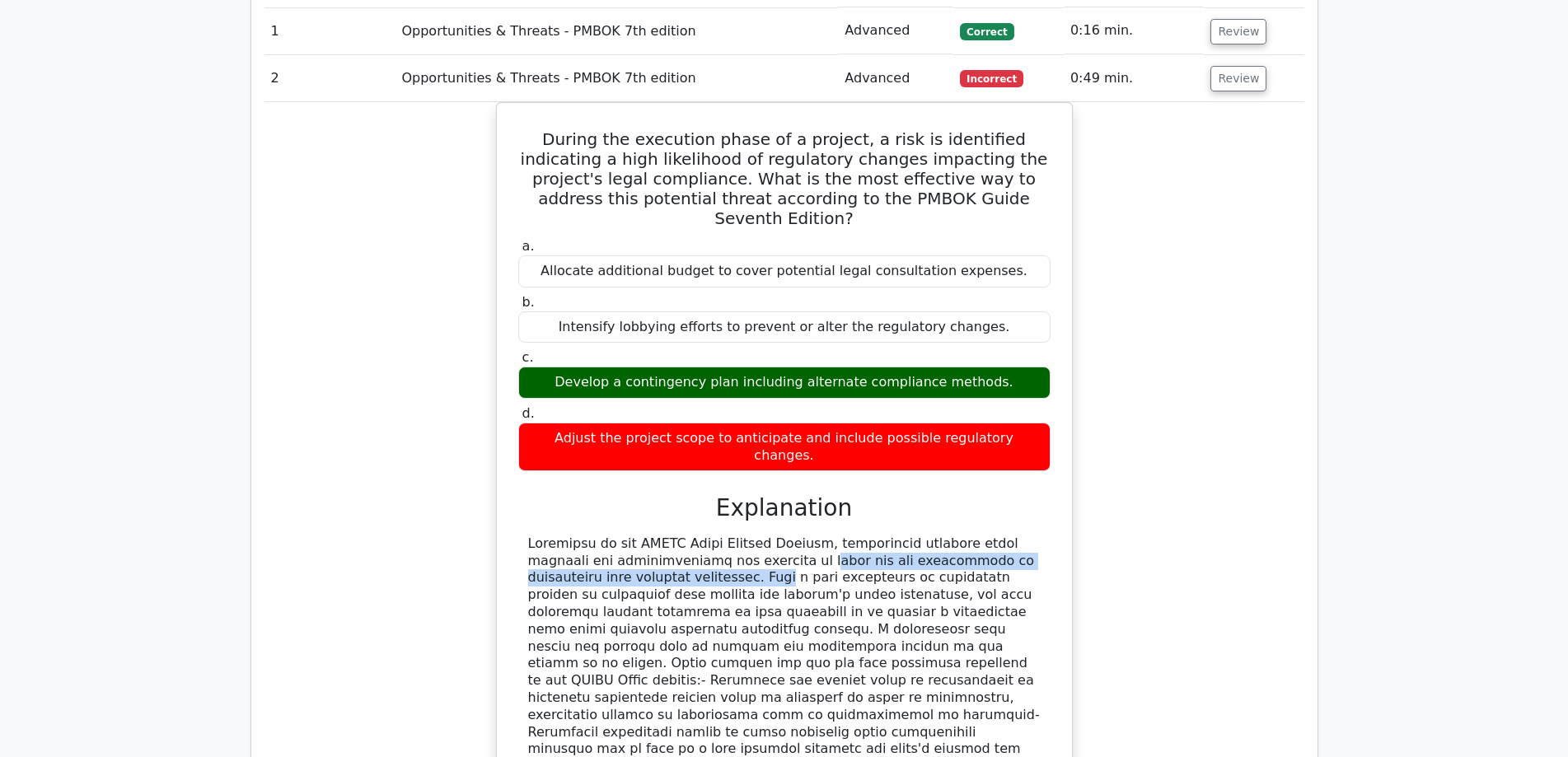
click at [1157, 450] on div "During the execution phase of a project, a risk is identified indicating a high…" at bounding box center [784, 526] width 1040 height 848
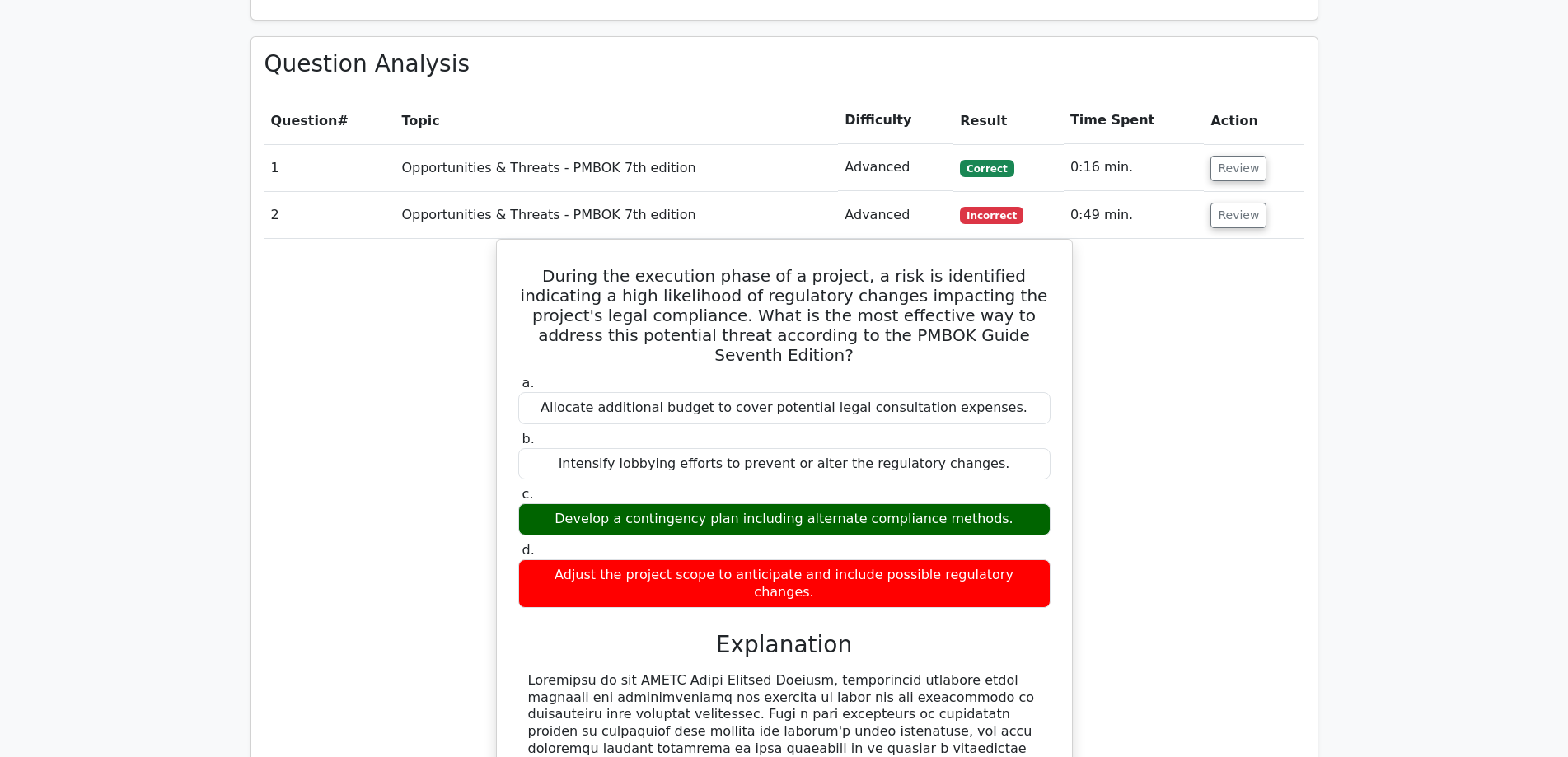
scroll to position [1236, 0]
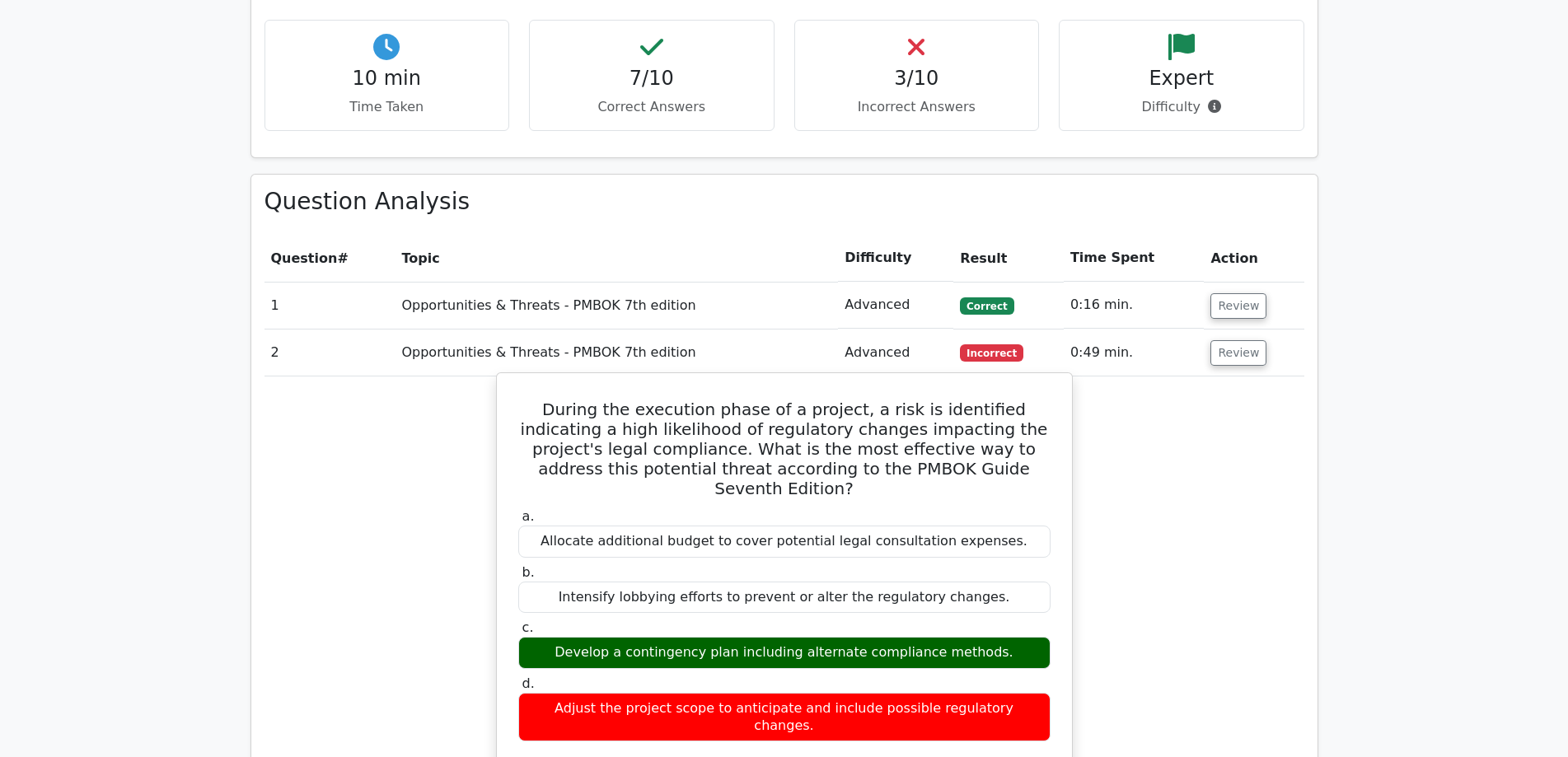
drag, startPoint x: 803, startPoint y: 555, endPoint x: 1007, endPoint y: 557, distance: 204.0
click at [1007, 637] on div "Develop a contingency plan including alternate compliance methods." at bounding box center [784, 653] width 533 height 32
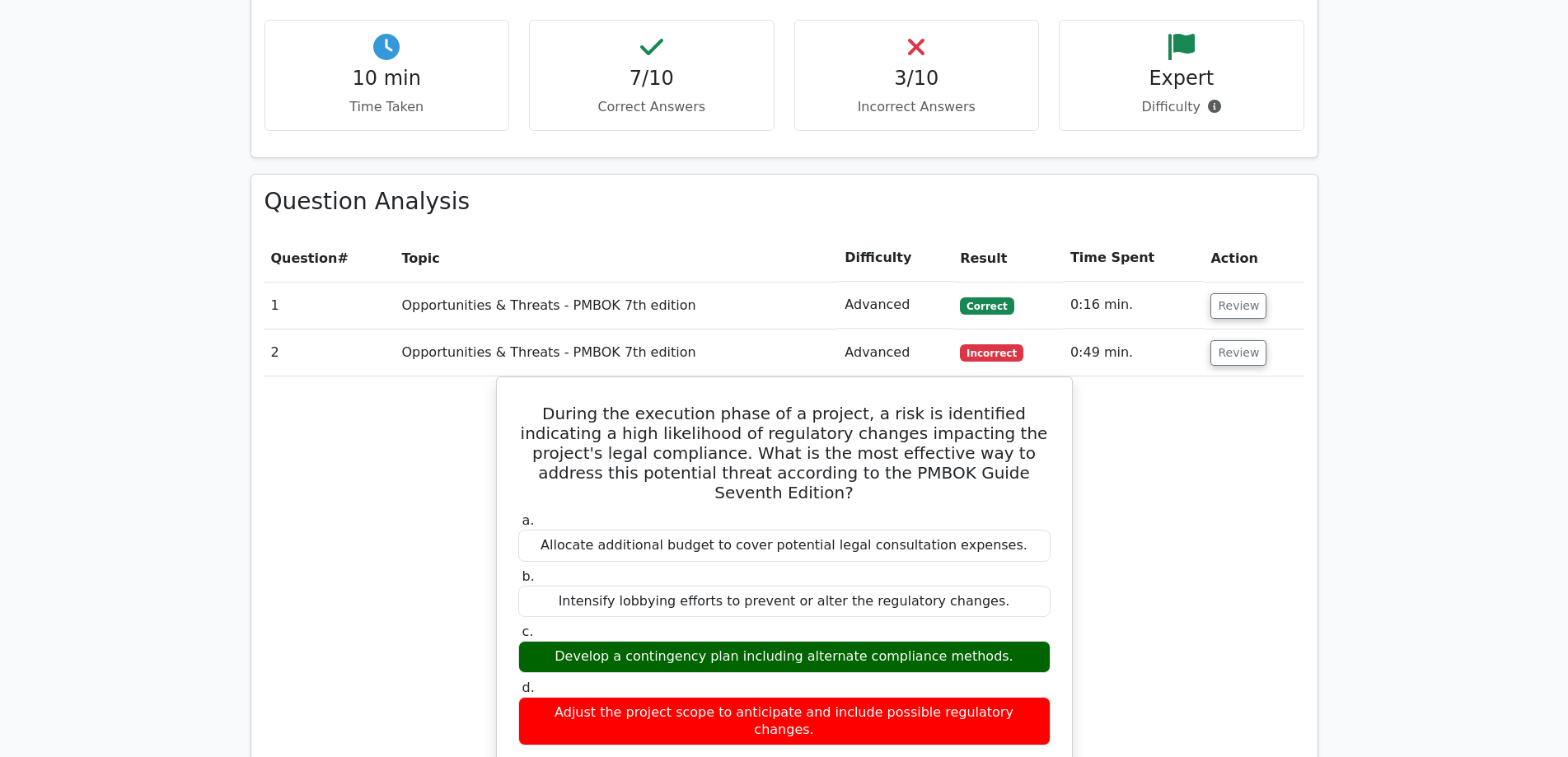
click at [1239, 340] on button "Review" at bounding box center [1238, 352] width 56 height 25
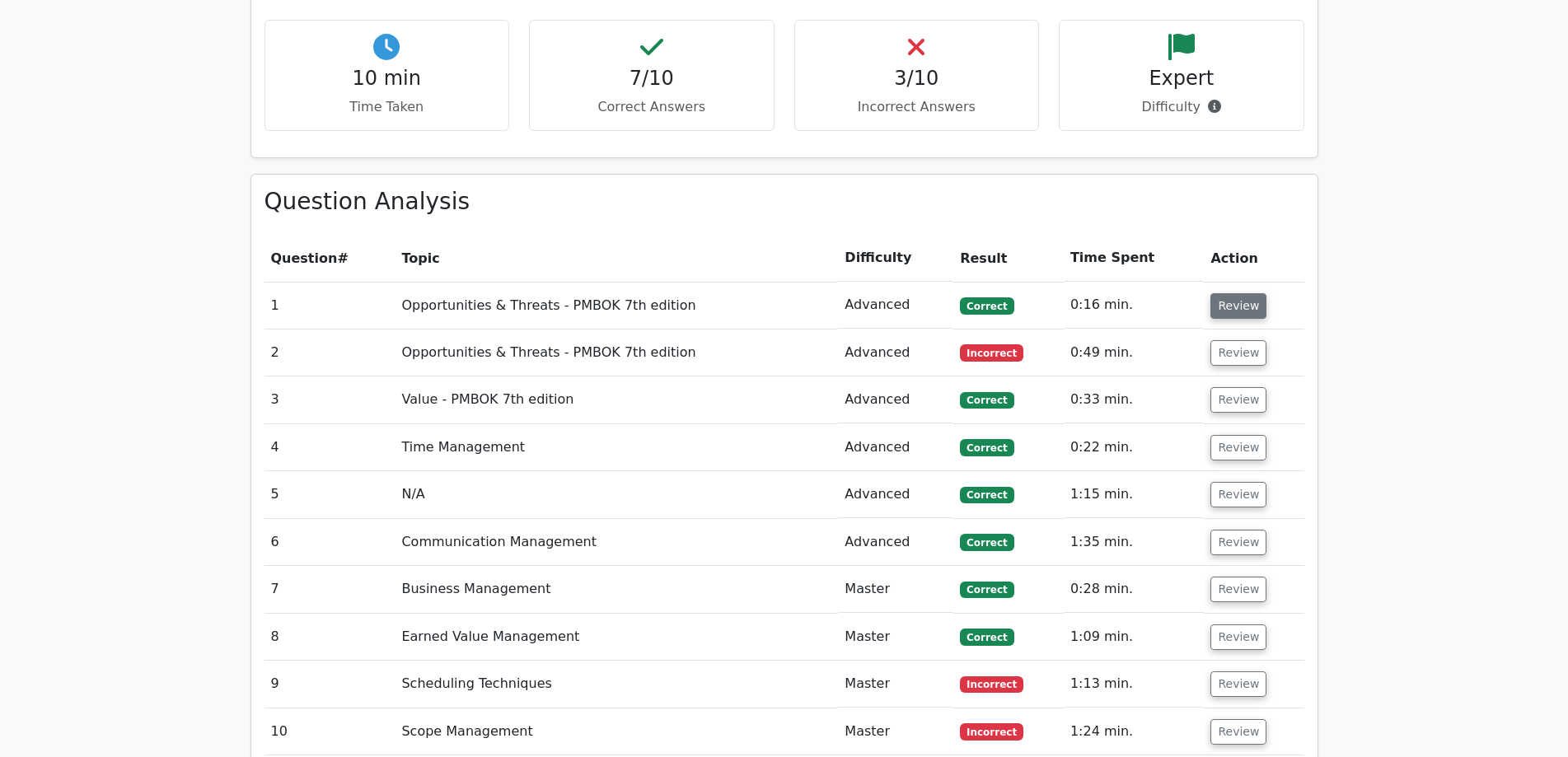
click at [1234, 293] on button "Review" at bounding box center [1238, 306] width 56 height 25
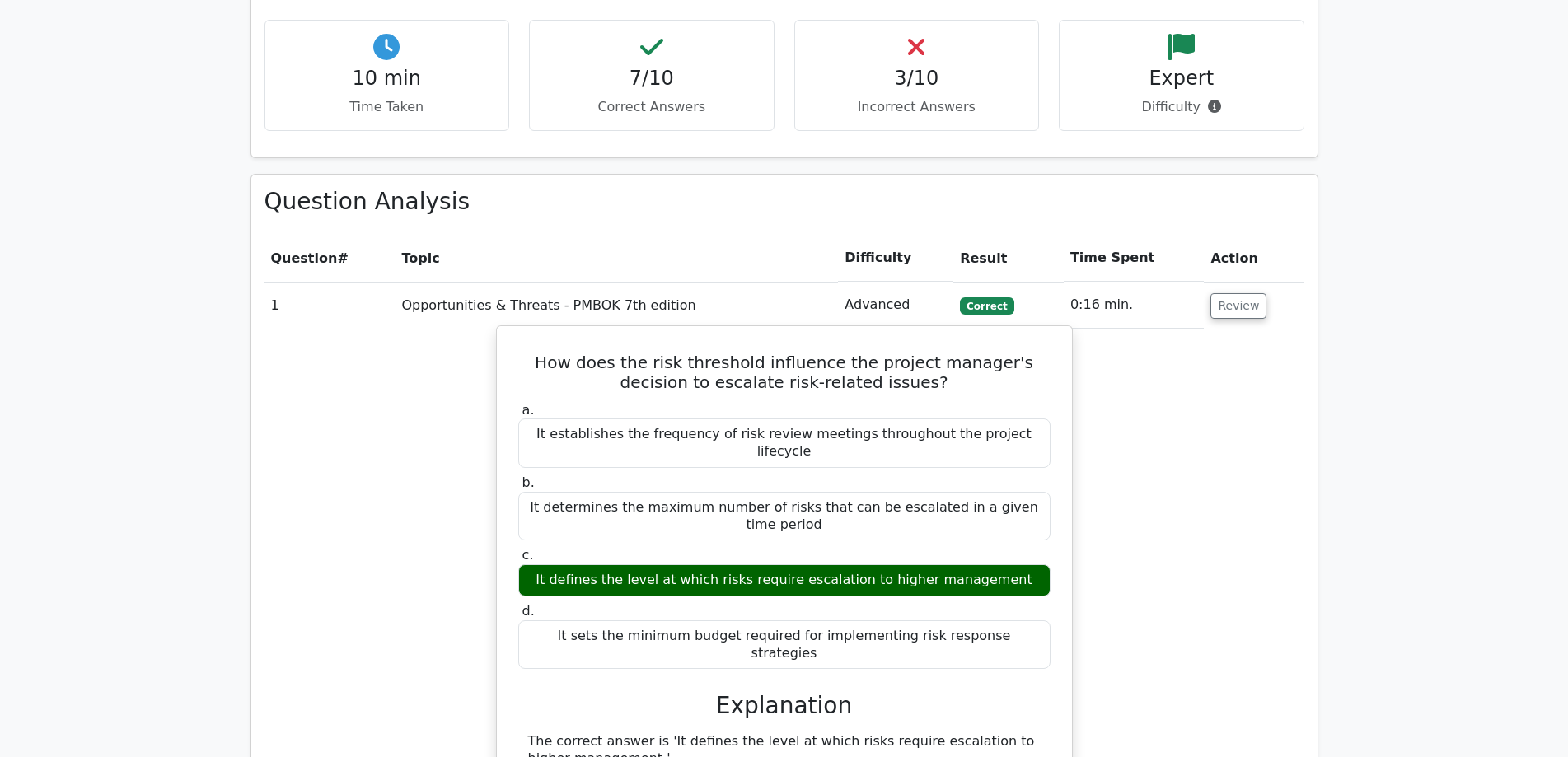
drag, startPoint x: 671, startPoint y: 665, endPoint x: 895, endPoint y: 665, distance: 224.0
drag, startPoint x: 650, startPoint y: 681, endPoint x: 1010, endPoint y: 683, distance: 360.0
drag, startPoint x: 590, startPoint y: 695, endPoint x: 1025, endPoint y: 703, distance: 435.1
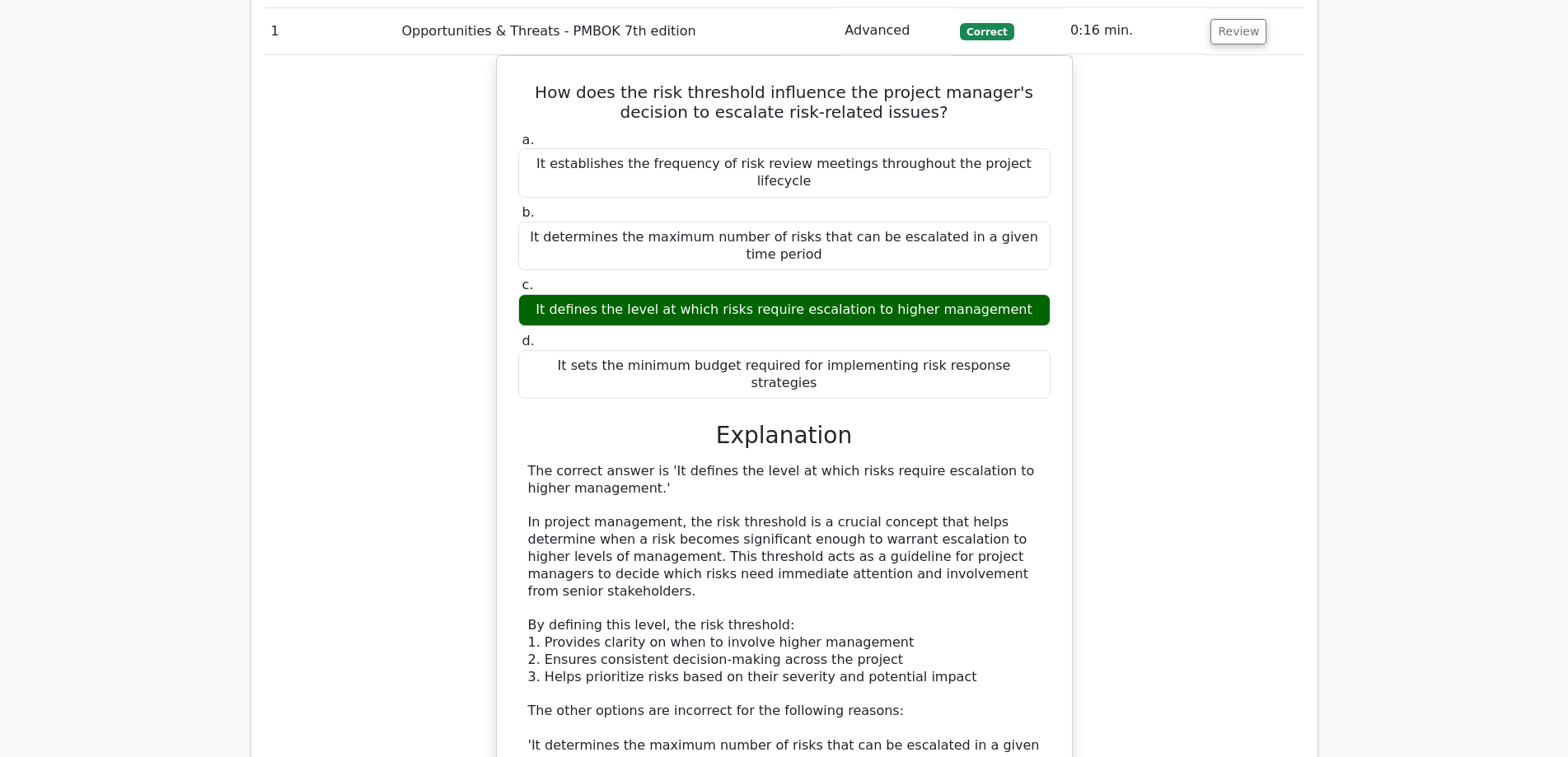
scroll to position [1786, 0]
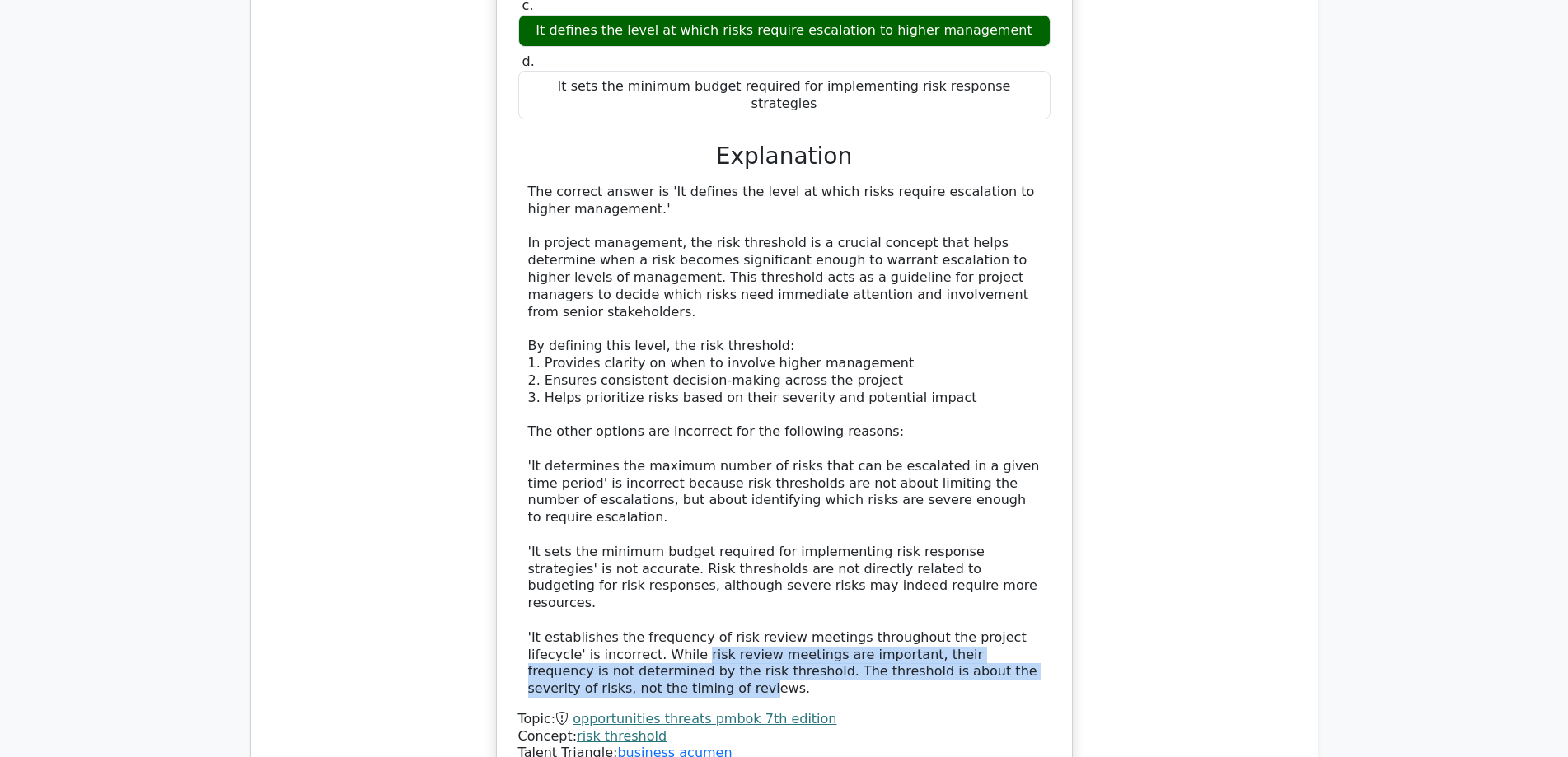
drag, startPoint x: 622, startPoint y: 473, endPoint x: 999, endPoint y: 483, distance: 377.1
click at [999, 483] on div "The correct answer is 'It defines the level at which risks require escalation t…" at bounding box center [784, 440] width 513 height 514
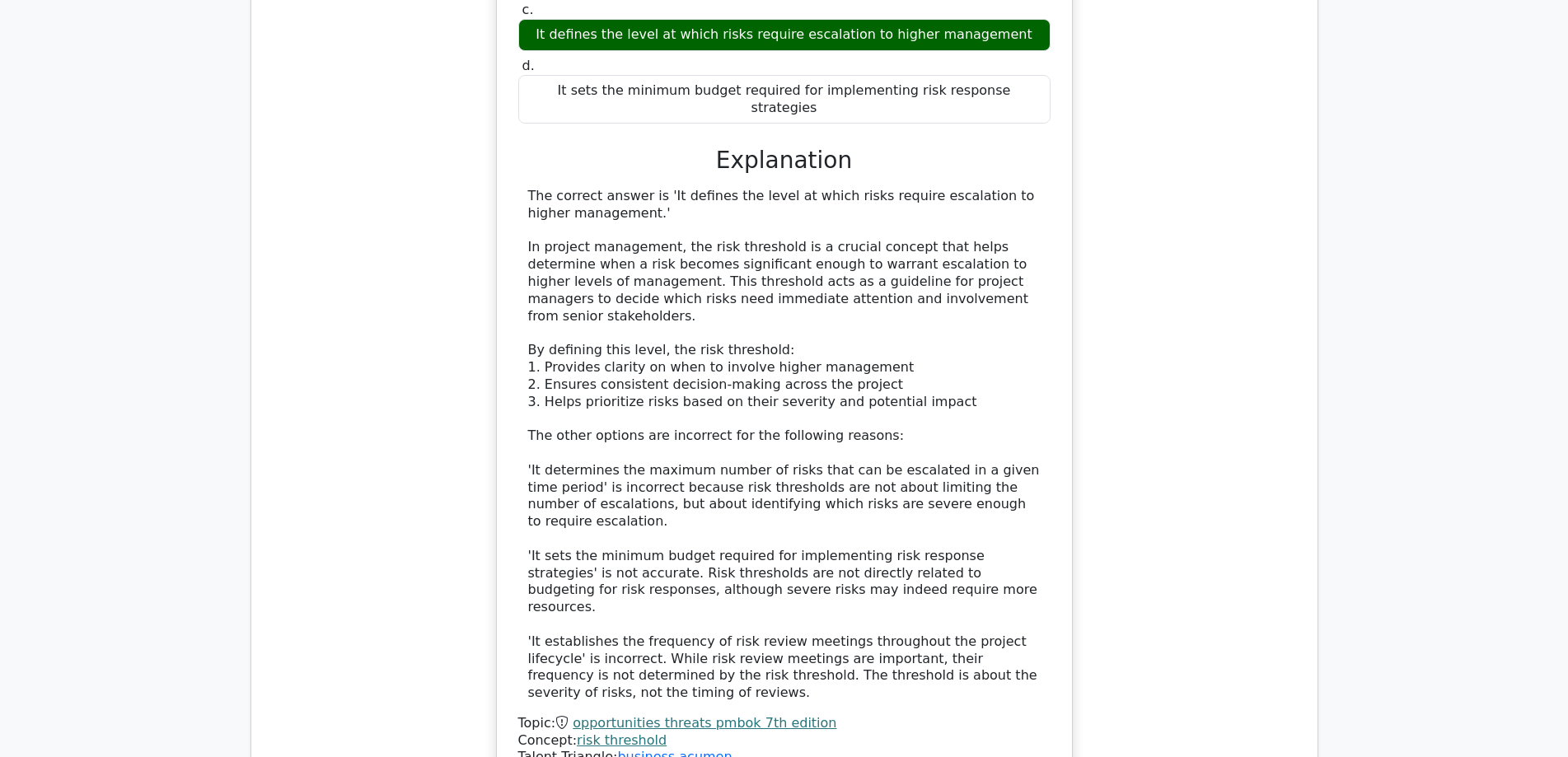
click at [1216, 436] on div "How does the risk threshold influence the project manager's decision to escalat…" at bounding box center [784, 294] width 1040 height 1028
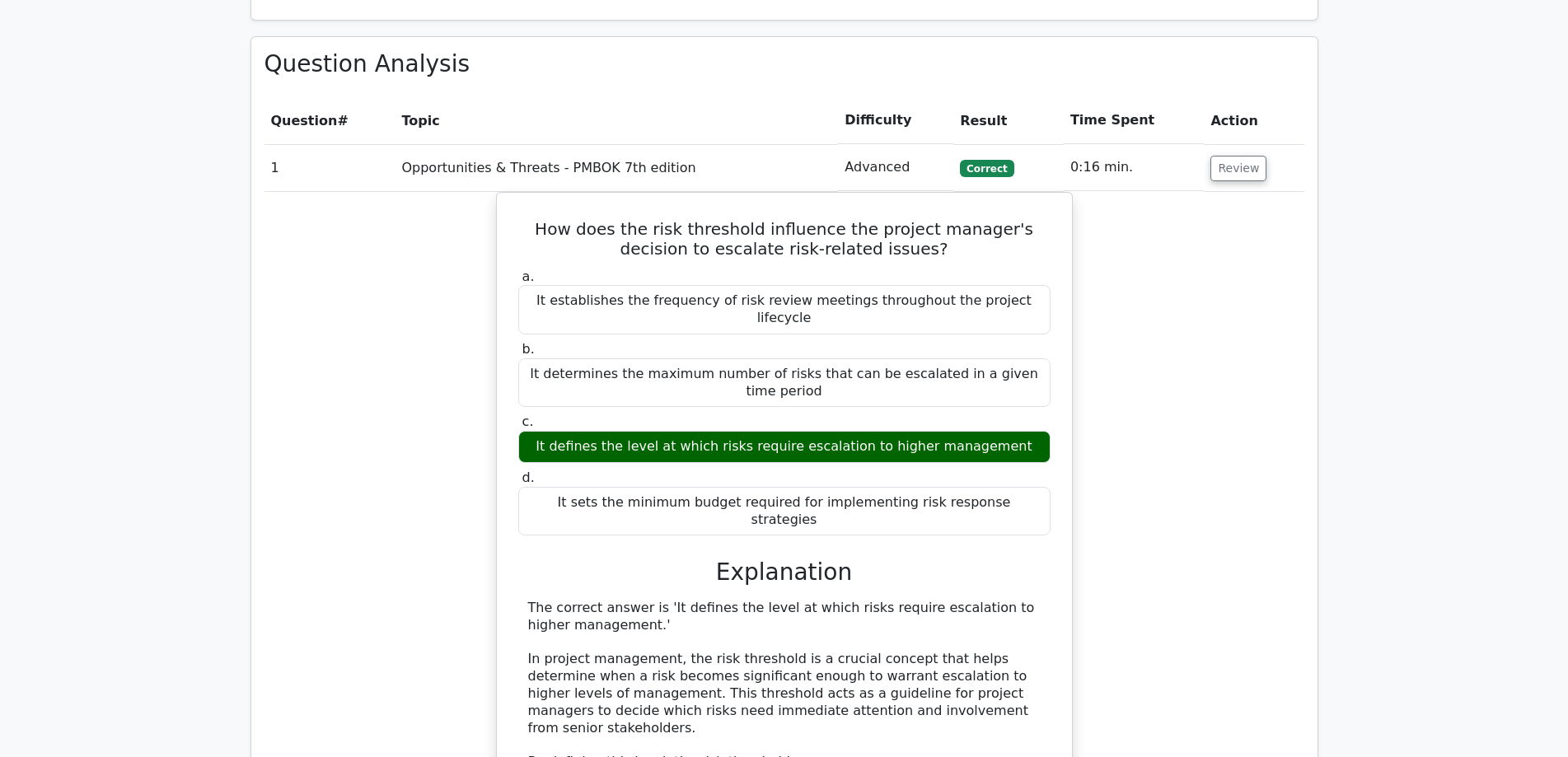
scroll to position [1236, 0]
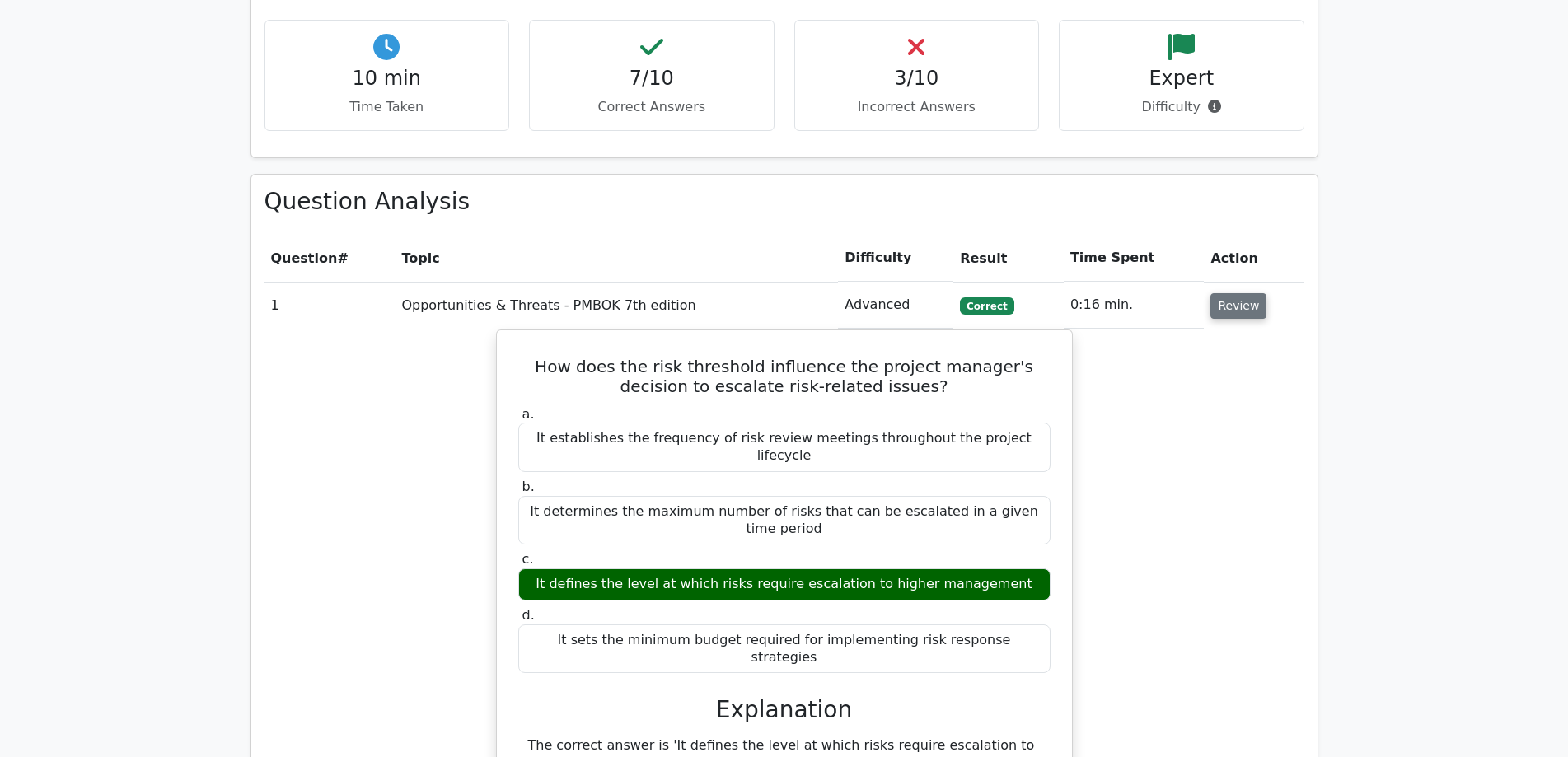
click at [1232, 293] on button "Review" at bounding box center [1238, 306] width 56 height 25
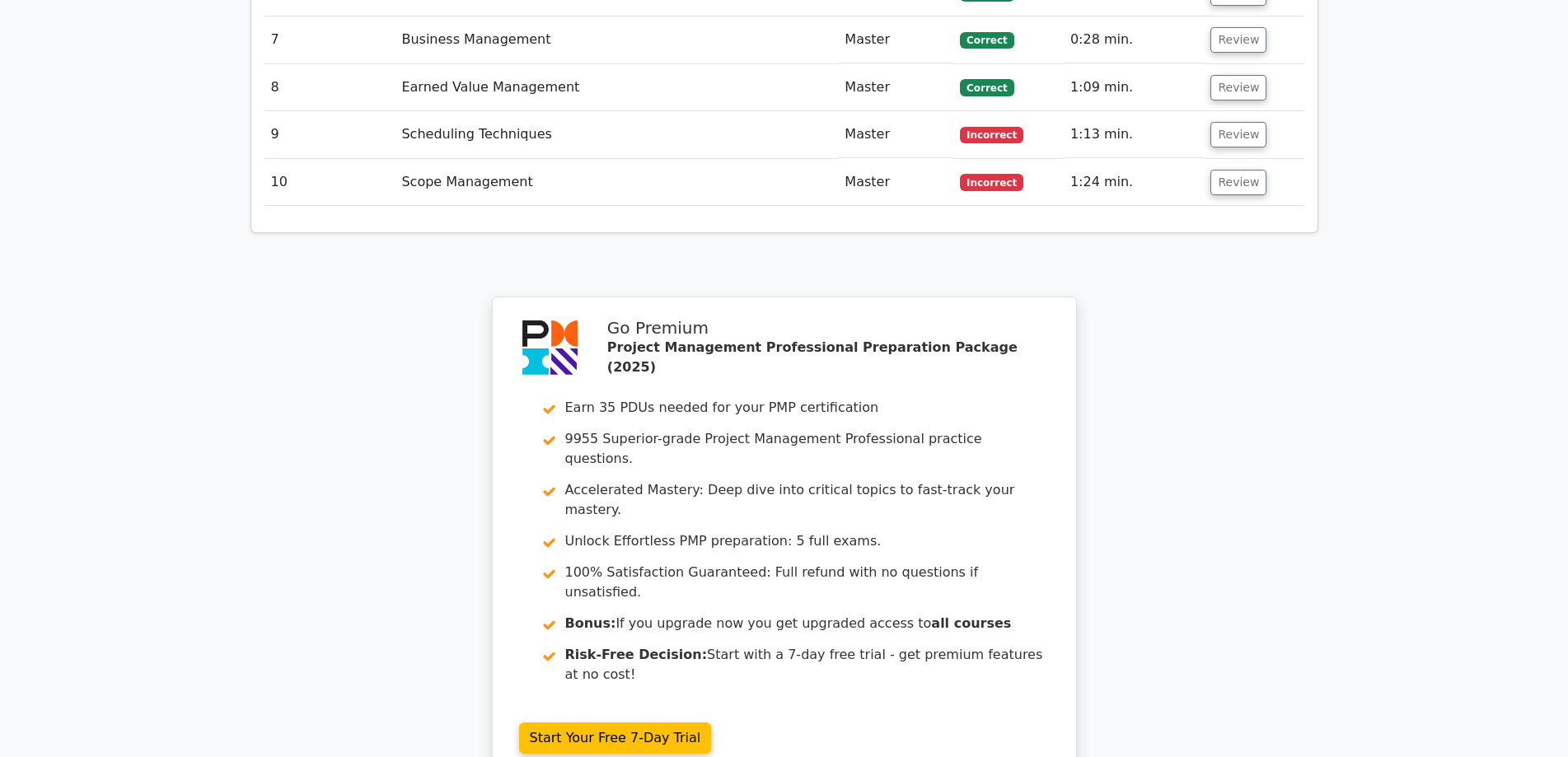
scroll to position [1977, 0]
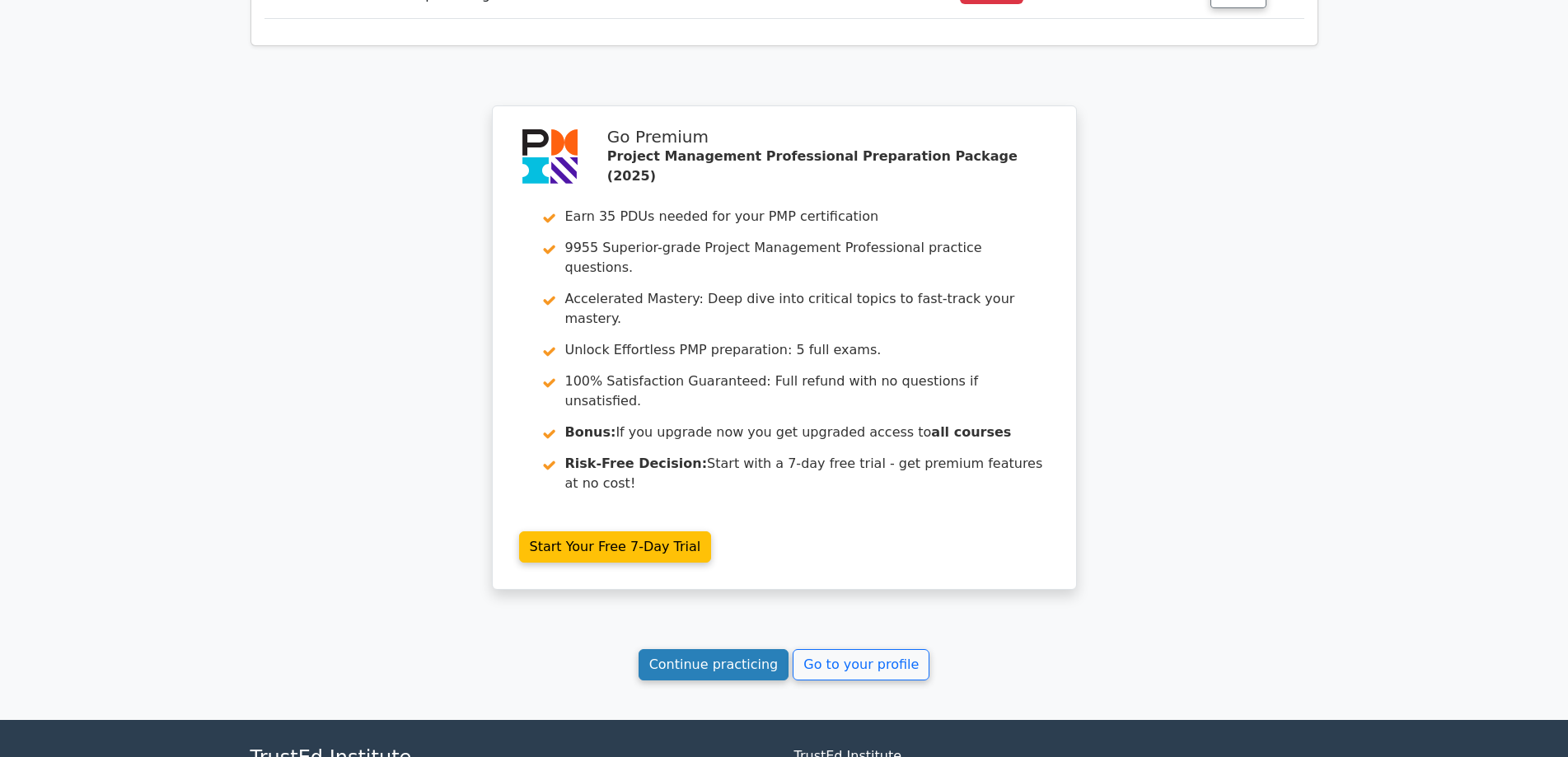
click at [719, 649] on link "Continue practicing" at bounding box center [714, 665] width 151 height 31
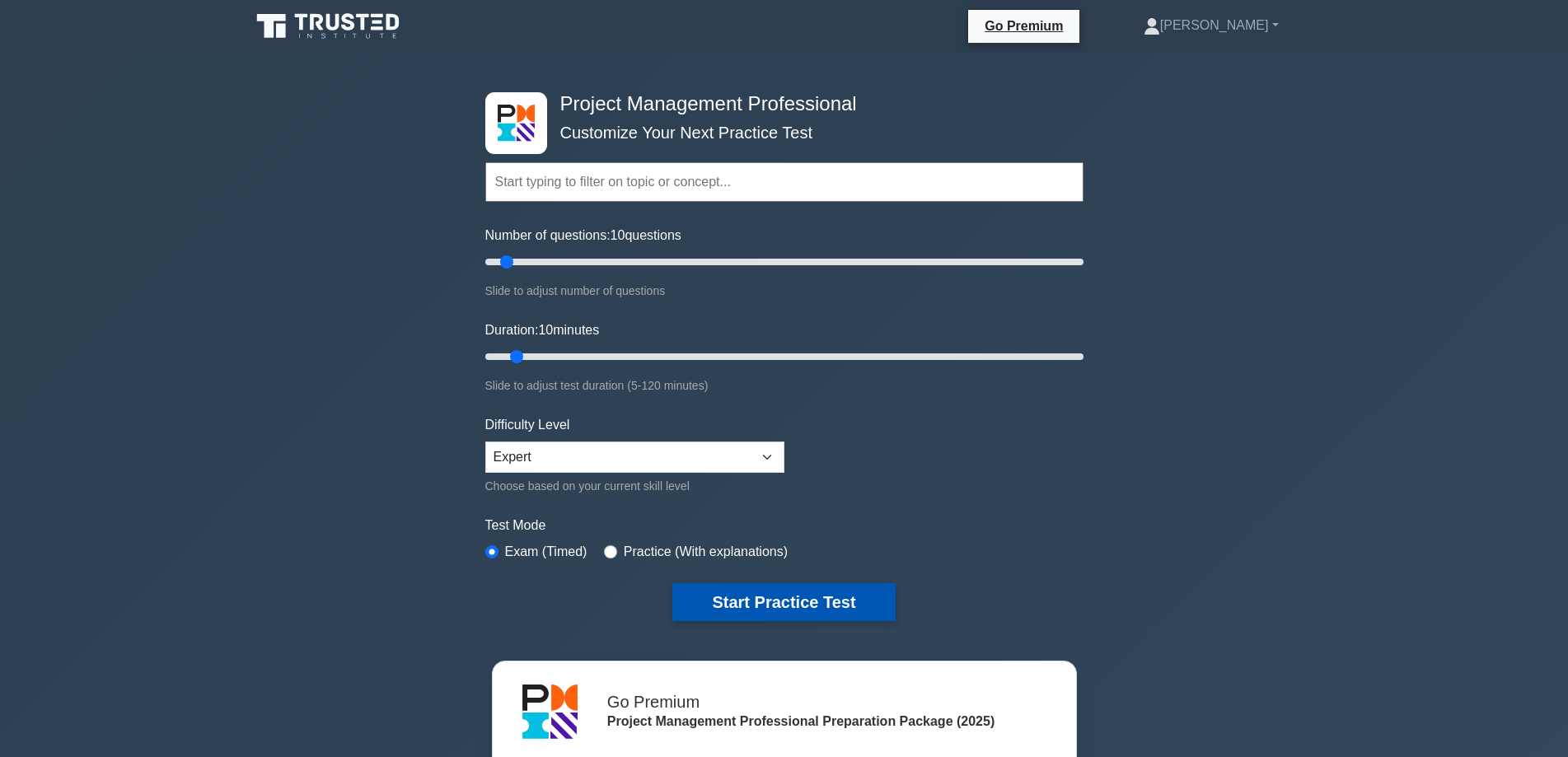
click at [791, 596] on button "Start Practice Test" at bounding box center [784, 603] width 222 height 38
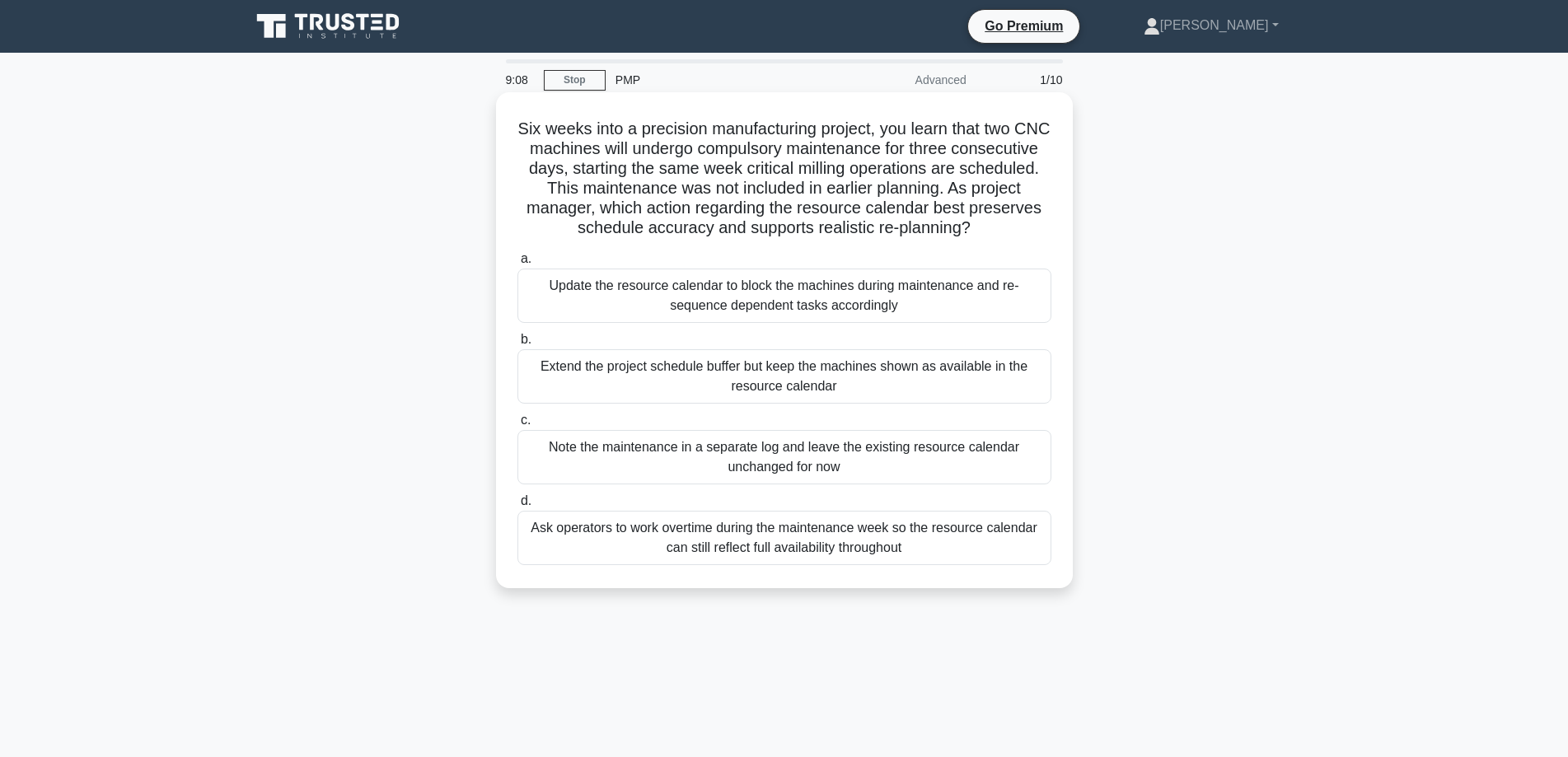
click at [660, 288] on div "Update the resource calendar to block the machines during maintenance and re-se…" at bounding box center [784, 296] width 533 height 55
click at [517, 265] on input "a. Update the resource calendar to block the machines during maintenance and re…" at bounding box center [517, 259] width 0 height 11
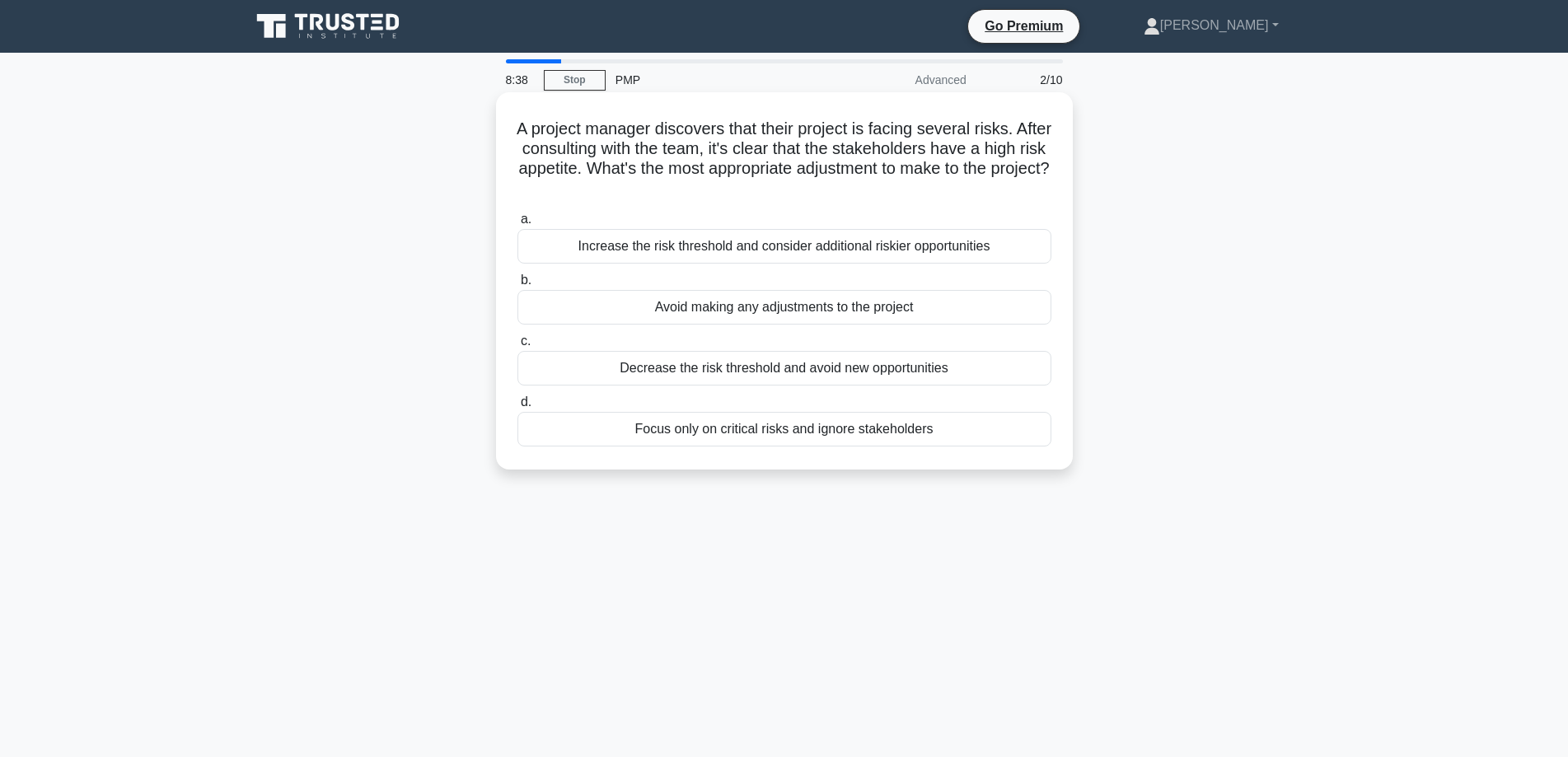
click at [767, 248] on div "Increase the risk threshold and consider additional riskier opportunities" at bounding box center [784, 246] width 533 height 35
click at [517, 225] on input "a. Increase the risk threshold and consider additional riskier opportunities" at bounding box center [517, 220] width 0 height 11
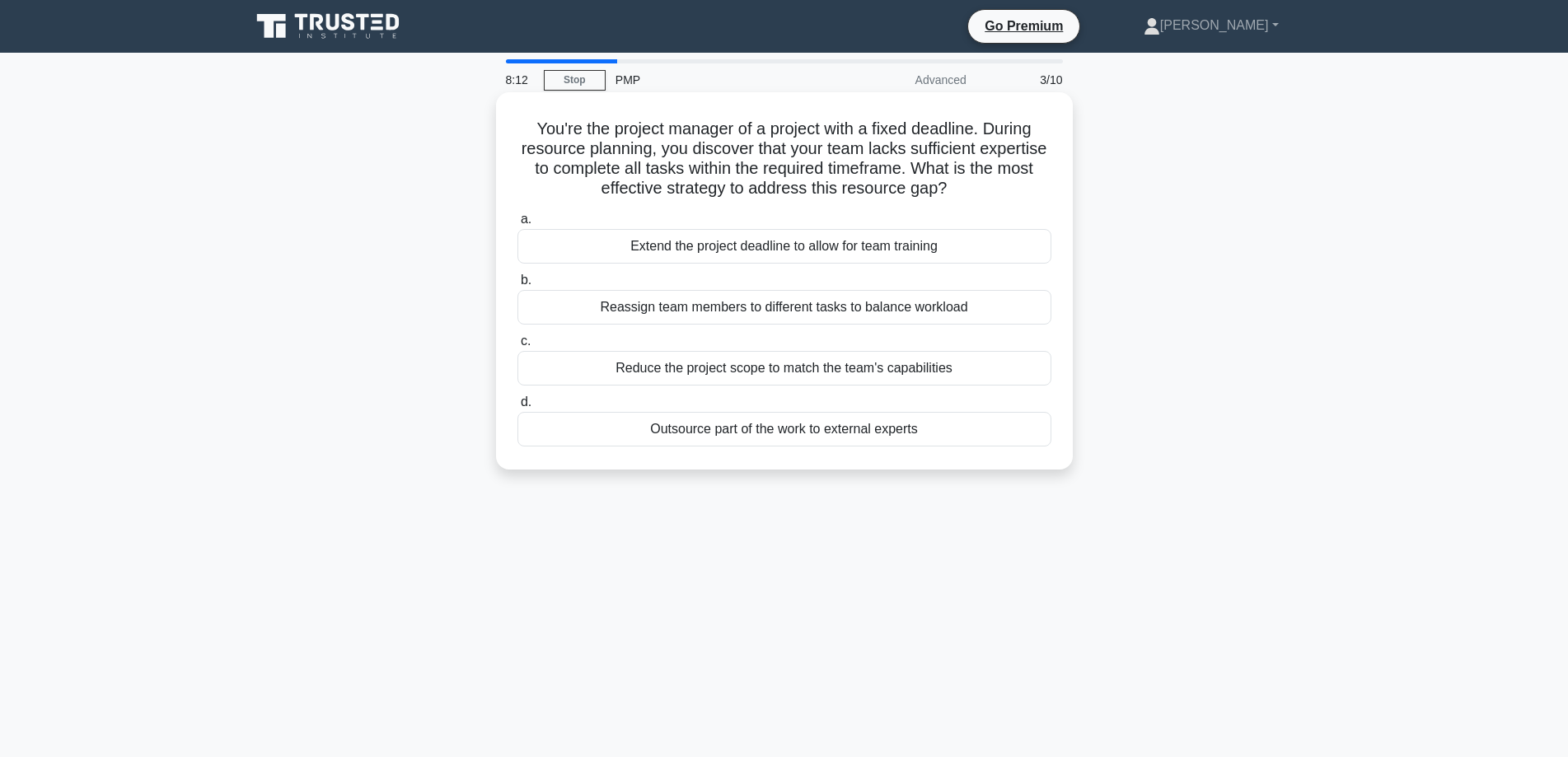
click at [776, 433] on div "Outsource part of the work to external experts" at bounding box center [784, 429] width 533 height 35
click at [517, 408] on input "d. Outsource part of the work to external experts" at bounding box center [517, 403] width 0 height 11
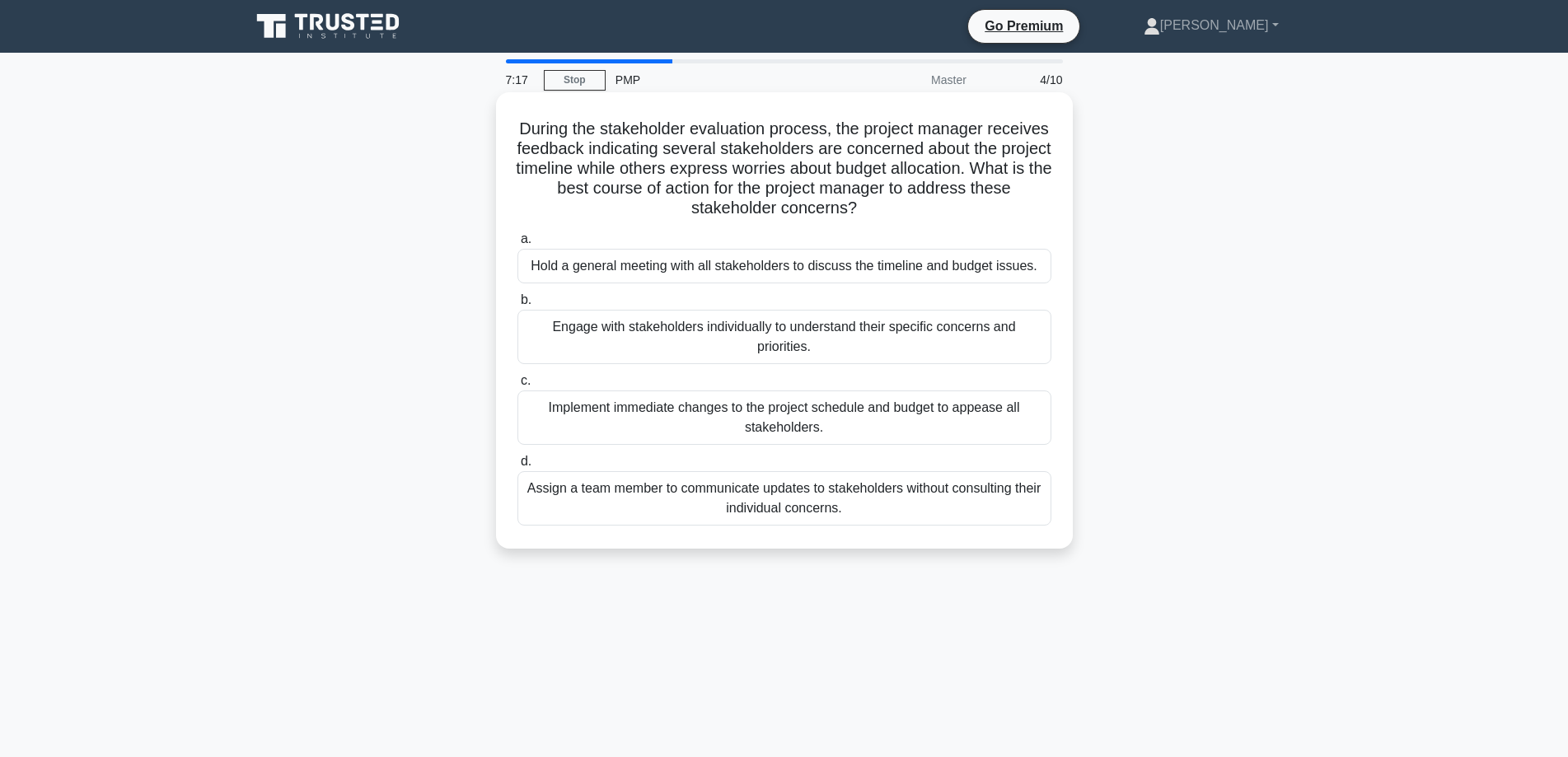
click at [805, 330] on div "Engage with stakeholders individually to understand their specific concerns and…" at bounding box center [784, 336] width 533 height 55
click at [517, 306] on input "b. Engage with stakeholders individually to understand their specific concerns …" at bounding box center [517, 300] width 0 height 11
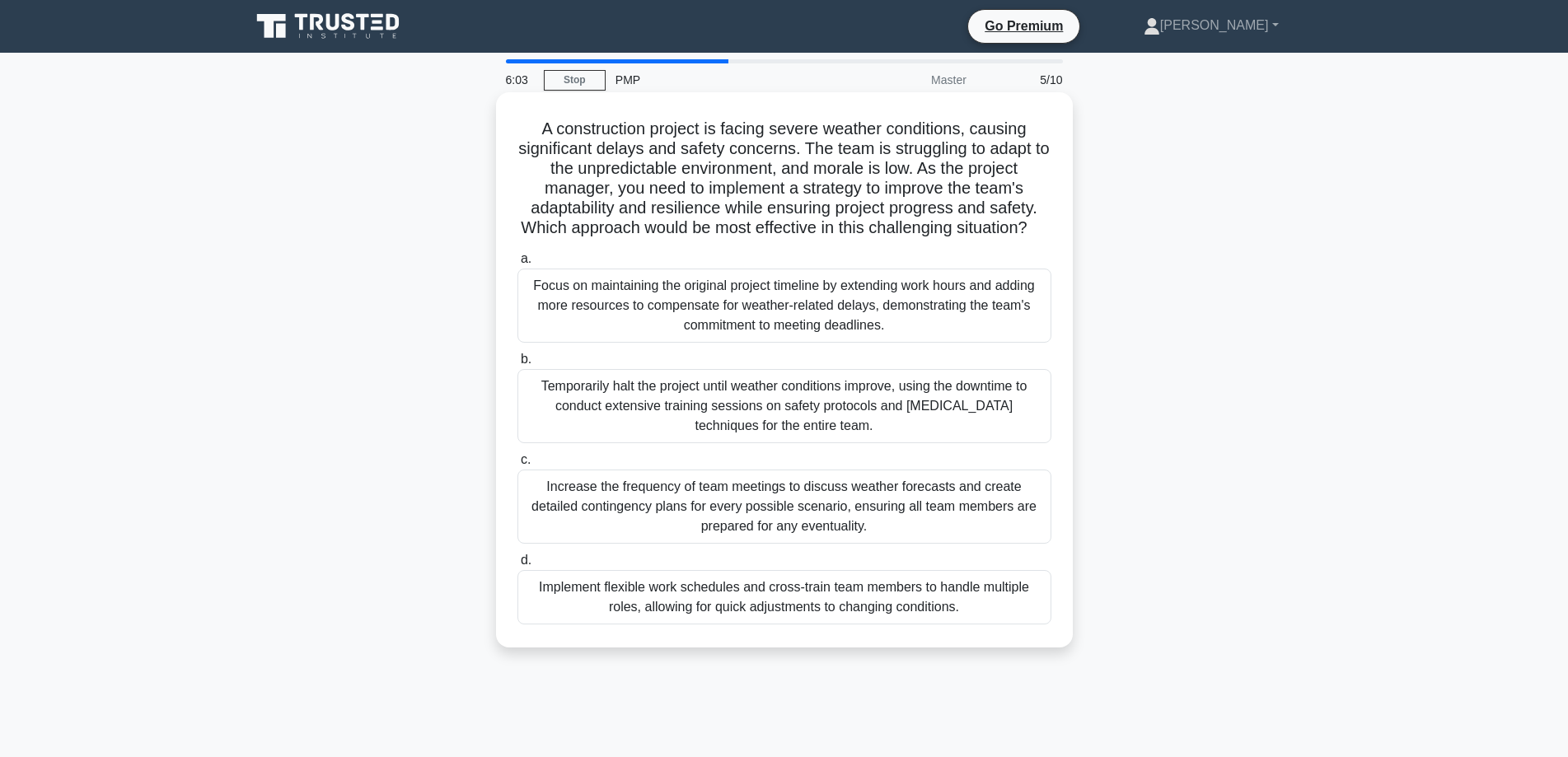
click at [827, 612] on div "Implement flexible work schedules and cross-train team members to handle multip…" at bounding box center [784, 597] width 533 height 55
click at [517, 566] on input "d. Implement flexible work schedules and cross-train team members to handle mul…" at bounding box center [517, 561] width 0 height 11
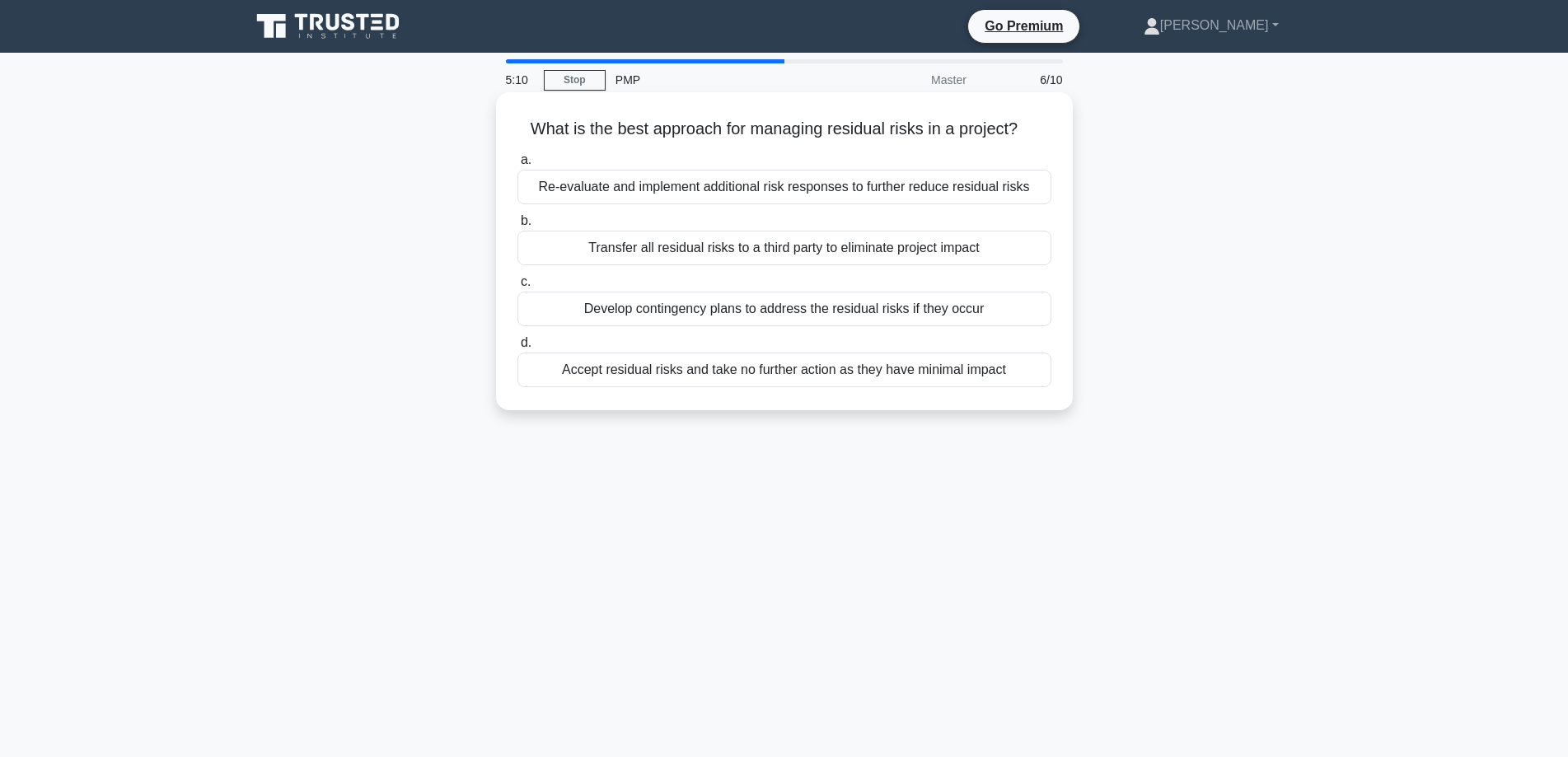
click at [706, 186] on div "Re-evaluate and implement additional risk responses to further reduce residual …" at bounding box center [784, 187] width 533 height 35
click at [517, 166] on input "a. Re-evaluate and implement additional risk responses to further reduce residu…" at bounding box center [517, 161] width 0 height 11
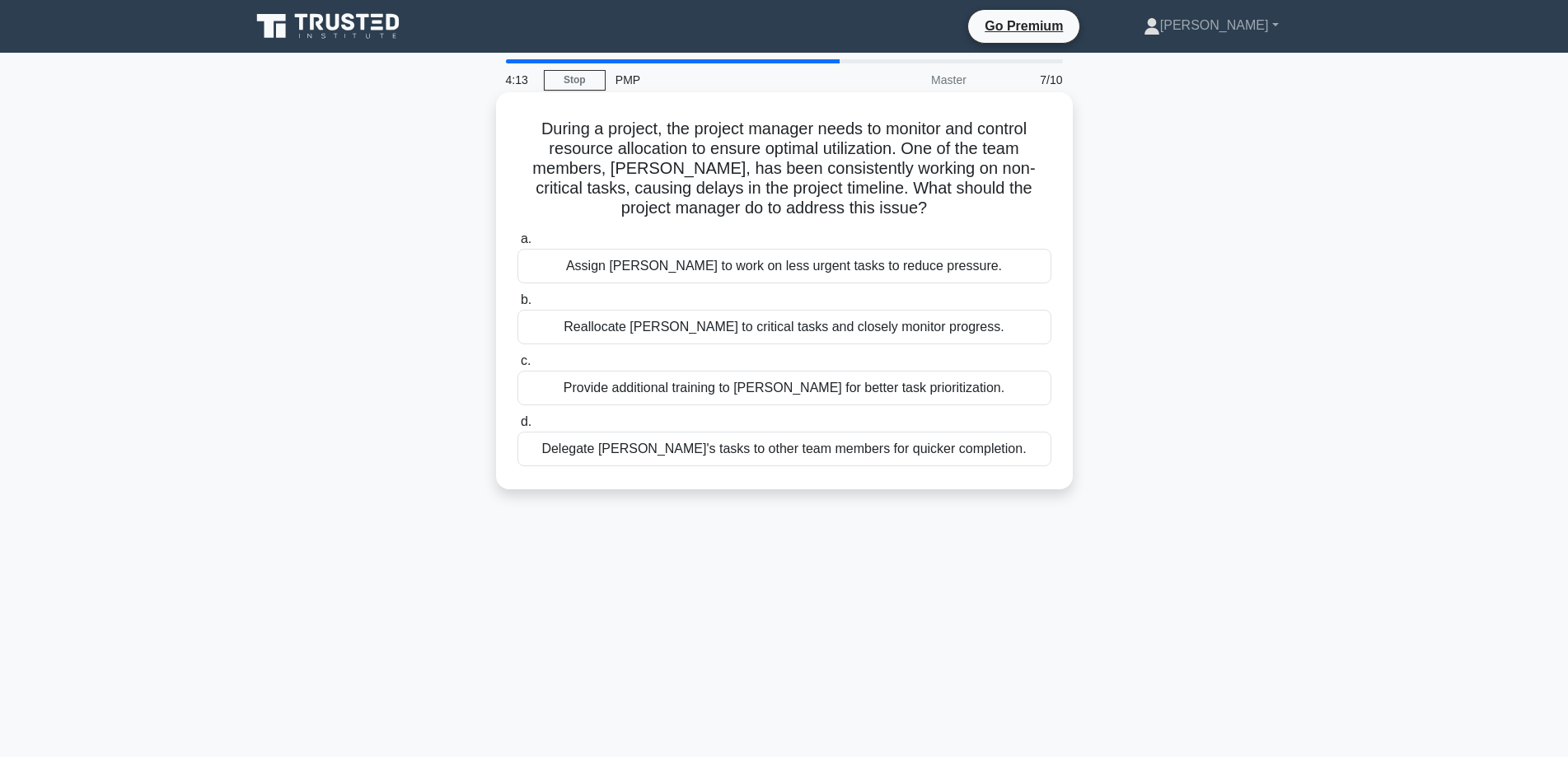
click at [780, 388] on div "Provide additional training to John for better task prioritization." at bounding box center [784, 387] width 533 height 35
click at [517, 367] on input "c. Provide additional training to John for better task prioritization." at bounding box center [517, 361] width 0 height 11
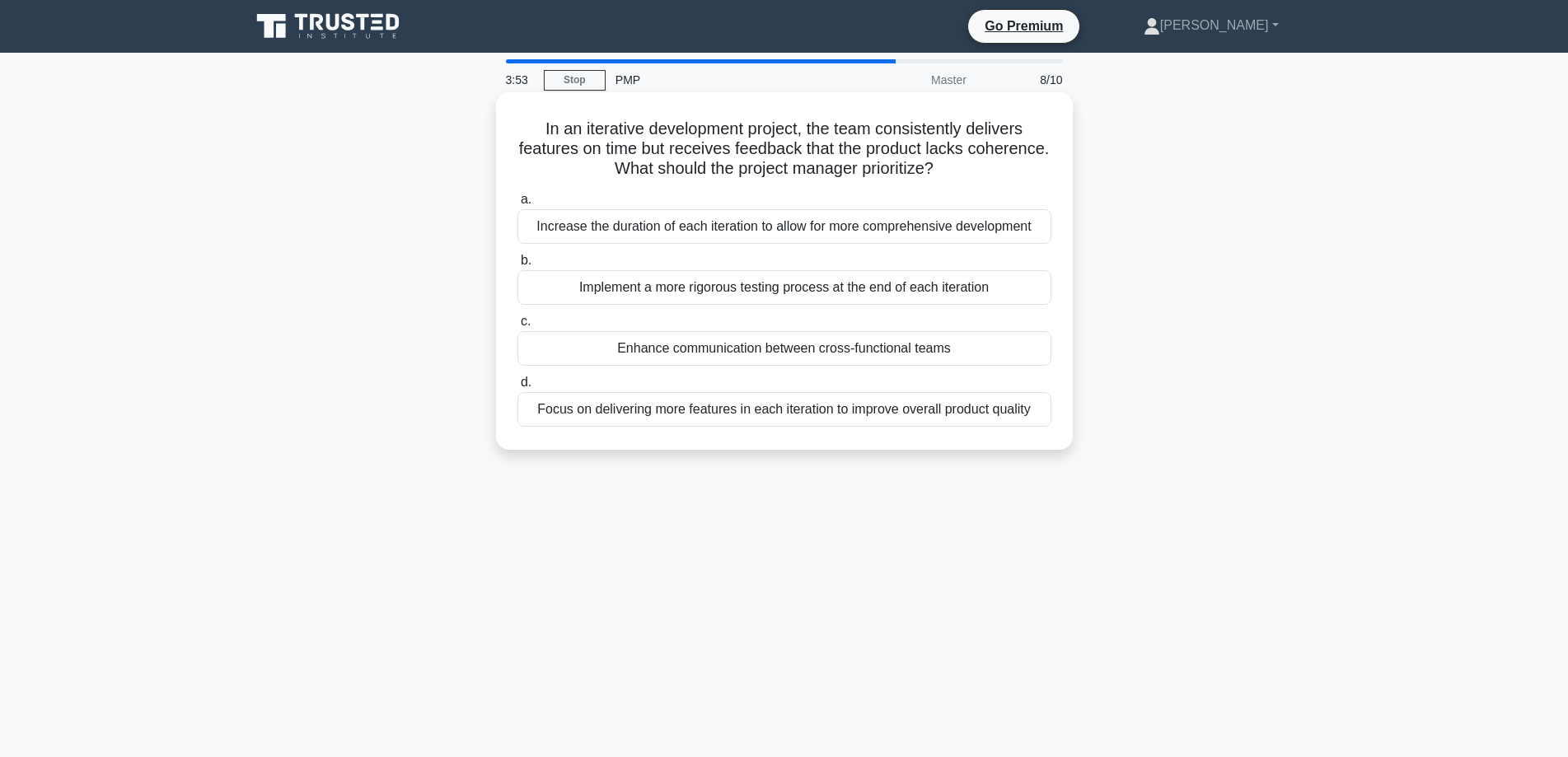
click at [779, 351] on div "Enhance communication between cross-functional teams" at bounding box center [784, 348] width 533 height 35
click at [517, 327] on input "c. Enhance communication between cross-functional teams" at bounding box center [517, 322] width 0 height 11
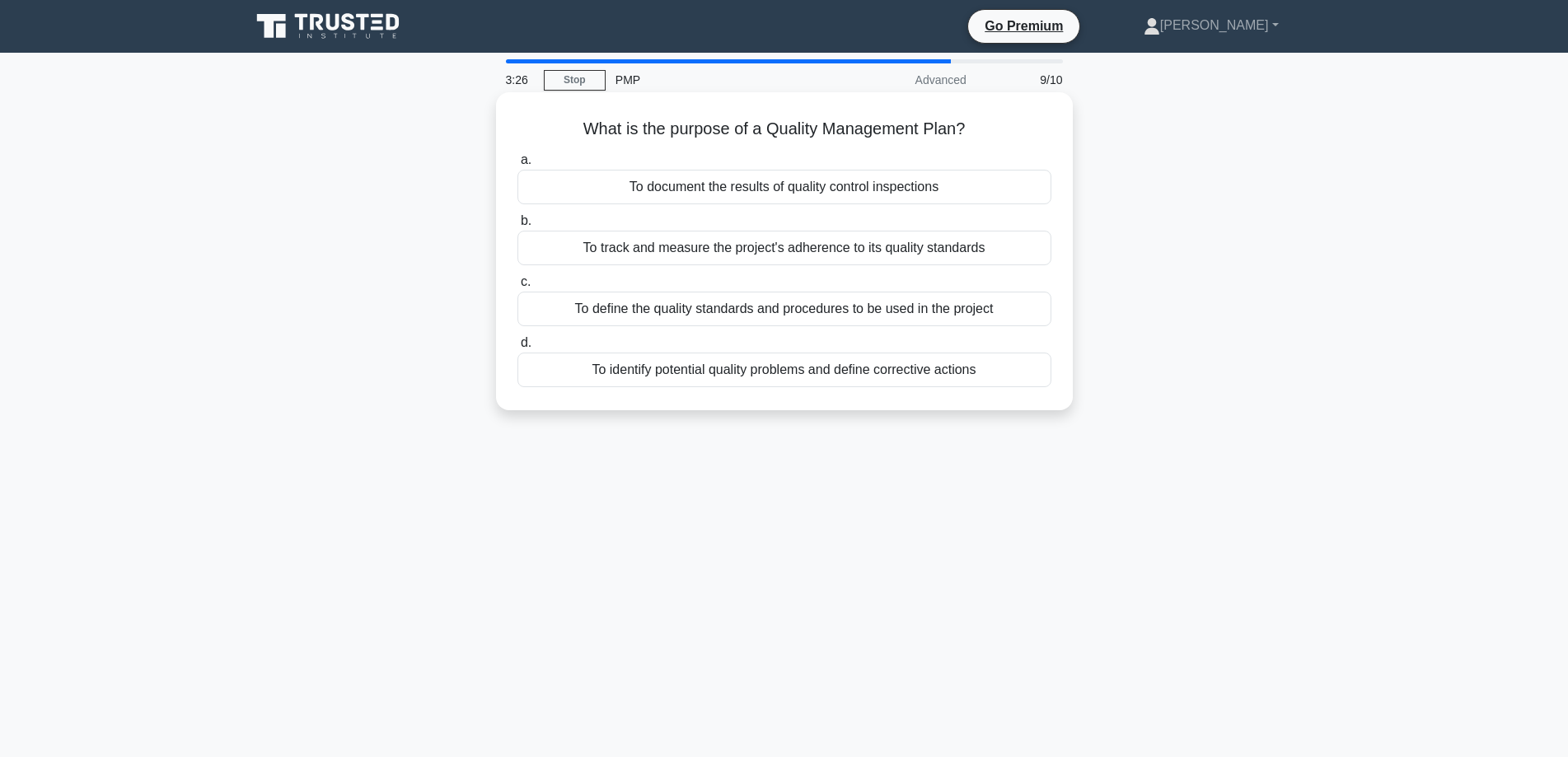
click at [828, 310] on div "To define the quality standards and procedures to be used in the project" at bounding box center [784, 309] width 533 height 35
click at [517, 288] on input "c. To define the quality standards and procedures to be used in the project" at bounding box center [517, 283] width 0 height 11
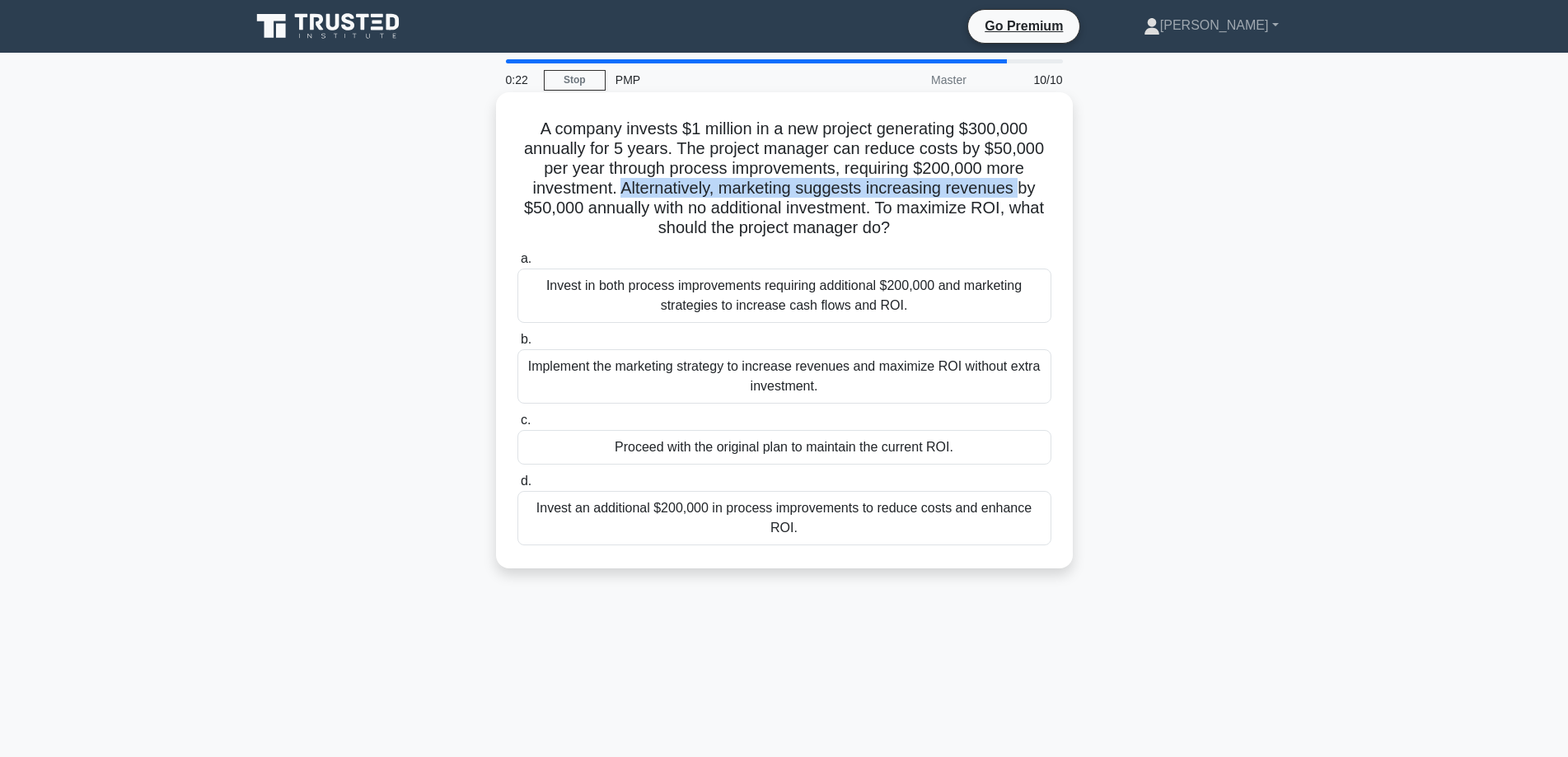
drag, startPoint x: 619, startPoint y: 192, endPoint x: 1030, endPoint y: 198, distance: 411.0
click at [1030, 198] on h5 "A company invests $1 million in a new project generating $300,000 annually for …" at bounding box center [784, 178] width 537 height 120
click at [813, 518] on div "Invest an additional $200,000 in process improvements to reduce costs and enhan…" at bounding box center [784, 518] width 533 height 55
click at [517, 487] on input "d. Invest an additional $200,000 in process improvements to reduce costs and en…" at bounding box center [517, 482] width 0 height 11
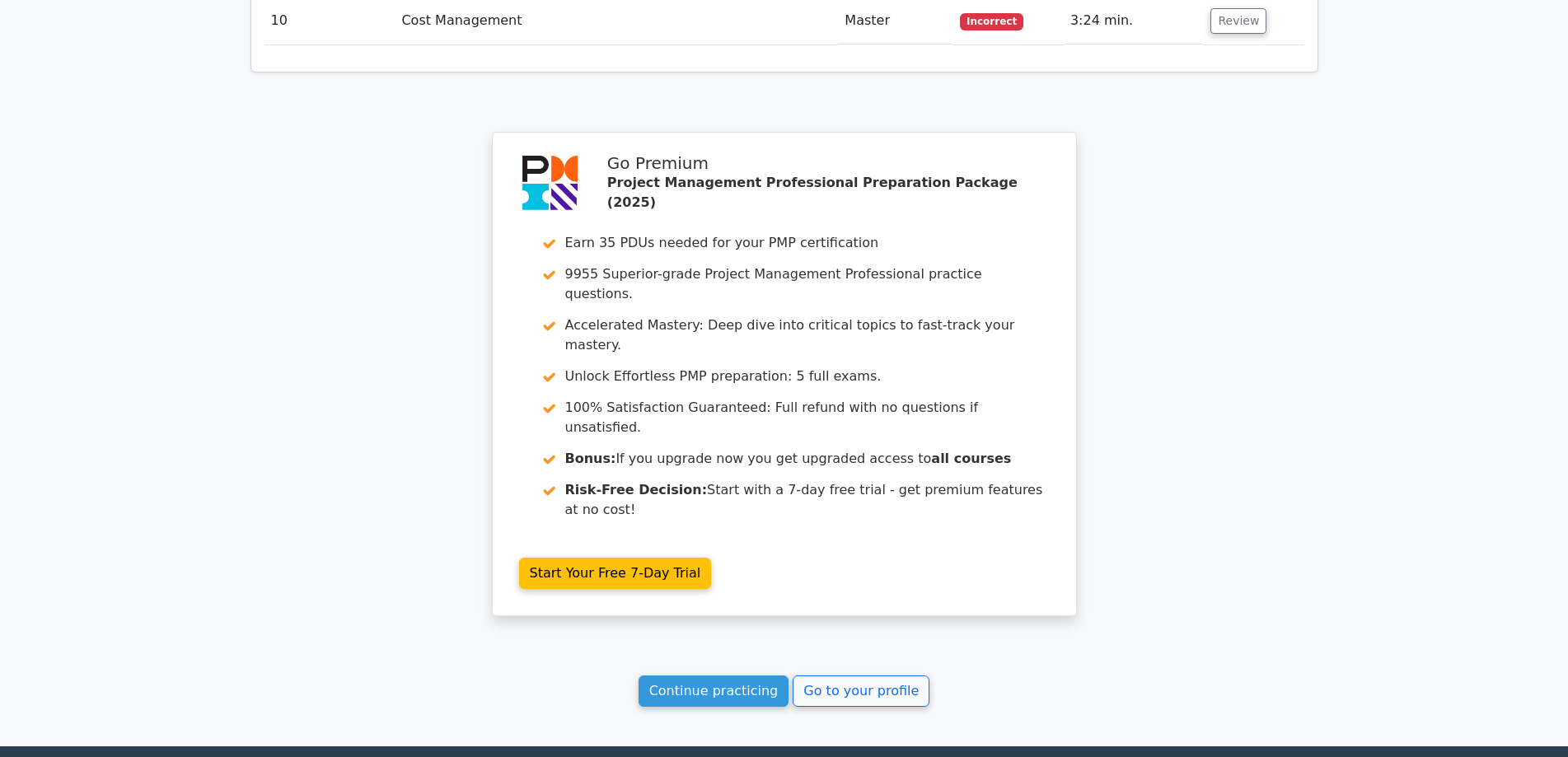
scroll to position [2472, 0]
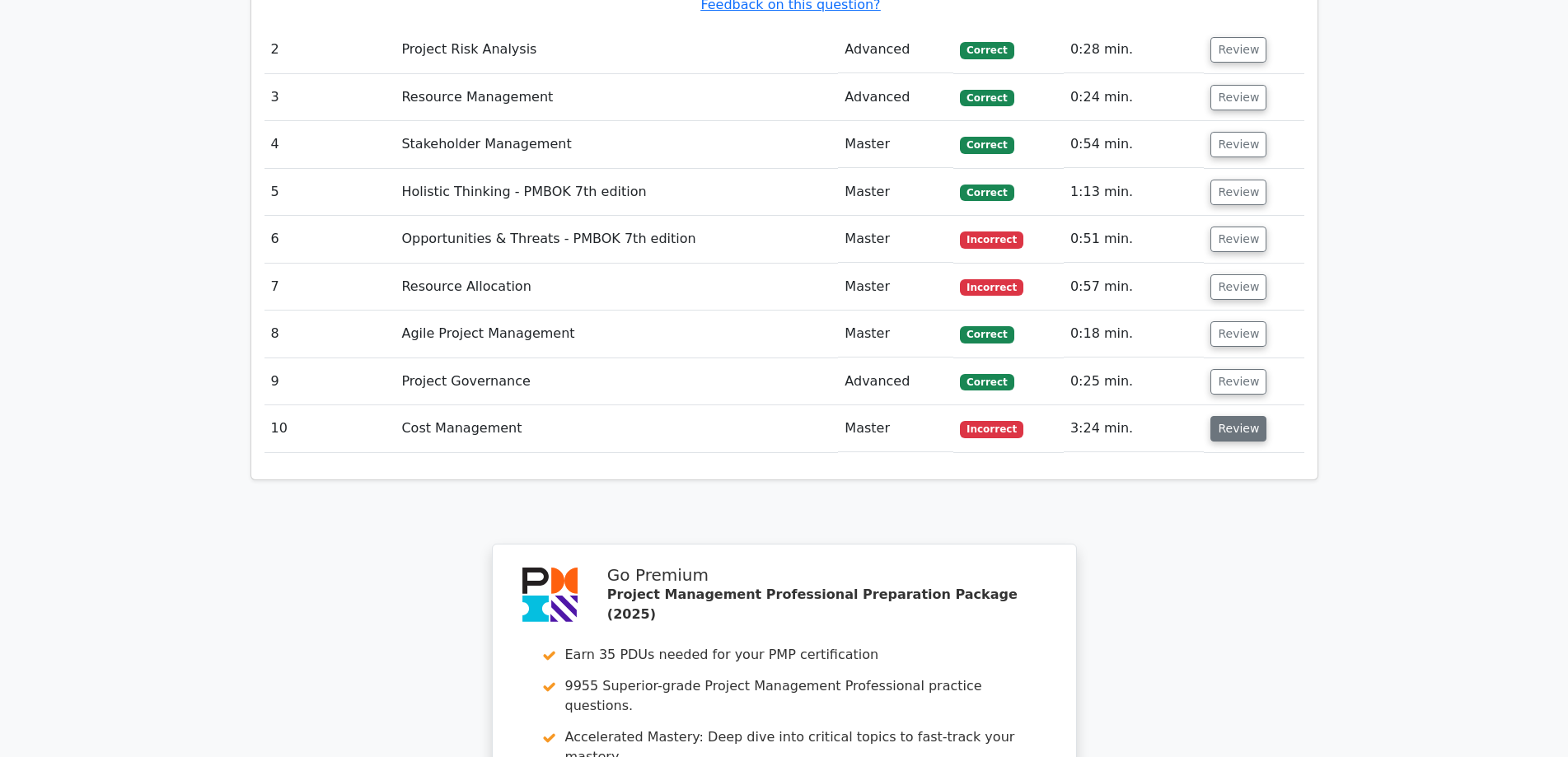
click at [1242, 416] on button "Review" at bounding box center [1238, 429] width 56 height 25
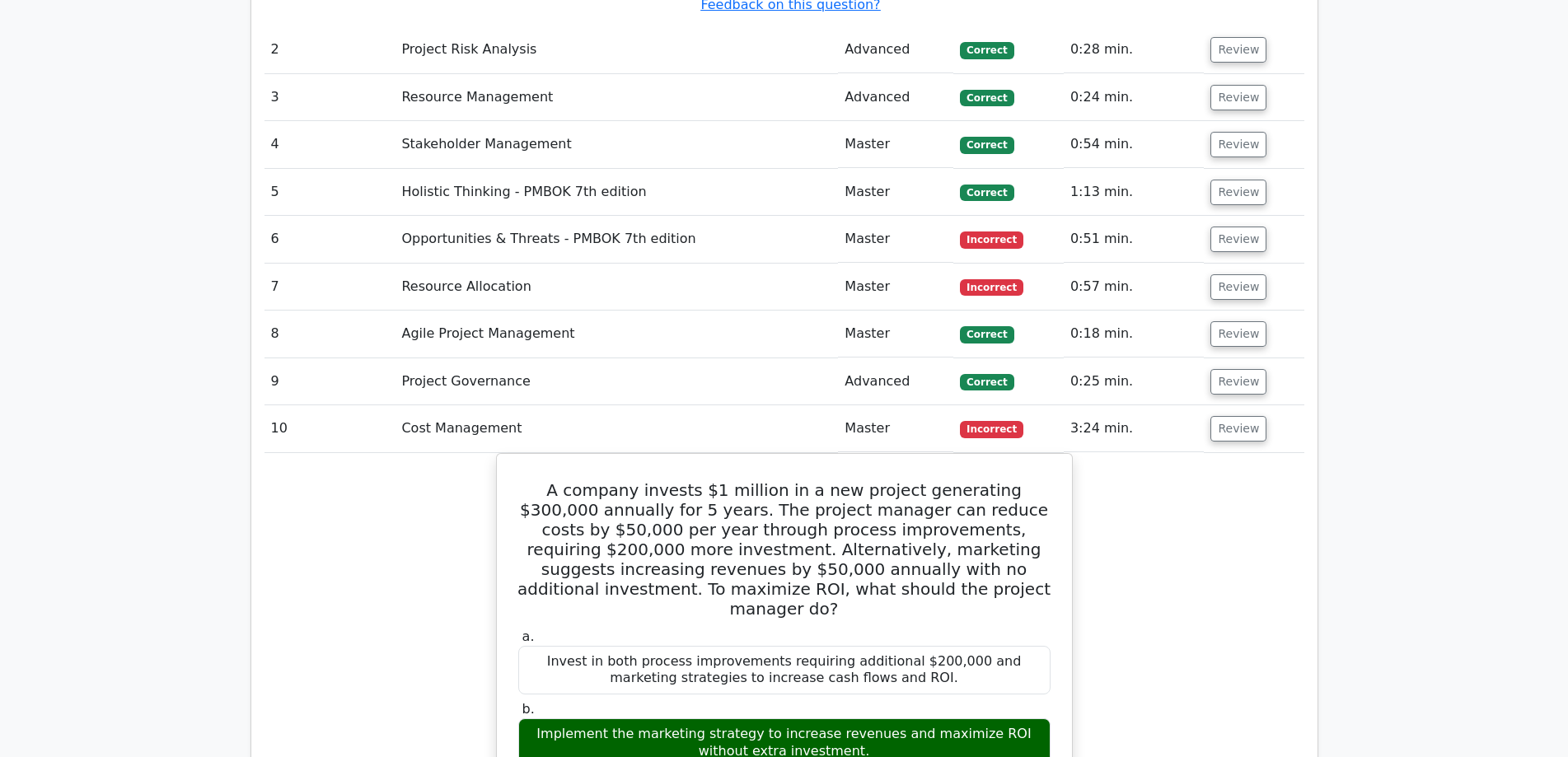
scroll to position [2746, 0]
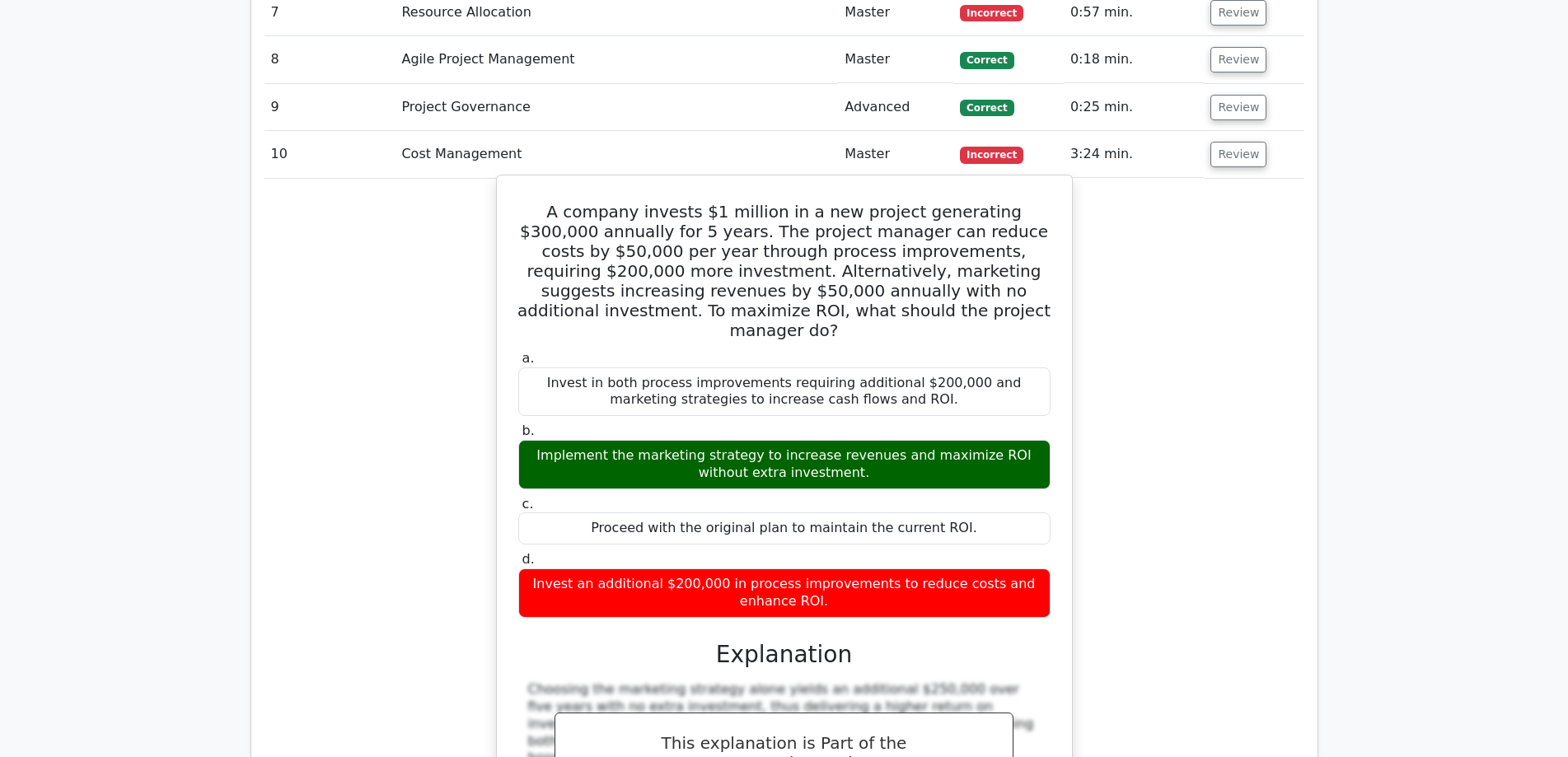
drag, startPoint x: 535, startPoint y: 97, endPoint x: 810, endPoint y: 469, distance: 462.6
click at [810, 469] on div "A company invests $1 million in a new project generating $300,000 annually for …" at bounding box center [784, 553] width 562 height 744
copy div "A company invests $1 million in a new project generating $300,000 annually for …"
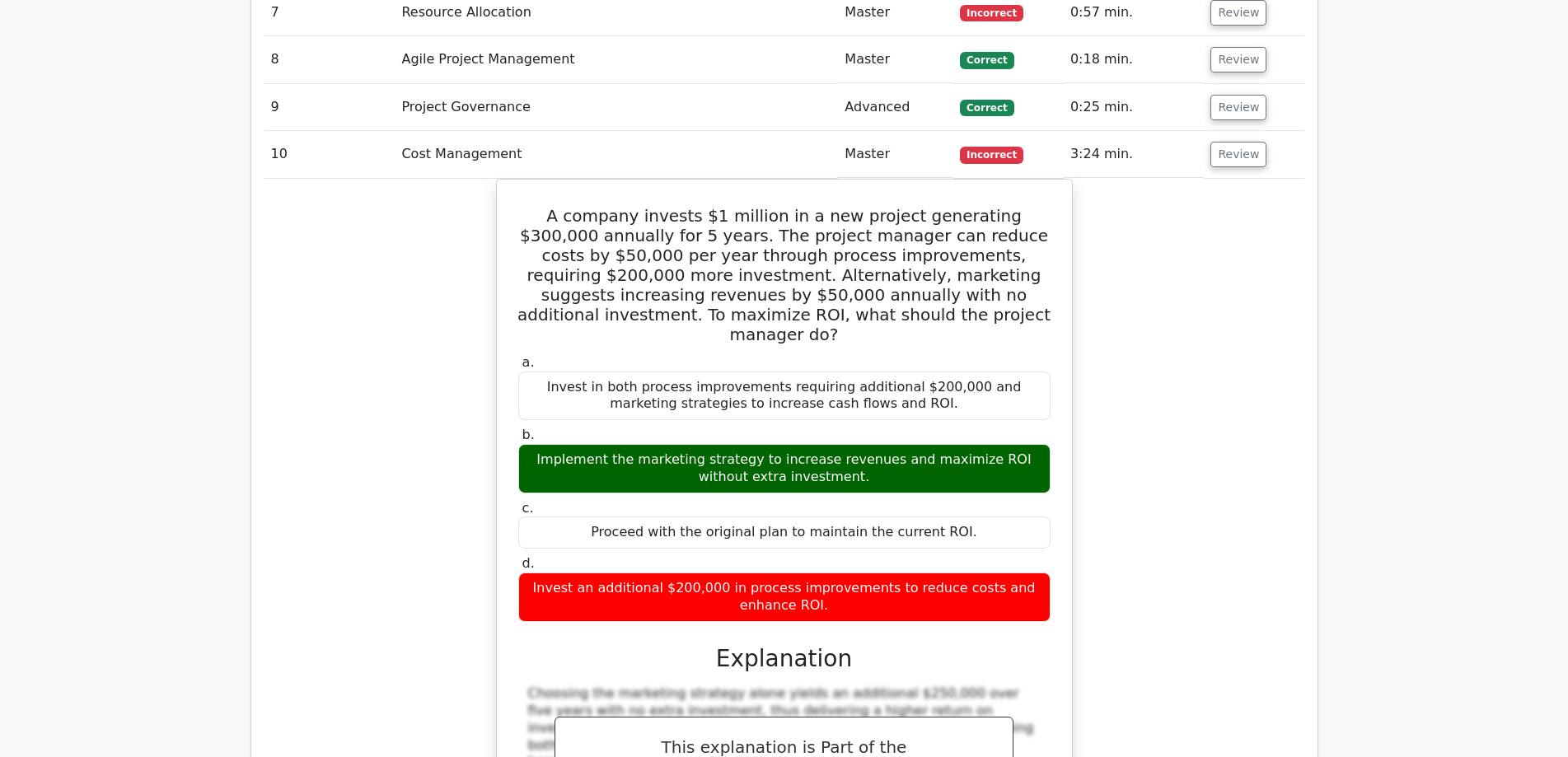
click at [1157, 414] on div "A company invests $1 million in a new project generating $300,000 annually for …" at bounding box center [784, 567] width 1040 height 778
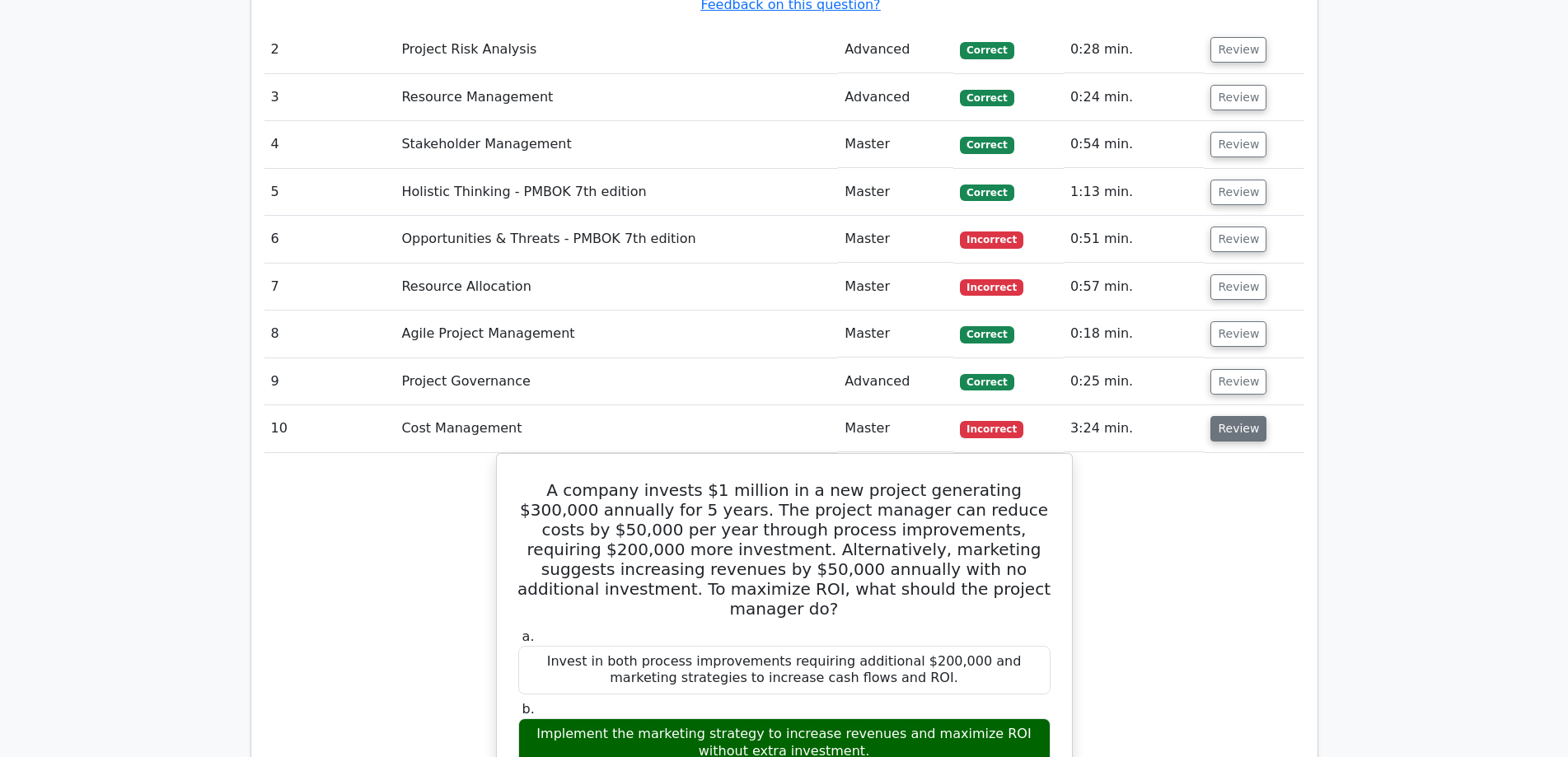
click at [1233, 416] on button "Review" at bounding box center [1238, 429] width 56 height 25
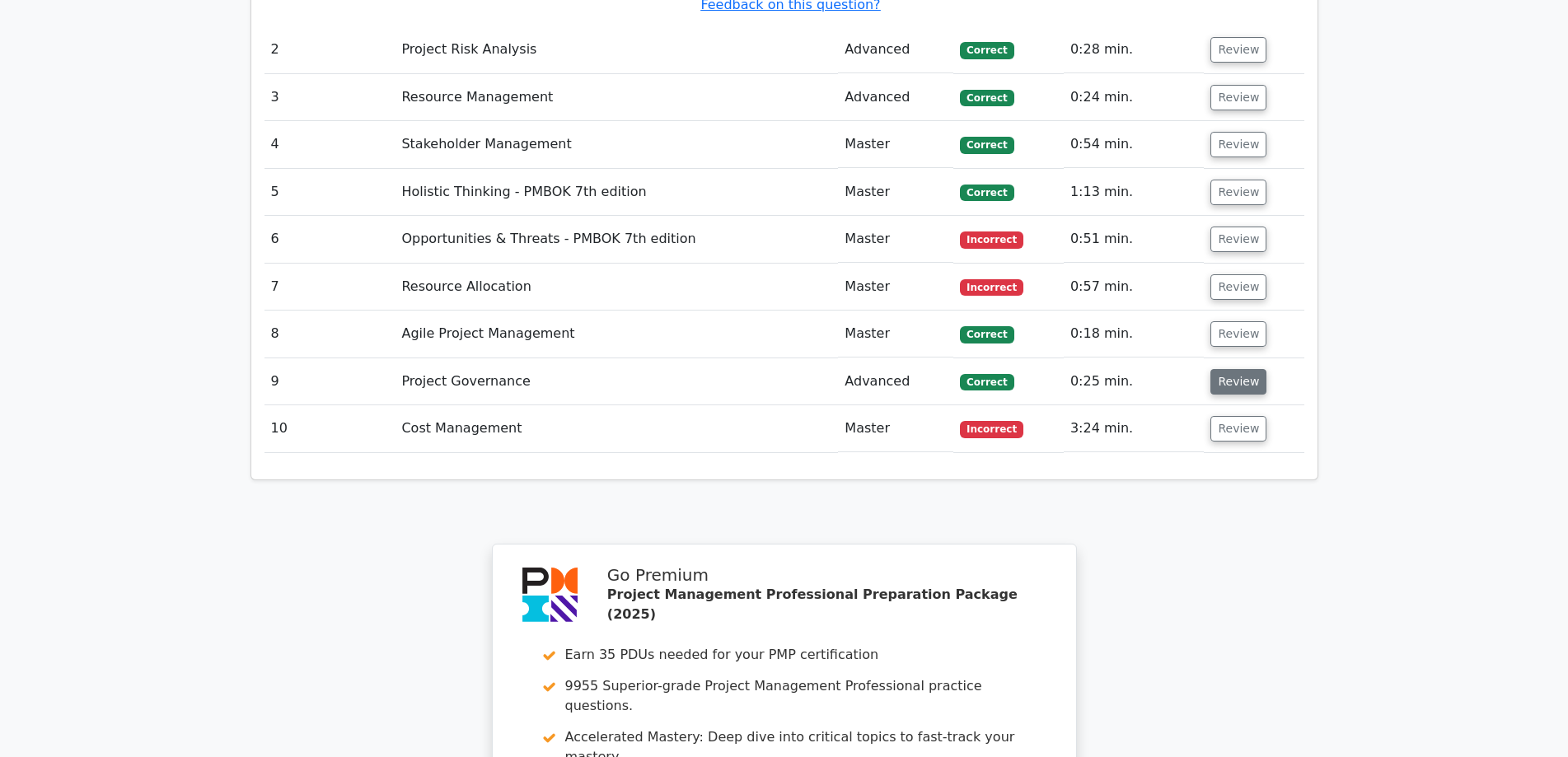
click at [1236, 370] on button "Review" at bounding box center [1238, 382] width 56 height 25
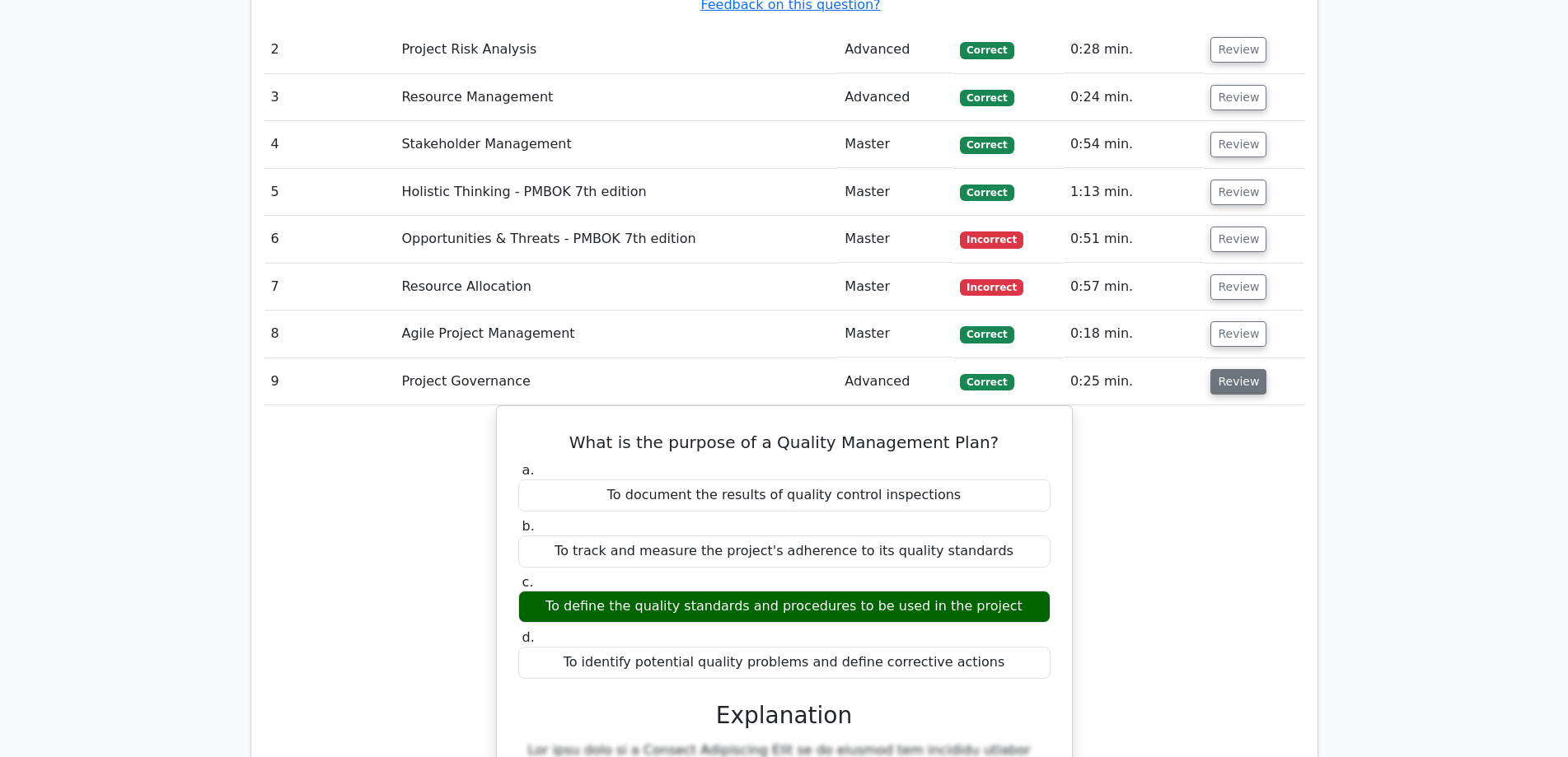
click at [1234, 370] on button "Review" at bounding box center [1238, 382] width 56 height 25
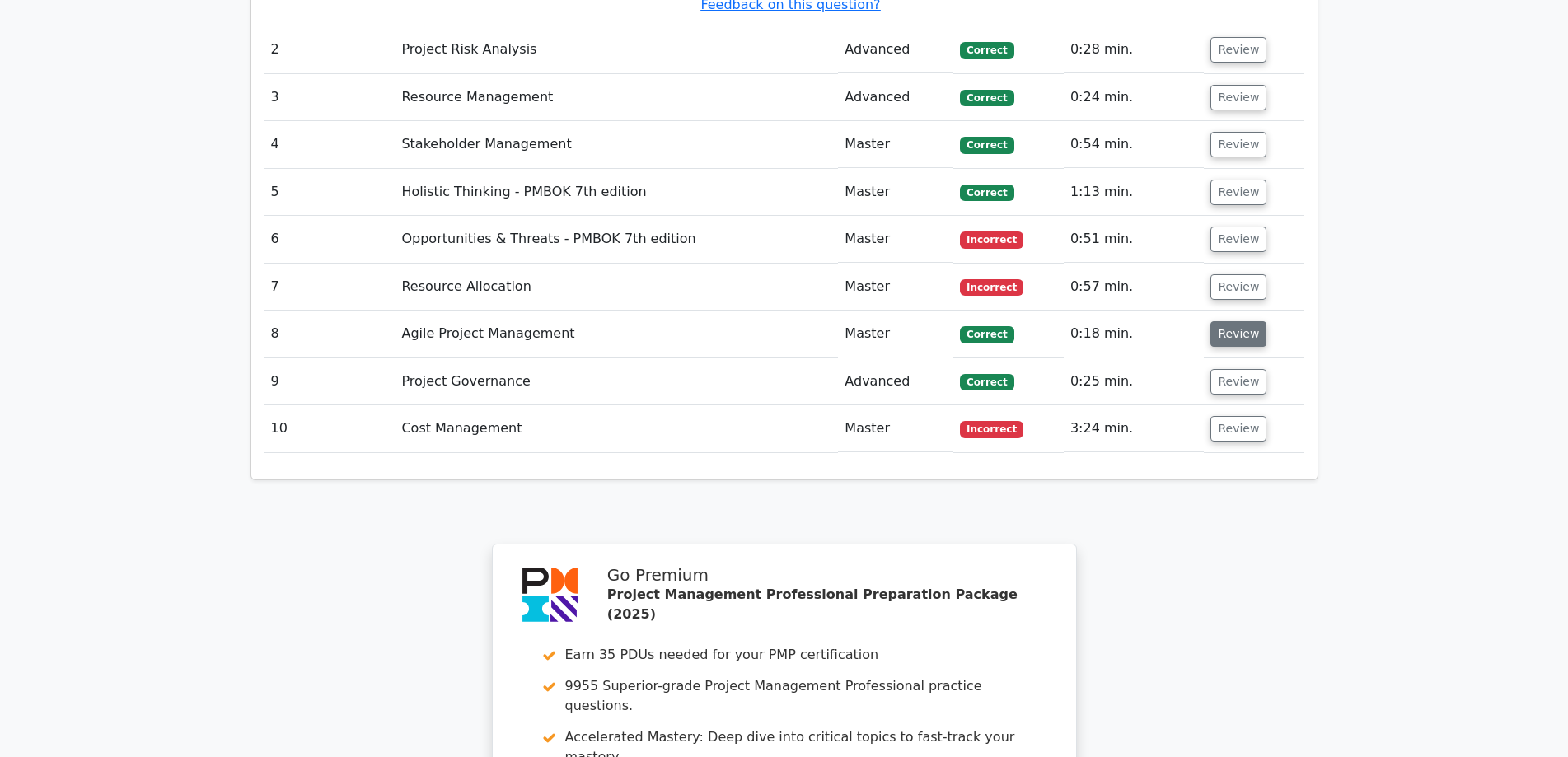
click at [1234, 321] on button "Review" at bounding box center [1238, 334] width 56 height 25
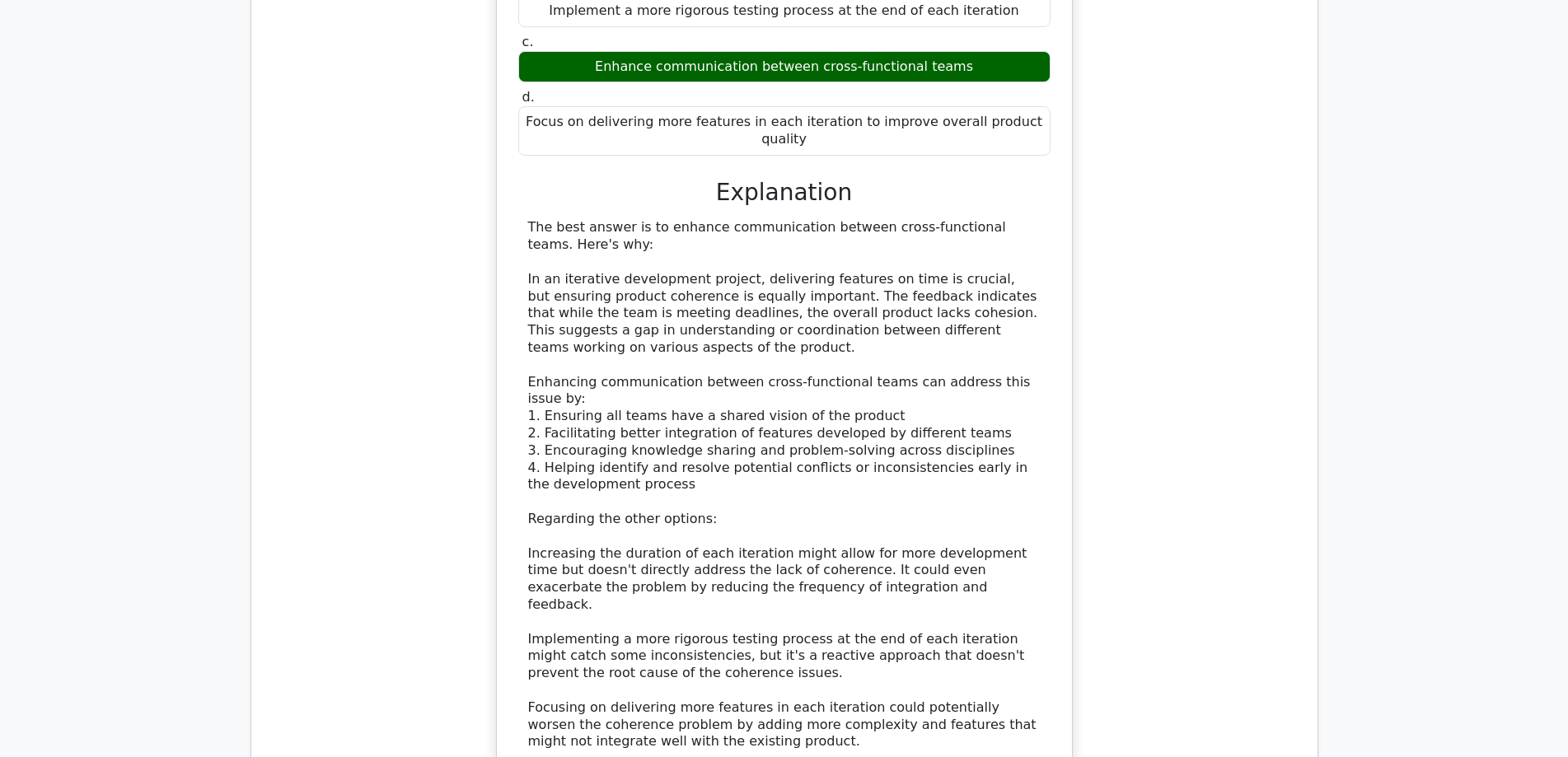
scroll to position [2884, 0]
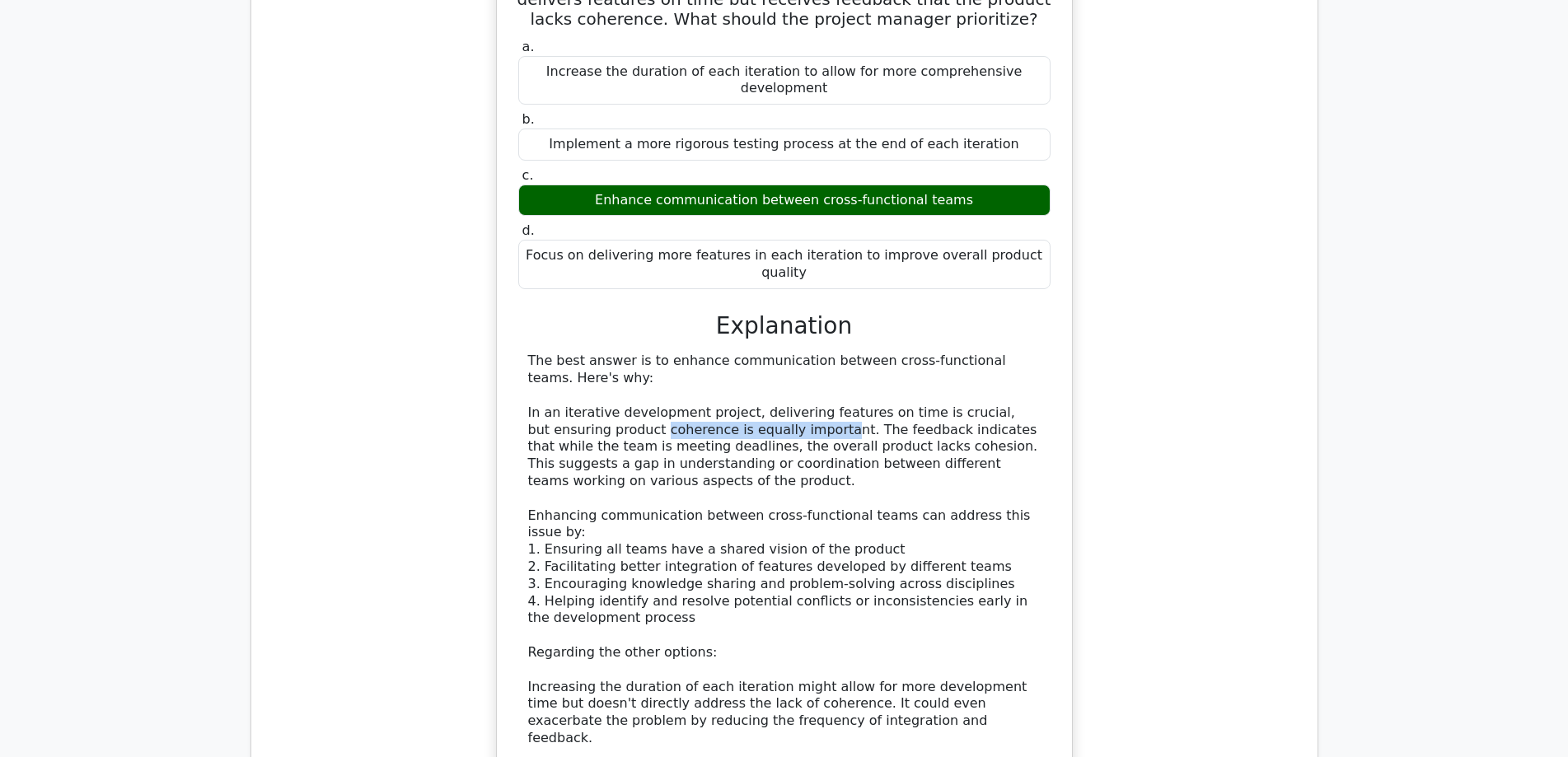
drag, startPoint x: 577, startPoint y: 278, endPoint x: 742, endPoint y: 276, distance: 165.0
click at [742, 352] on div "The best answer is to enhance communication between cross-functional teams. Her…" at bounding box center [784, 652] width 513 height 600
drag, startPoint x: 571, startPoint y: 294, endPoint x: 834, endPoint y: 296, distance: 263.0
click at [834, 352] on div "The best answer is to enhance communication between cross-functional teams. Her…" at bounding box center [784, 652] width 513 height 600
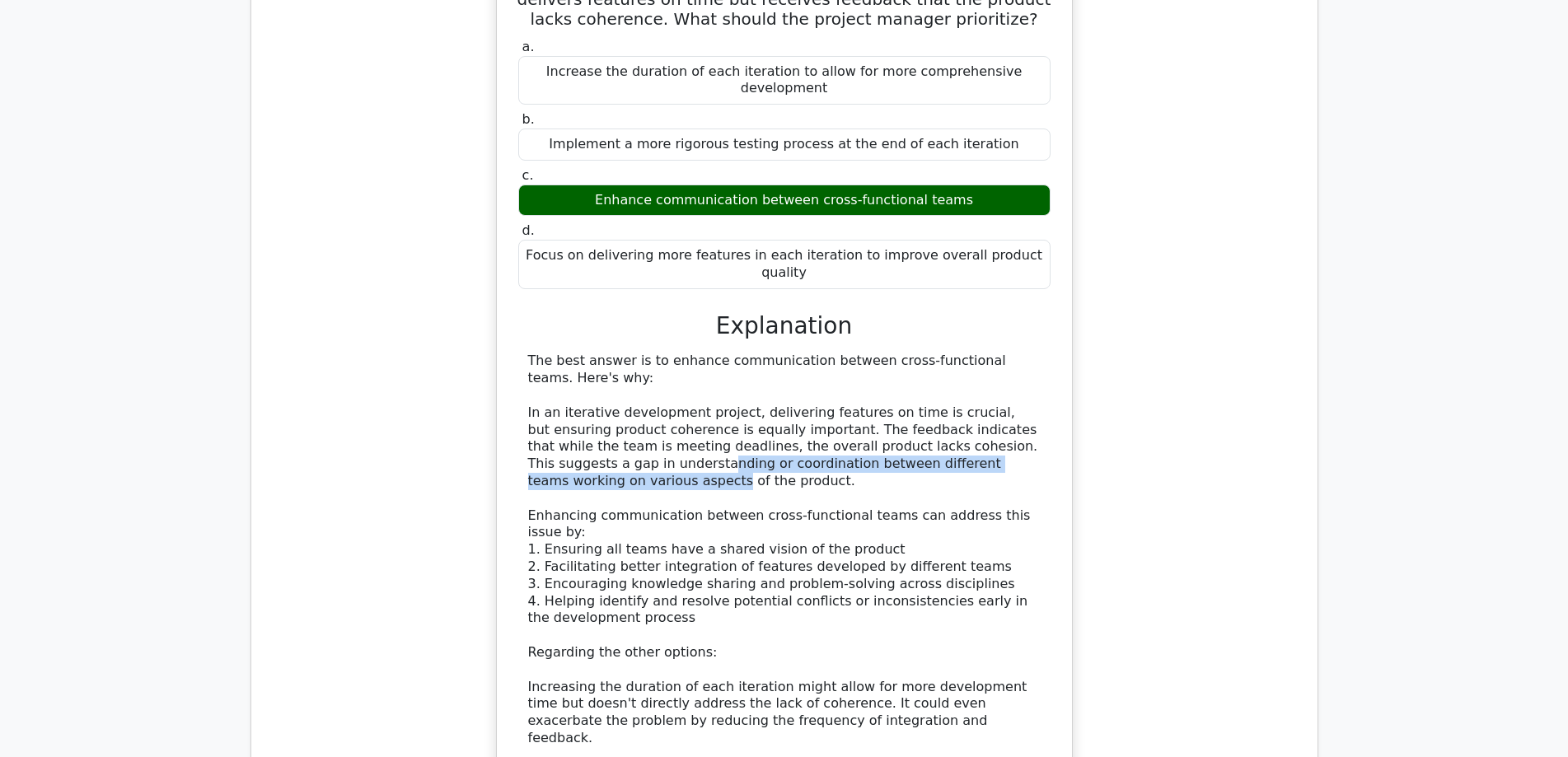
drag, startPoint x: 580, startPoint y: 318, endPoint x: 1001, endPoint y: 316, distance: 421.0
click at [1001, 352] on div "The best answer is to enhance communication between cross-functional teams. Her…" at bounding box center [784, 652] width 513 height 600
click at [812, 352] on div "The best answer is to enhance communication between cross-functional teams. Her…" at bounding box center [784, 652] width 513 height 600
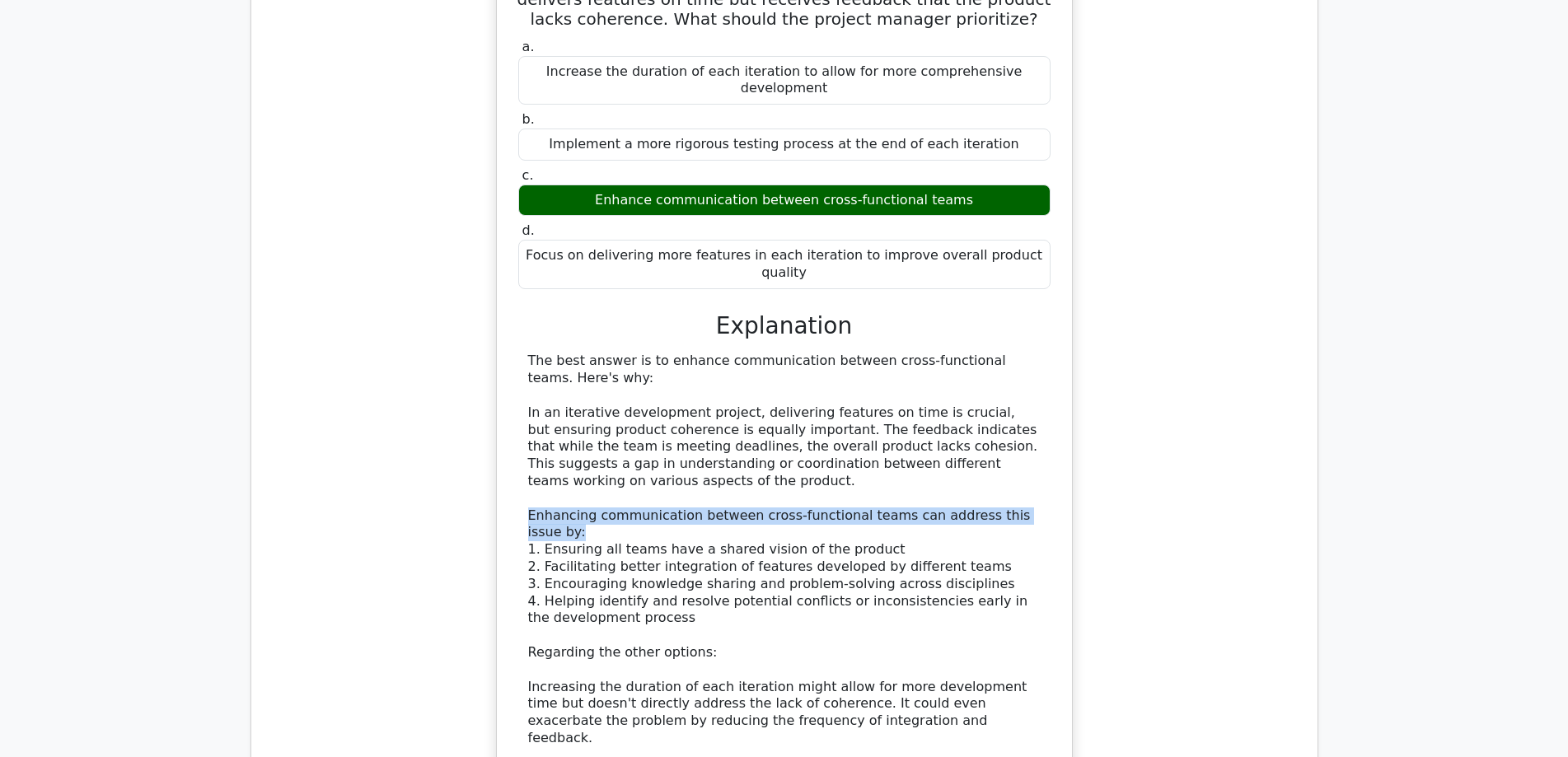
drag, startPoint x: 529, startPoint y: 366, endPoint x: 1022, endPoint y: 370, distance: 493.0
click at [1022, 370] on div "The best answer is to enhance communication between cross-functional teams. Her…" at bounding box center [784, 652] width 513 height 600
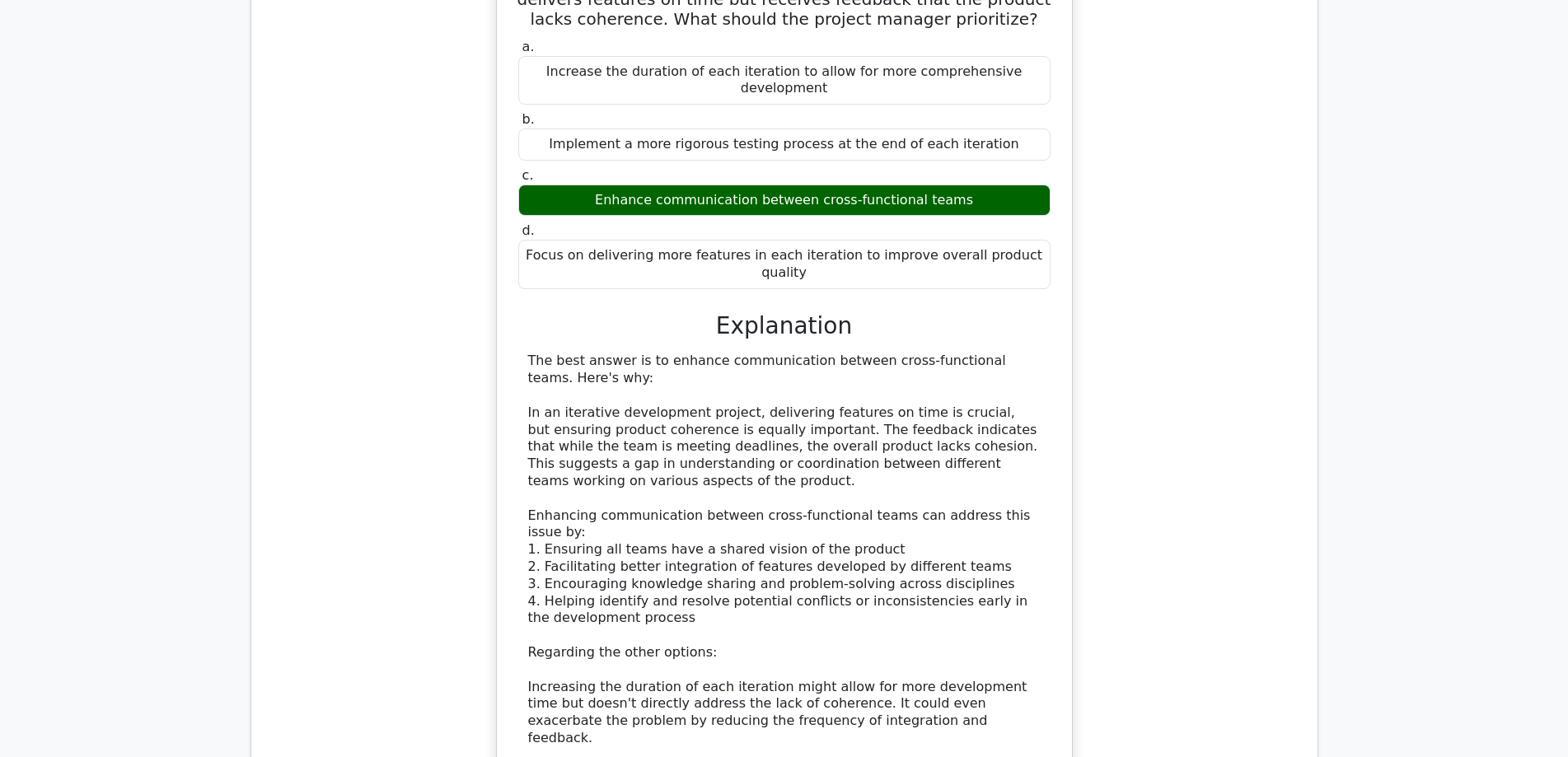
click at [1019, 385] on div "The best answer is to enhance communication between cross-functional teams. Her…" at bounding box center [784, 652] width 513 height 600
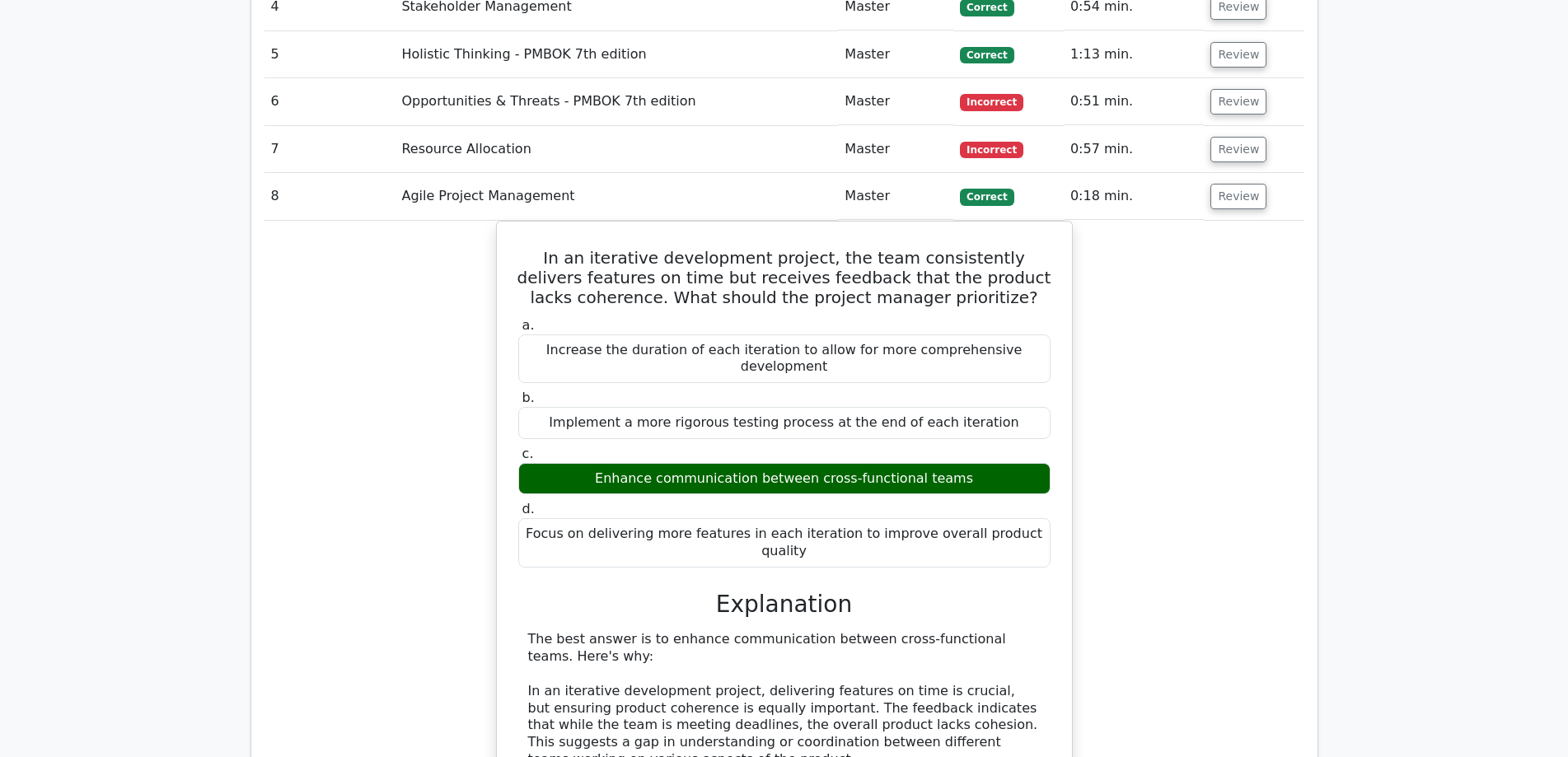
scroll to position [2335, 0]
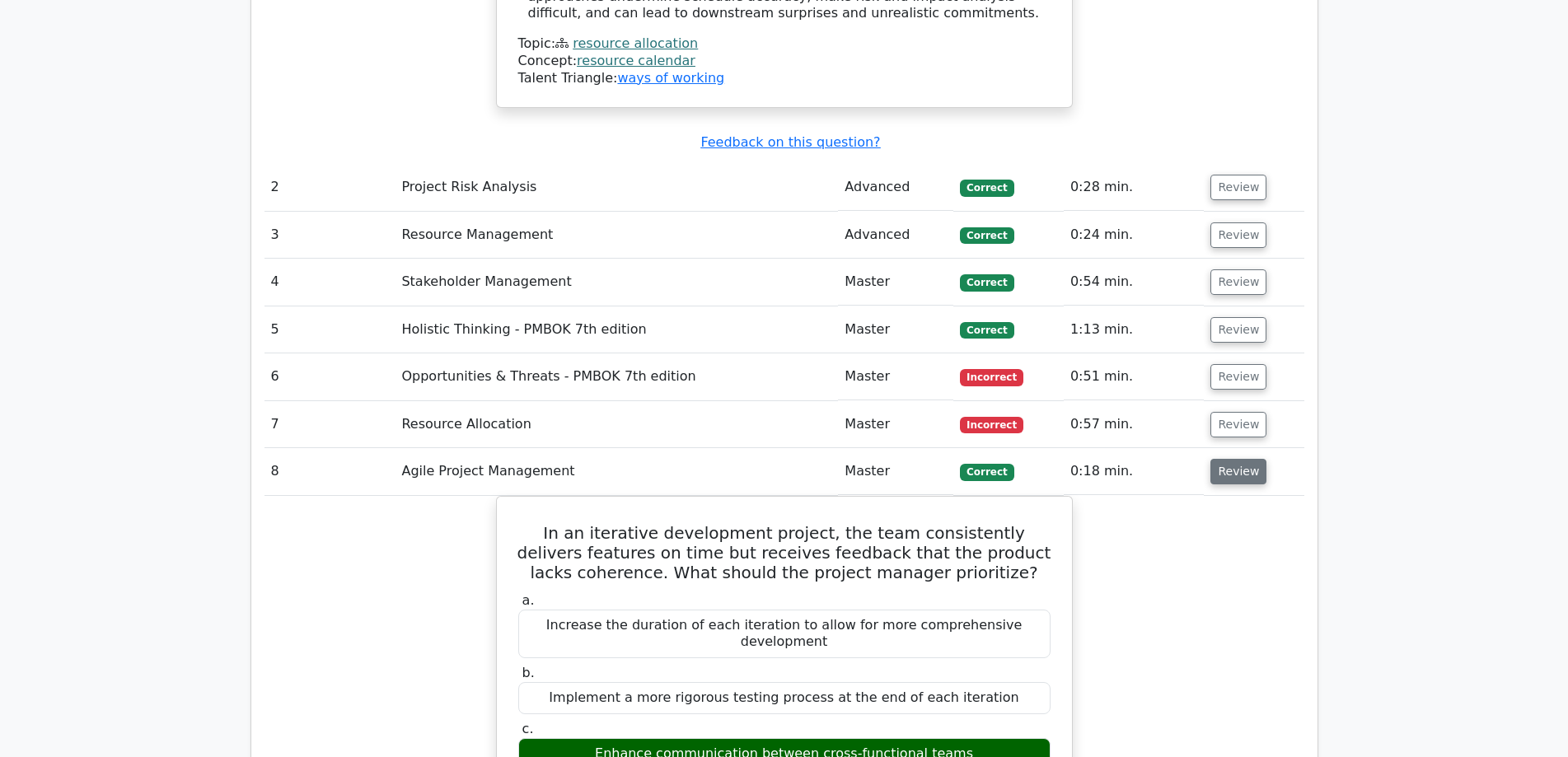
click at [1247, 459] on button "Review" at bounding box center [1238, 472] width 56 height 25
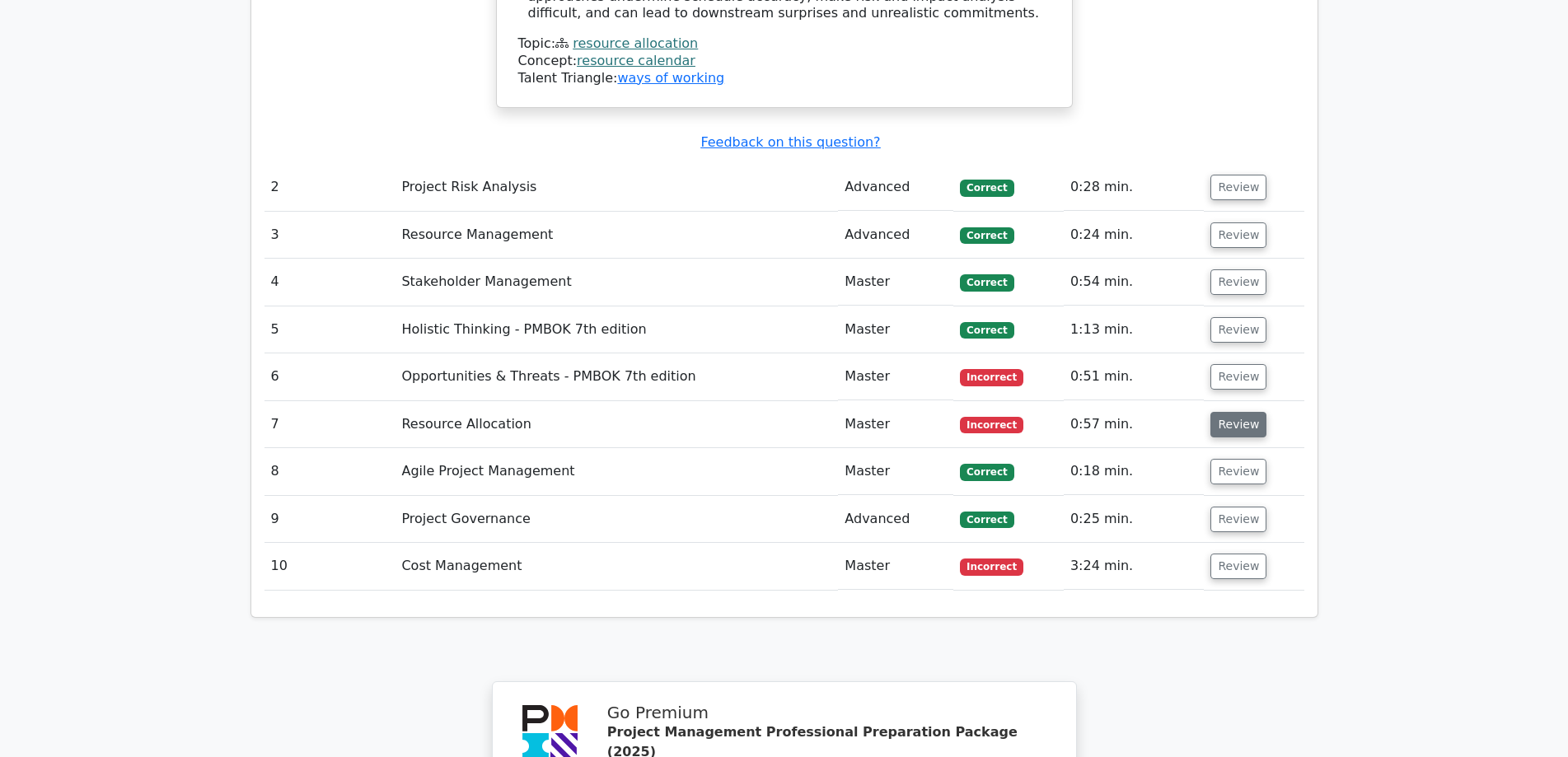
click at [1235, 412] on button "Review" at bounding box center [1238, 424] width 56 height 25
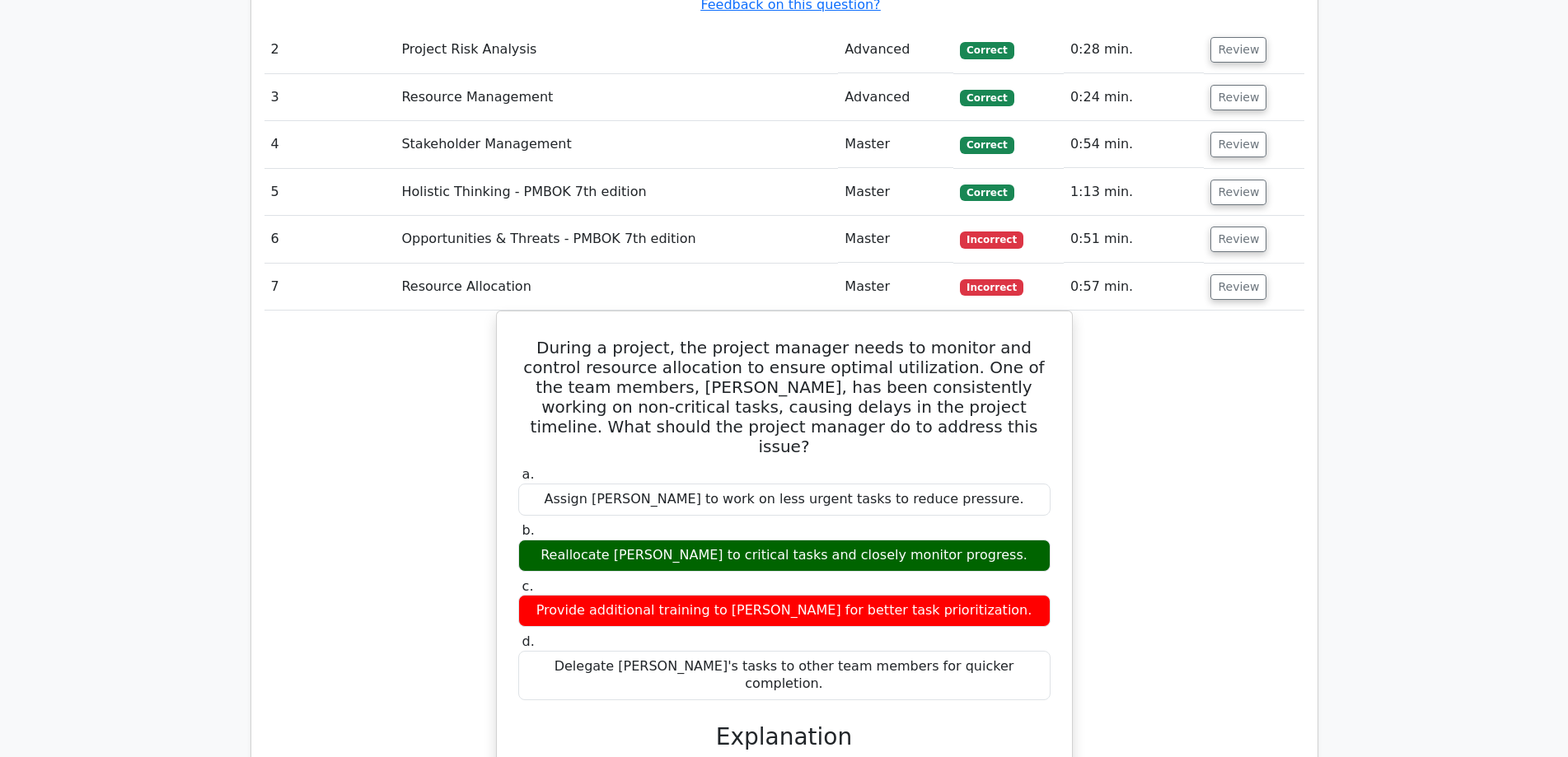
scroll to position [3022, 0]
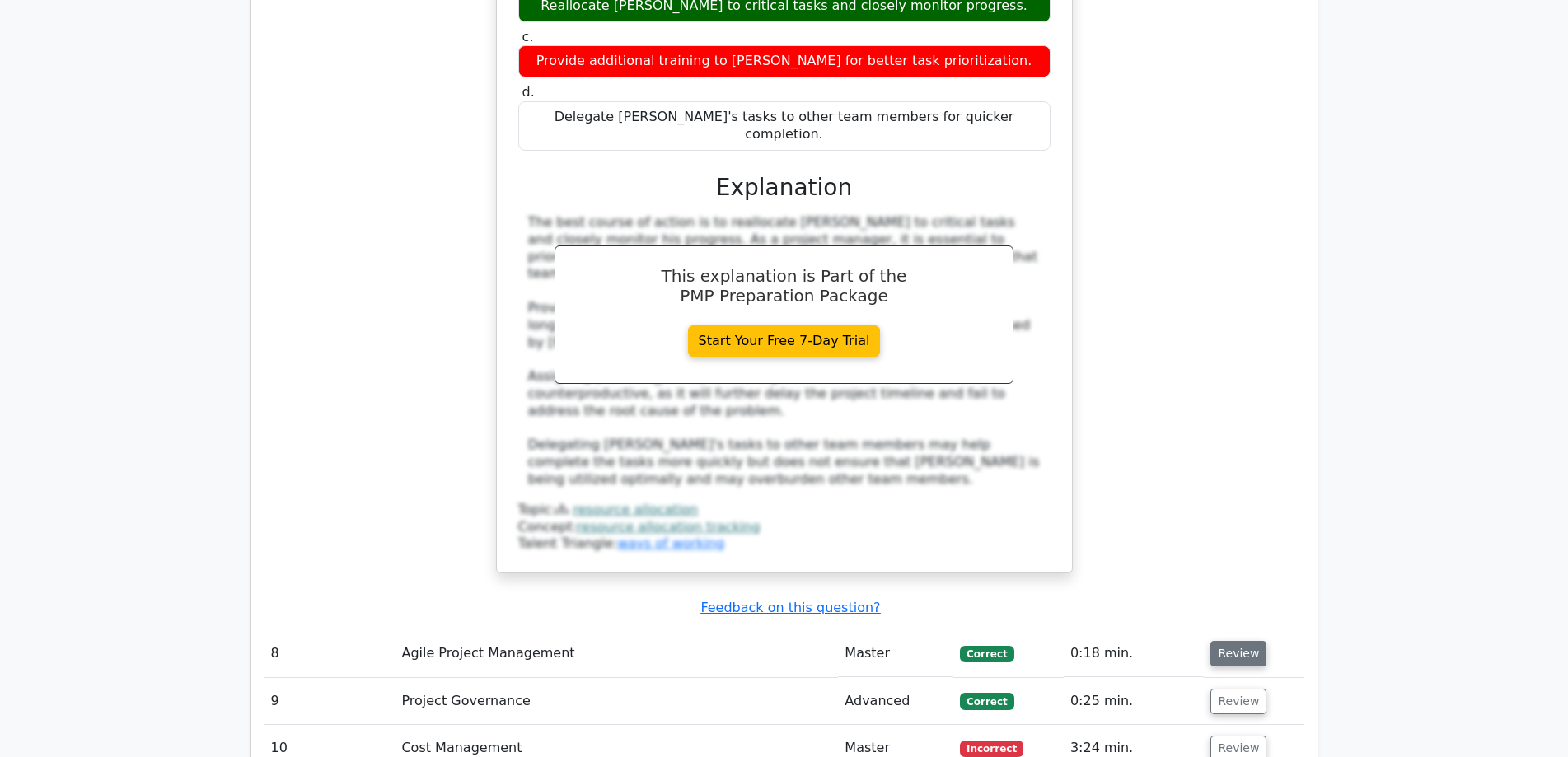
click at [1239, 641] on button "Review" at bounding box center [1238, 654] width 56 height 25
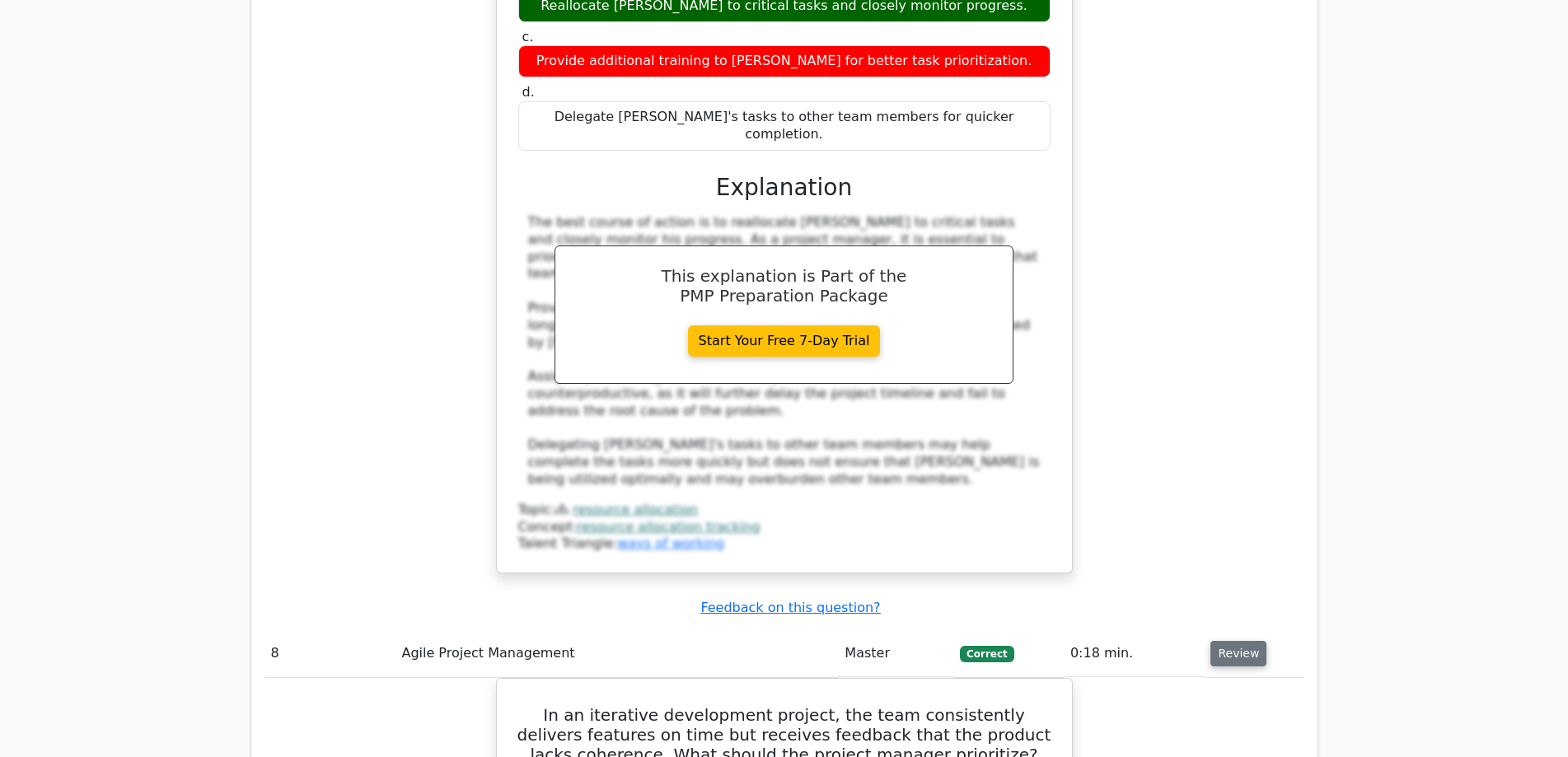
scroll to position [3159, 0]
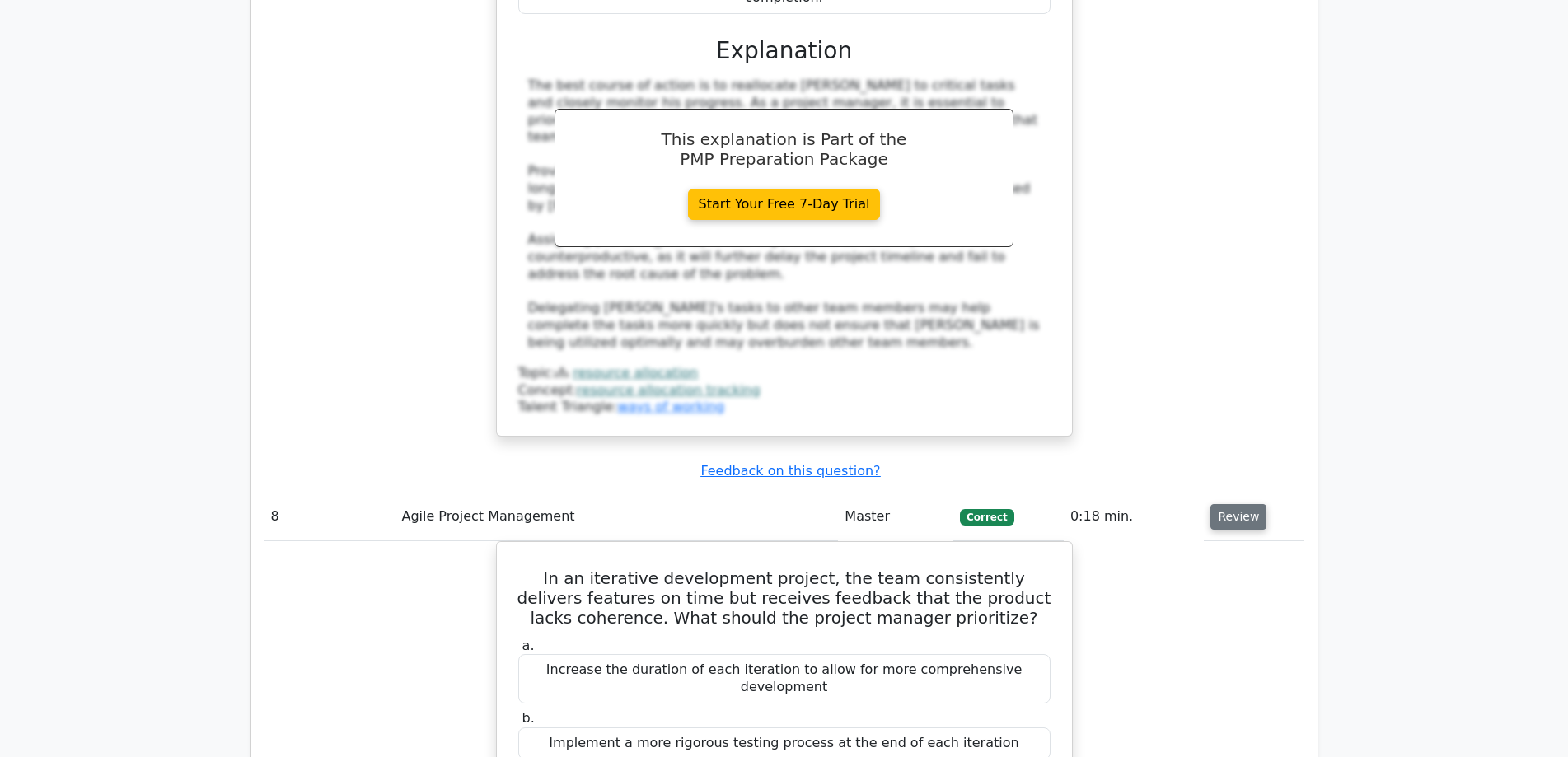
click at [1230, 504] on button "Review" at bounding box center [1238, 517] width 56 height 25
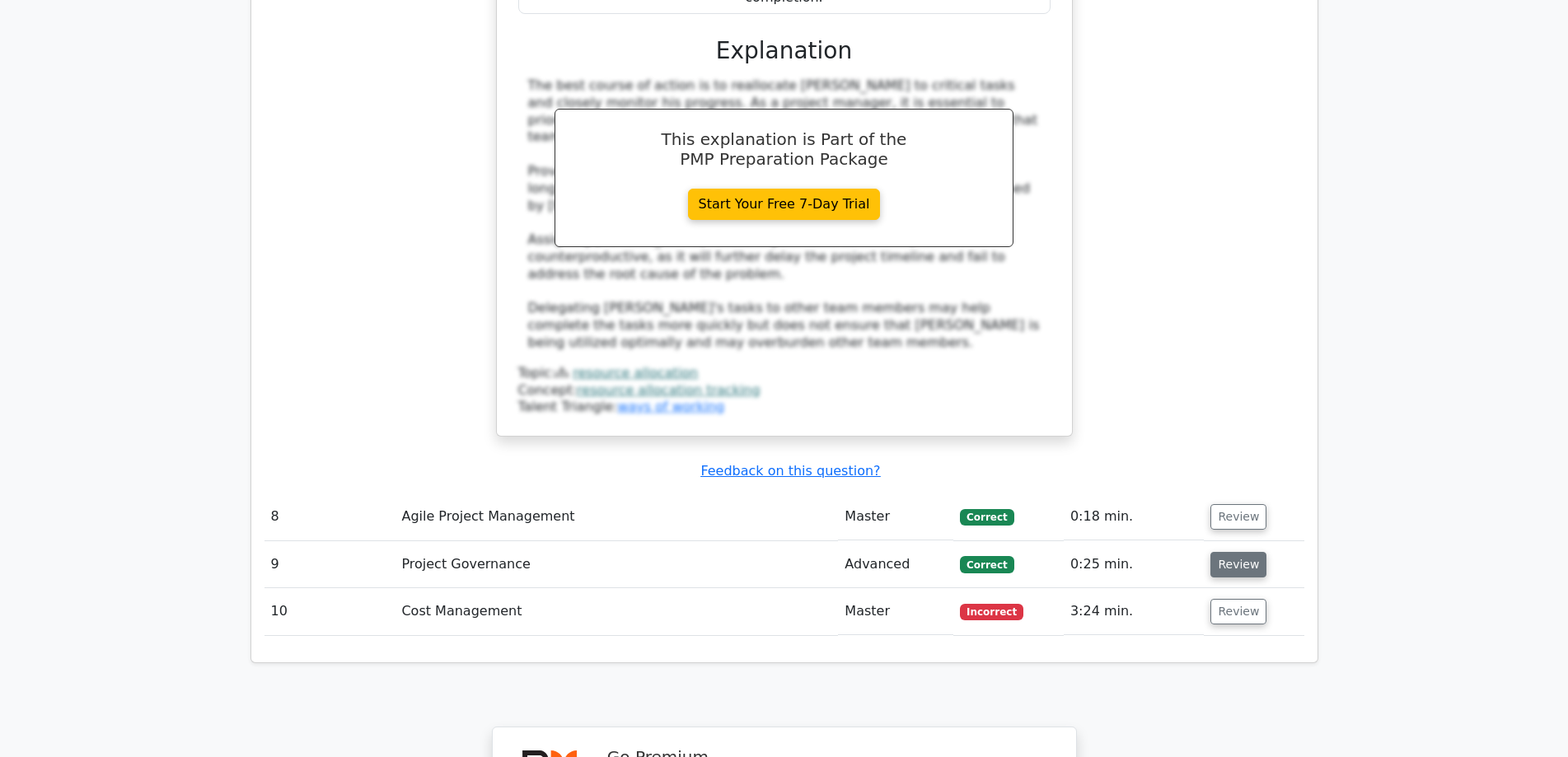
click at [1234, 553] on button "Review" at bounding box center [1238, 565] width 56 height 25
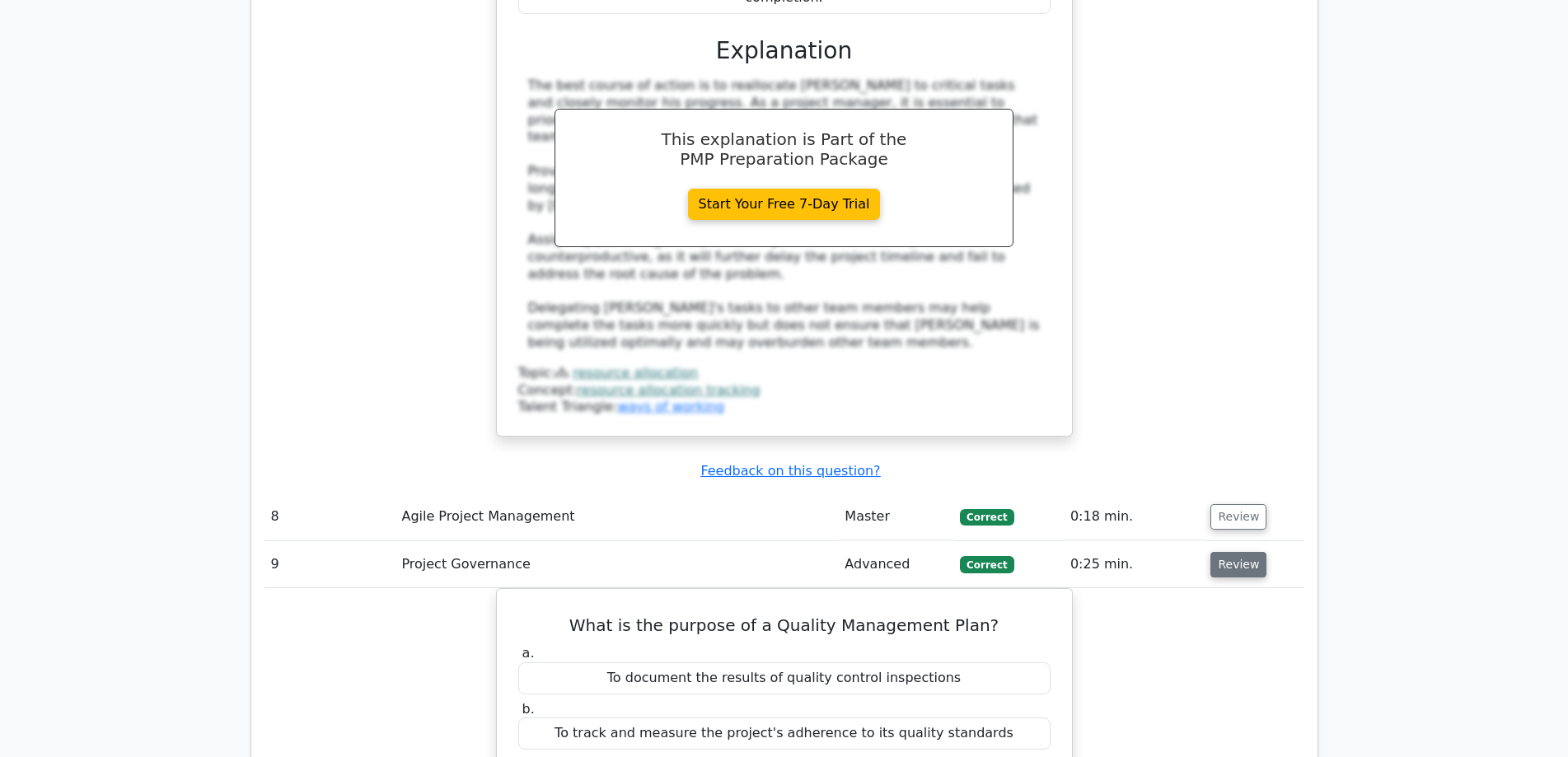
click at [1234, 553] on button "Review" at bounding box center [1238, 565] width 56 height 25
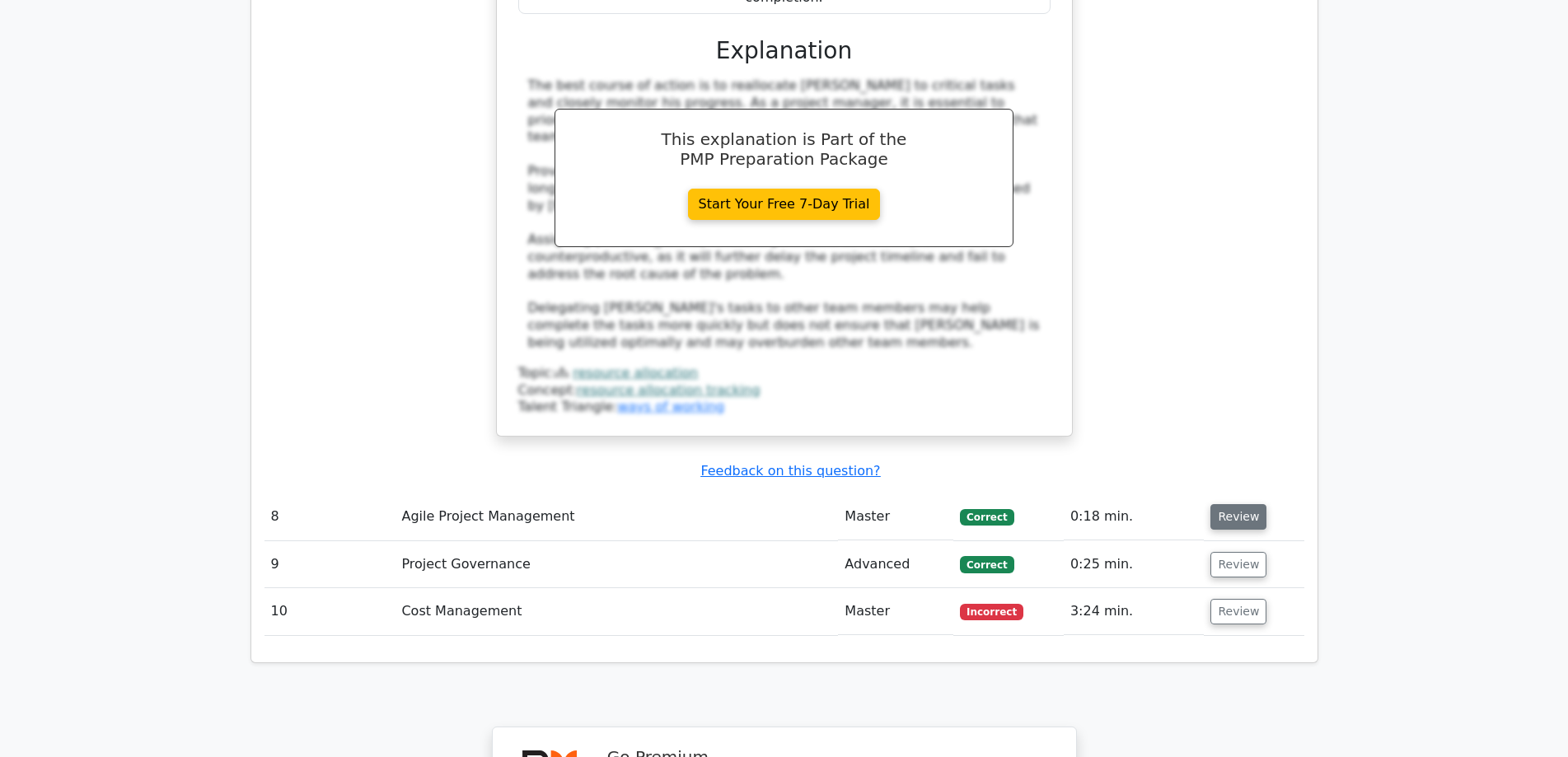
click at [1243, 504] on button "Review" at bounding box center [1238, 517] width 56 height 25
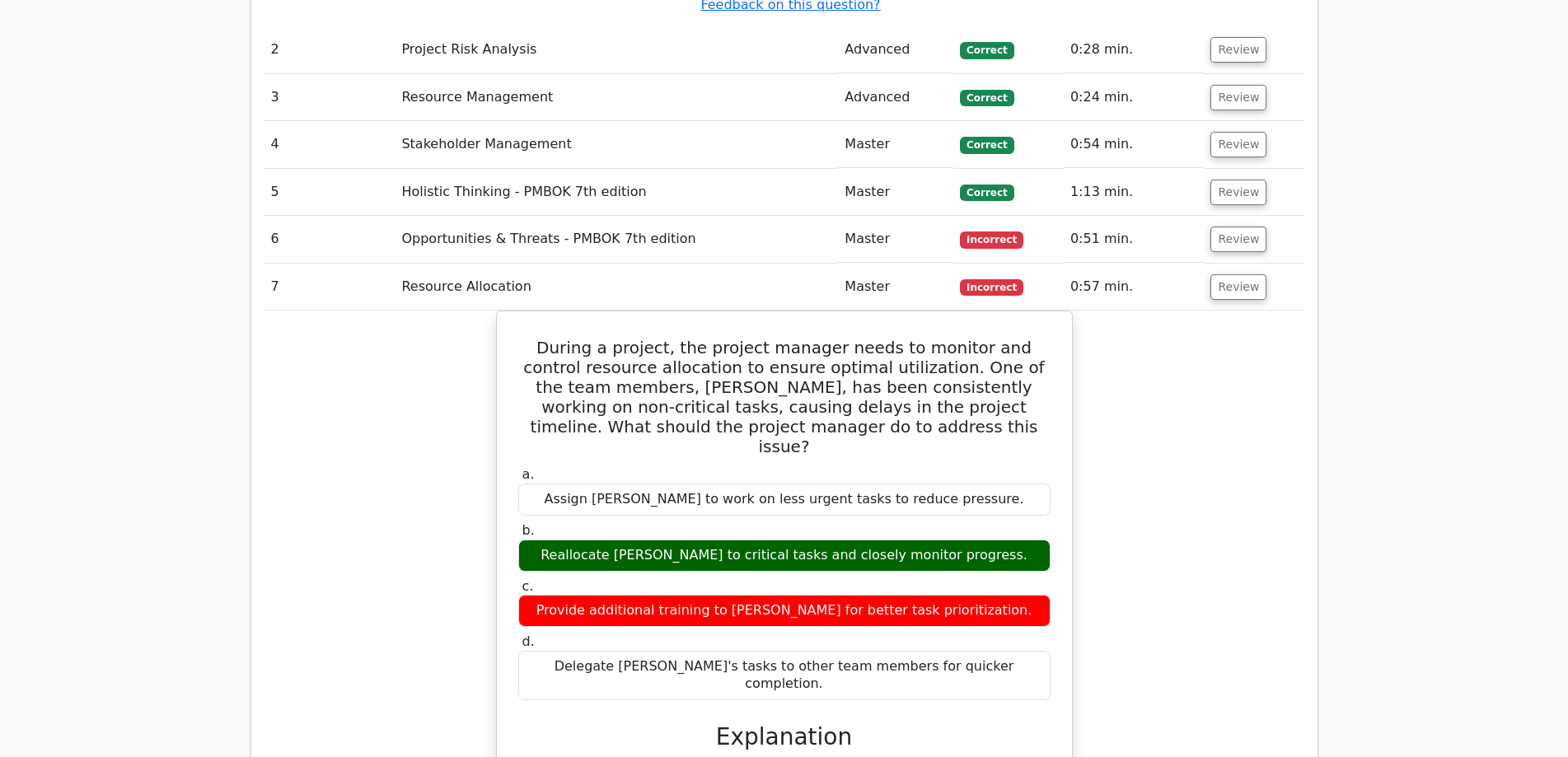
scroll to position [2335, 0]
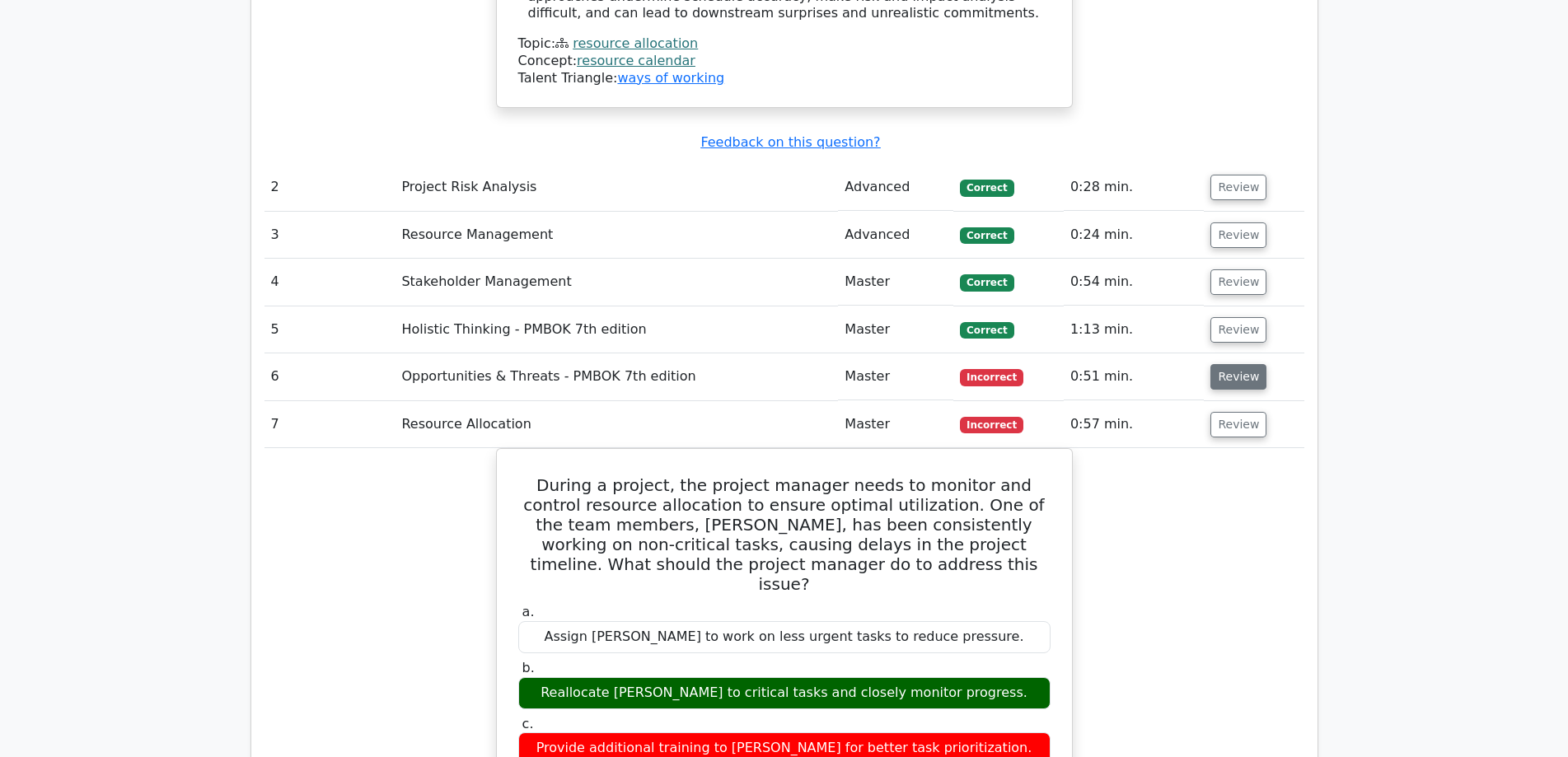
click at [1226, 364] on button "Review" at bounding box center [1238, 377] width 56 height 25
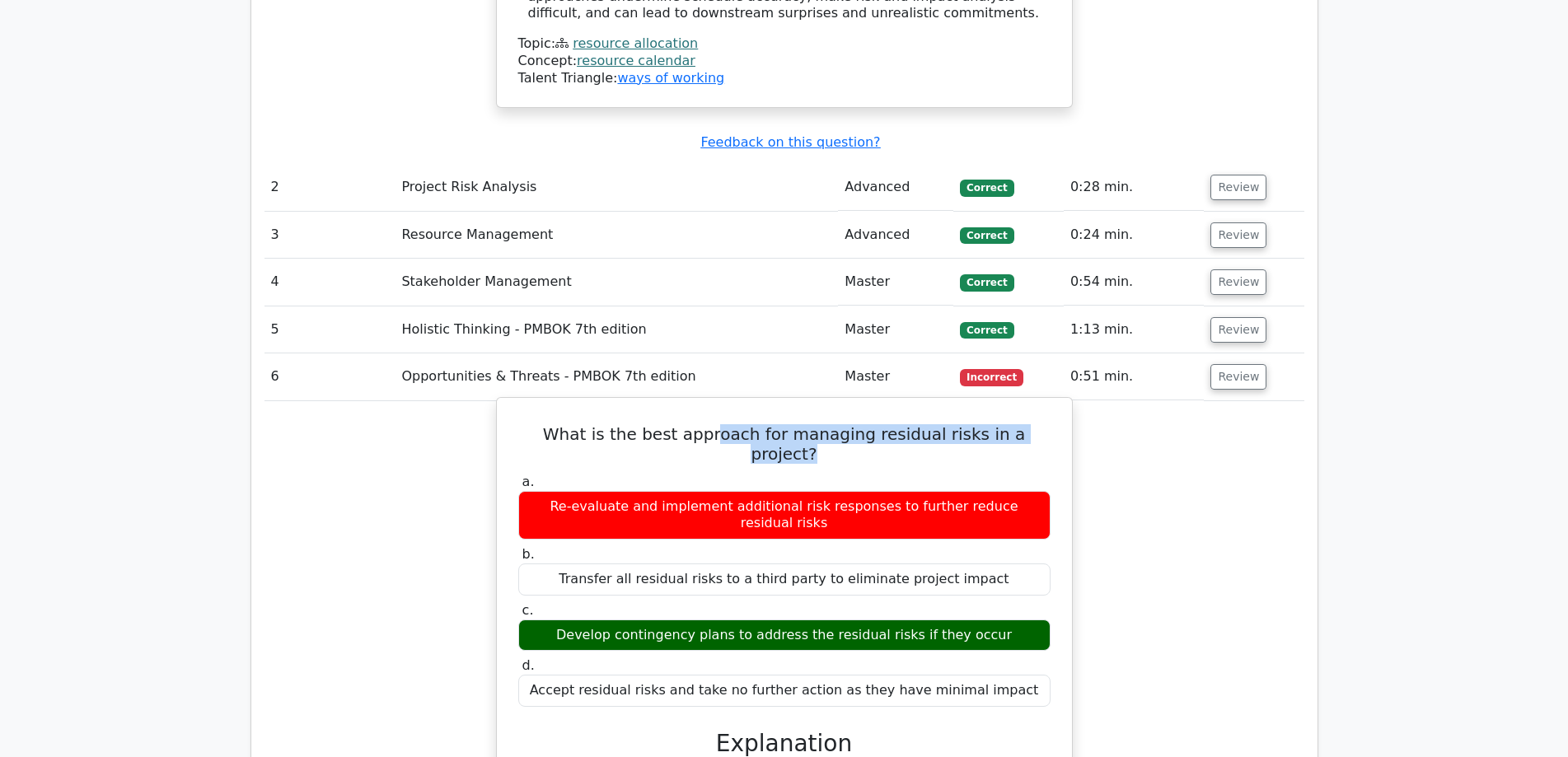
drag, startPoint x: 697, startPoint y: 307, endPoint x: 1044, endPoint y: 320, distance: 347.2
click at [1044, 424] on h5 "What is the best approach for managing residual risks in a project?" at bounding box center [784, 444] width 535 height 39
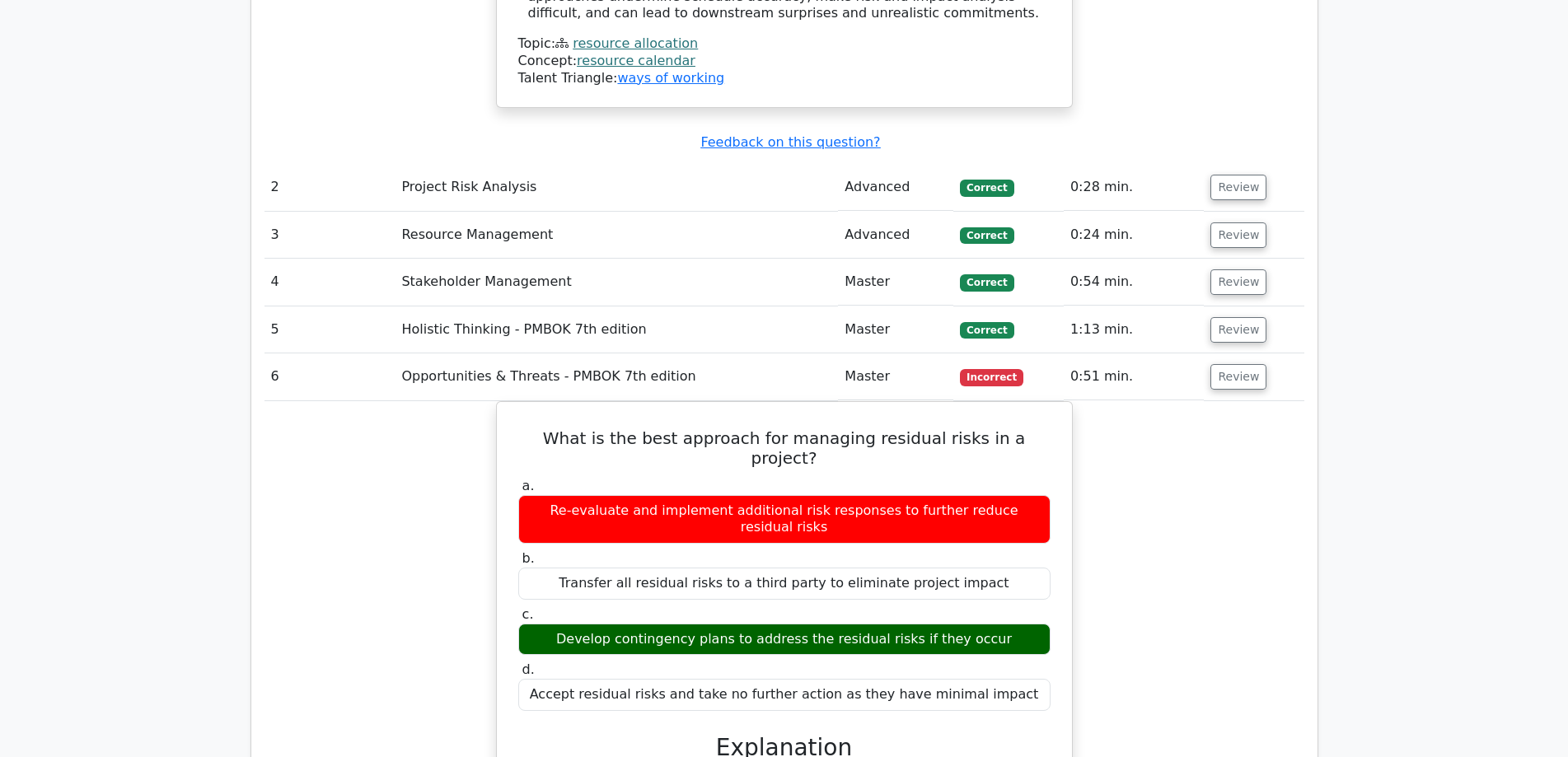
click at [1236, 318] on button "Review" at bounding box center [1238, 330] width 56 height 25
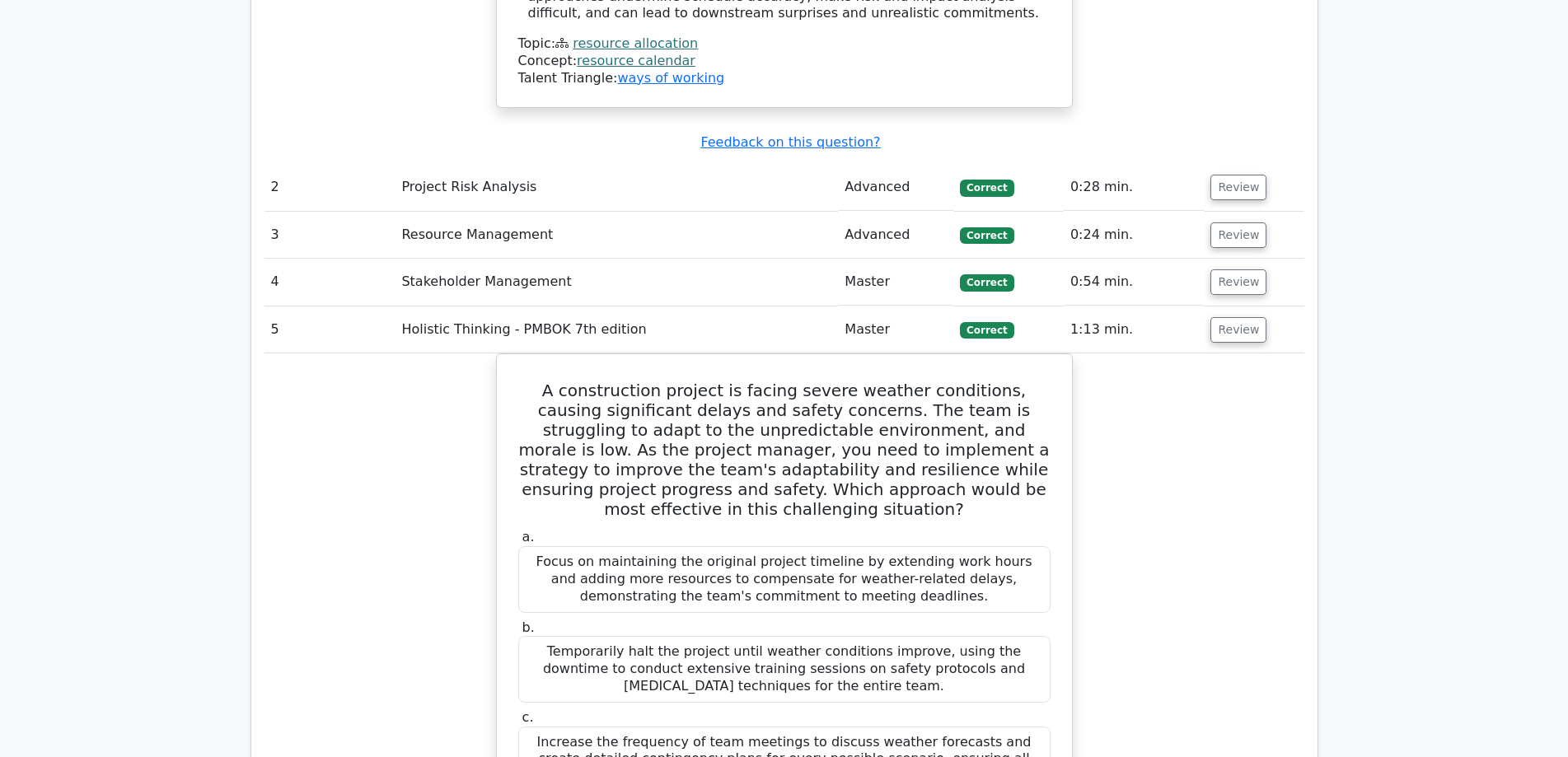
scroll to position [2197, 0]
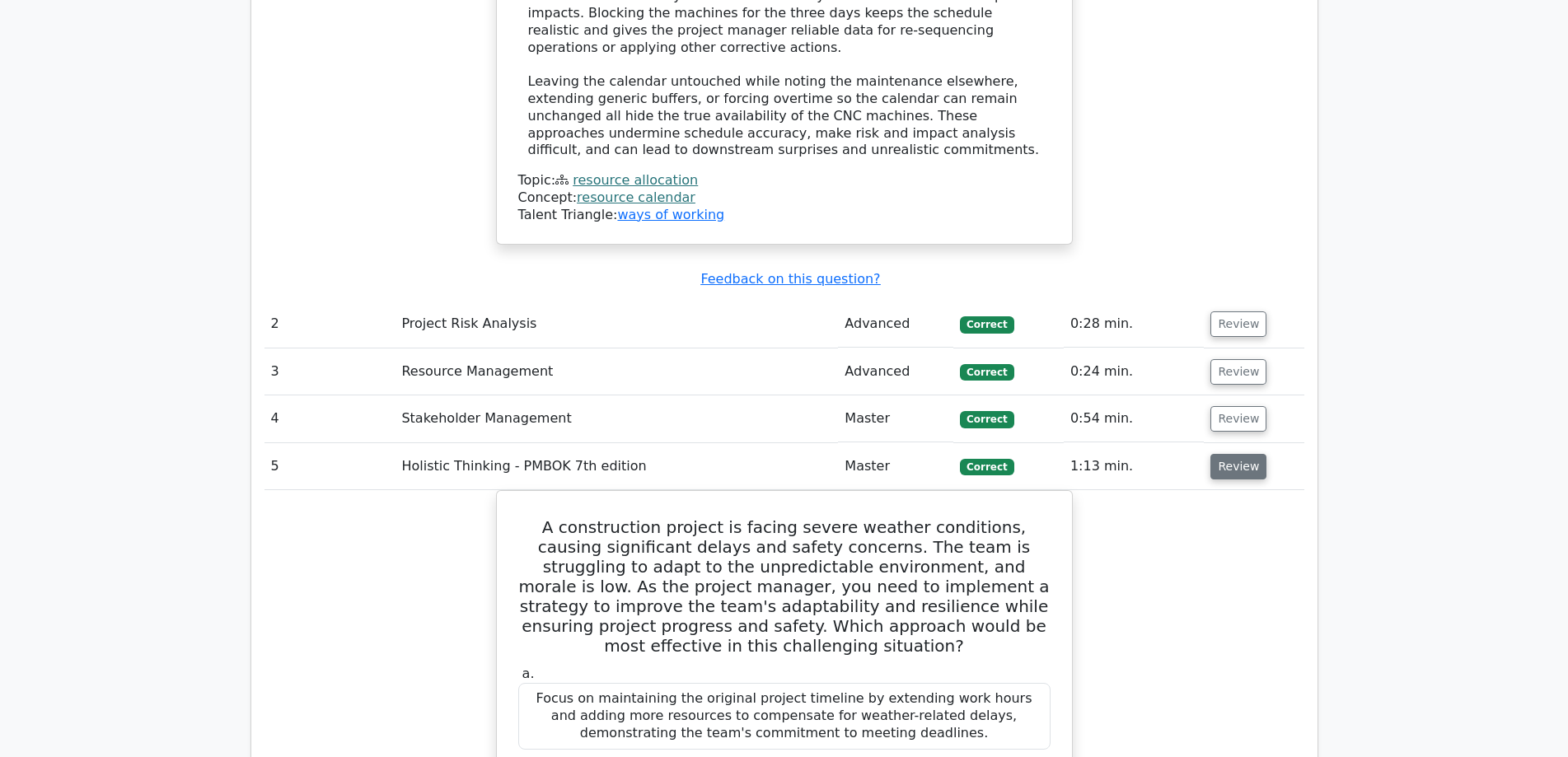
click at [1227, 454] on button "Review" at bounding box center [1238, 466] width 56 height 25
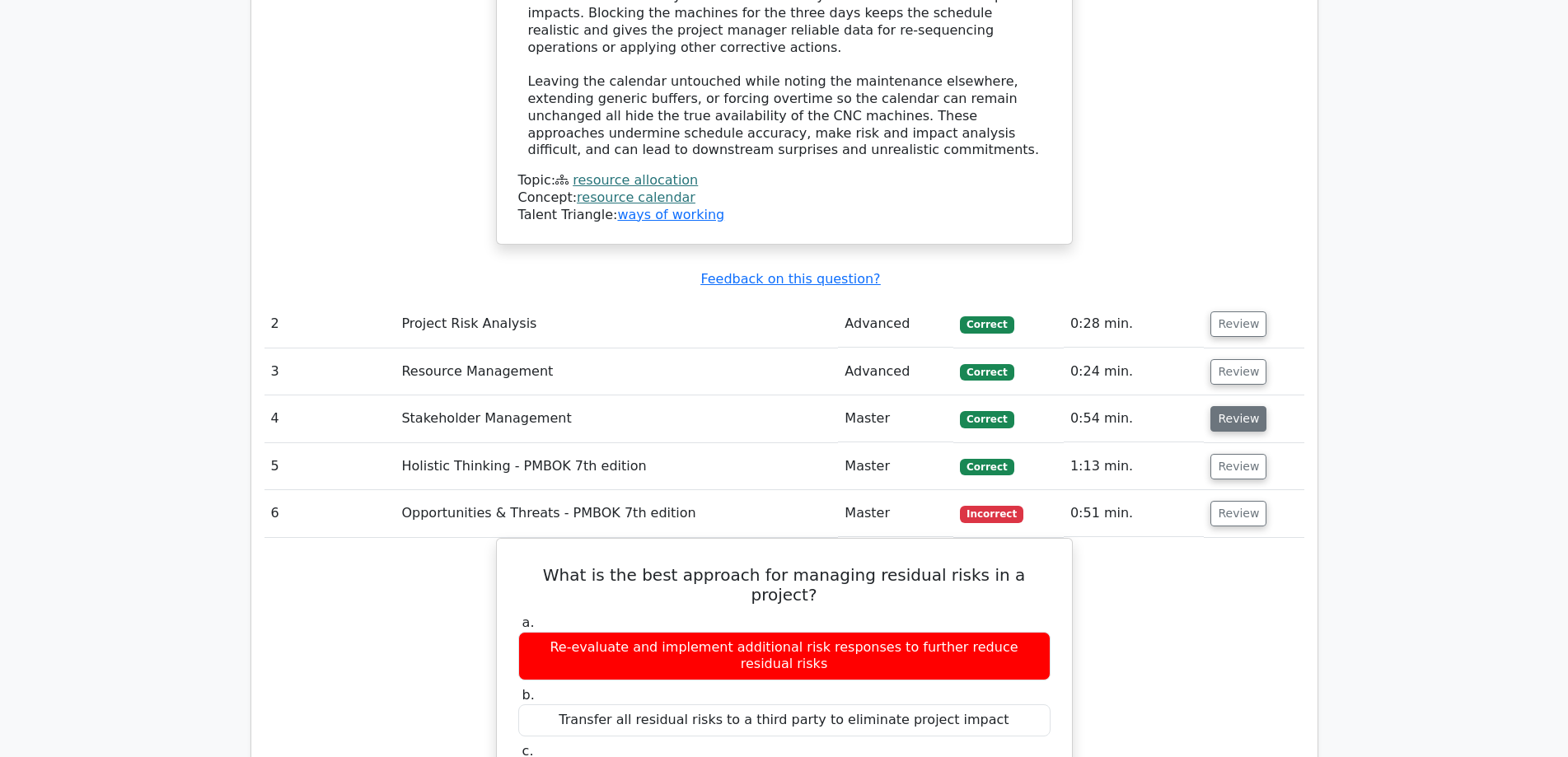
click at [1234, 406] on button "Review" at bounding box center [1238, 419] width 56 height 25
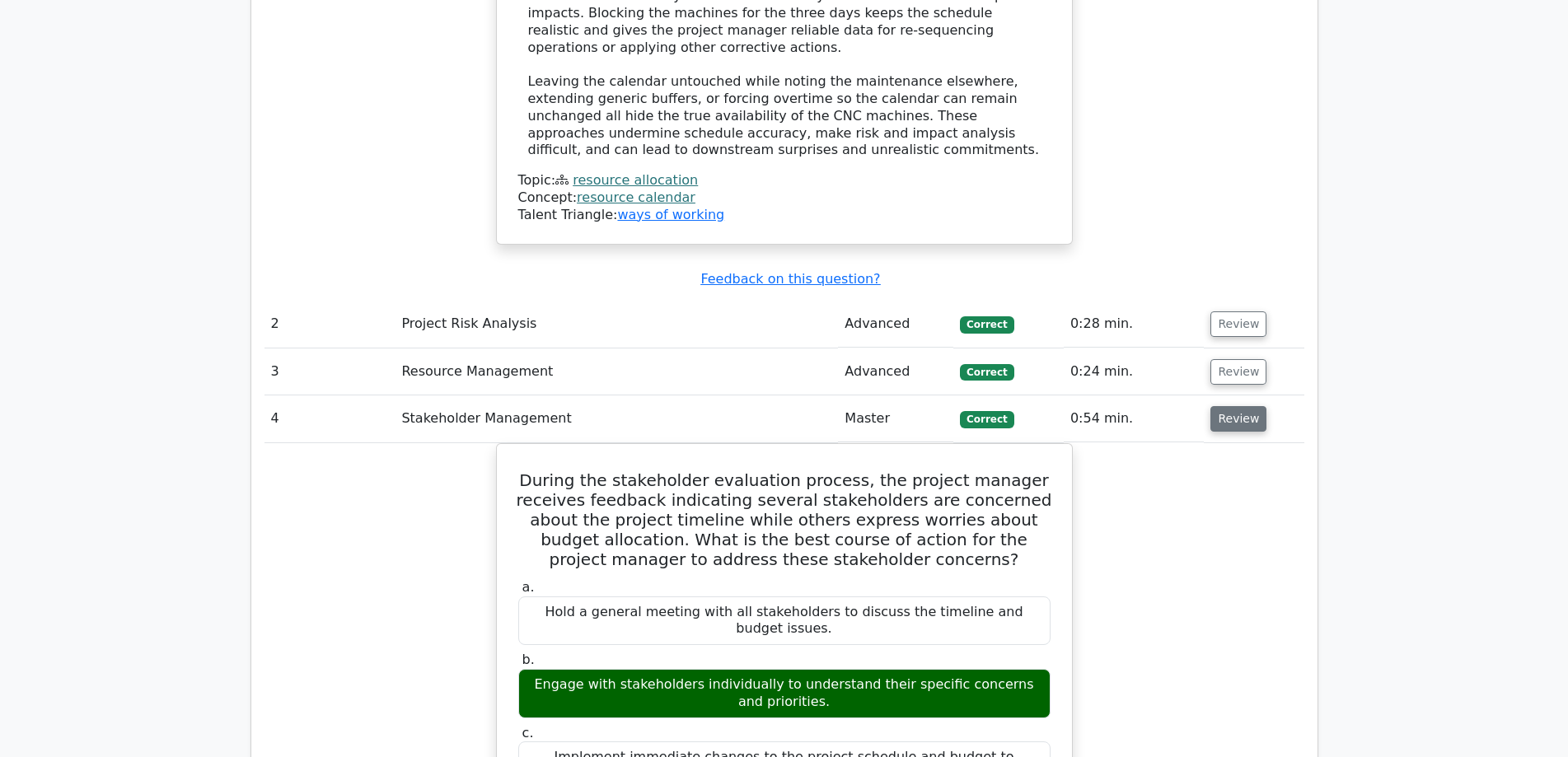
click at [1234, 406] on button "Review" at bounding box center [1238, 419] width 56 height 25
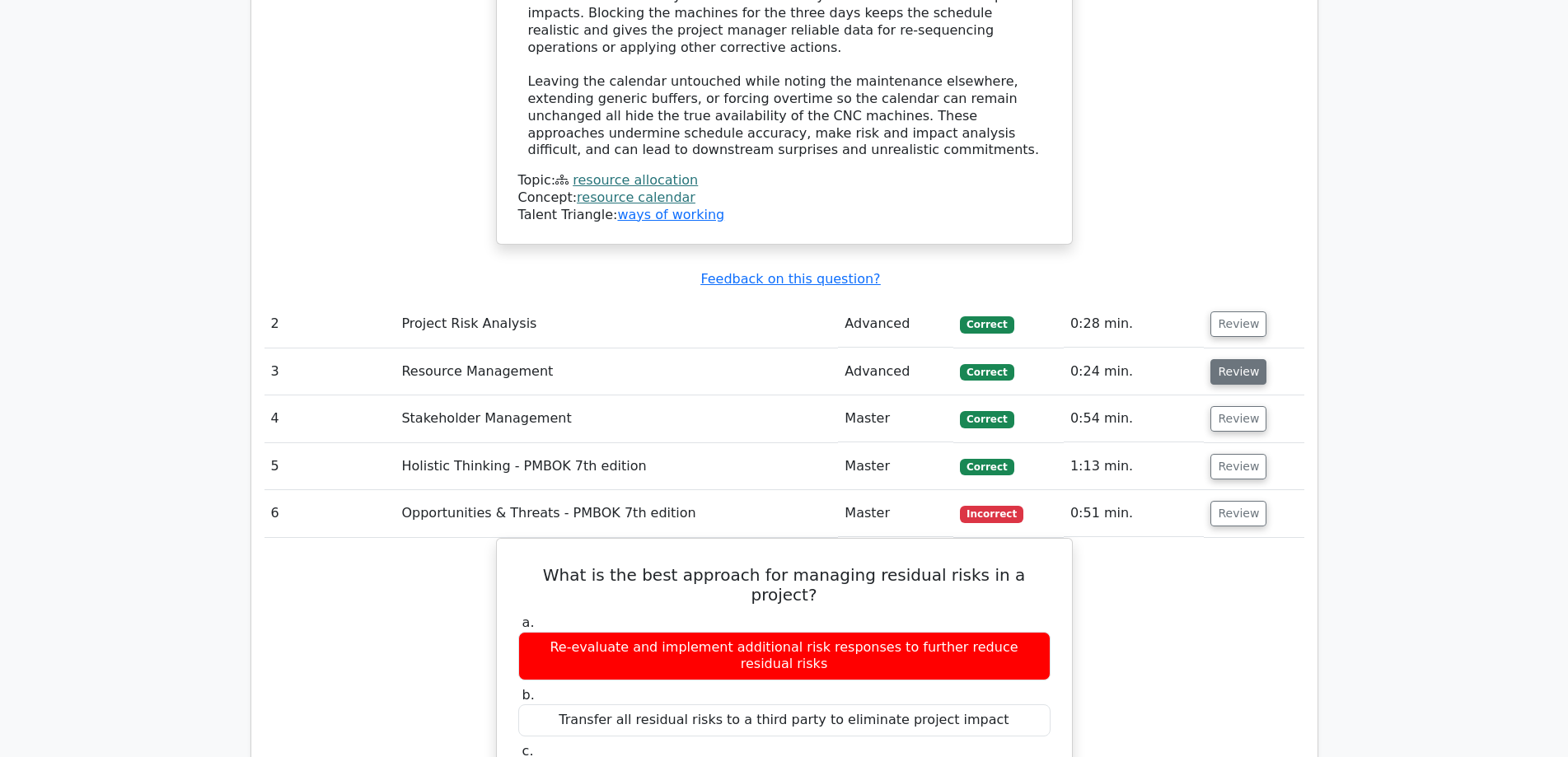
click at [1236, 360] on button "Review" at bounding box center [1238, 372] width 56 height 25
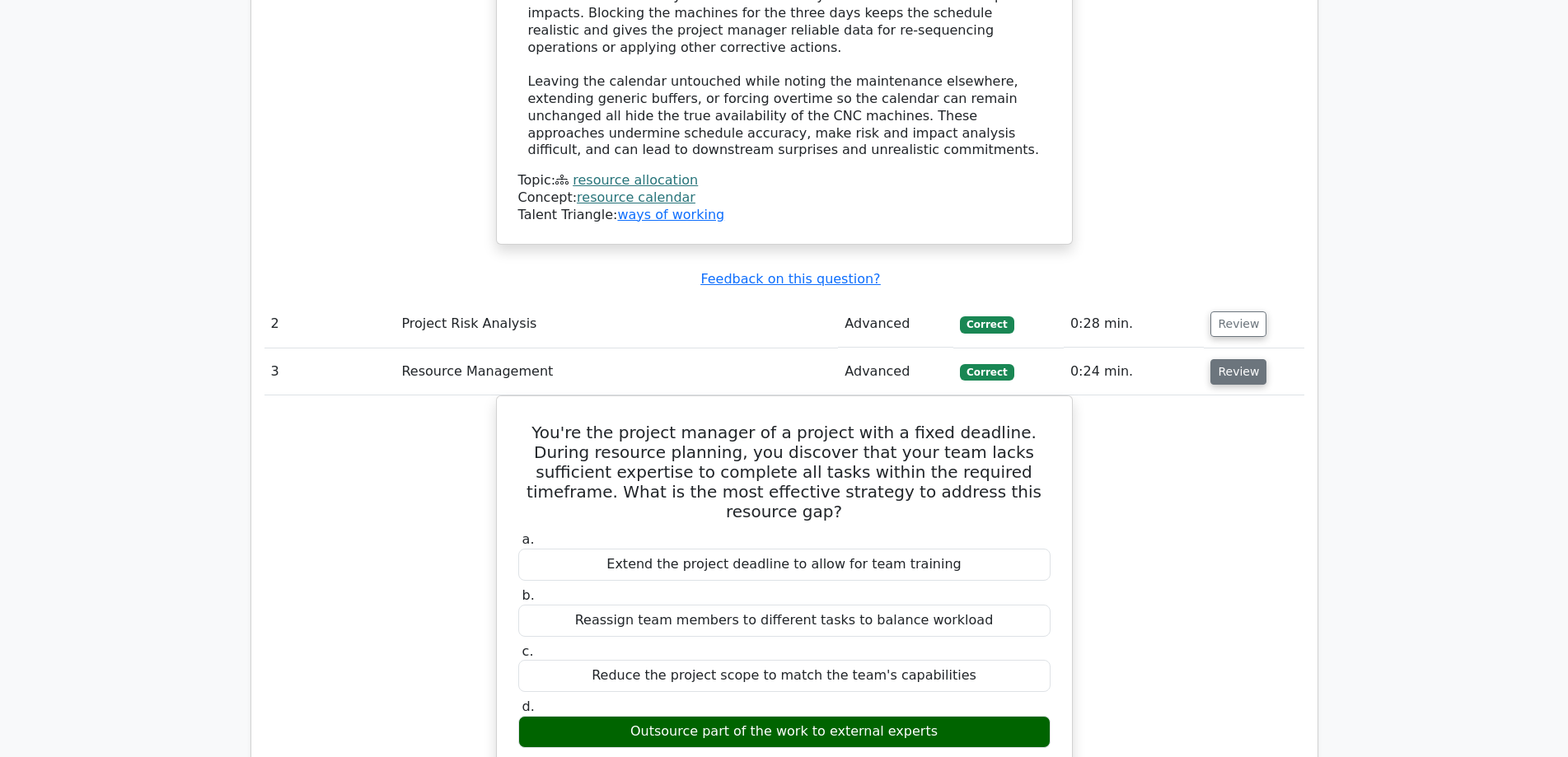
click at [1236, 360] on button "Review" at bounding box center [1238, 372] width 56 height 25
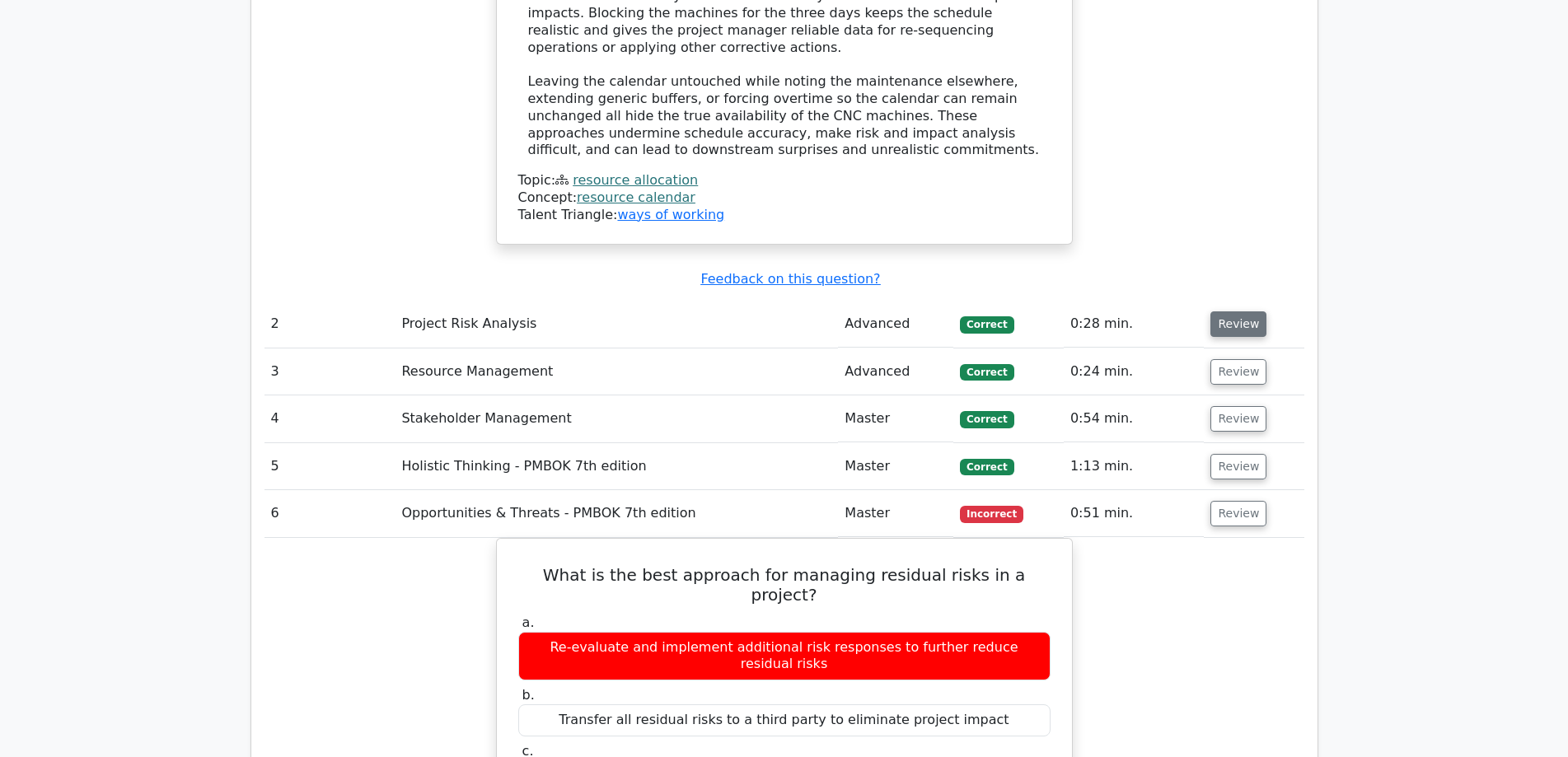
click at [1238, 311] on button "Review" at bounding box center [1238, 324] width 56 height 25
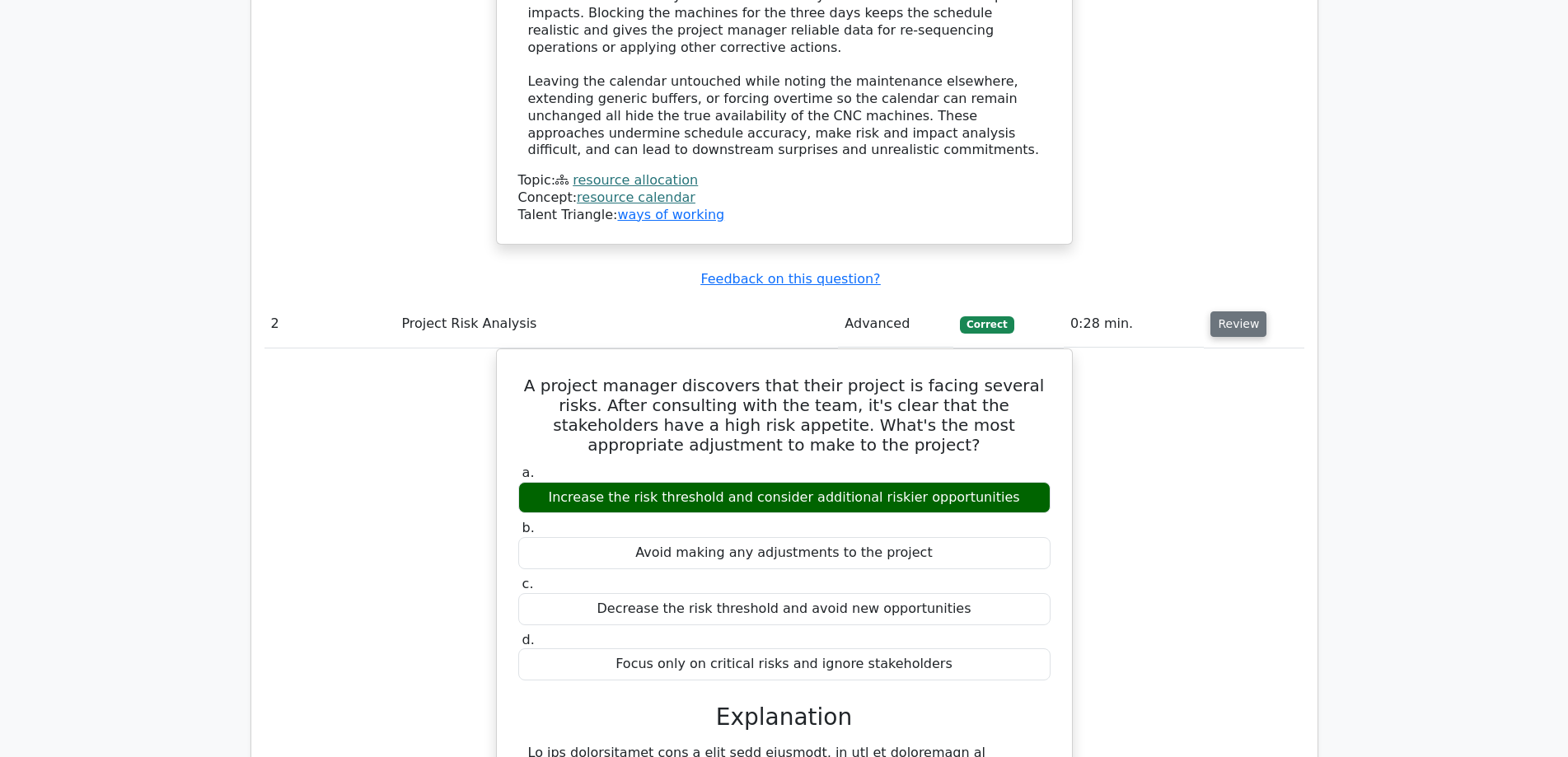
click at [1238, 311] on button "Review" at bounding box center [1238, 324] width 56 height 25
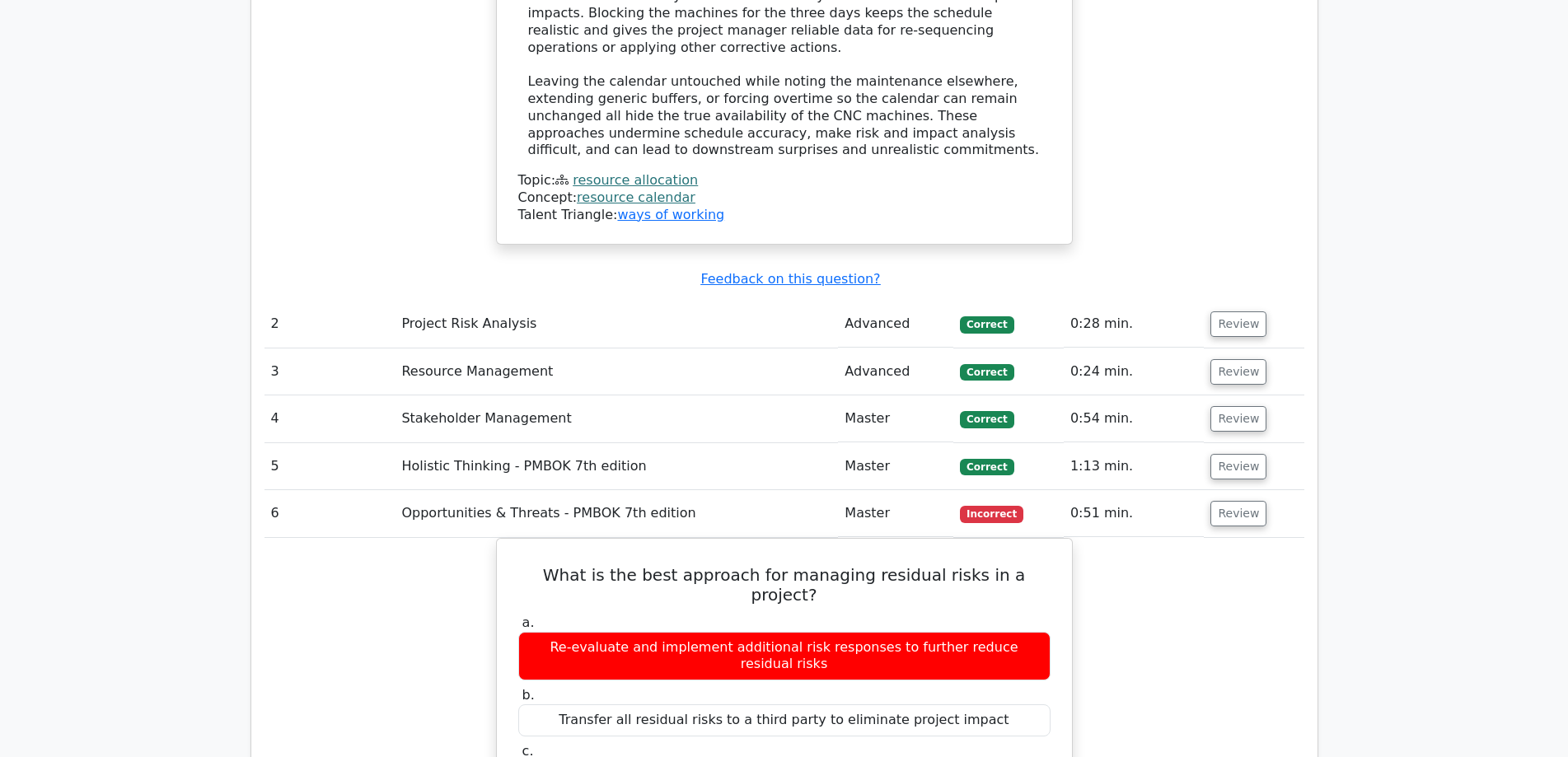
scroll to position [2472, 0]
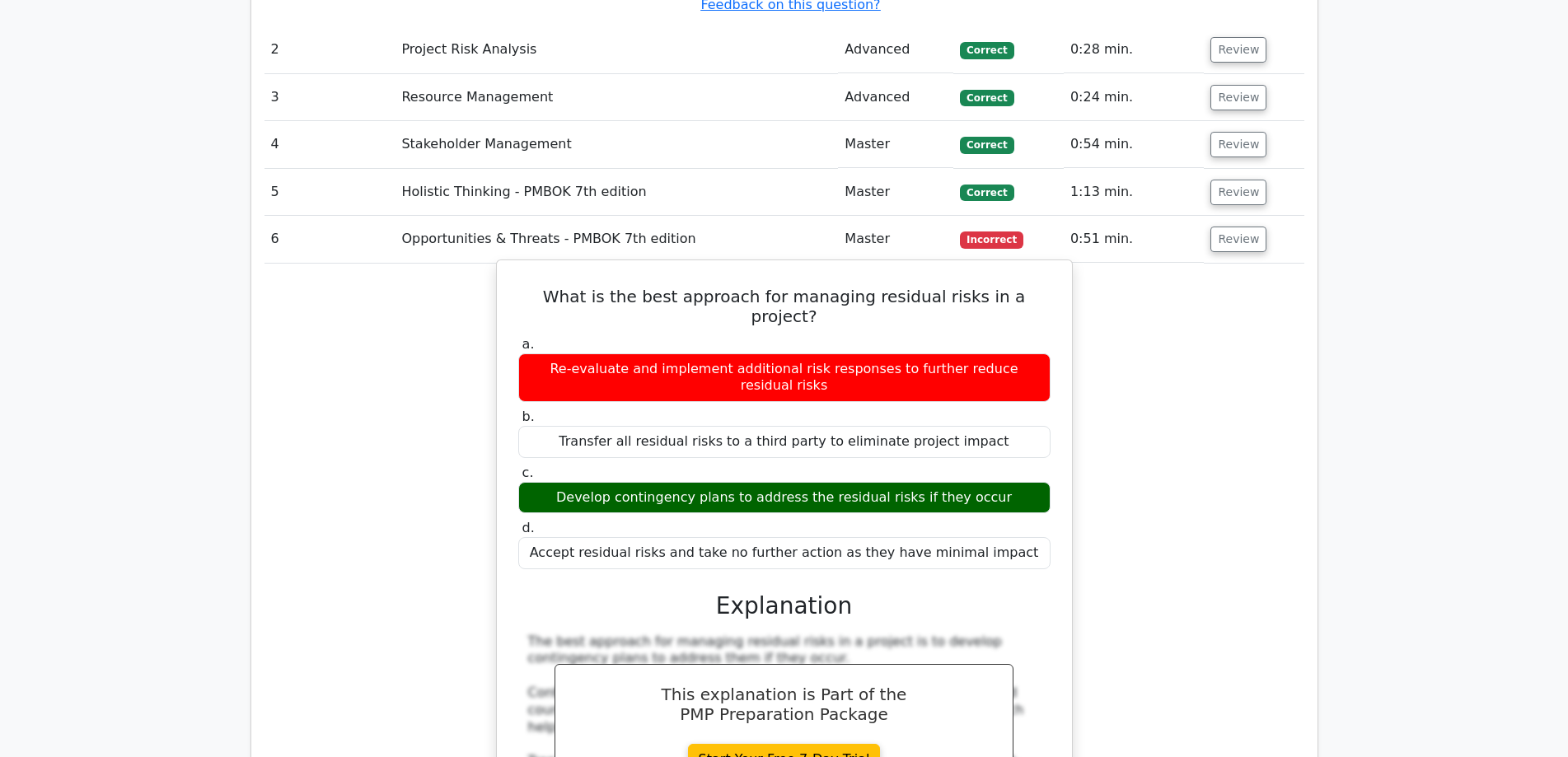
drag, startPoint x: 534, startPoint y: 183, endPoint x: 1007, endPoint y: 405, distance: 522.5
click at [1007, 405] on div "What is the best approach for managing residual risks in a project? a. Re-evalu…" at bounding box center [784, 678] width 562 height 822
copy div "What is the best approach for managing residual risks in a project? a. Re-evalu…"
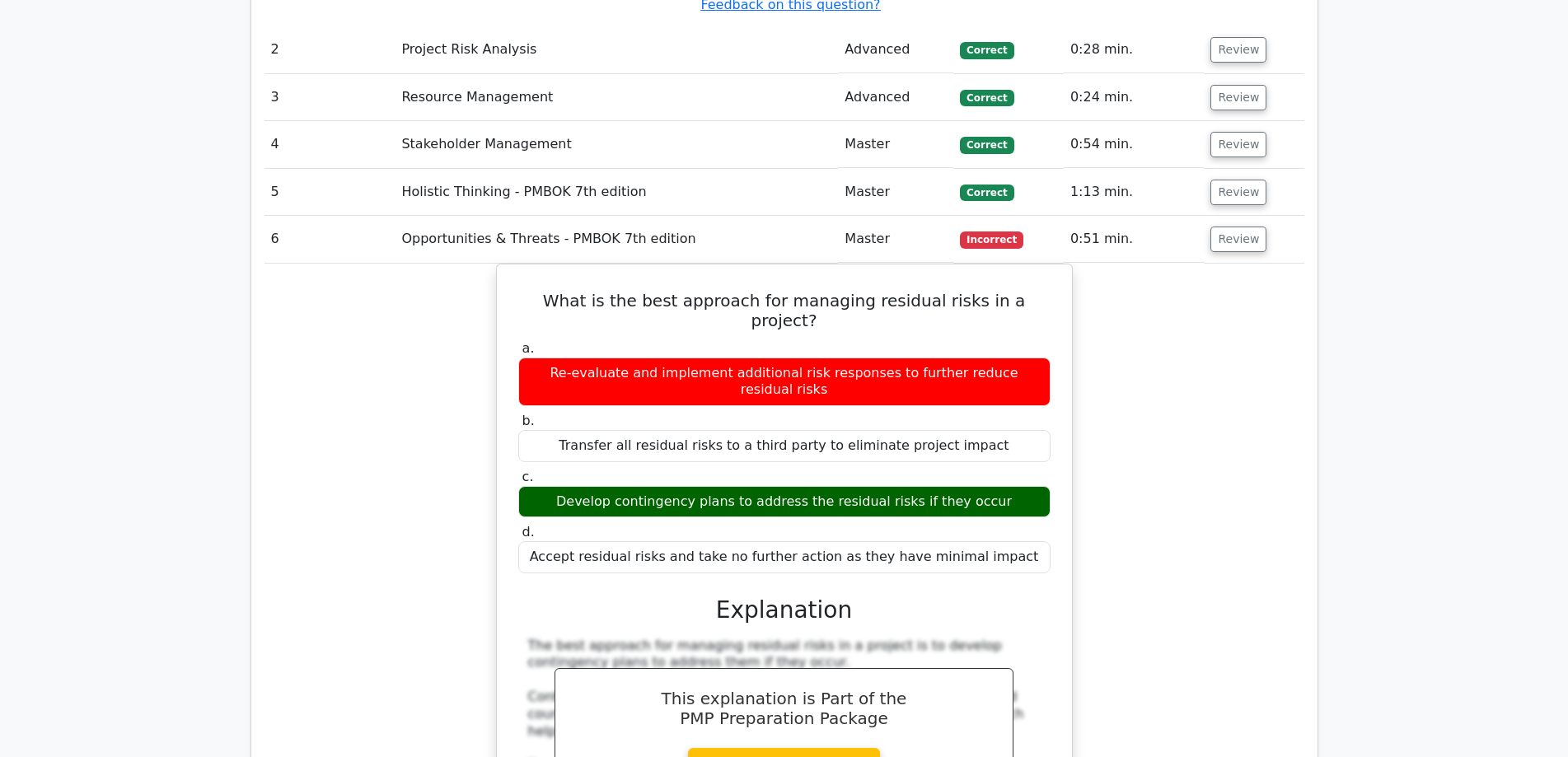
click at [1249, 381] on div "What is the best approach for managing residual risks in a project? a. Re-evalu…" at bounding box center [784, 692] width 1040 height 857
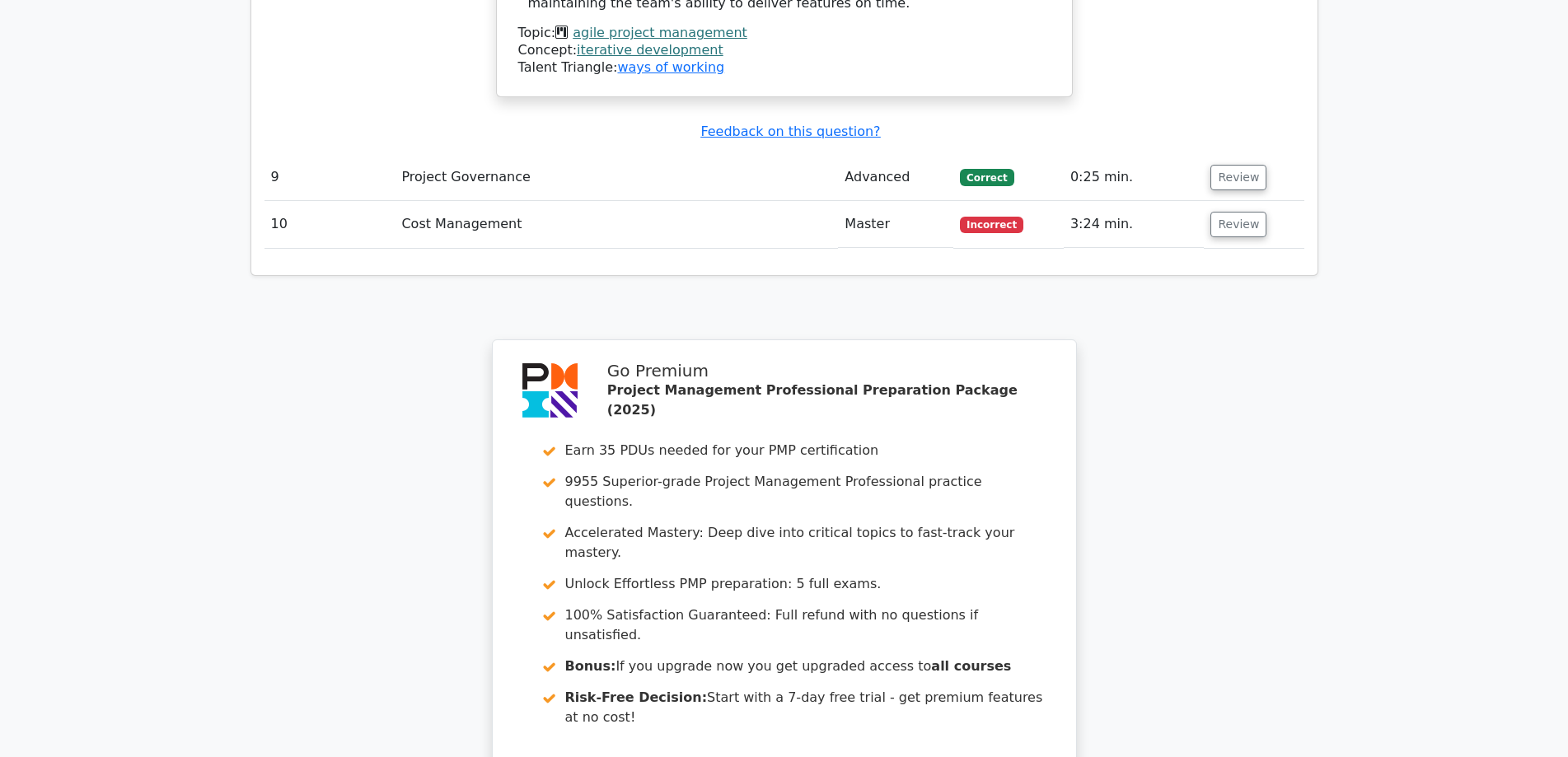
scroll to position [5180, 0]
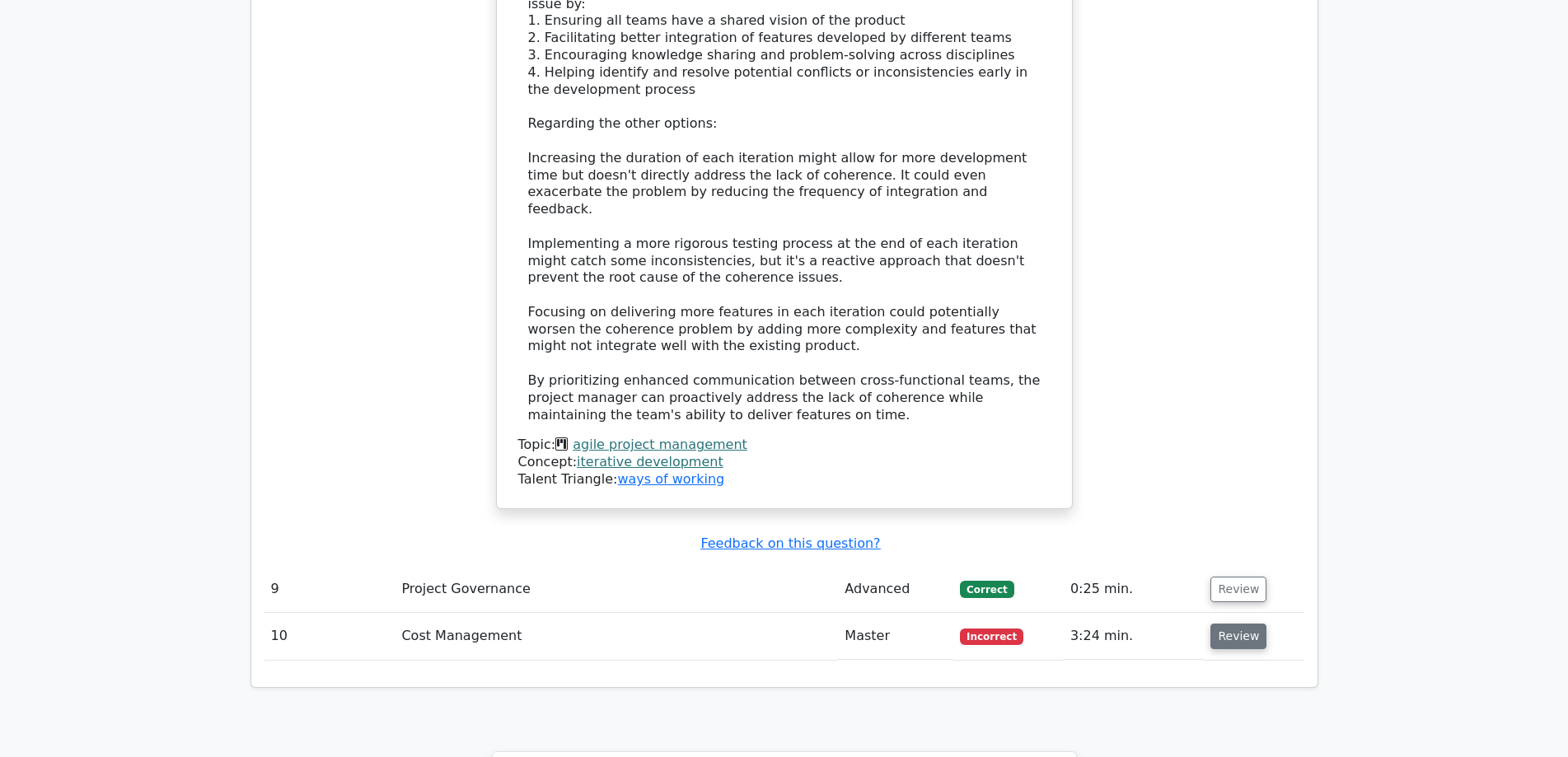
click at [1239, 624] on button "Review" at bounding box center [1238, 637] width 56 height 25
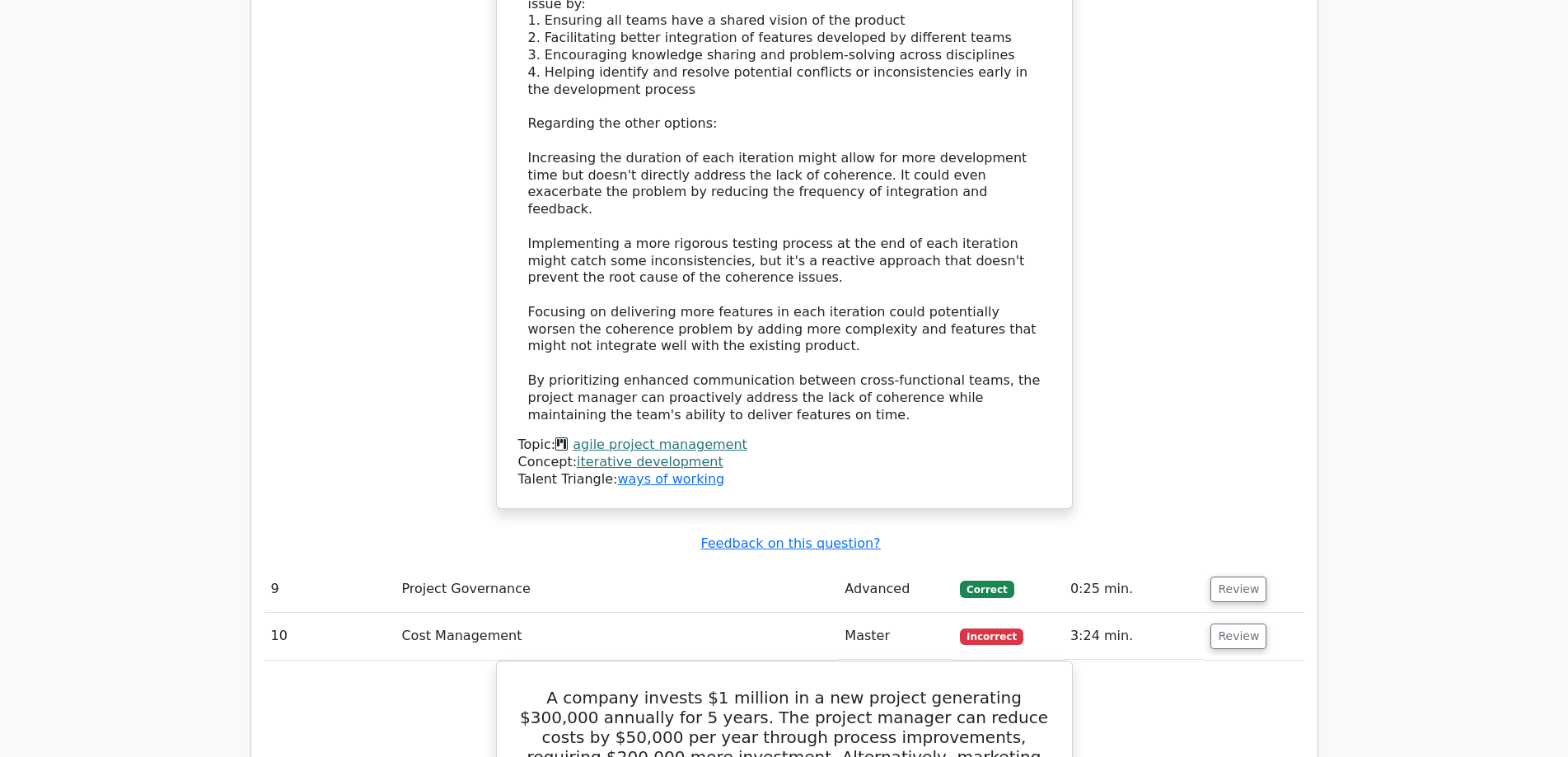
scroll to position [5317, 0]
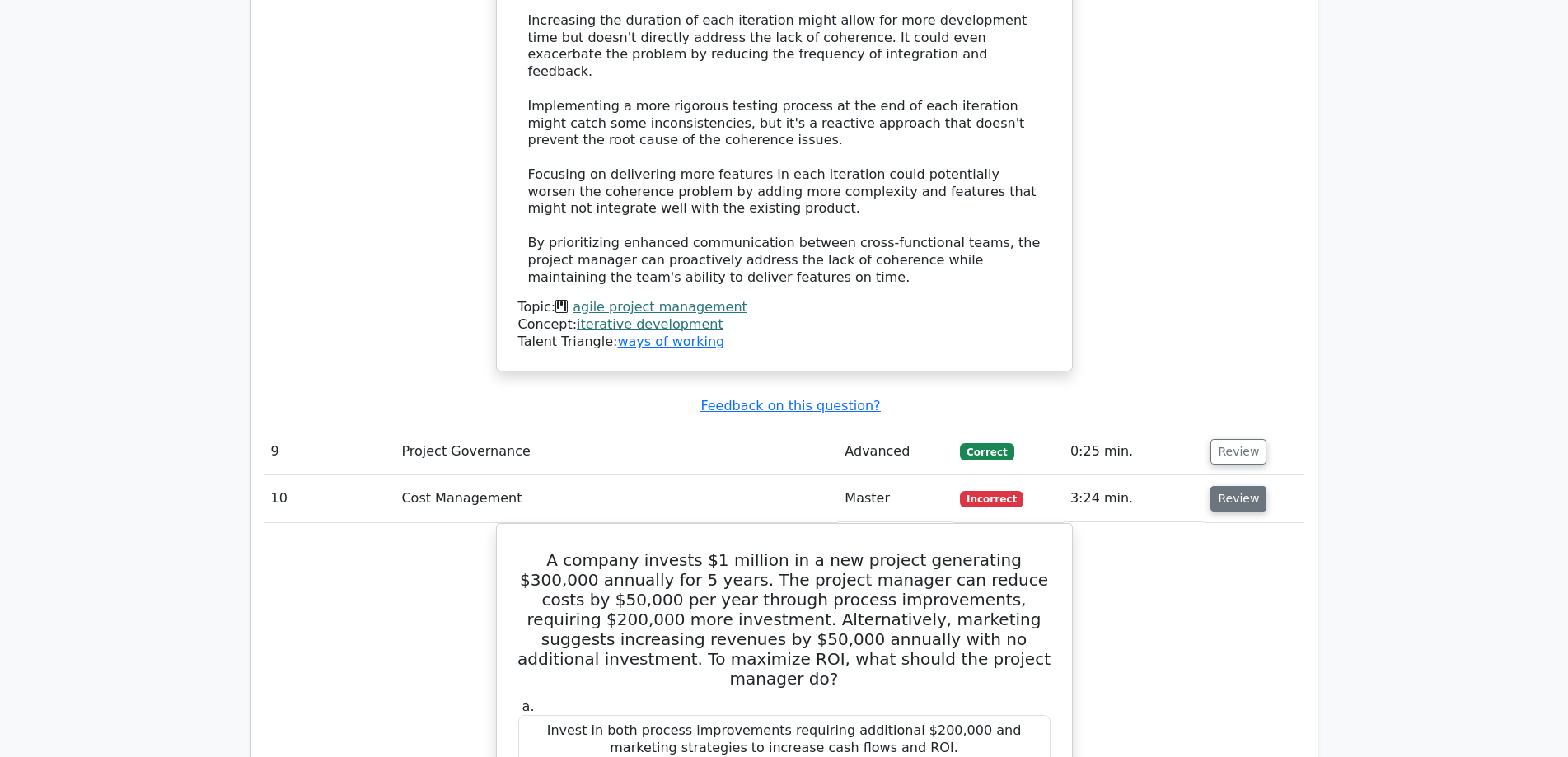
click at [1226, 486] on button "Review" at bounding box center [1238, 499] width 56 height 25
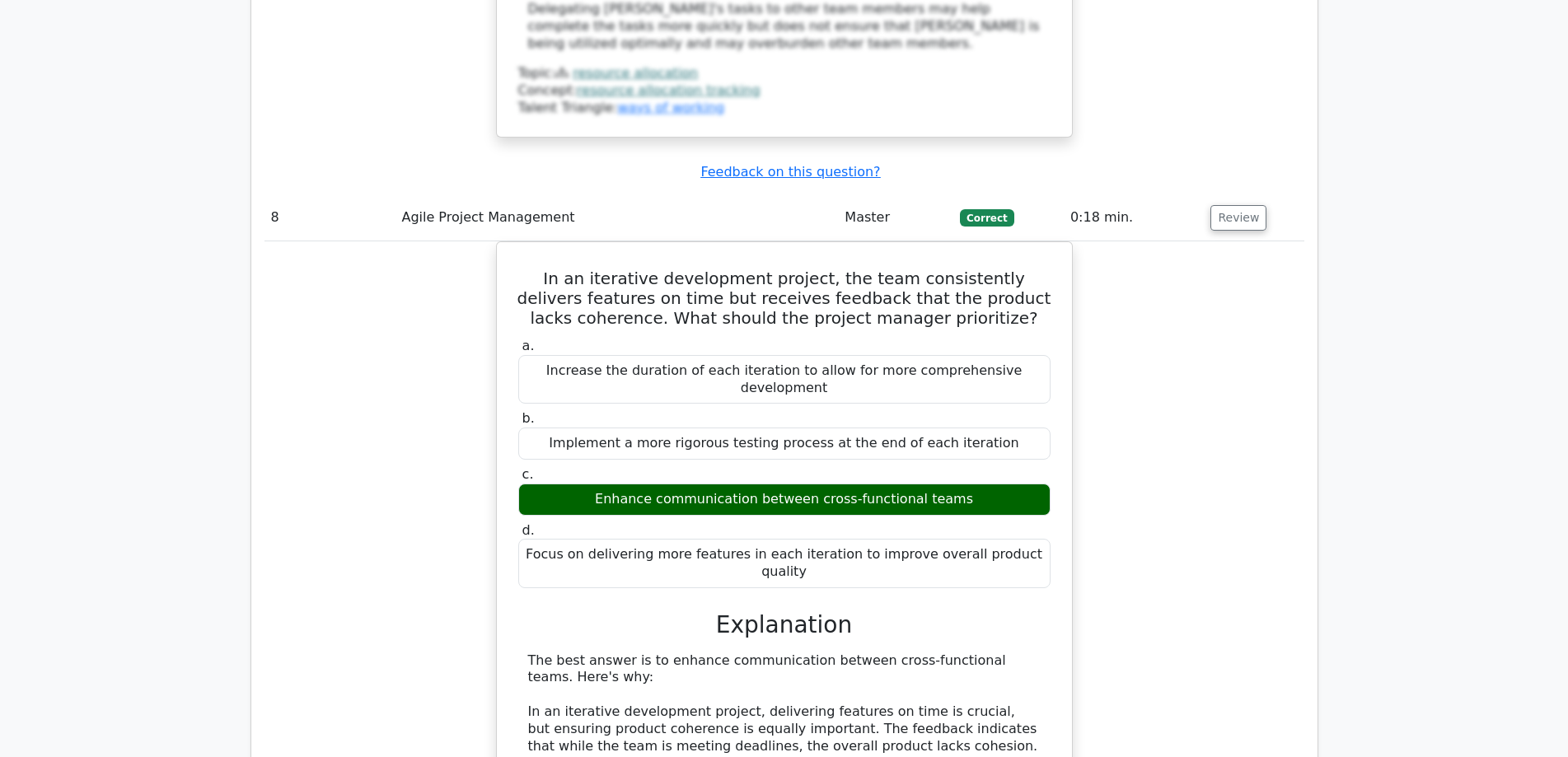
scroll to position [4217, 0]
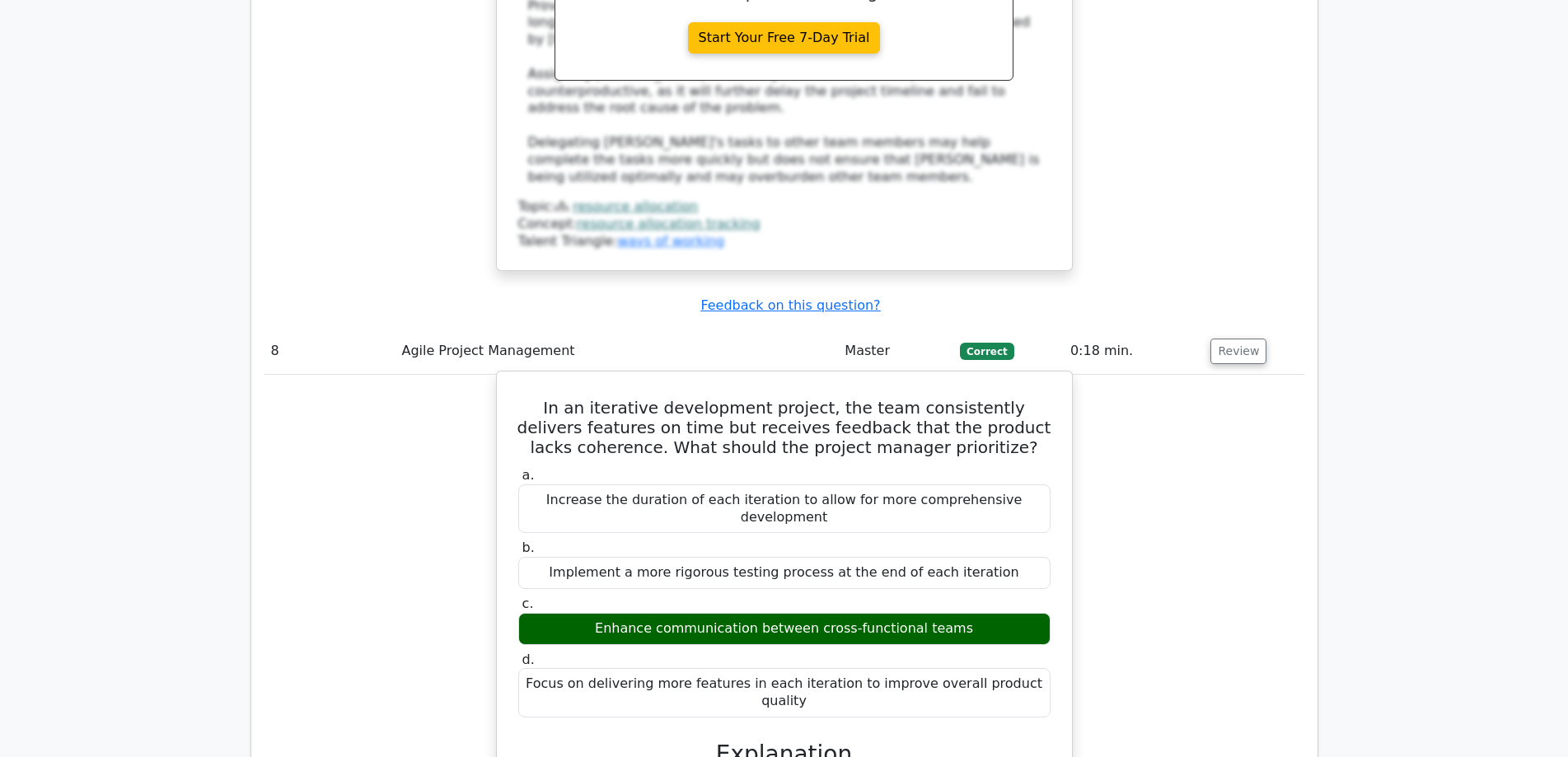
drag, startPoint x: 534, startPoint y: 145, endPoint x: 1037, endPoint y: 413, distance: 569.9
copy div "In an iterative development project, the team consistently delivers features on…"
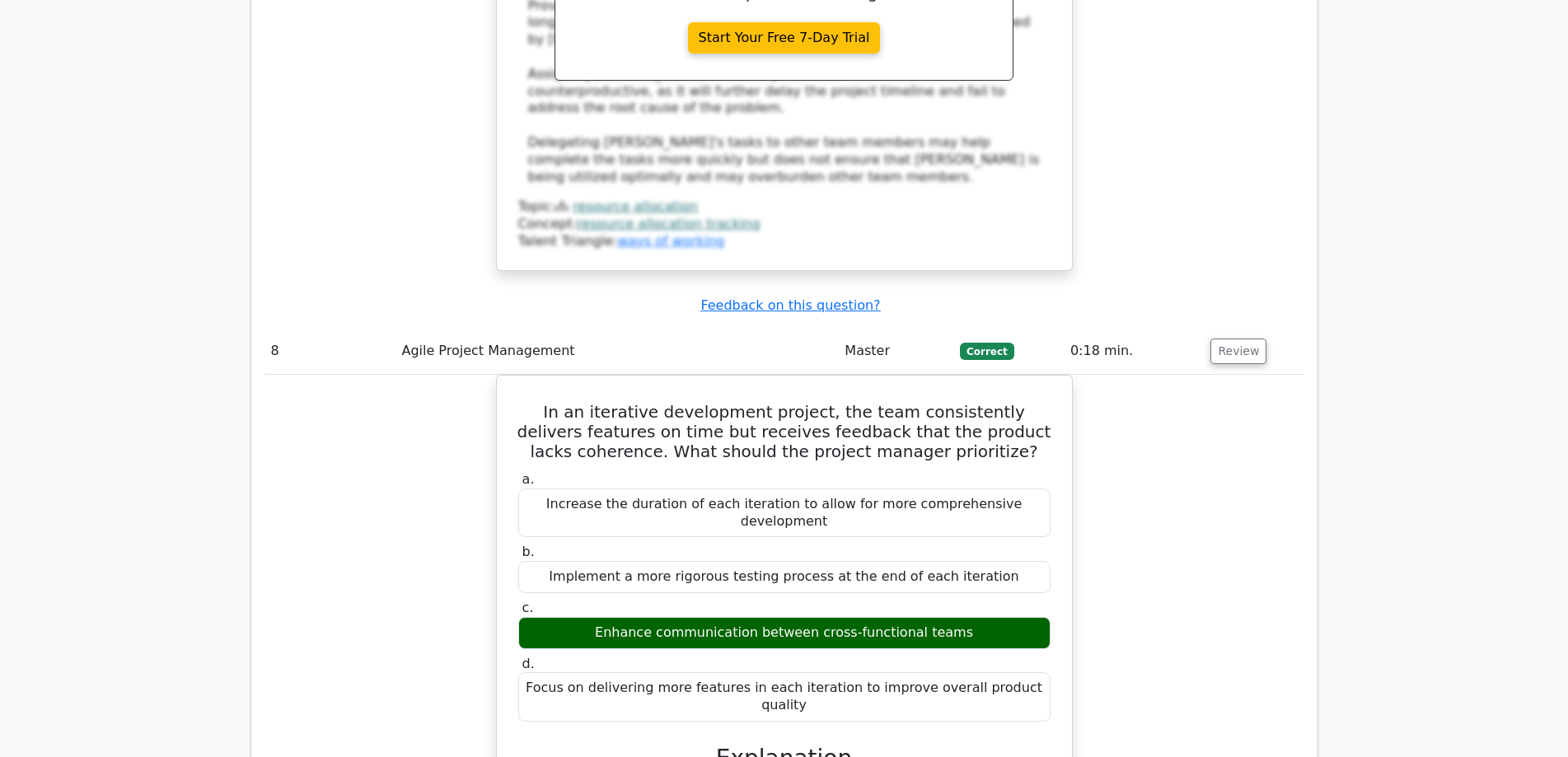
click at [1230, 339] on button "Review" at bounding box center [1238, 352] width 56 height 25
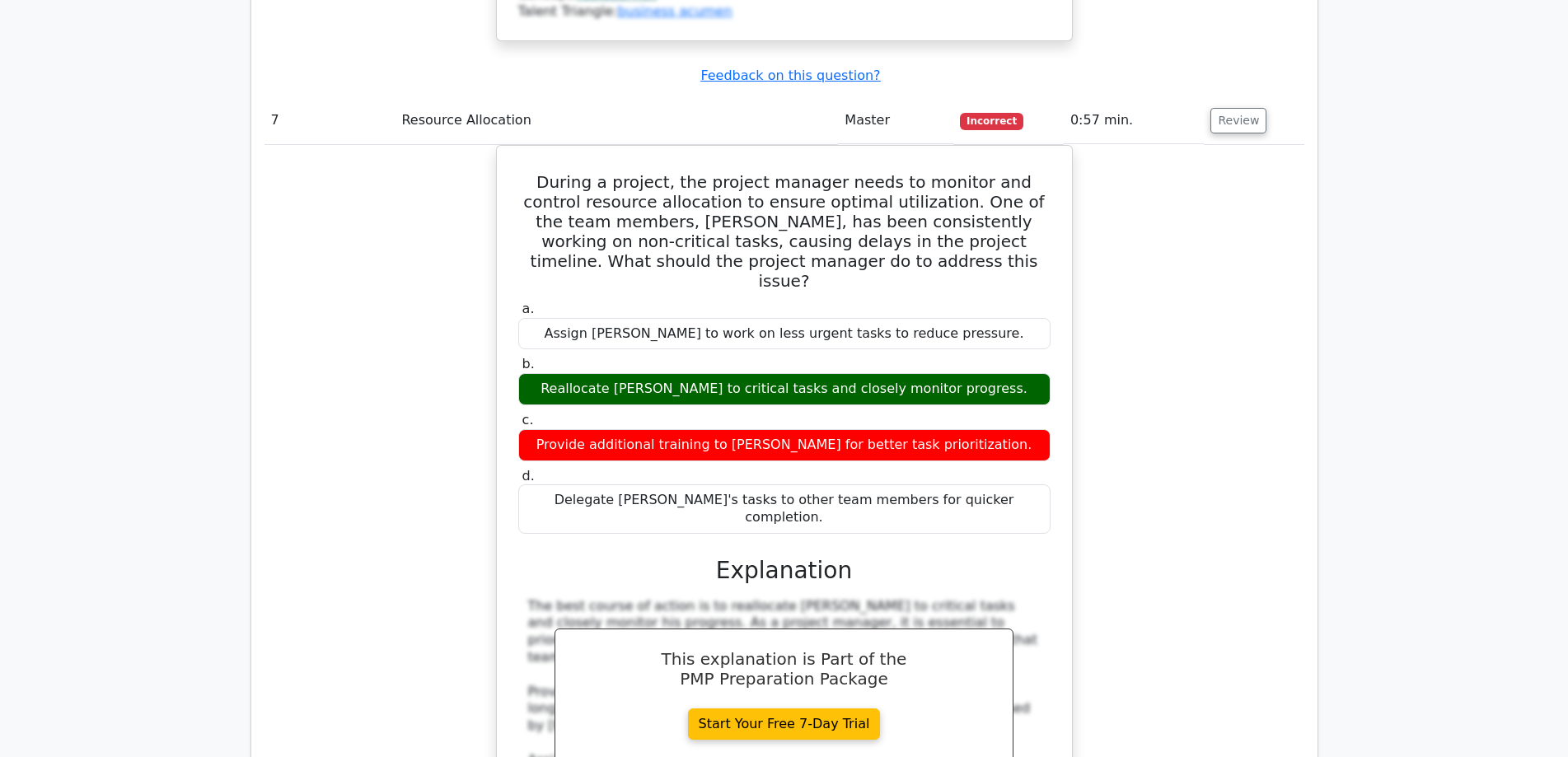
scroll to position [3257, 0]
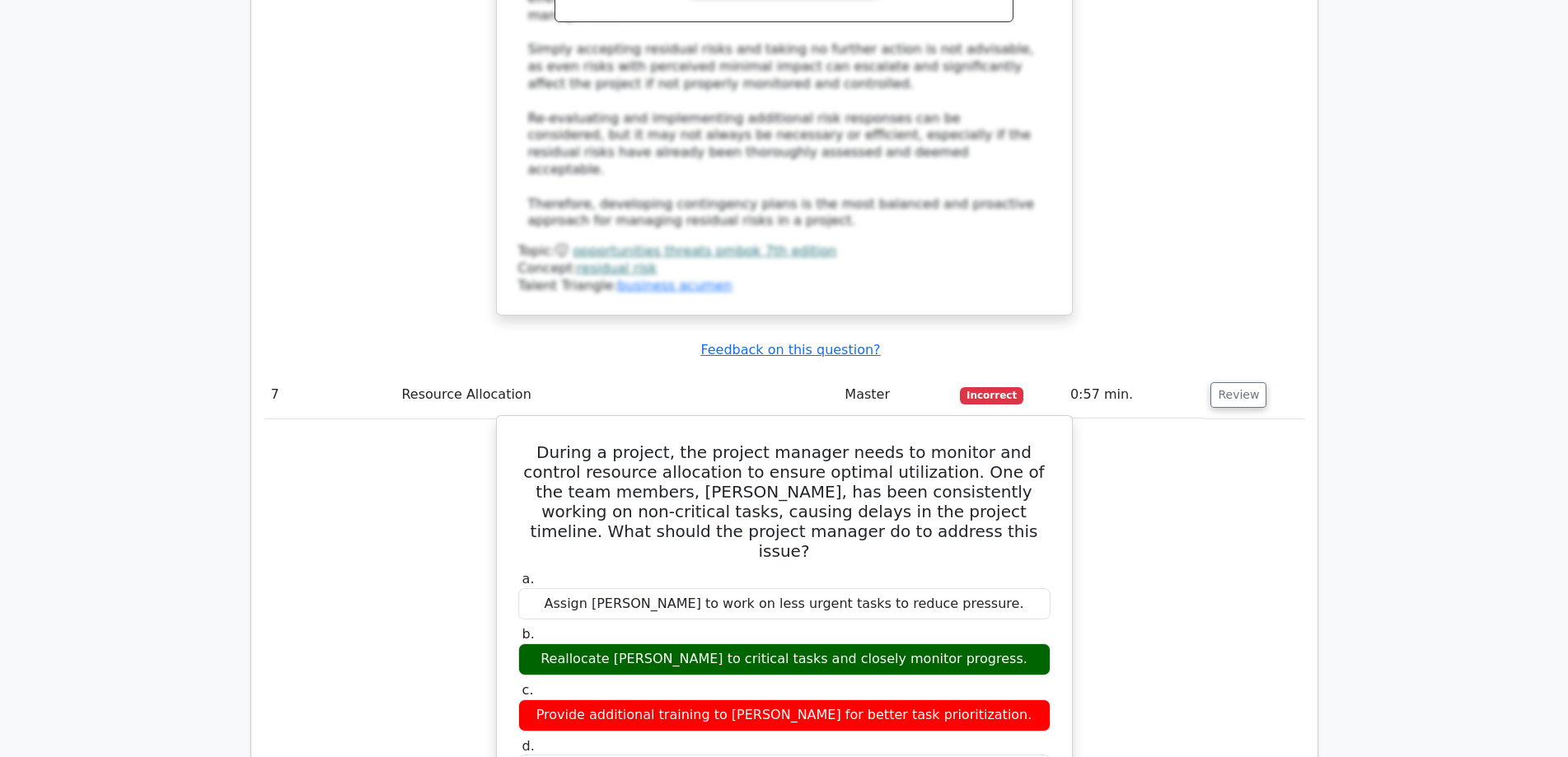
drag, startPoint x: 532, startPoint y: 269, endPoint x: 983, endPoint y: 571, distance: 542.8
copy div "During a project, the project manager needs to monitor and control resource all…"
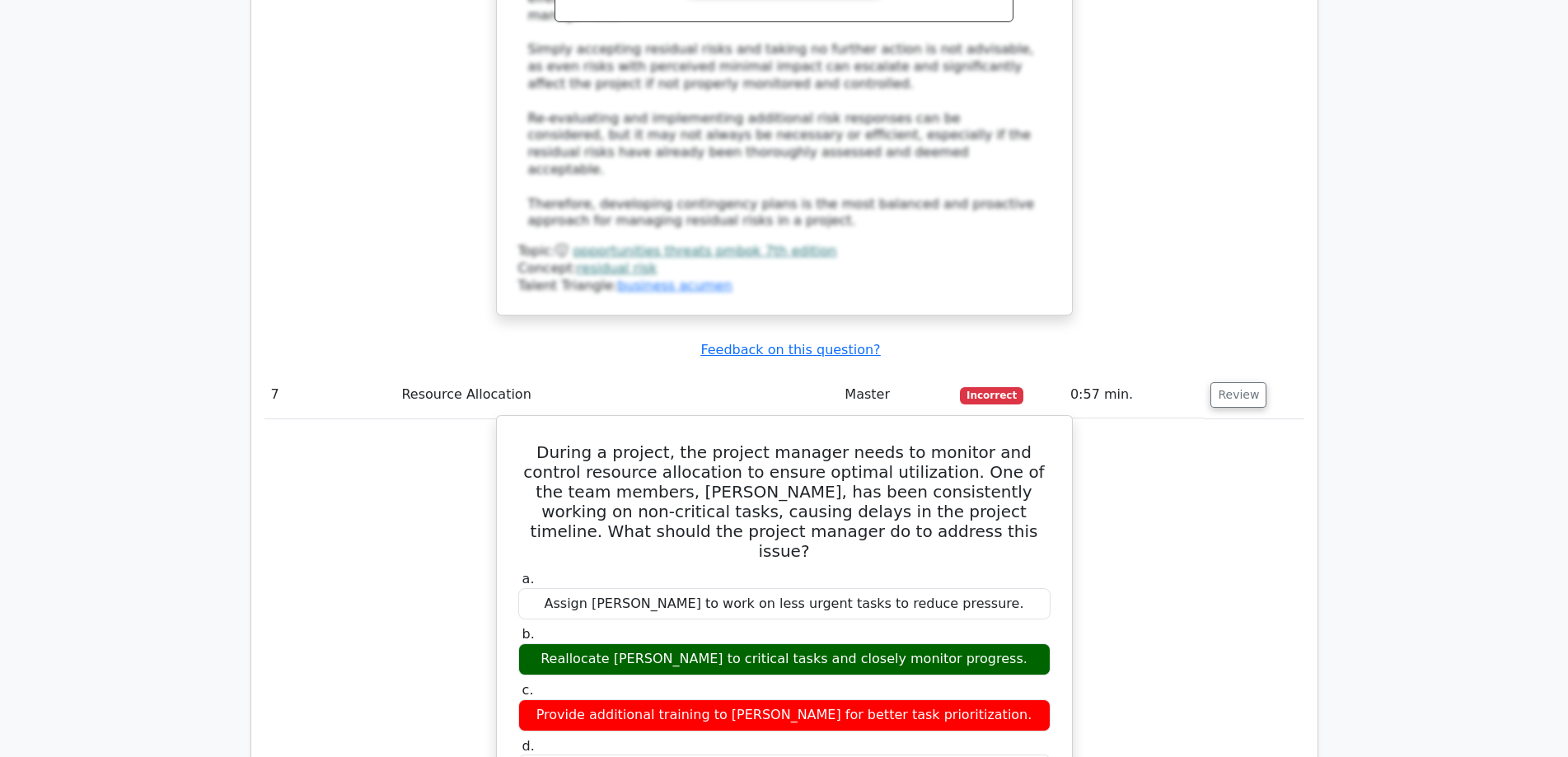
drag, startPoint x: 682, startPoint y: 563, endPoint x: 992, endPoint y: 581, distance: 310.5
click at [992, 581] on div "a. Assign John to work on less urgent tasks to reduce pressure. b. Reallocate J…" at bounding box center [784, 687] width 552 height 239
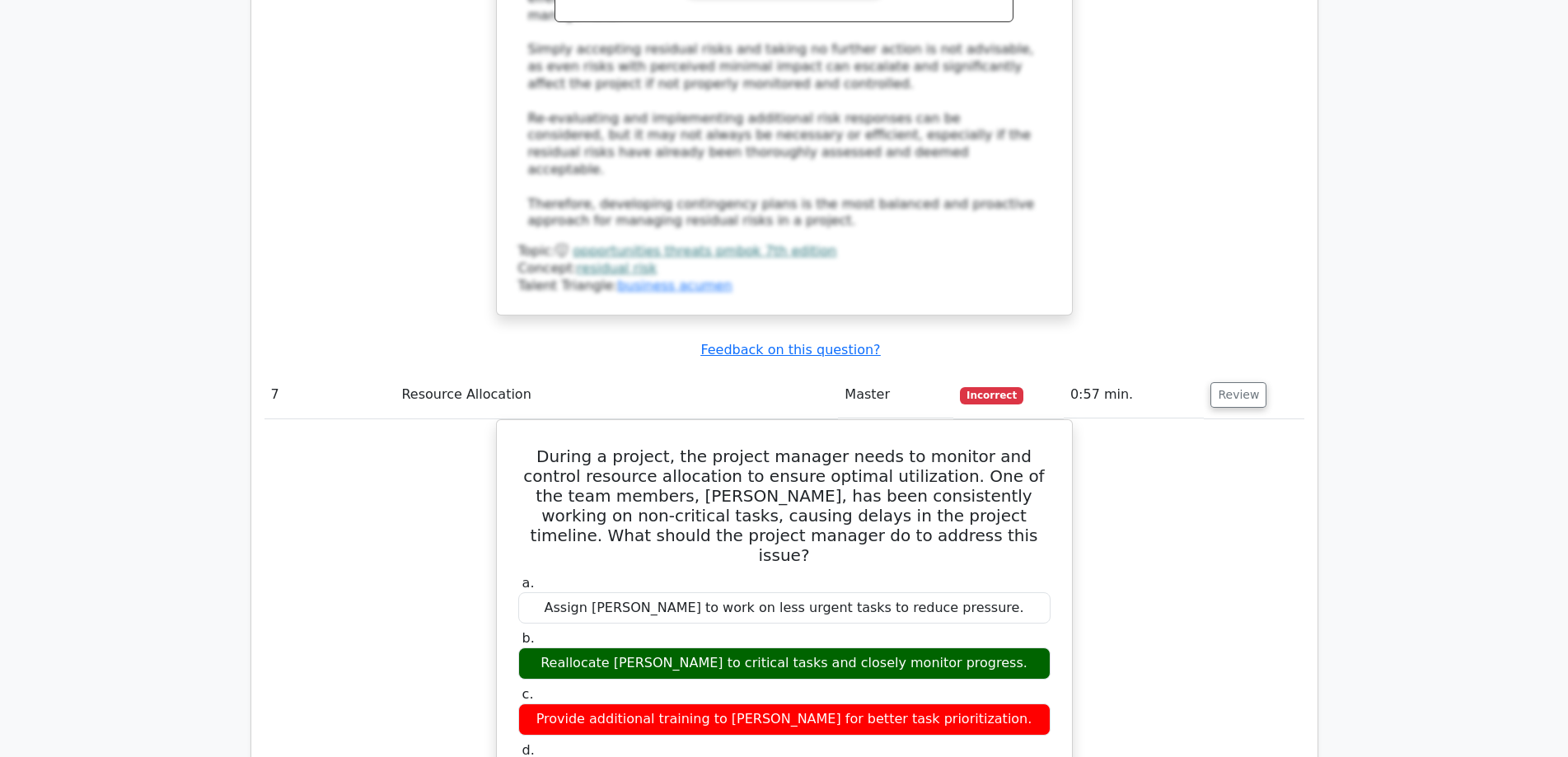
click at [1222, 382] on button "Review" at bounding box center [1238, 395] width 56 height 25
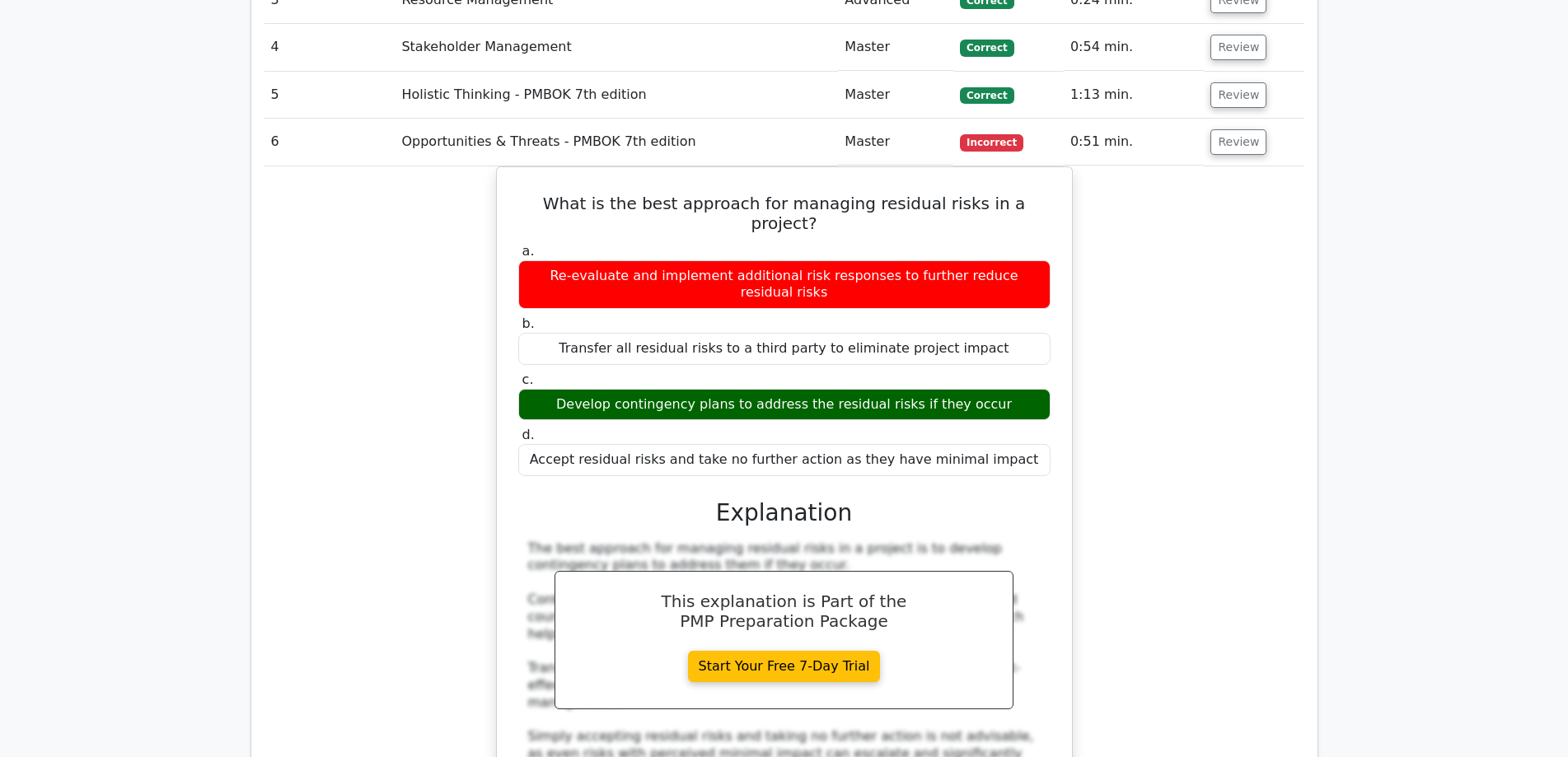
scroll to position [2432, 0]
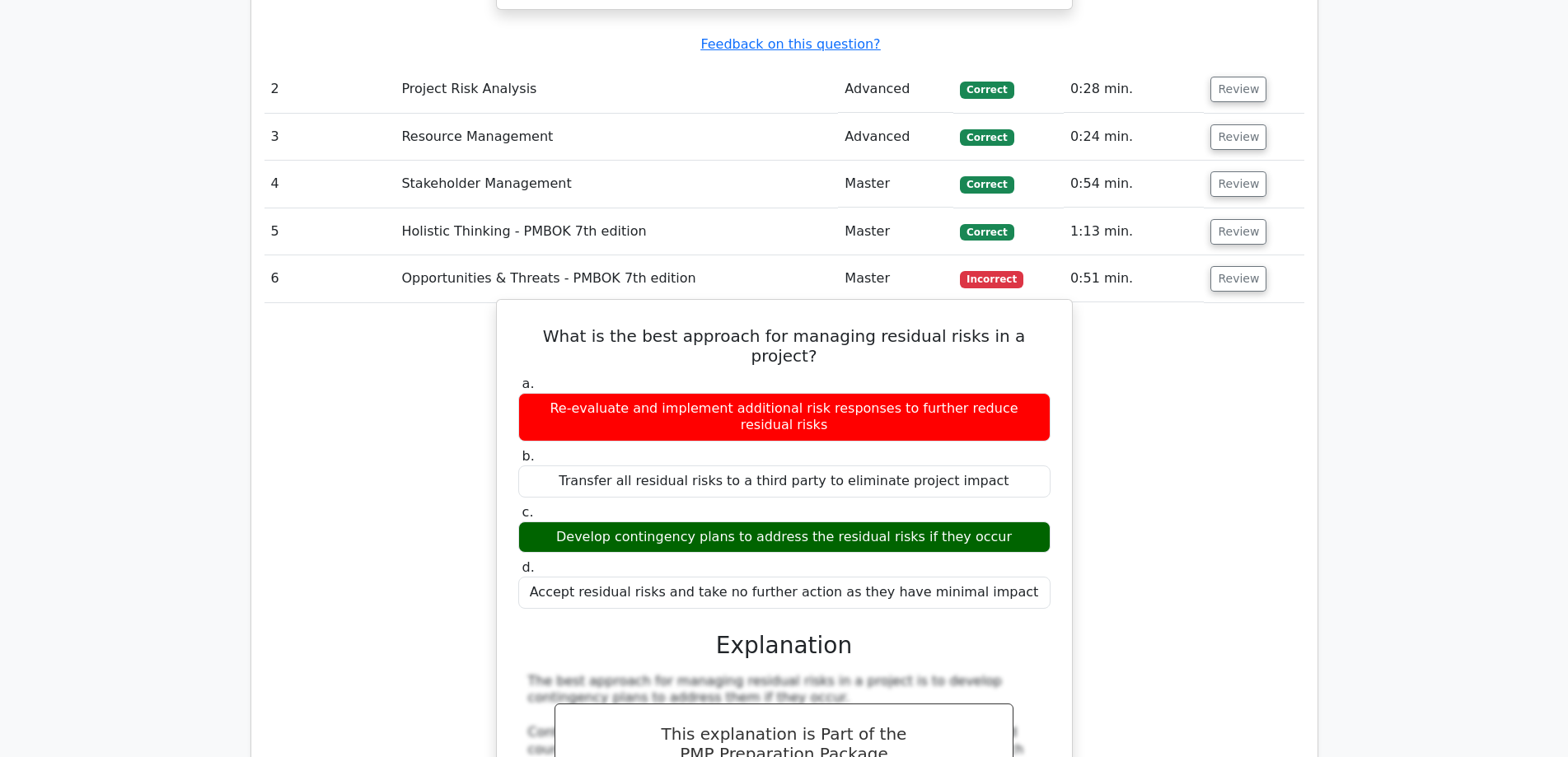
drag, startPoint x: 538, startPoint y: 221, endPoint x: 1009, endPoint y: 444, distance: 521.1
click at [1009, 444] on div "What is the best approach for managing residual risks in a project? a. Re-evalu…" at bounding box center [784, 718] width 562 height 822
copy div "What is the best approach for managing residual risks in a project? a. Re-evalu…"
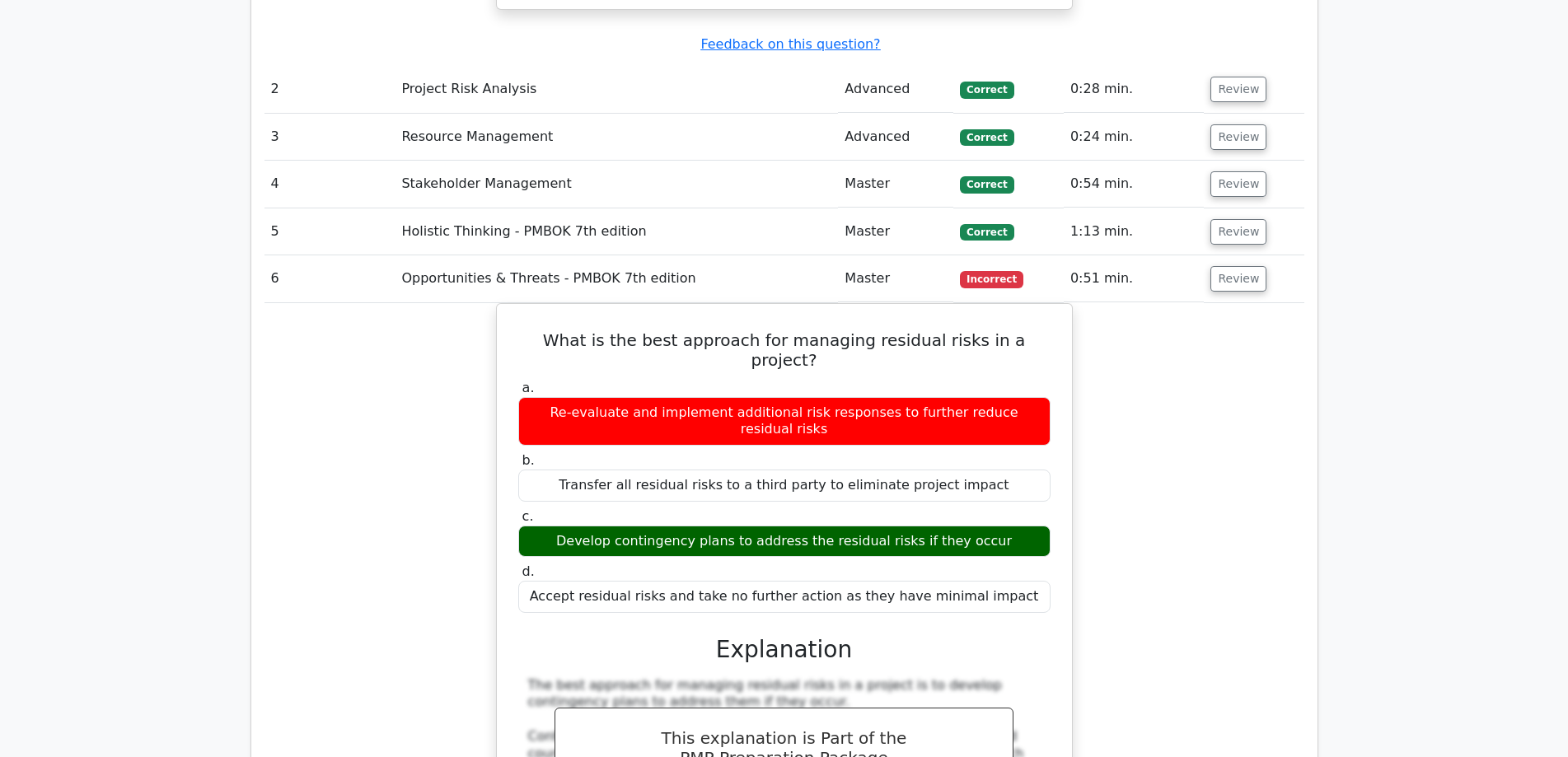
click at [1138, 448] on div "What is the best approach for managing residual risks in a project? a. Re-evalu…" at bounding box center [784, 731] width 1040 height 857
click at [1230, 266] on button "Review" at bounding box center [1238, 279] width 56 height 25
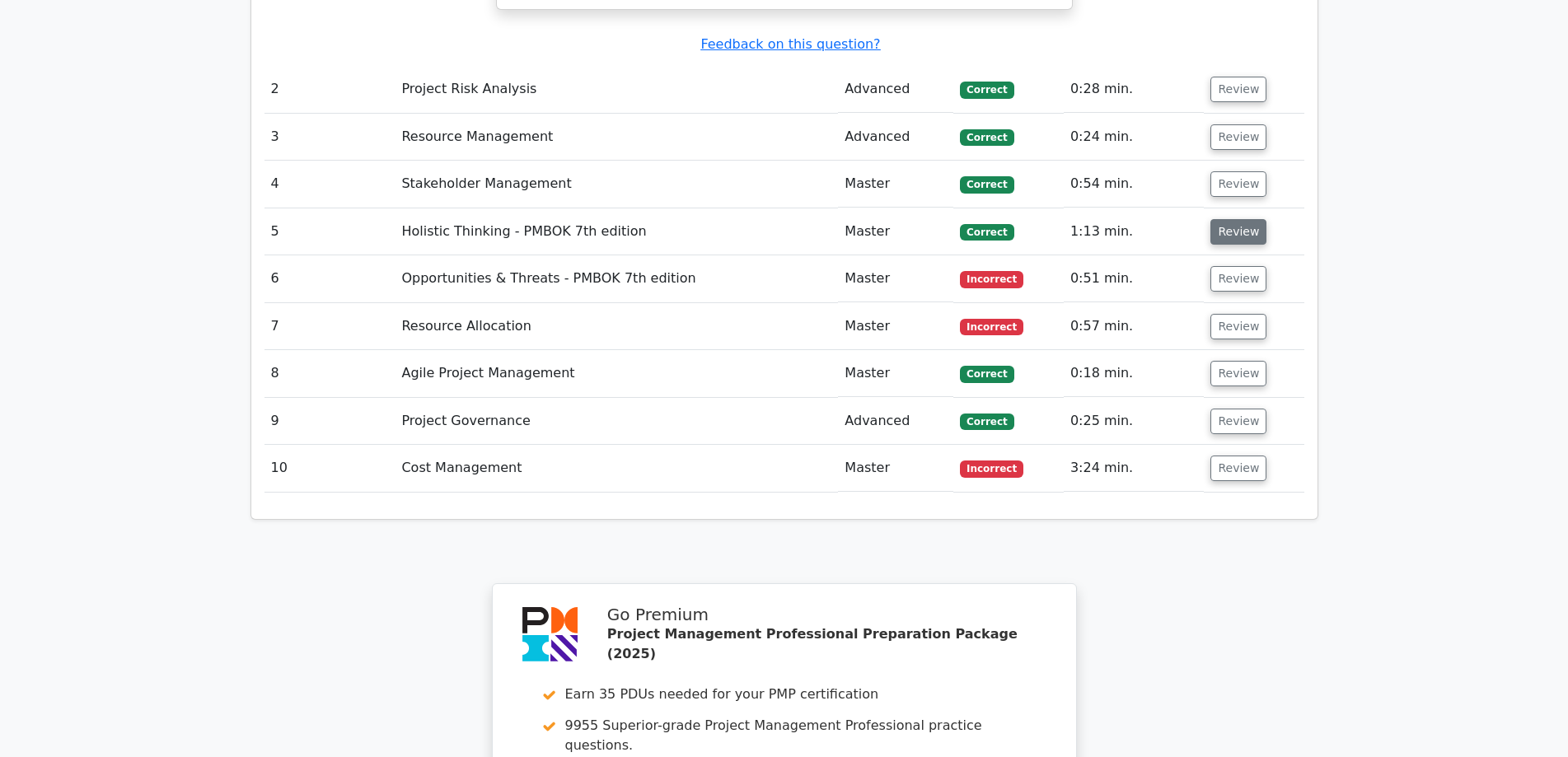
click at [1223, 219] on button "Review" at bounding box center [1238, 231] width 56 height 25
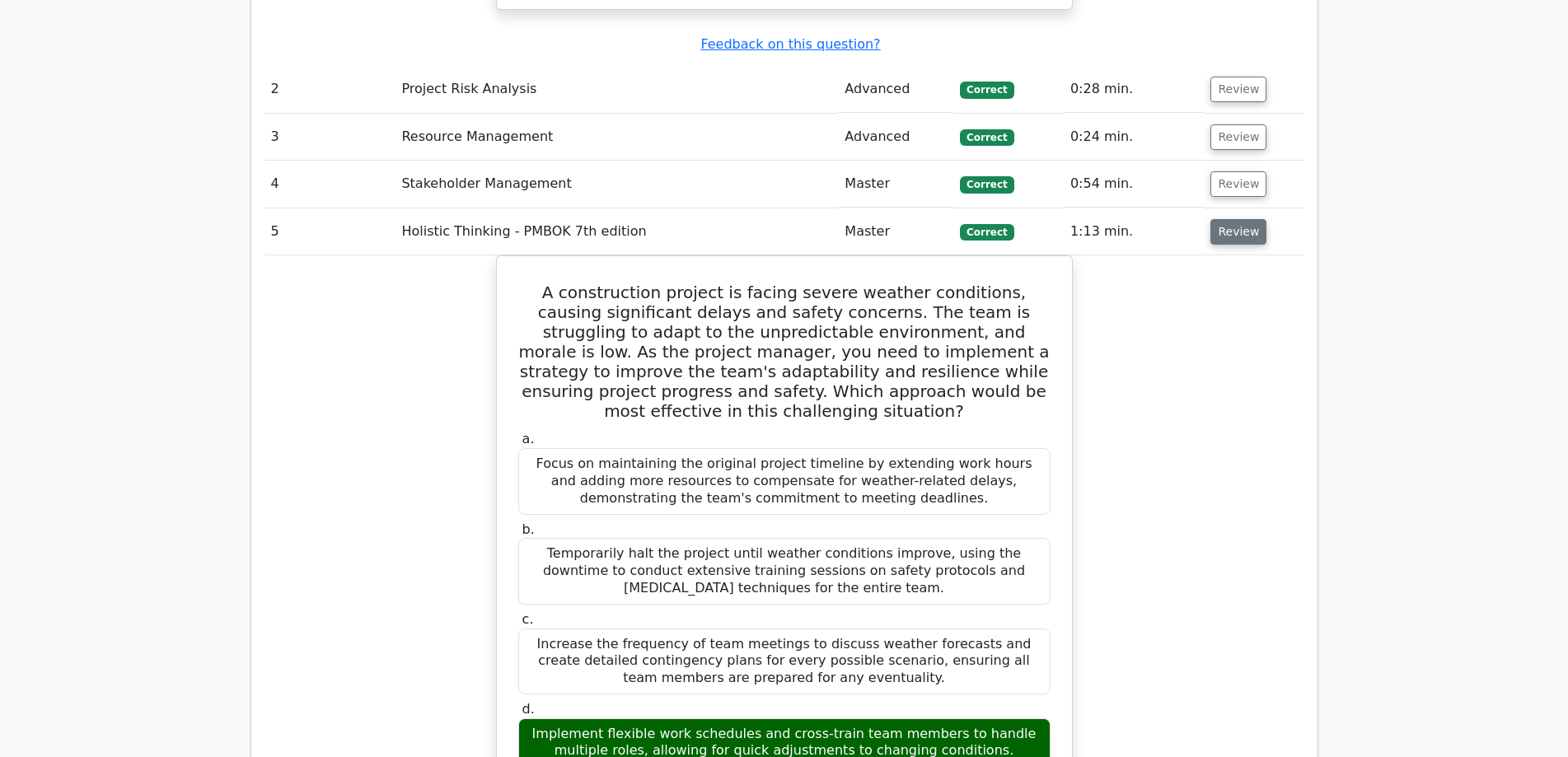
click at [1223, 219] on button "Review" at bounding box center [1238, 231] width 56 height 25
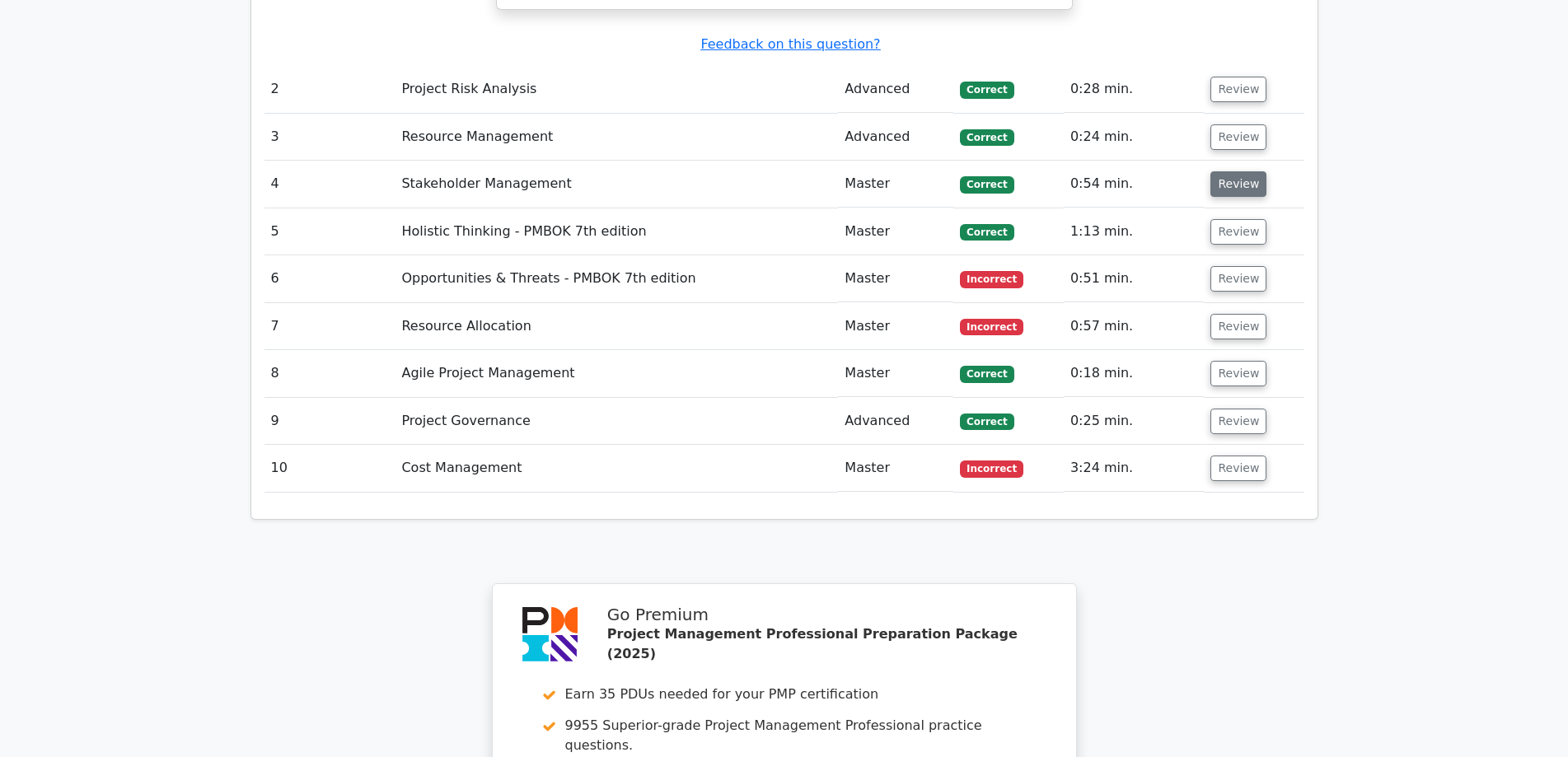
click at [1243, 171] on button "Review" at bounding box center [1238, 184] width 56 height 25
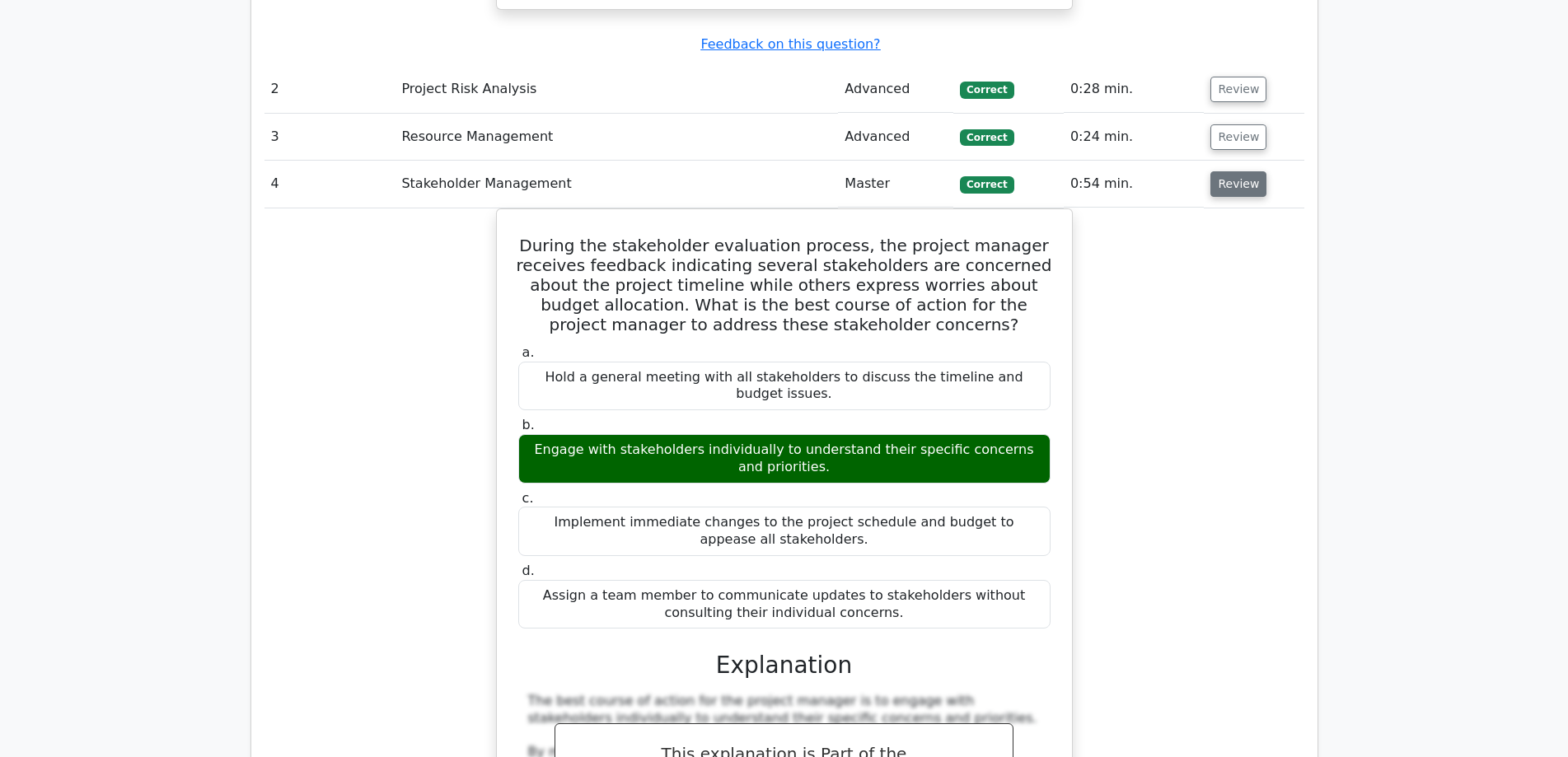
click at [1243, 171] on button "Review" at bounding box center [1238, 184] width 56 height 25
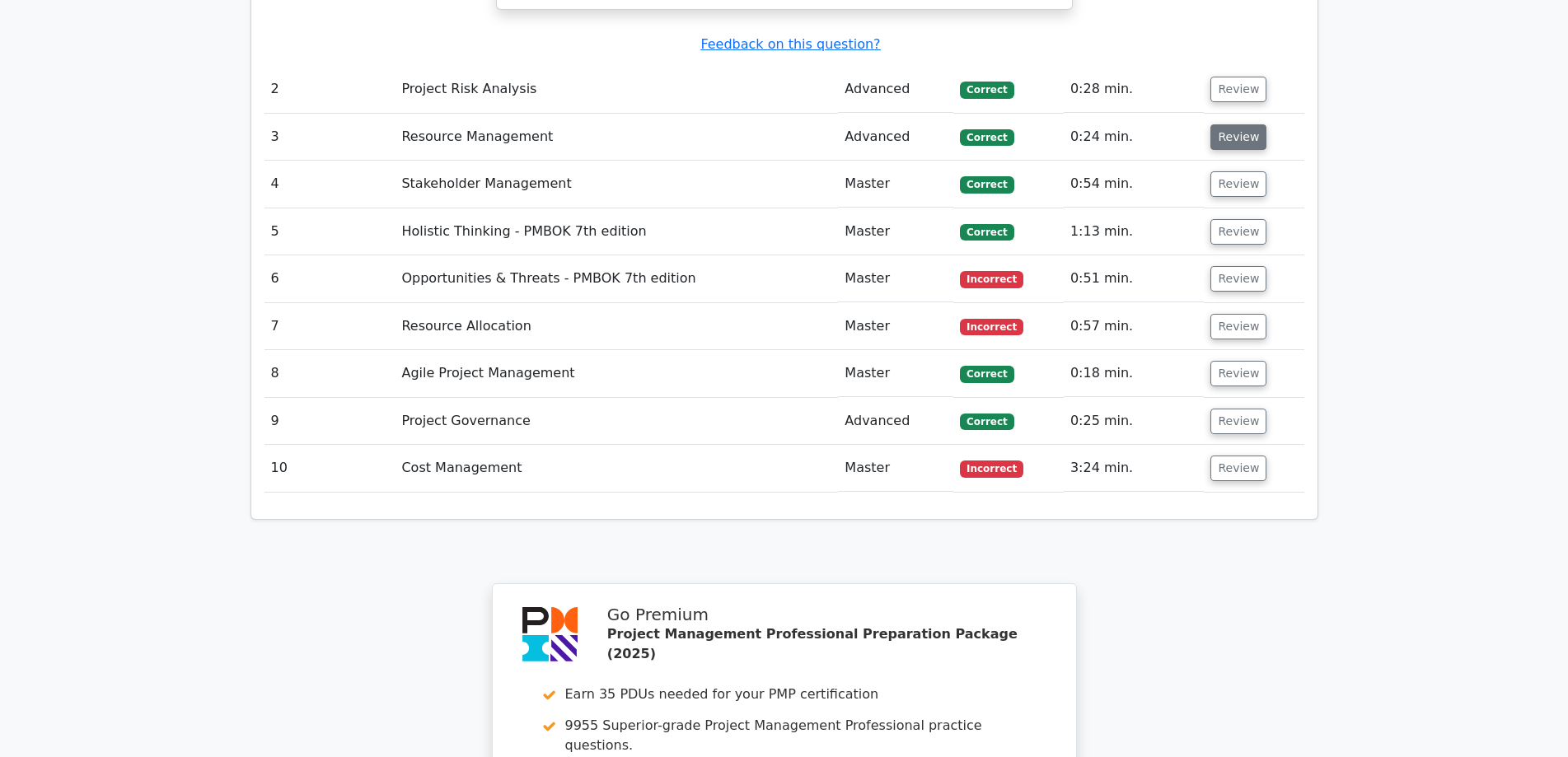
click at [1235, 125] on button "Review" at bounding box center [1238, 137] width 56 height 25
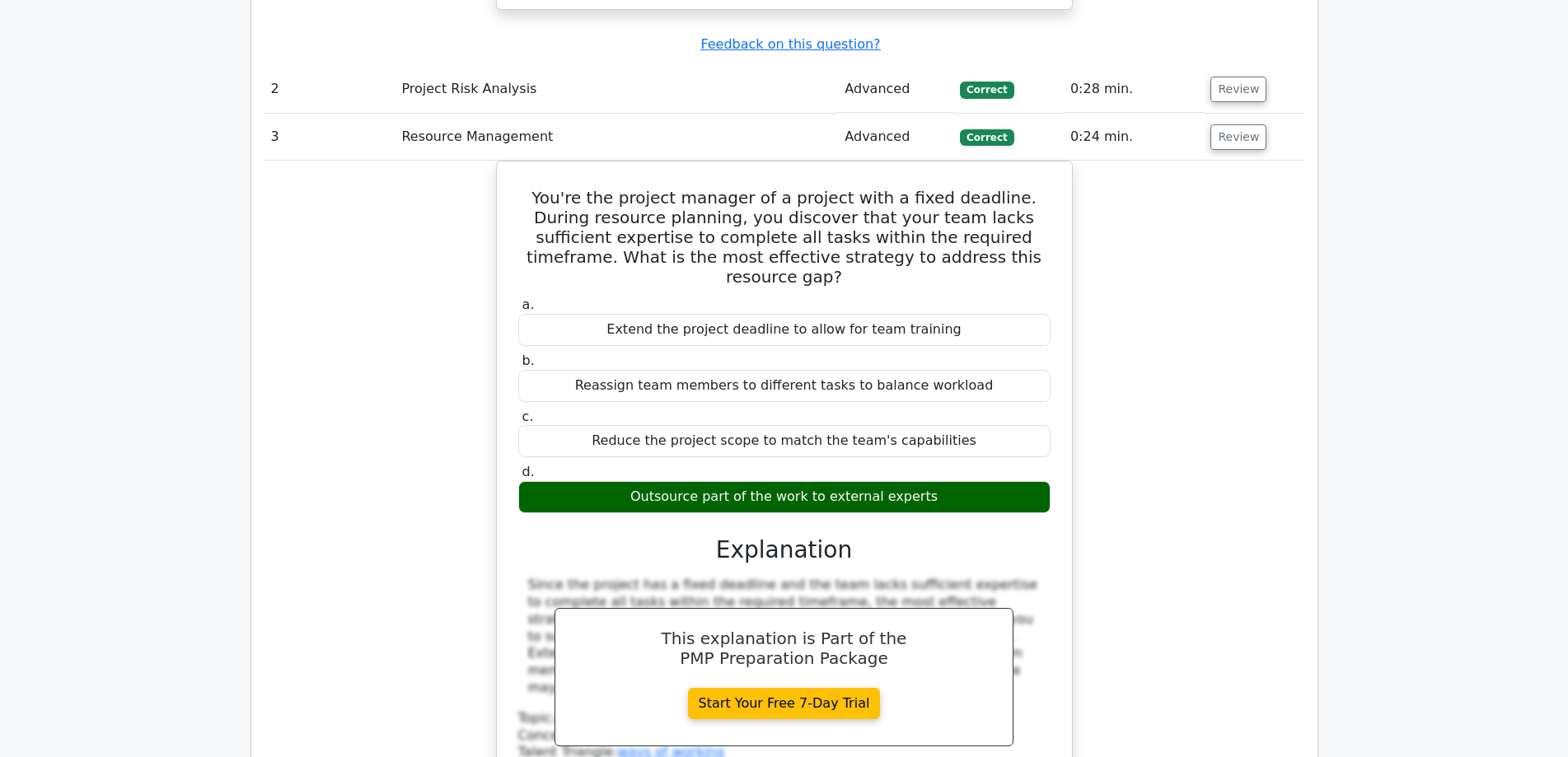
scroll to position [2021, 0]
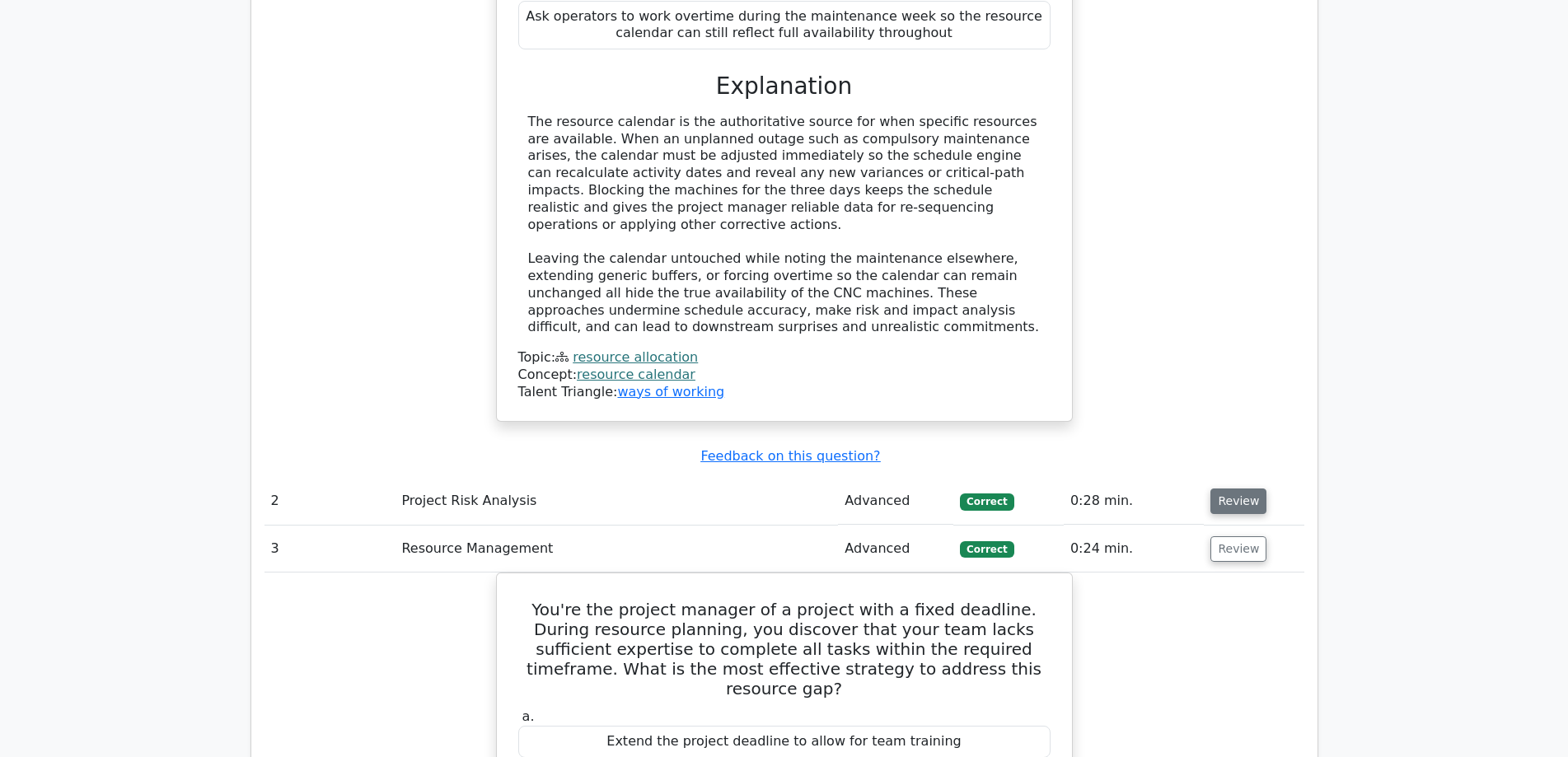
click at [1227, 489] on button "Review" at bounding box center [1238, 501] width 56 height 25
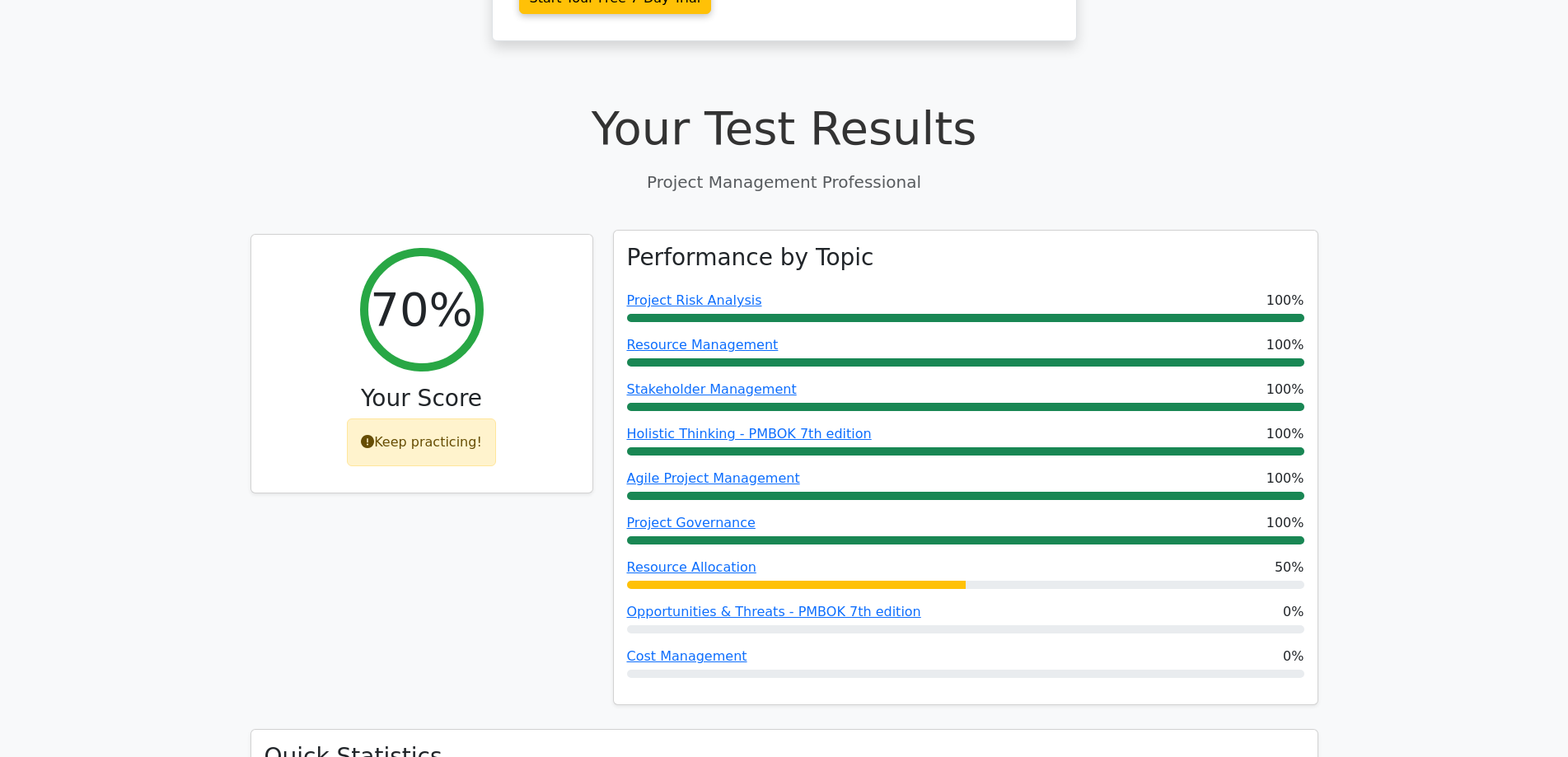
scroll to position [1196, 0]
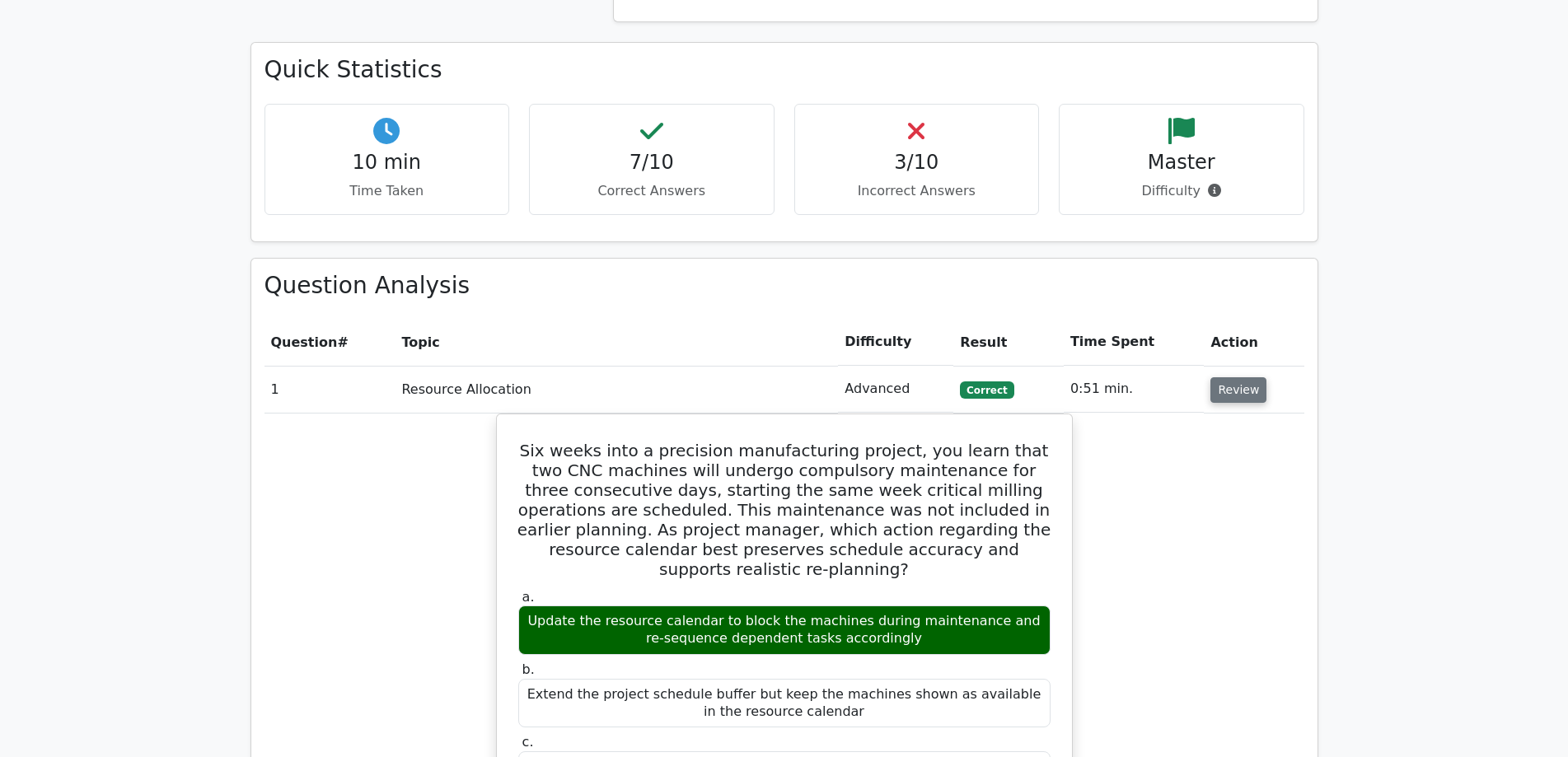
click at [1234, 378] on button "Review" at bounding box center [1238, 390] width 56 height 25
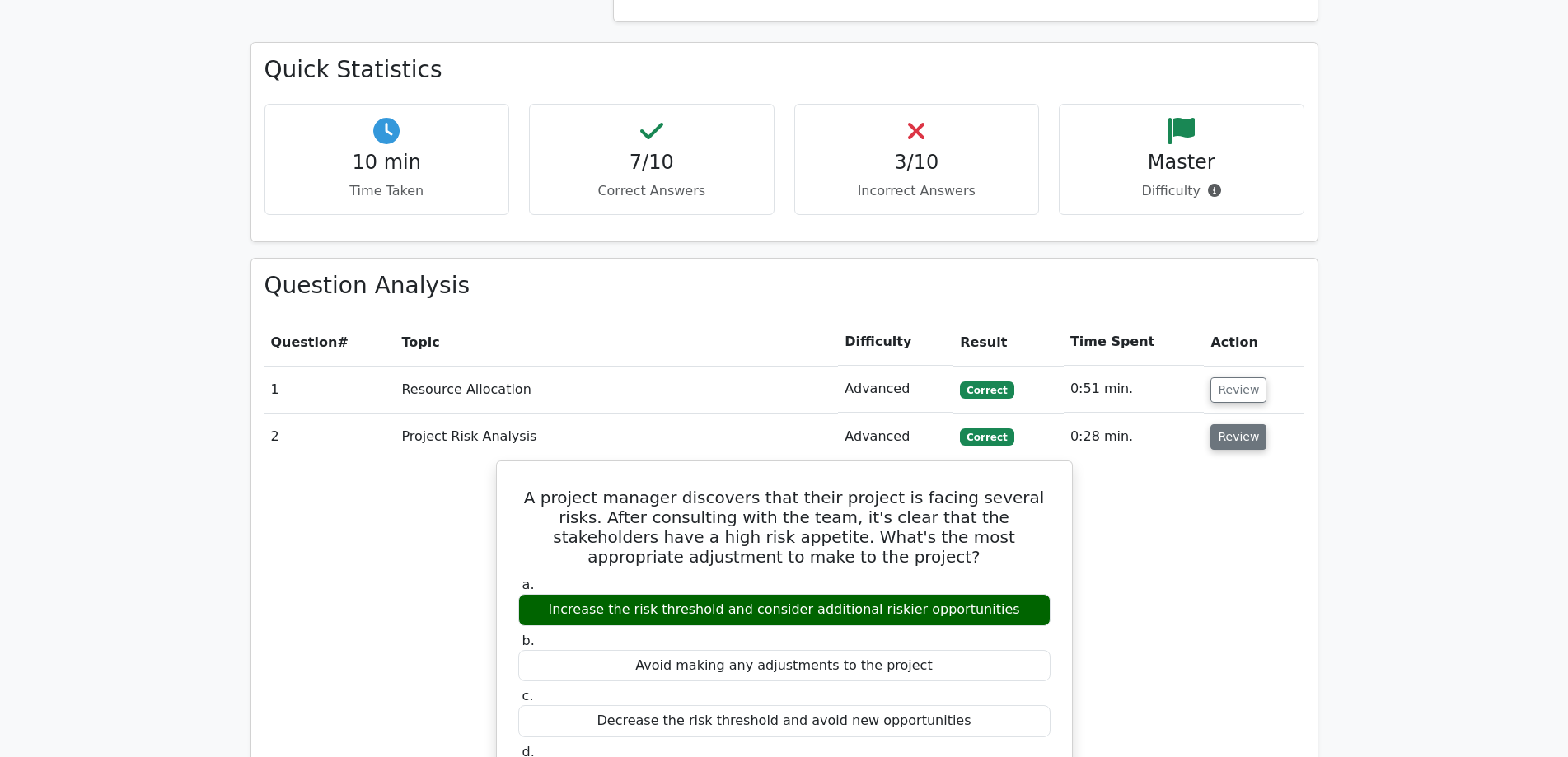
click at [1234, 424] on button "Review" at bounding box center [1238, 437] width 56 height 25
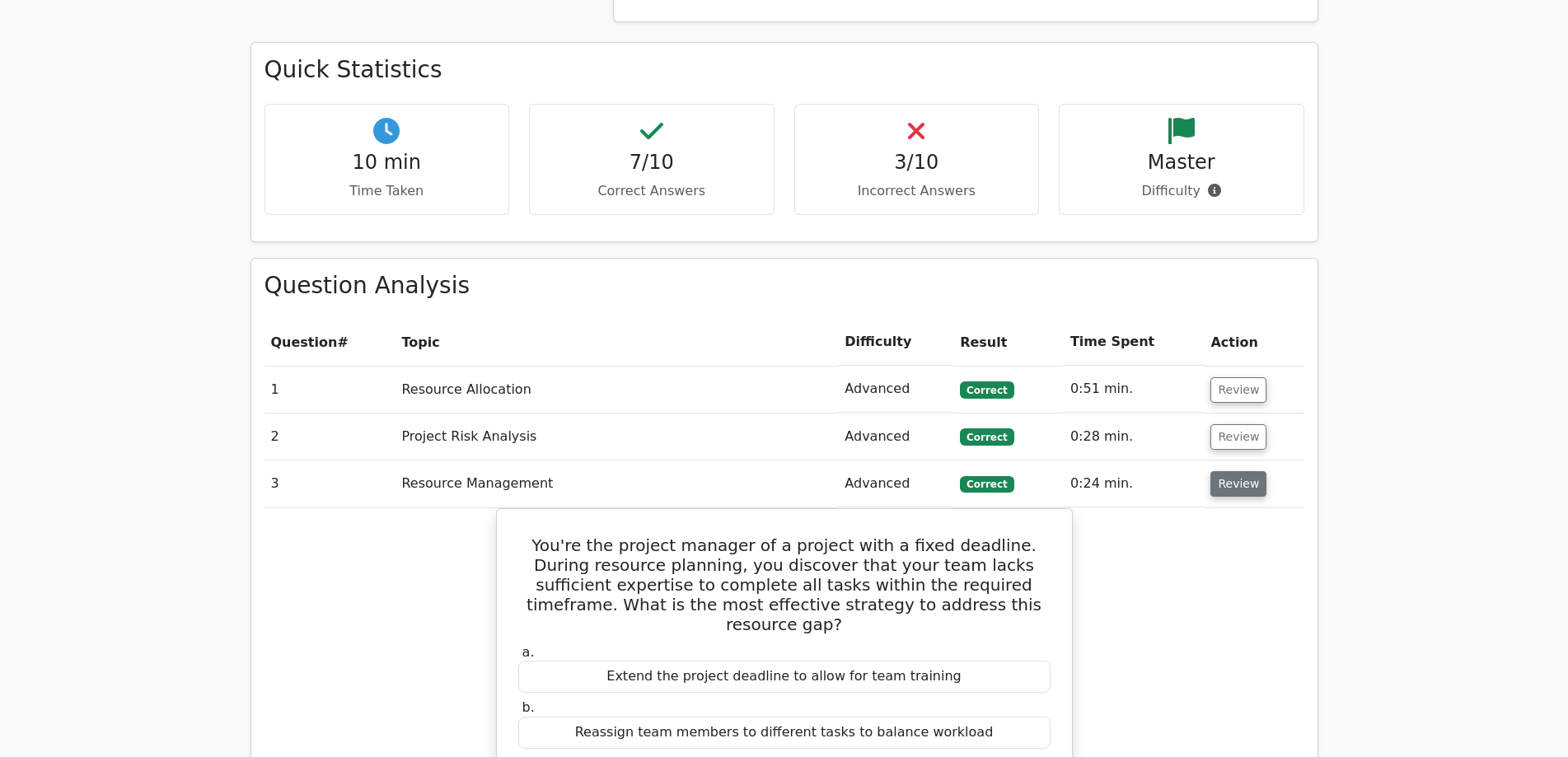
click at [1232, 472] on button "Review" at bounding box center [1238, 484] width 56 height 25
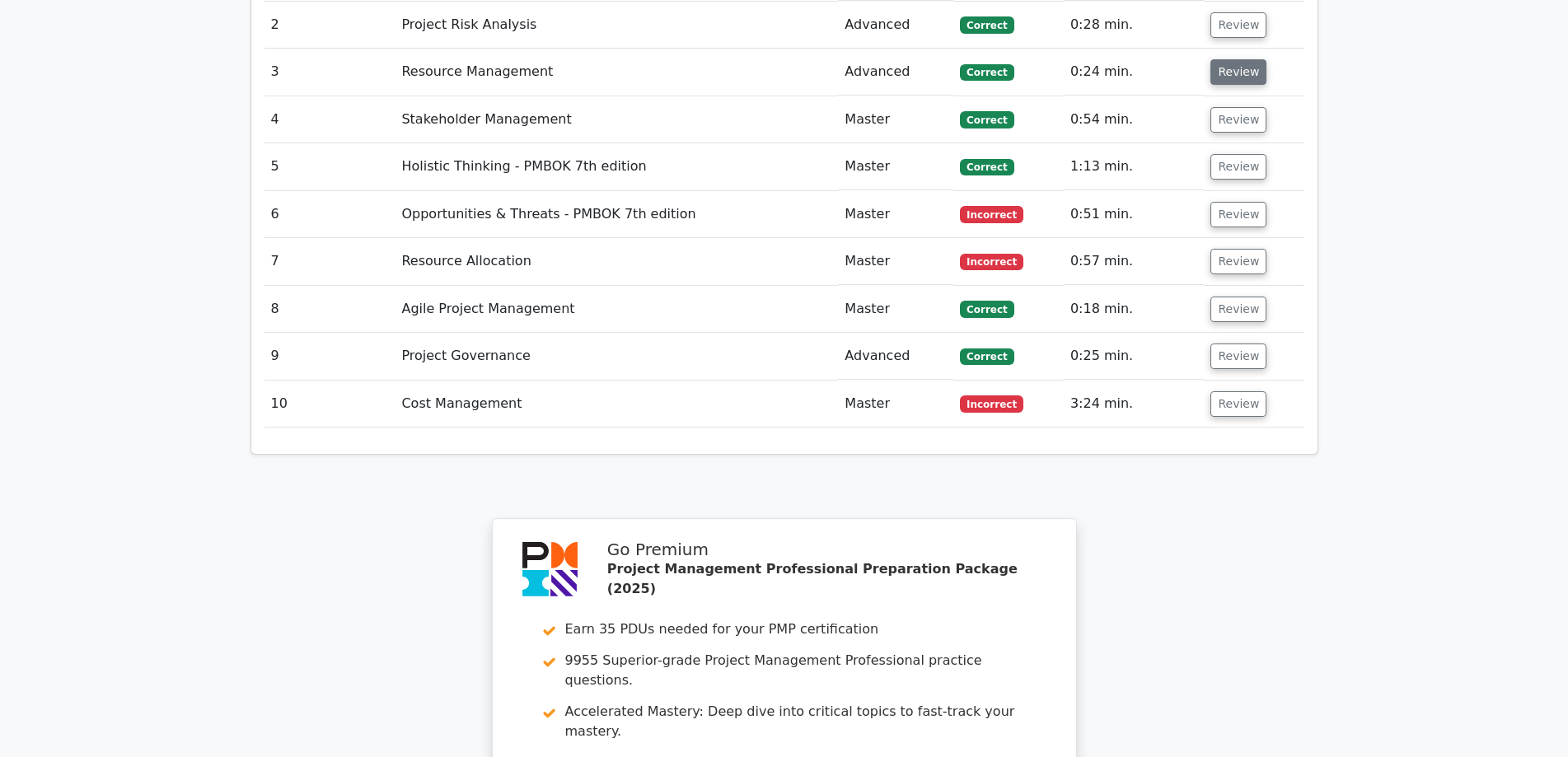
scroll to position [2022, 0]
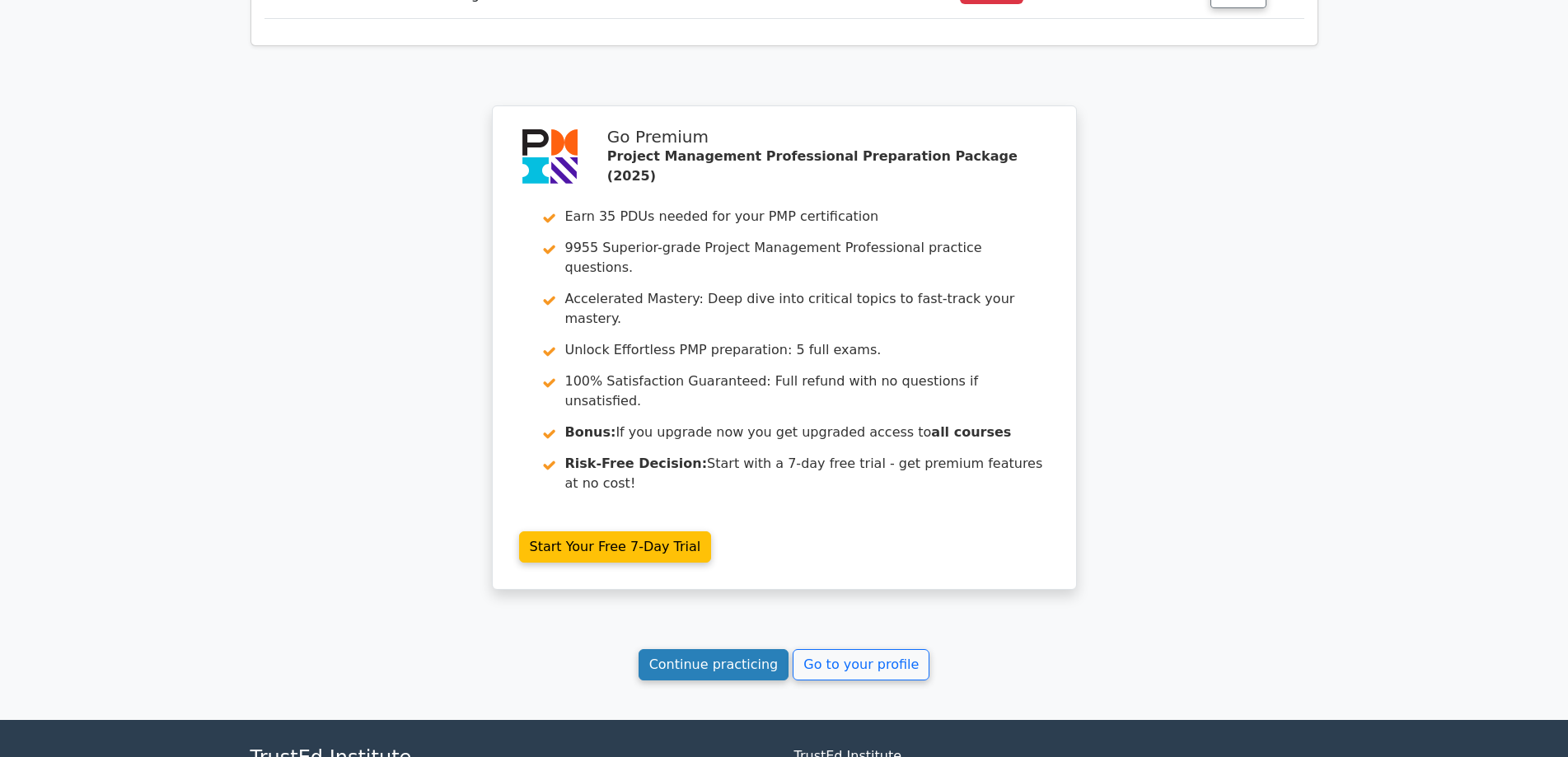
click at [733, 649] on link "Continue practicing" at bounding box center [714, 665] width 151 height 31
